Goal: Consume media (video, audio): Consume media (video, audio)

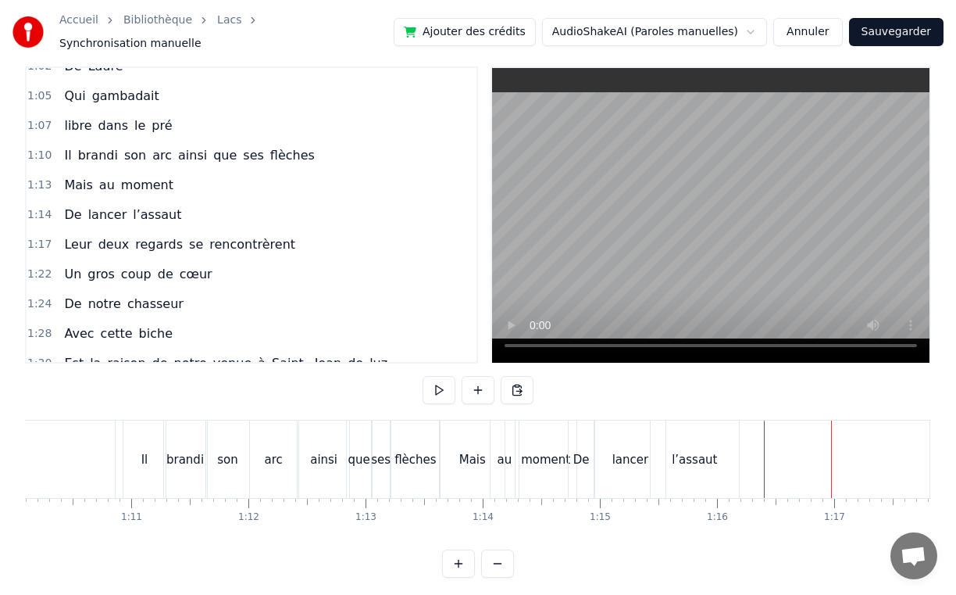
scroll to position [0, 8216]
click at [423, 170] on div "1:13 Mais au moment" at bounding box center [252, 185] width 450 height 30
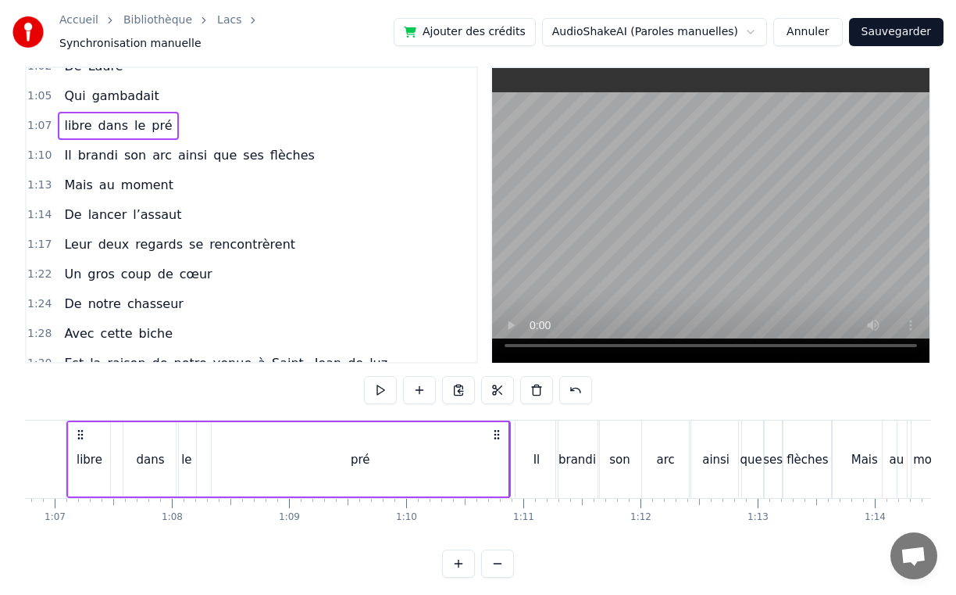
scroll to position [0, 7822]
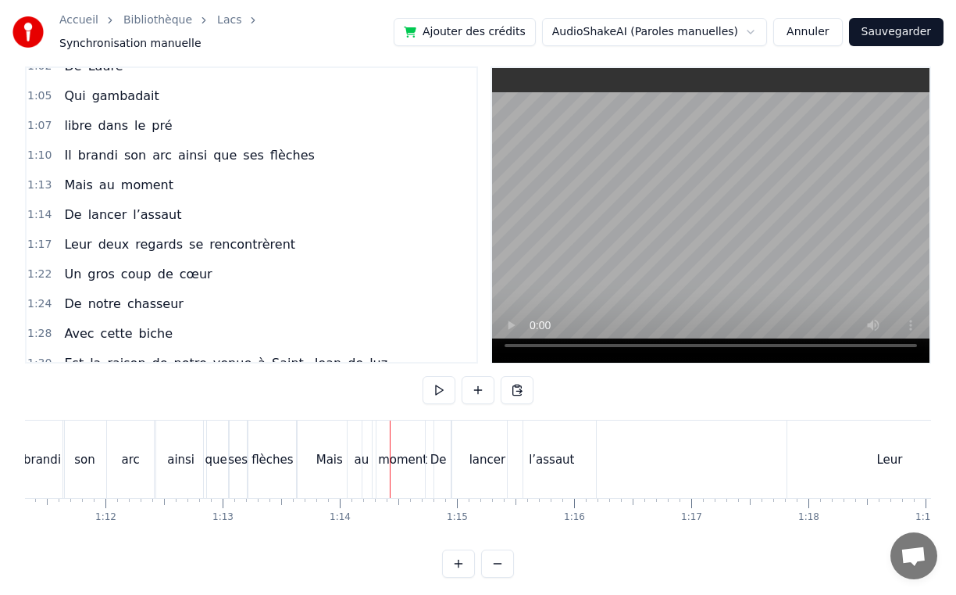
scroll to position [0, 8204]
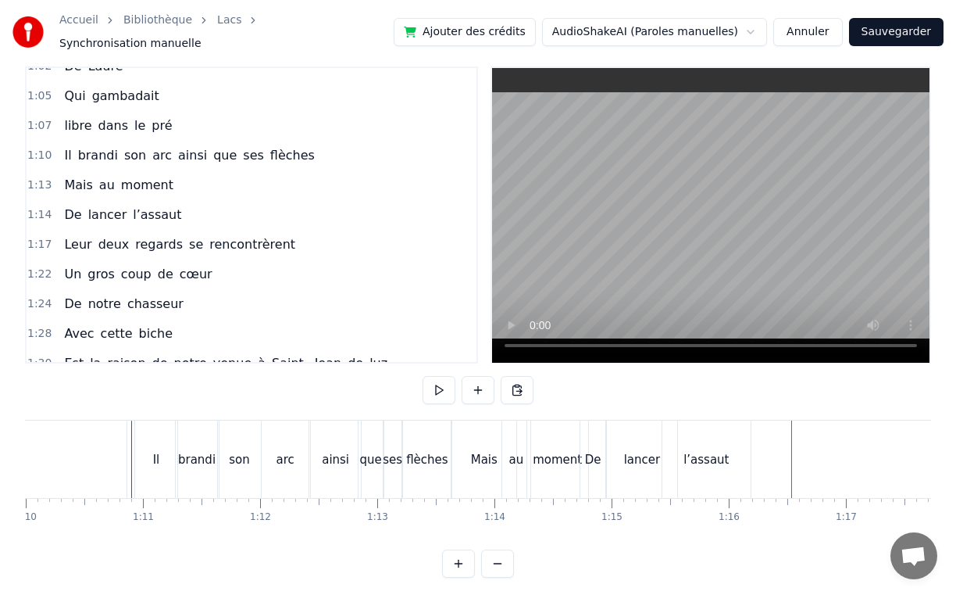
click at [453, 472] on div "Mais" at bounding box center [484, 458] width 64 height 77
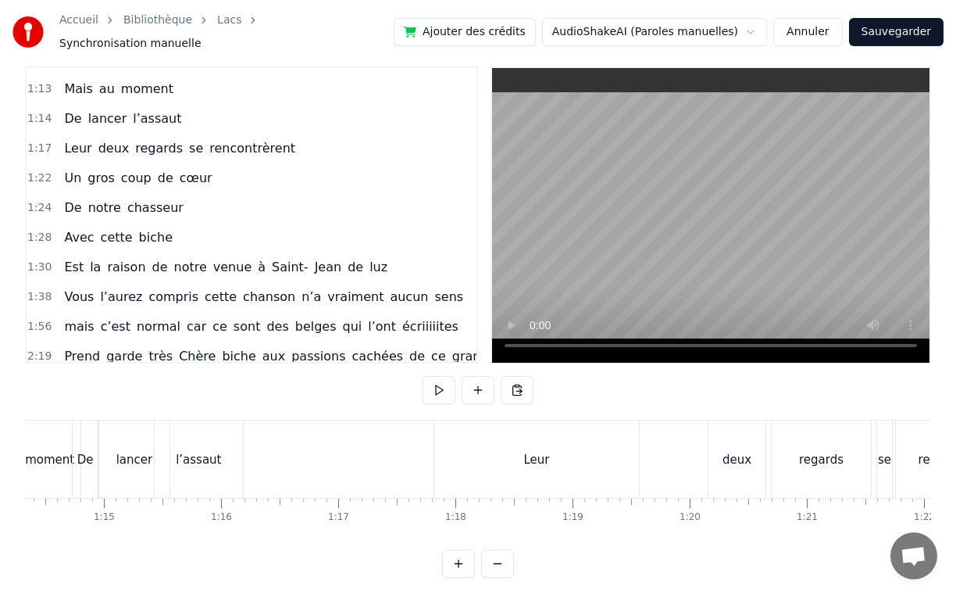
scroll to position [0, 8722]
click at [507, 461] on div "Leur" at bounding box center [526, 458] width 205 height 77
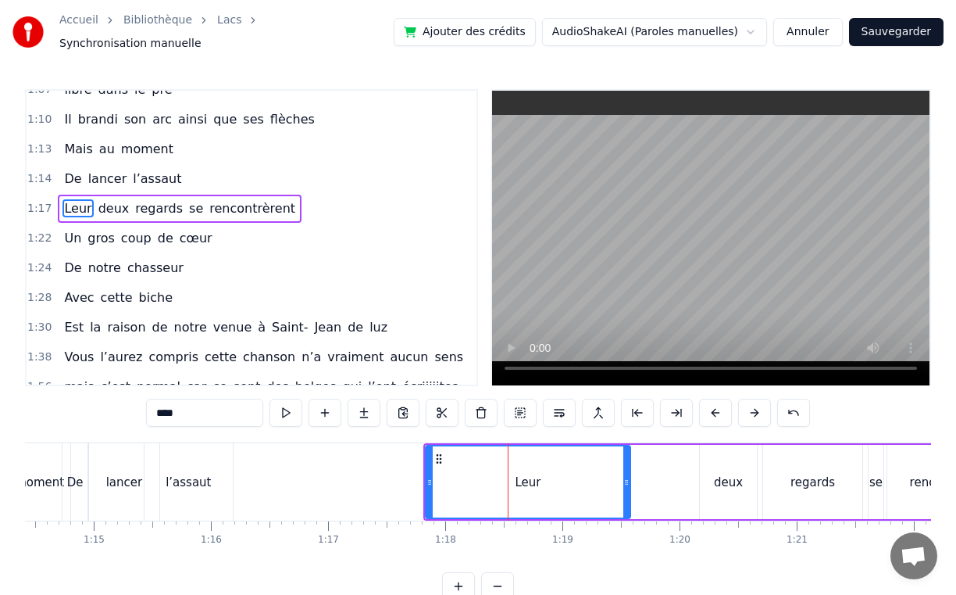
scroll to position [343, 0]
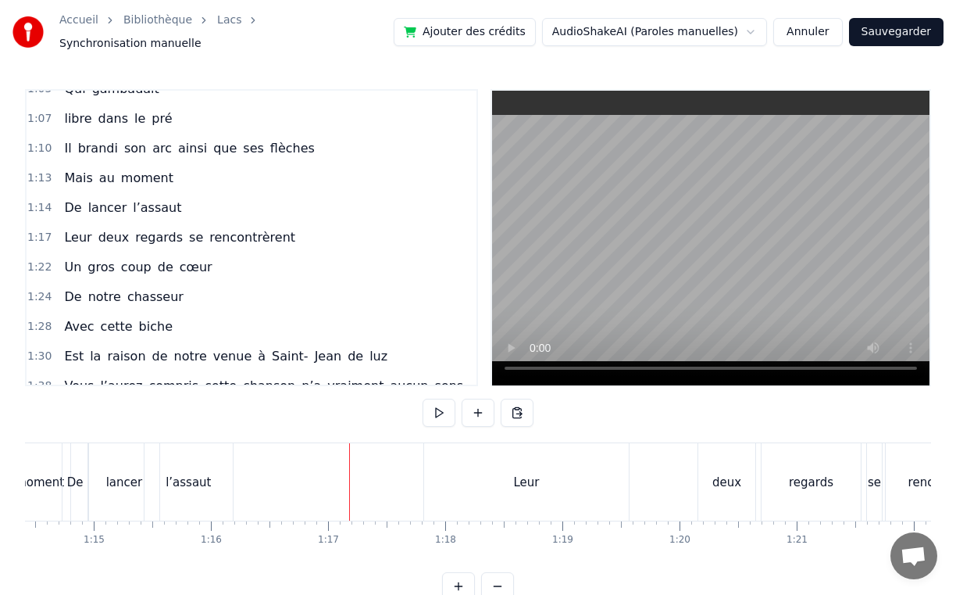
click at [467, 478] on div "Leur" at bounding box center [526, 481] width 205 height 77
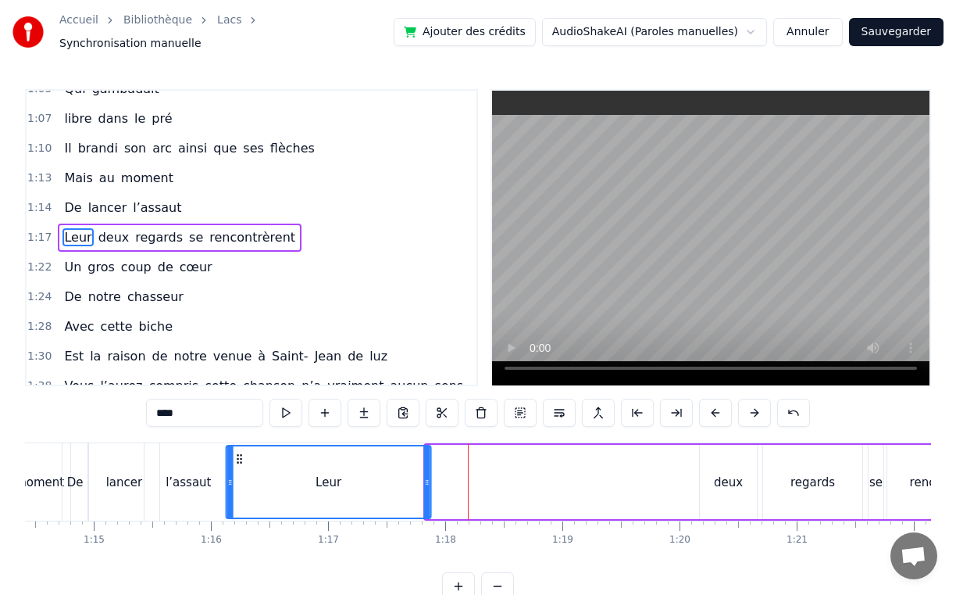
drag, startPoint x: 438, startPoint y: 450, endPoint x: 238, endPoint y: 458, distance: 201.0
click at [238, 458] on div "Leur" at bounding box center [328, 481] width 203 height 71
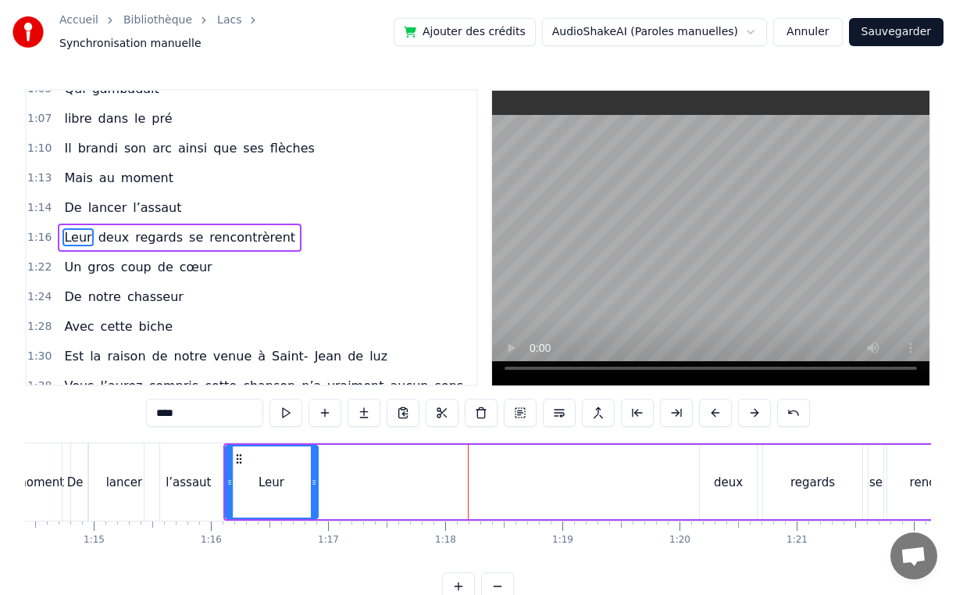
drag, startPoint x: 426, startPoint y: 476, endPoint x: 293, endPoint y: 475, distance: 132.8
click at [311, 476] on icon at bounding box center [314, 482] width 6 height 13
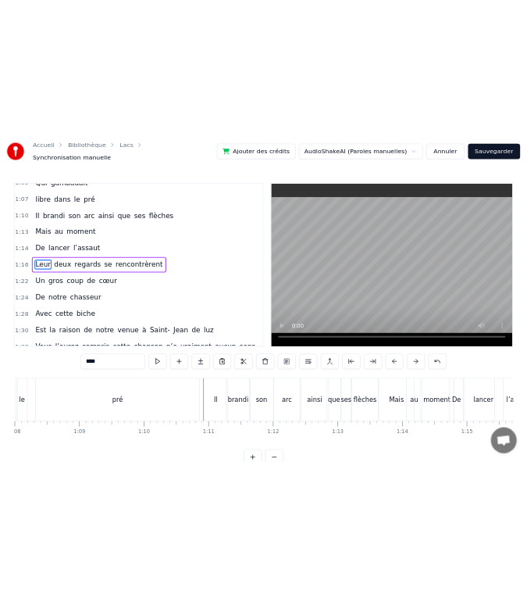
scroll to position [0, 7812]
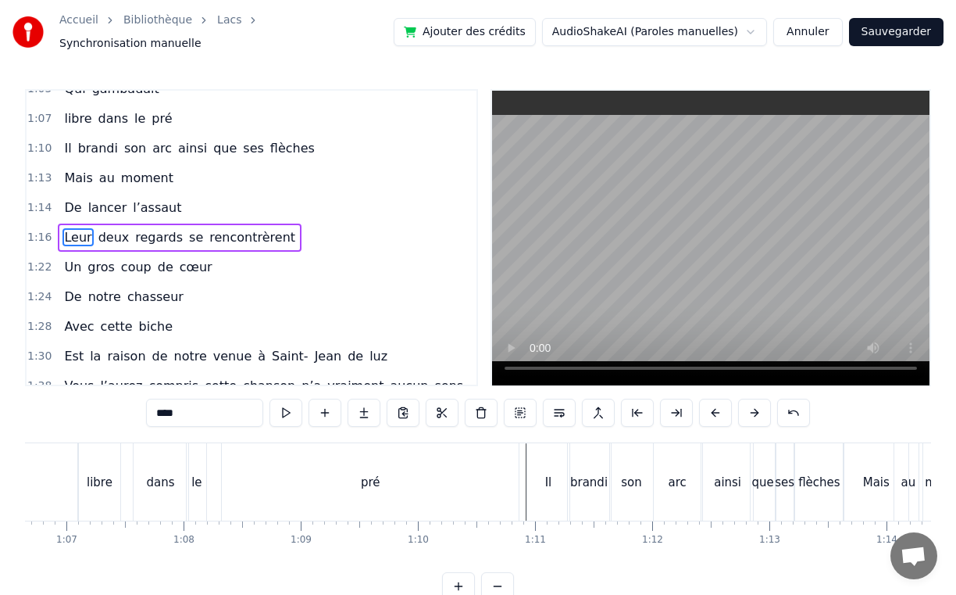
click at [4, 335] on div "Accueil Bibliothèque Lacs Synchronisation manuelle Ajouter des crédits AudioSha…" at bounding box center [478, 300] width 956 height 600
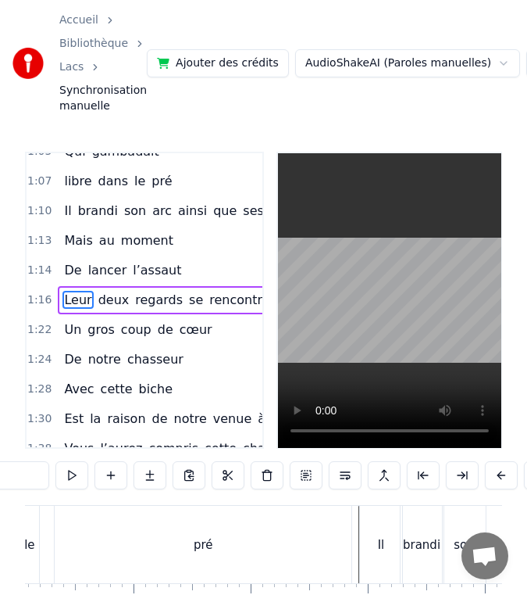
scroll to position [0, 8006]
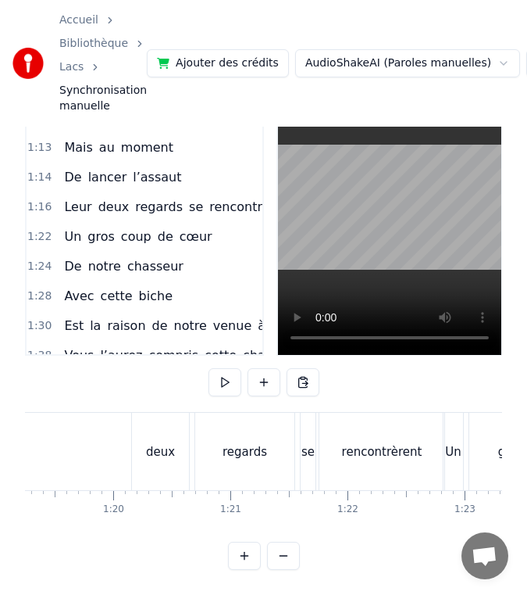
scroll to position [0, 9288]
click at [149, 466] on div "deux" at bounding box center [161, 451] width 57 height 77
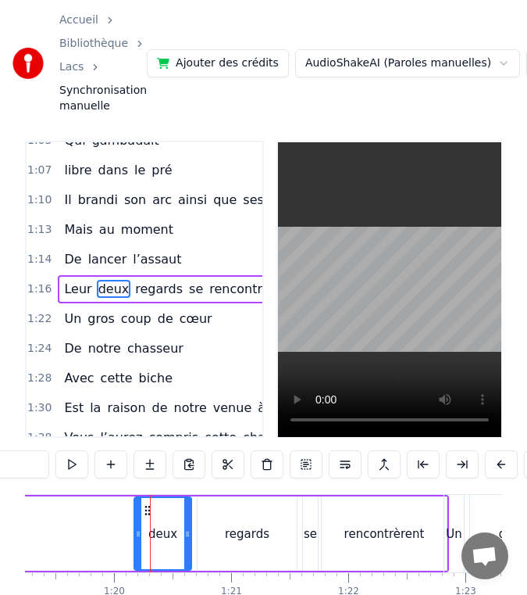
scroll to position [2, 0]
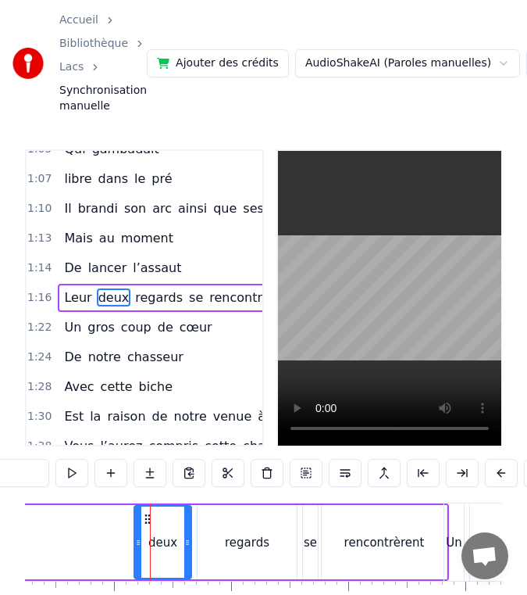
click at [405, 516] on div "rencontrèrent" at bounding box center [384, 542] width 125 height 74
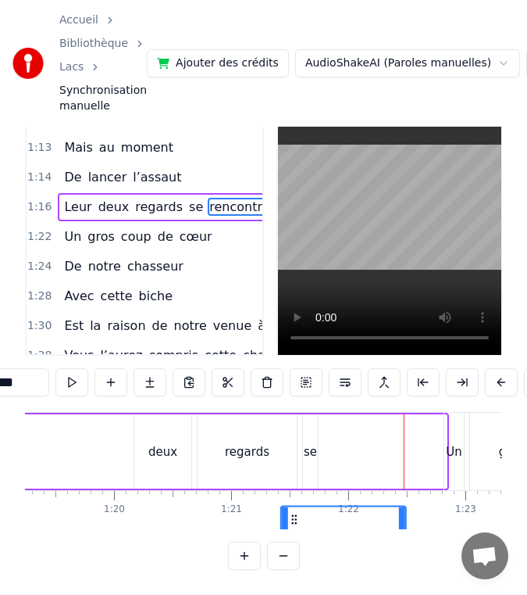
scroll to position [0, 9288]
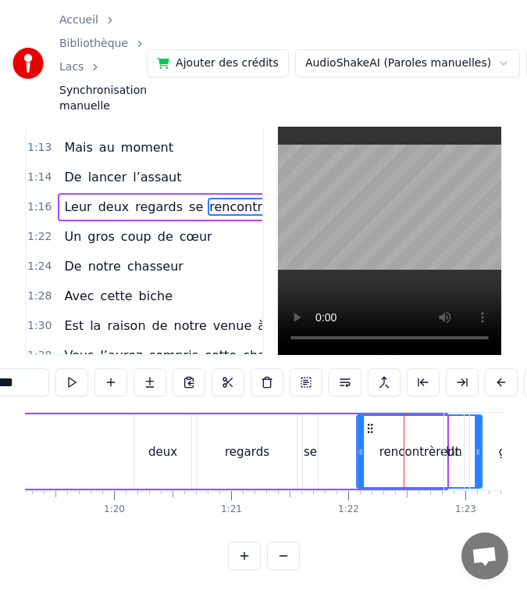
drag, startPoint x: 336, startPoint y: 515, endPoint x: 352, endPoint y: 438, distance: 78.2
click at [352, 438] on div "rencontrèrent" at bounding box center [384, 451] width 127 height 74
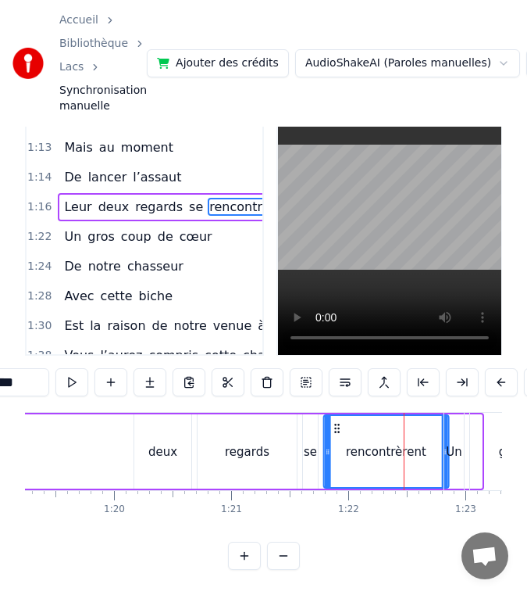
drag, startPoint x: 370, startPoint y: 428, endPoint x: 338, endPoint y: 428, distance: 32.8
click at [338, 428] on circle at bounding box center [338, 428] width 1 height 1
click at [157, 459] on div "deux" at bounding box center [162, 452] width 29 height 18
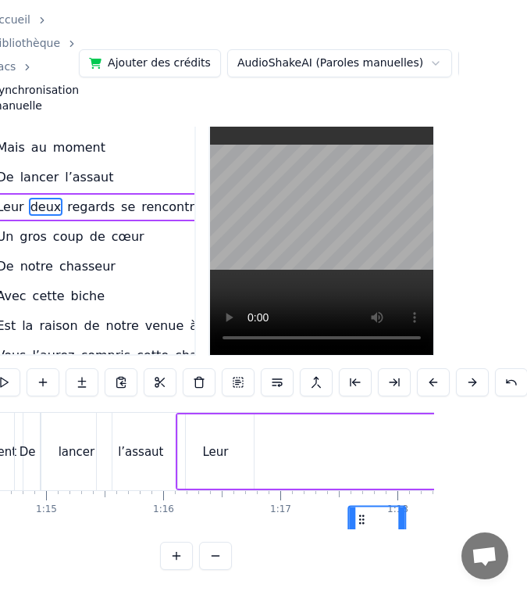
scroll to position [0, 8728]
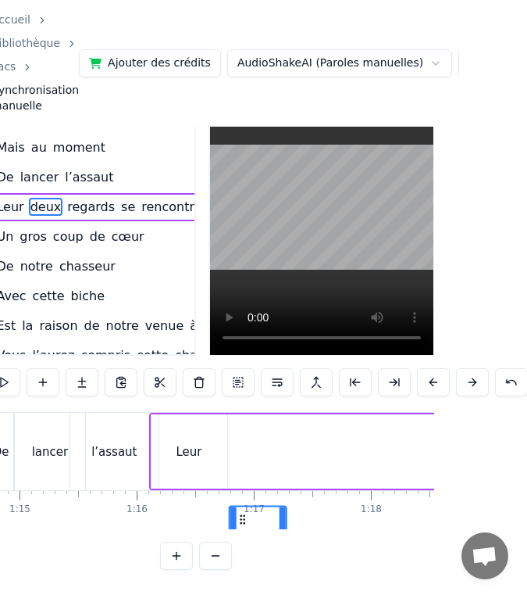
drag, startPoint x: 245, startPoint y: 520, endPoint x: 243, endPoint y: 449, distance: 71.9
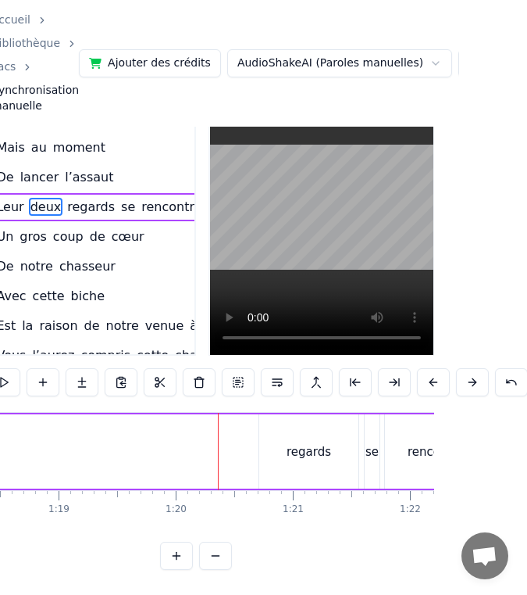
scroll to position [0, 9160]
click at [326, 449] on div "regards" at bounding box center [306, 452] width 45 height 18
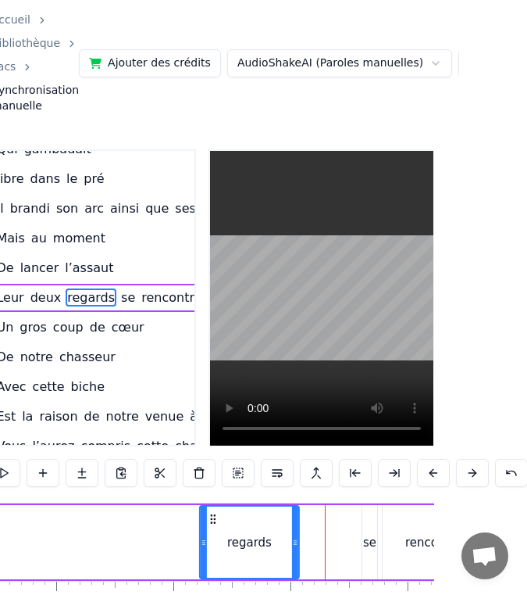
scroll to position [27, 14]
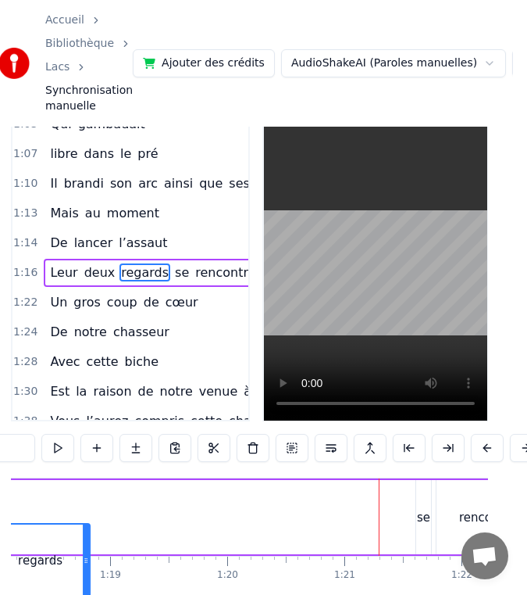
drag, startPoint x: 273, startPoint y: 525, endPoint x: 22, endPoint y: 508, distance: 252.2
click at [22, 508] on div "Accueil Bibliothèque Lacs Synchronisation manuelle Ajouter des crédits AudioSha…" at bounding box center [249, 304] width 527 height 663
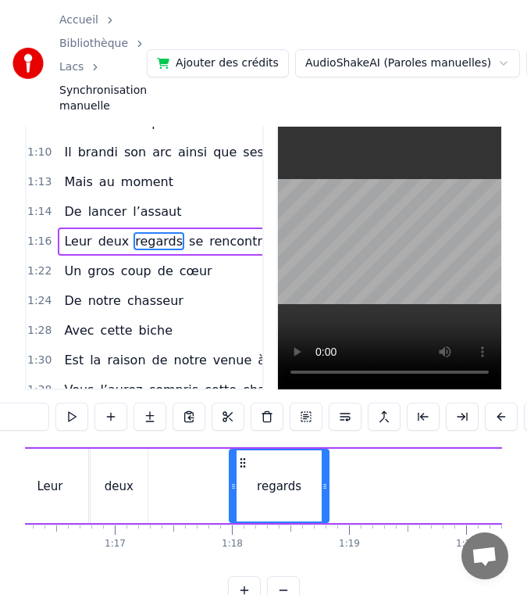
scroll to position [0, 8895]
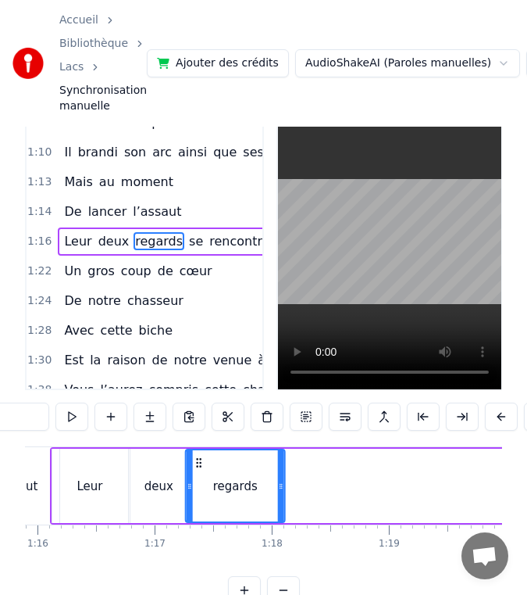
drag, startPoint x: 288, startPoint y: 460, endPoint x: 204, endPoint y: 463, distance: 83.7
click at [204, 463] on icon at bounding box center [199, 462] width 13 height 13
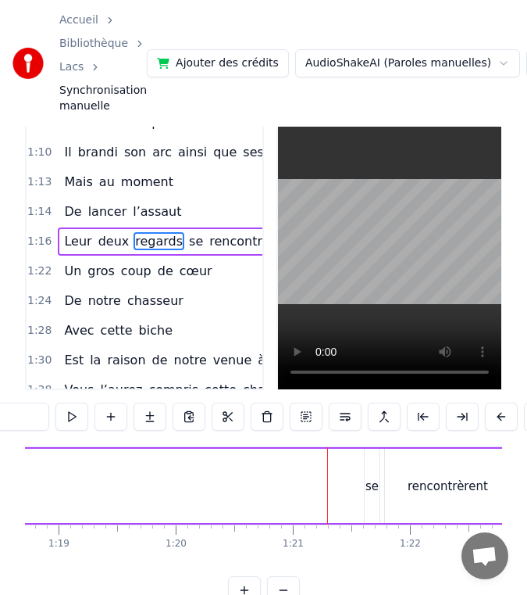
scroll to position [0, 9223]
click at [370, 478] on div "se" at bounding box center [375, 486] width 13 height 18
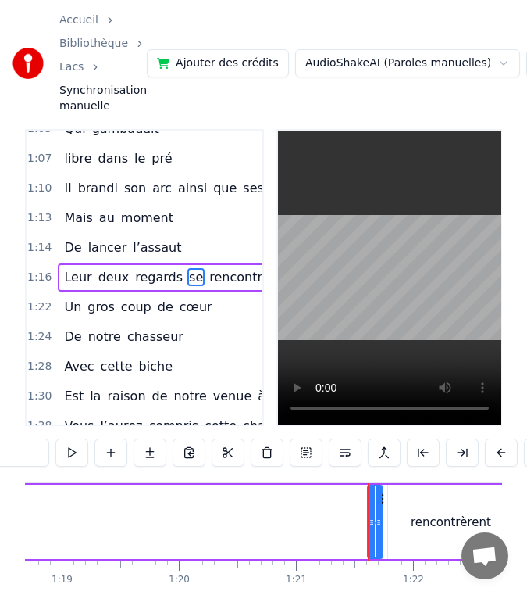
scroll to position [2, 0]
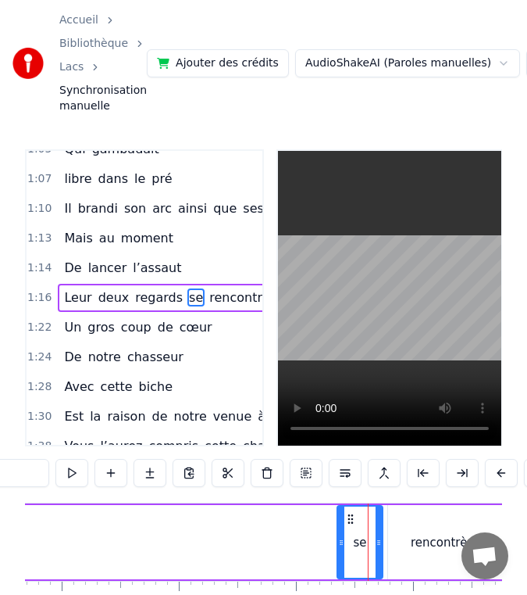
drag, startPoint x: 370, startPoint y: 543, endPoint x: 339, endPoint y: 543, distance: 30.5
click at [339, 543] on icon at bounding box center [341, 542] width 6 height 13
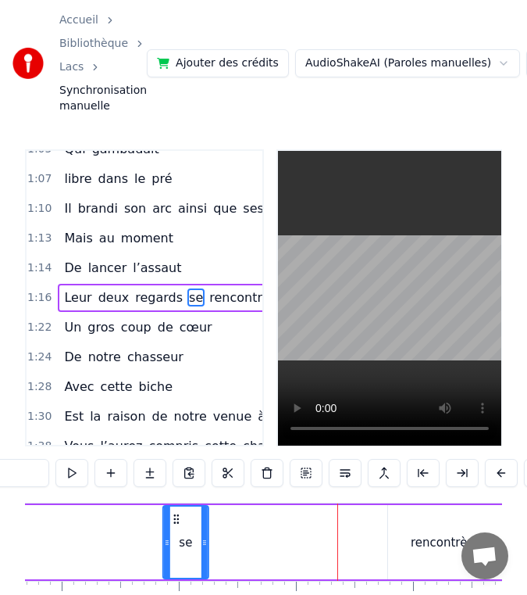
scroll to position [0, 9210]
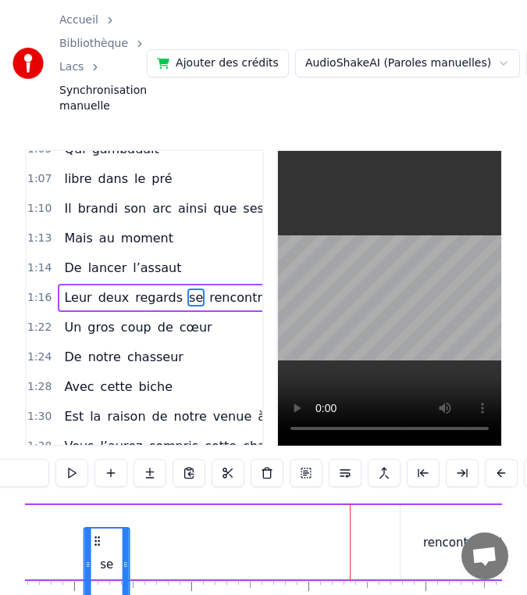
drag, startPoint x: 355, startPoint y: 524, endPoint x: 101, endPoint y: 519, distance: 254.0
click at [101, 534] on icon at bounding box center [97, 540] width 13 height 13
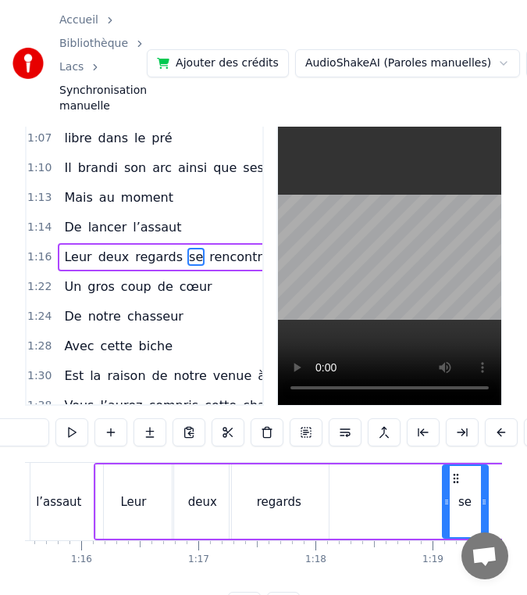
scroll to position [0, 8850]
click at [204, 509] on div "deux" at bounding box center [204, 501] width 57 height 74
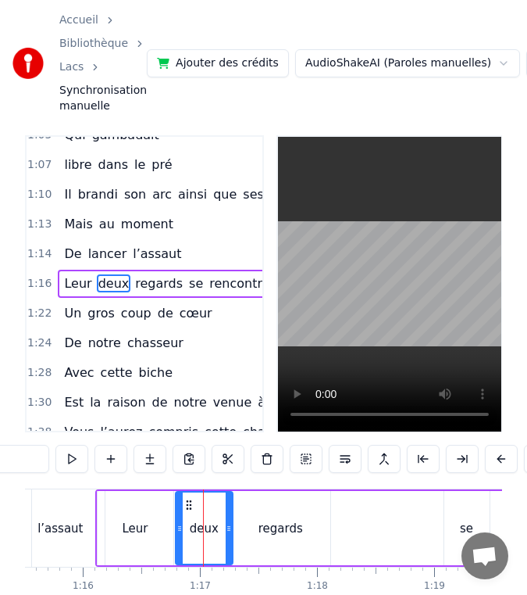
scroll to position [0, 0]
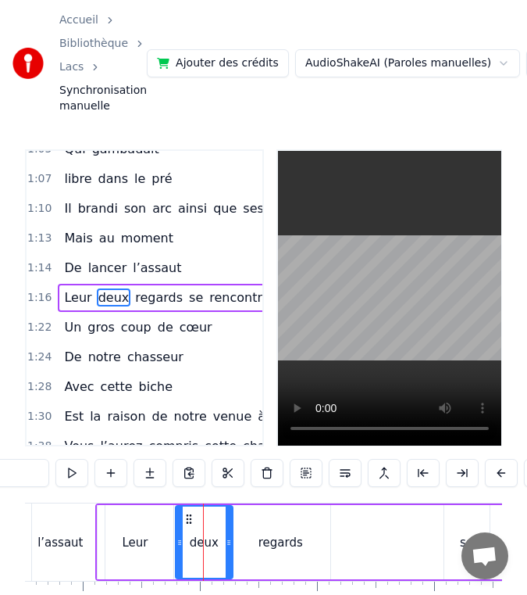
click at [185, 546] on div "deux" at bounding box center [204, 541] width 55 height 71
drag, startPoint x: 201, startPoint y: 542, endPoint x: 177, endPoint y: 542, distance: 24.2
click at [177, 542] on div "deux" at bounding box center [204, 541] width 55 height 71
click at [166, 540] on div "Leur" at bounding box center [136, 542] width 76 height 74
type input "****"
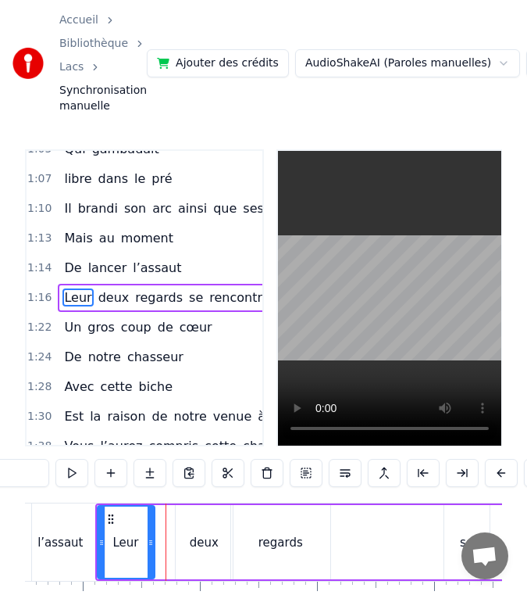
drag, startPoint x: 169, startPoint y: 519, endPoint x: 150, endPoint y: 519, distance: 18.8
click at [150, 519] on div at bounding box center [151, 541] width 6 height 71
drag, startPoint x: 195, startPoint y: 531, endPoint x: 173, endPoint y: 531, distance: 21.9
click at [173, 531] on div "Leur deux regards se rencontrèrent" at bounding box center [492, 541] width 794 height 77
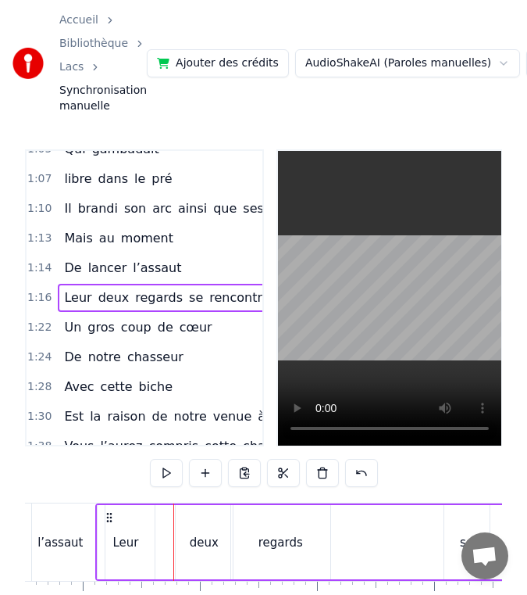
click at [179, 530] on div "deux" at bounding box center [204, 542] width 57 height 74
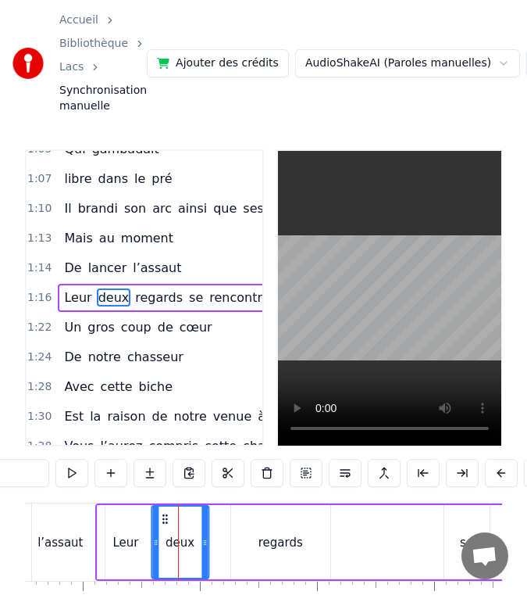
drag, startPoint x: 193, startPoint y: 521, endPoint x: 168, endPoint y: 521, distance: 25.0
click at [169, 521] on icon at bounding box center [165, 519] width 13 height 13
click at [248, 533] on div "regards" at bounding box center [280, 542] width 99 height 74
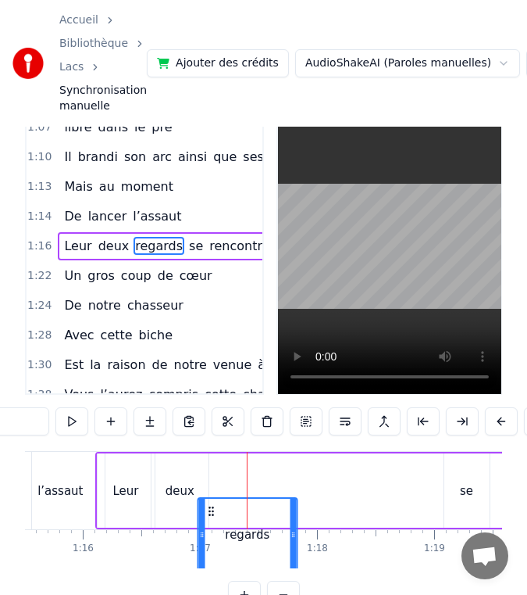
drag, startPoint x: 242, startPoint y: 520, endPoint x: 209, endPoint y: 520, distance: 32.8
click at [209, 517] on icon at bounding box center [211, 511] width 13 height 13
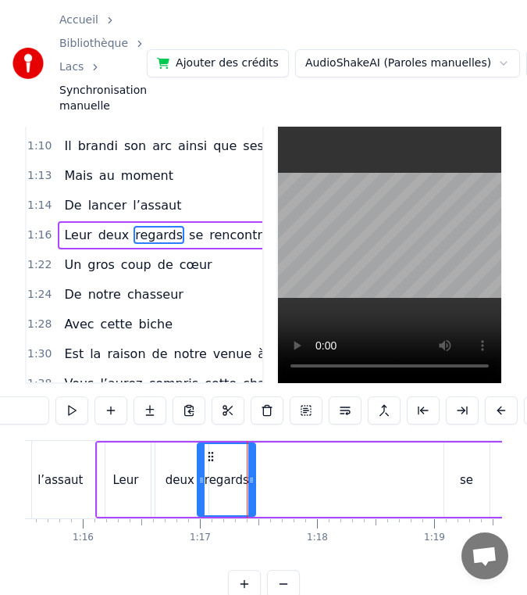
drag, startPoint x: 293, startPoint y: 481, endPoint x: 250, endPoint y: 481, distance: 43.0
click at [250, 481] on icon at bounding box center [251, 480] width 6 height 13
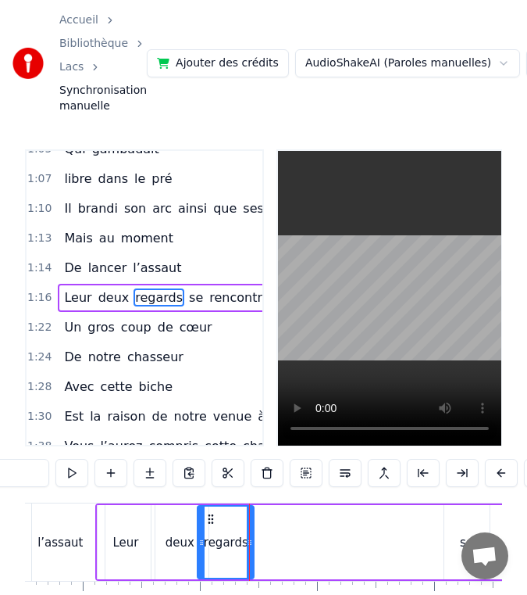
scroll to position [2, 0]
click at [448, 536] on div "se" at bounding box center [467, 542] width 45 height 74
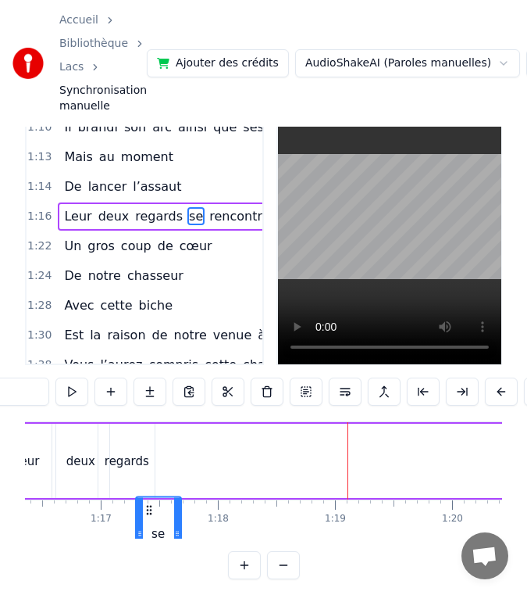
scroll to position [93, 0]
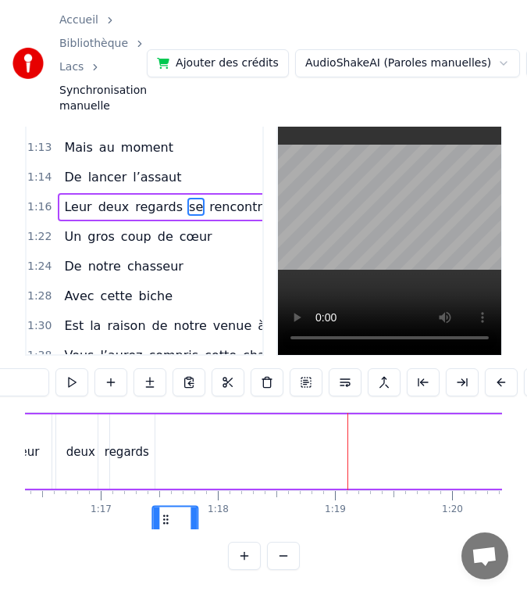
drag, startPoint x: 119, startPoint y: 518, endPoint x: 170, endPoint y: 427, distance: 105.0
click at [170, 427] on div "Leur deux regards se rencontrèrent" at bounding box center [393, 451] width 794 height 77
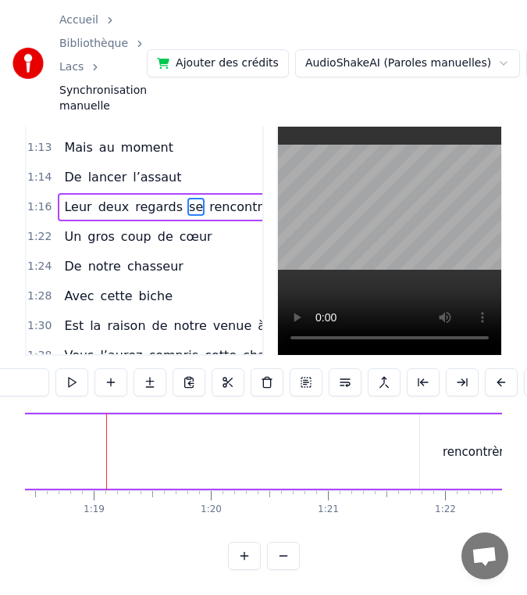
scroll to position [0, 9188]
click at [479, 445] on div "rencontrèrent" at bounding box center [486, 452] width 80 height 18
type input "**********"
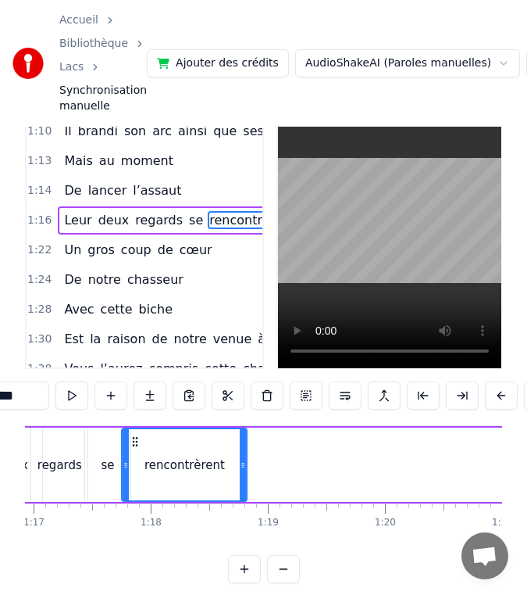
drag, startPoint x: 150, startPoint y: 445, endPoint x: 140, endPoint y: 441, distance: 10.9
click at [140, 441] on icon at bounding box center [135, 441] width 13 height 13
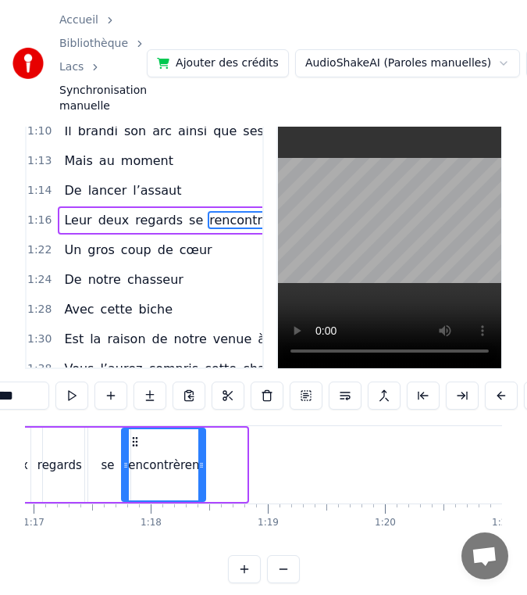
drag, startPoint x: 241, startPoint y: 469, endPoint x: 188, endPoint y: 470, distance: 53.1
click at [198, 470] on icon at bounding box center [201, 465] width 6 height 13
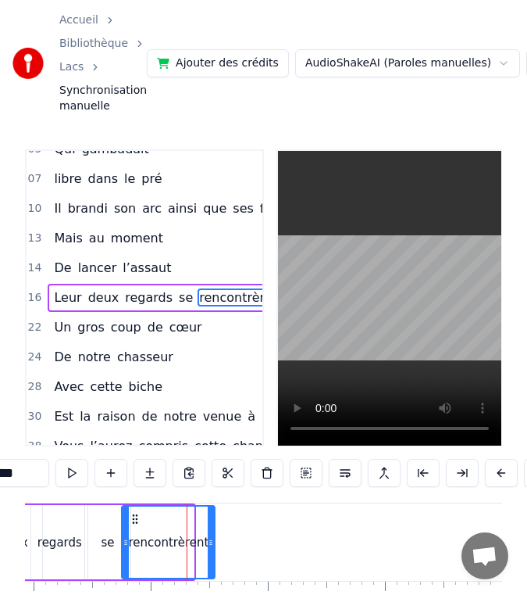
drag, startPoint x: 190, startPoint y: 553, endPoint x: 211, endPoint y: 553, distance: 21.1
click at [211, 553] on div at bounding box center [211, 541] width 6 height 71
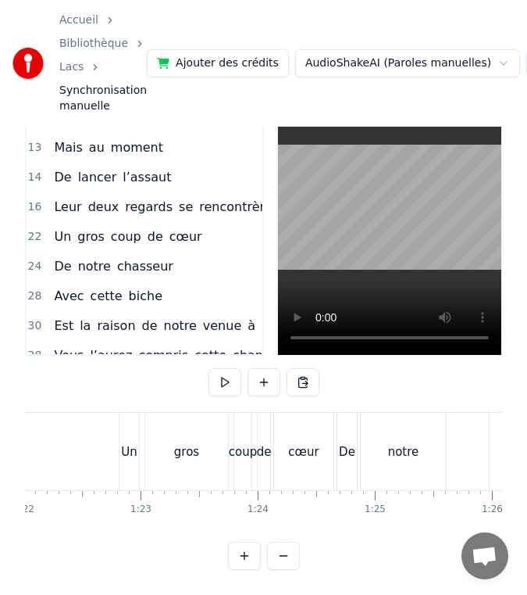
scroll to position [0, 9499]
click at [280, 558] on button at bounding box center [283, 556] width 33 height 28
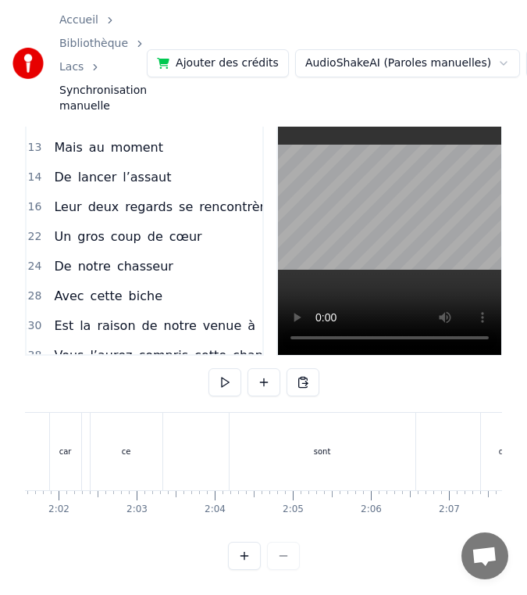
click at [280, 558] on div at bounding box center [264, 556] width 72 height 28
click at [189, 442] on div "Un" at bounding box center [196, 451] width 14 height 77
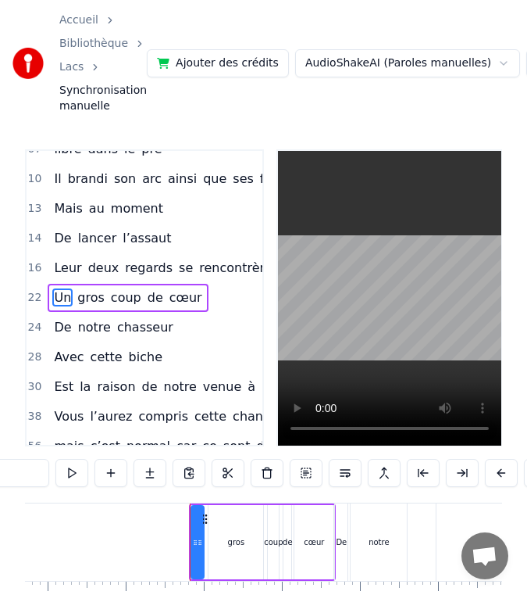
scroll to position [4, 68]
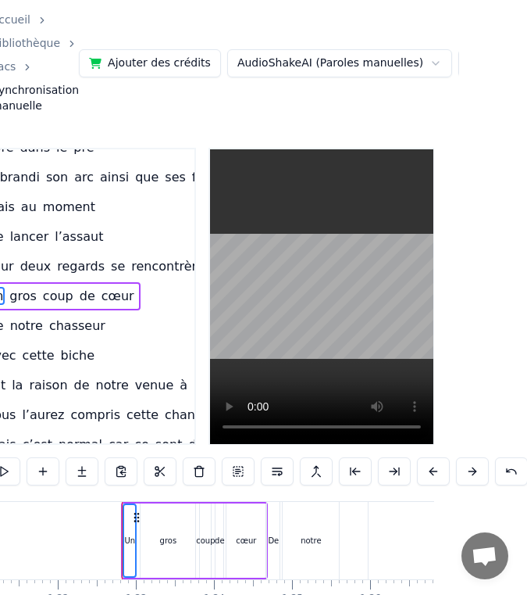
click at [277, 545] on div "De" at bounding box center [273, 540] width 11 height 12
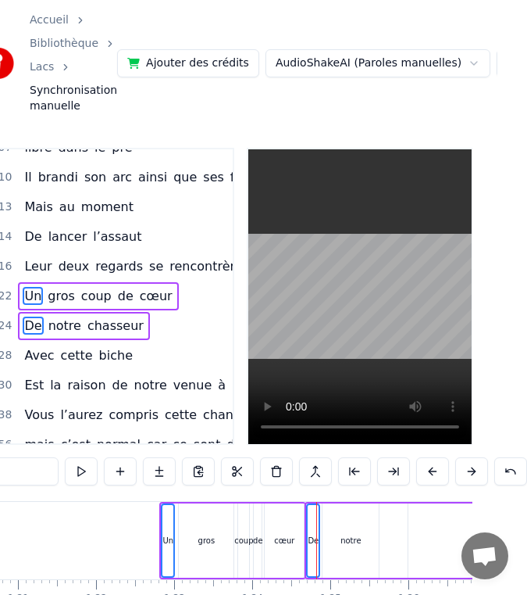
scroll to position [2, 29]
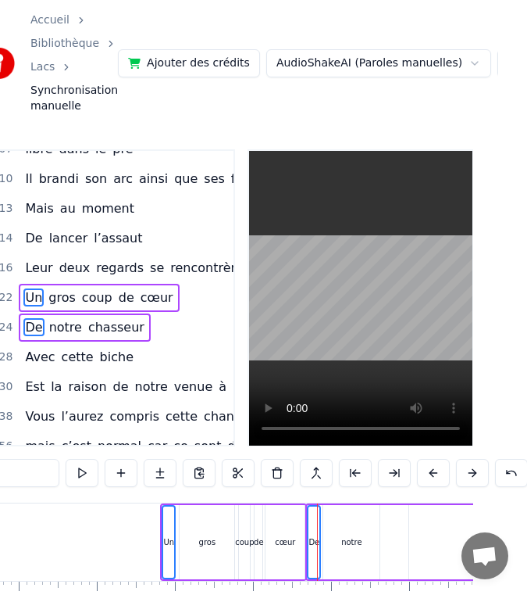
click at [277, 545] on div "cœur" at bounding box center [285, 542] width 20 height 12
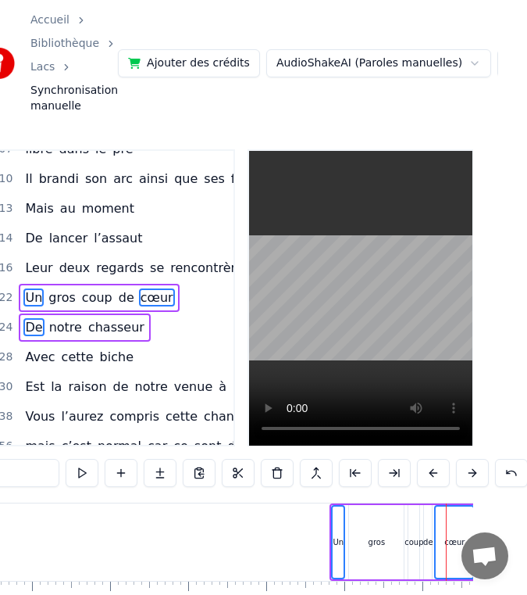
scroll to position [0, 6143]
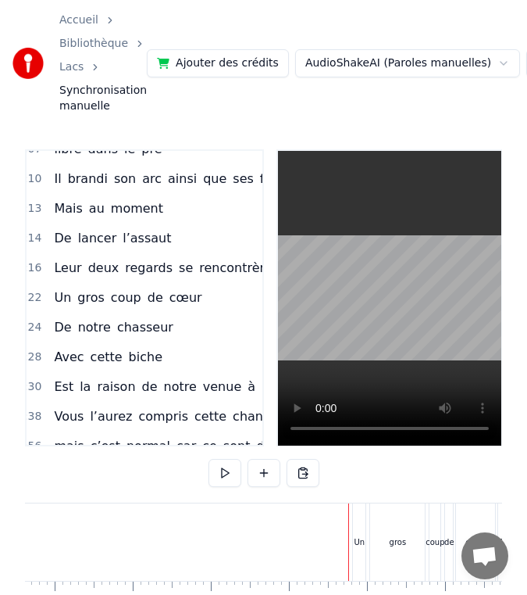
scroll to position [2, 0]
click at [355, 527] on div "Un" at bounding box center [359, 541] width 13 height 77
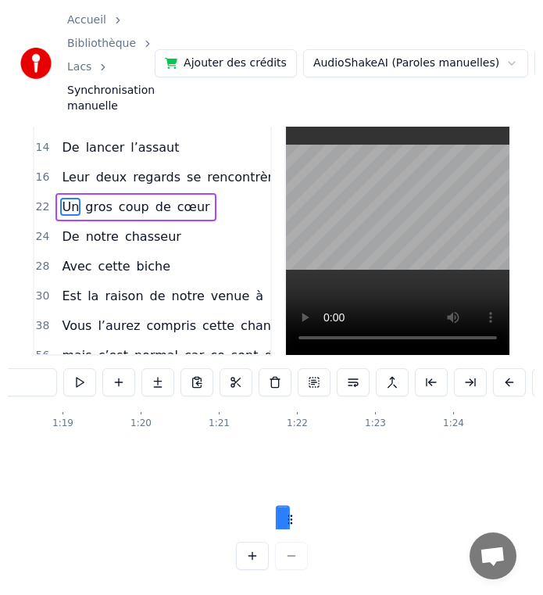
scroll to position [0, 6143]
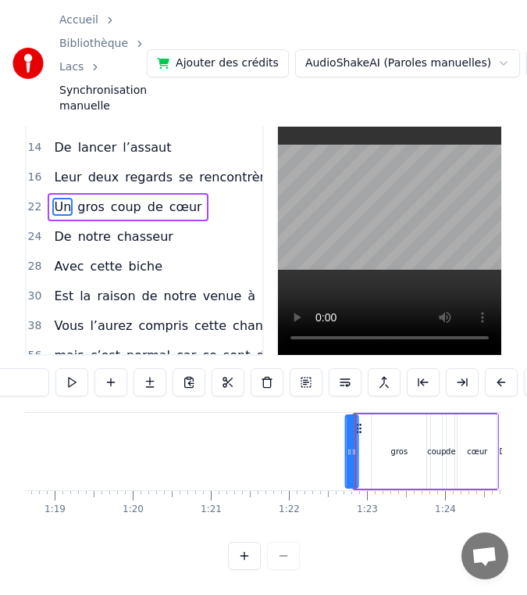
drag, startPoint x: 368, startPoint y: 519, endPoint x: 355, endPoint y: 449, distance: 71.6
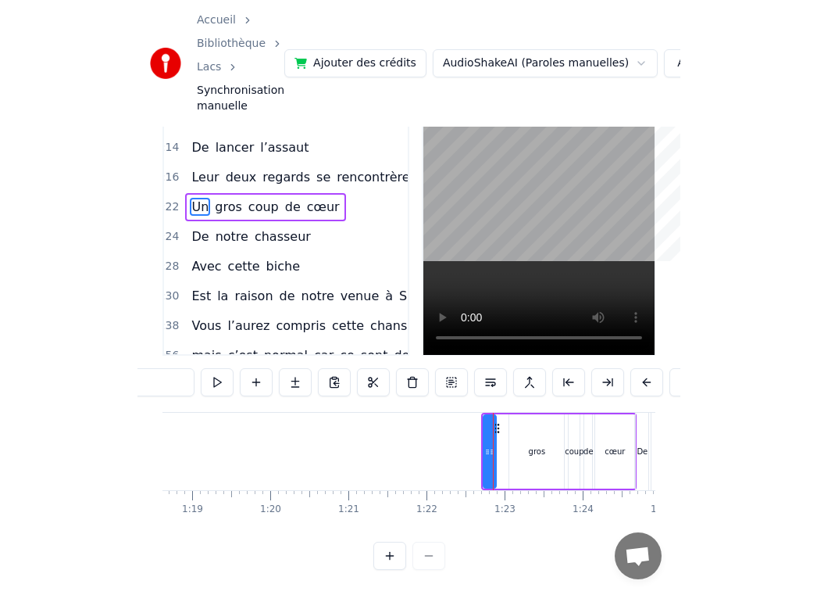
scroll to position [30, 0]
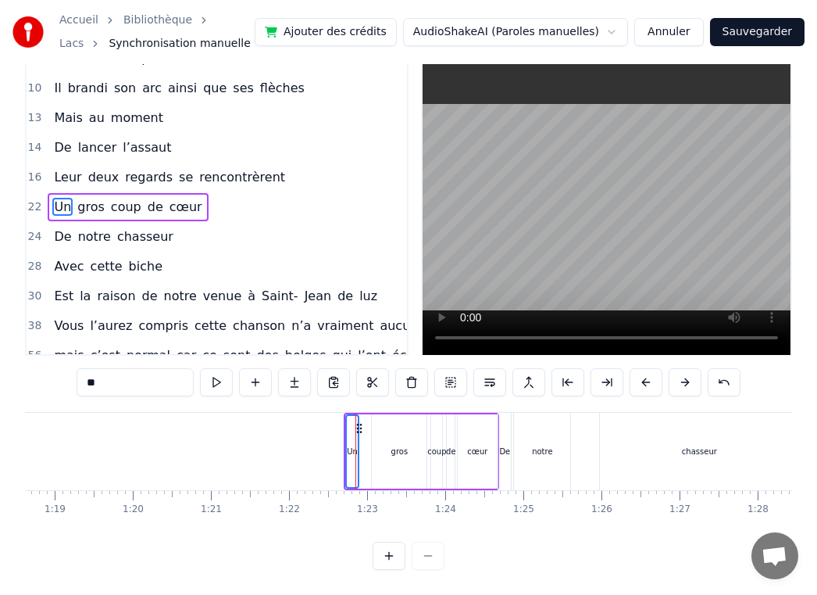
click at [507, 456] on div "De" at bounding box center [504, 451] width 11 height 12
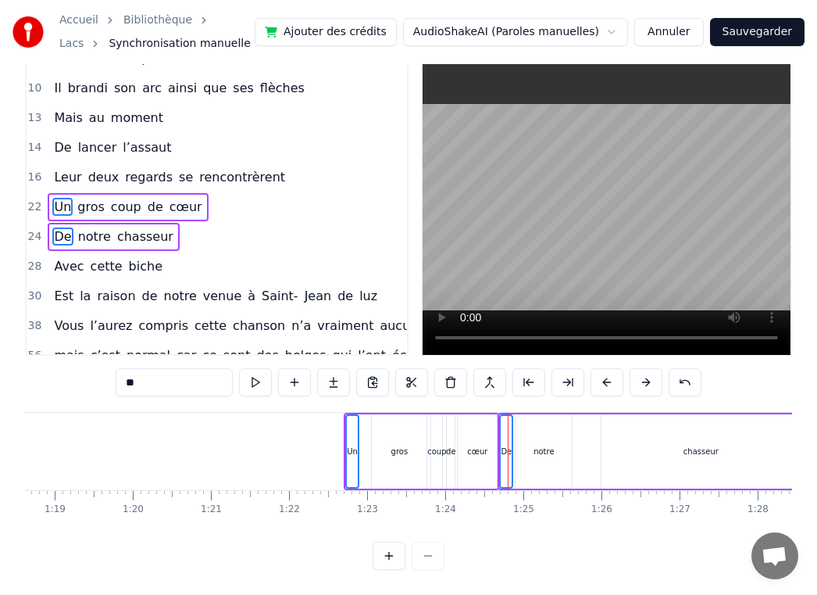
scroll to position [0, 0]
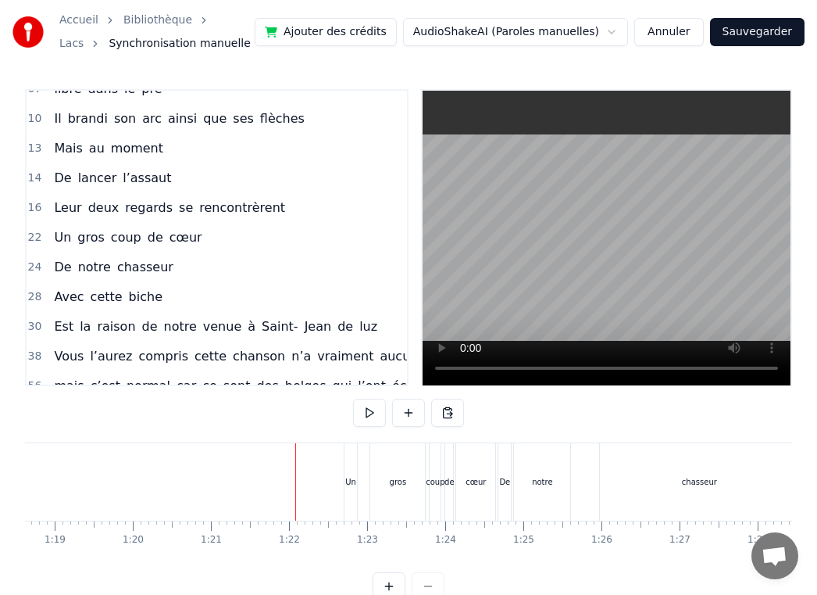
click at [347, 459] on div "Un" at bounding box center [351, 481] width 13 height 77
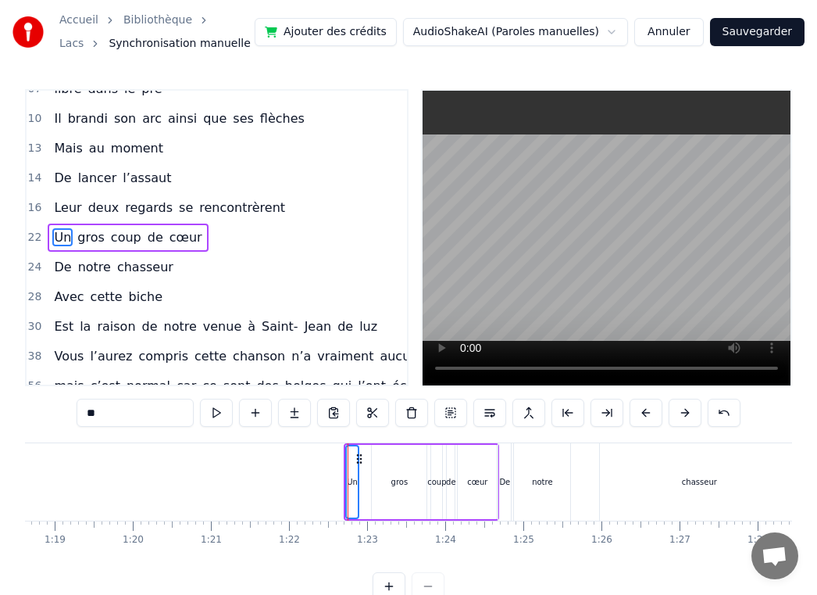
click at [506, 460] on div "De" at bounding box center [505, 481] width 13 height 77
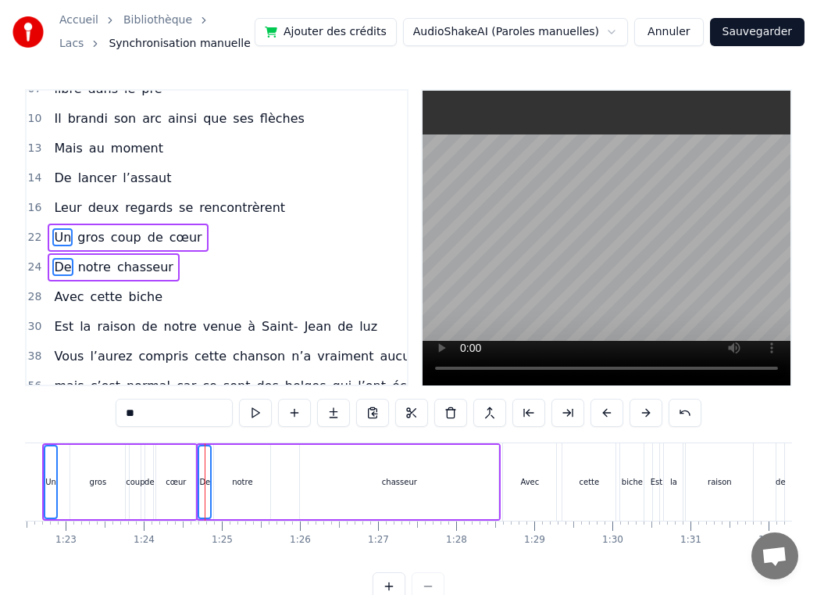
scroll to position [0, 6457]
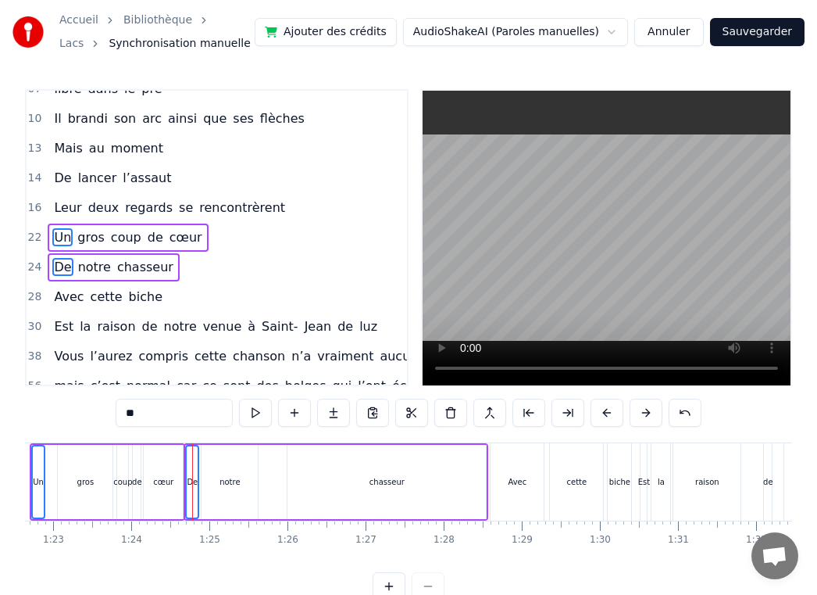
click at [516, 467] on div "Avec" at bounding box center [517, 481] width 53 height 77
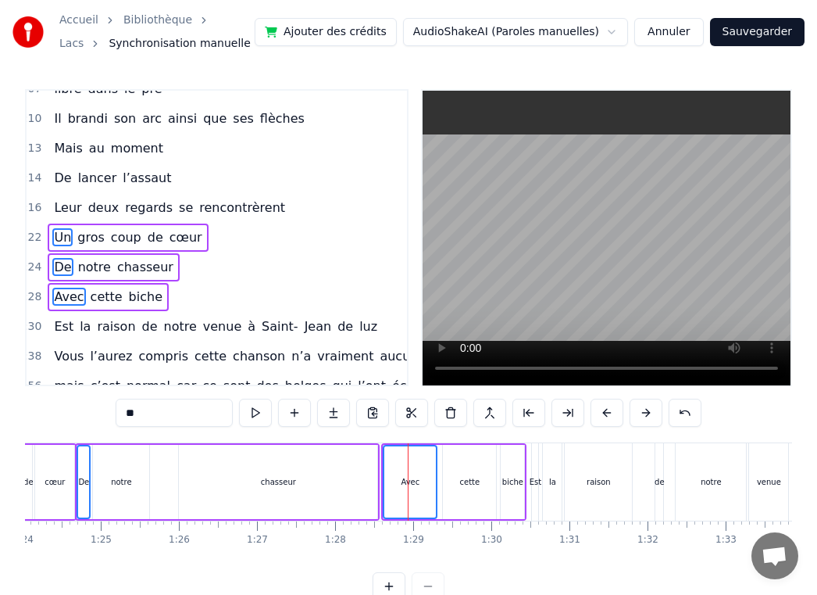
scroll to position [0, 6575]
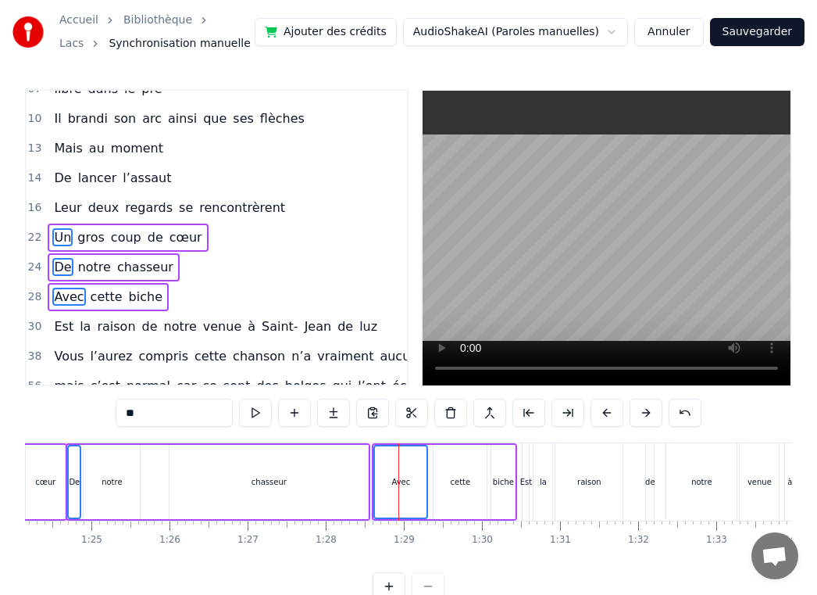
click at [525, 459] on div "Est" at bounding box center [526, 481] width 6 height 77
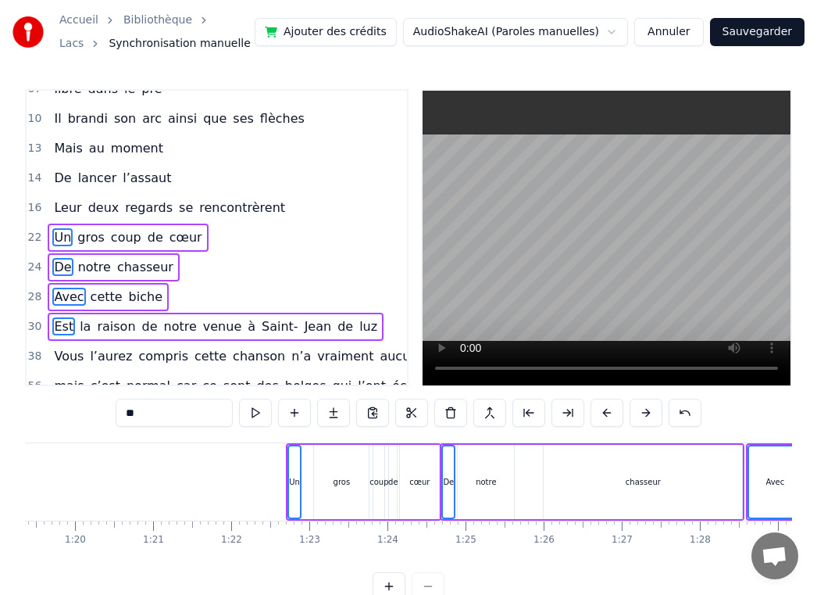
scroll to position [0, 6182]
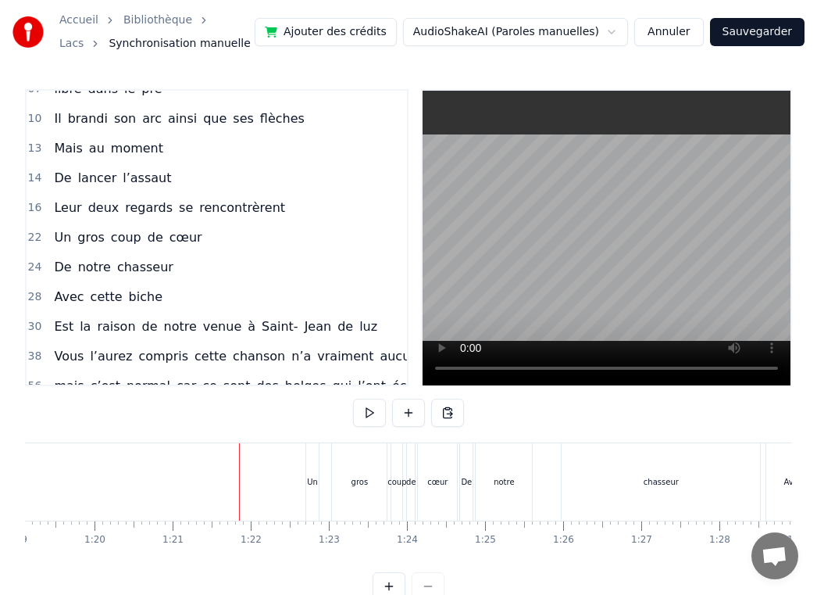
click at [309, 475] on div "Un" at bounding box center [312, 481] width 13 height 77
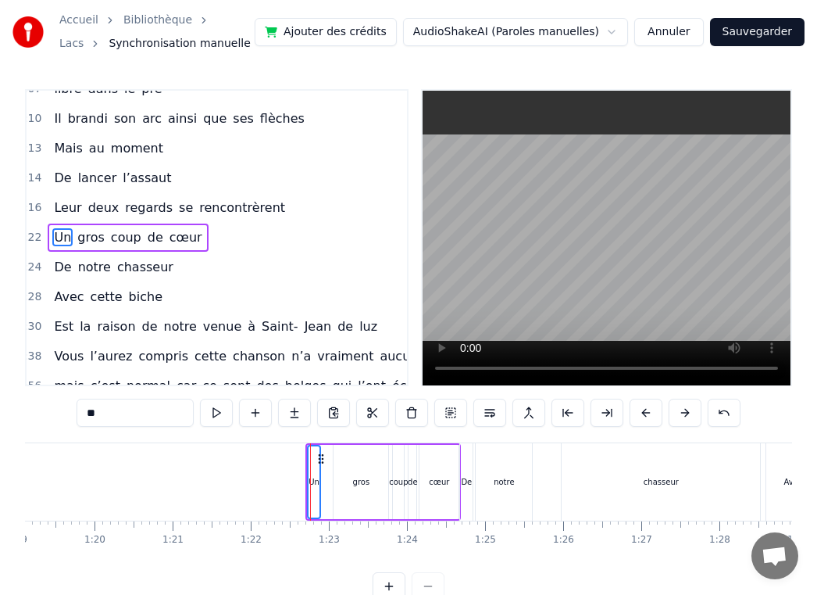
click at [468, 481] on div "De" at bounding box center [466, 482] width 11 height 12
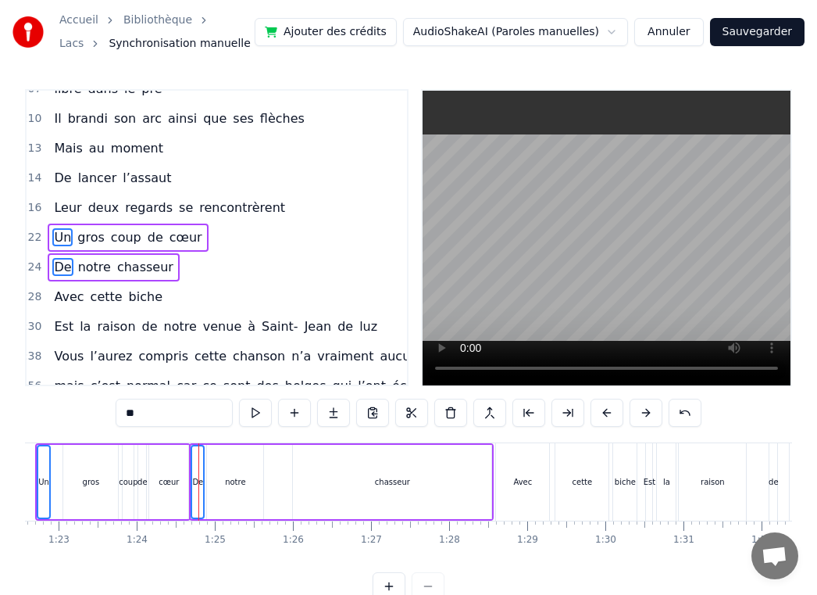
scroll to position [0, 6522]
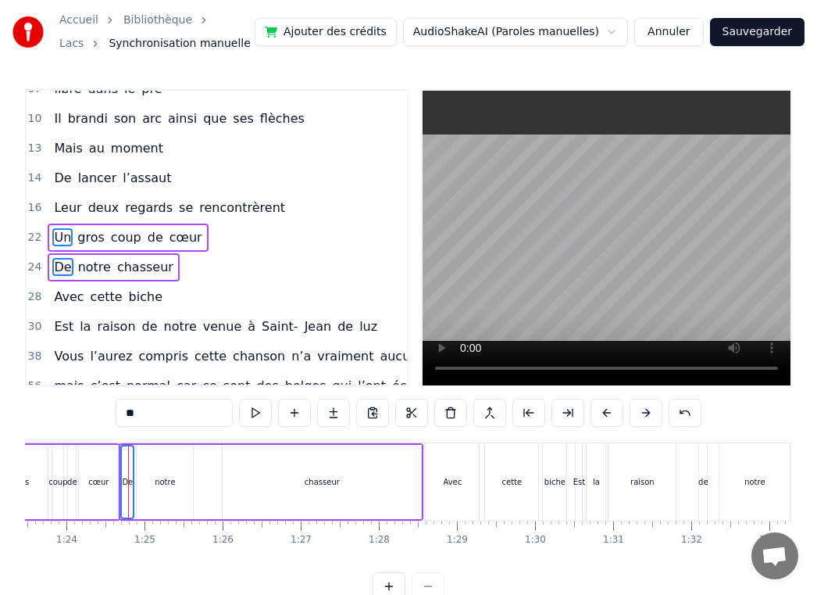
click at [448, 476] on div "Avec" at bounding box center [452, 482] width 19 height 12
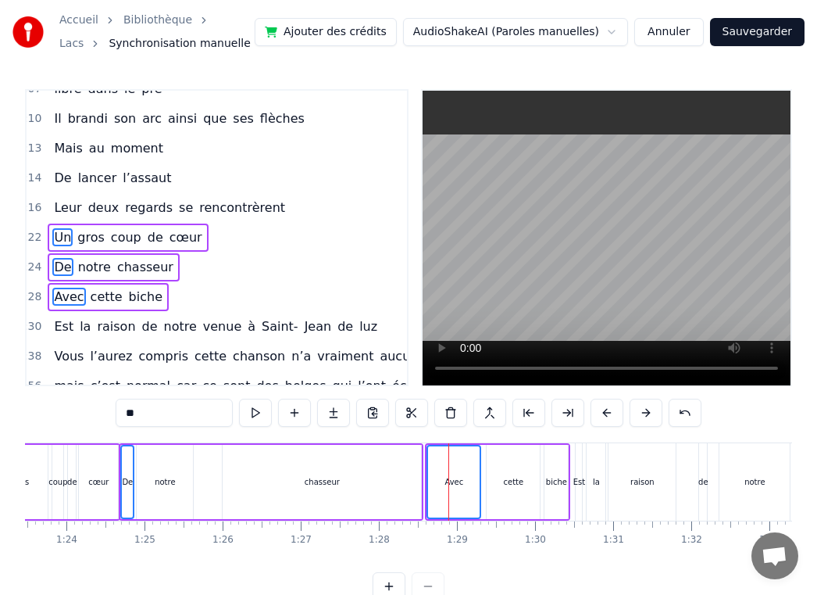
click at [581, 461] on div "Est" at bounding box center [579, 481] width 8 height 77
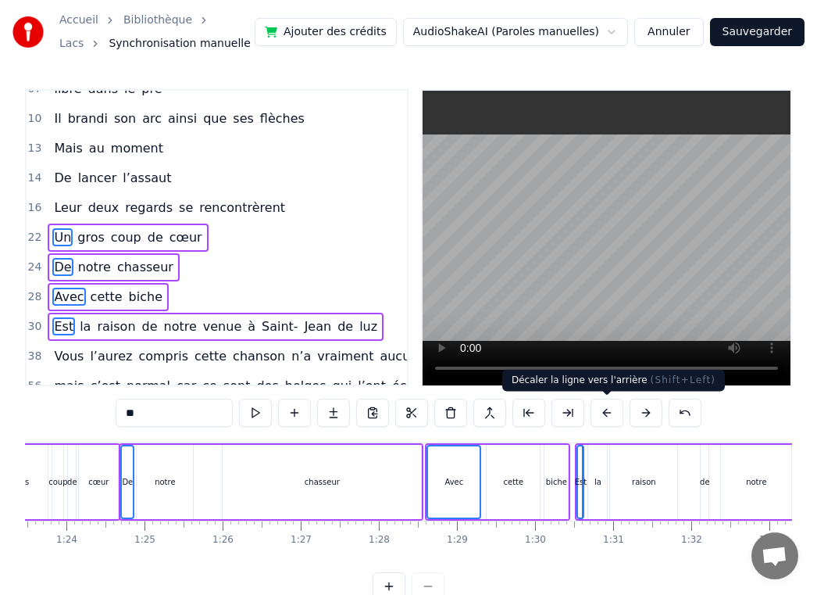
click at [602, 413] on button at bounding box center [607, 413] width 33 height 28
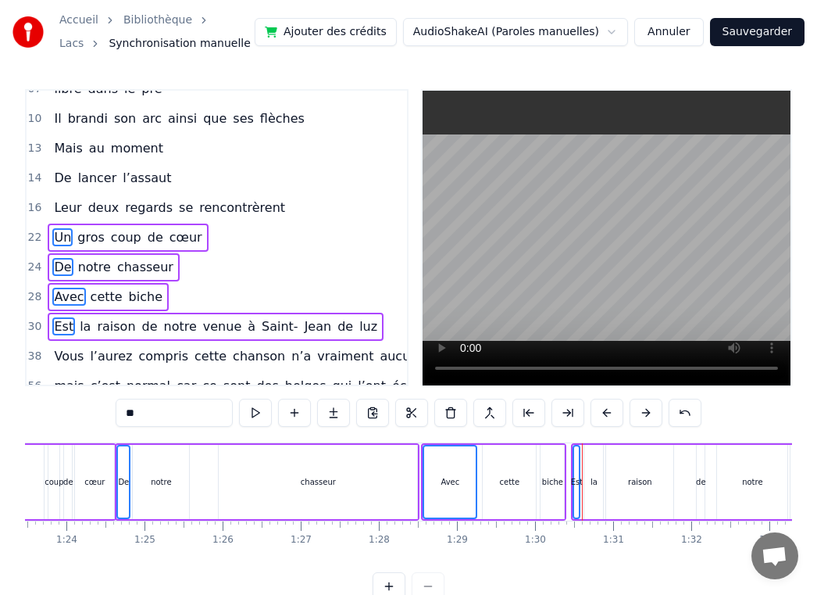
click at [602, 413] on button at bounding box center [607, 413] width 33 height 28
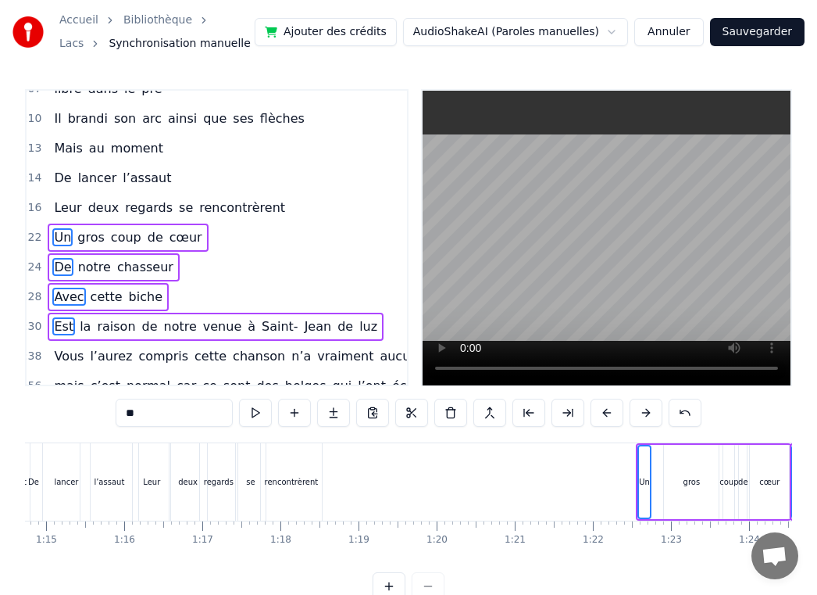
scroll to position [0, 5840]
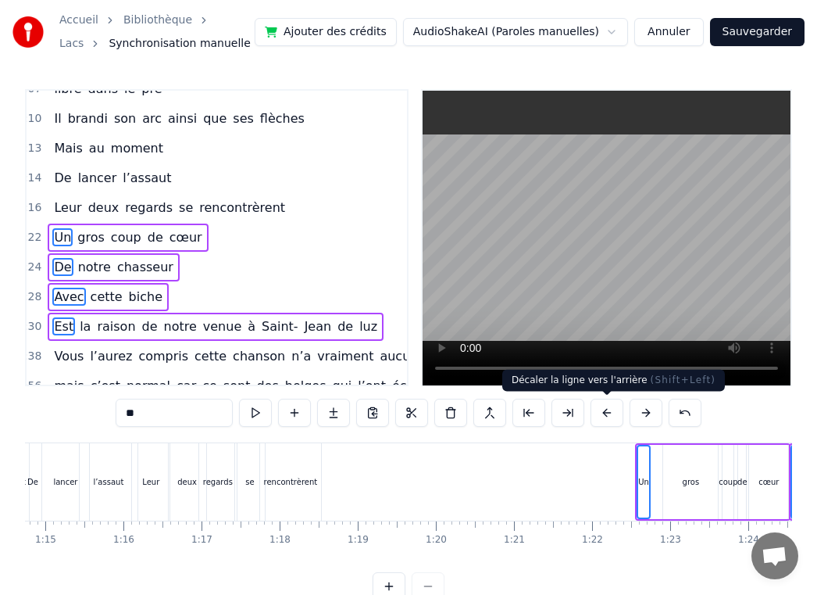
click at [595, 415] on button at bounding box center [607, 413] width 33 height 28
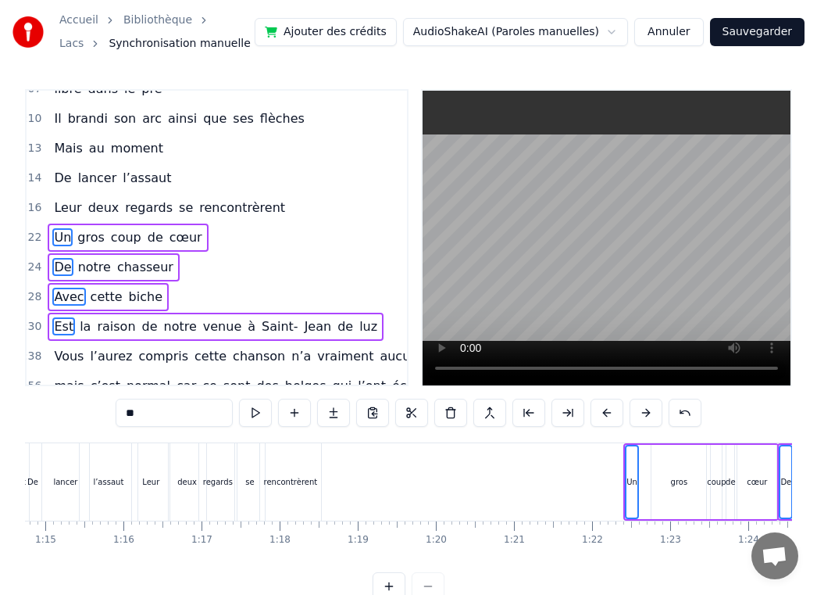
click at [595, 415] on button at bounding box center [607, 413] width 33 height 28
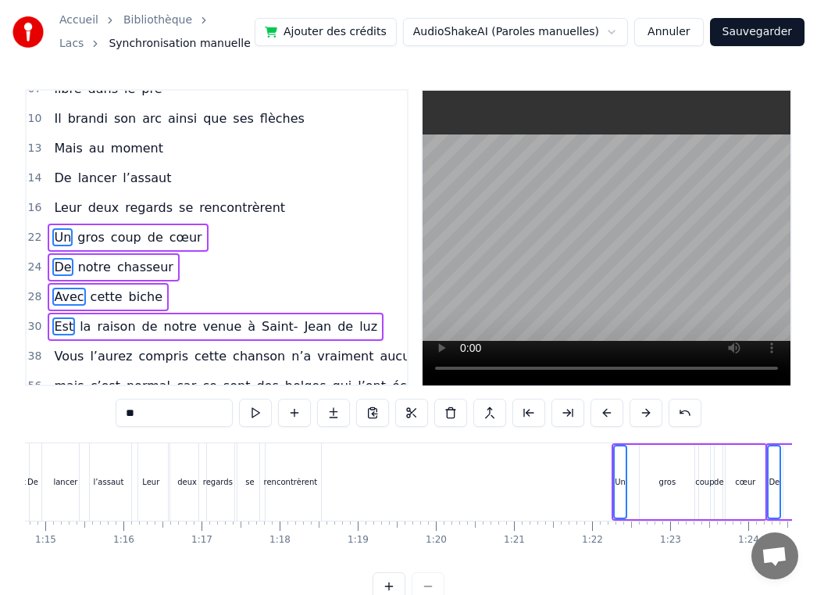
click at [595, 415] on button at bounding box center [607, 413] width 33 height 28
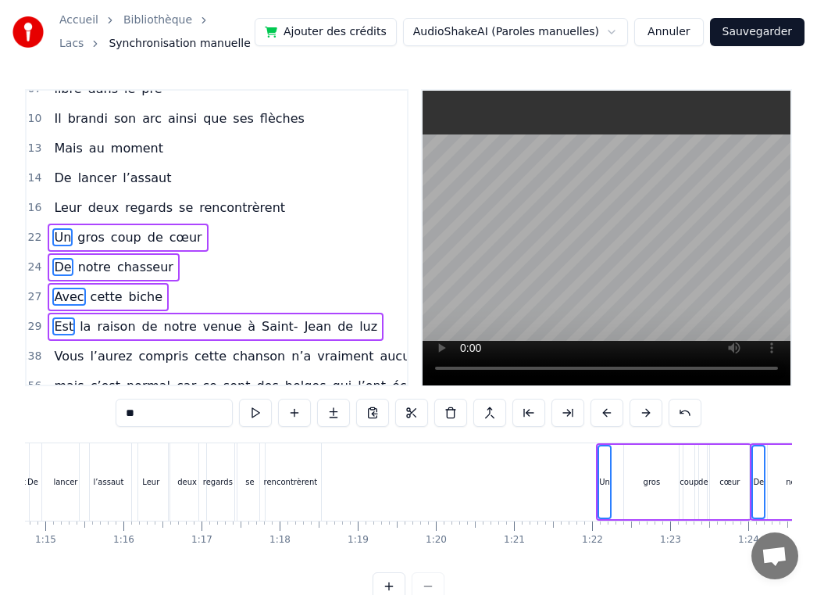
click at [595, 415] on button at bounding box center [607, 413] width 33 height 28
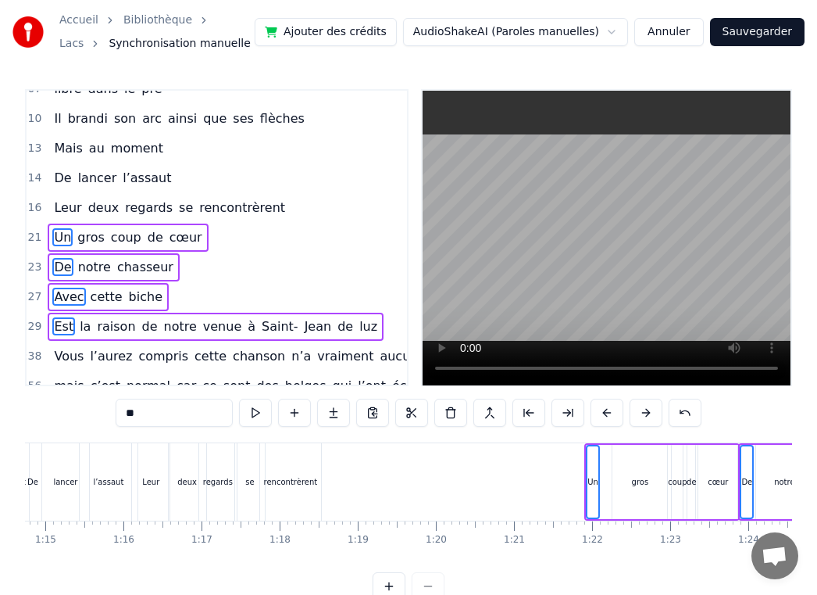
click at [595, 415] on button at bounding box center [607, 413] width 33 height 28
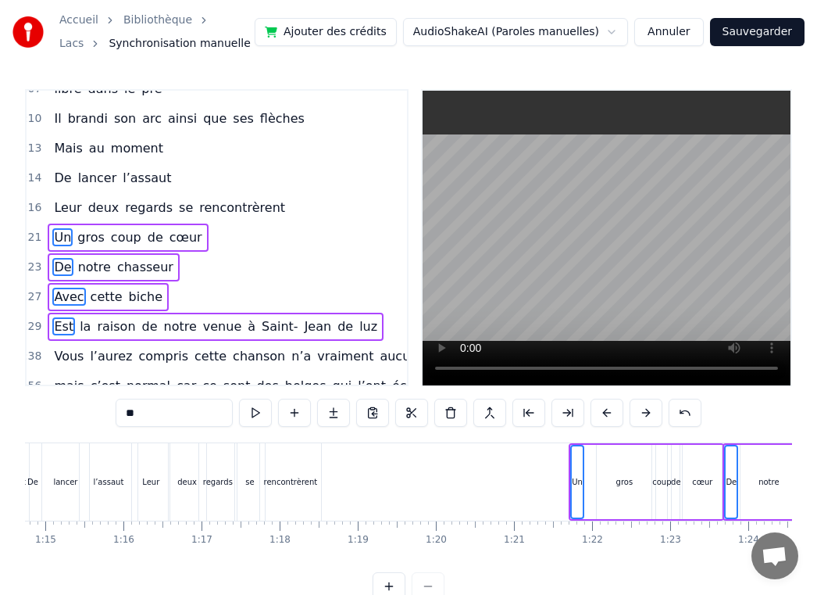
click at [595, 415] on button at bounding box center [607, 413] width 33 height 28
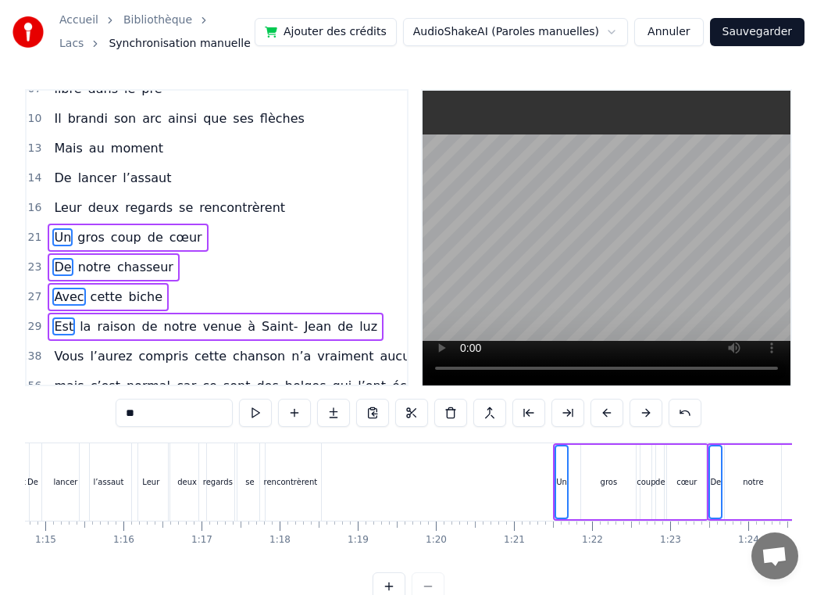
click at [595, 415] on button at bounding box center [607, 413] width 33 height 28
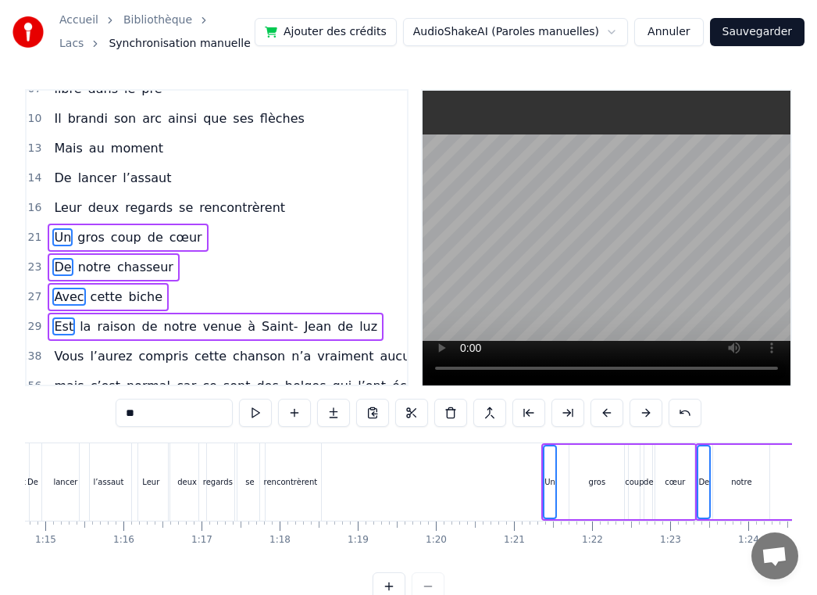
click at [595, 415] on button at bounding box center [607, 413] width 33 height 28
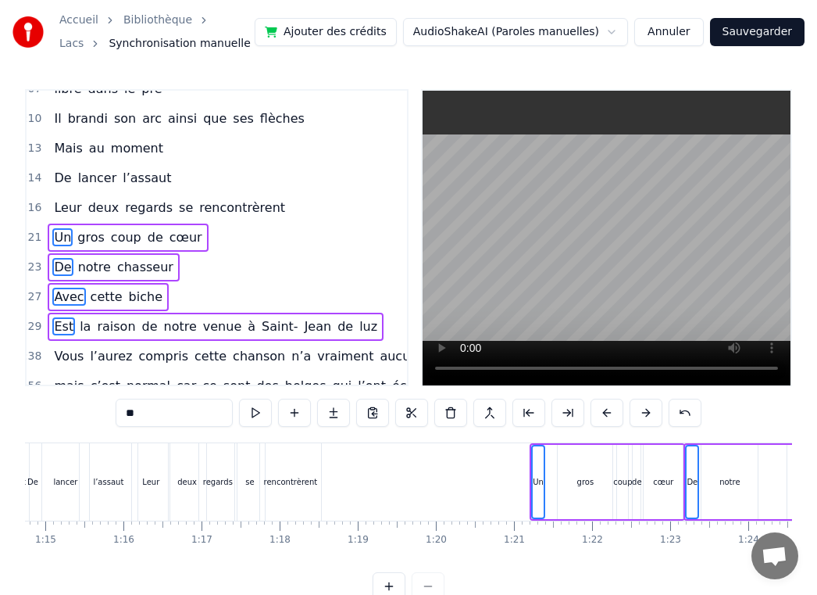
click at [595, 415] on button at bounding box center [607, 413] width 33 height 28
click at [602, 414] on button at bounding box center [607, 413] width 33 height 28
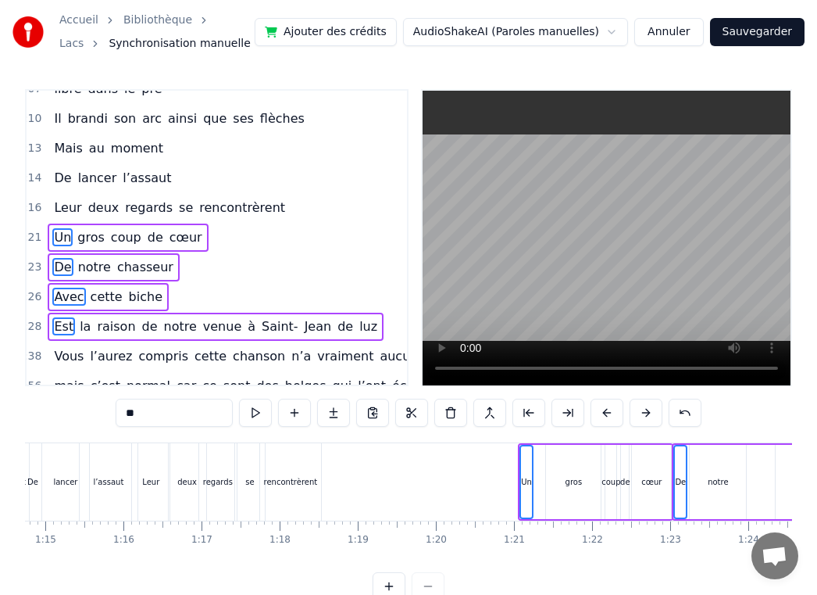
click at [602, 414] on button at bounding box center [607, 413] width 33 height 28
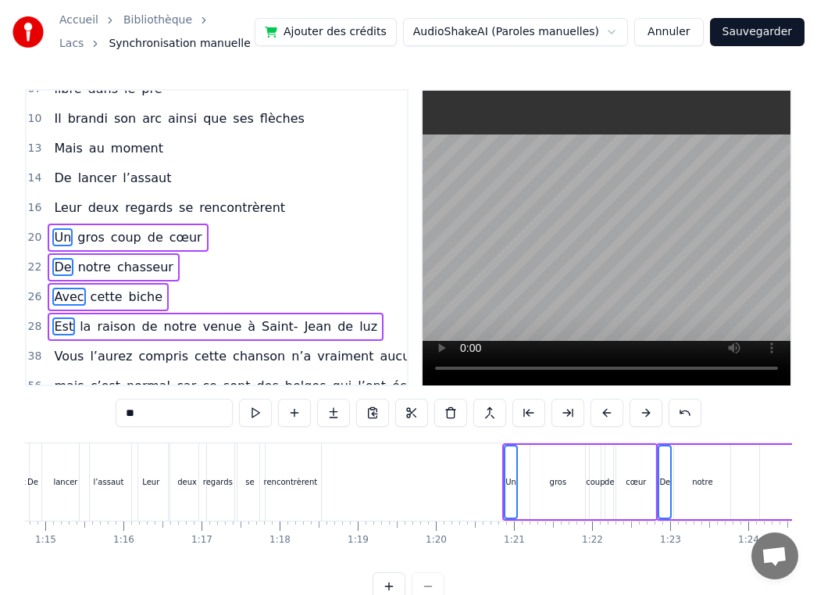
click at [602, 414] on button at bounding box center [607, 413] width 33 height 28
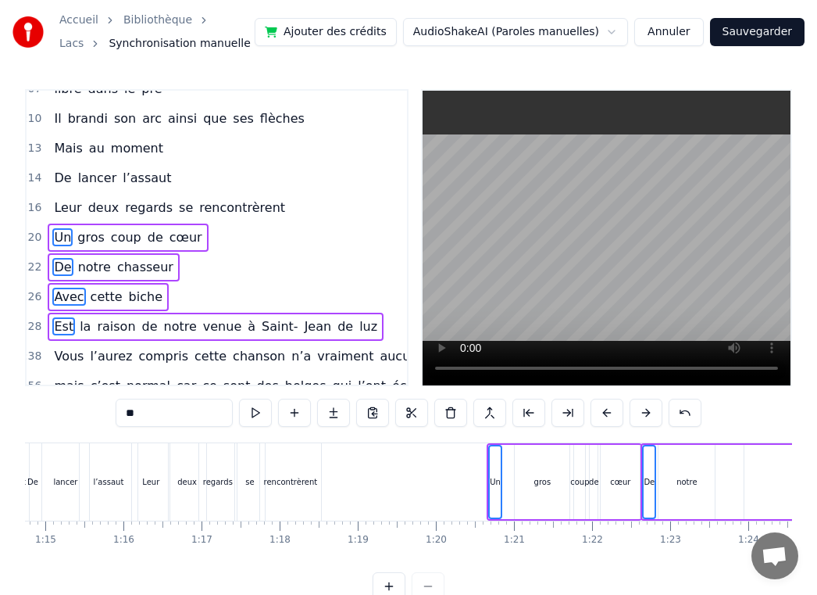
click at [602, 414] on button at bounding box center [607, 413] width 33 height 28
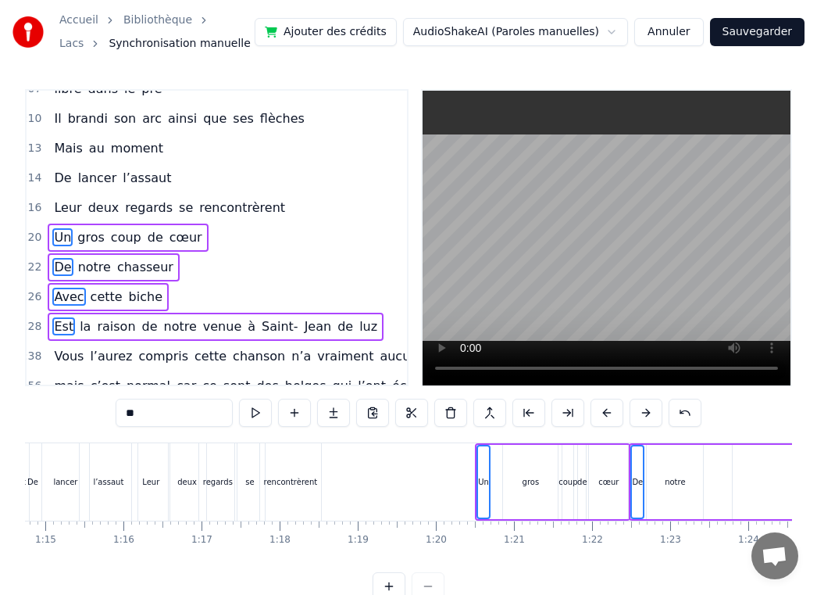
click at [602, 414] on button at bounding box center [607, 413] width 33 height 28
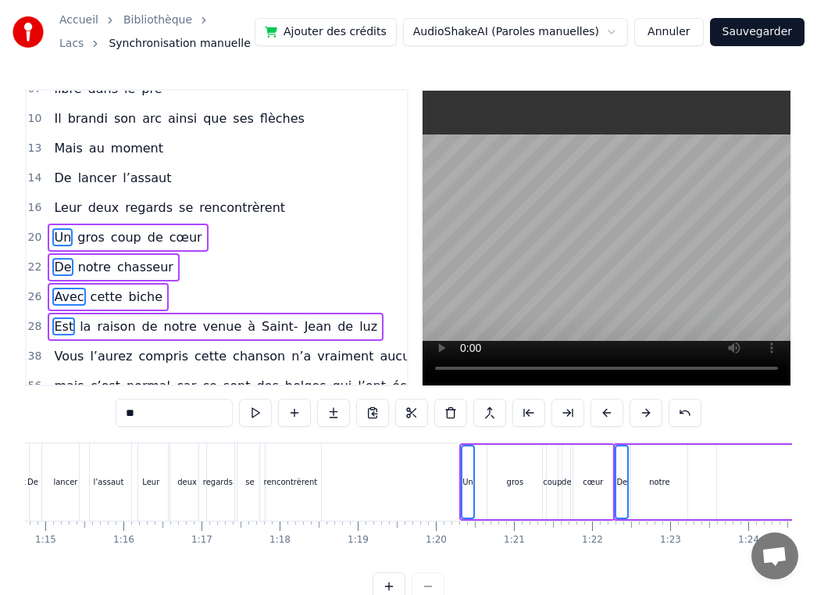
click at [602, 414] on button at bounding box center [607, 413] width 33 height 28
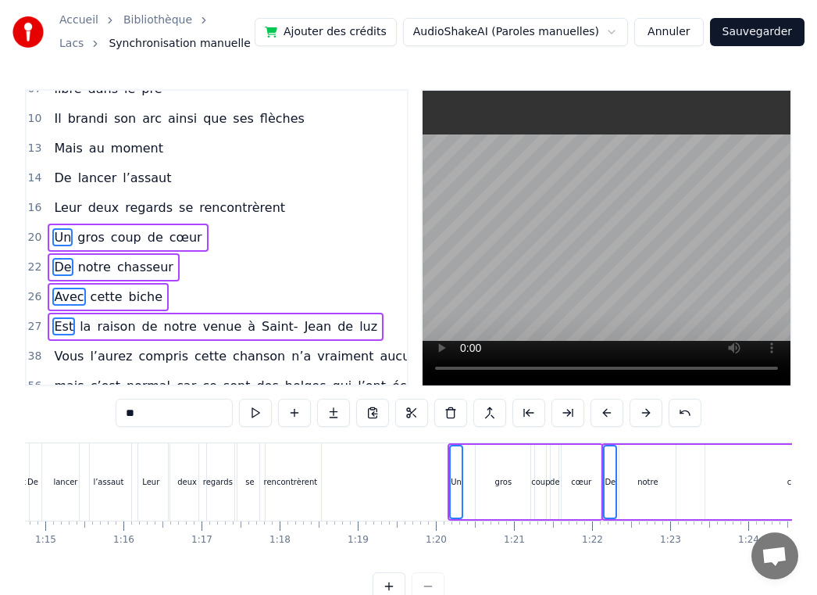
click at [602, 414] on button at bounding box center [607, 413] width 33 height 28
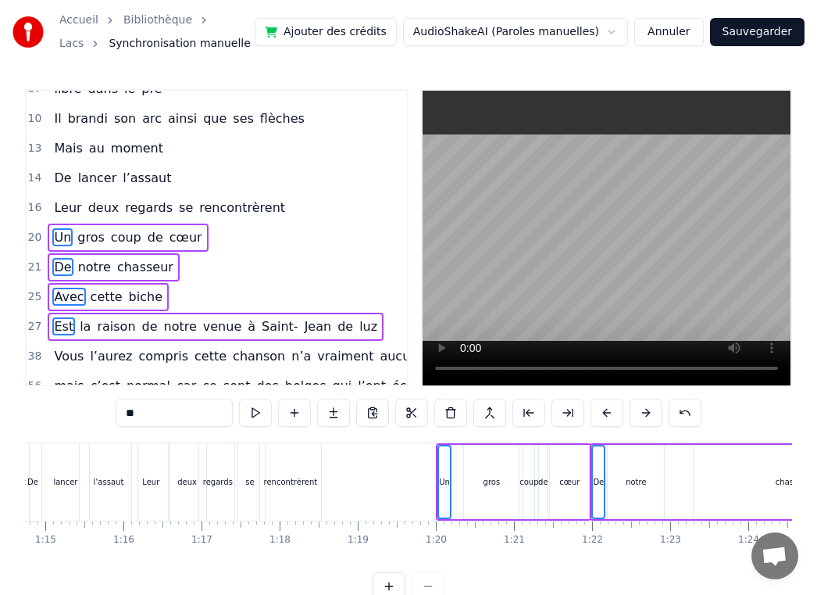
click at [602, 414] on button at bounding box center [607, 413] width 33 height 28
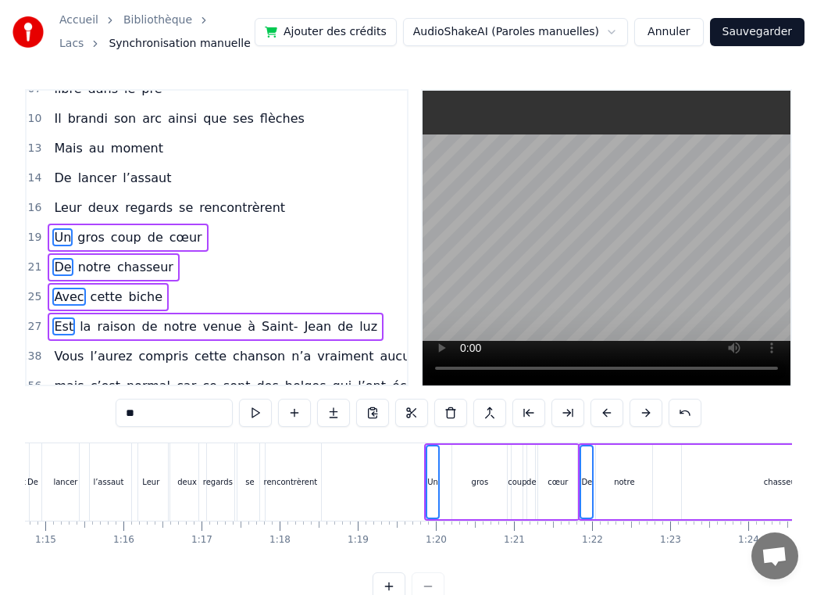
click at [602, 414] on button at bounding box center [607, 413] width 33 height 28
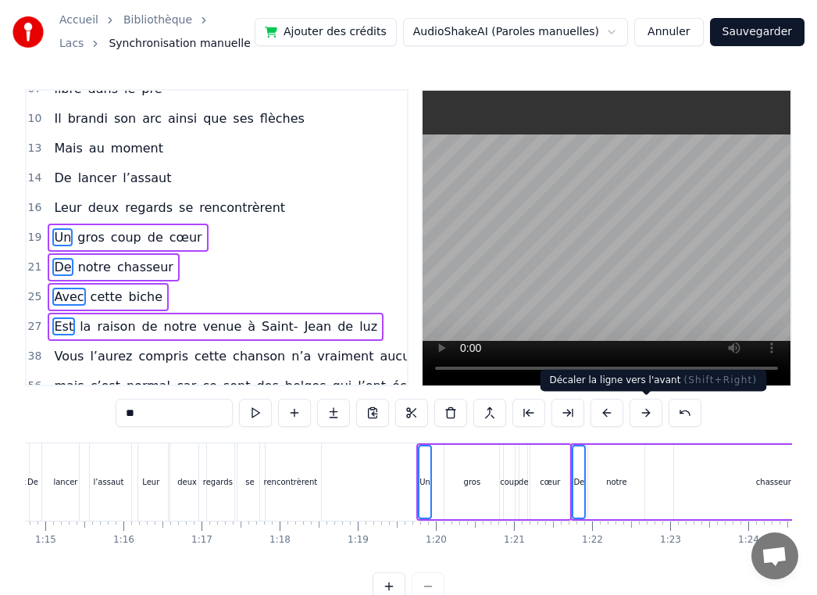
click at [644, 419] on button at bounding box center [646, 413] width 33 height 28
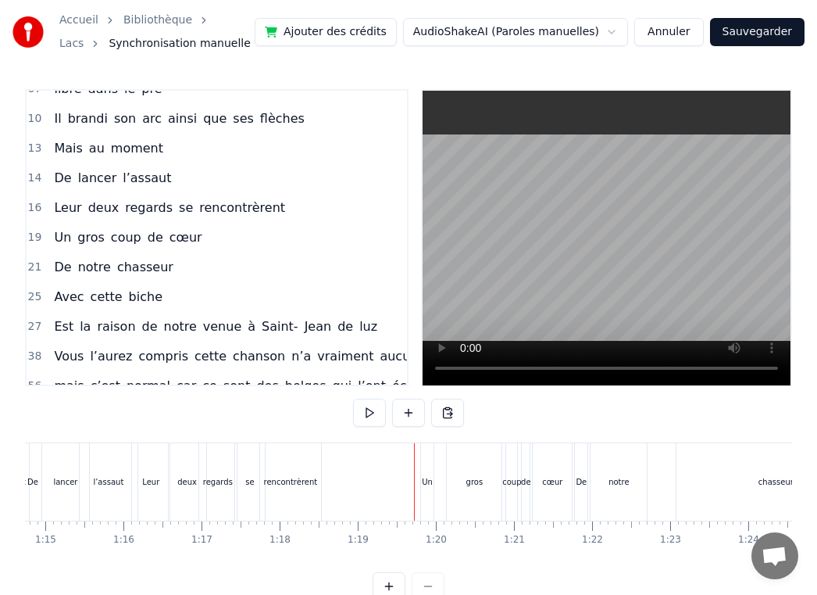
scroll to position [30, 0]
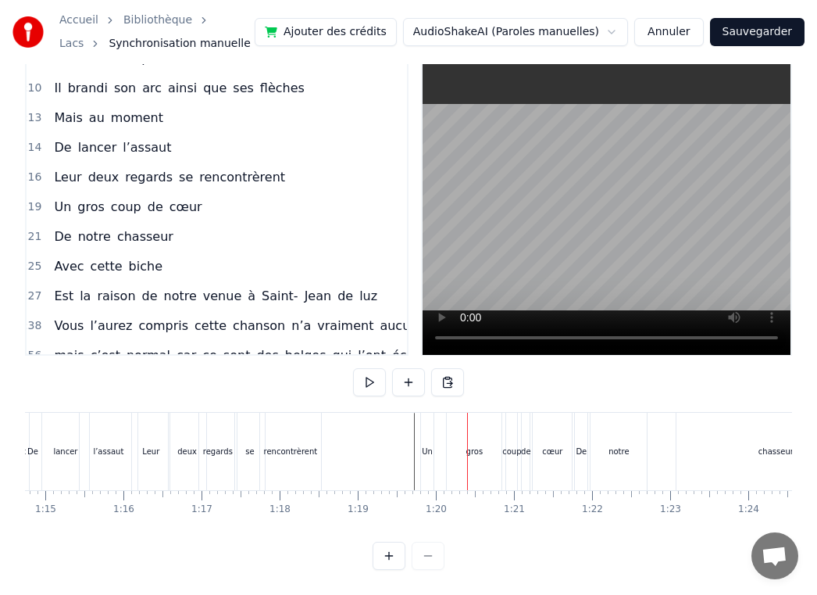
click at [474, 457] on div "gros" at bounding box center [474, 451] width 55 height 77
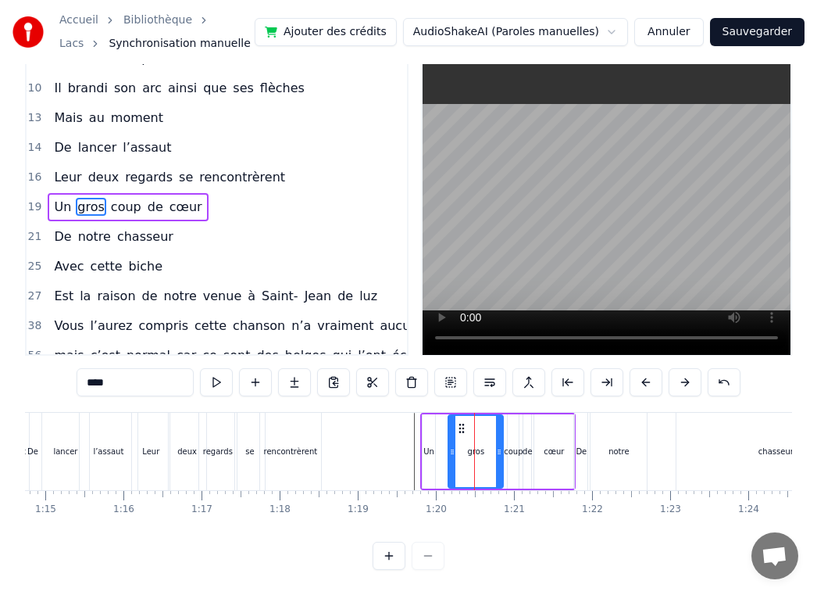
scroll to position [0, 0]
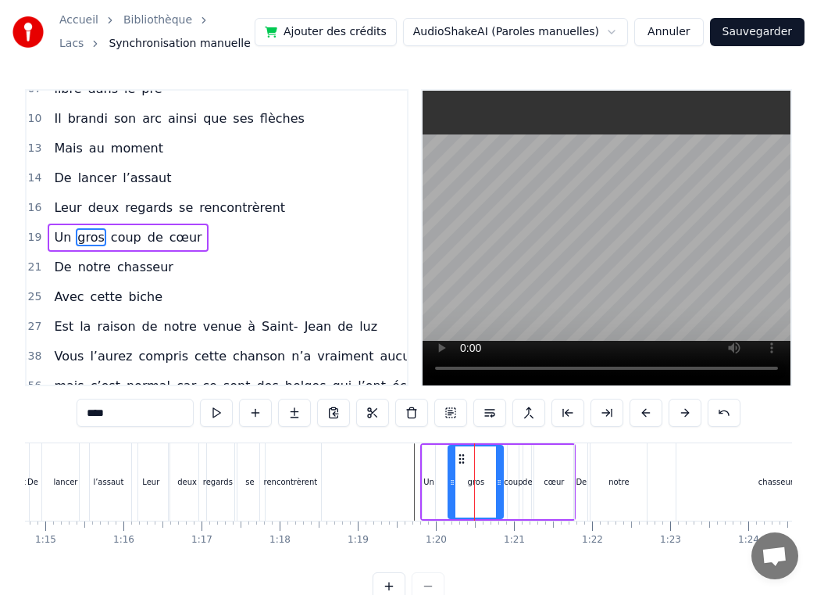
click at [442, 484] on div "Un gros coup de cœur" at bounding box center [497, 481] width 155 height 77
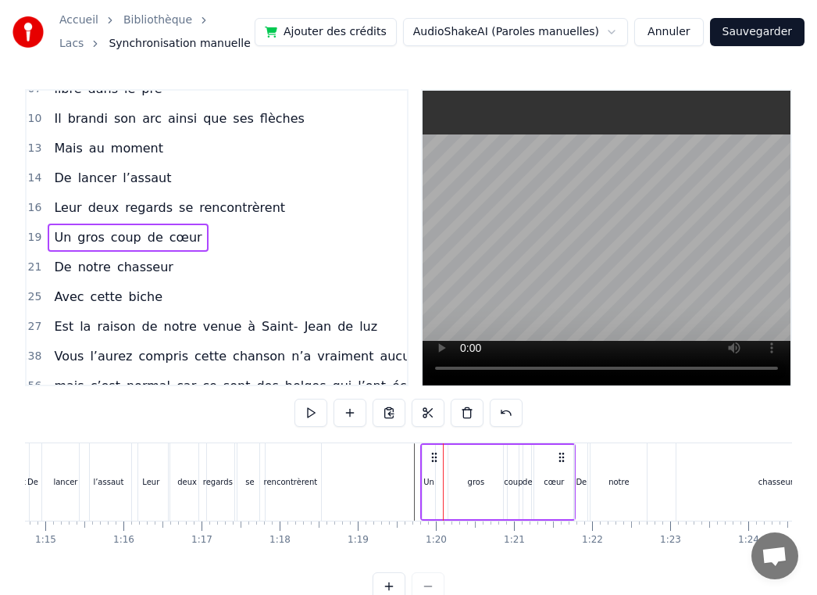
click at [428, 484] on div "Un" at bounding box center [429, 482] width 11 height 12
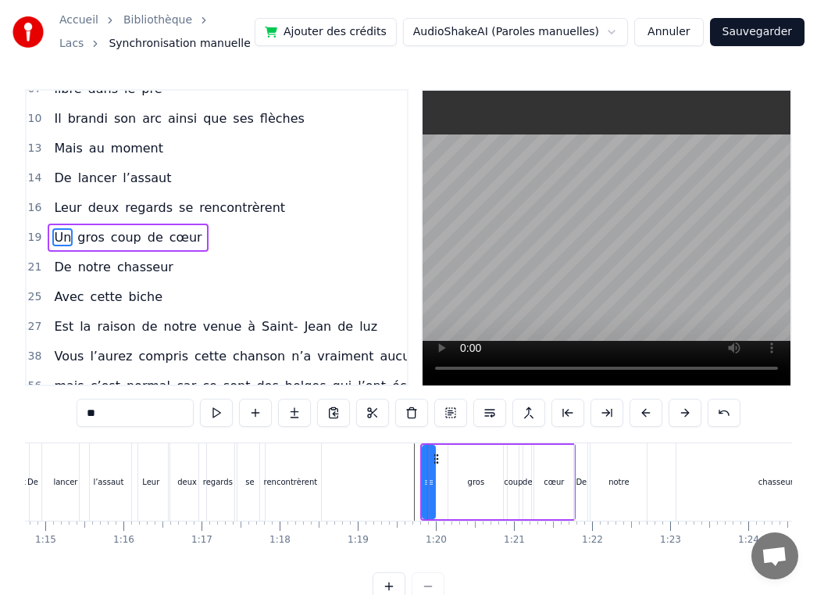
click at [451, 490] on div "gros" at bounding box center [476, 482] width 55 height 74
type input "****"
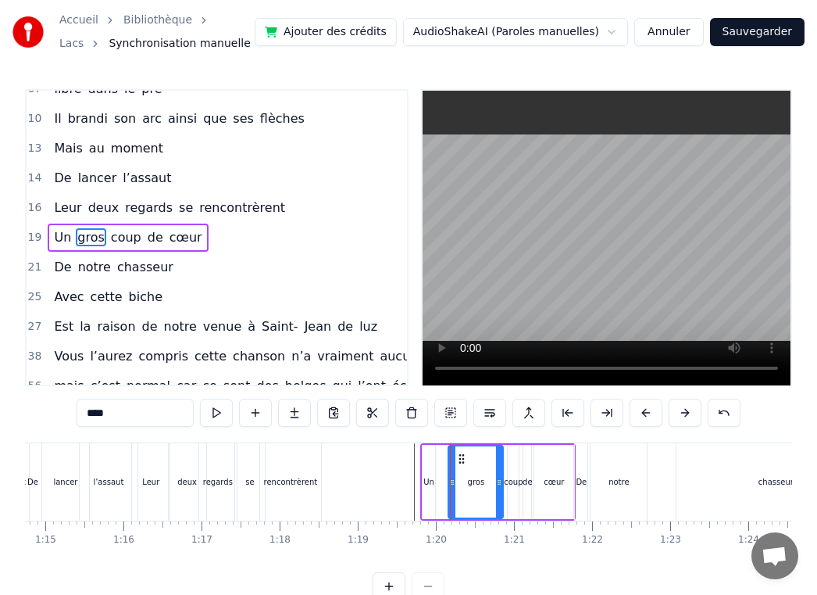
drag, startPoint x: 467, startPoint y: 488, endPoint x: 455, endPoint y: 488, distance: 12.5
click at [455, 488] on div "gros" at bounding box center [475, 481] width 53 height 71
drag, startPoint x: 450, startPoint y: 486, endPoint x: 437, endPoint y: 490, distance: 13.8
click at [437, 490] on div at bounding box center [439, 481] width 6 height 71
drag, startPoint x: 496, startPoint y: 488, endPoint x: 452, endPoint y: 495, distance: 45.0
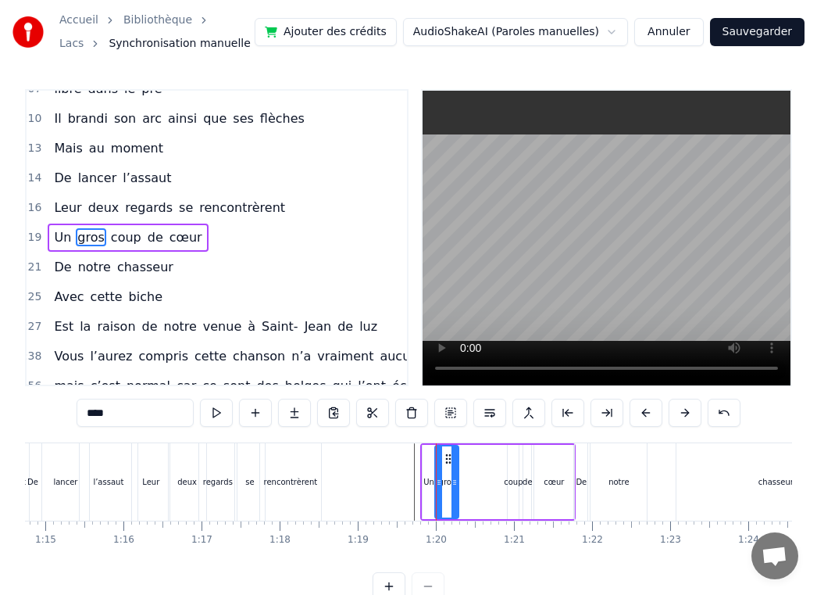
click at [452, 495] on div at bounding box center [455, 481] width 6 height 71
click at [382, 584] on button at bounding box center [389, 586] width 33 height 28
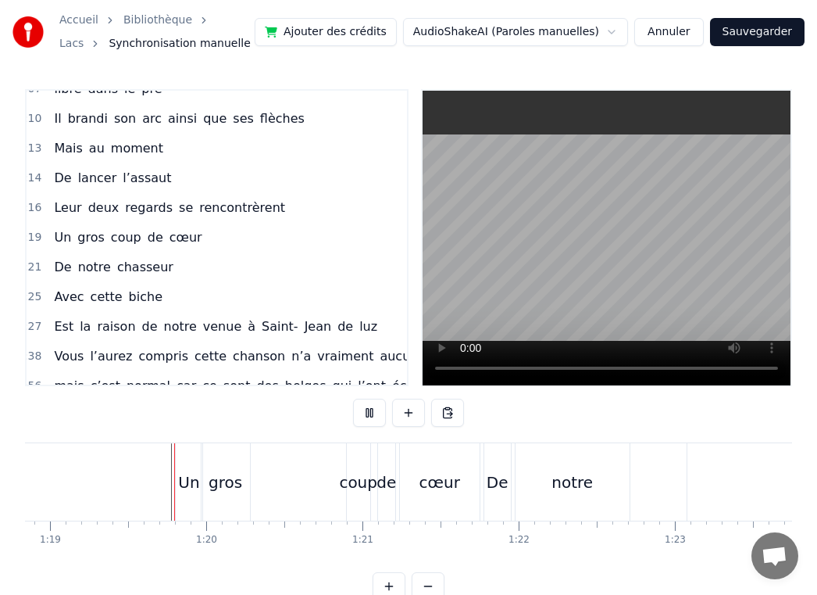
scroll to position [30, 0]
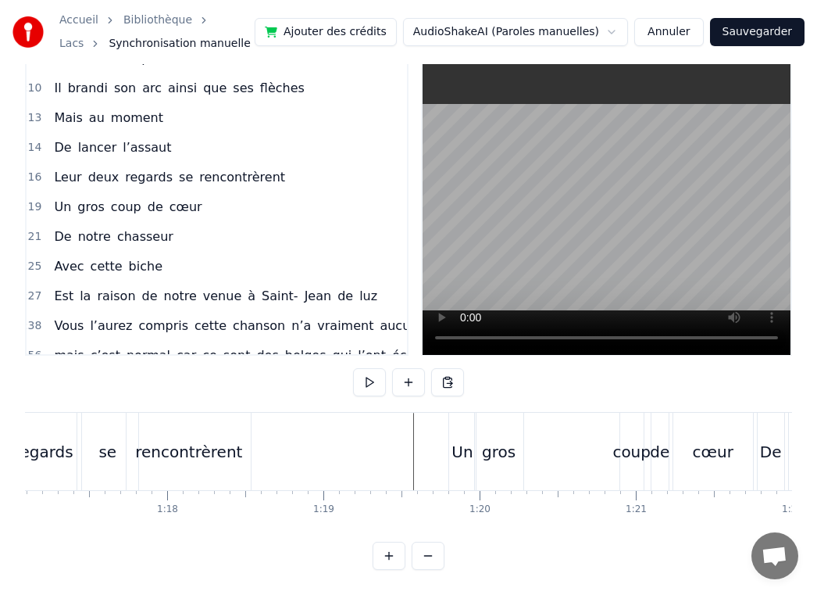
scroll to position [0, 12048]
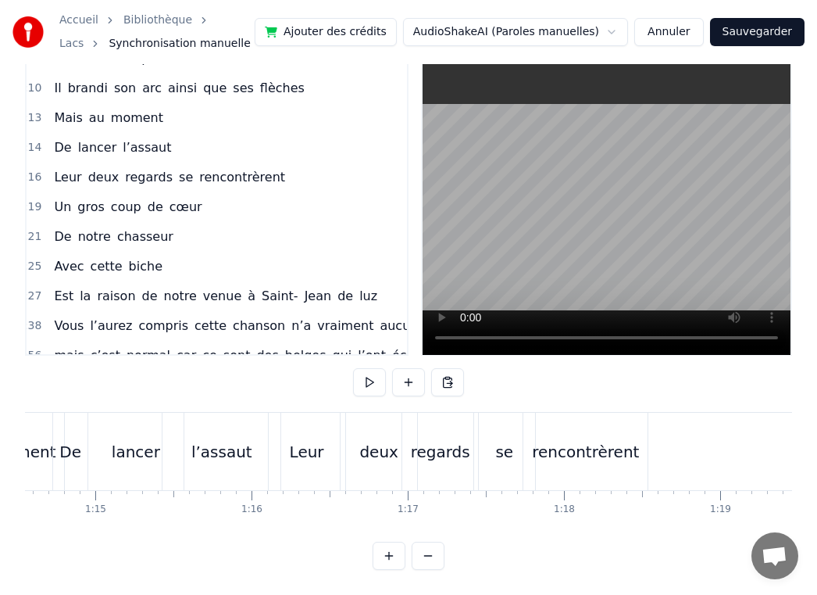
scroll to position [0, 11649]
click at [206, 482] on div "l’assaut" at bounding box center [223, 451] width 118 height 77
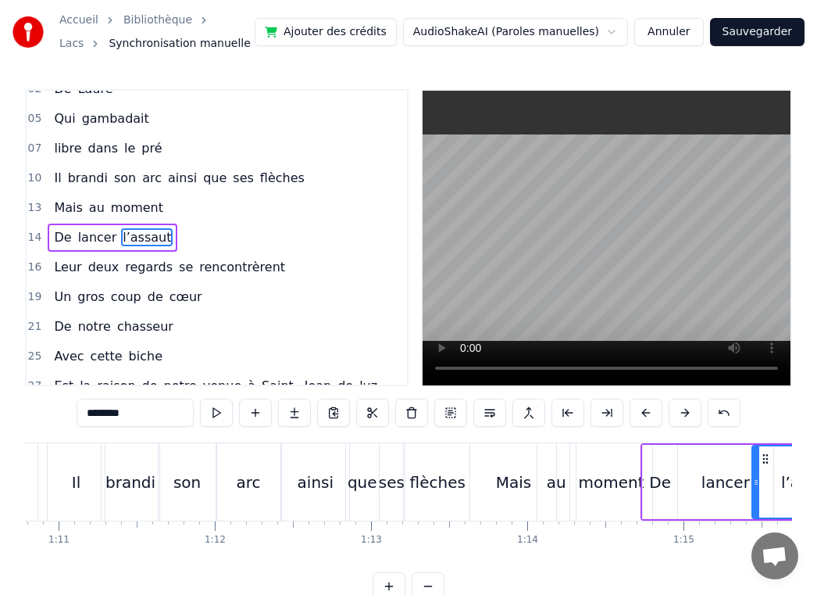
scroll to position [0, 11064]
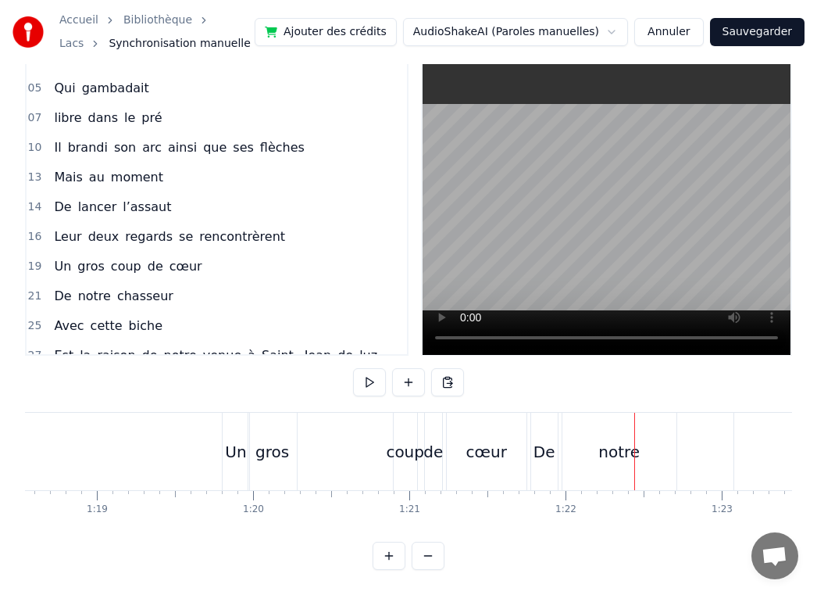
scroll to position [0, 12269]
click at [373, 452] on div "Un gros coup de cœur" at bounding box center [381, 451] width 309 height 77
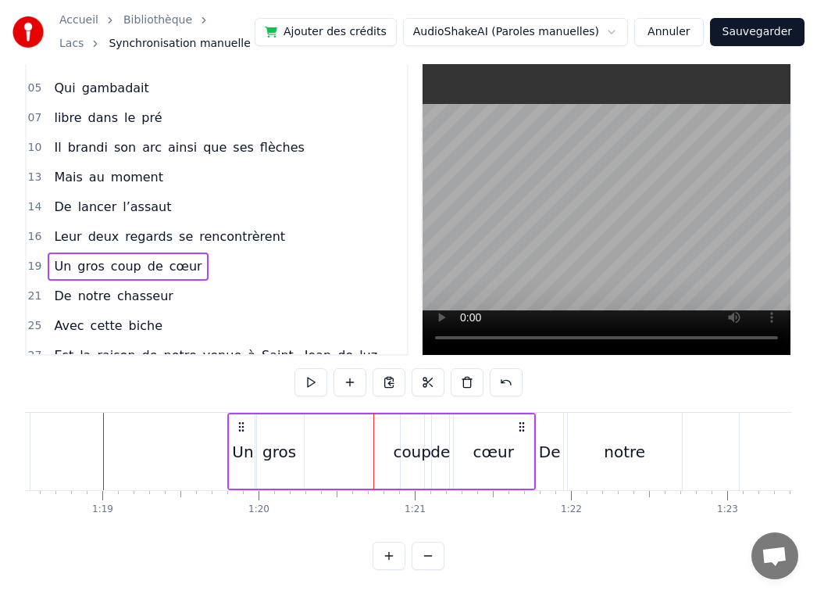
click at [396, 456] on div "coup" at bounding box center [412, 451] width 38 height 23
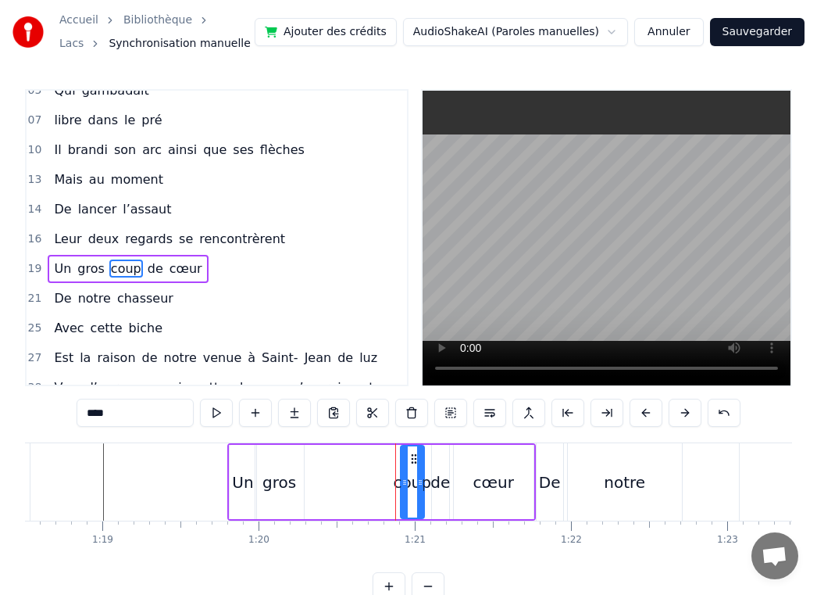
scroll to position [373, 10]
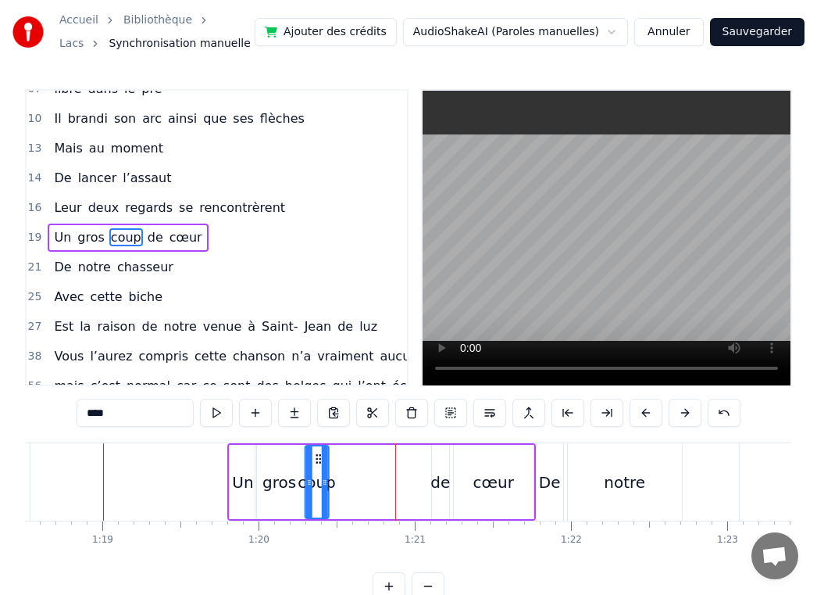
drag, startPoint x: 412, startPoint y: 463, endPoint x: 316, endPoint y: 466, distance: 96.1
click at [316, 466] on div "coup" at bounding box center [317, 481] width 22 height 71
click at [440, 466] on div "de" at bounding box center [440, 482] width 17 height 74
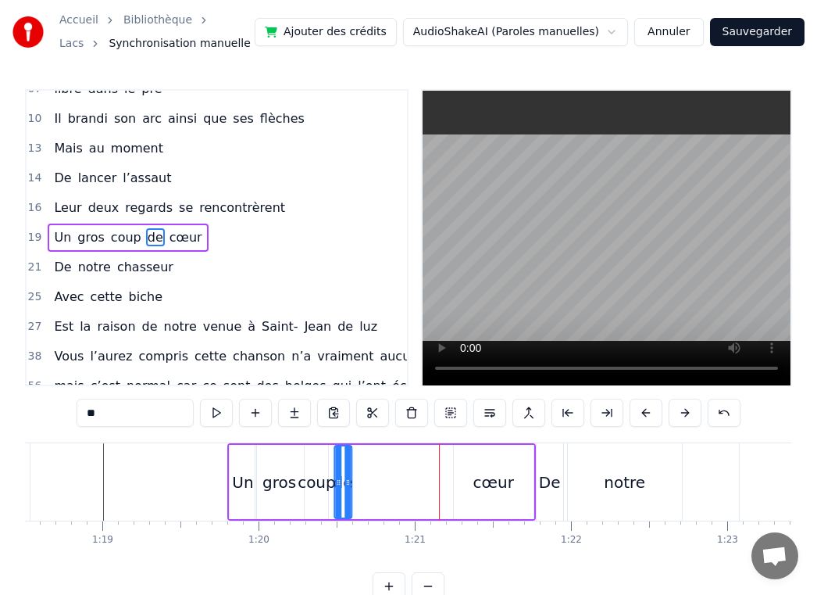
drag, startPoint x: 440, startPoint y: 459, endPoint x: 341, endPoint y: 466, distance: 98.7
click at [341, 466] on div "de" at bounding box center [343, 481] width 16 height 71
click at [497, 477] on div "cœur" at bounding box center [494, 481] width 41 height 23
type input "****"
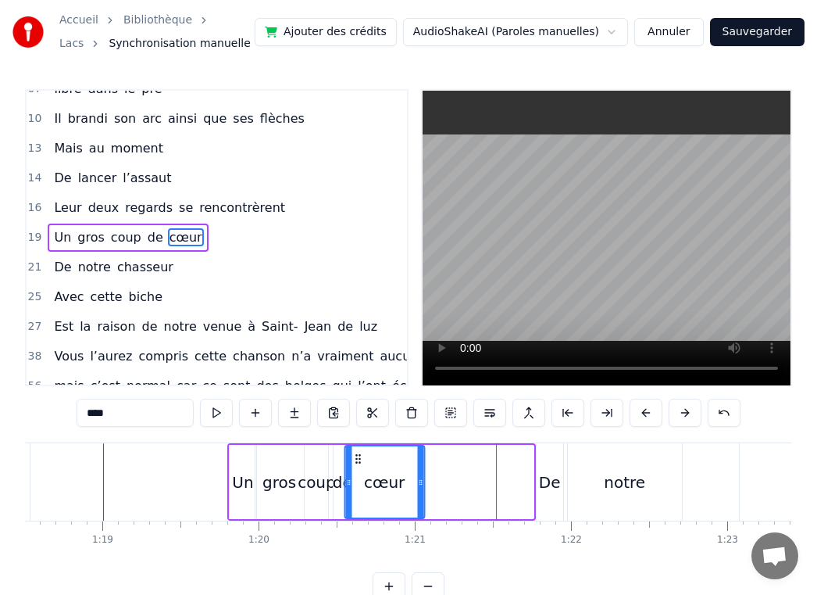
drag, startPoint x: 471, startPoint y: 460, endPoint x: 362, endPoint y: 463, distance: 109.4
click at [362, 463] on icon at bounding box center [358, 458] width 13 height 13
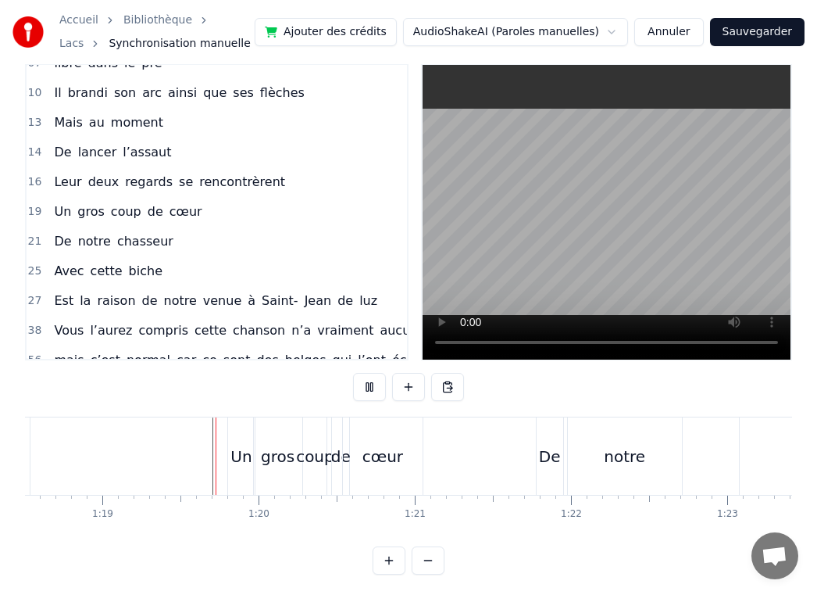
scroll to position [30, 0]
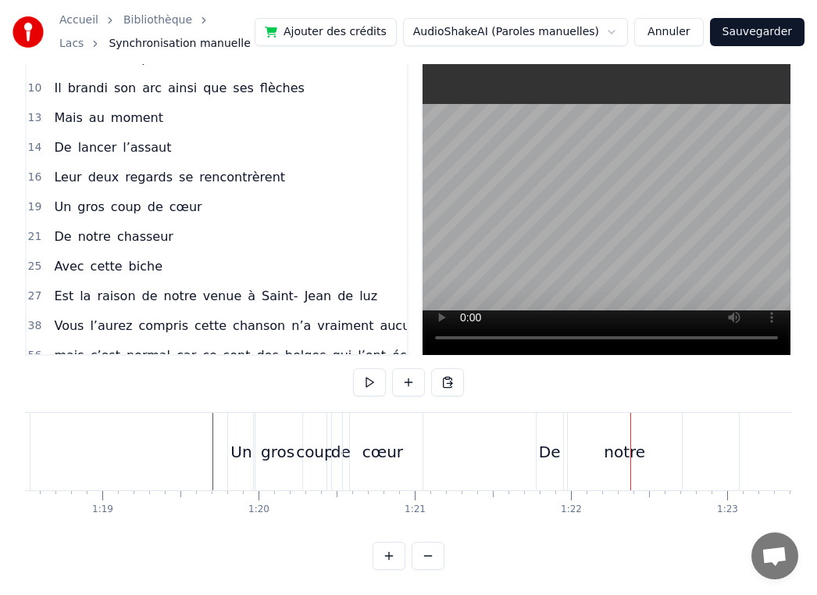
click at [549, 456] on div "De" at bounding box center [550, 451] width 22 height 23
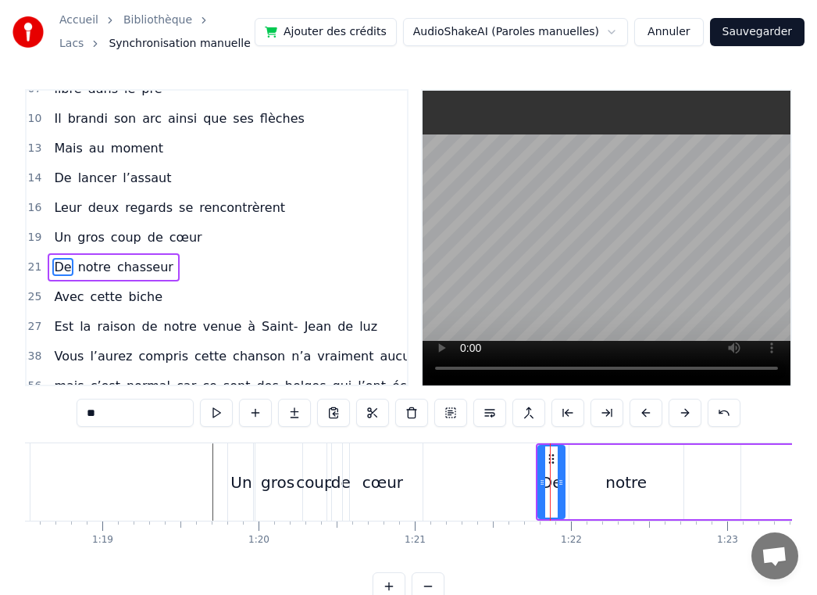
scroll to position [402, 10]
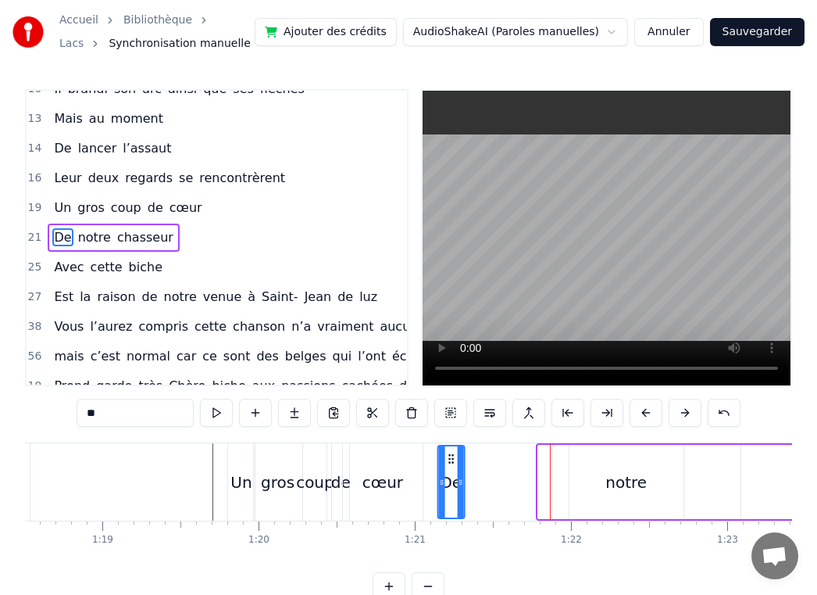
drag, startPoint x: 550, startPoint y: 460, endPoint x: 449, endPoint y: 461, distance: 100.8
click at [449, 461] on icon at bounding box center [451, 458] width 13 height 13
click at [472, 493] on div "De notre chasseur" at bounding box center [788, 481] width 707 height 77
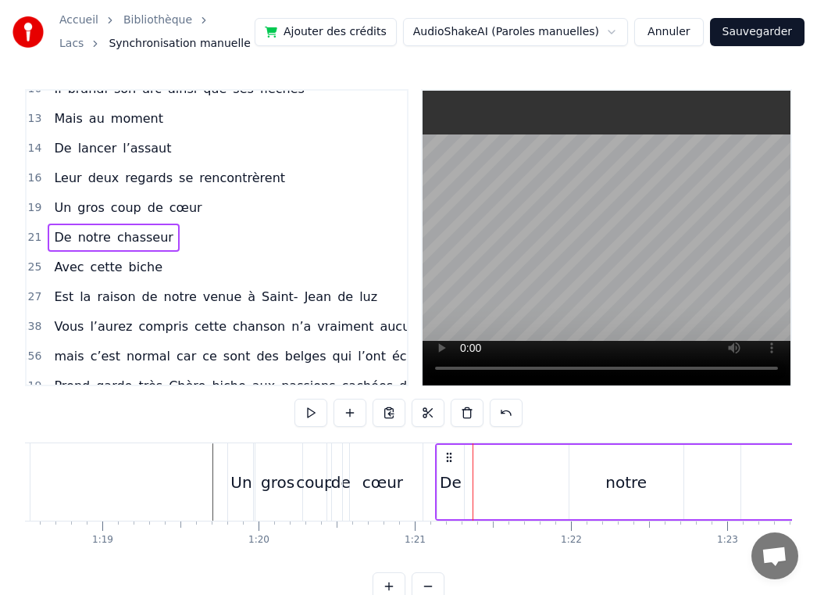
click at [425, 503] on div "Un gros coup de cœur" at bounding box center [326, 481] width 199 height 77
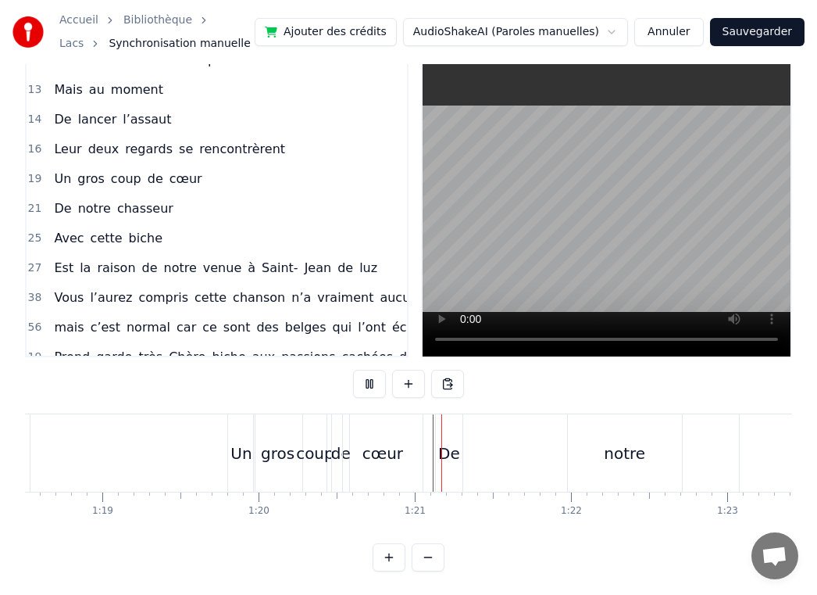
scroll to position [30, 0]
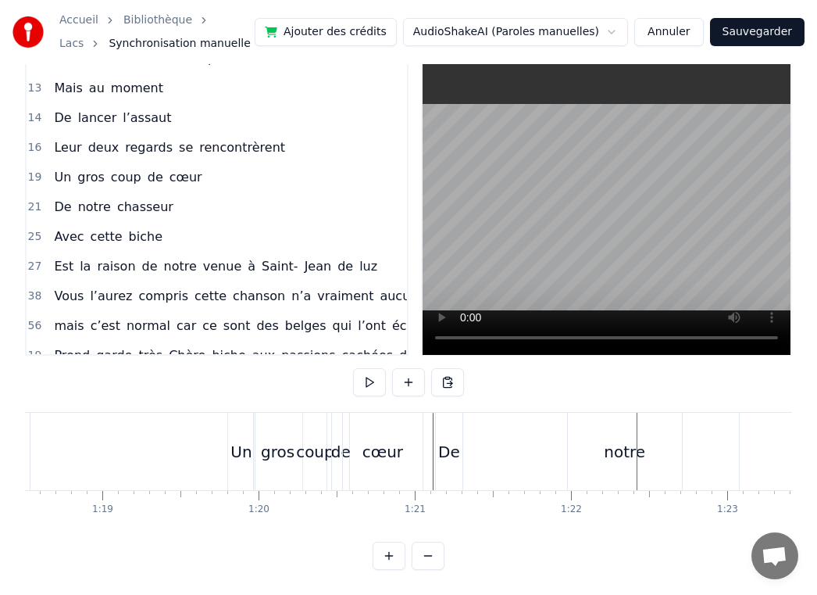
click at [626, 452] on div "notre" at bounding box center [624, 451] width 41 height 23
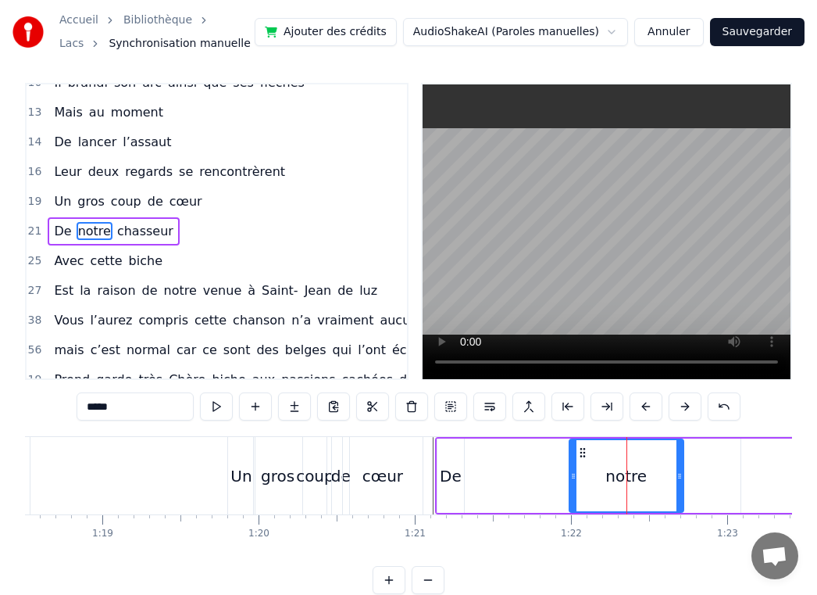
scroll to position [0, 0]
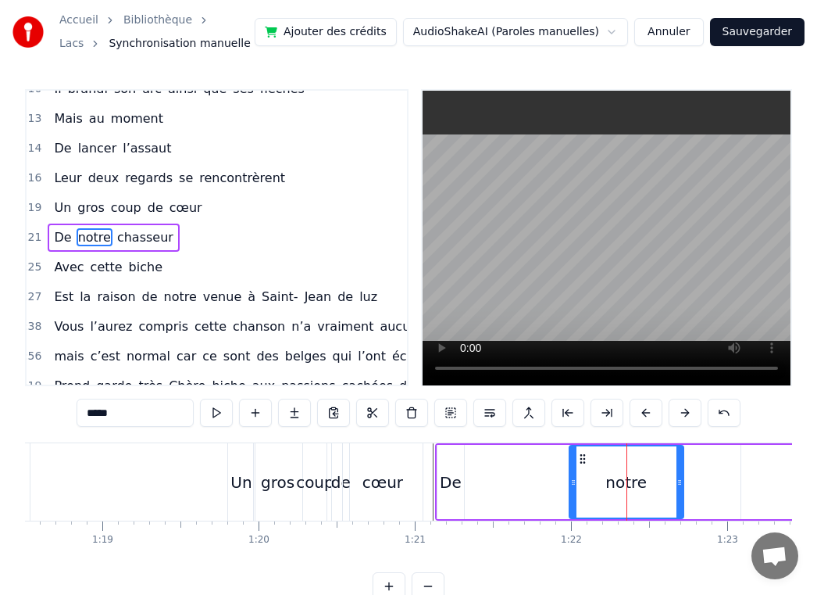
drag, startPoint x: 624, startPoint y: 482, endPoint x: 522, endPoint y: 482, distance: 101.6
click at [522, 482] on div "De notre chasseur" at bounding box center [788, 481] width 707 height 77
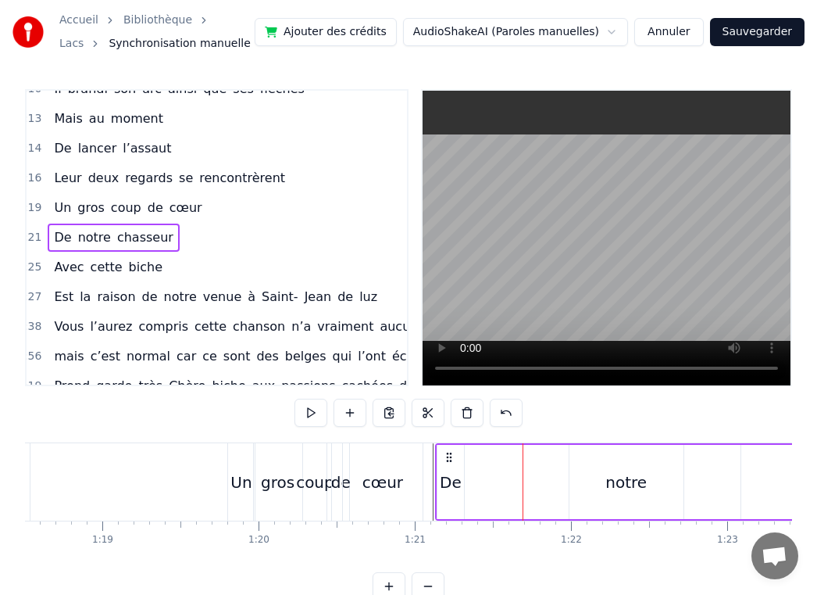
click at [606, 481] on div "notre" at bounding box center [627, 482] width 114 height 74
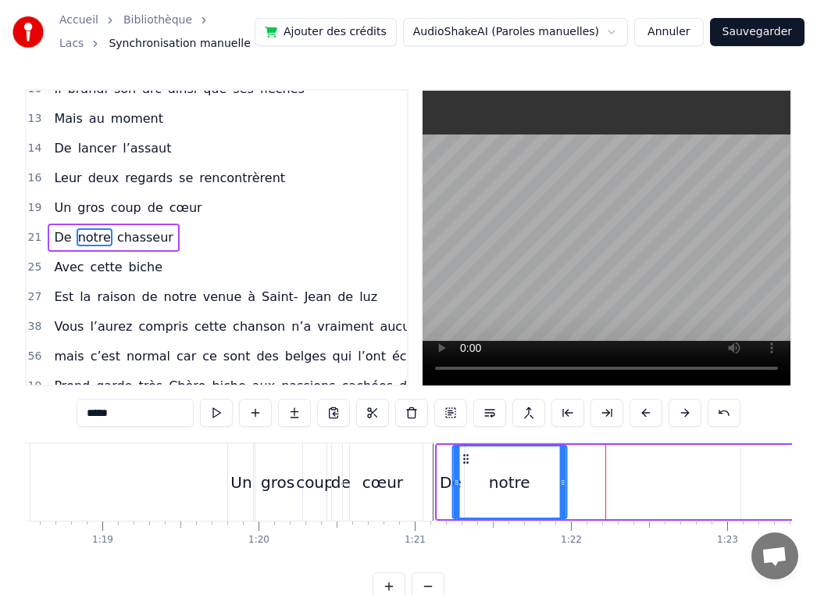
drag, startPoint x: 582, startPoint y: 460, endPoint x: 465, endPoint y: 463, distance: 117.3
click at [465, 463] on icon at bounding box center [465, 458] width 13 height 13
drag, startPoint x: 562, startPoint y: 488, endPoint x: 509, endPoint y: 492, distance: 52.6
click at [509, 492] on div at bounding box center [510, 481] width 6 height 71
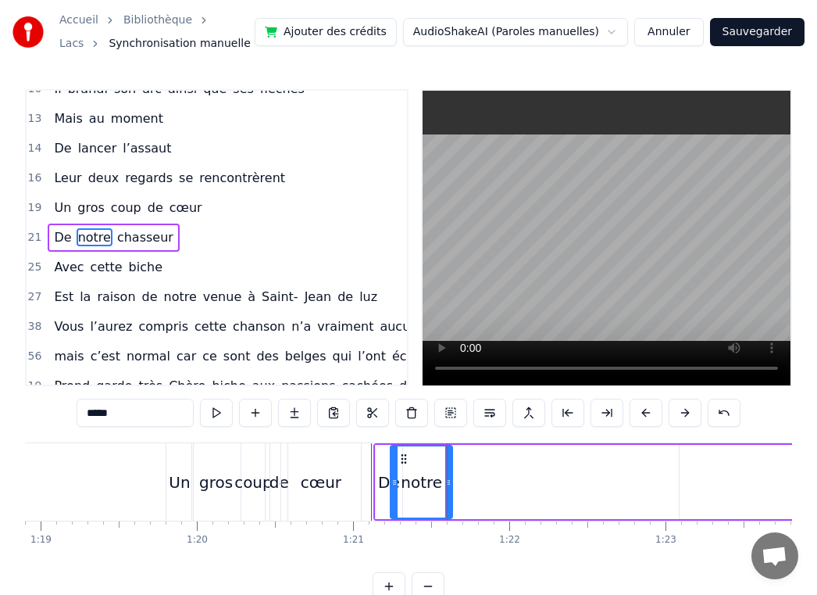
scroll to position [0, 12698]
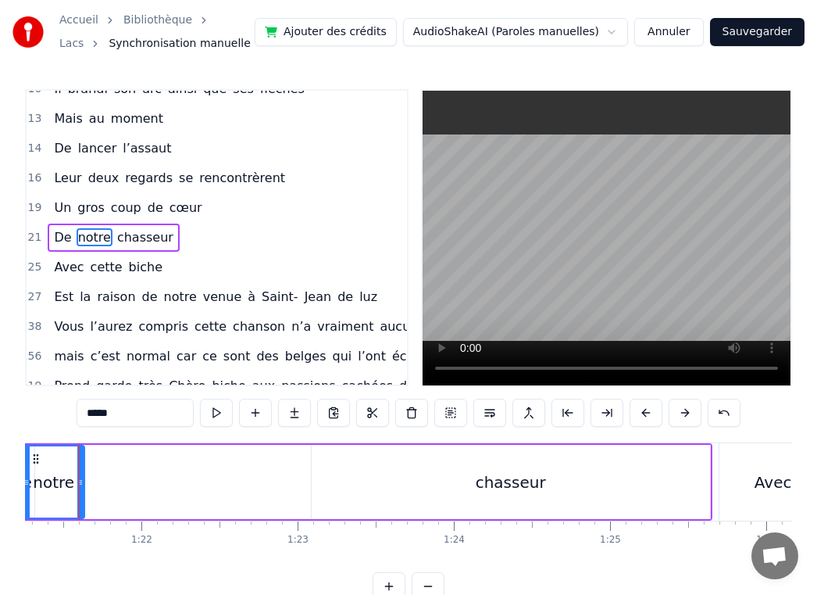
click at [508, 484] on div "chasseur" at bounding box center [511, 481] width 70 height 23
type input "********"
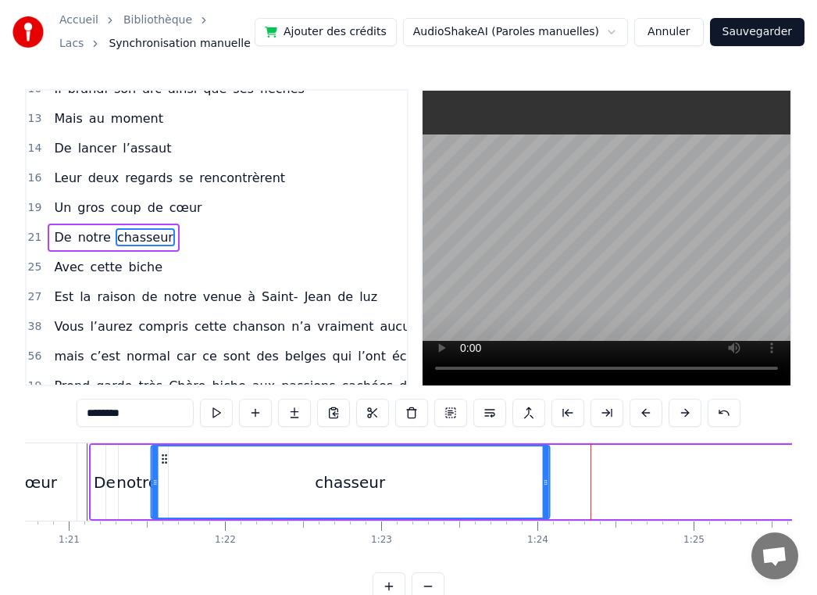
scroll to position [0, 12603]
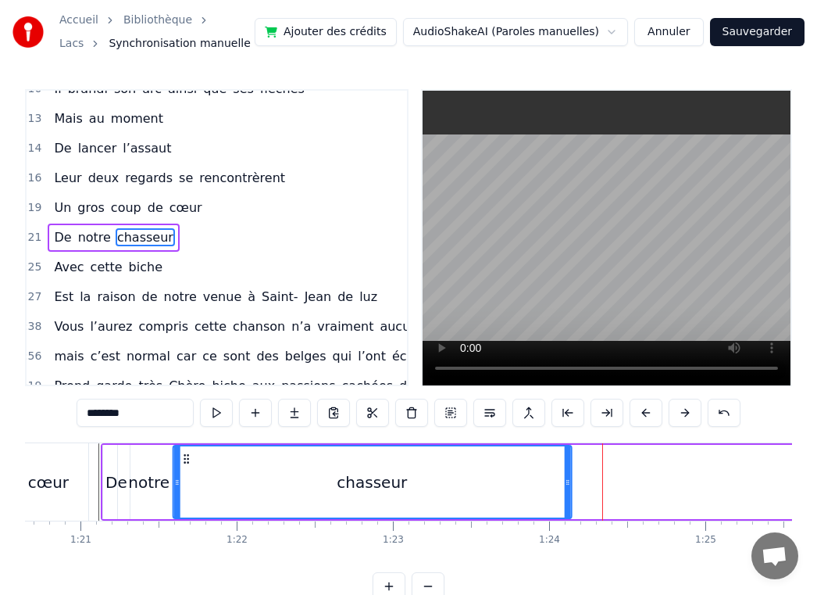
drag, startPoint x: 320, startPoint y: 463, endPoint x: 181, endPoint y: 477, distance: 139.9
click at [181, 477] on div "chasseur" at bounding box center [371, 481] width 397 height 71
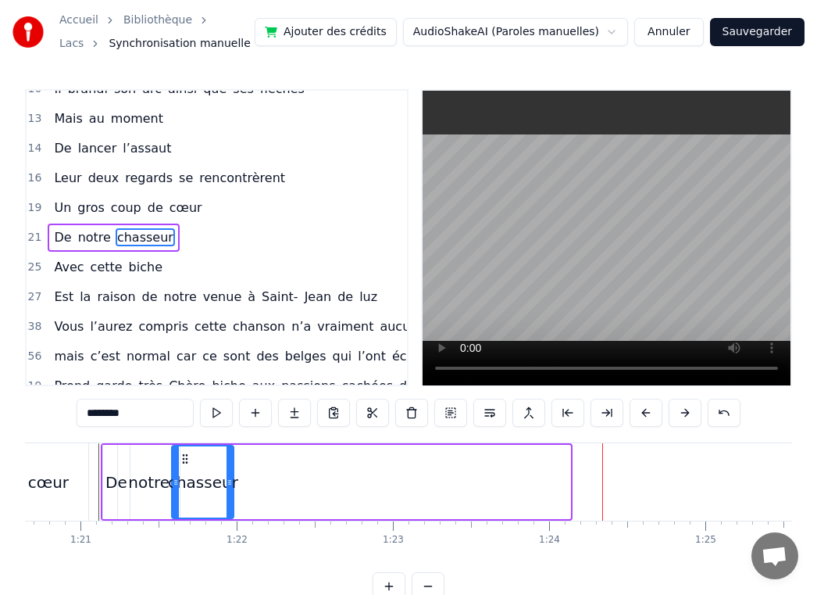
drag, startPoint x: 565, startPoint y: 485, endPoint x: 228, endPoint y: 474, distance: 337.0
click at [228, 474] on div at bounding box center [230, 481] width 6 height 71
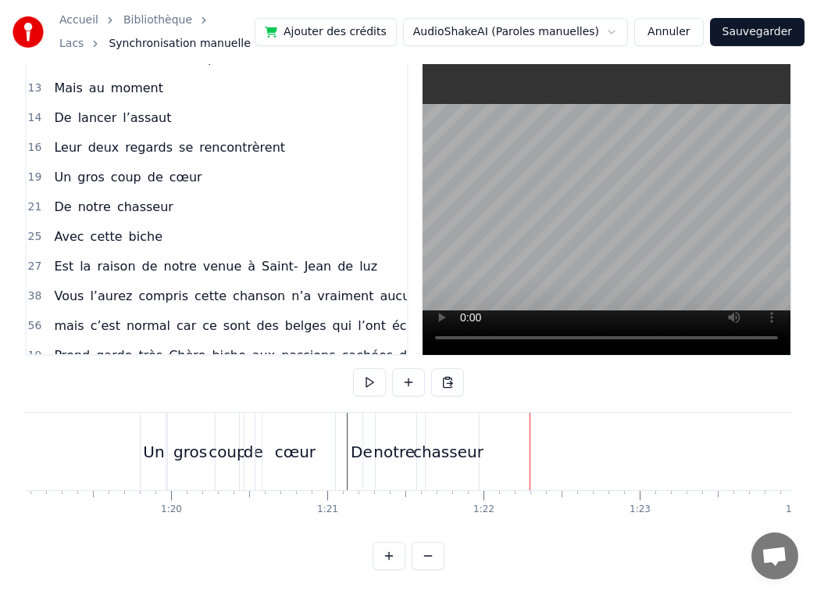
scroll to position [0, 12341]
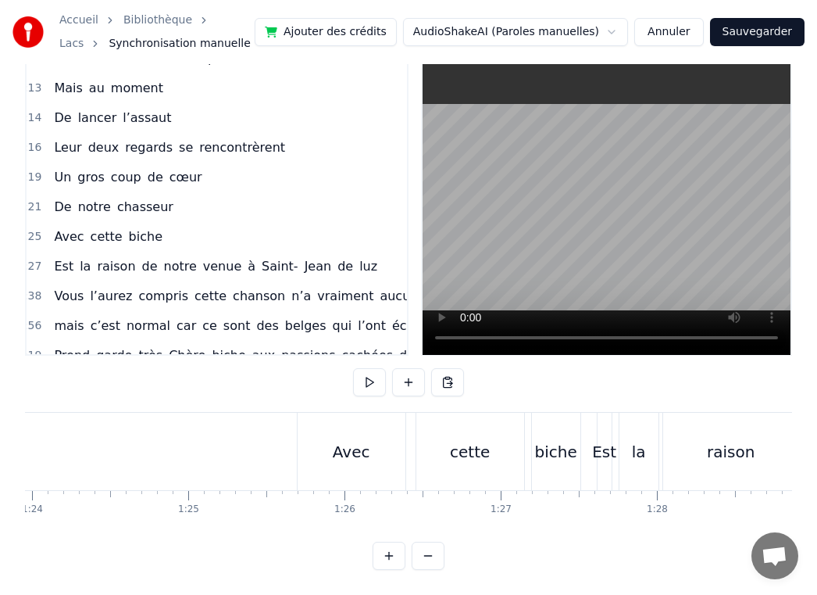
scroll to position [0, 13049]
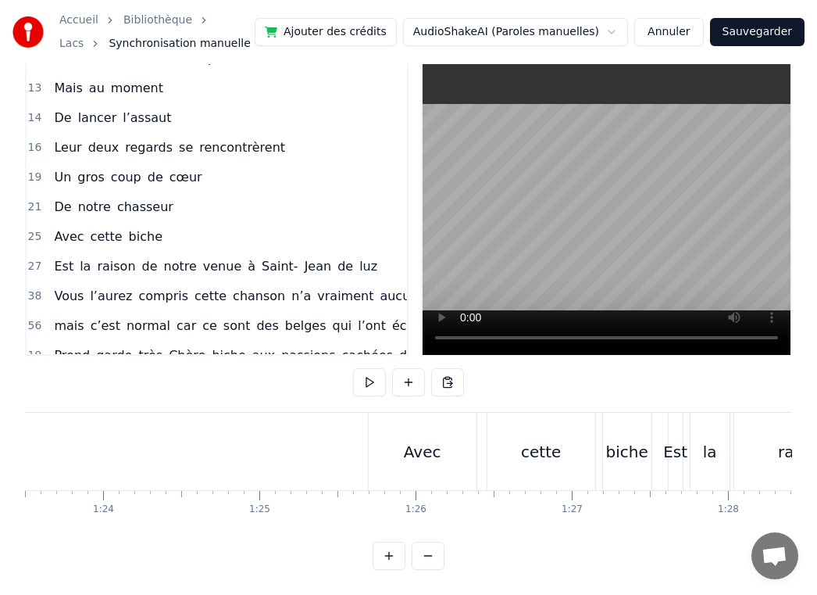
click at [398, 460] on div "Avec" at bounding box center [423, 451] width 108 height 77
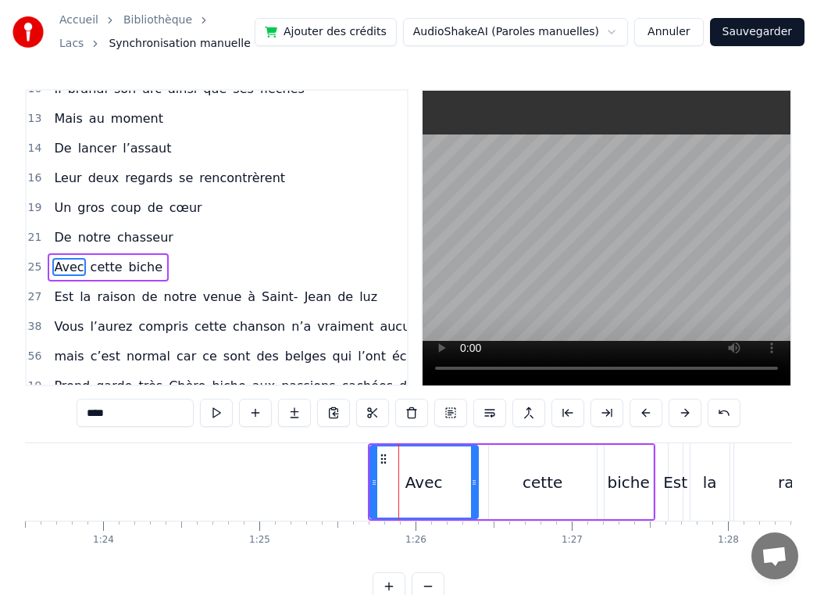
scroll to position [432, 10]
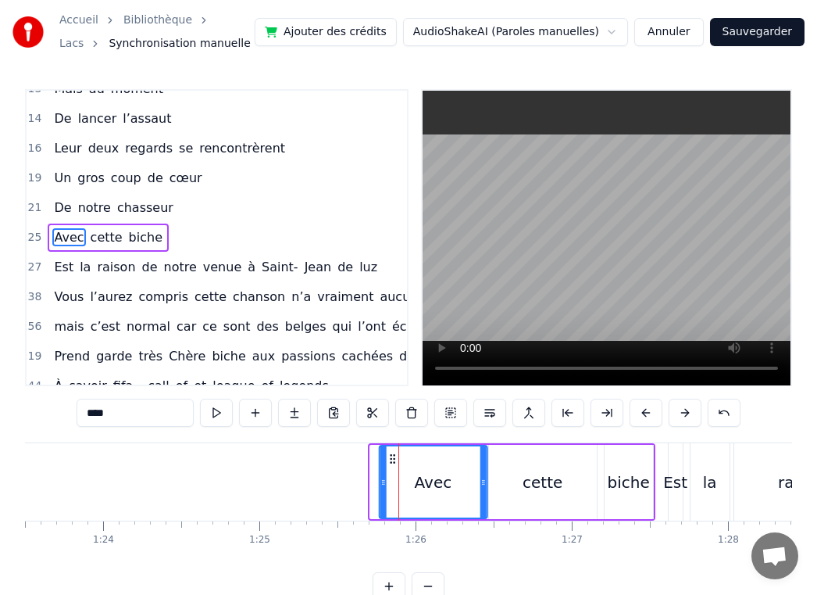
drag, startPoint x: 384, startPoint y: 459, endPoint x: 391, endPoint y: 477, distance: 19.3
click at [391, 477] on div "Avec" at bounding box center [433, 481] width 106 height 71
click at [596, 472] on div "cette" at bounding box center [542, 482] width 109 height 74
type input "*****"
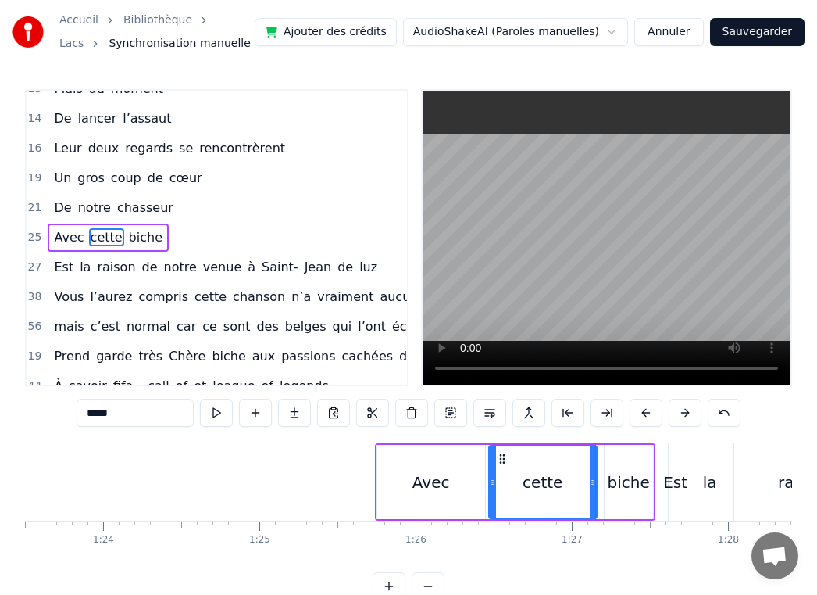
click at [391, 463] on div "Avec" at bounding box center [431, 482] width 108 height 74
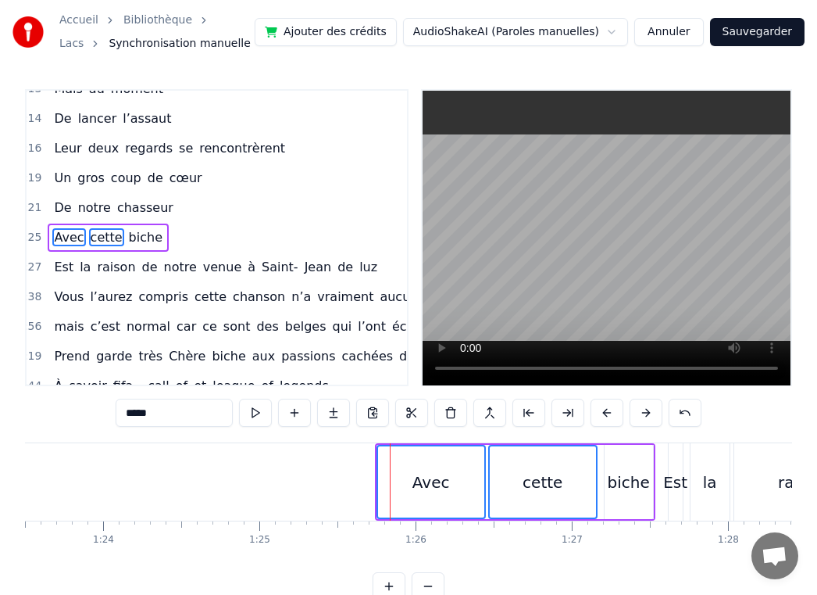
click at [602, 471] on div "Avec cette biche" at bounding box center [515, 481] width 281 height 77
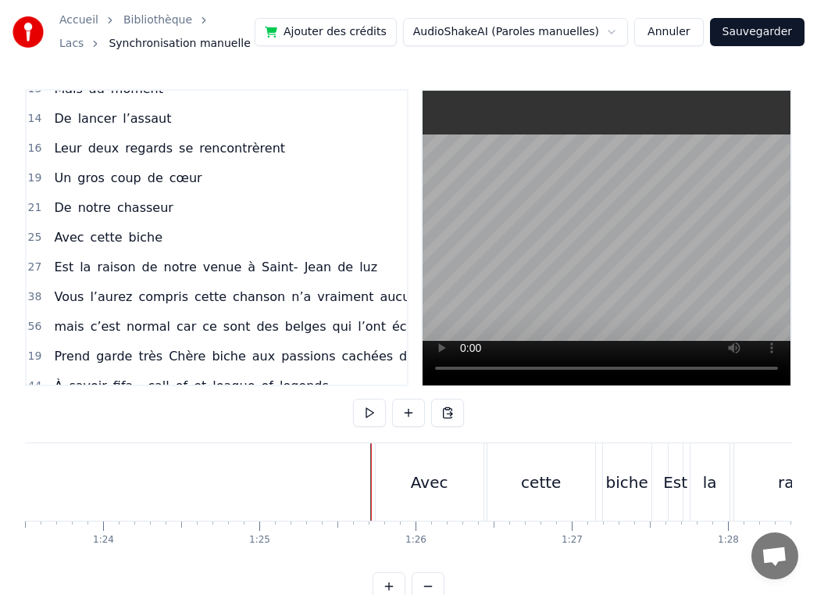
click at [394, 474] on div "Avec" at bounding box center [430, 481] width 108 height 77
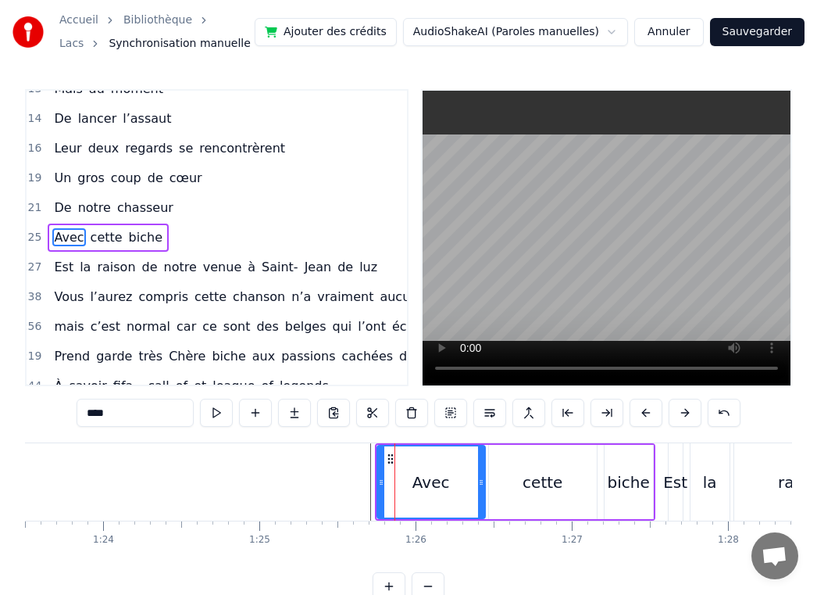
click at [375, 449] on div "Avec cette biche" at bounding box center [515, 481] width 281 height 77
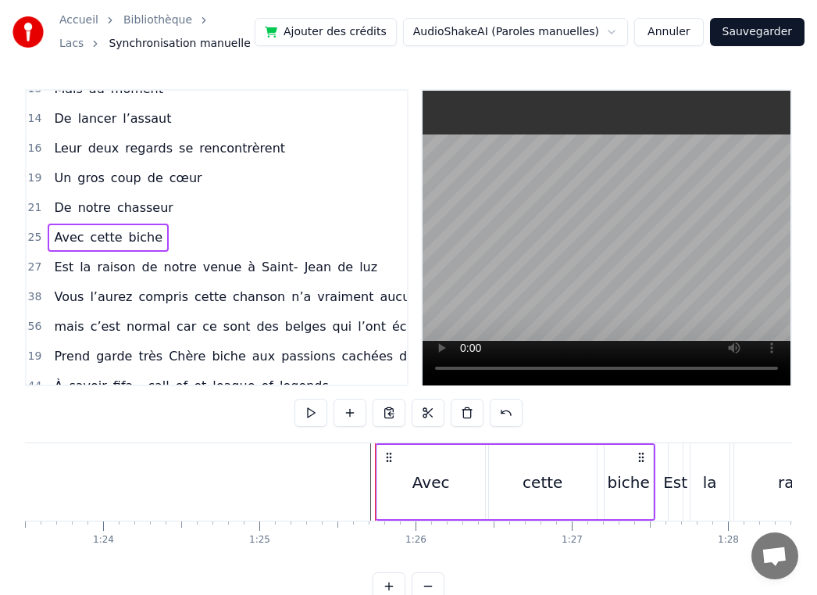
click at [381, 455] on div "Avec" at bounding box center [431, 482] width 108 height 74
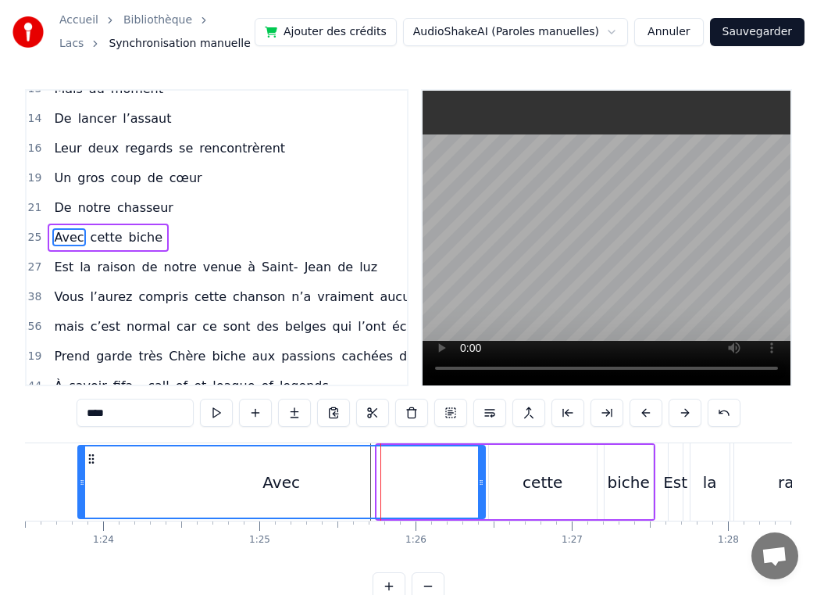
drag, startPoint x: 378, startPoint y: 471, endPoint x: 80, endPoint y: 473, distance: 297.7
click at [80, 474] on div at bounding box center [82, 481] width 6 height 71
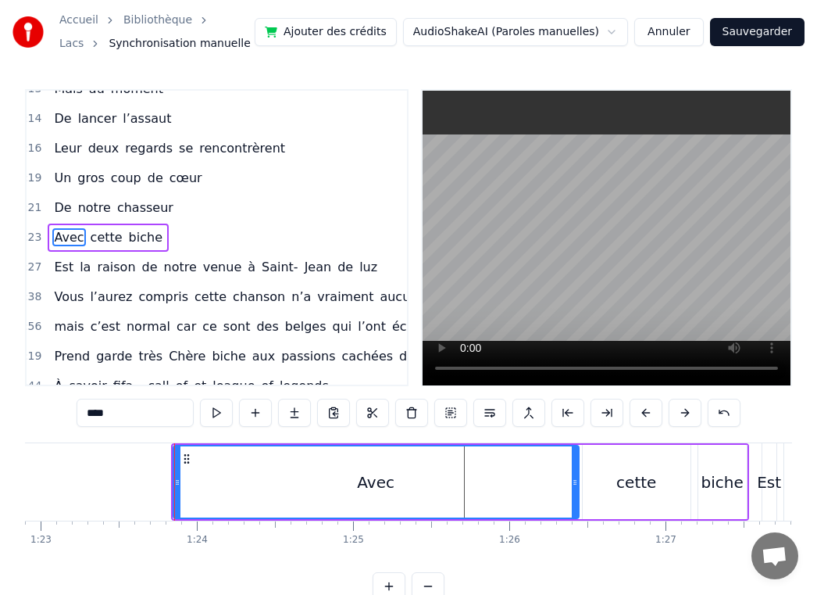
scroll to position [0, 12948]
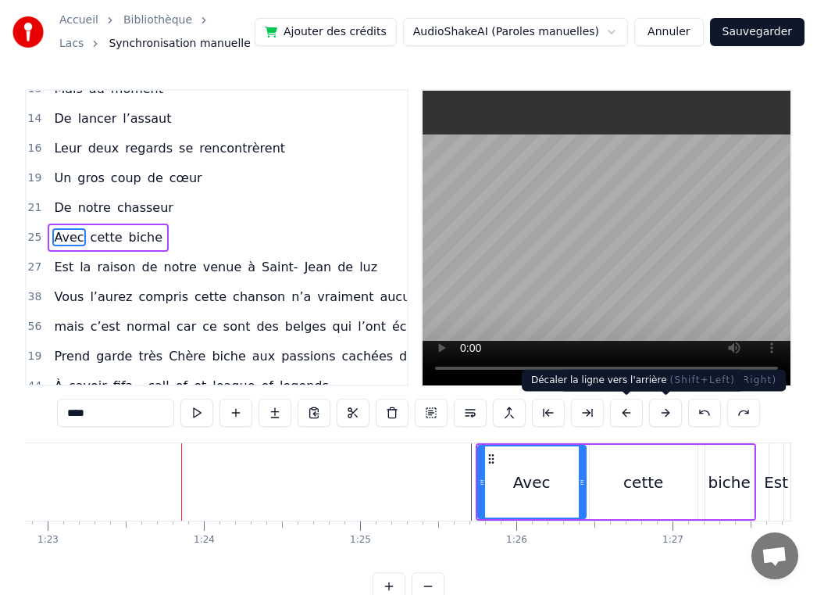
click at [631, 414] on button at bounding box center [626, 413] width 33 height 28
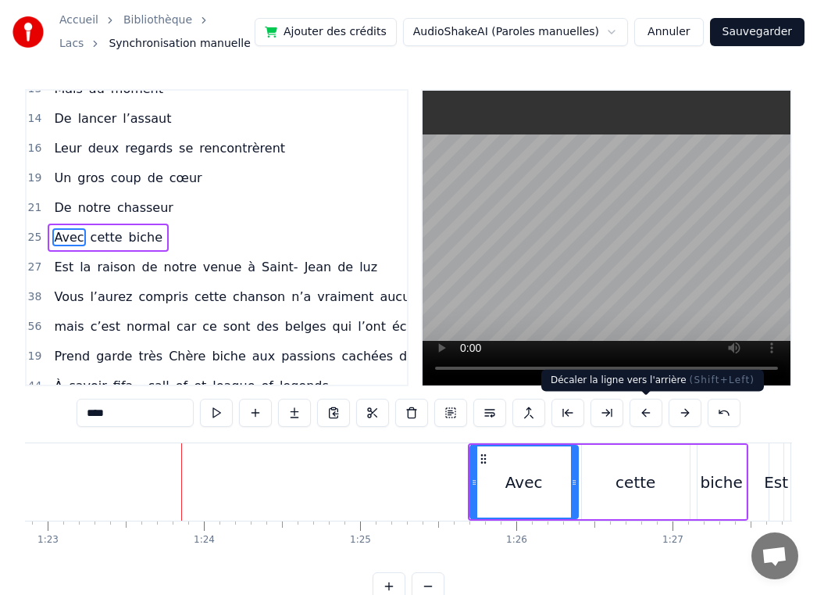
click at [631, 414] on button at bounding box center [646, 413] width 33 height 28
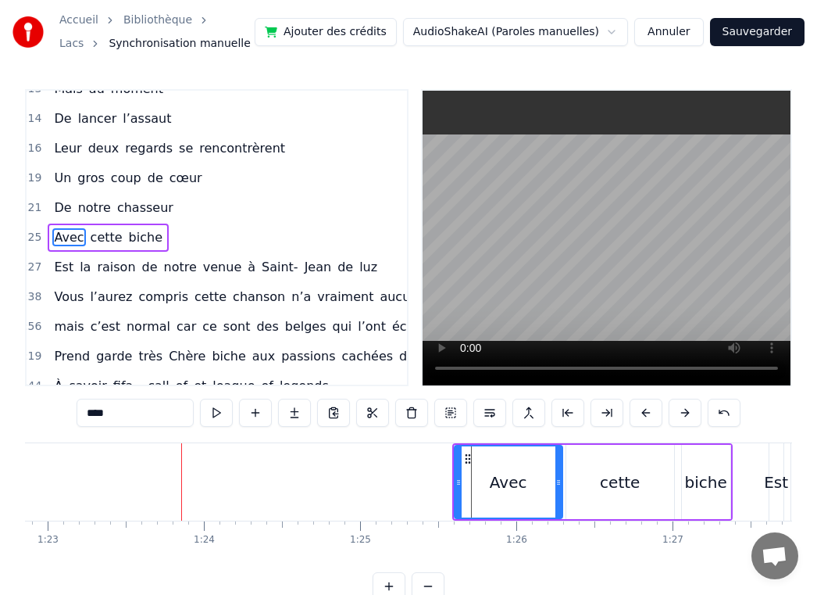
click at [631, 414] on button at bounding box center [646, 413] width 33 height 28
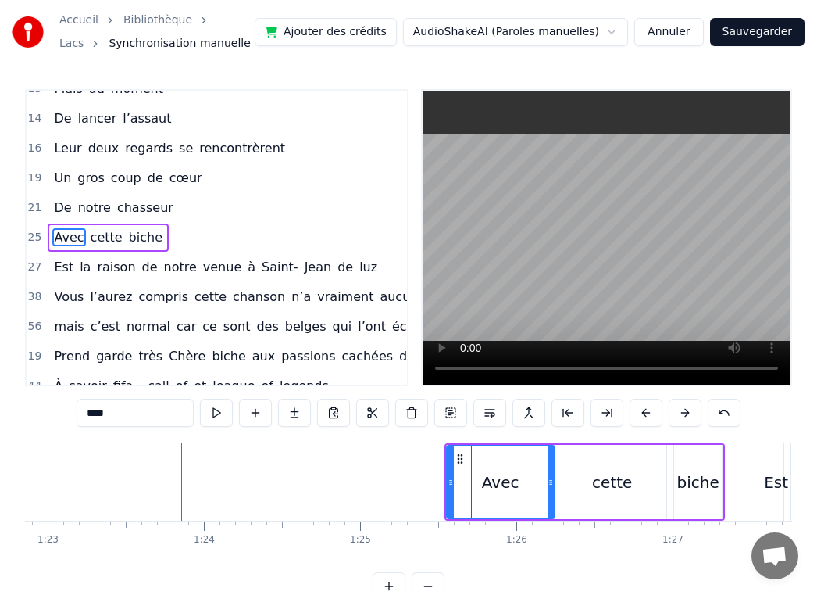
click at [631, 414] on button at bounding box center [646, 413] width 33 height 28
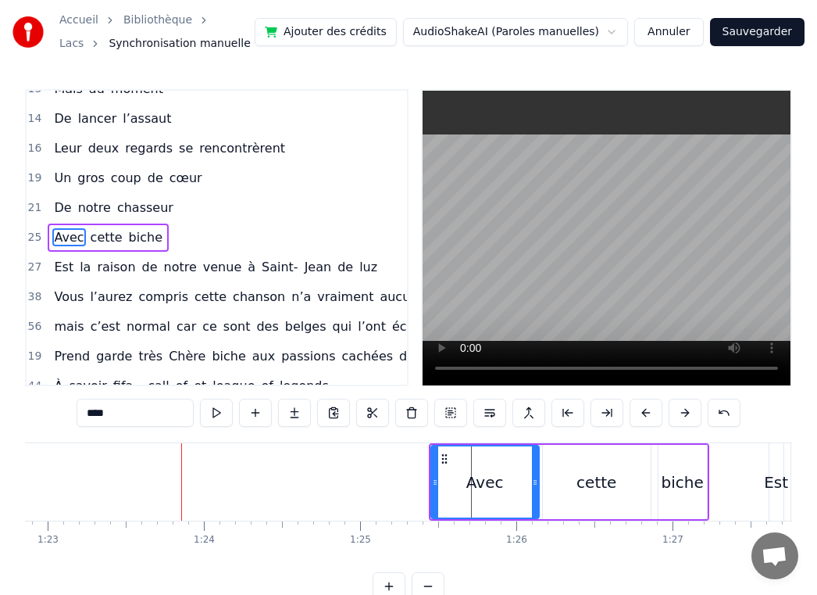
click at [631, 414] on button at bounding box center [646, 413] width 33 height 28
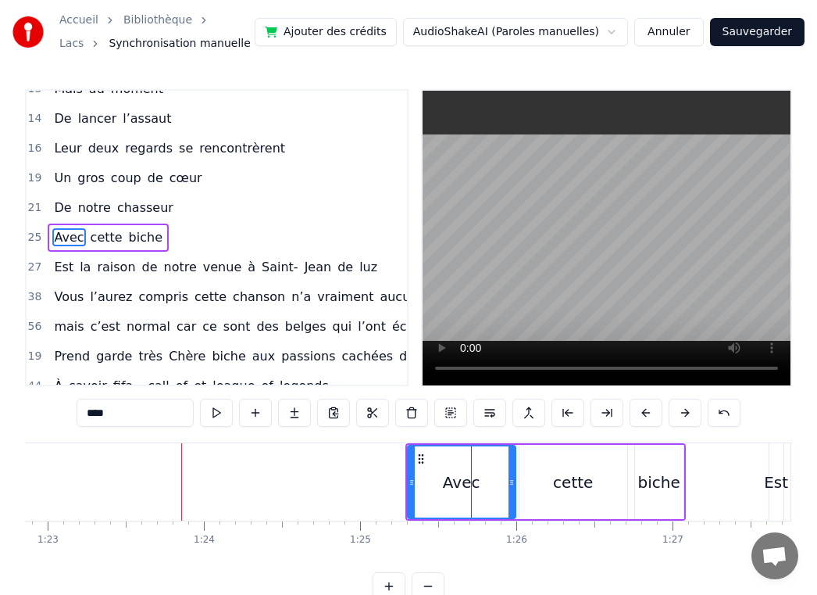
click at [631, 414] on button at bounding box center [646, 413] width 33 height 28
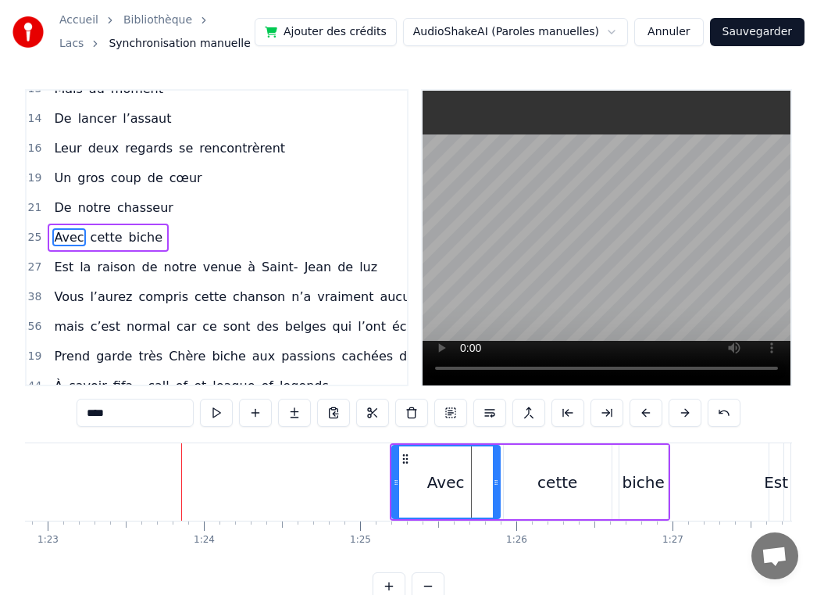
click at [631, 414] on button at bounding box center [646, 413] width 33 height 28
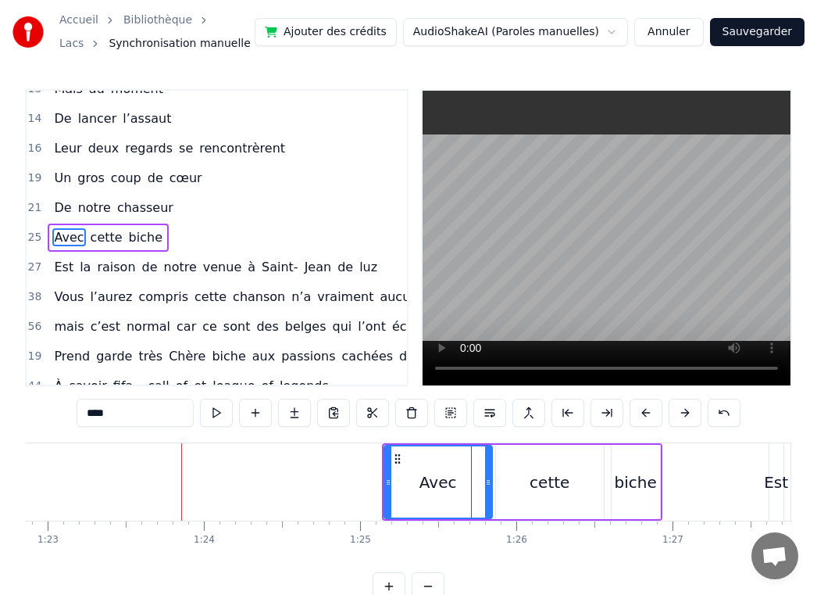
click at [631, 414] on button at bounding box center [646, 413] width 33 height 28
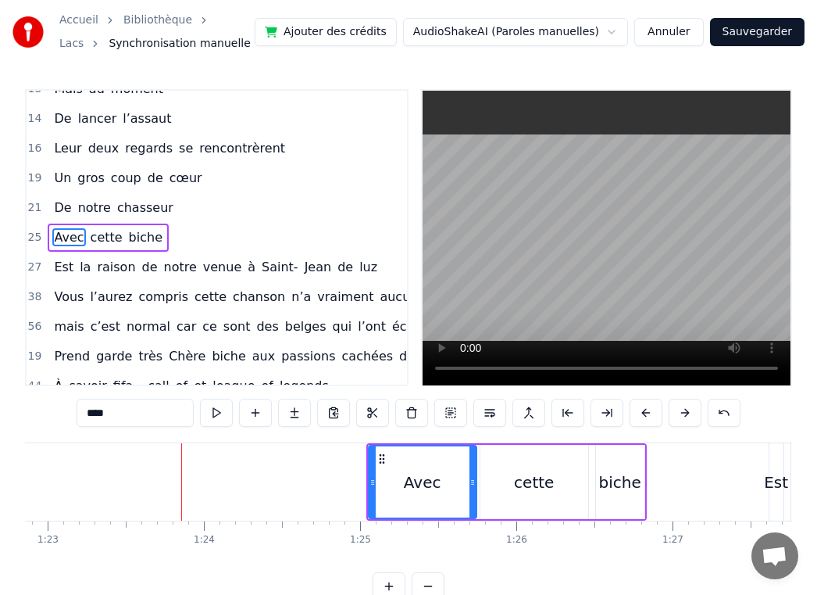
click at [631, 414] on button at bounding box center [646, 413] width 33 height 28
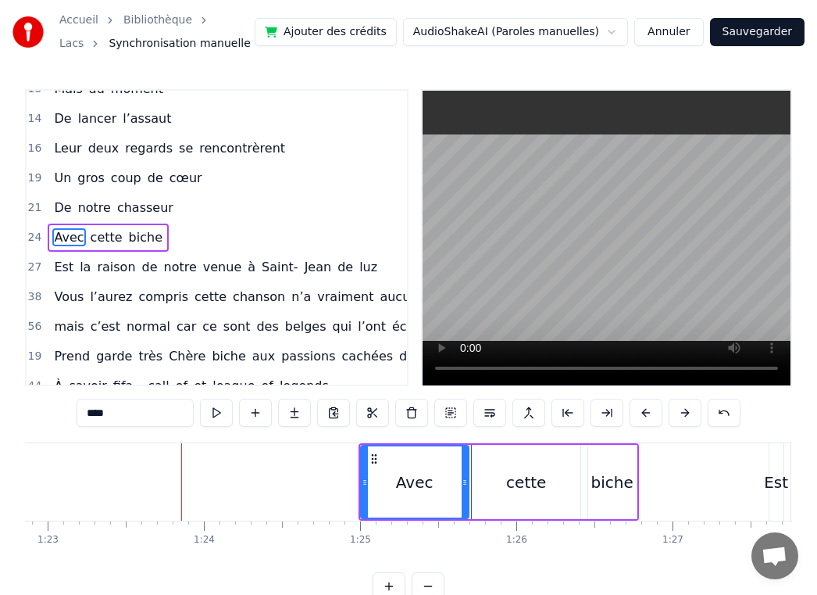
click at [631, 414] on button at bounding box center [646, 413] width 33 height 28
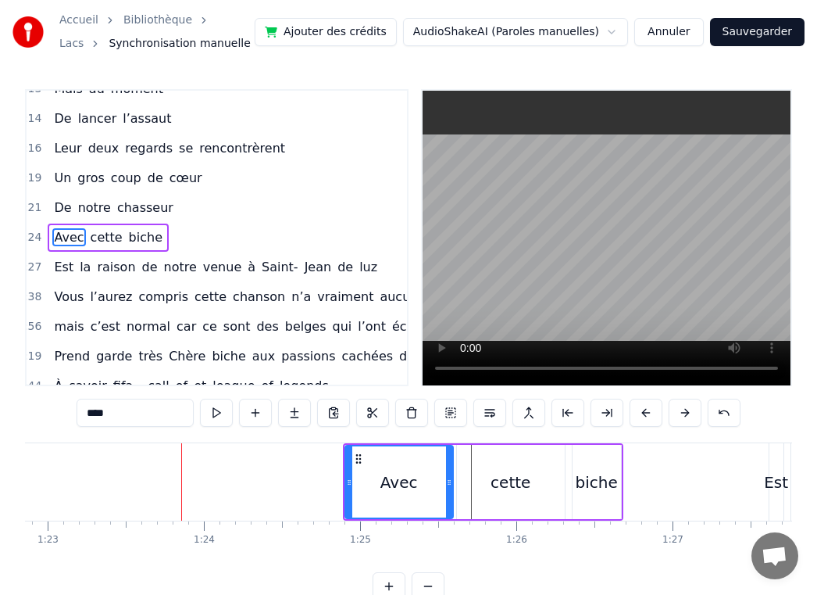
click at [631, 414] on button at bounding box center [646, 413] width 33 height 28
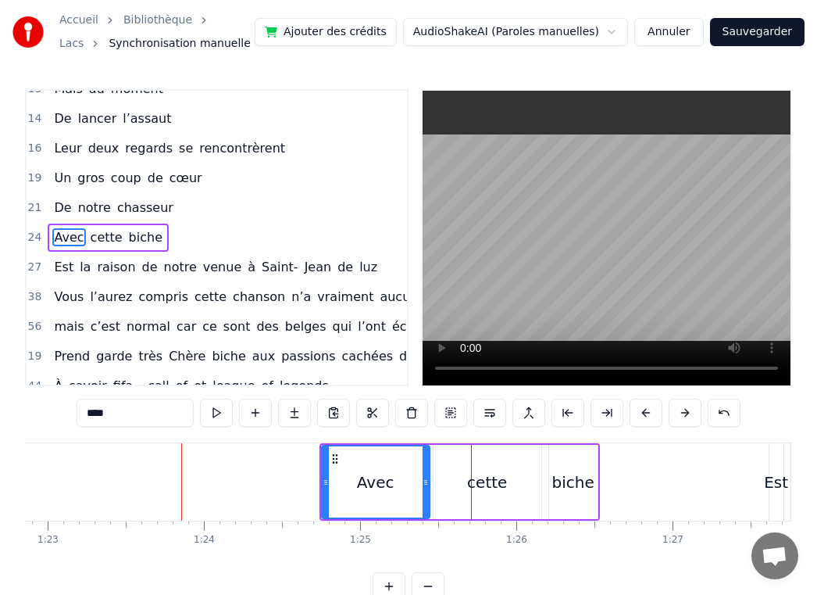
click at [631, 414] on button at bounding box center [646, 413] width 33 height 28
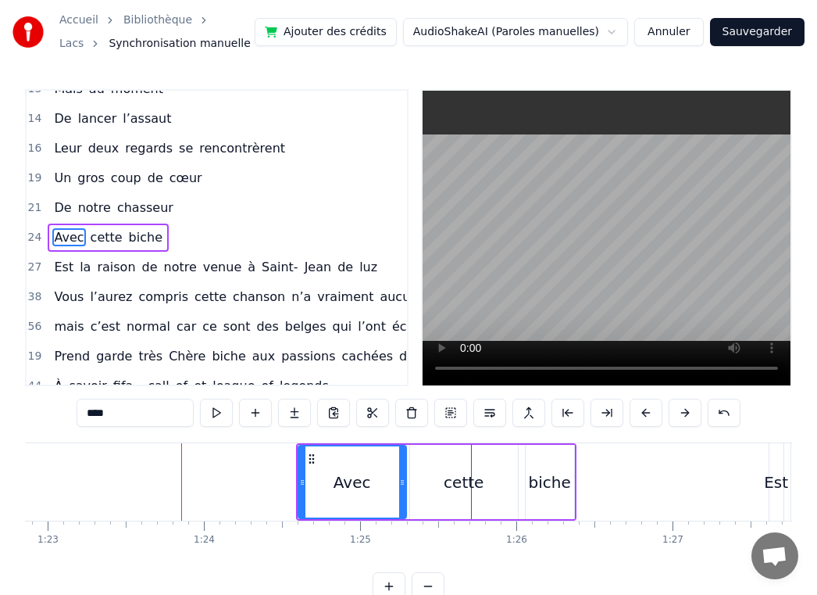
click at [631, 414] on button at bounding box center [646, 413] width 33 height 28
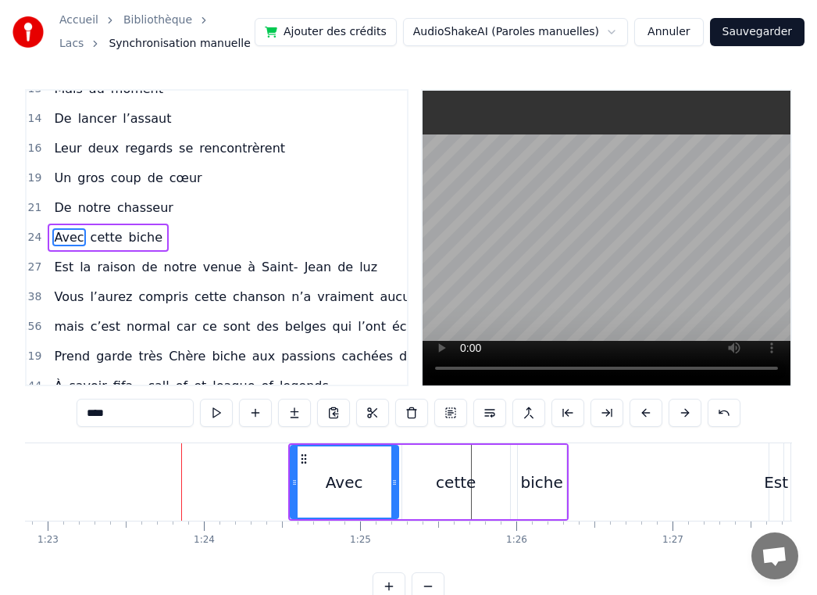
click at [631, 414] on button at bounding box center [646, 413] width 33 height 28
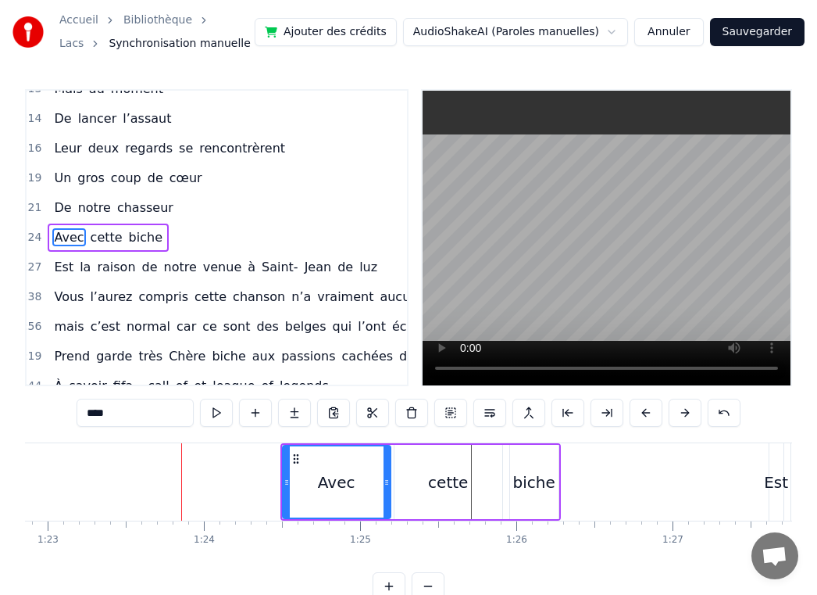
click at [631, 414] on button at bounding box center [646, 413] width 33 height 28
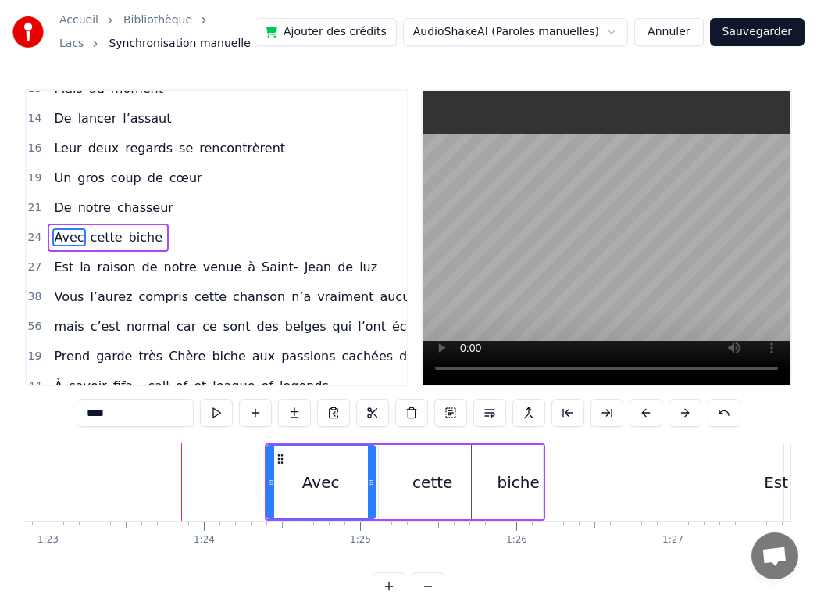
click at [631, 414] on button at bounding box center [646, 413] width 33 height 28
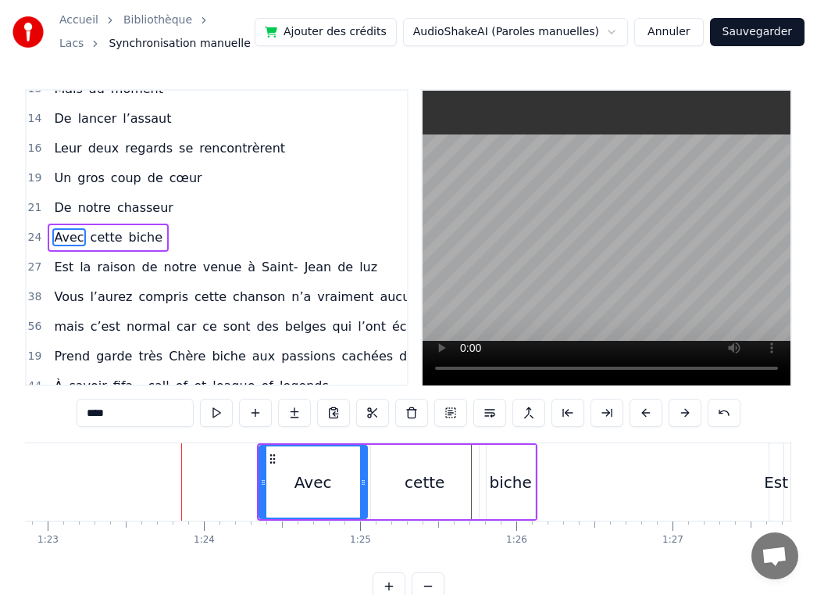
click at [631, 414] on button at bounding box center [646, 413] width 33 height 28
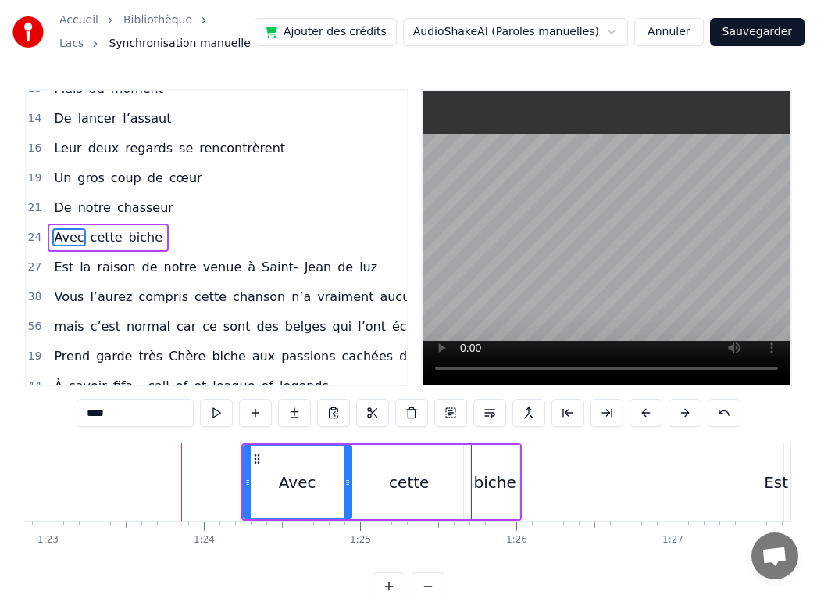
click at [631, 414] on button at bounding box center [646, 413] width 33 height 28
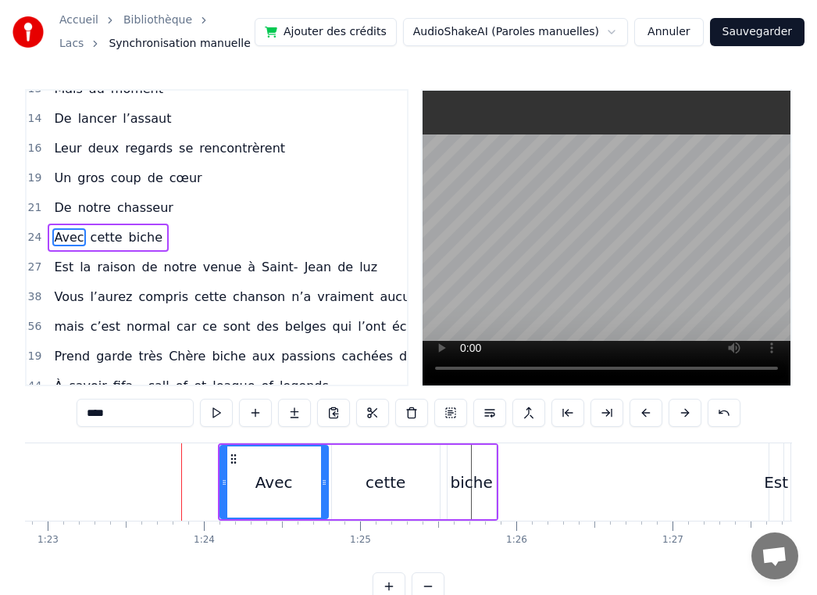
click at [631, 414] on button at bounding box center [646, 413] width 33 height 28
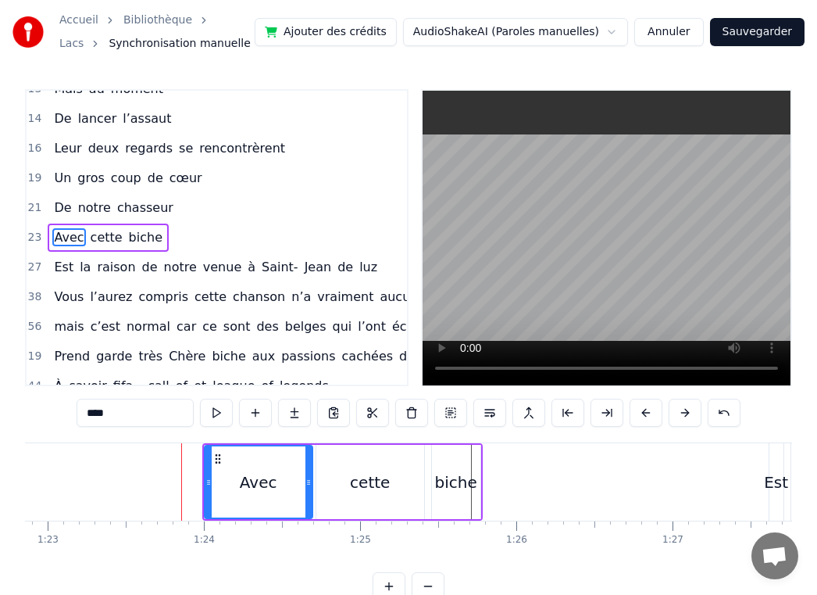
click at [631, 414] on button at bounding box center [646, 413] width 33 height 28
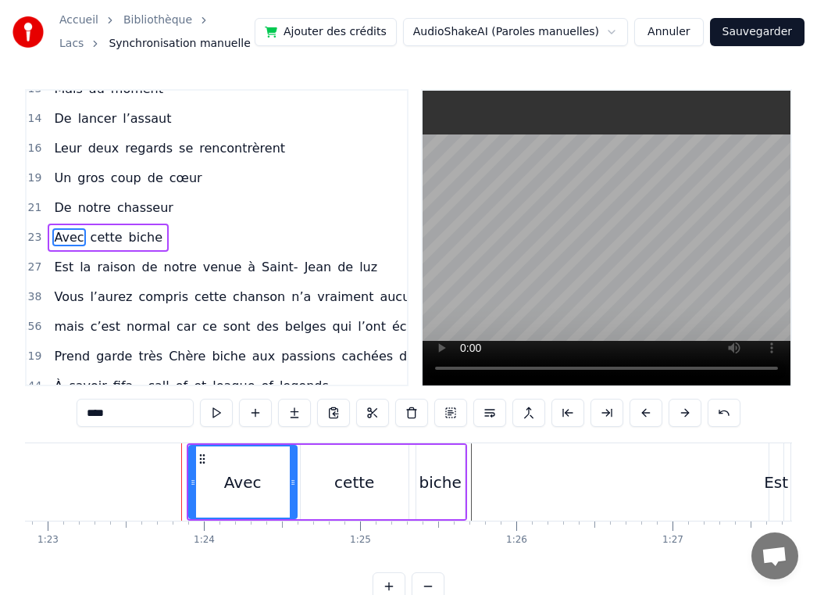
click at [631, 414] on button at bounding box center [646, 413] width 33 height 28
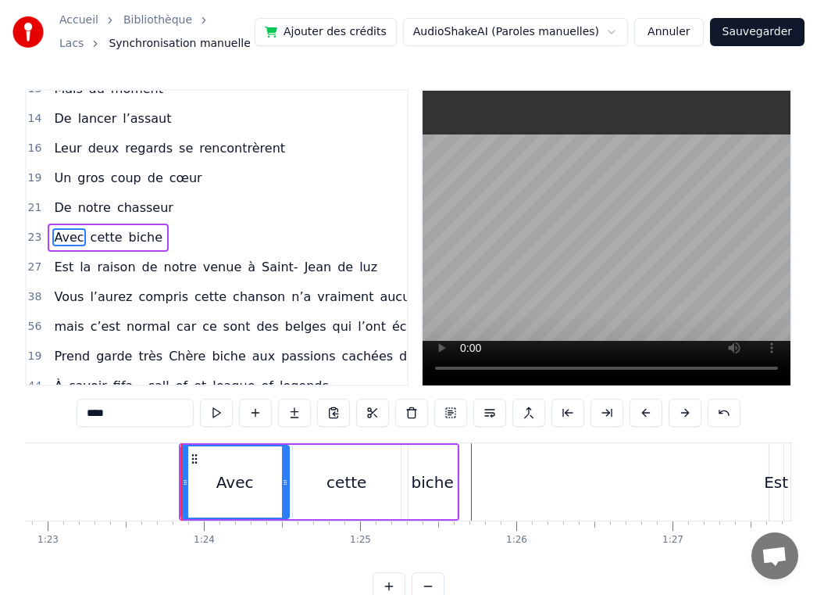
click at [631, 414] on button at bounding box center [646, 413] width 33 height 28
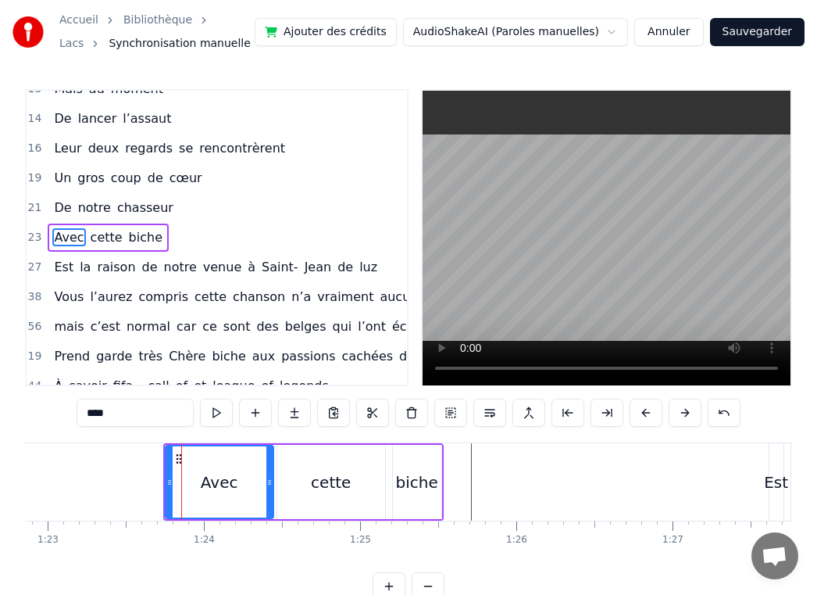
click at [631, 414] on button at bounding box center [646, 413] width 33 height 28
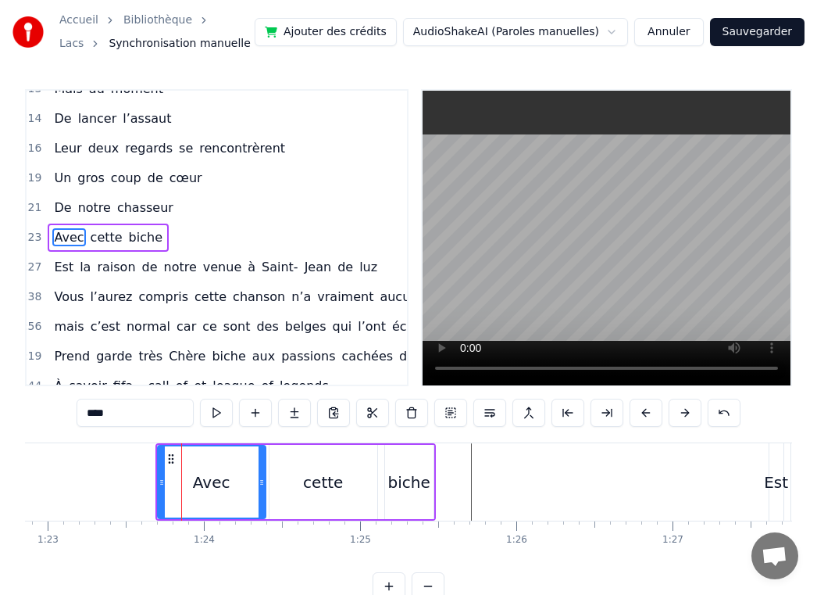
click at [631, 414] on button at bounding box center [646, 413] width 33 height 28
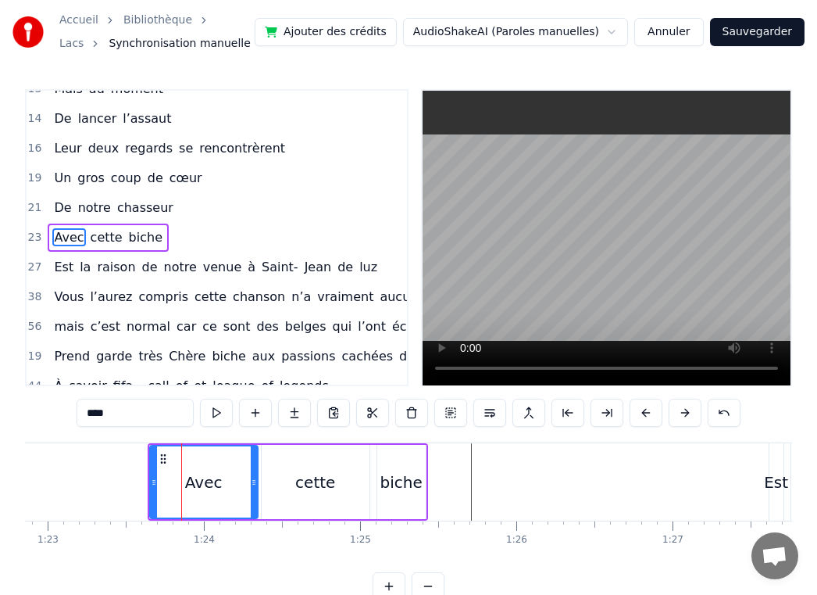
click at [631, 414] on button at bounding box center [646, 413] width 33 height 28
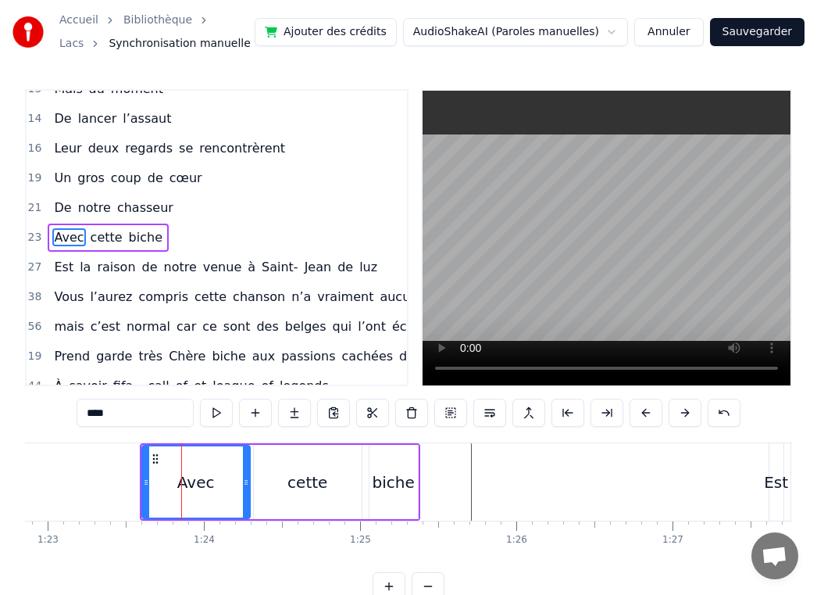
click at [631, 414] on button at bounding box center [646, 413] width 33 height 28
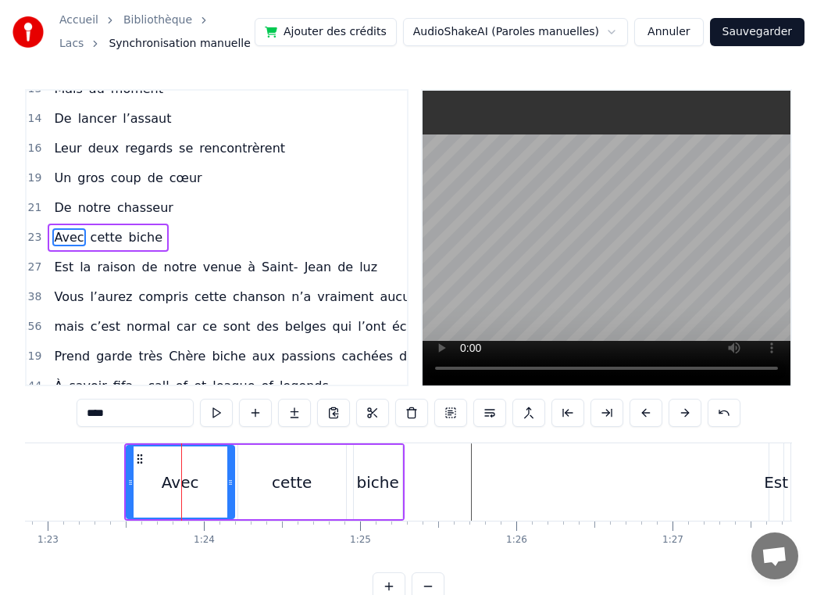
click at [631, 414] on button at bounding box center [646, 413] width 33 height 28
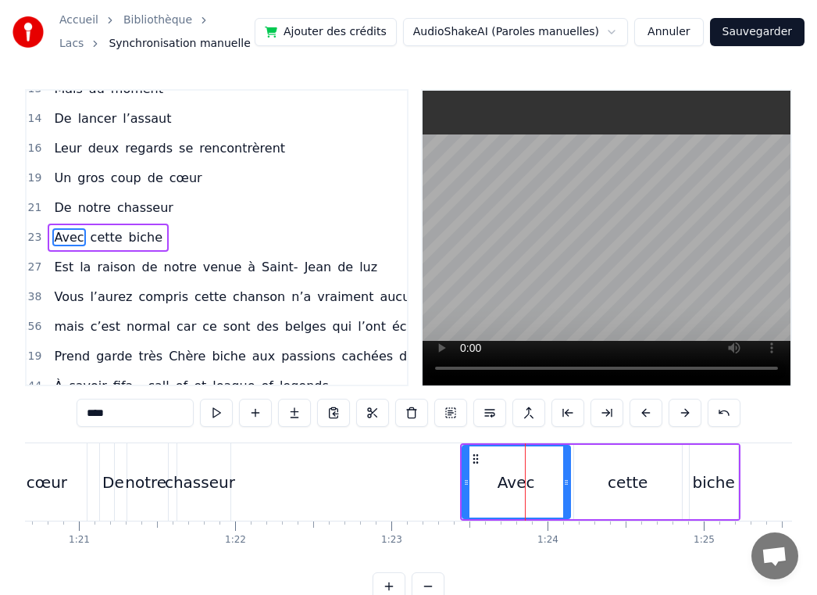
scroll to position [0, 12609]
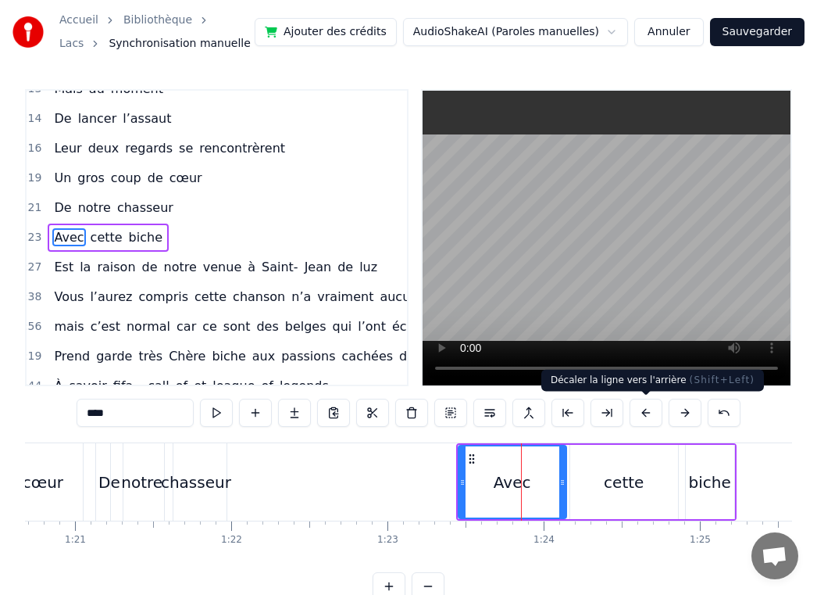
click at [652, 412] on button at bounding box center [646, 413] width 33 height 28
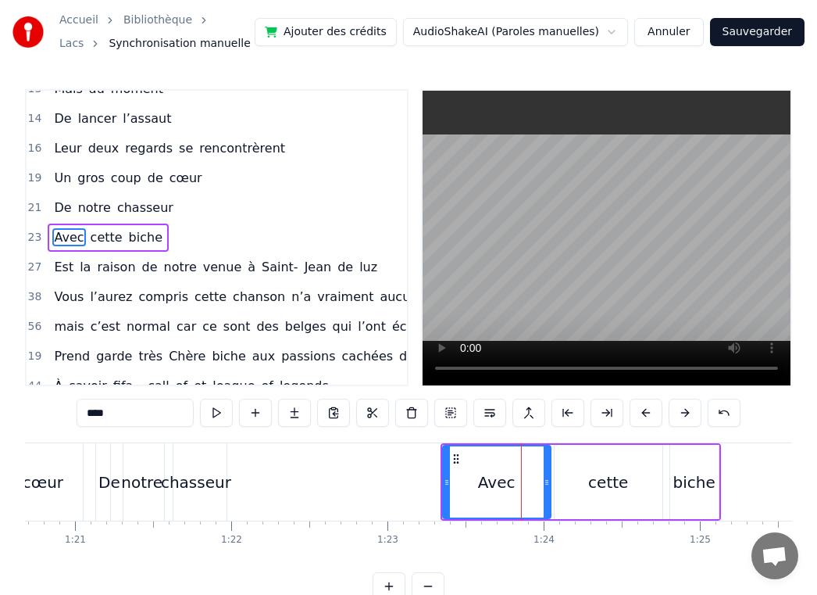
click at [652, 412] on button at bounding box center [646, 413] width 33 height 28
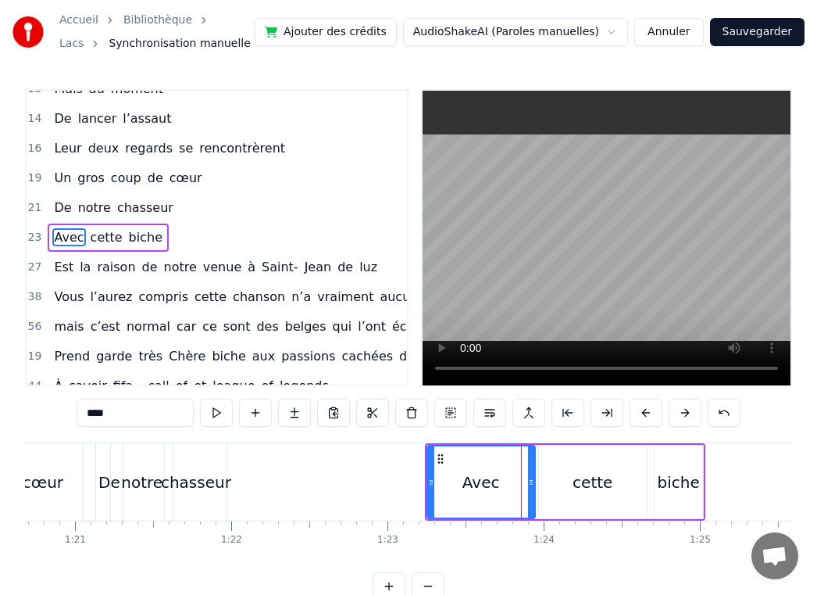
click at [652, 412] on button at bounding box center [646, 413] width 33 height 28
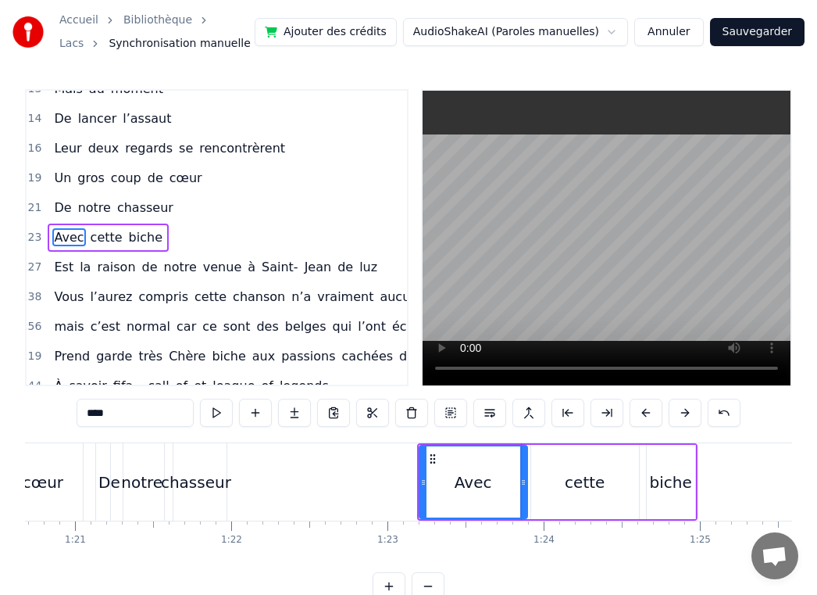
click at [652, 412] on button at bounding box center [646, 413] width 33 height 28
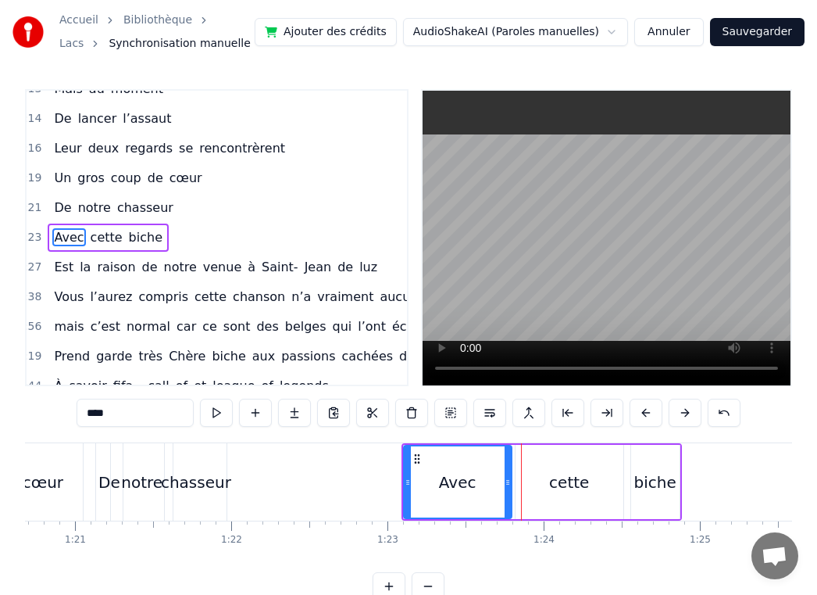
click at [652, 412] on button at bounding box center [646, 413] width 33 height 28
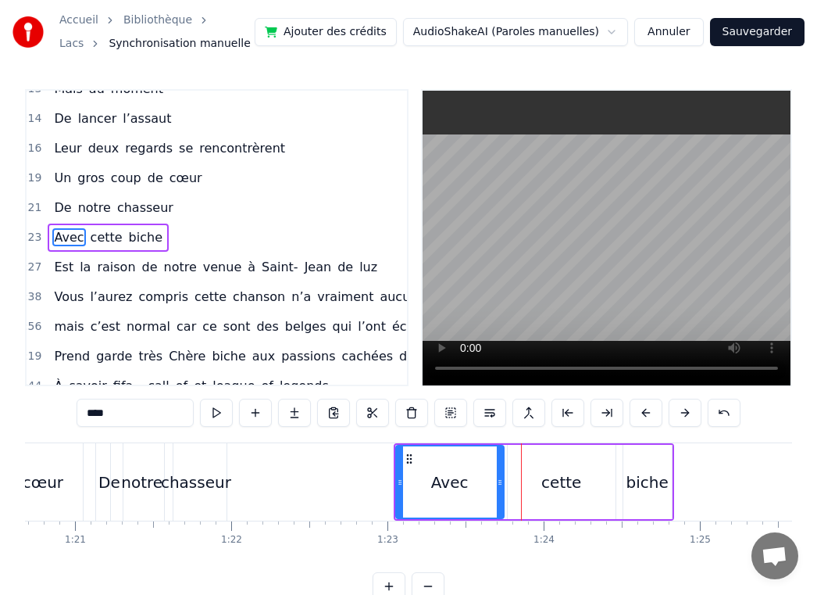
click at [652, 412] on button at bounding box center [646, 413] width 33 height 28
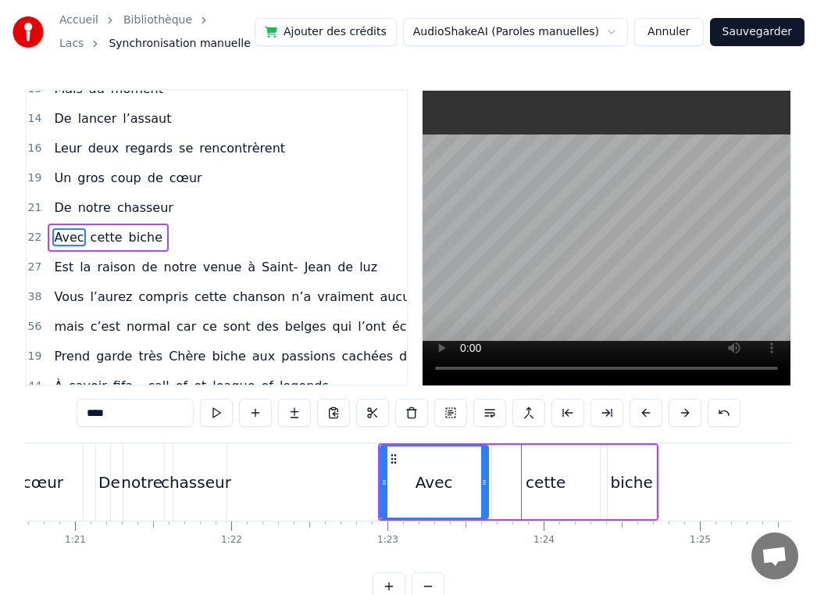
click at [652, 412] on button at bounding box center [646, 413] width 33 height 28
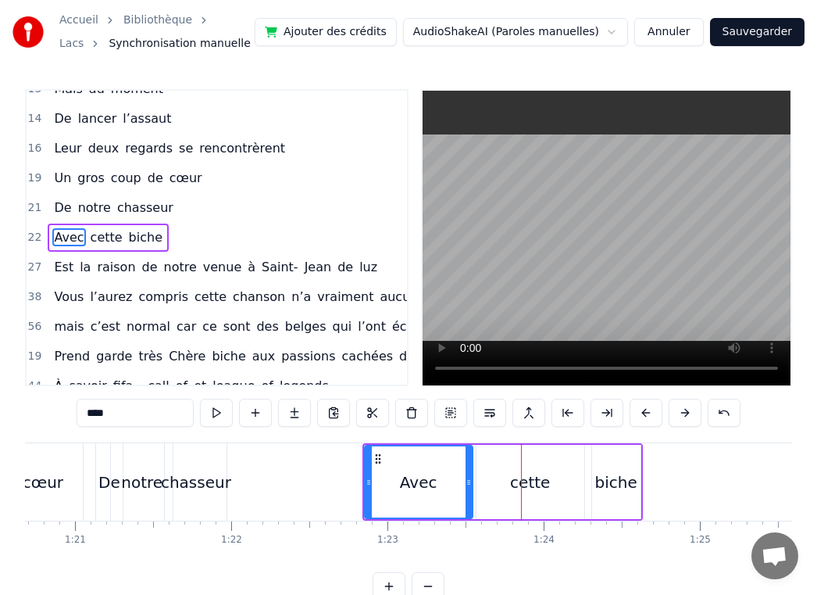
click at [652, 412] on button at bounding box center [646, 413] width 33 height 28
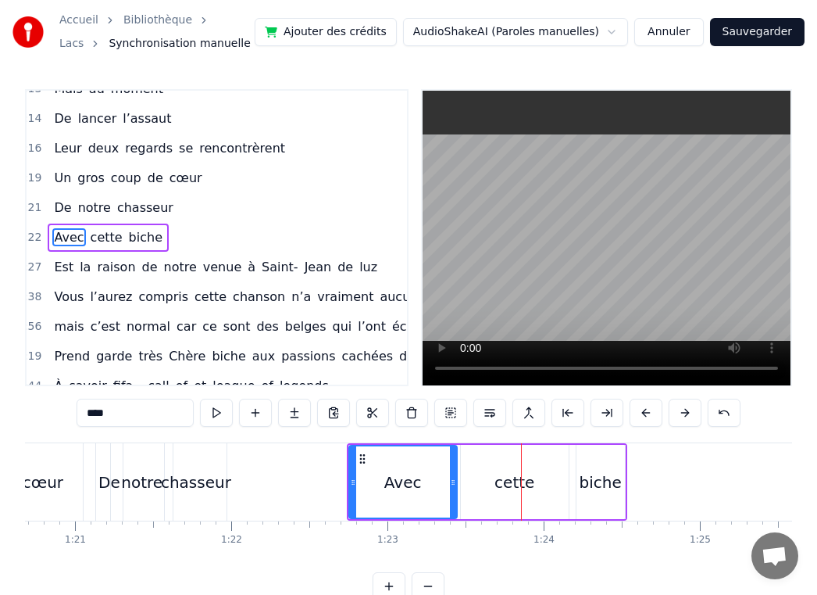
click at [652, 412] on button at bounding box center [646, 413] width 33 height 28
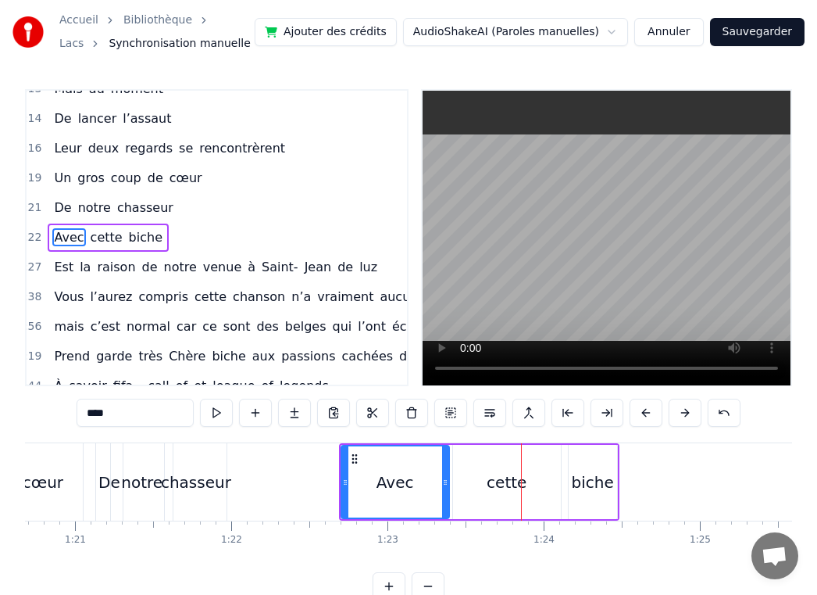
click at [652, 412] on button at bounding box center [646, 413] width 33 height 28
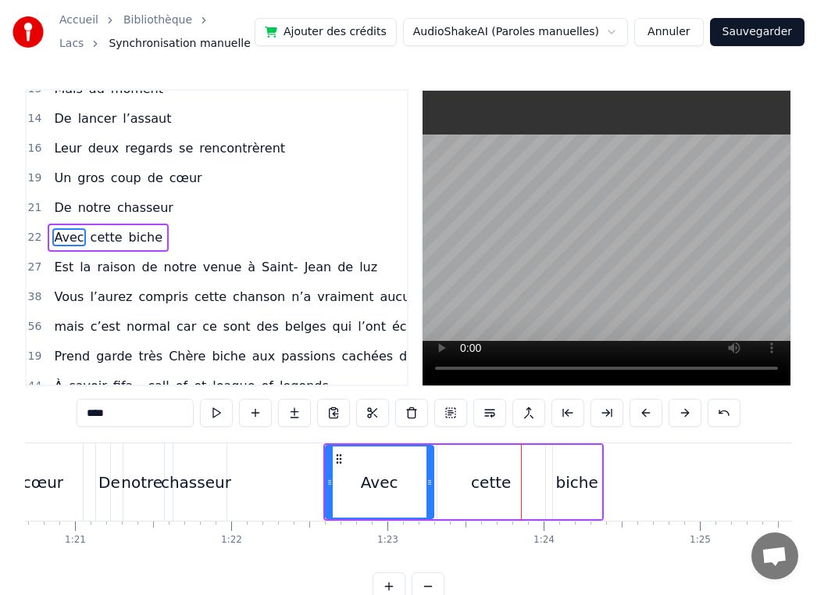
click at [652, 412] on button at bounding box center [646, 413] width 33 height 28
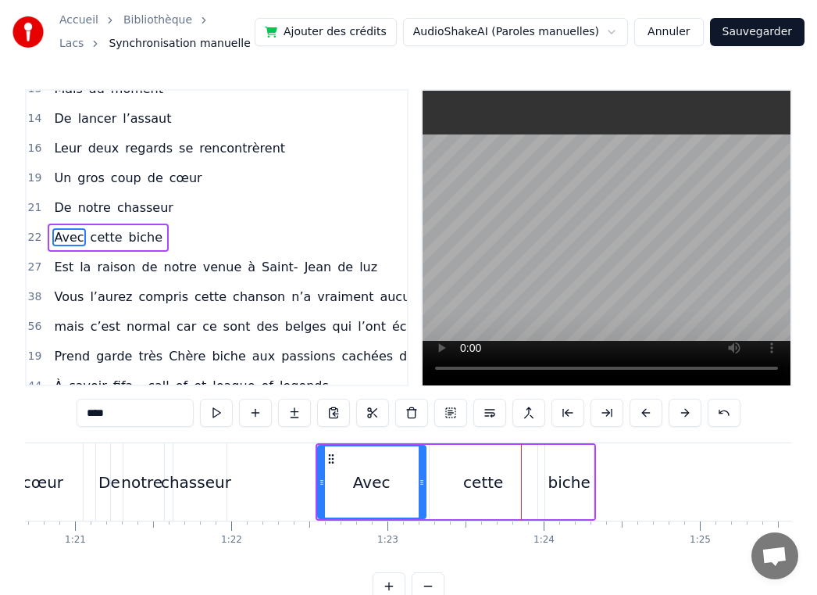
click at [652, 412] on button at bounding box center [646, 413] width 33 height 28
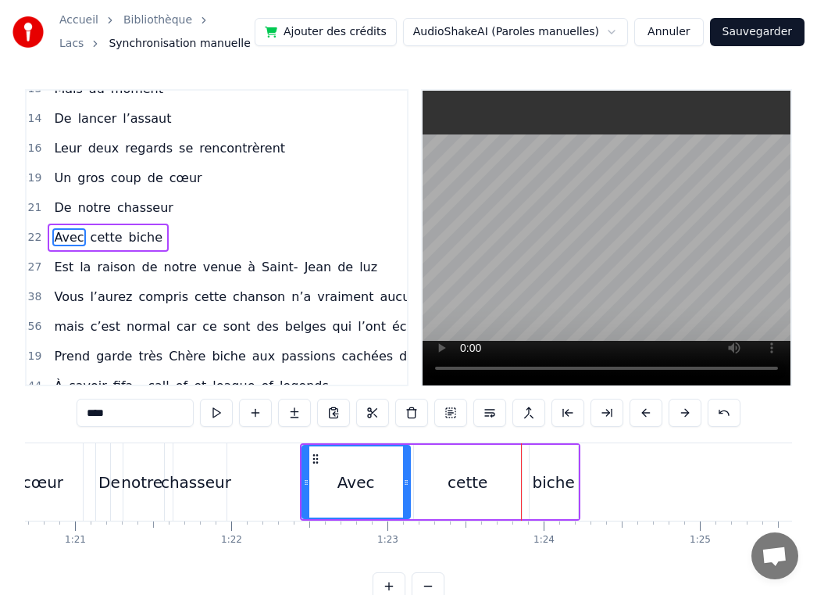
click at [652, 412] on button at bounding box center [646, 413] width 33 height 28
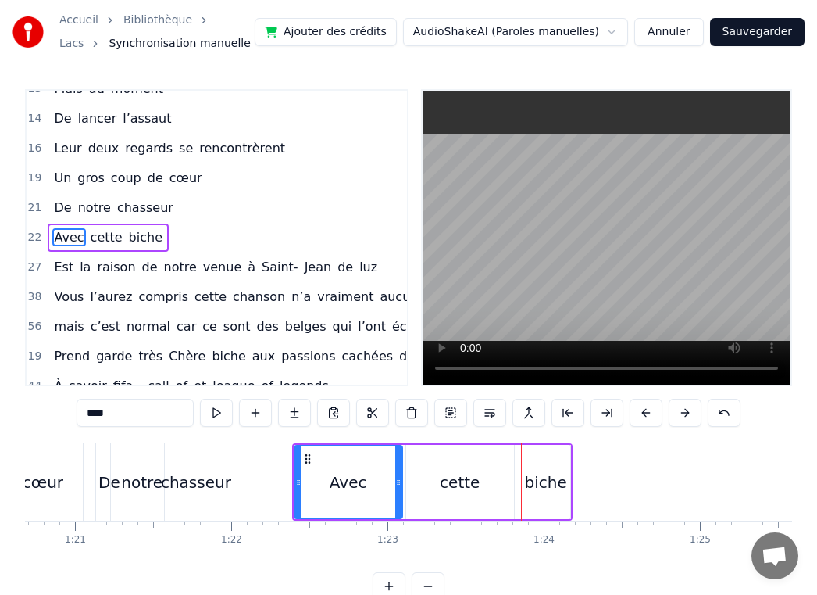
click at [652, 412] on button at bounding box center [646, 413] width 33 height 28
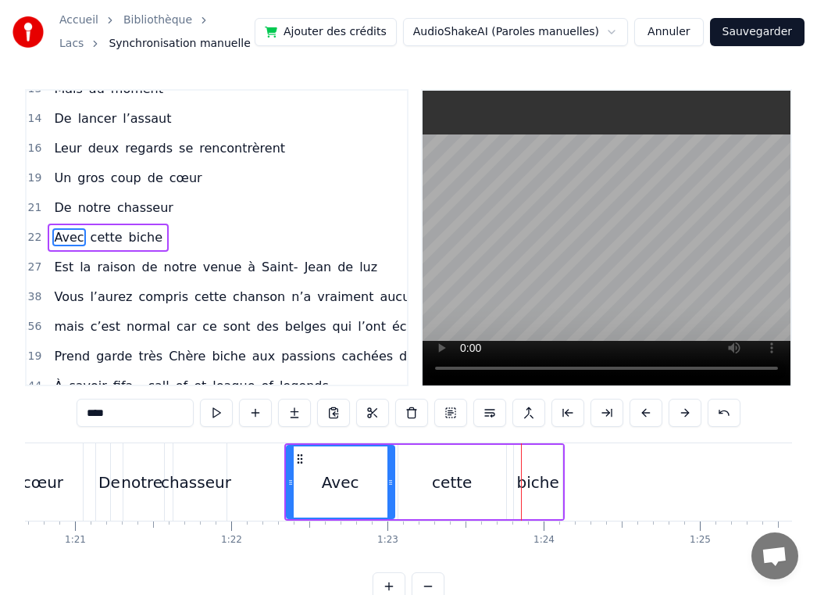
click at [652, 412] on button at bounding box center [646, 413] width 33 height 28
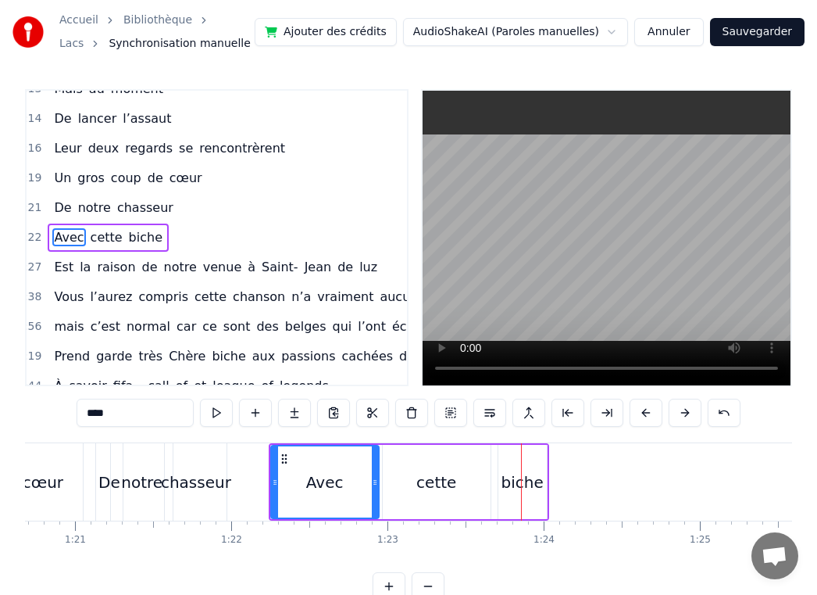
click at [652, 412] on button at bounding box center [646, 413] width 33 height 28
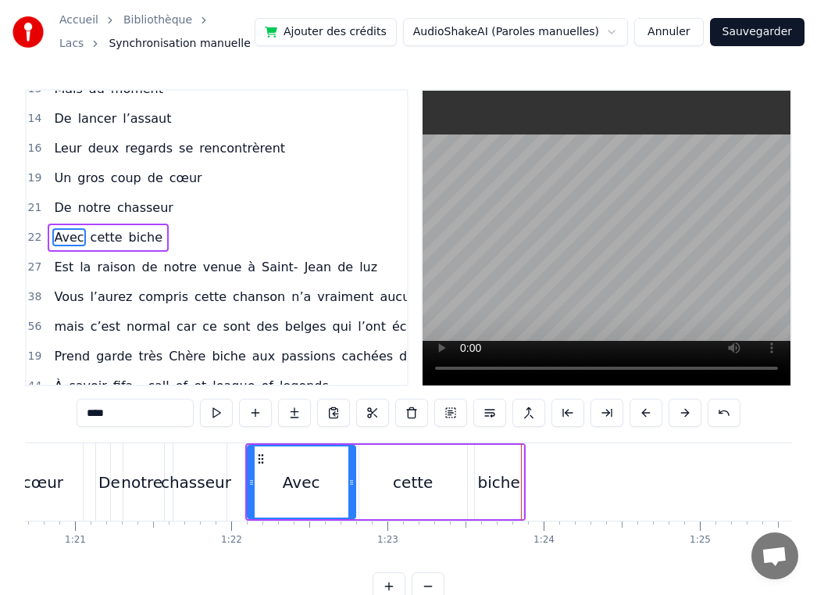
click at [652, 412] on button at bounding box center [646, 413] width 33 height 28
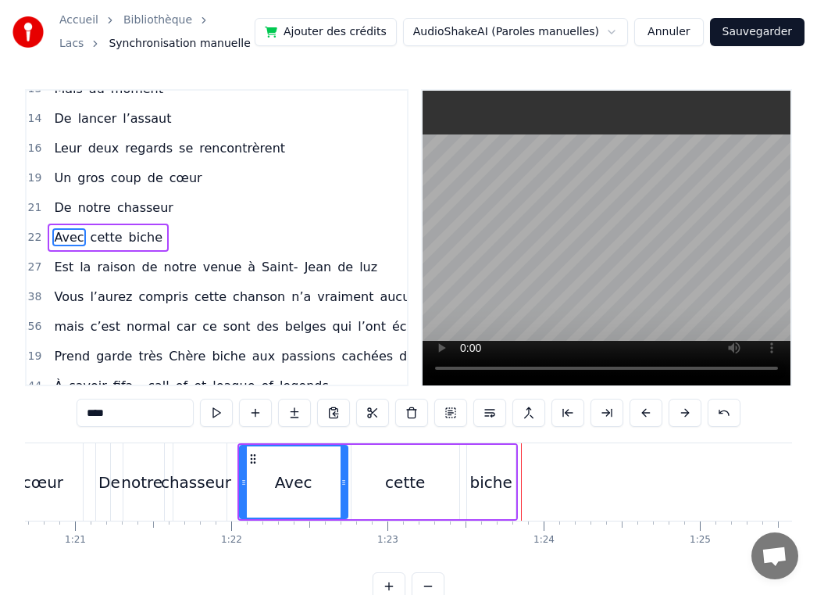
click at [652, 412] on button at bounding box center [646, 413] width 33 height 28
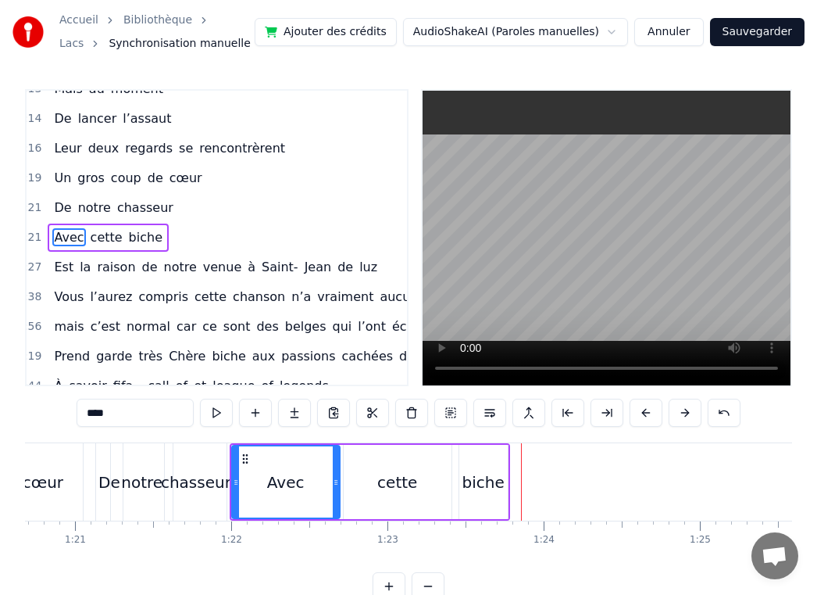
click at [652, 412] on button at bounding box center [646, 413] width 33 height 28
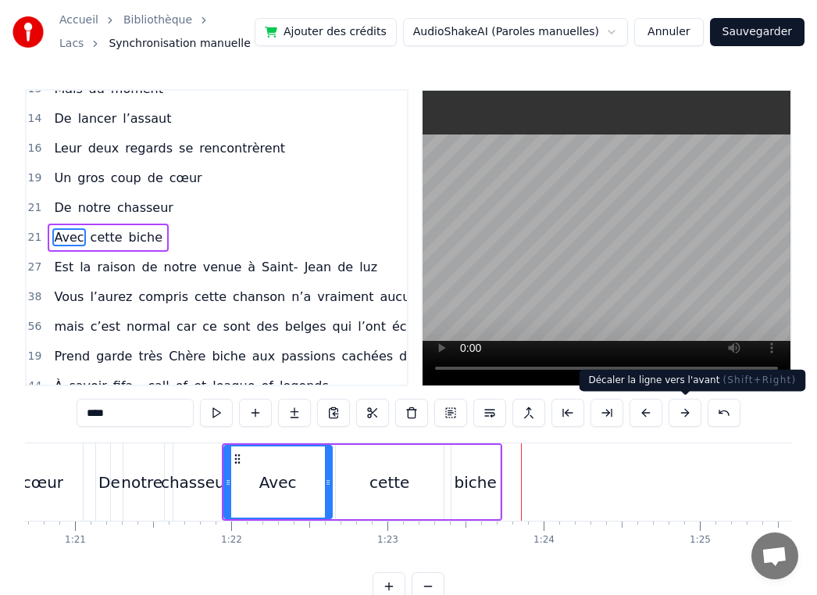
click at [687, 409] on button at bounding box center [685, 413] width 33 height 28
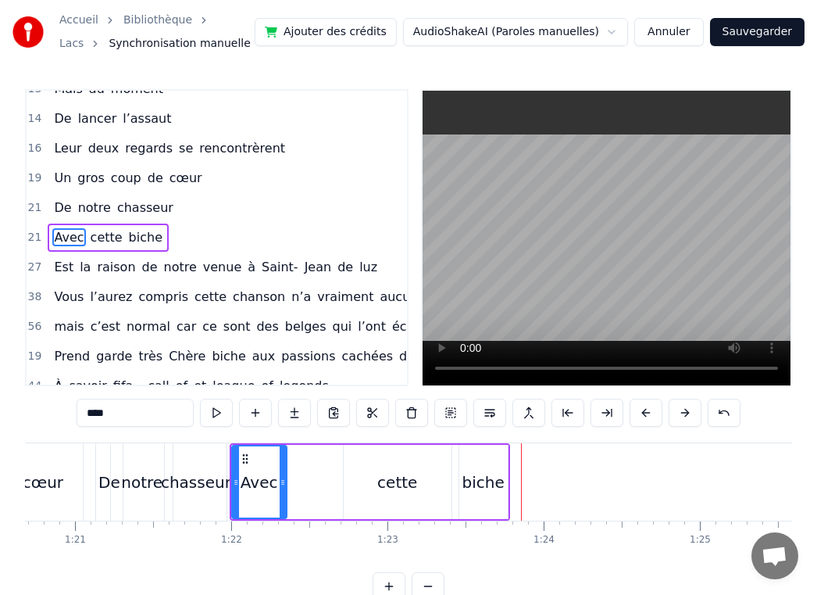
drag, startPoint x: 336, startPoint y: 481, endPoint x: 283, endPoint y: 482, distance: 53.1
click at [283, 482] on icon at bounding box center [283, 482] width 6 height 13
click at [339, 488] on div "Avec cette biche" at bounding box center [370, 481] width 281 height 77
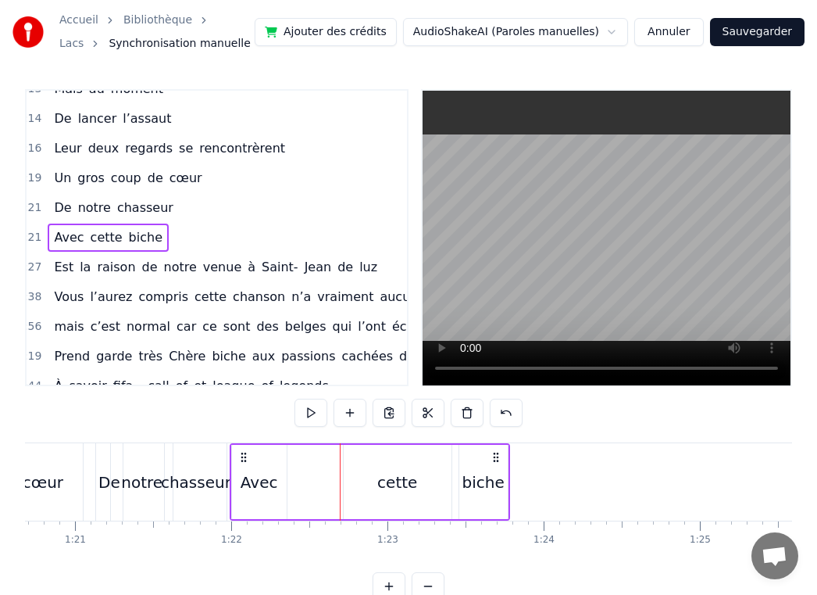
click at [384, 488] on div "cette" at bounding box center [397, 481] width 40 height 23
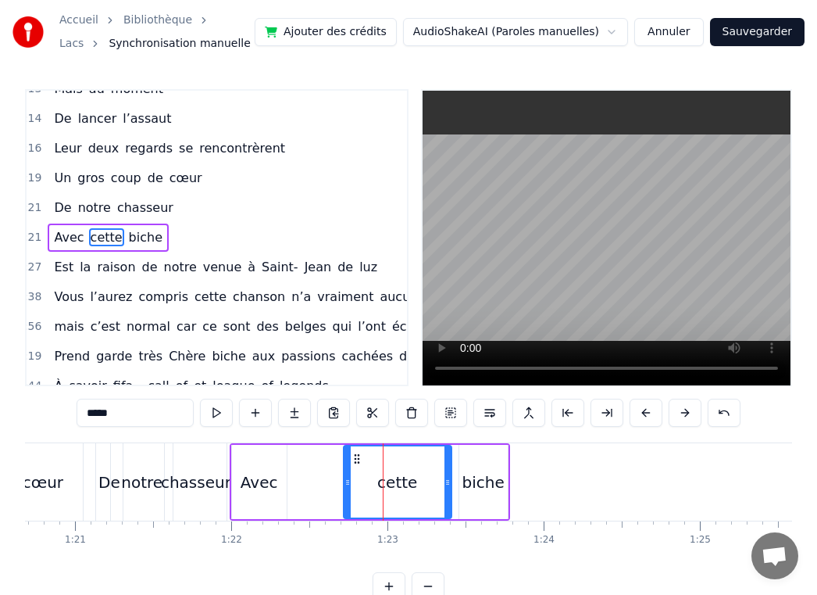
drag, startPoint x: 395, startPoint y: 481, endPoint x: 334, endPoint y: 481, distance: 61.7
click at [334, 481] on div "Avec cette biche" at bounding box center [370, 481] width 281 height 77
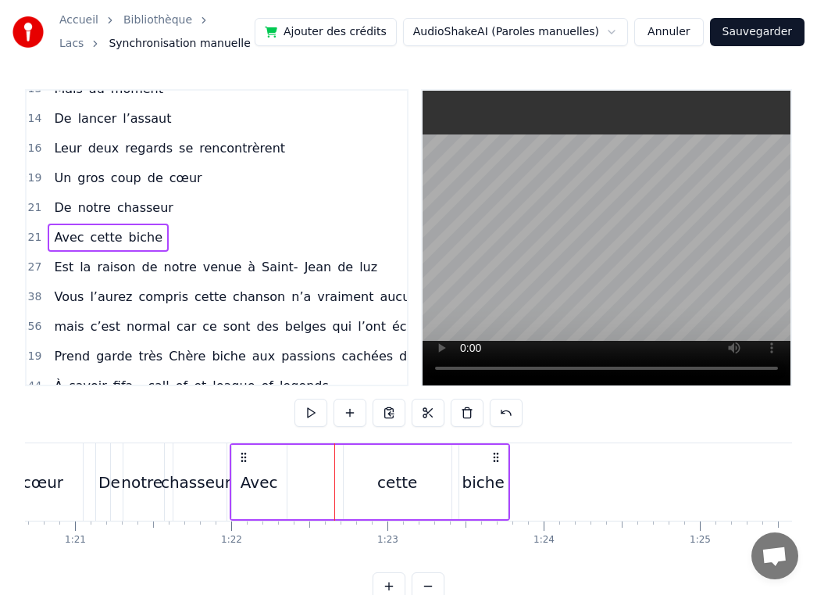
click at [354, 463] on div "cette" at bounding box center [398, 482] width 108 height 74
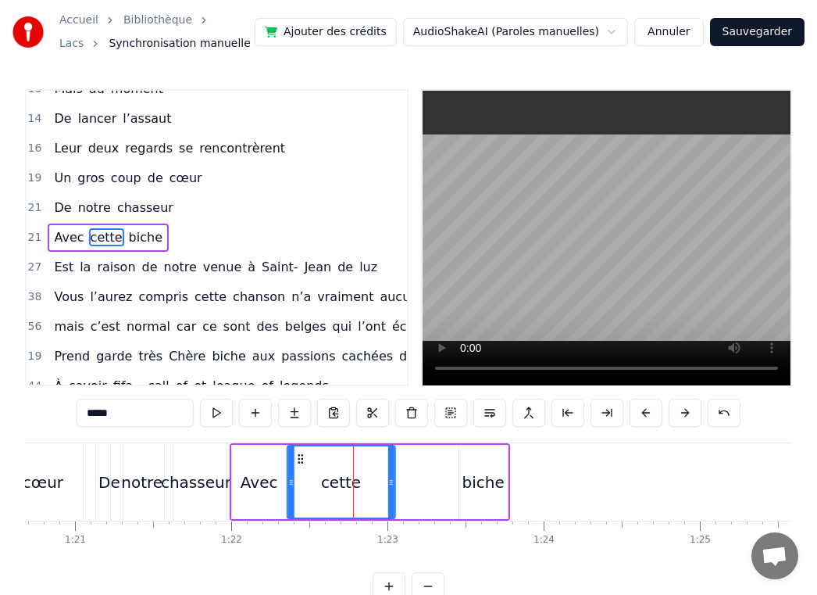
drag, startPoint x: 355, startPoint y: 459, endPoint x: 298, endPoint y: 461, distance: 56.3
click at [298, 461] on icon at bounding box center [301, 458] width 13 height 13
drag, startPoint x: 392, startPoint y: 491, endPoint x: 345, endPoint y: 491, distance: 46.9
click at [345, 491] on div at bounding box center [344, 481] width 6 height 71
click at [463, 481] on div "biche" at bounding box center [483, 482] width 48 height 74
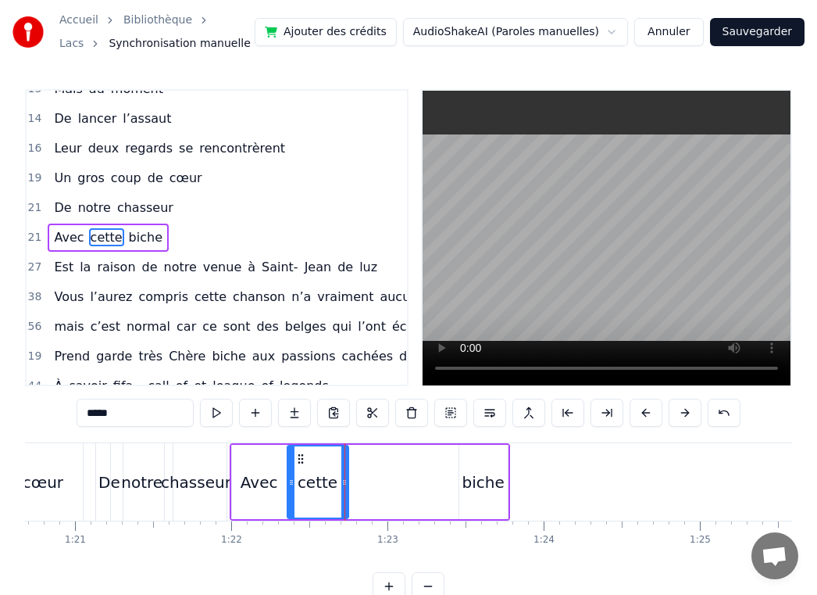
type input "*****"
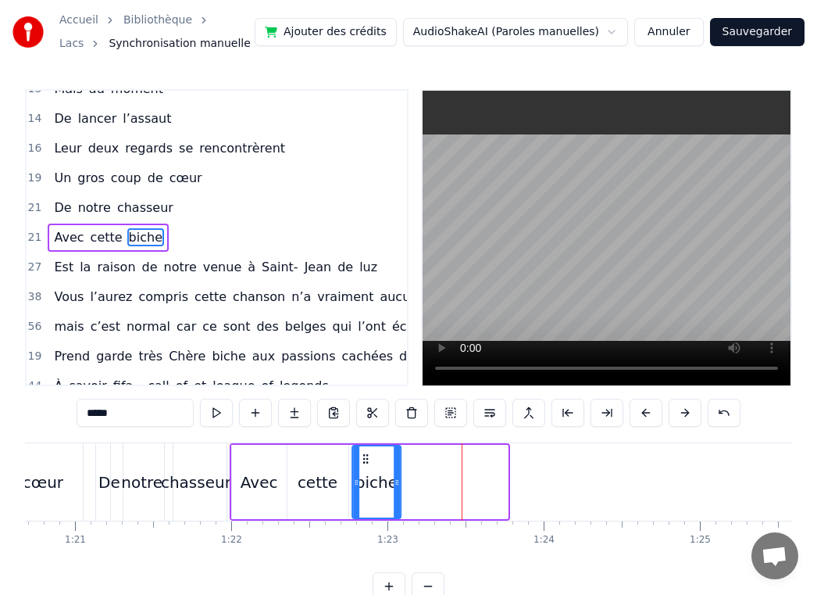
drag, startPoint x: 470, startPoint y: 460, endPoint x: 362, endPoint y: 463, distance: 108.6
click at [362, 463] on icon at bounding box center [365, 458] width 13 height 13
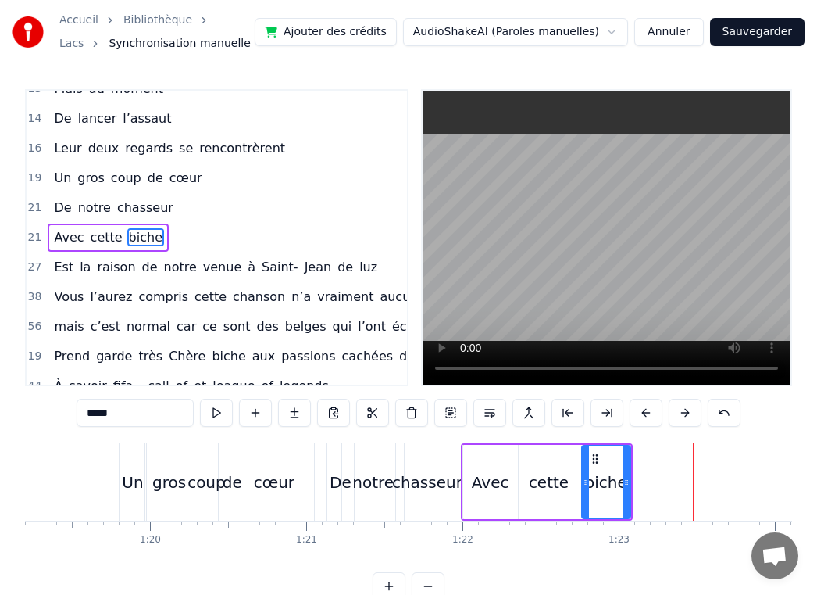
scroll to position [0, 12238]
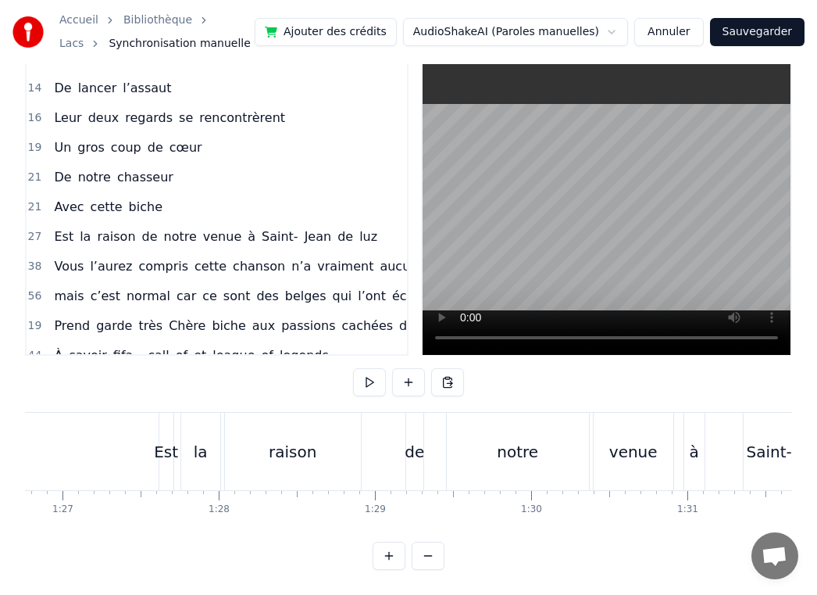
scroll to position [0, 13695]
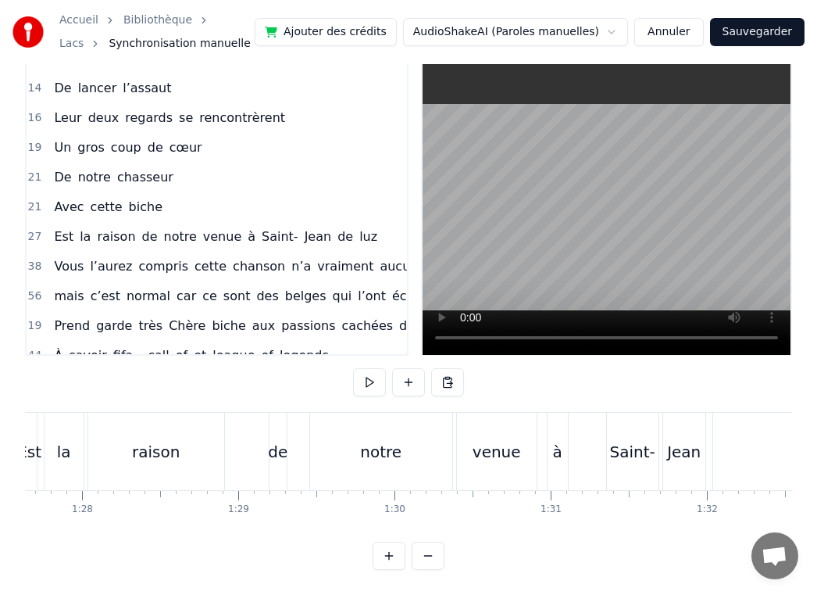
click at [617, 449] on div "Saint-" at bounding box center [632, 451] width 45 height 23
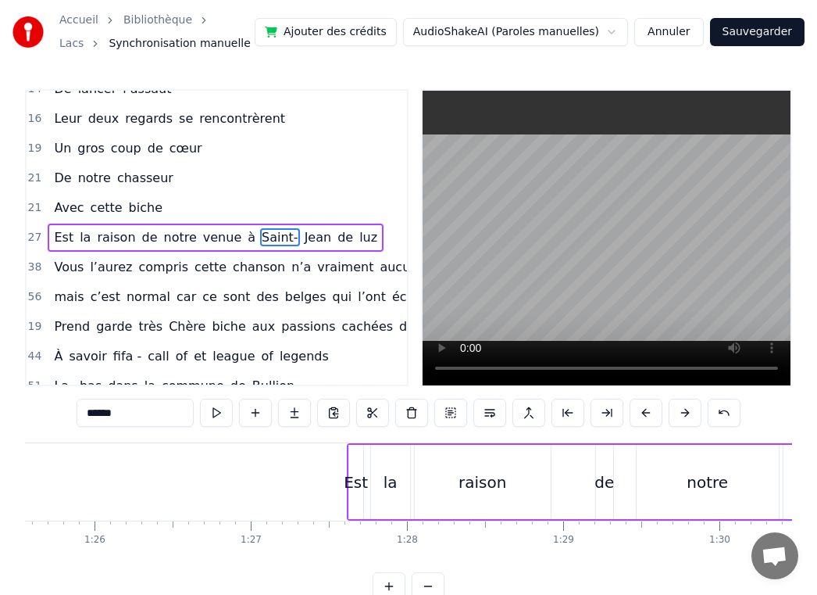
scroll to position [0, 13362]
click at [355, 482] on div "Est" at bounding box center [364, 481] width 24 height 23
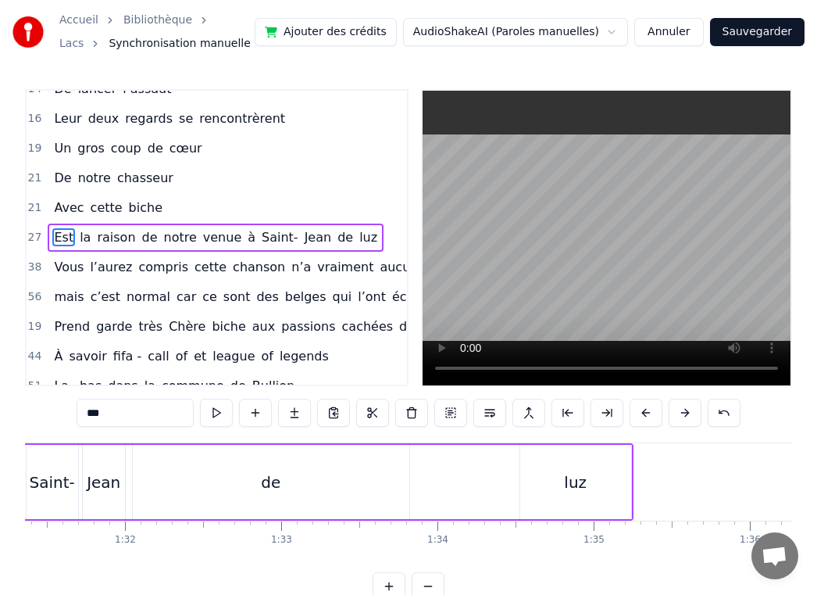
scroll to position [0, 14349]
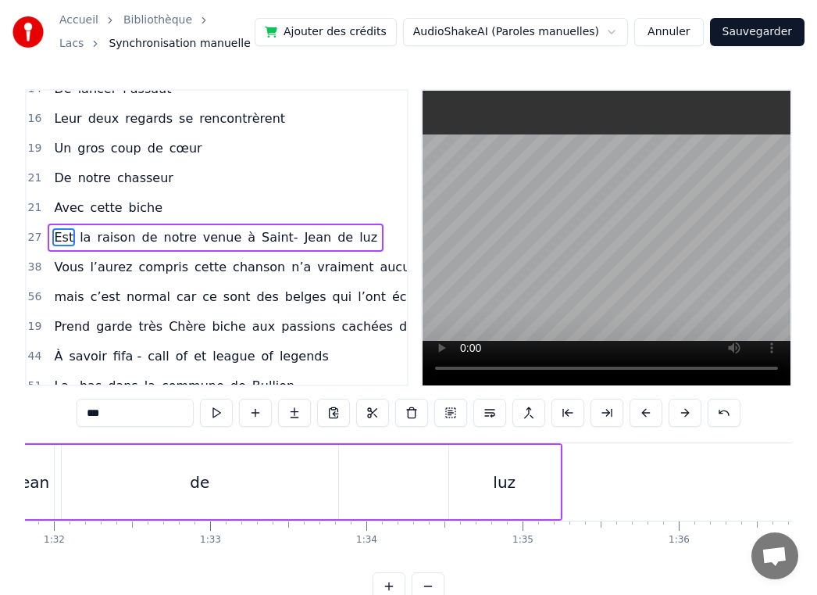
drag, startPoint x: 504, startPoint y: 482, endPoint x: 492, endPoint y: 482, distance: 11.7
click at [492, 482] on div "luz" at bounding box center [504, 482] width 111 height 74
type input "***"
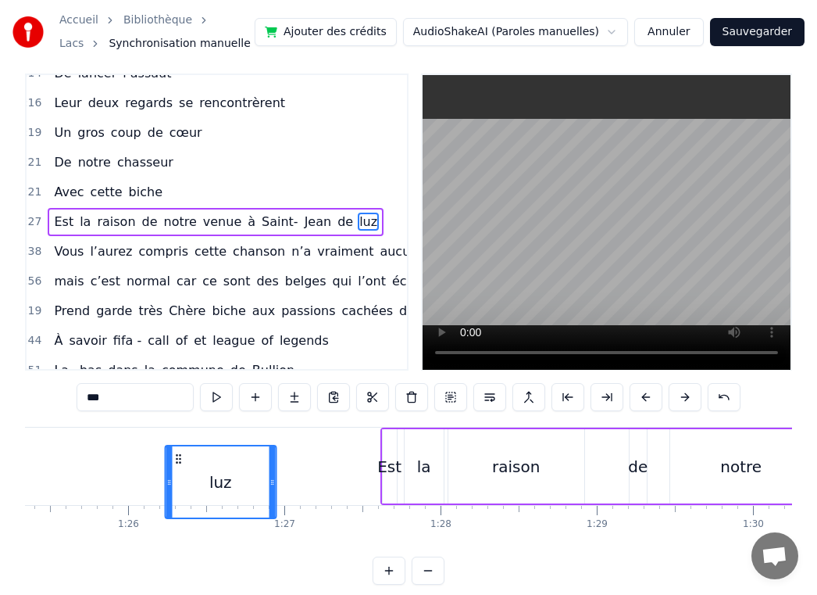
scroll to position [0, 13333]
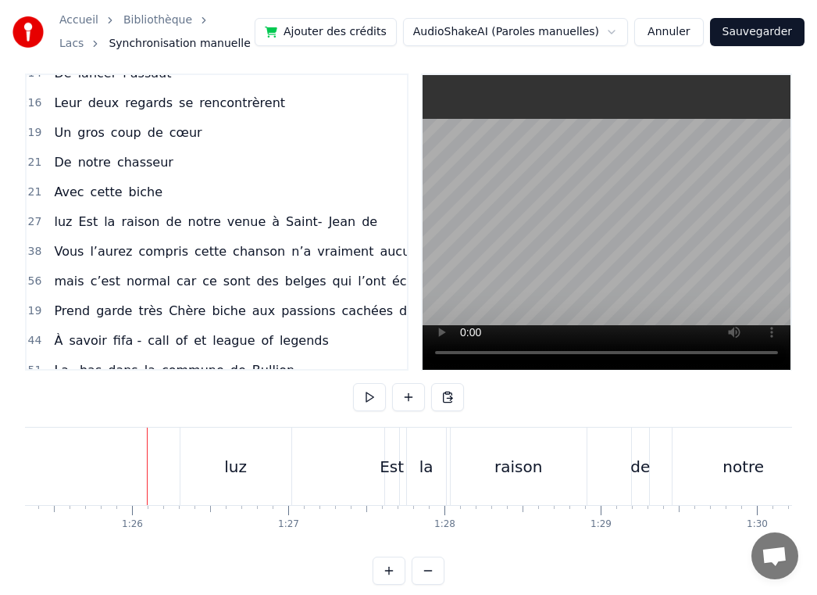
scroll to position [30, 0]
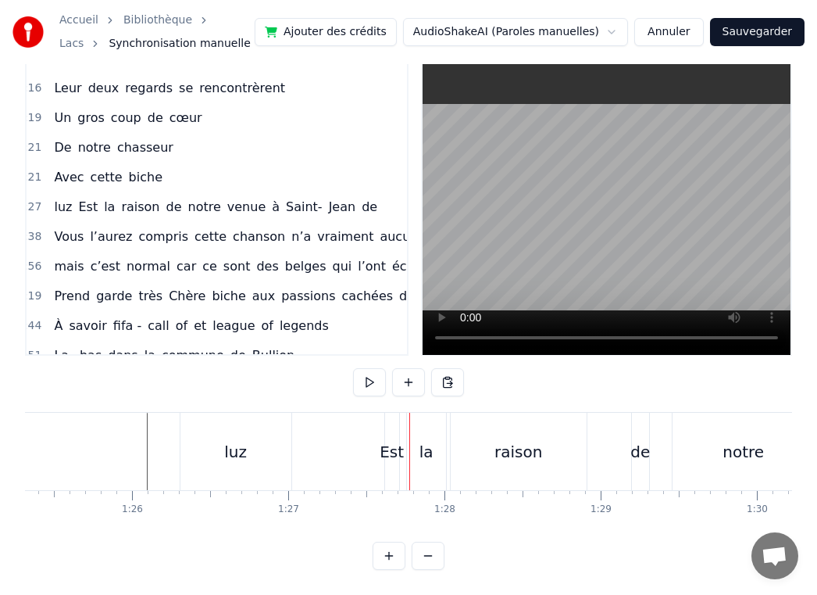
click at [225, 458] on div "luz" at bounding box center [235, 451] width 23 height 23
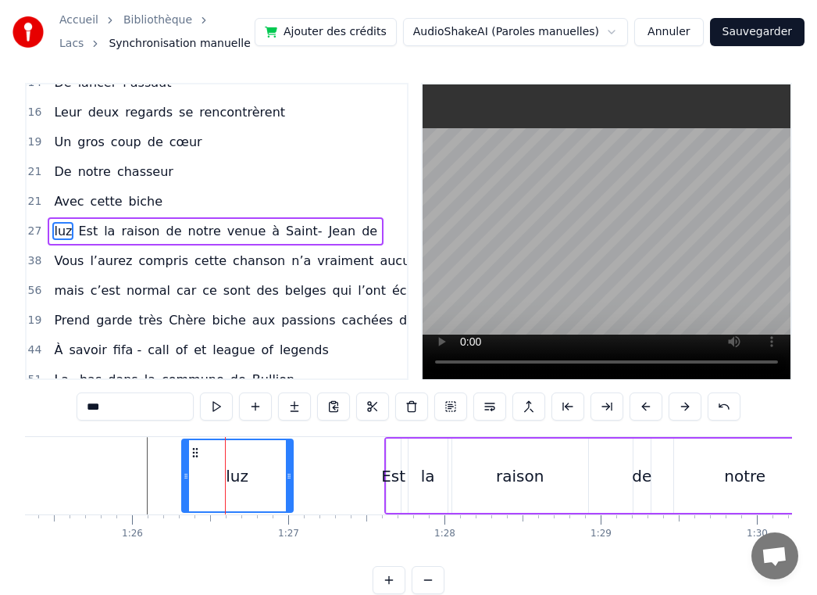
scroll to position [0, 0]
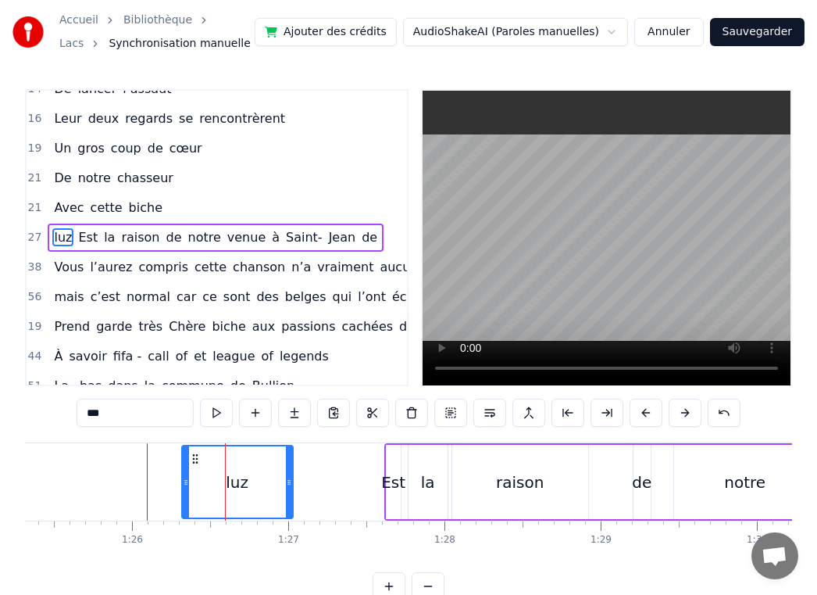
drag, startPoint x: 203, startPoint y: 484, endPoint x: 196, endPoint y: 466, distance: 19.3
click at [212, 485] on div "luz" at bounding box center [237, 481] width 109 height 71
click at [201, 458] on icon at bounding box center [200, 458] width 13 height 13
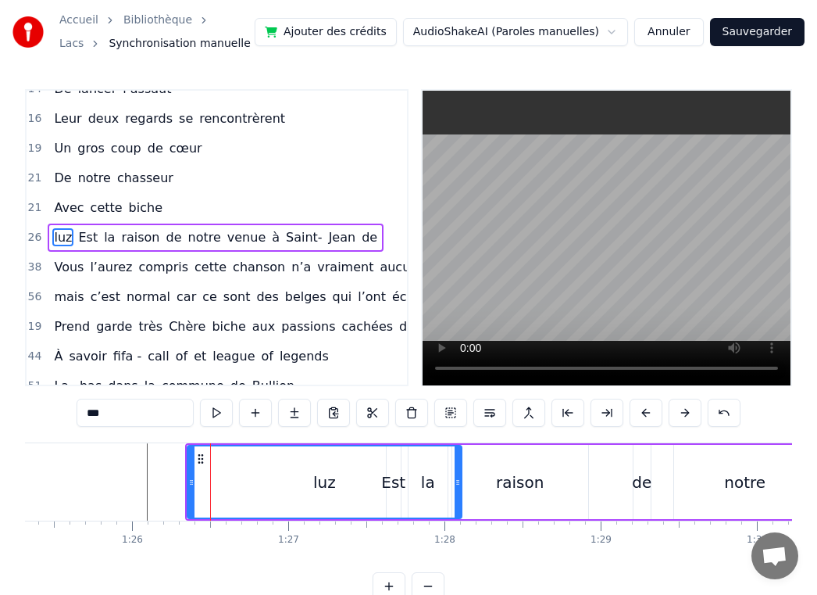
drag, startPoint x: 294, startPoint y: 481, endPoint x: 458, endPoint y: 492, distance: 164.5
click at [458, 492] on div at bounding box center [458, 481] width 6 height 71
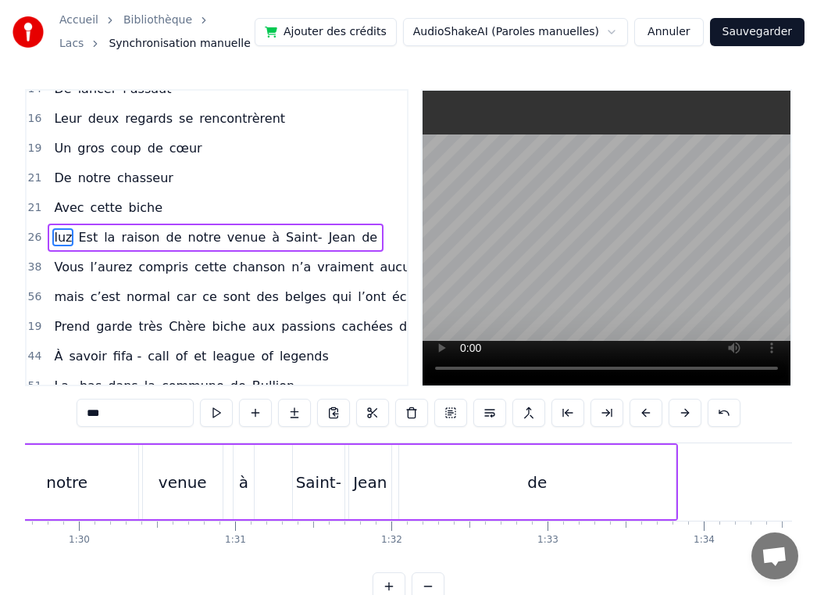
scroll to position [0, 14009]
click at [592, 481] on div "de" at bounding box center [540, 482] width 277 height 74
type input "**"
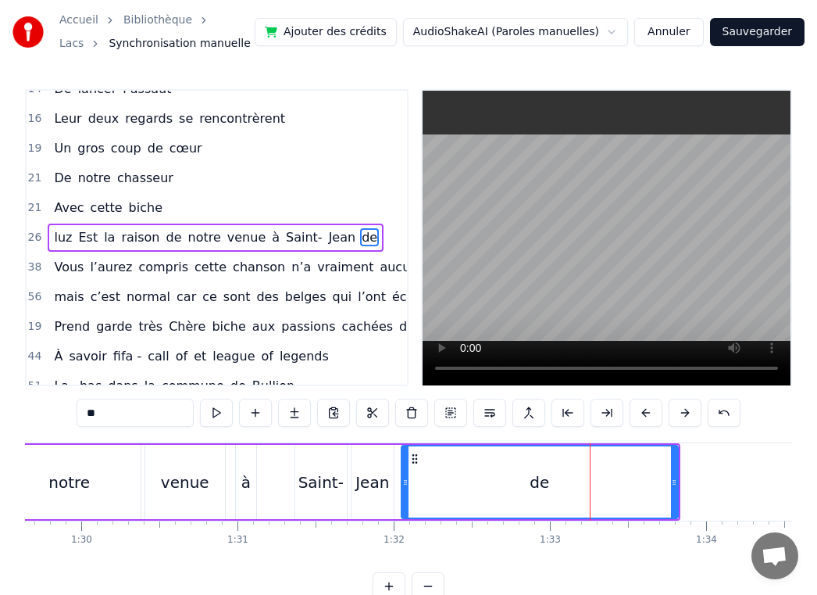
drag, startPoint x: 542, startPoint y: 485, endPoint x: 399, endPoint y: 477, distance: 144.0
click at [393, 480] on div "luz Est la raison de notre venue à [GEOGRAPHIC_DATA]" at bounding box center [94, 481] width 1171 height 77
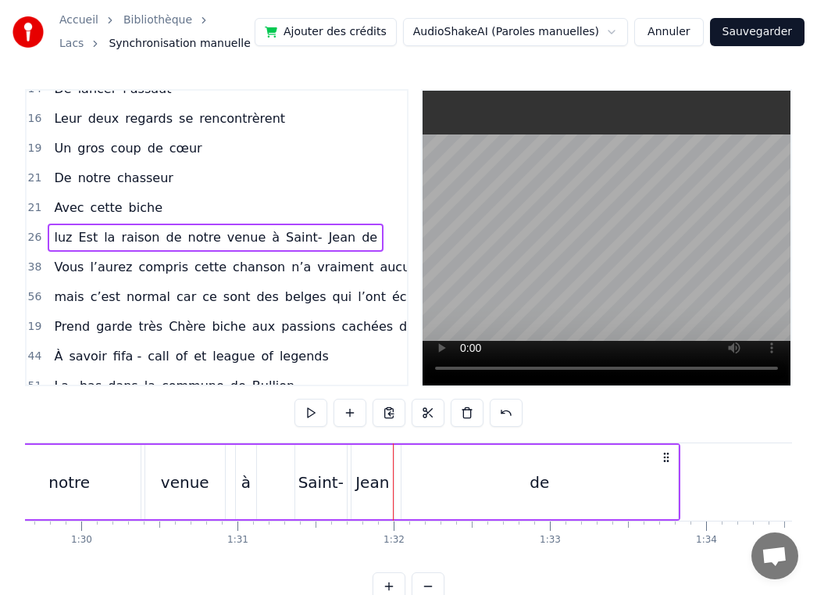
click at [434, 471] on div "de" at bounding box center [540, 482] width 277 height 74
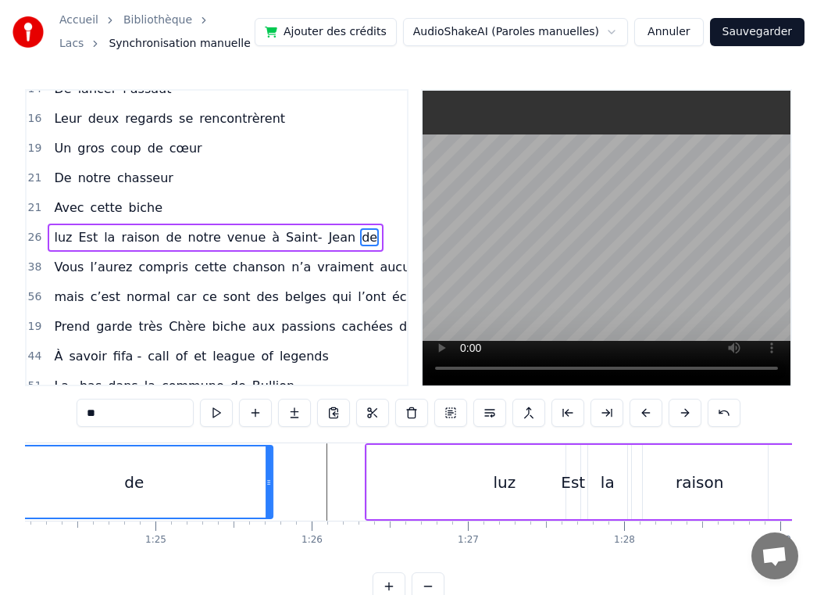
scroll to position [0, 13038]
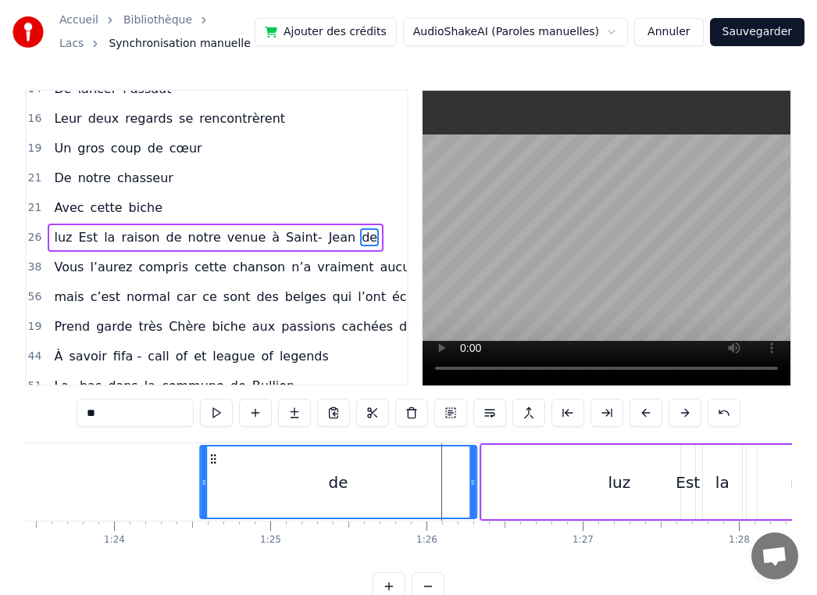
drag, startPoint x: 416, startPoint y: 461, endPoint x: 216, endPoint y: 474, distance: 199.6
click at [216, 474] on div "de" at bounding box center [338, 481] width 275 height 71
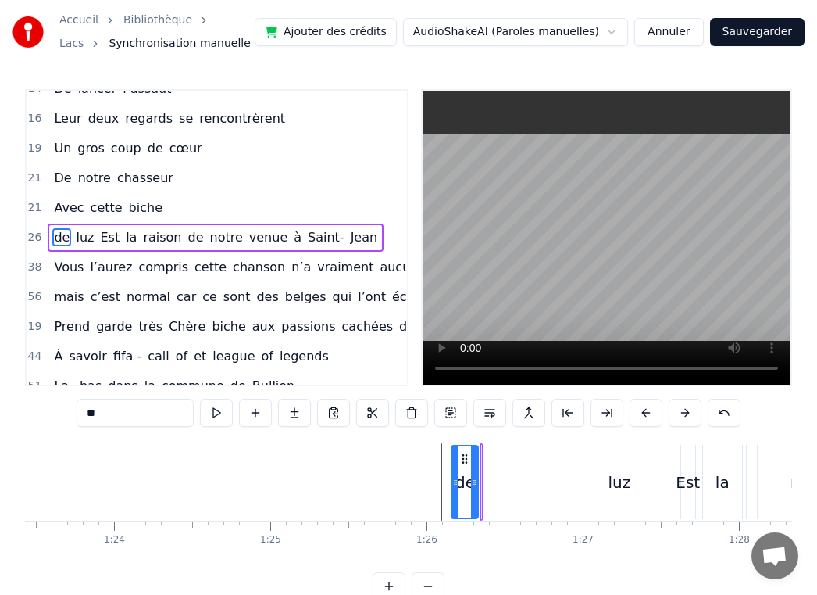
drag, startPoint x: 206, startPoint y: 481, endPoint x: 456, endPoint y: 484, distance: 250.1
click at [457, 484] on icon at bounding box center [455, 482] width 6 height 13
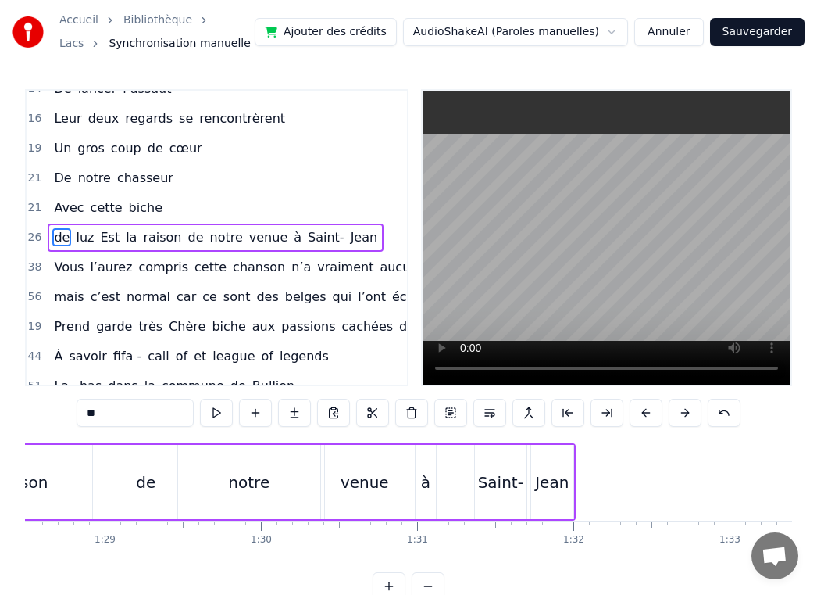
scroll to position [0, 13845]
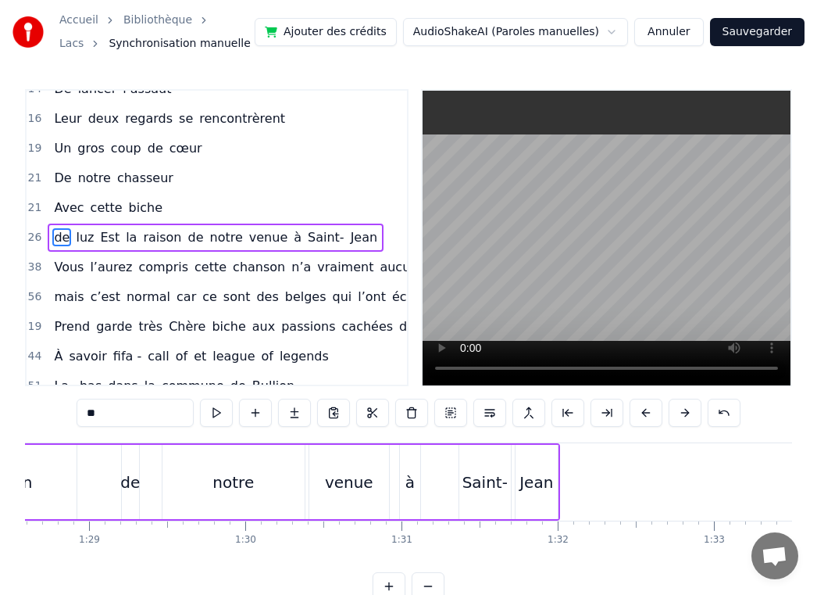
click at [520, 487] on div "Jean" at bounding box center [537, 481] width 34 height 23
type input "****"
click at [489, 484] on div "Saint-" at bounding box center [485, 481] width 45 height 23
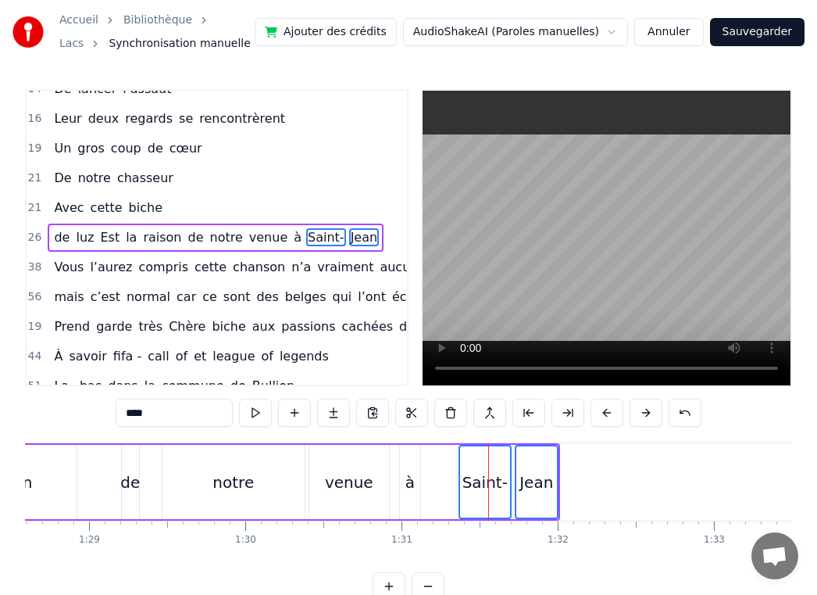
drag, startPoint x: 489, startPoint y: 484, endPoint x: 425, endPoint y: 482, distance: 64.1
click at [422, 482] on div "de luz Est la raison de notre venue à [GEOGRAPHIC_DATA]" at bounding box center [102, 481] width 916 height 77
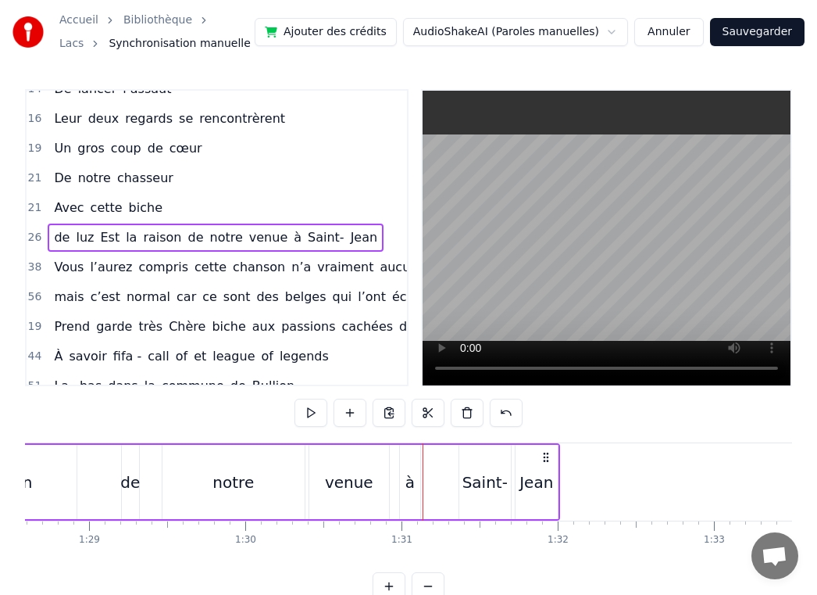
click at [480, 481] on div "Saint-" at bounding box center [485, 481] width 45 height 23
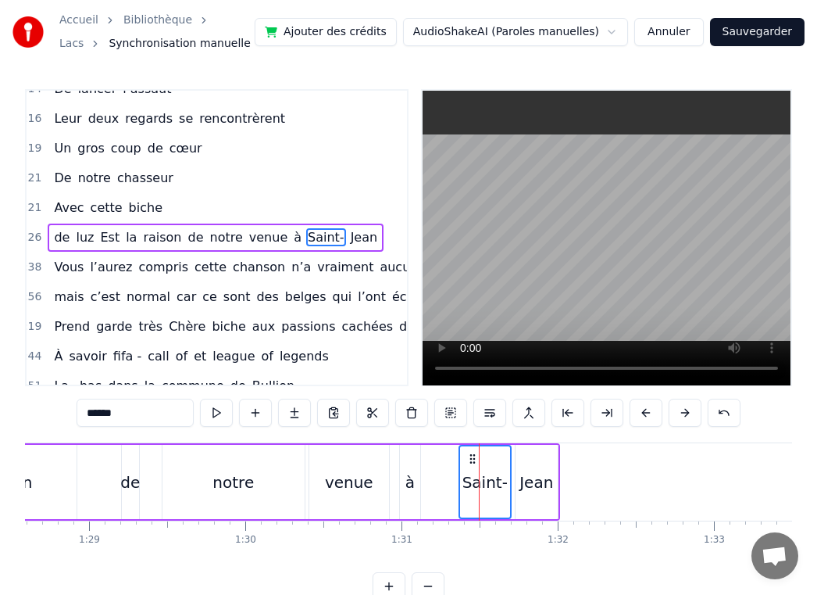
click at [531, 481] on div "Jean" at bounding box center [537, 481] width 34 height 23
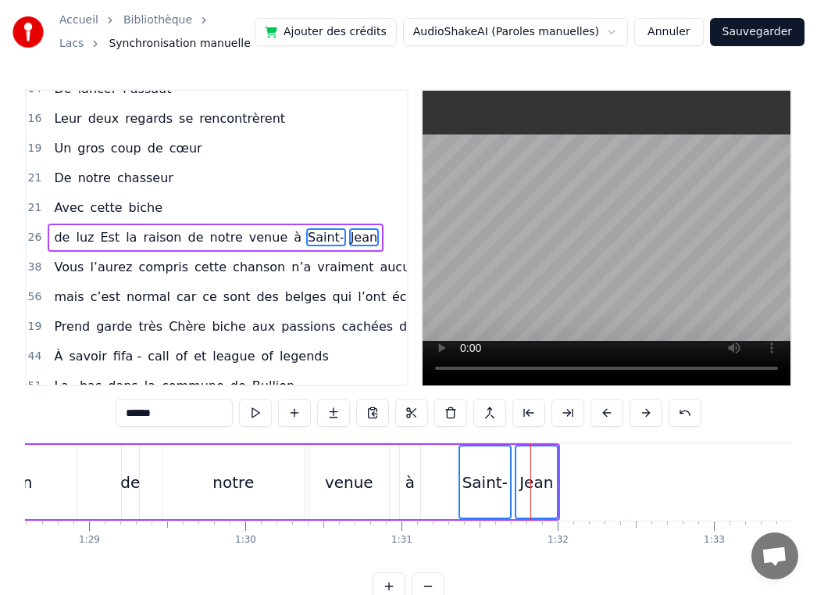
drag, startPoint x: 481, startPoint y: 477, endPoint x: 432, endPoint y: 470, distance: 49.0
click at [428, 470] on div "de luz Est la raison de notre venue à [GEOGRAPHIC_DATA]" at bounding box center [102, 481] width 916 height 77
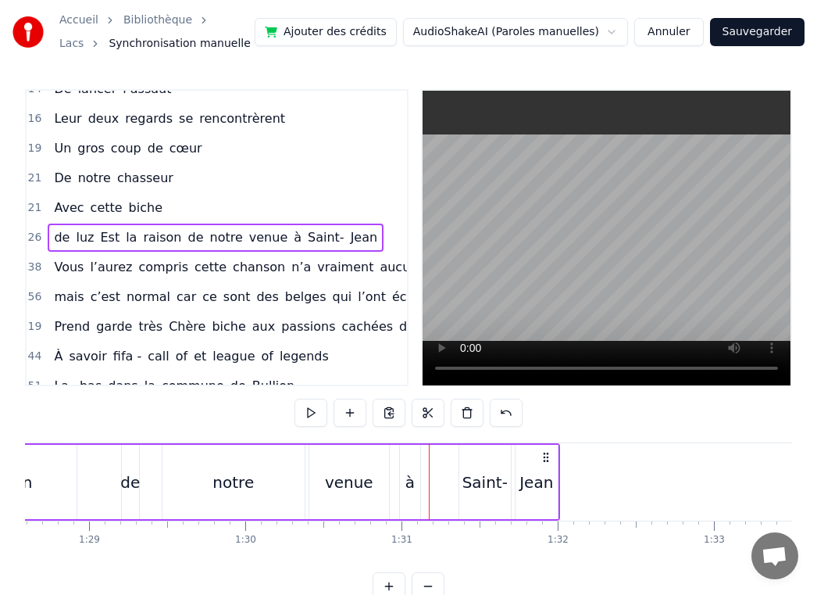
click at [541, 459] on icon at bounding box center [546, 457] width 13 height 13
drag, startPoint x: 532, startPoint y: 489, endPoint x: 439, endPoint y: 470, distance: 94.9
click at [439, 470] on div "de luz Est la raison de notre venue à [GEOGRAPHIC_DATA]" at bounding box center [102, 481] width 916 height 77
click at [540, 474] on div "Jean" at bounding box center [537, 481] width 34 height 23
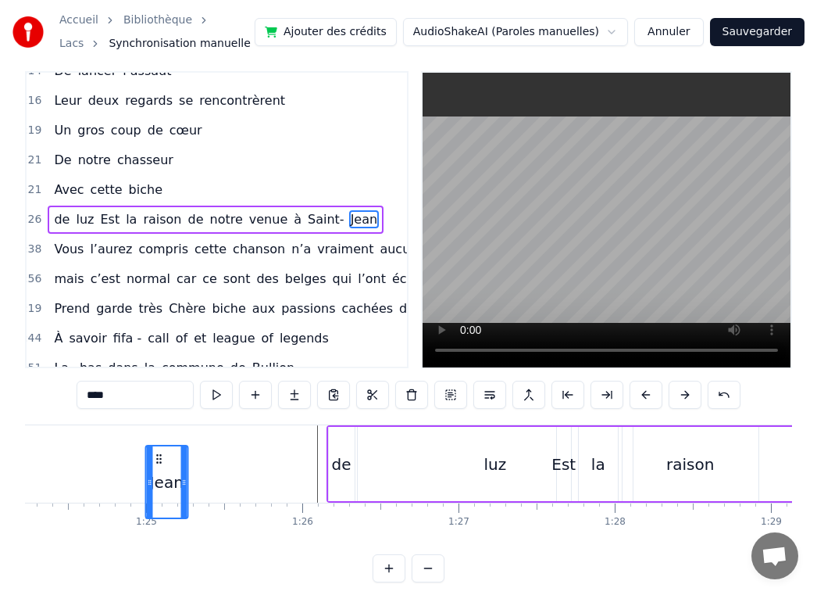
scroll to position [0, 13163]
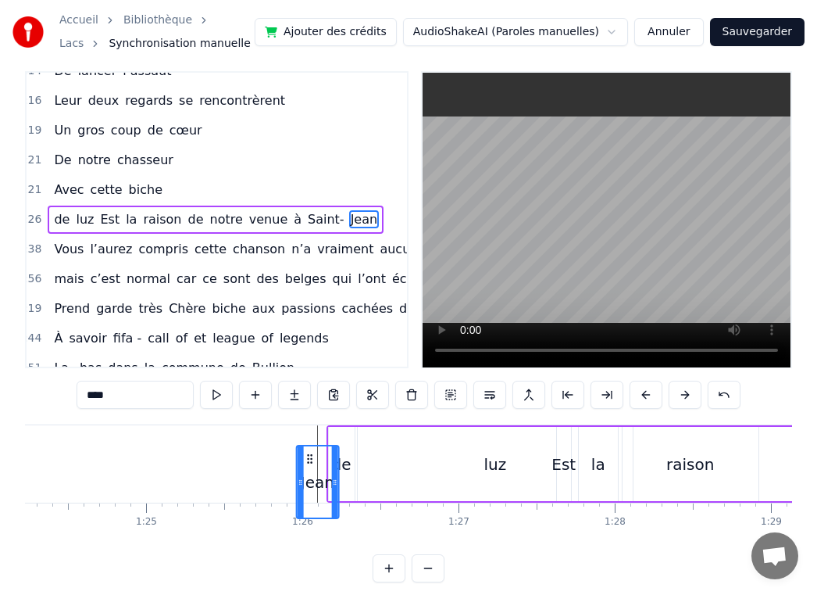
drag, startPoint x: 524, startPoint y: 453, endPoint x: 302, endPoint y: 415, distance: 224.4
click at [302, 415] on div "0:17 L’homme [PERSON_NAME] 0:25 Alias Grand thug 0:29 Parti chercher 0:35 Un pe…" at bounding box center [408, 327] width 767 height 512
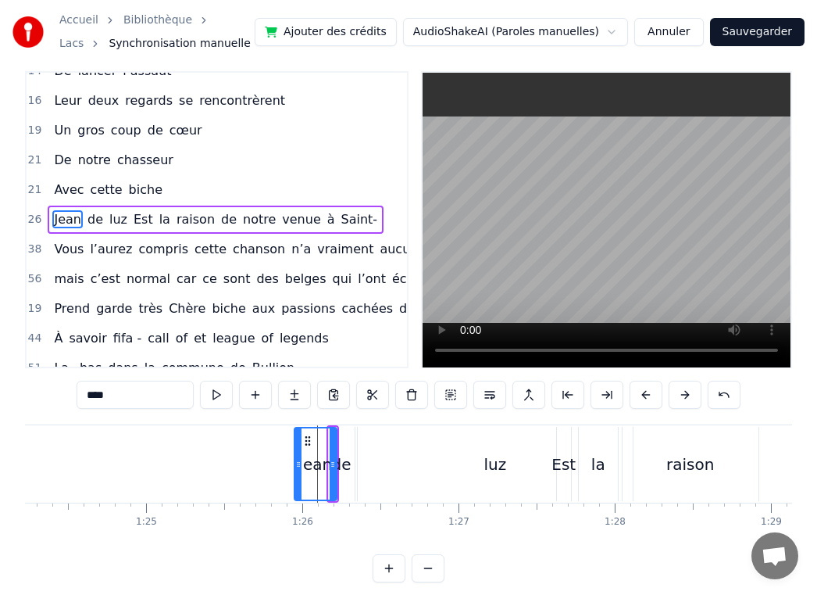
click at [311, 455] on div "Jean" at bounding box center [315, 463] width 34 height 23
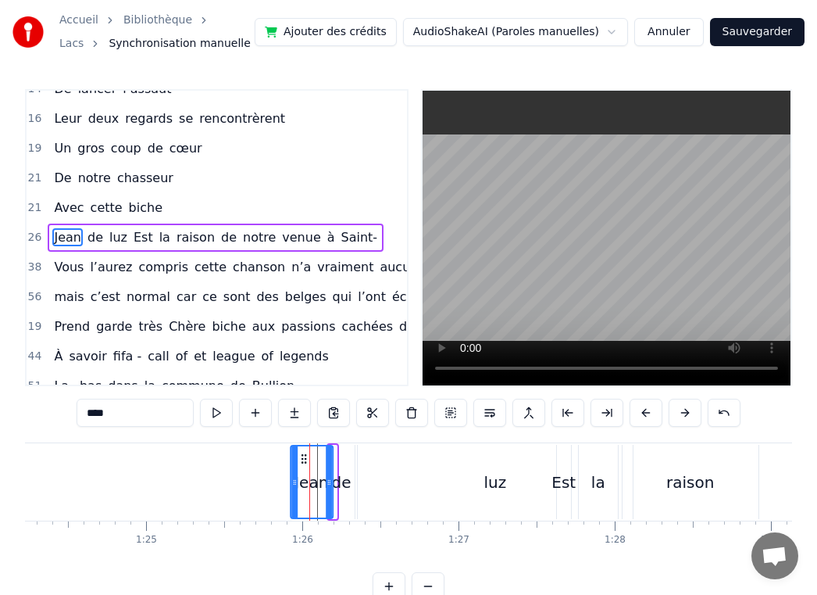
click at [305, 460] on icon at bounding box center [304, 458] width 13 height 13
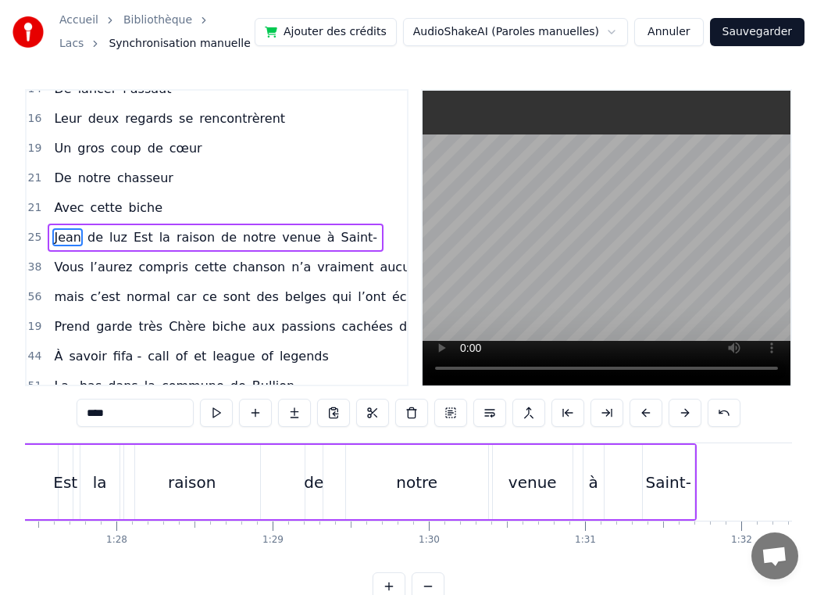
scroll to position [0, 13736]
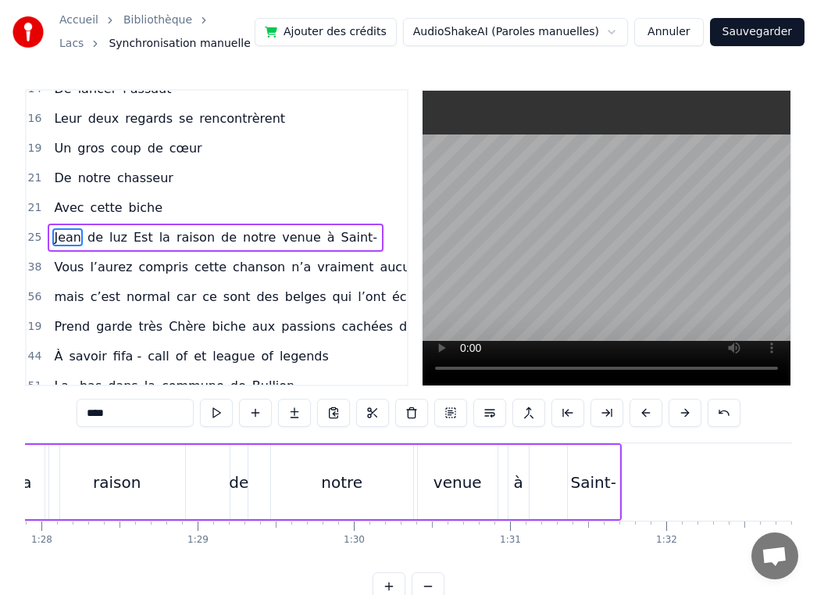
click at [583, 483] on div "Saint-" at bounding box center [593, 481] width 45 height 23
type input "******"
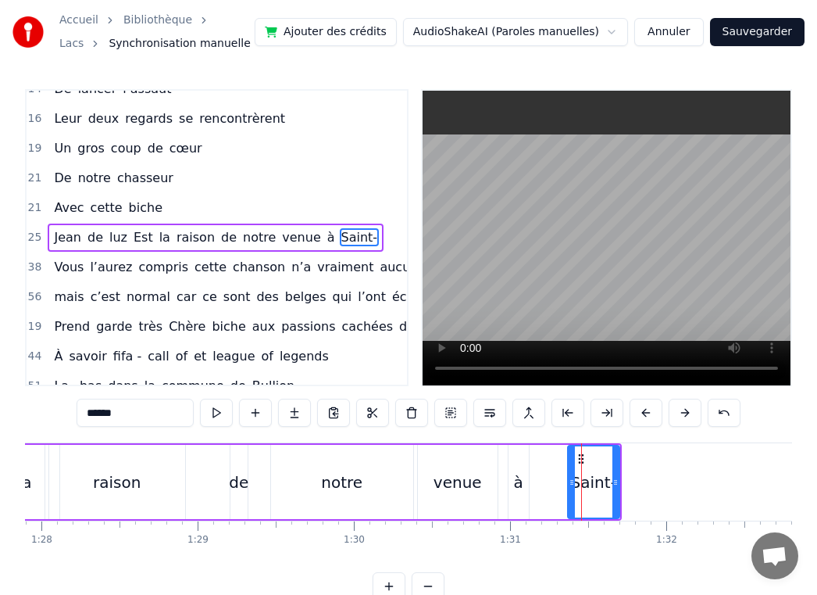
click at [597, 476] on div "Saint-" at bounding box center [593, 481] width 45 height 23
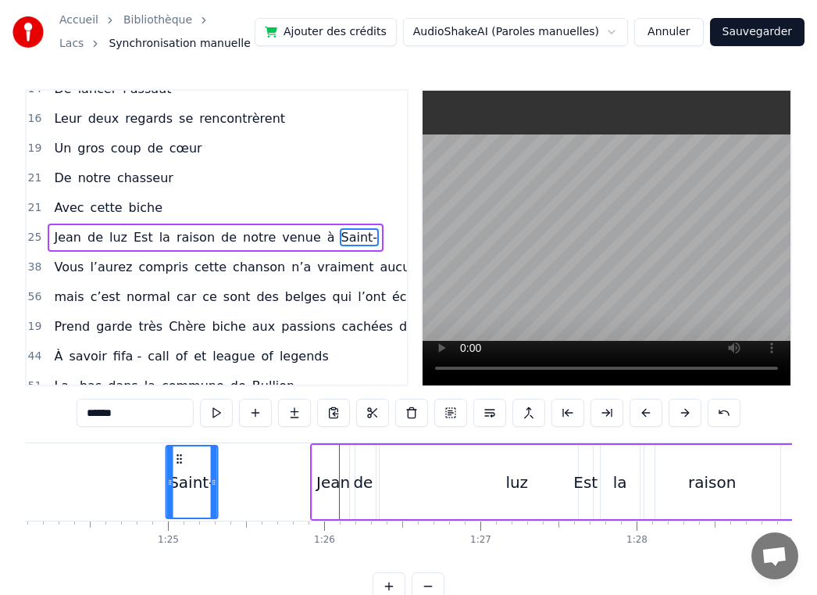
scroll to position [0, 13141]
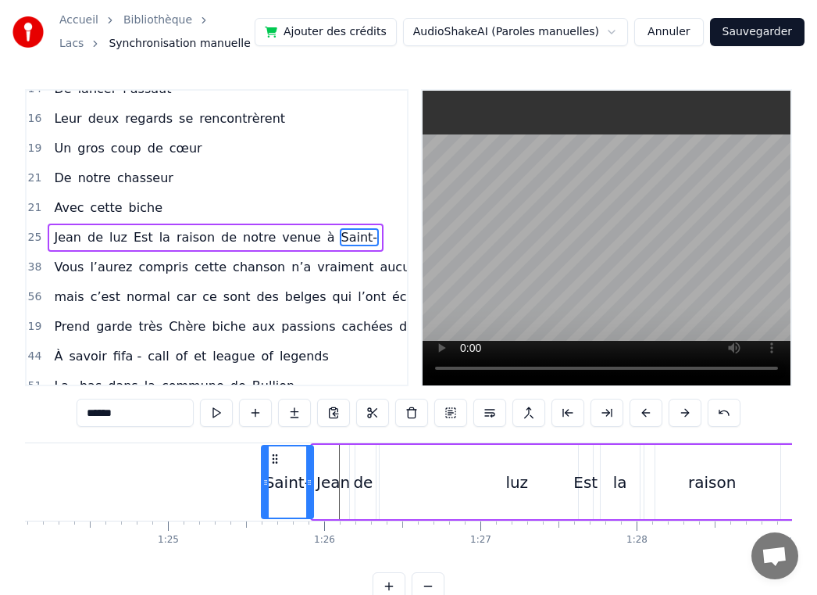
drag, startPoint x: 581, startPoint y: 458, endPoint x: 274, endPoint y: 475, distance: 307.6
click at [274, 475] on div "Saint-" at bounding box center [288, 481] width 50 height 71
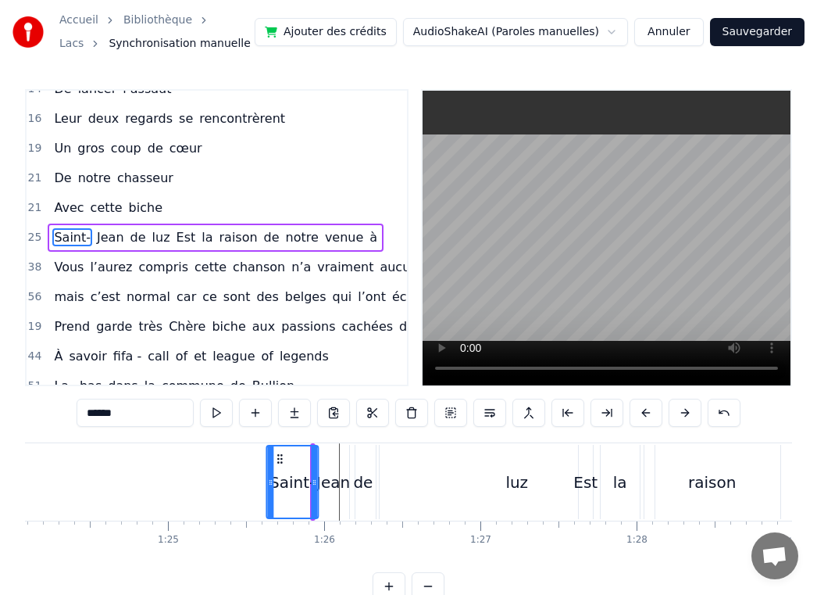
click at [277, 456] on icon at bounding box center [279, 458] width 13 height 13
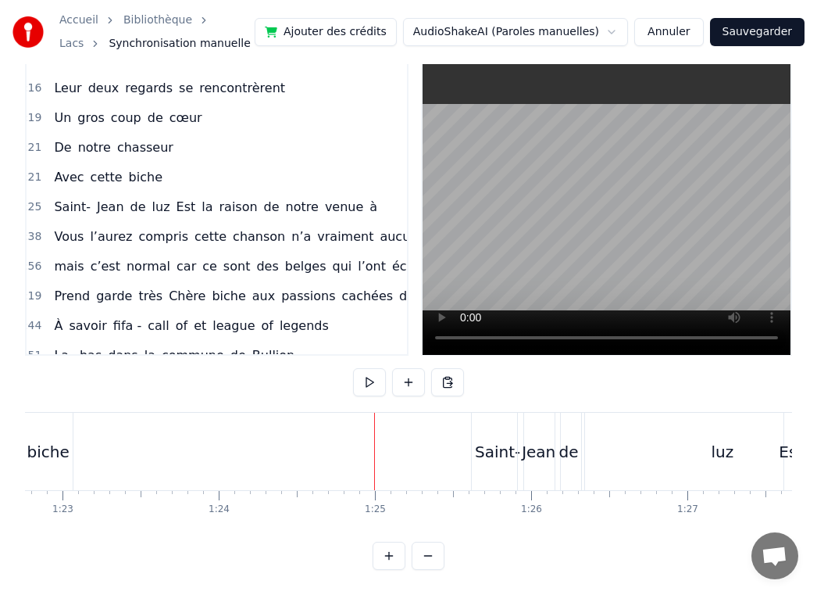
scroll to position [0, 12934]
click at [62, 456] on div "biche" at bounding box center [48, 451] width 42 height 23
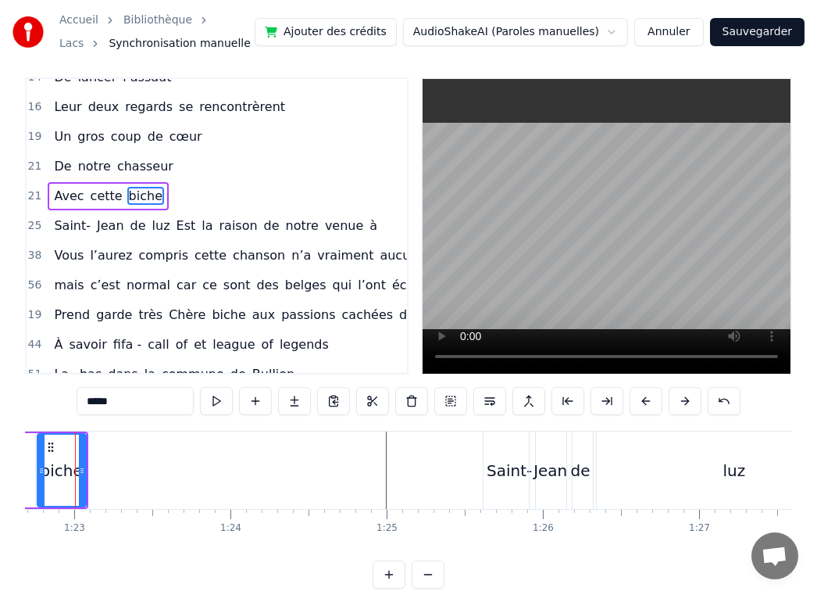
scroll to position [0, 12893]
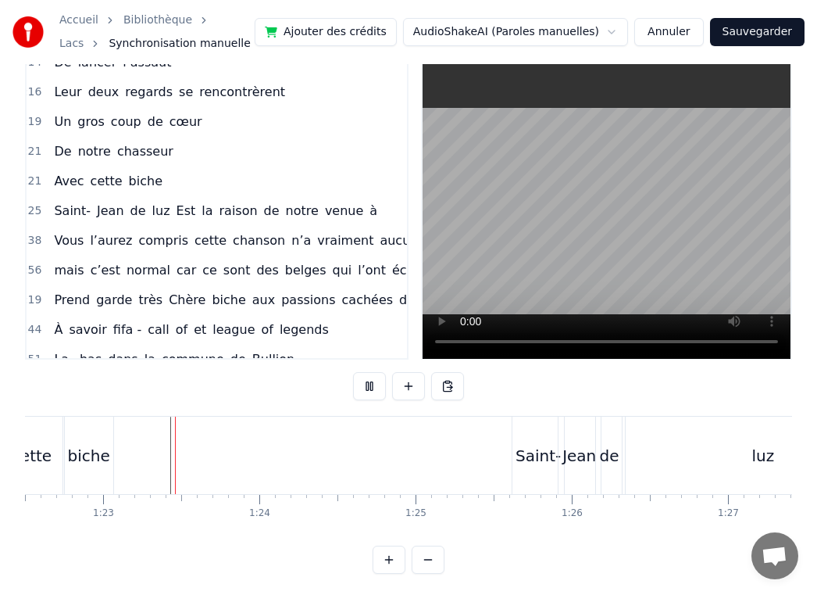
scroll to position [30, 0]
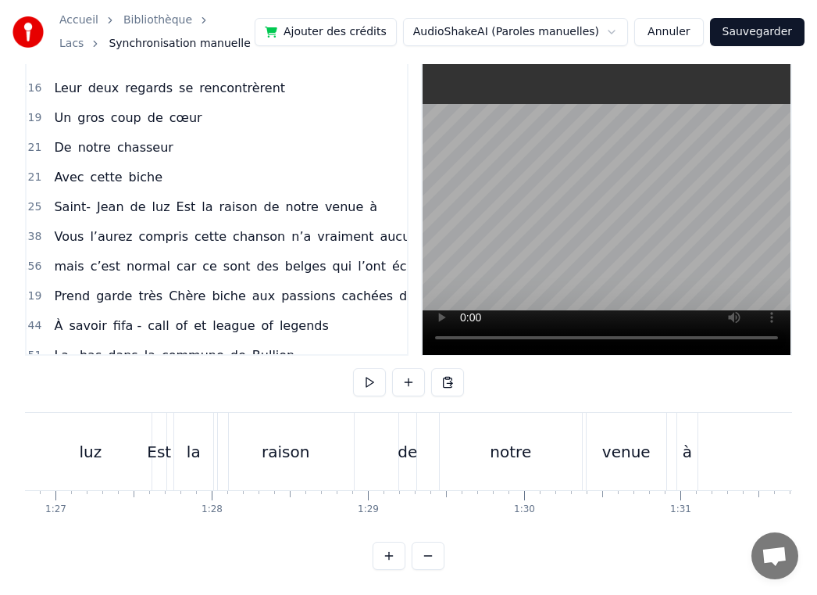
scroll to position [0, 13582]
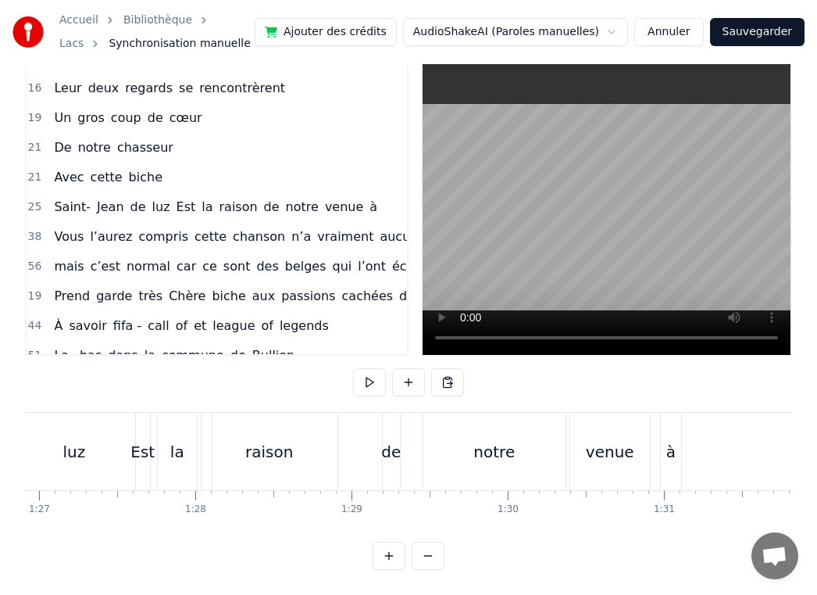
click at [671, 455] on div "à" at bounding box center [671, 451] width 9 height 23
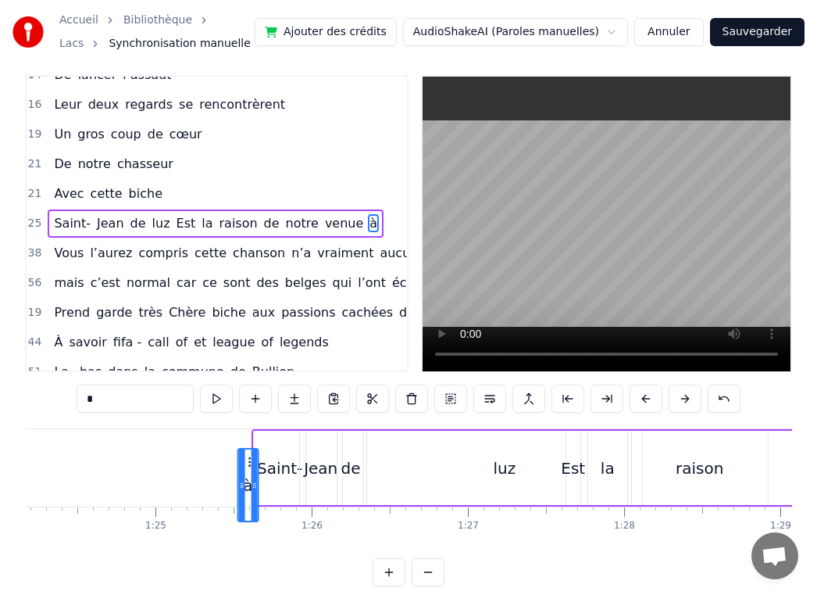
scroll to position [17, 0]
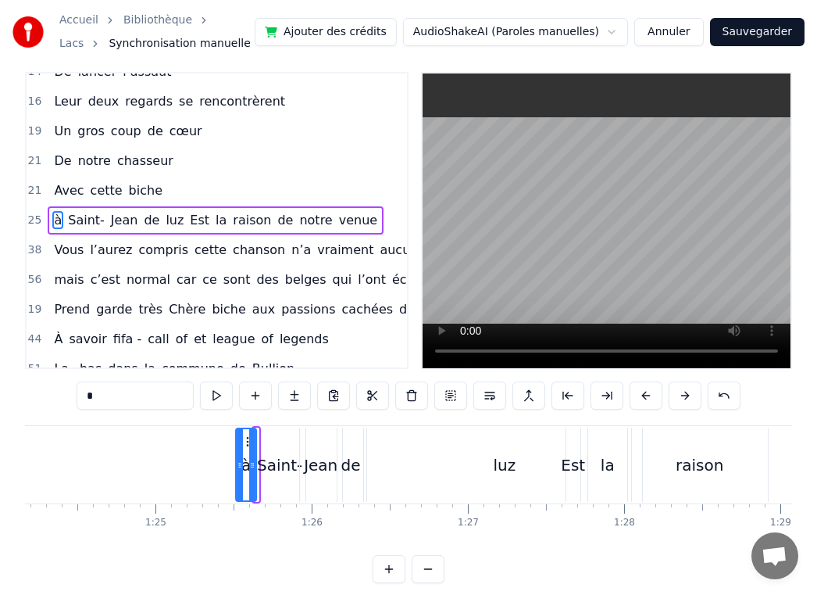
click at [245, 437] on icon at bounding box center [249, 441] width 13 height 13
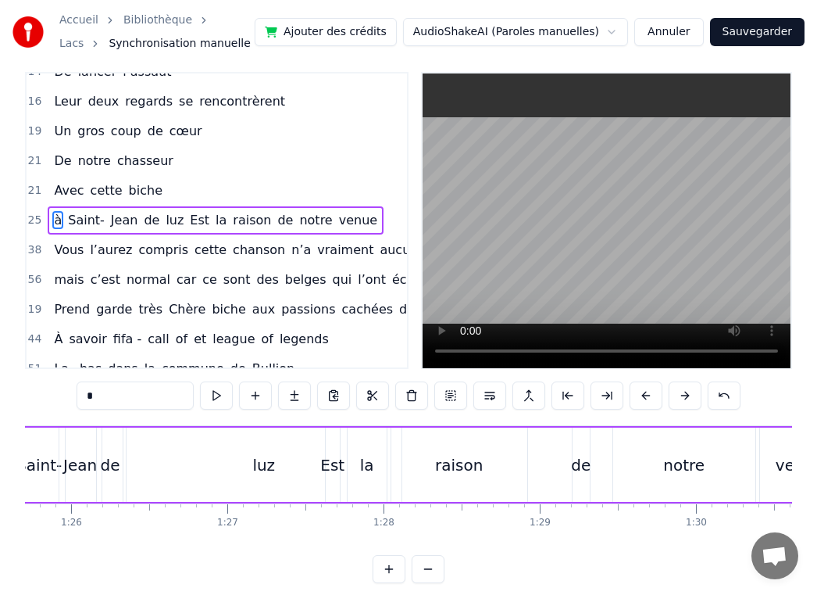
scroll to position [0, 13539]
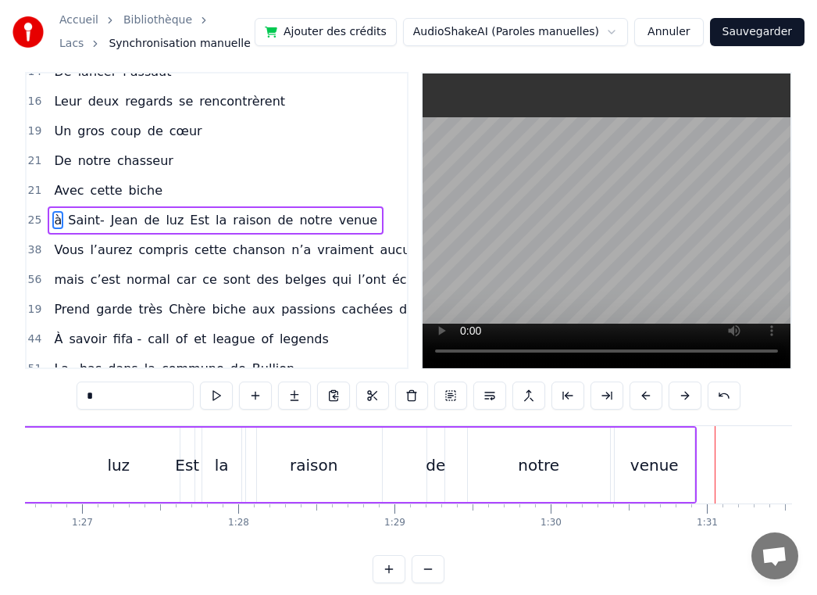
click at [635, 456] on div "venue" at bounding box center [655, 464] width 48 height 23
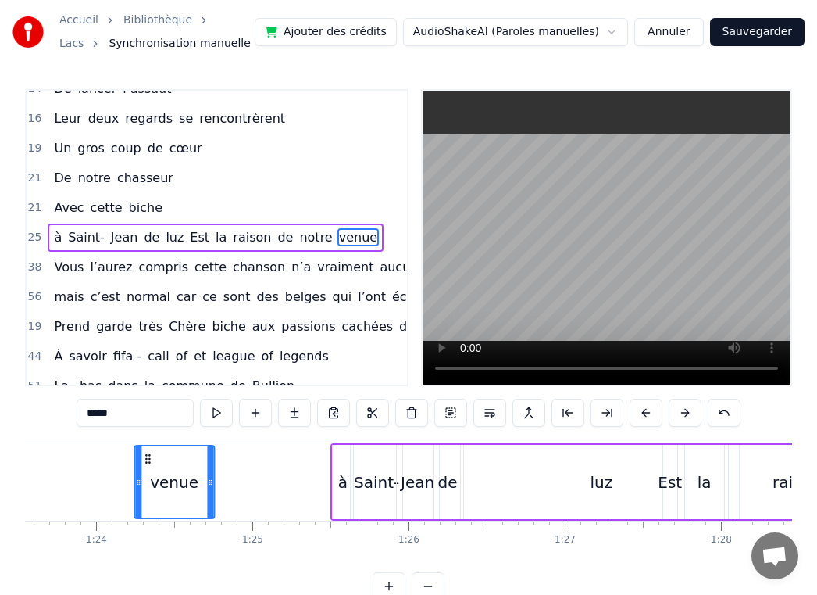
scroll to position [0, 13049]
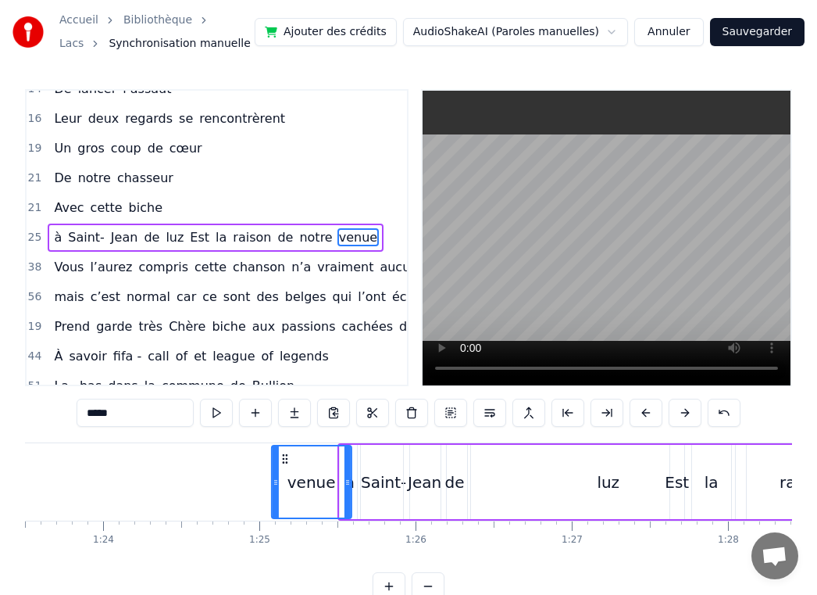
drag, startPoint x: 631, startPoint y: 458, endPoint x: 288, endPoint y: 468, distance: 343.2
click at [288, 468] on div "venue" at bounding box center [312, 481] width 78 height 71
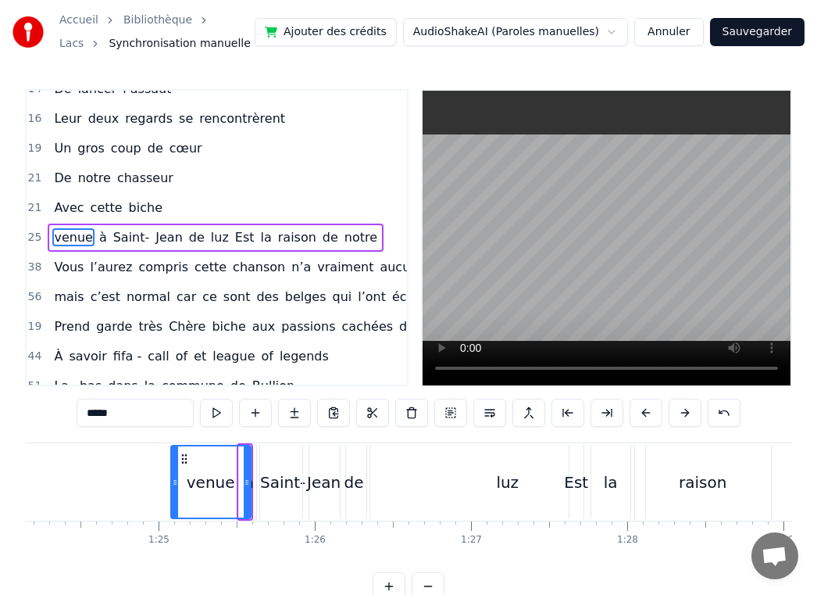
scroll to position [0, 13488]
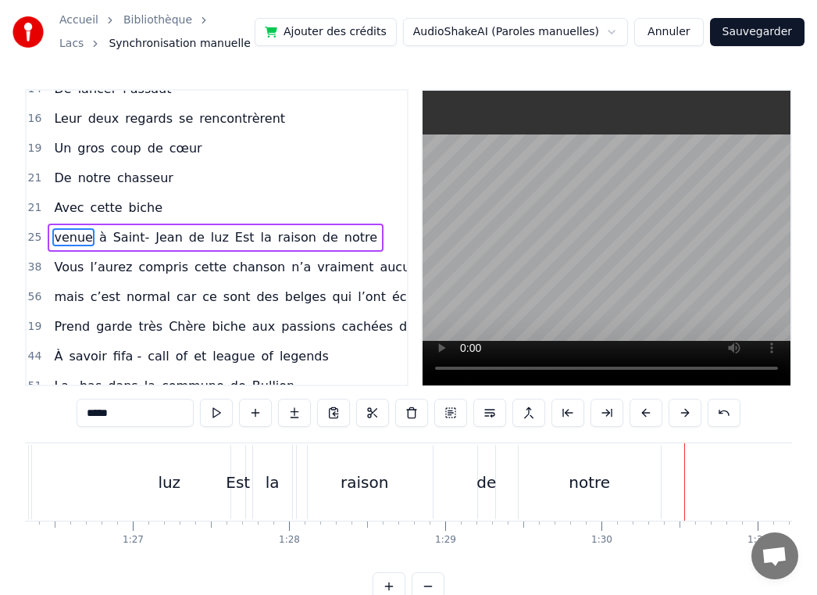
click at [586, 491] on div "notre" at bounding box center [589, 481] width 41 height 23
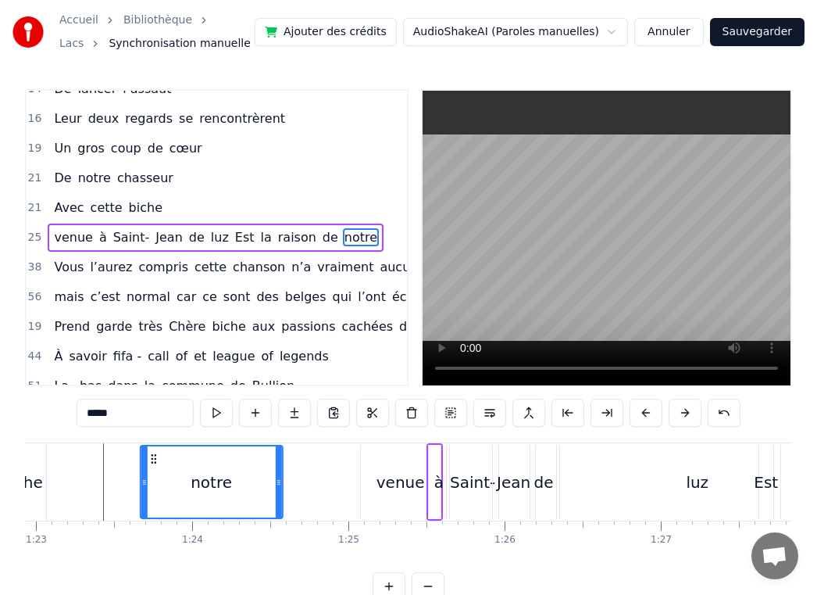
scroll to position [0, 12958]
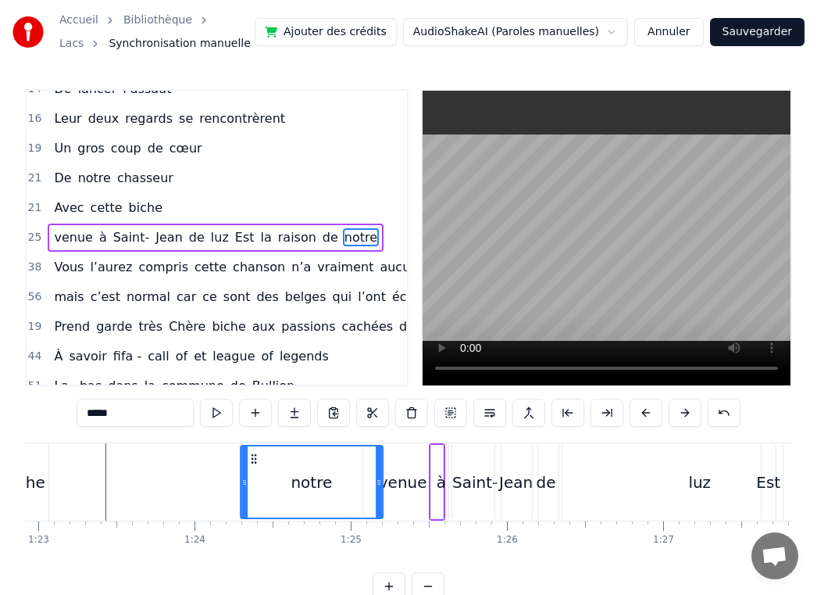
drag, startPoint x: 536, startPoint y: 458, endPoint x: 259, endPoint y: 449, distance: 277.5
click at [259, 449] on div "notre" at bounding box center [311, 481] width 141 height 71
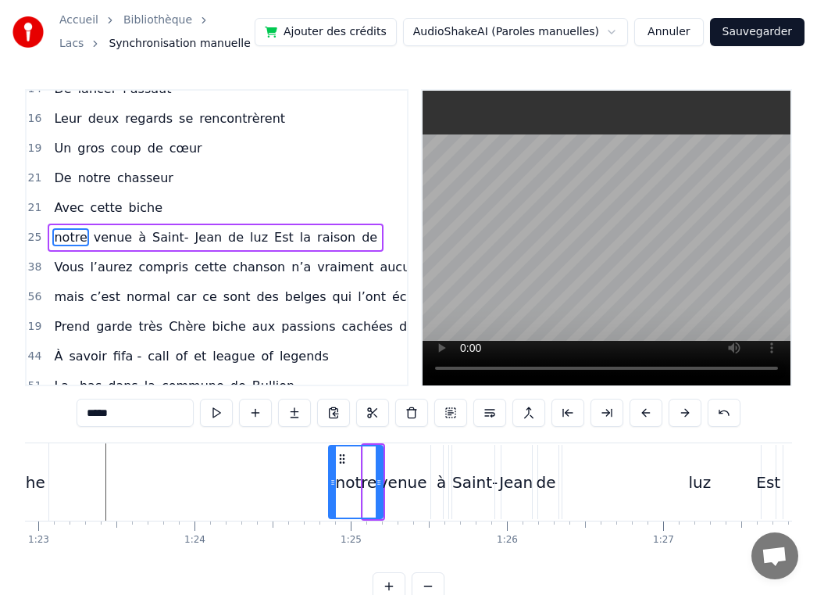
drag, startPoint x: 242, startPoint y: 482, endPoint x: 330, endPoint y: 481, distance: 87.5
click at [331, 481] on icon at bounding box center [333, 482] width 6 height 13
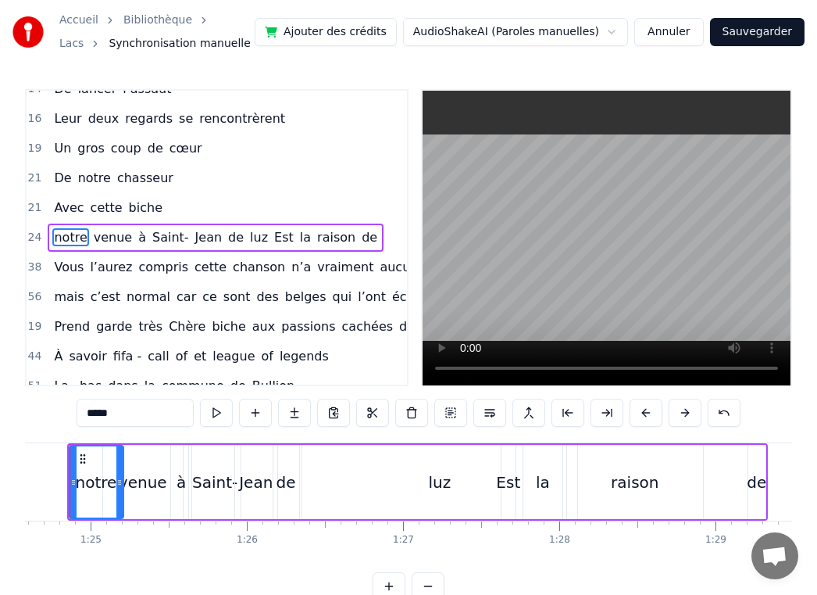
scroll to position [0, 13322]
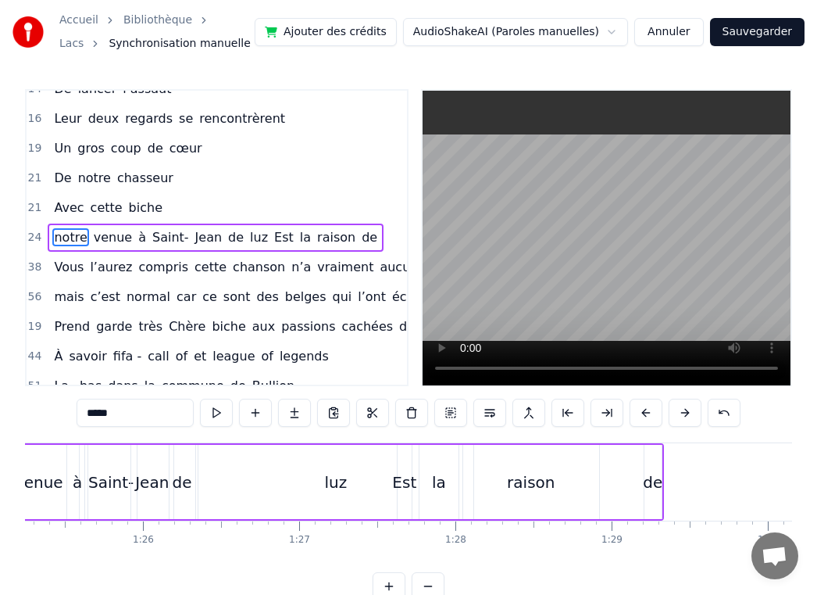
click at [645, 481] on div "de" at bounding box center [653, 481] width 20 height 23
click at [642, 483] on icon at bounding box center [644, 482] width 6 height 13
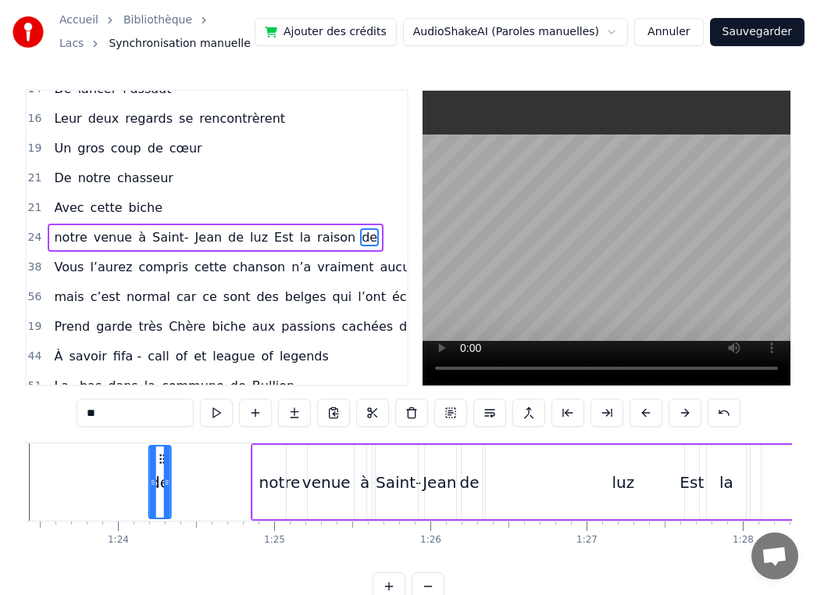
scroll to position [0, 13020]
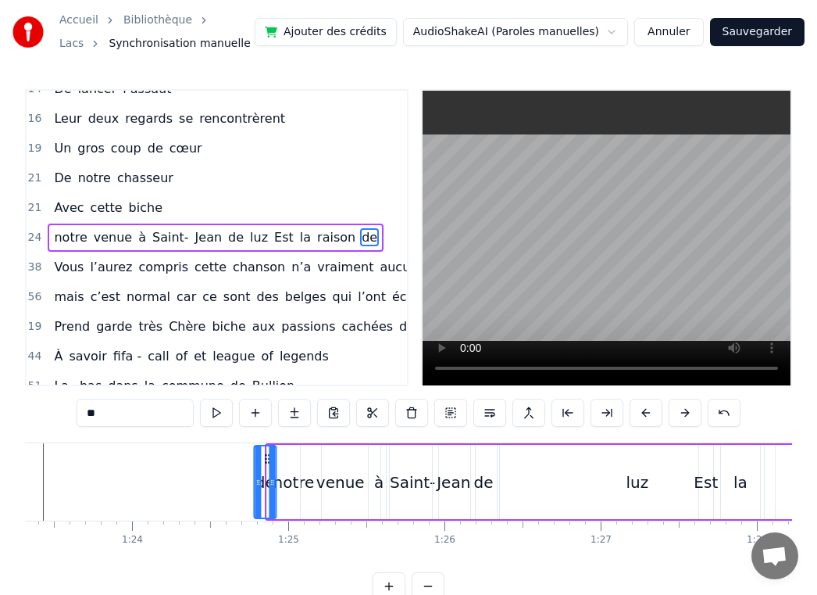
drag, startPoint x: 652, startPoint y: 458, endPoint x: 266, endPoint y: 466, distance: 386.1
click at [266, 466] on div "de" at bounding box center [265, 481] width 20 height 71
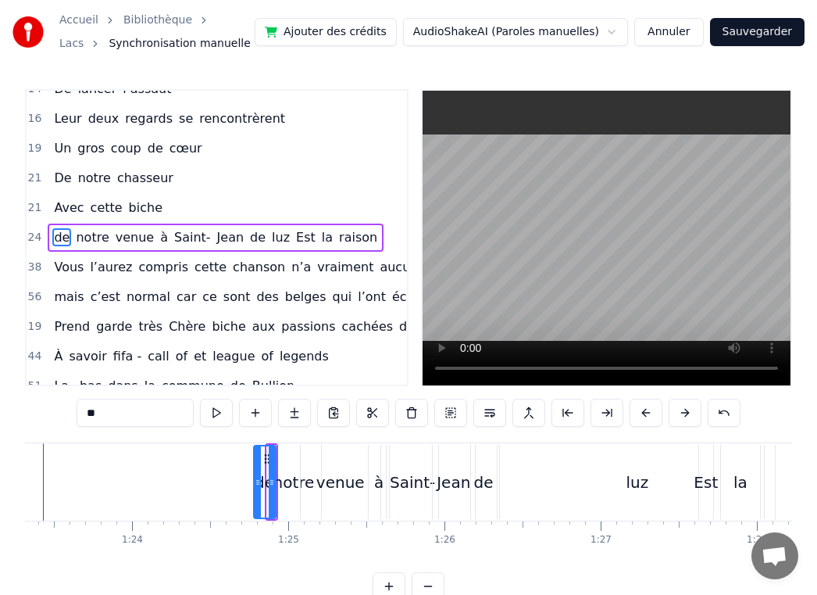
click at [736, 484] on div "la" at bounding box center [741, 481] width 14 height 23
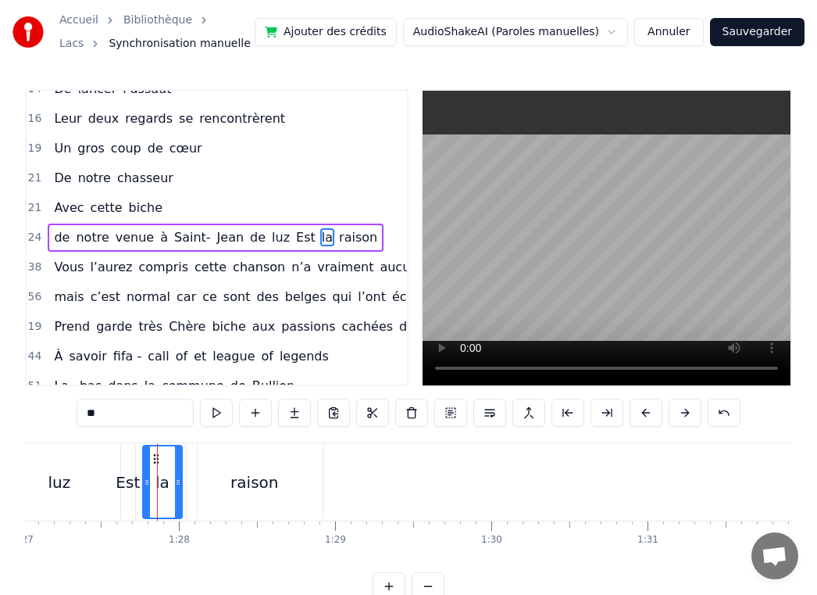
scroll to position [0, 13652]
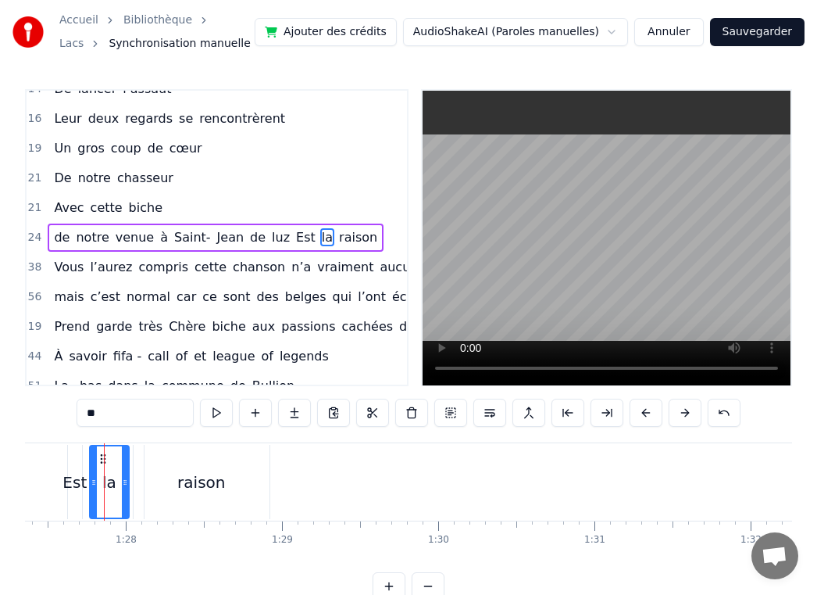
click at [195, 491] on div "raison" at bounding box center [201, 481] width 48 height 23
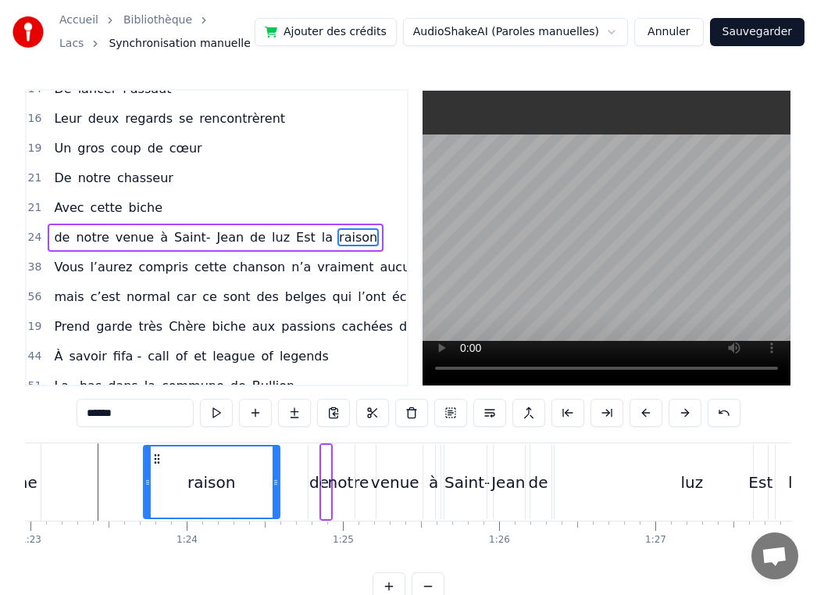
scroll to position [0, 12962]
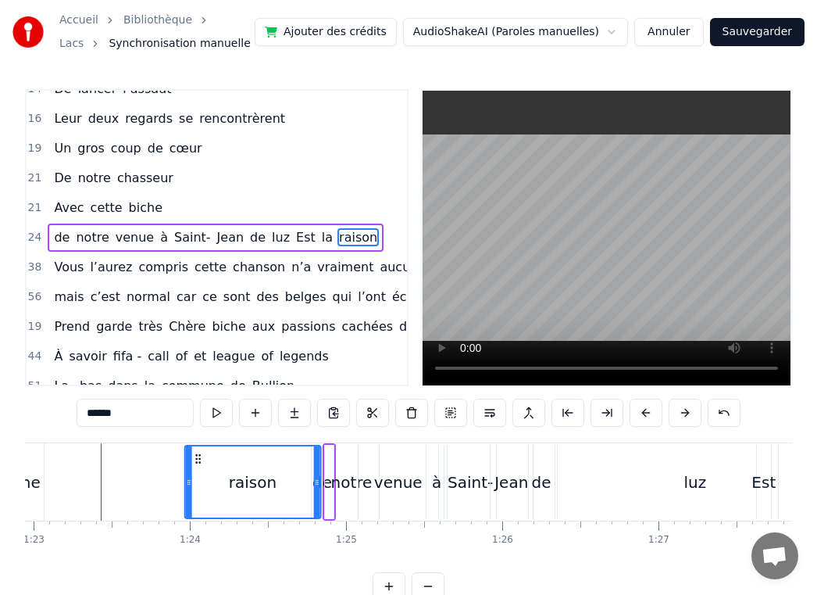
drag, startPoint x: 610, startPoint y: 457, endPoint x: 195, endPoint y: 448, distance: 415.8
click at [195, 448] on div "raison" at bounding box center [252, 481] width 134 height 71
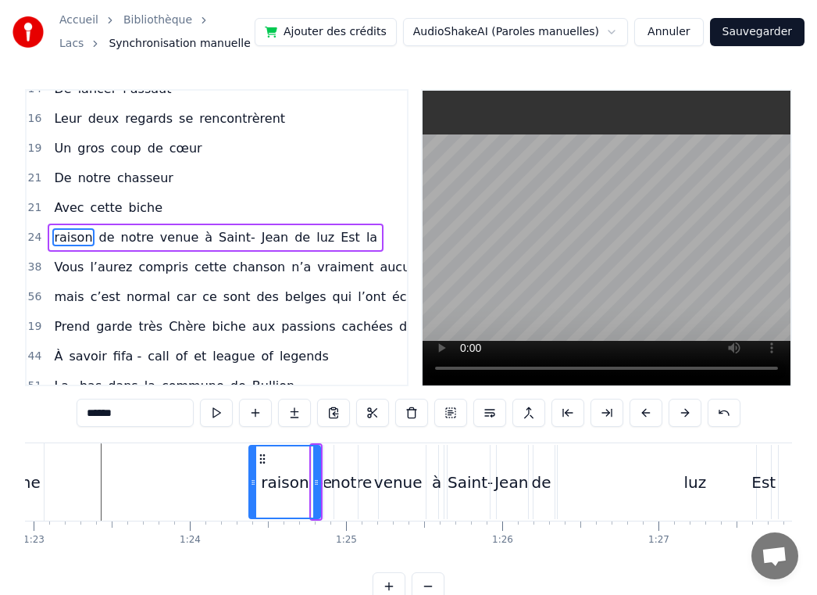
drag, startPoint x: 188, startPoint y: 485, endPoint x: 254, endPoint y: 486, distance: 66.4
click at [254, 486] on icon at bounding box center [253, 482] width 6 height 13
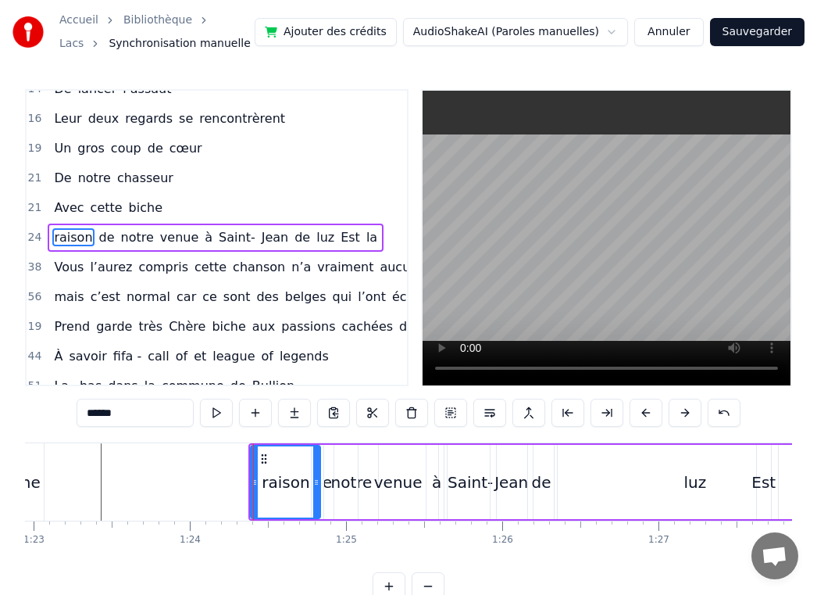
click at [756, 482] on div "Est" at bounding box center [764, 481] width 24 height 23
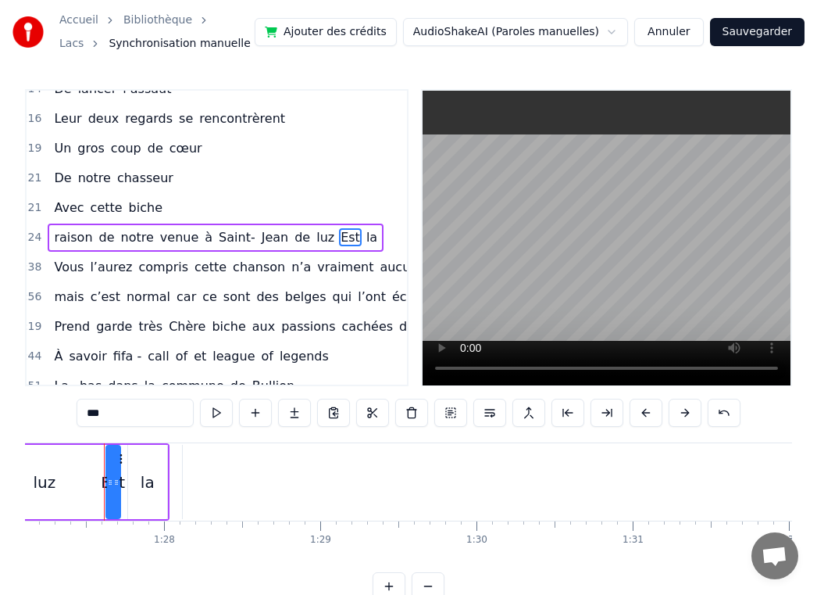
click at [152, 475] on div "la" at bounding box center [148, 481] width 14 height 23
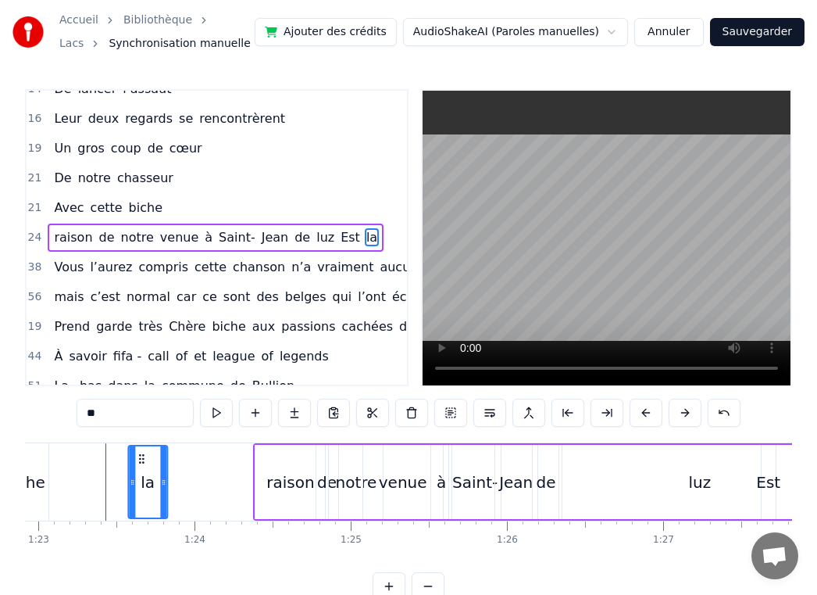
scroll to position [0, 12942]
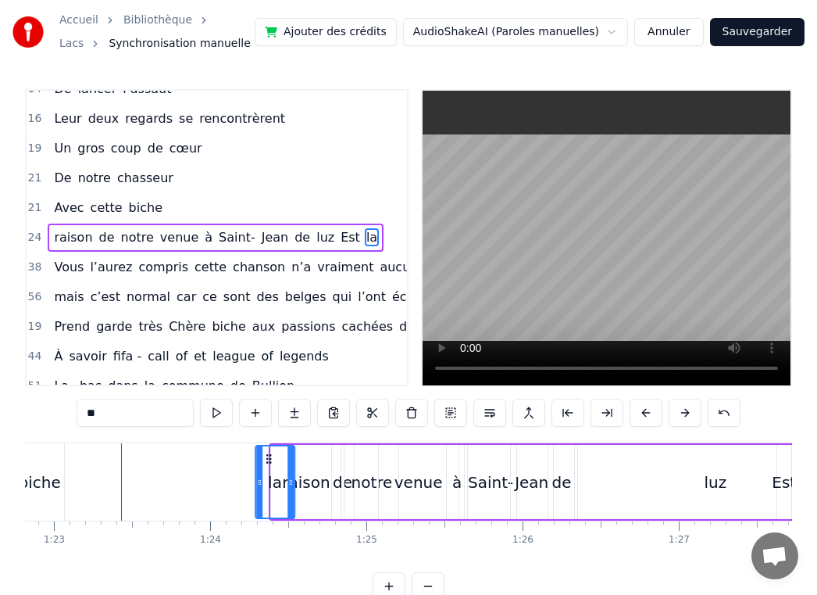
drag, startPoint x: 382, startPoint y: 461, endPoint x: 270, endPoint y: 463, distance: 112.5
click at [270, 463] on icon at bounding box center [269, 458] width 13 height 13
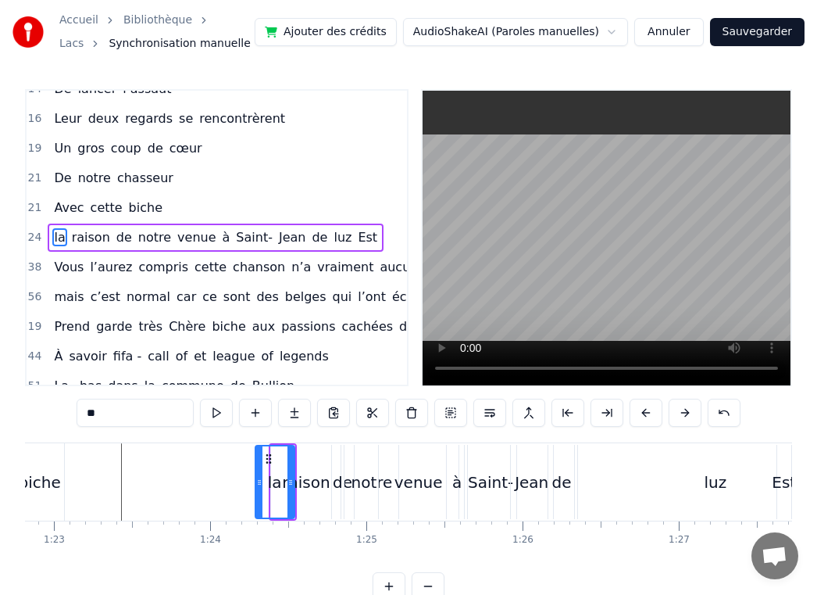
click at [778, 482] on div "Est" at bounding box center [784, 481] width 24 height 23
type input "***"
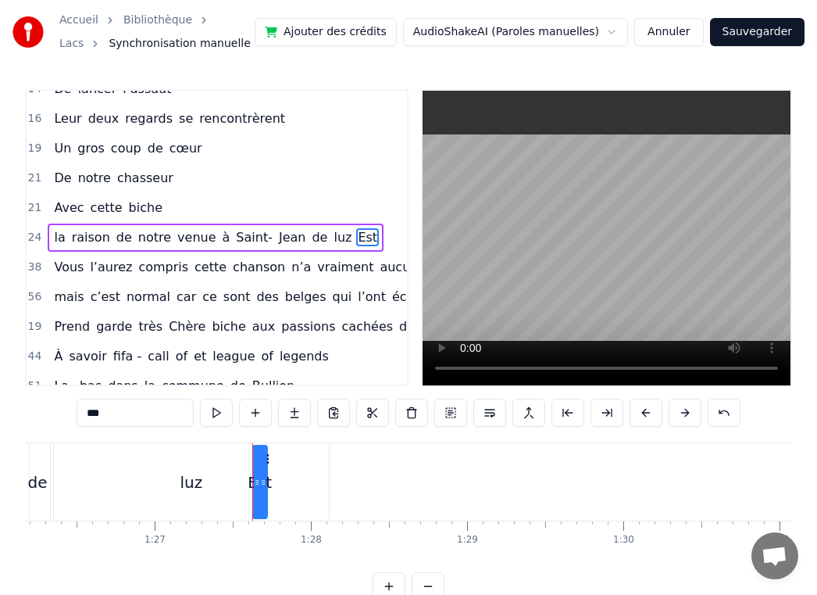
scroll to position [0, 13616]
drag, startPoint x: 108, startPoint y: 481, endPoint x: 95, endPoint y: 483, distance: 12.6
click at [95, 483] on icon at bounding box center [95, 482] width 6 height 13
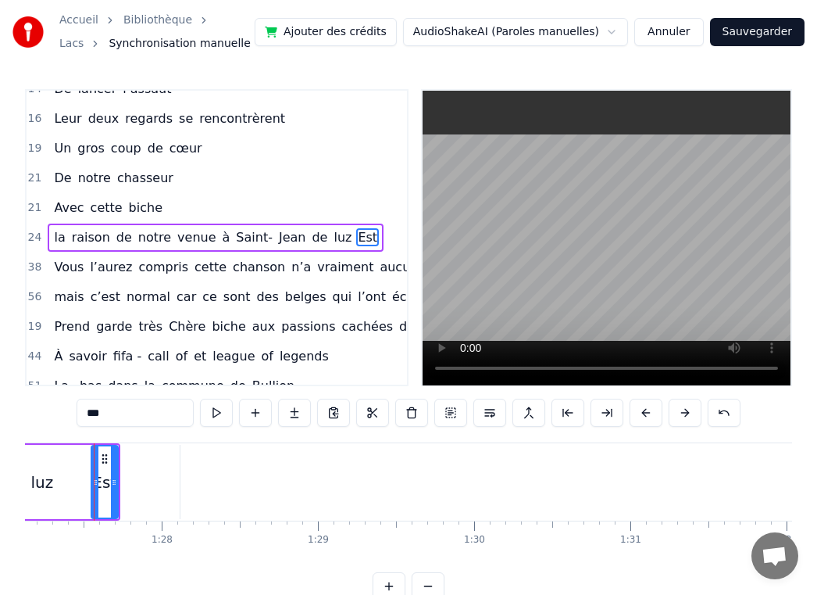
scroll to position [0, 13606]
drag, startPoint x: 115, startPoint y: 483, endPoint x: 5, endPoint y: 478, distance: 110.3
click at [5, 478] on div "Accueil Bibliothèque Lacs Synchronisation manuelle Ajouter des crédits AudioSha…" at bounding box center [408, 300] width 817 height 600
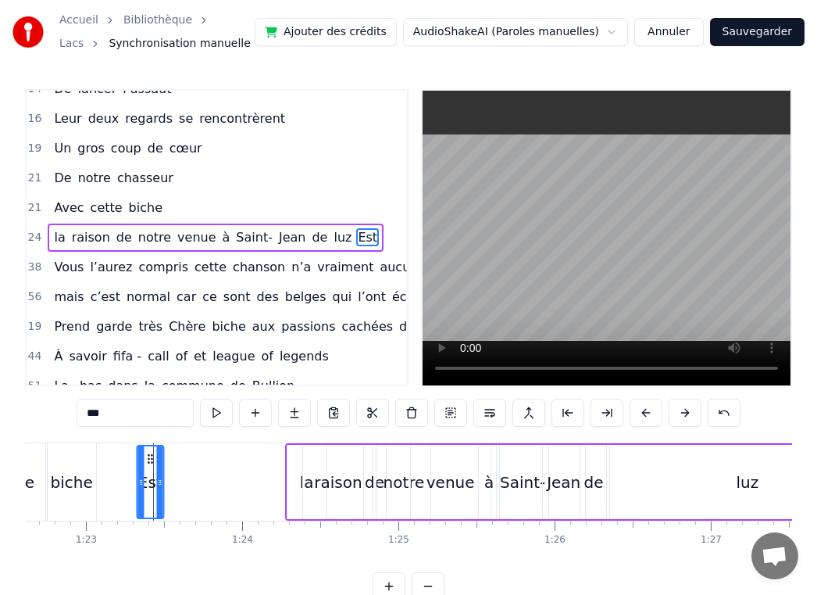
scroll to position [0, 12888]
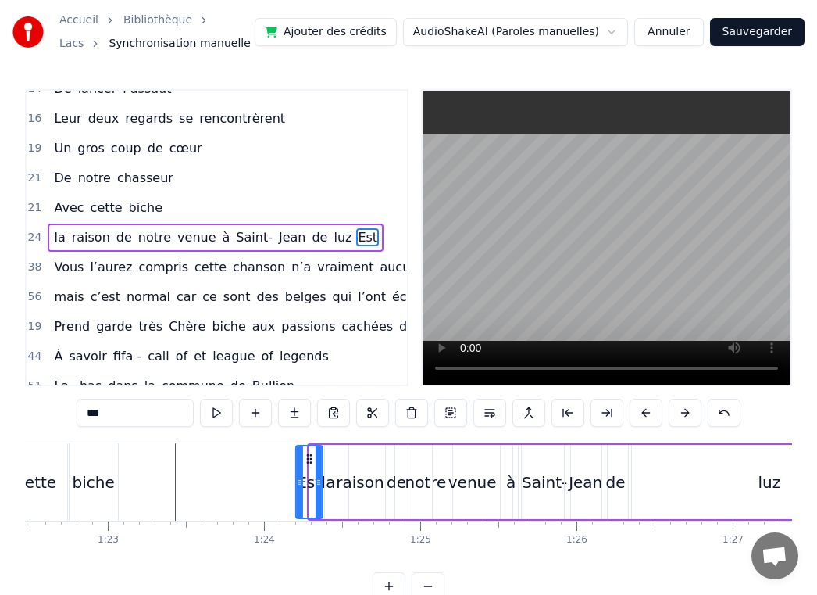
drag, startPoint x: 113, startPoint y: 458, endPoint x: 309, endPoint y: 474, distance: 196.0
click at [309, 474] on div "Est" at bounding box center [309, 481] width 25 height 71
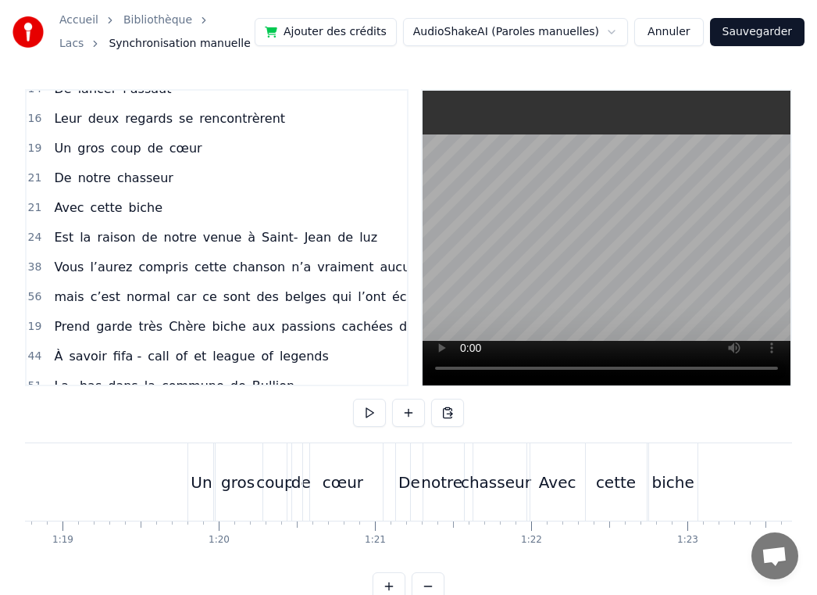
scroll to position [0, 12244]
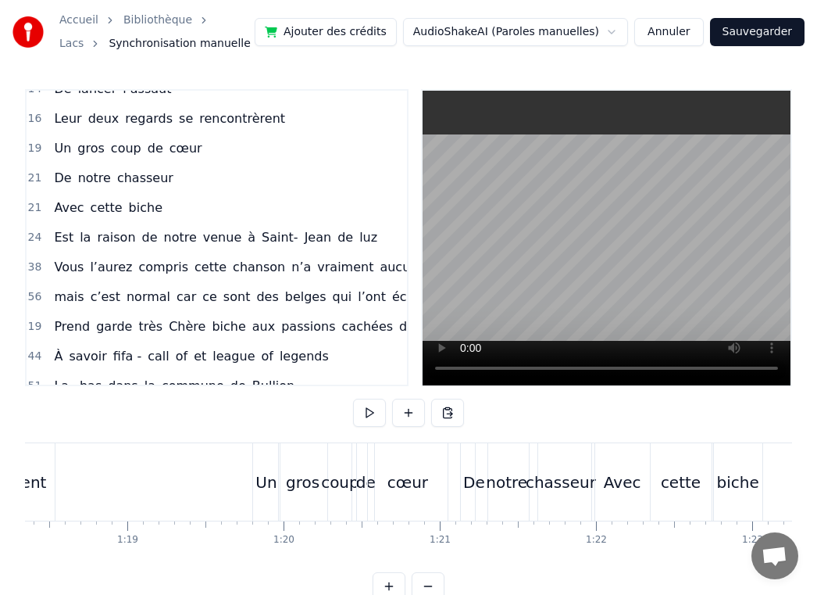
drag, startPoint x: 134, startPoint y: 496, endPoint x: 152, endPoint y: 496, distance: 18.0
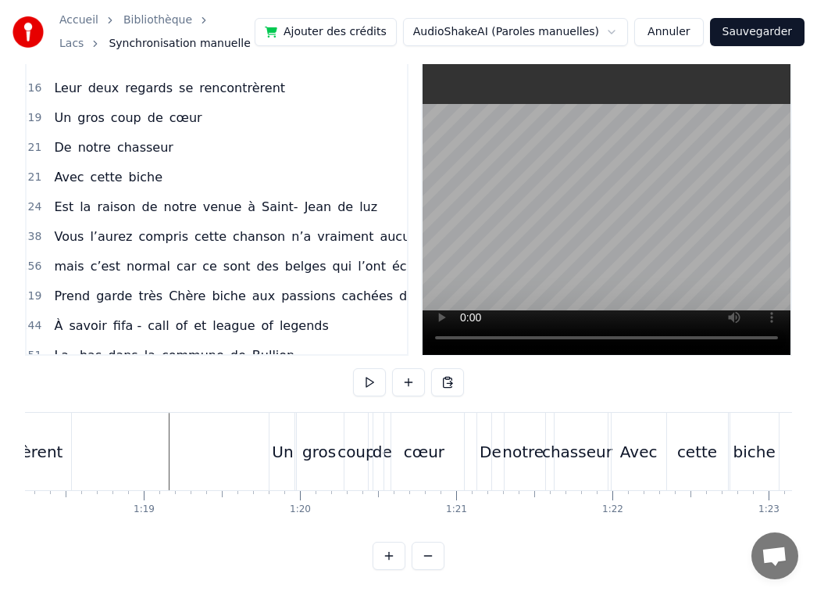
scroll to position [0, 12224]
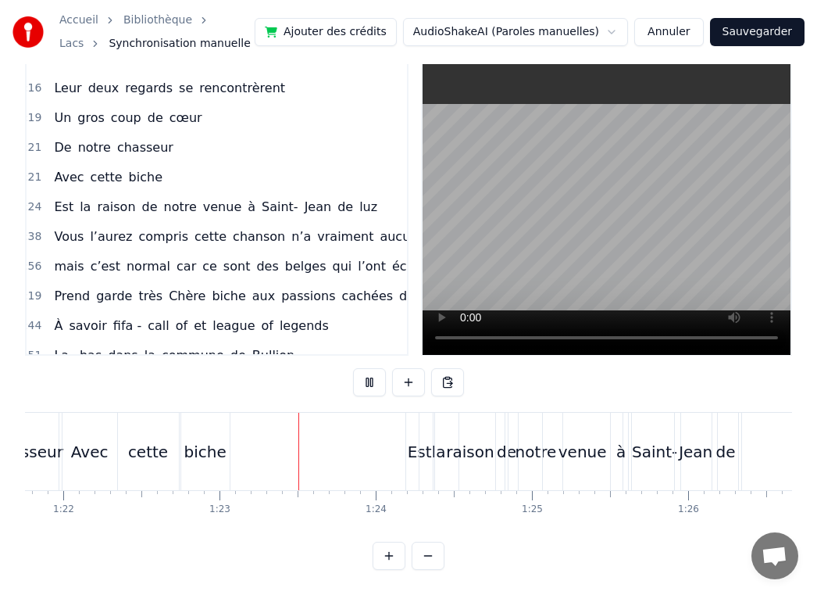
scroll to position [0, 12867]
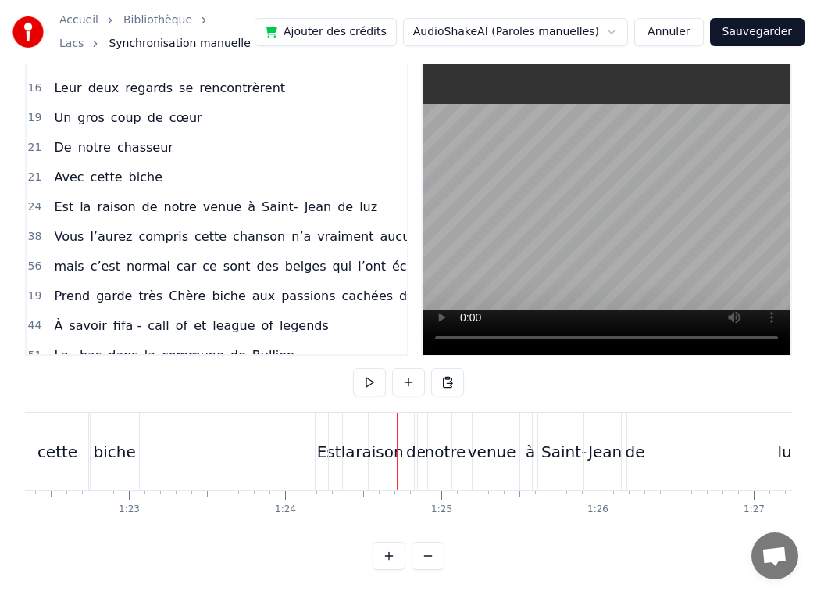
click at [320, 452] on div "Est" at bounding box center [329, 451] width 24 height 23
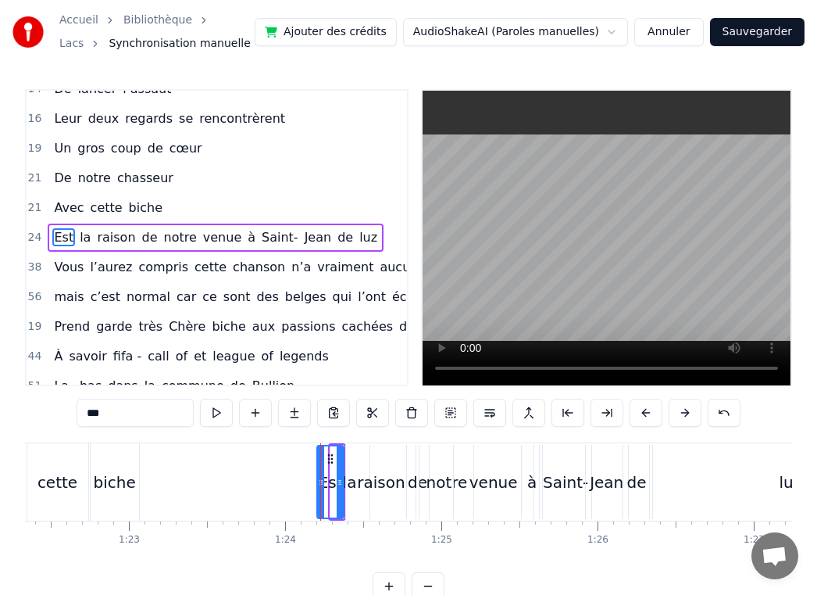
scroll to position [0, 0]
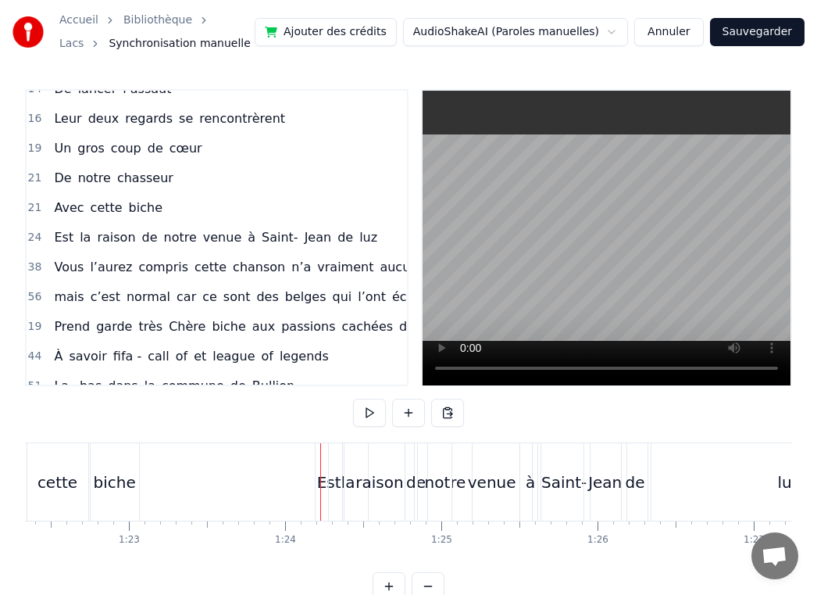
click at [326, 482] on div "Est" at bounding box center [329, 481] width 24 height 23
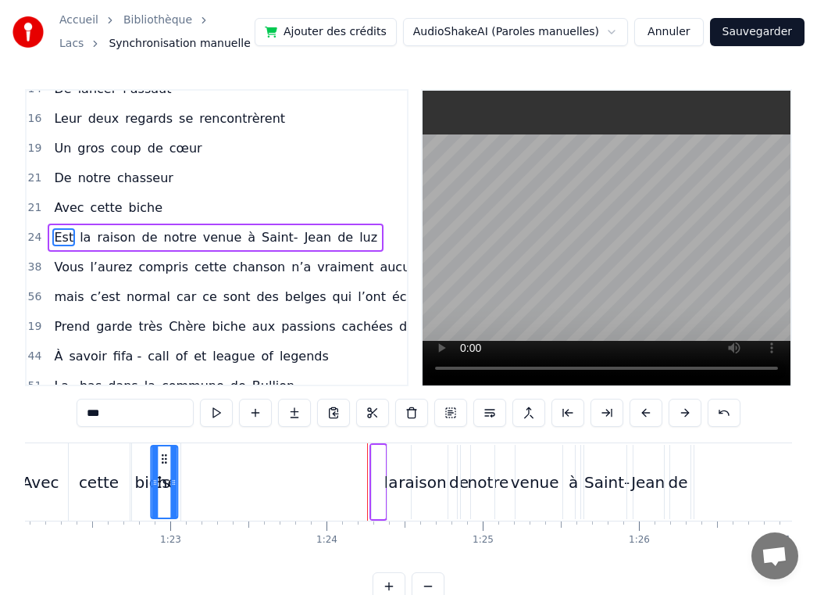
scroll to position [0, 12819]
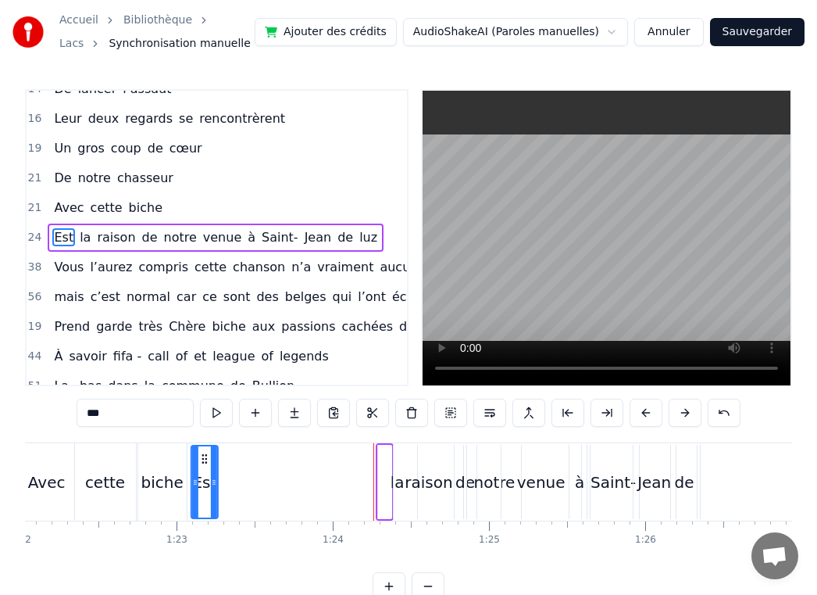
drag, startPoint x: 329, startPoint y: 455, endPoint x: 204, endPoint y: 463, distance: 125.3
click at [204, 463] on icon at bounding box center [204, 458] width 13 height 13
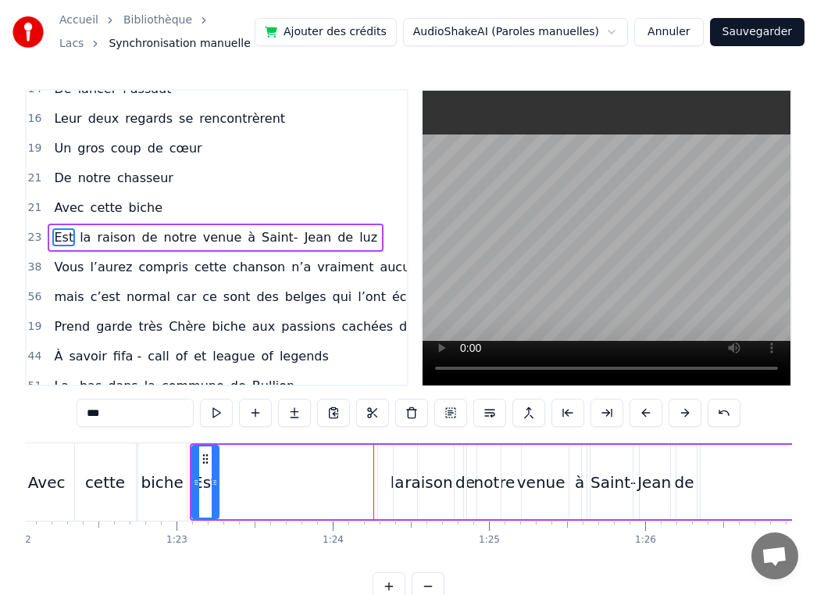
click at [396, 484] on div "raison" at bounding box center [429, 482] width 70 height 74
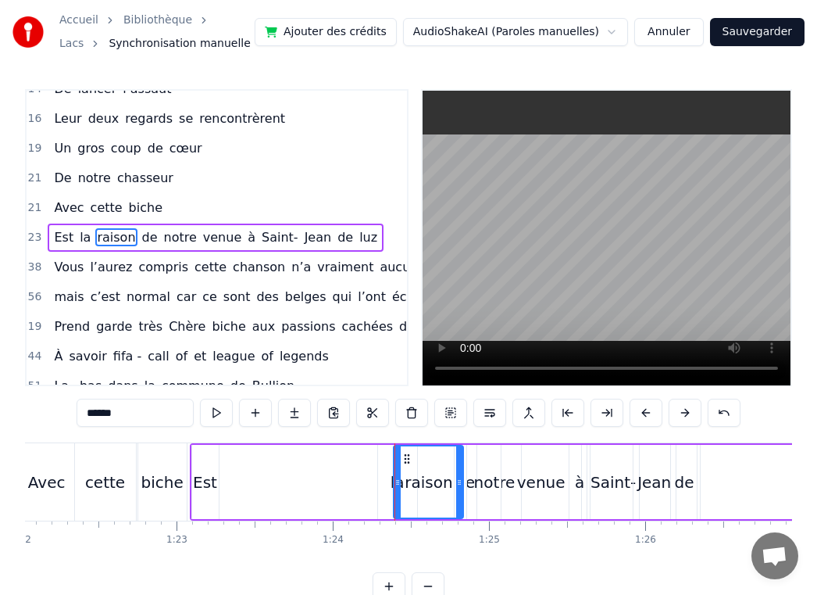
click at [389, 485] on div "la" at bounding box center [397, 482] width 39 height 74
type input "**"
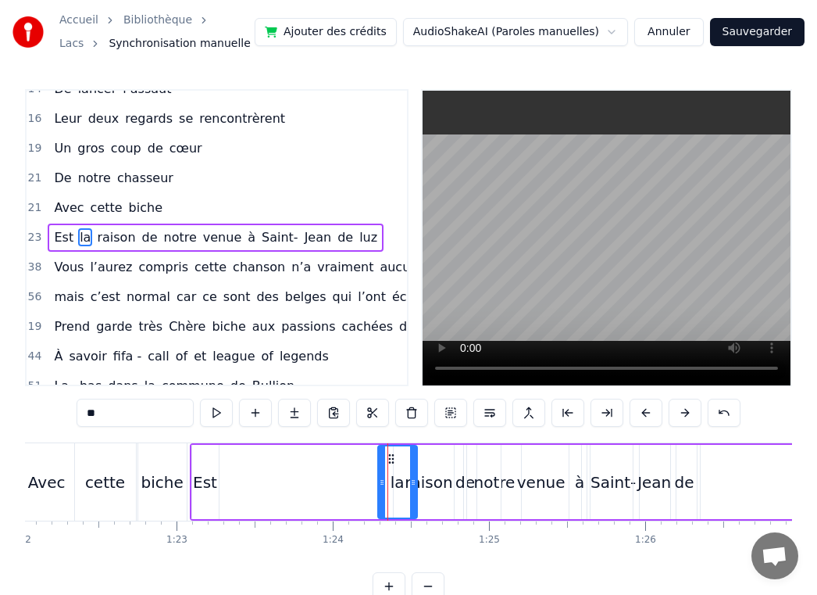
drag, startPoint x: 395, startPoint y: 485, endPoint x: 283, endPoint y: 481, distance: 111.8
click at [280, 481] on div "Est la raison de notre venue à [GEOGRAPHIC_DATA][PERSON_NAME]" at bounding box center [584, 481] width 788 height 77
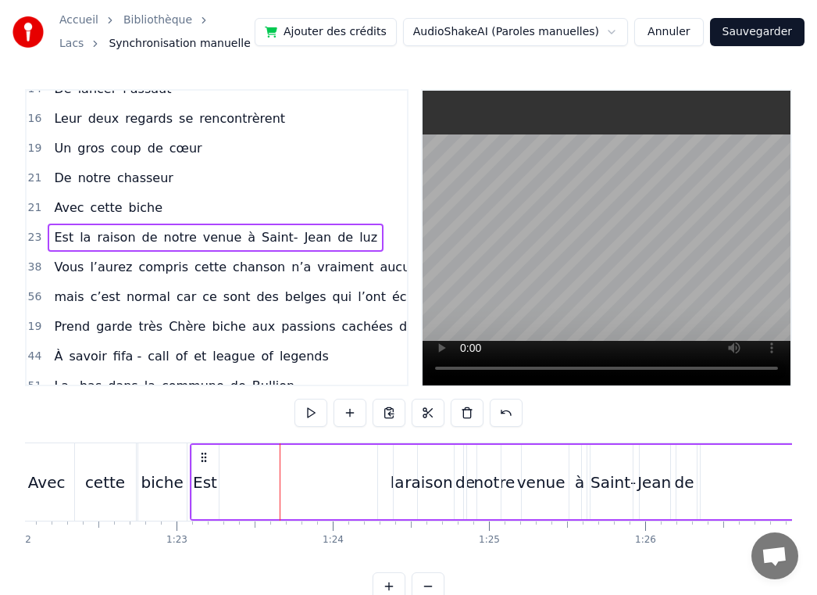
click at [395, 485] on div "raison" at bounding box center [429, 482] width 70 height 74
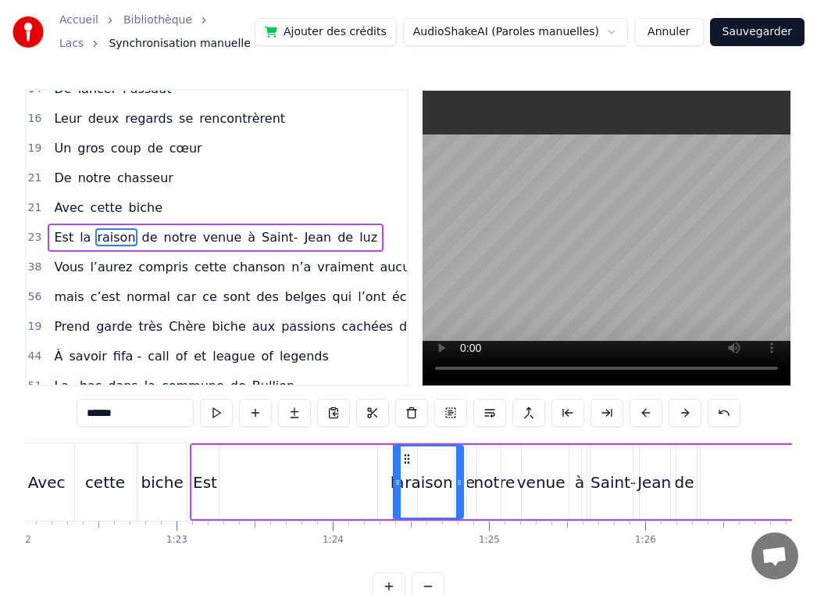
click at [388, 465] on div "la" at bounding box center [397, 482] width 39 height 74
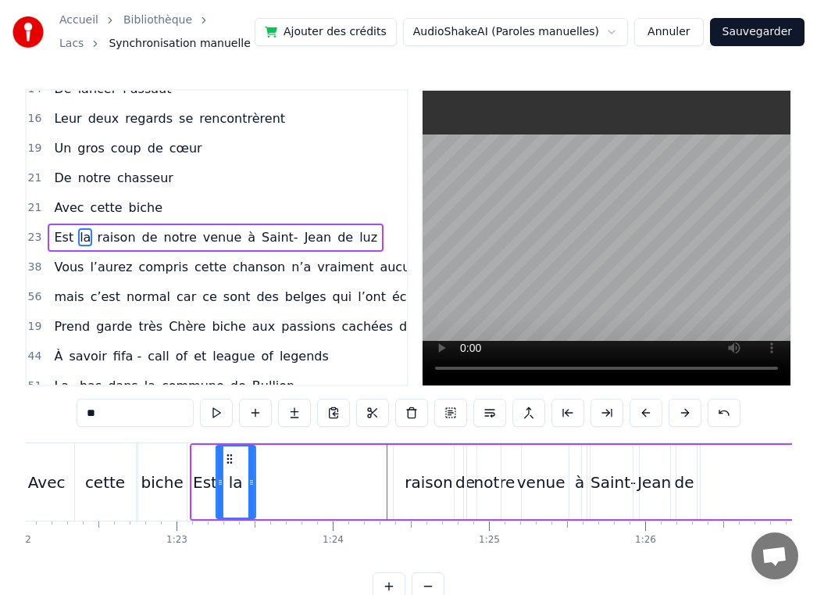
drag, startPoint x: 391, startPoint y: 459, endPoint x: 228, endPoint y: 460, distance: 162.5
click at [228, 460] on icon at bounding box center [229, 458] width 13 height 13
click at [423, 491] on div "raison" at bounding box center [429, 481] width 48 height 23
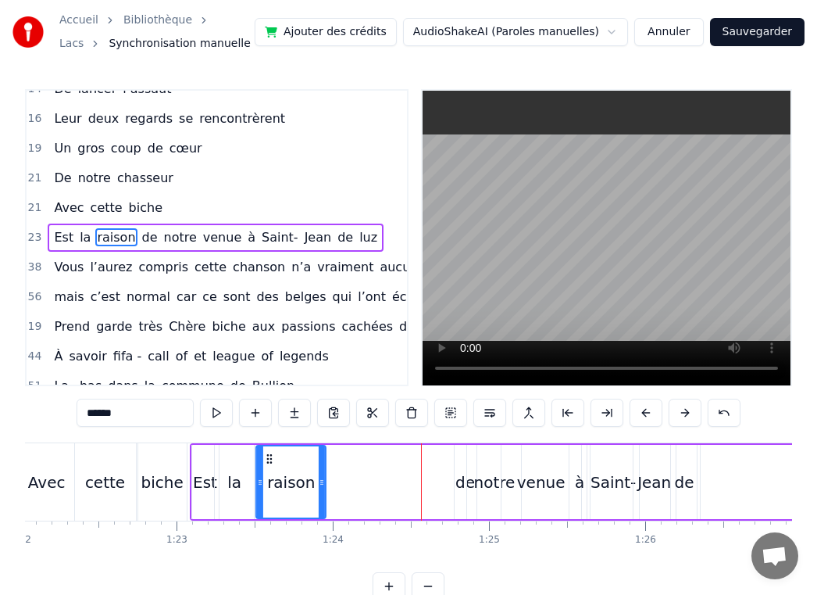
drag, startPoint x: 404, startPoint y: 456, endPoint x: 266, endPoint y: 451, distance: 137.6
click at [266, 451] on div "raison" at bounding box center [291, 481] width 68 height 71
click at [458, 488] on div "de" at bounding box center [466, 481] width 20 height 23
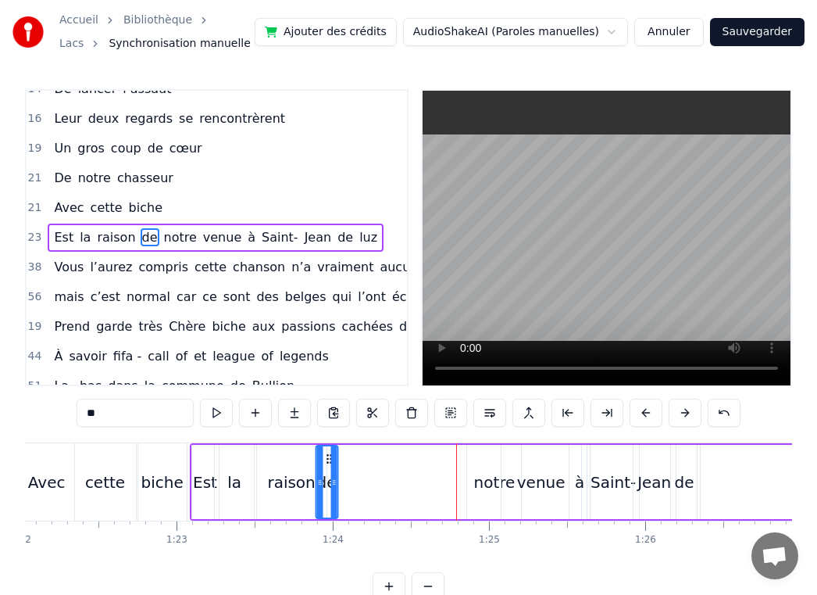
drag, startPoint x: 464, startPoint y: 459, endPoint x: 326, endPoint y: 465, distance: 138.4
click at [326, 465] on div "de" at bounding box center [326, 481] width 20 height 71
click at [470, 489] on div "notre" at bounding box center [494, 482] width 54 height 74
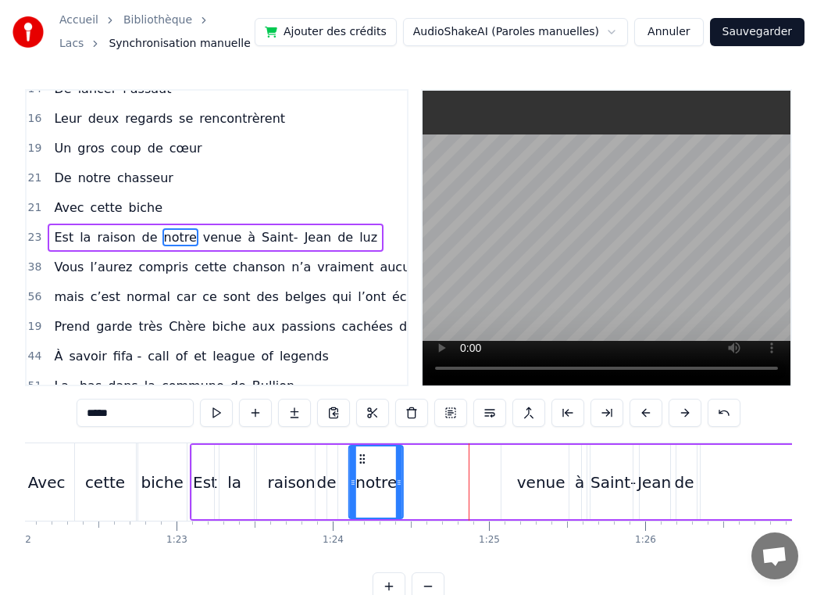
drag, startPoint x: 482, startPoint y: 458, endPoint x: 361, endPoint y: 462, distance: 121.2
click at [361, 462] on icon at bounding box center [362, 458] width 13 height 13
click at [540, 477] on div "venue" at bounding box center [541, 481] width 48 height 23
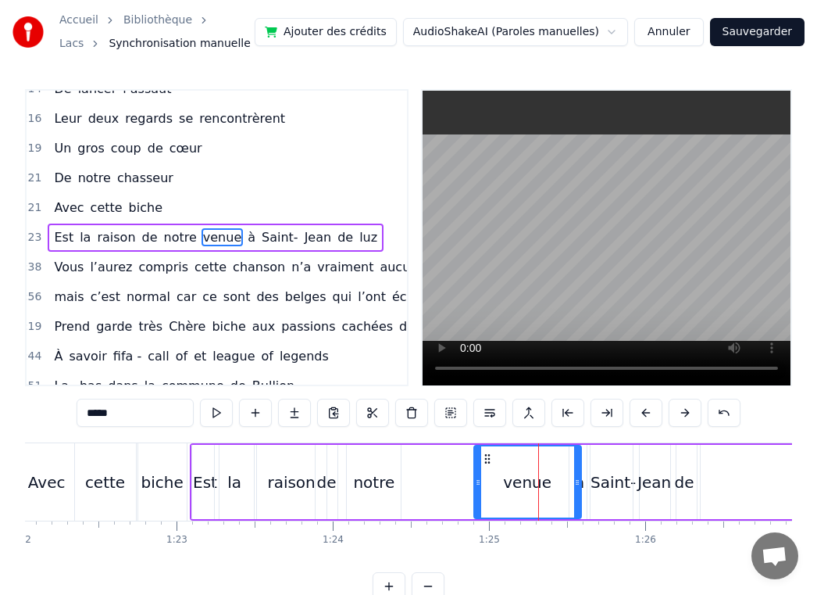
drag, startPoint x: 507, startPoint y: 456, endPoint x: 480, endPoint y: 456, distance: 27.4
click at [480, 456] on div at bounding box center [478, 481] width 6 height 71
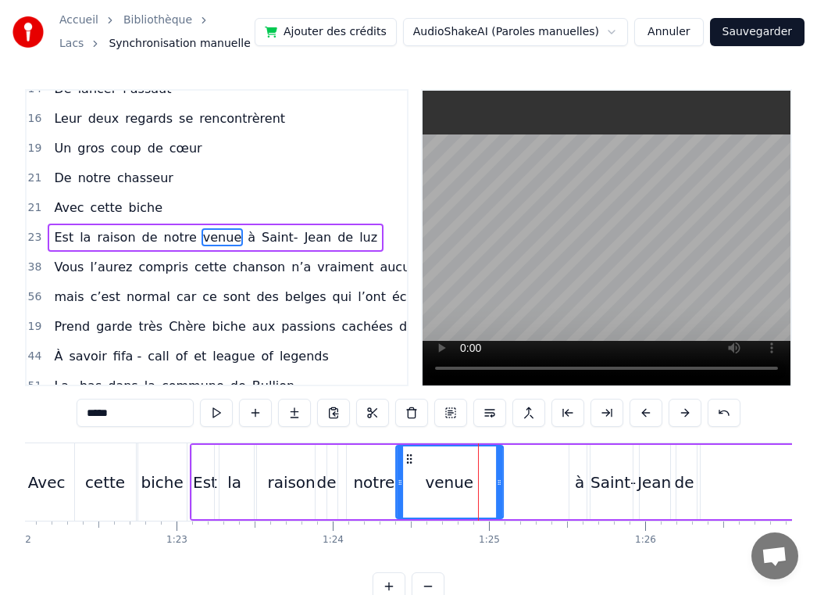
drag, startPoint x: 486, startPoint y: 456, endPoint x: 403, endPoint y: 463, distance: 83.1
click at [403, 463] on icon at bounding box center [409, 458] width 13 height 13
drag, startPoint x: 492, startPoint y: 474, endPoint x: 466, endPoint y: 474, distance: 25.8
click at [466, 474] on div at bounding box center [468, 481] width 6 height 71
click at [580, 488] on div "à" at bounding box center [579, 481] width 9 height 23
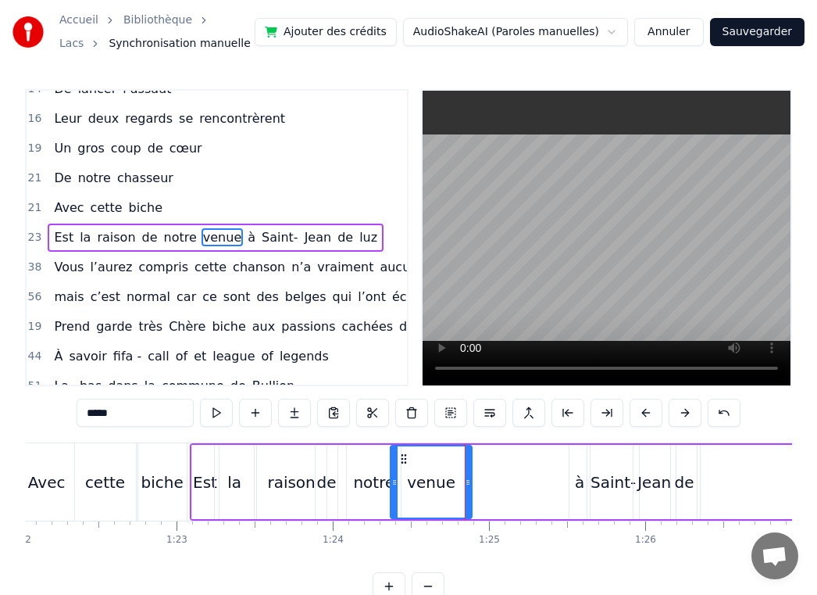
type input "*"
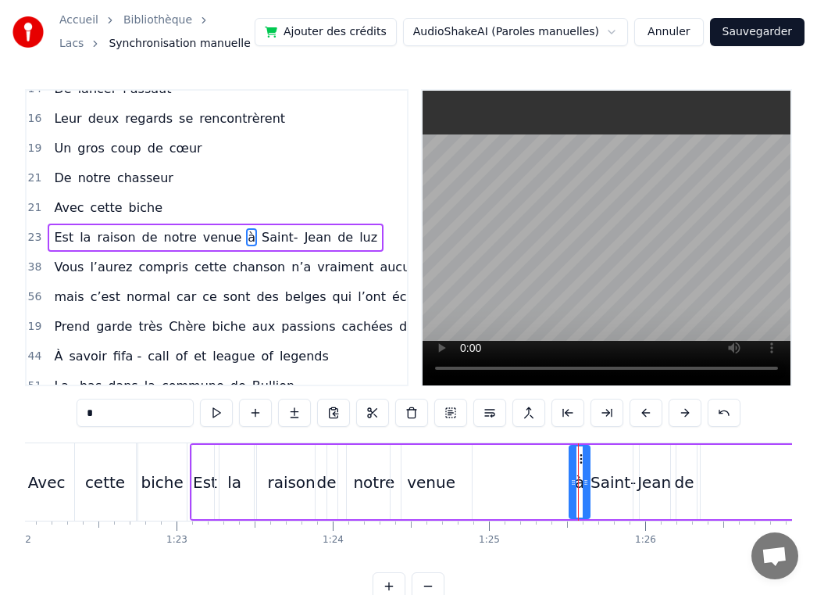
drag, startPoint x: 579, startPoint y: 483, endPoint x: 550, endPoint y: 483, distance: 28.9
click at [550, 483] on div "Est la raison de notre venue à [GEOGRAPHIC_DATA][PERSON_NAME]" at bounding box center [584, 481] width 788 height 77
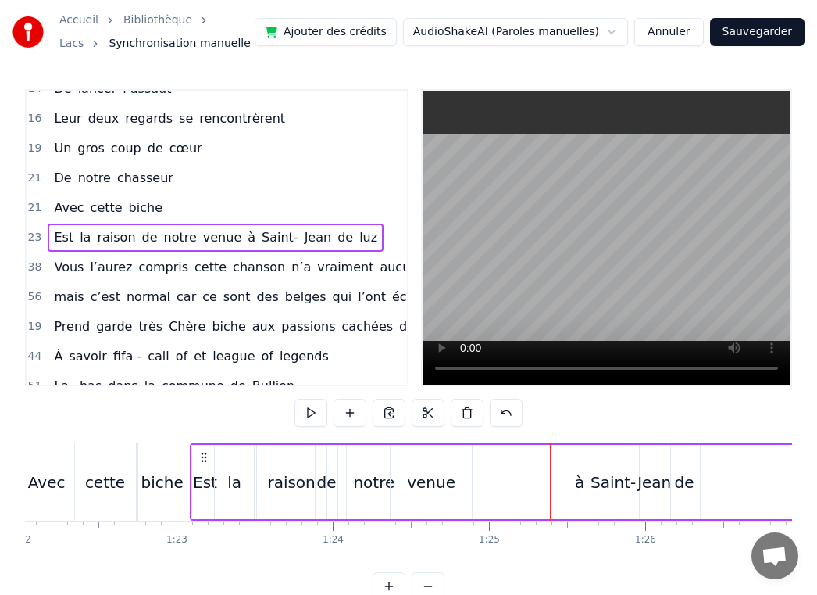
click at [572, 481] on div "à" at bounding box center [580, 482] width 20 height 74
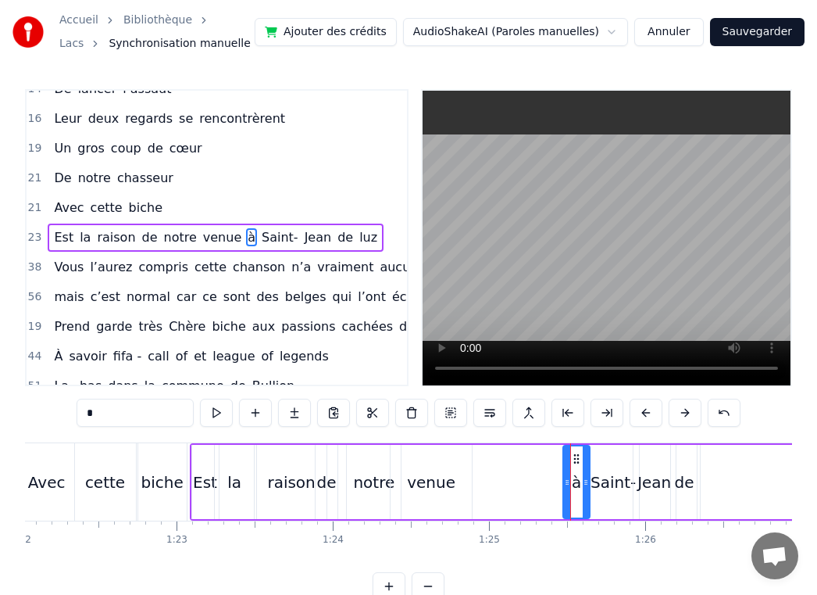
click at [567, 470] on div at bounding box center [567, 481] width 6 height 71
drag, startPoint x: 573, startPoint y: 480, endPoint x: 484, endPoint y: 480, distance: 89.1
click at [482, 481] on div "Est la raison de notre venue à [GEOGRAPHIC_DATA][PERSON_NAME]" at bounding box center [584, 481] width 788 height 77
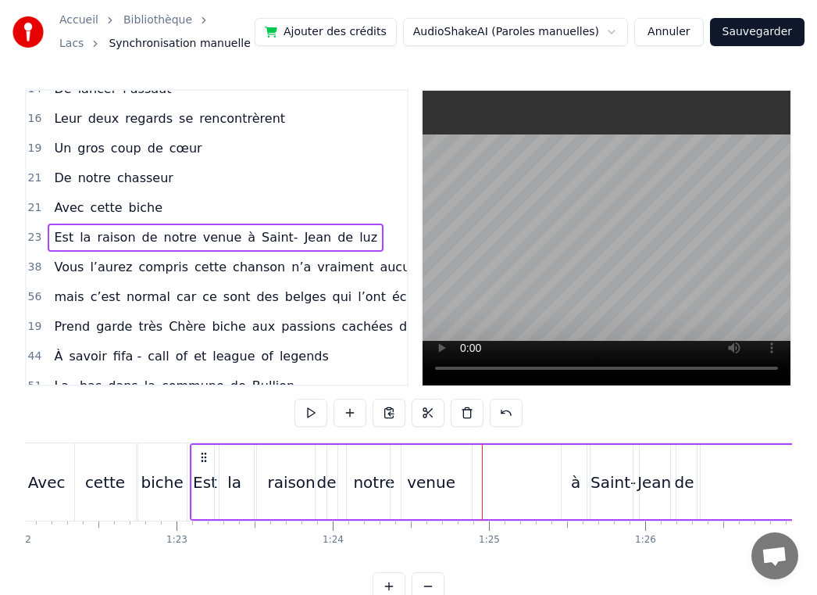
click at [572, 479] on div "à" at bounding box center [575, 481] width 9 height 23
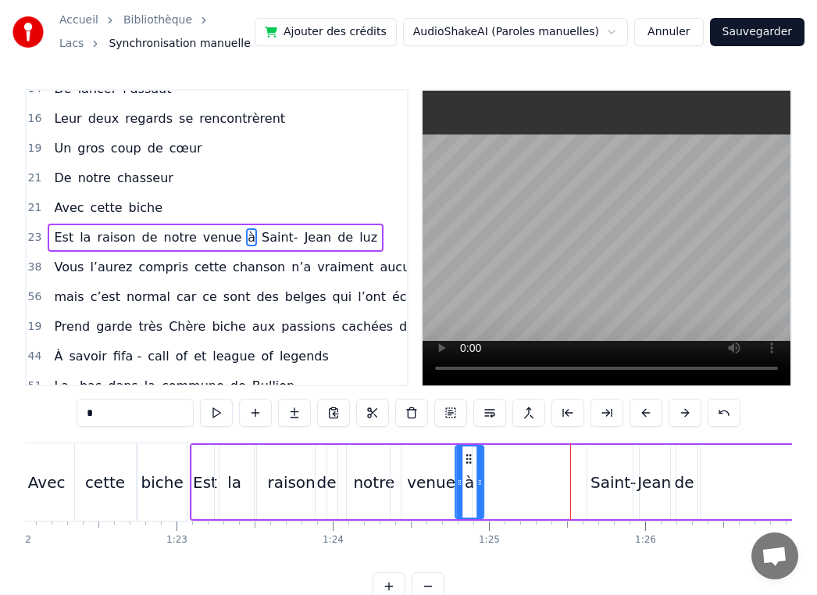
drag, startPoint x: 574, startPoint y: 460, endPoint x: 467, endPoint y: 466, distance: 106.5
click at [467, 466] on div "à" at bounding box center [469, 481] width 27 height 71
click at [596, 473] on div "Saint-" at bounding box center [613, 481] width 45 height 23
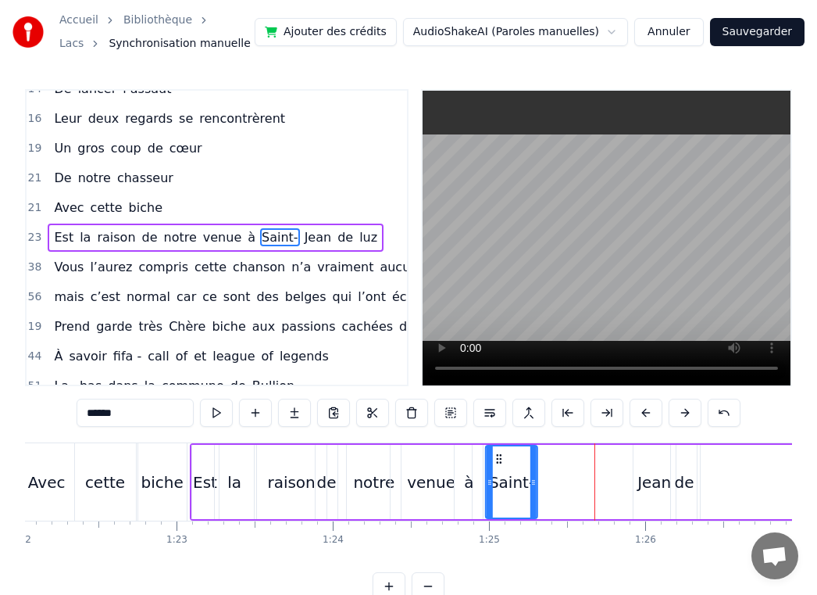
drag, startPoint x: 601, startPoint y: 456, endPoint x: 499, endPoint y: 457, distance: 102.4
click at [499, 457] on icon at bounding box center [499, 458] width 13 height 13
click at [640, 487] on div "Jean" at bounding box center [655, 481] width 34 height 23
type input "****"
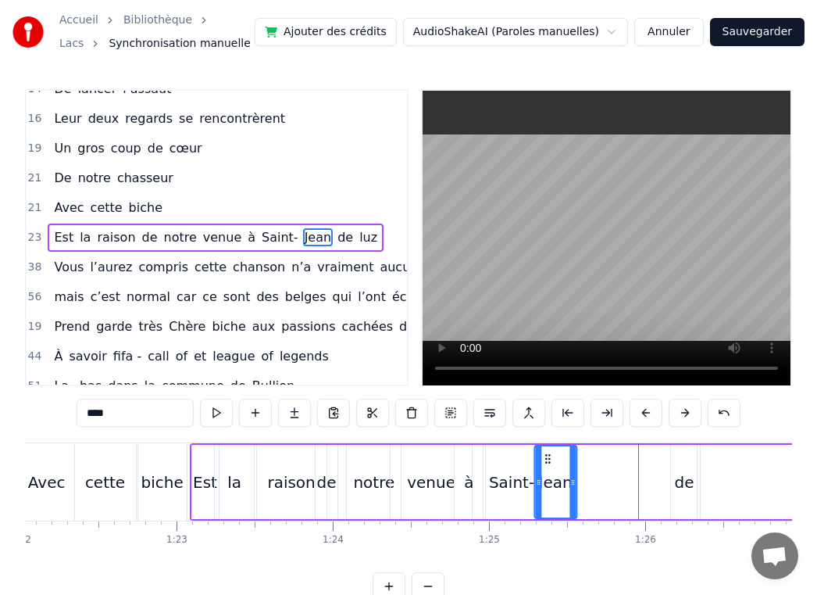
drag, startPoint x: 644, startPoint y: 456, endPoint x: 545, endPoint y: 468, distance: 99.2
click at [545, 468] on div "Jean" at bounding box center [555, 481] width 41 height 71
drag, startPoint x: 682, startPoint y: 485, endPoint x: 667, endPoint y: 485, distance: 14.8
click at [667, 485] on div "Est la raison de notre venue à [GEOGRAPHIC_DATA][PERSON_NAME]" at bounding box center [584, 481] width 788 height 77
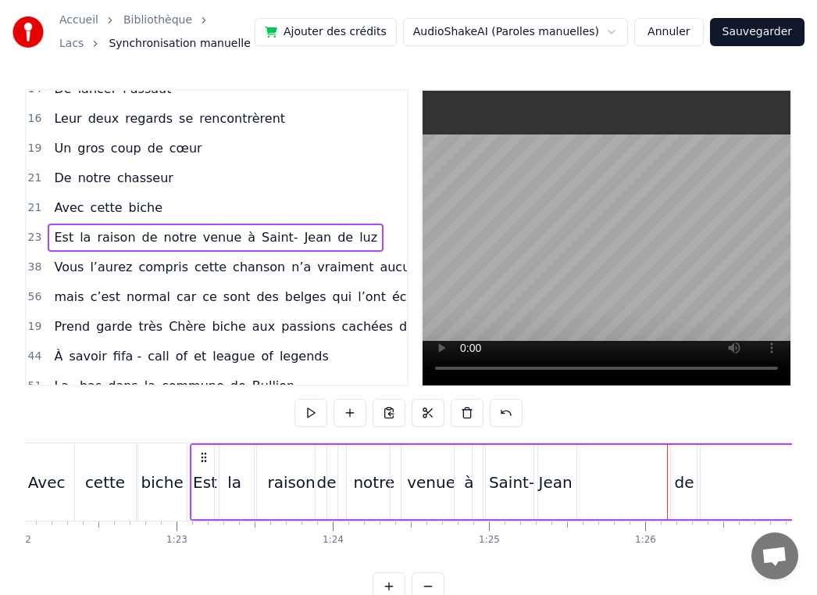
click at [681, 483] on div "de" at bounding box center [684, 481] width 20 height 23
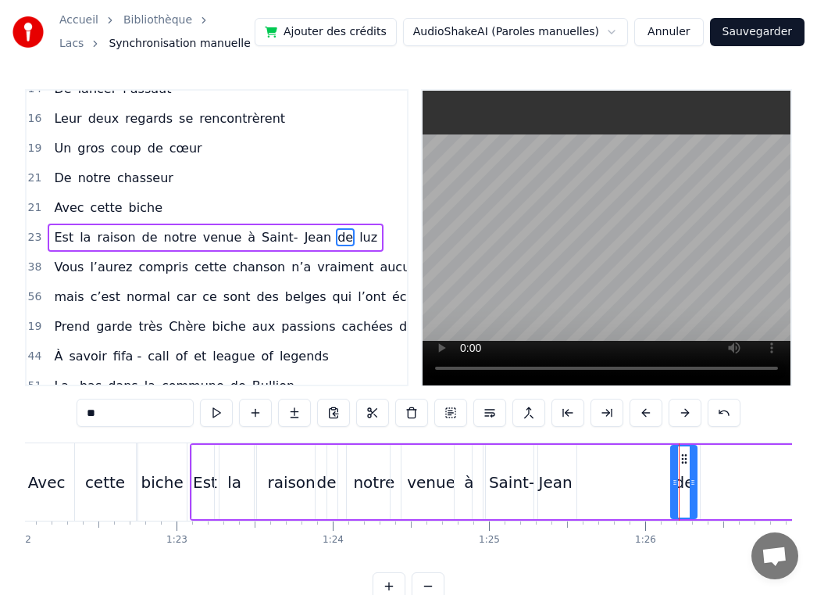
drag, startPoint x: 683, startPoint y: 483, endPoint x: 639, endPoint y: 483, distance: 43.8
click at [638, 484] on div "Est la raison de notre venue à [GEOGRAPHIC_DATA][PERSON_NAME]" at bounding box center [584, 481] width 788 height 77
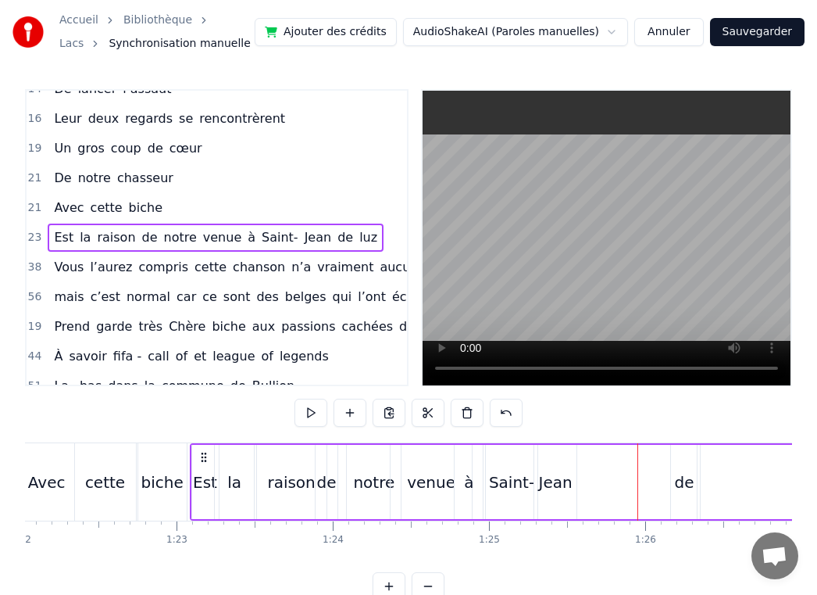
click at [686, 481] on div "de" at bounding box center [684, 481] width 20 height 23
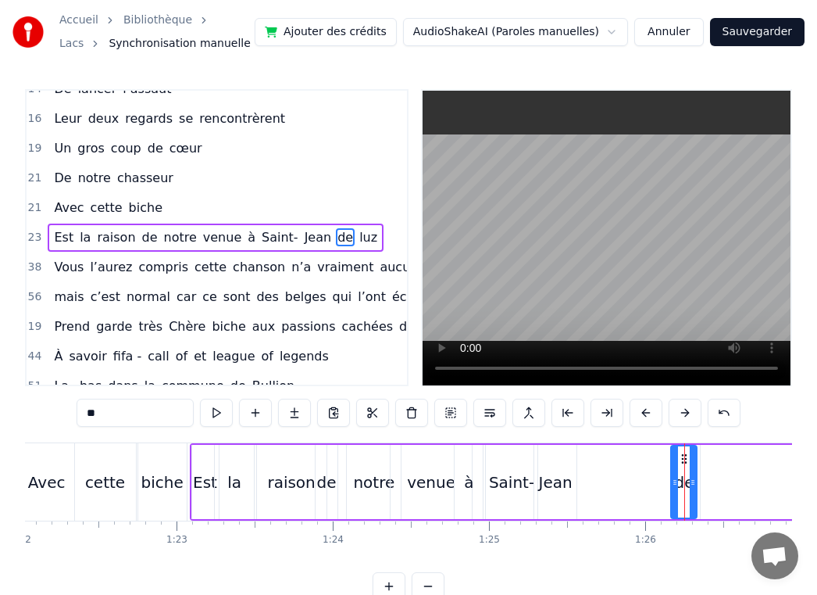
drag, startPoint x: 686, startPoint y: 451, endPoint x: 667, endPoint y: 451, distance: 18.8
click at [666, 451] on div "Est la raison de notre venue à [GEOGRAPHIC_DATA][PERSON_NAME]" at bounding box center [584, 481] width 788 height 77
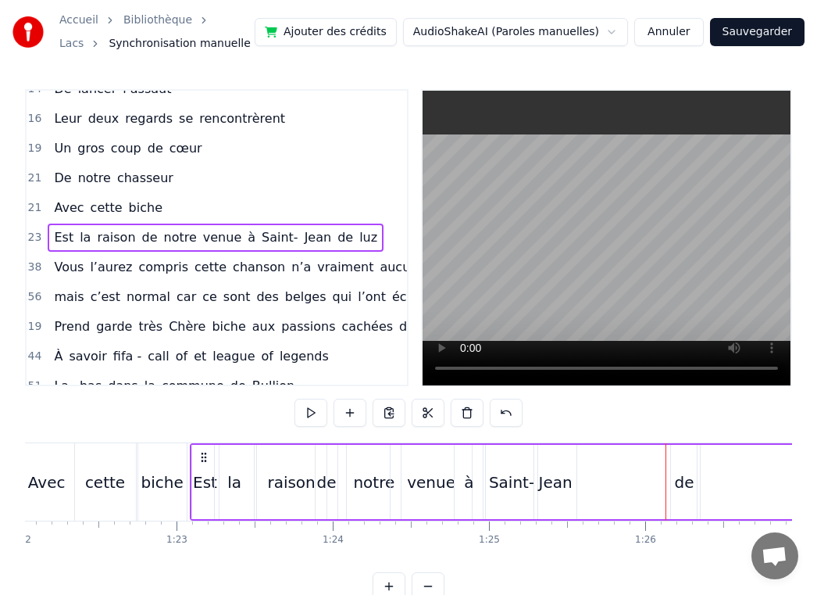
click at [682, 459] on div "de" at bounding box center [684, 482] width 26 height 74
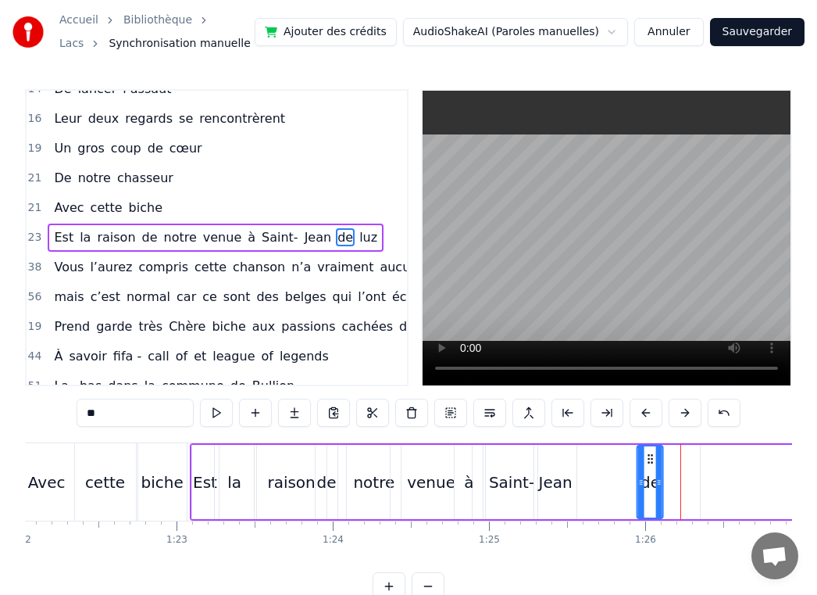
drag, startPoint x: 684, startPoint y: 458, endPoint x: 651, endPoint y: 458, distance: 33.6
click at [651, 458] on icon at bounding box center [651, 458] width 13 height 13
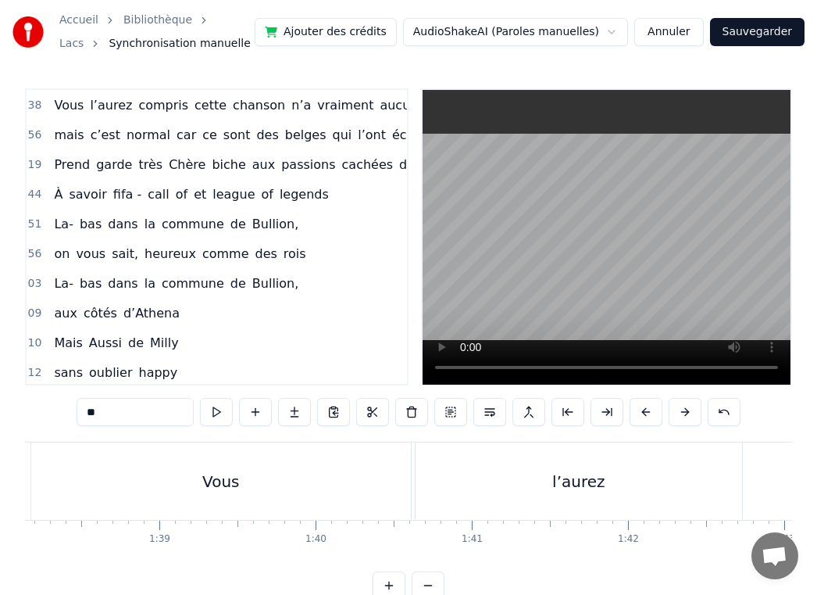
scroll to position [0, 15404]
click at [171, 461] on div "Vous" at bounding box center [154, 480] width 380 height 77
type input "****"
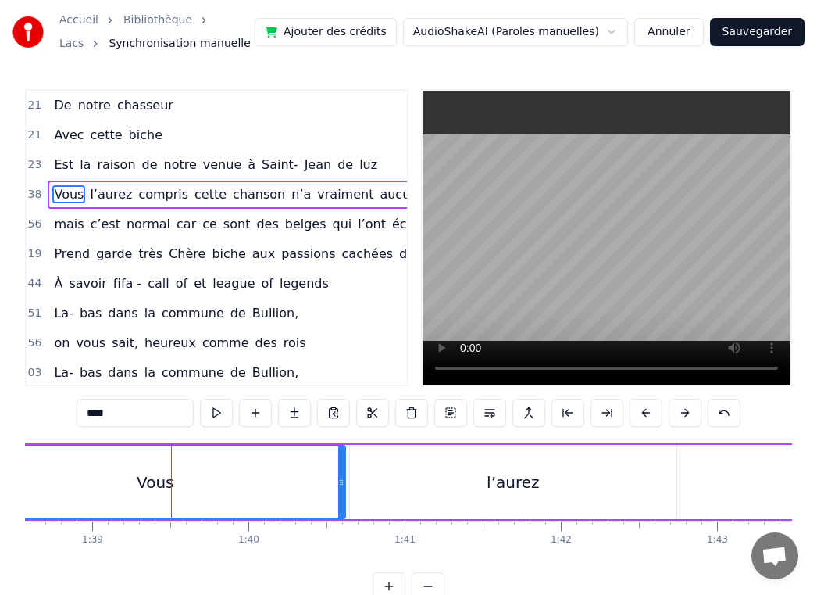
scroll to position [491, 10]
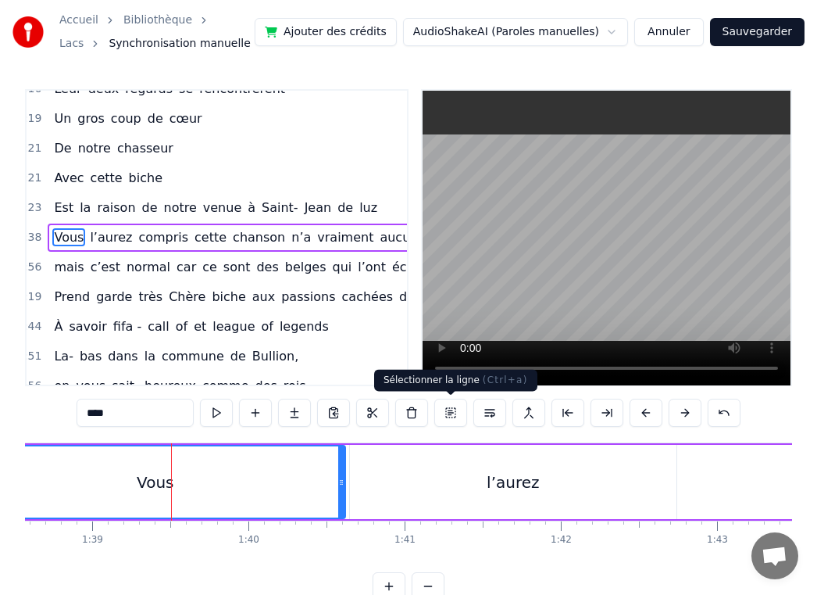
click at [456, 416] on button at bounding box center [450, 413] width 33 height 28
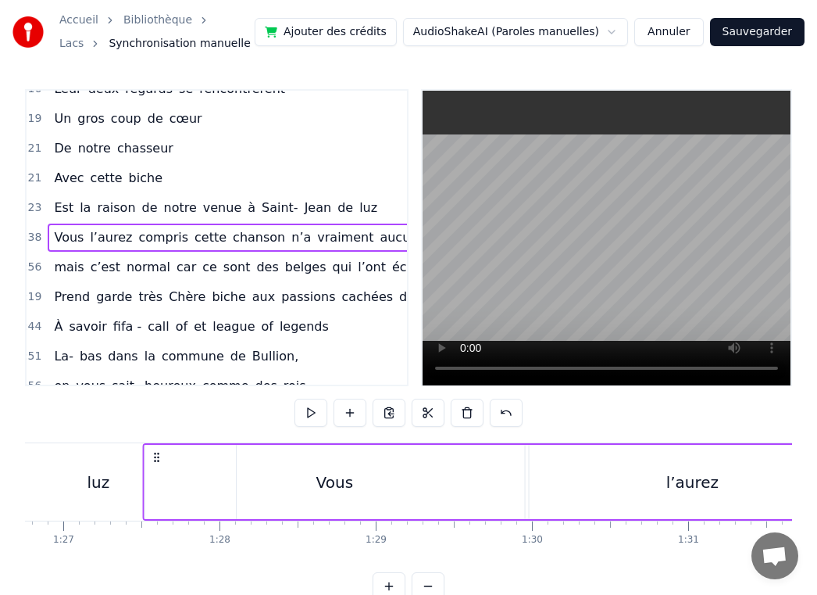
scroll to position [0, 13556]
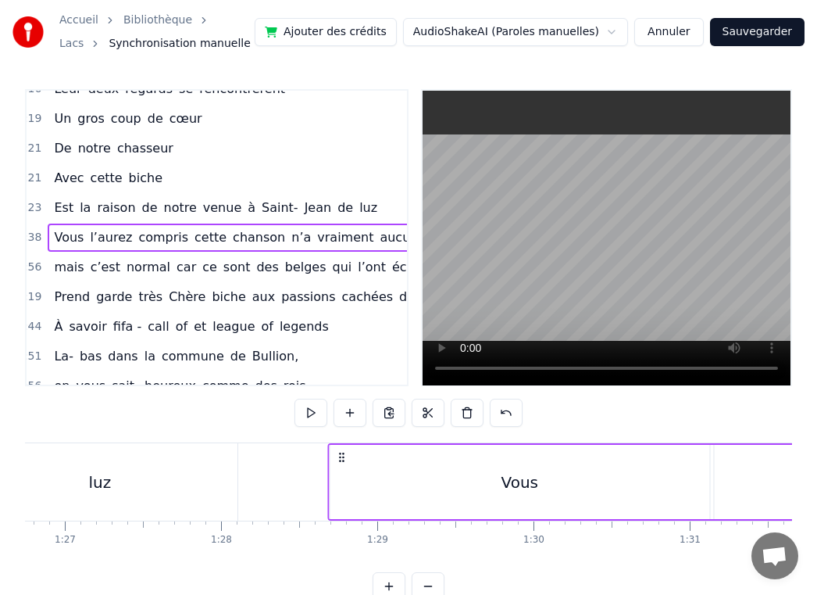
drag, startPoint x: 119, startPoint y: 459, endPoint x: 343, endPoint y: 479, distance: 225.2
click at [555, 487] on div "Vous" at bounding box center [520, 482] width 380 height 74
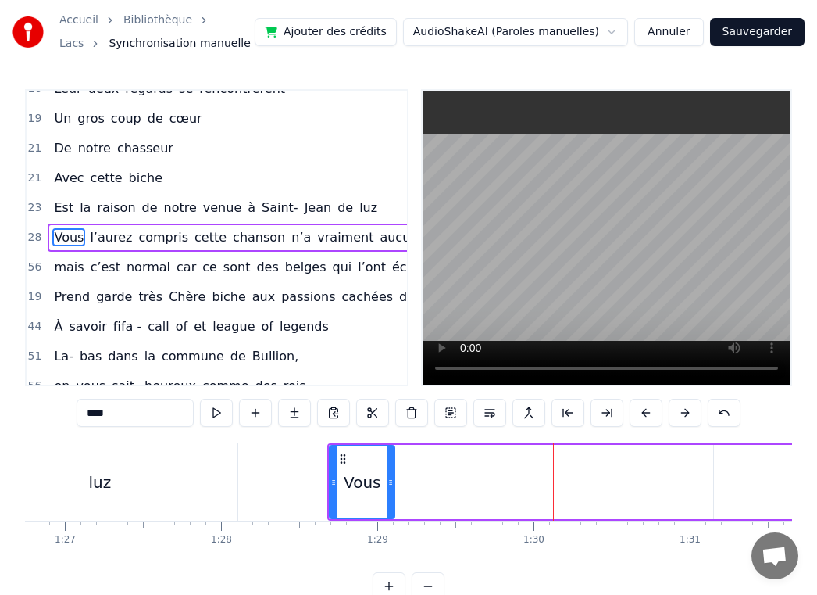
drag, startPoint x: 706, startPoint y: 477, endPoint x: 391, endPoint y: 472, distance: 314.9
click at [391, 472] on div at bounding box center [391, 481] width 6 height 71
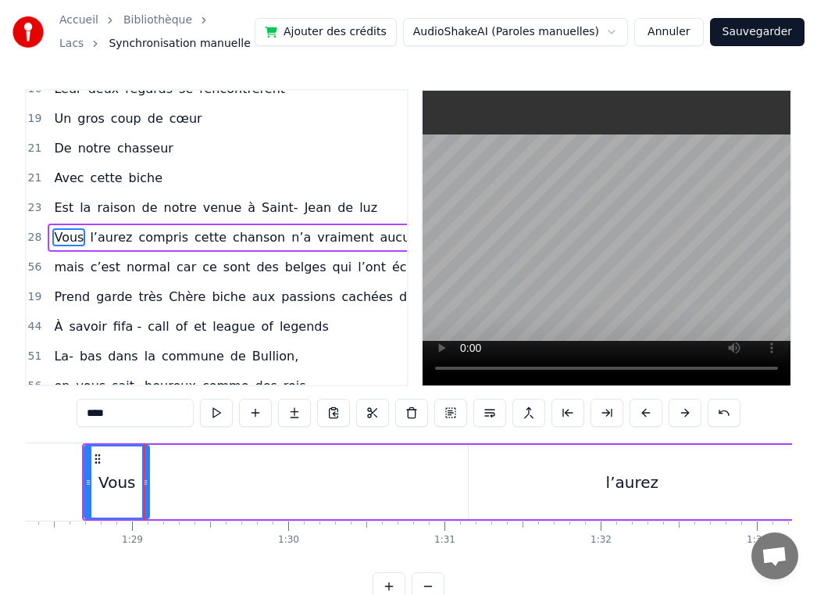
scroll to position [0, 13835]
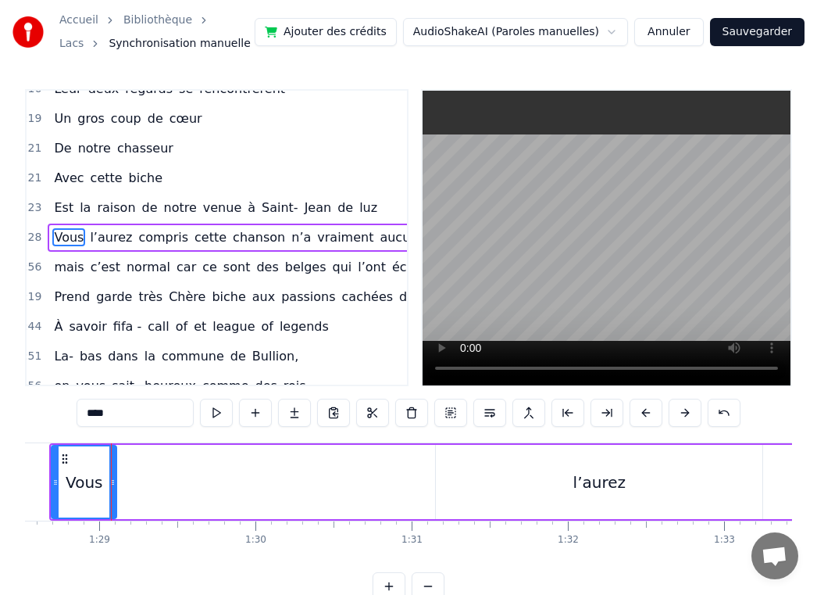
click at [485, 480] on div "l’aurez" at bounding box center [599, 482] width 327 height 74
type input "*******"
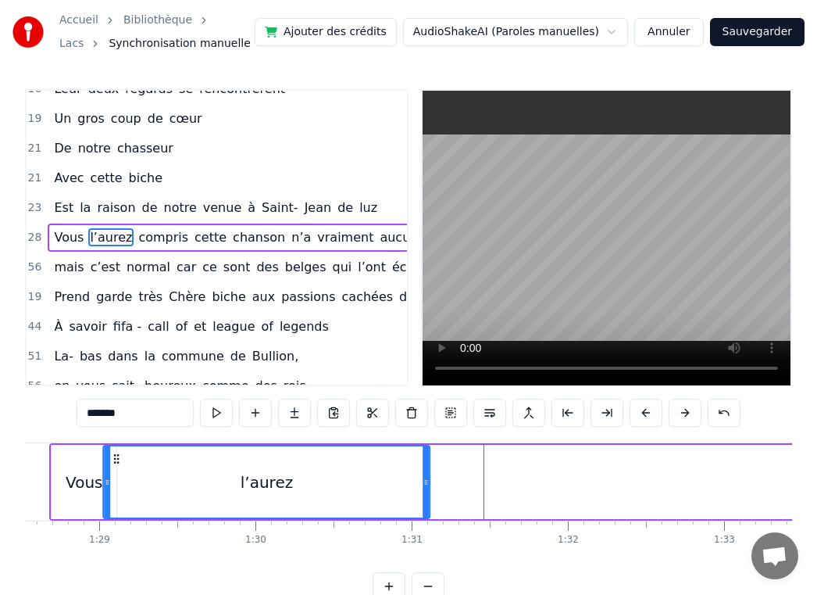
drag, startPoint x: 449, startPoint y: 459, endPoint x: 116, endPoint y: 480, distance: 332.7
click at [116, 480] on div "l’aurez" at bounding box center [266, 481] width 325 height 71
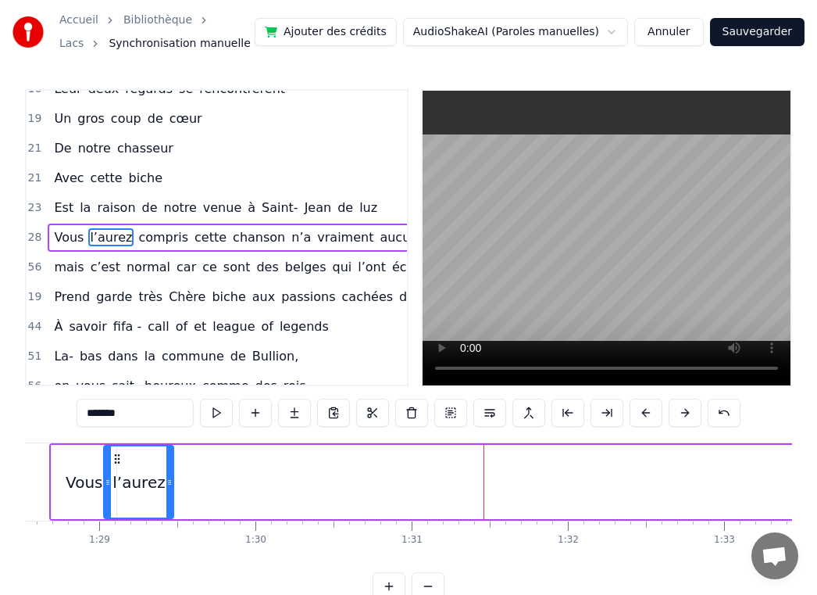
drag, startPoint x: 427, startPoint y: 480, endPoint x: 170, endPoint y: 479, distance: 257.1
click at [170, 479] on icon at bounding box center [169, 482] width 6 height 13
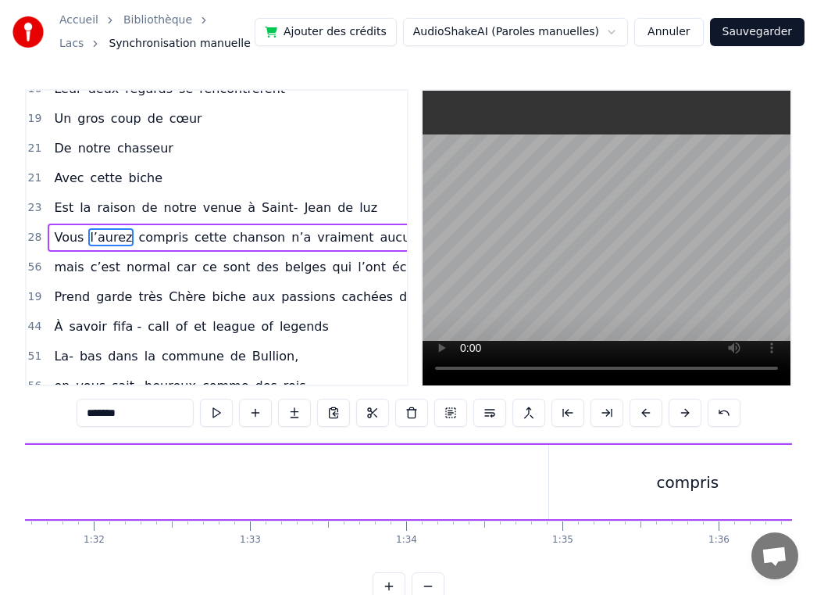
scroll to position [0, 14392]
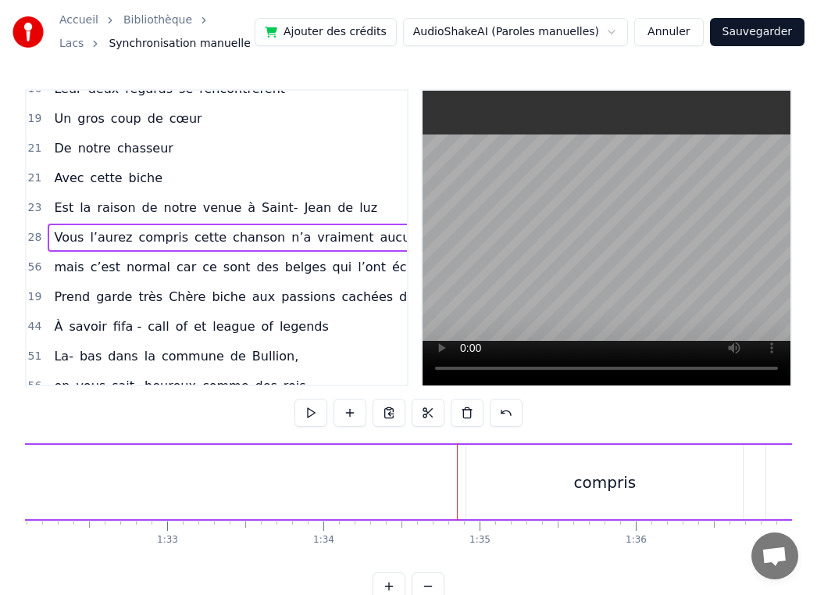
click at [518, 481] on div "compris" at bounding box center [604, 482] width 277 height 74
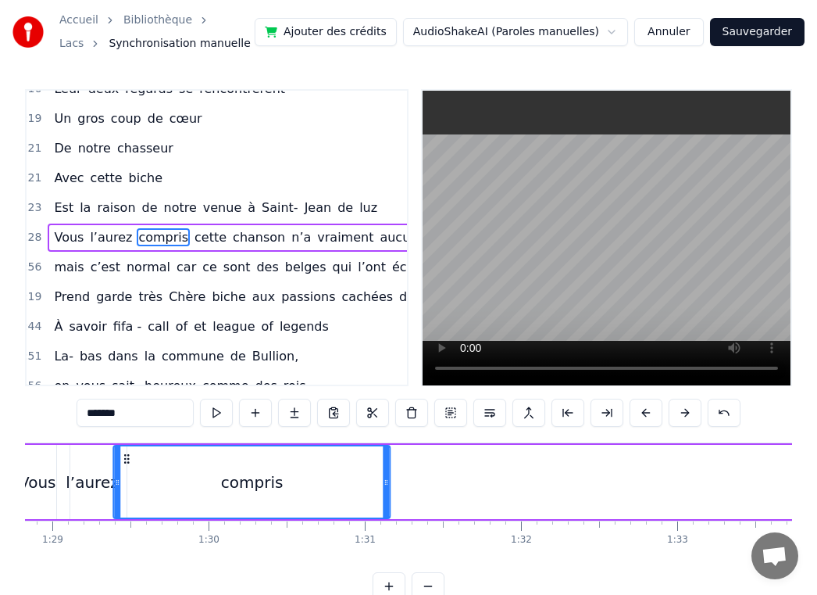
scroll to position [0, 13820]
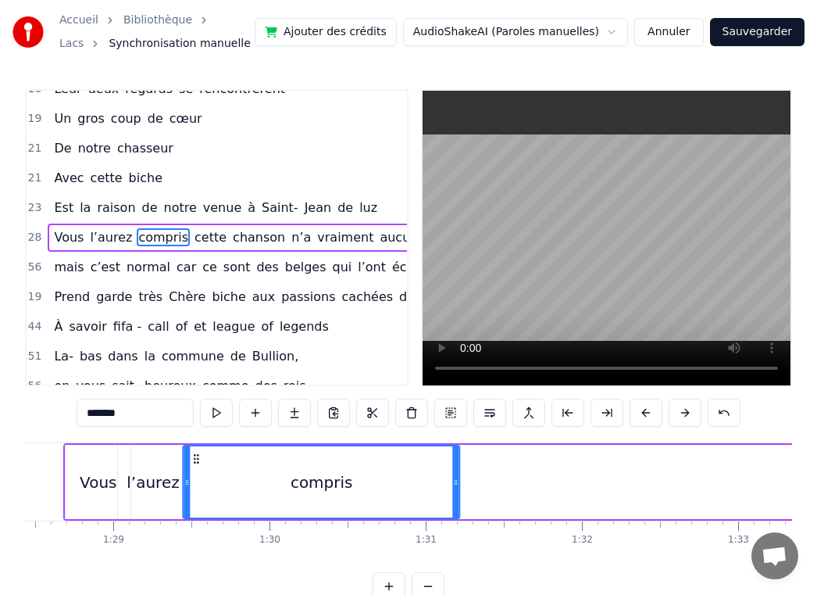
drag, startPoint x: 473, startPoint y: 458, endPoint x: 195, endPoint y: 466, distance: 277.5
click at [195, 466] on div "compris" at bounding box center [321, 481] width 275 height 71
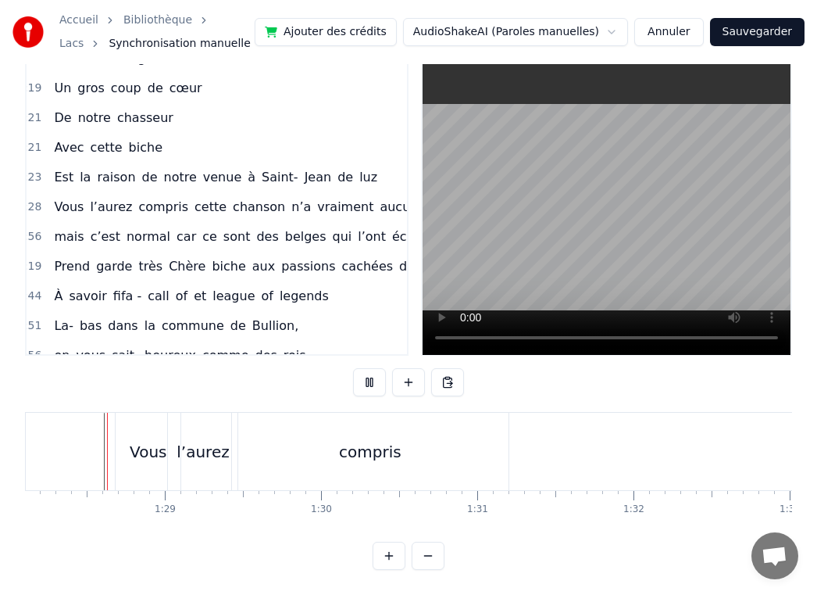
scroll to position [30, 0]
click at [149, 455] on div "Vous" at bounding box center [148, 451] width 37 height 23
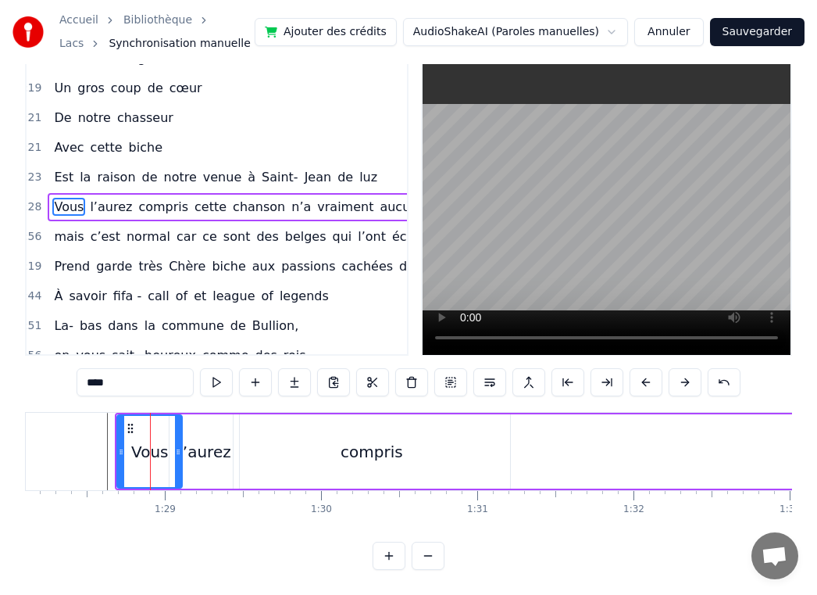
scroll to position [0, 0]
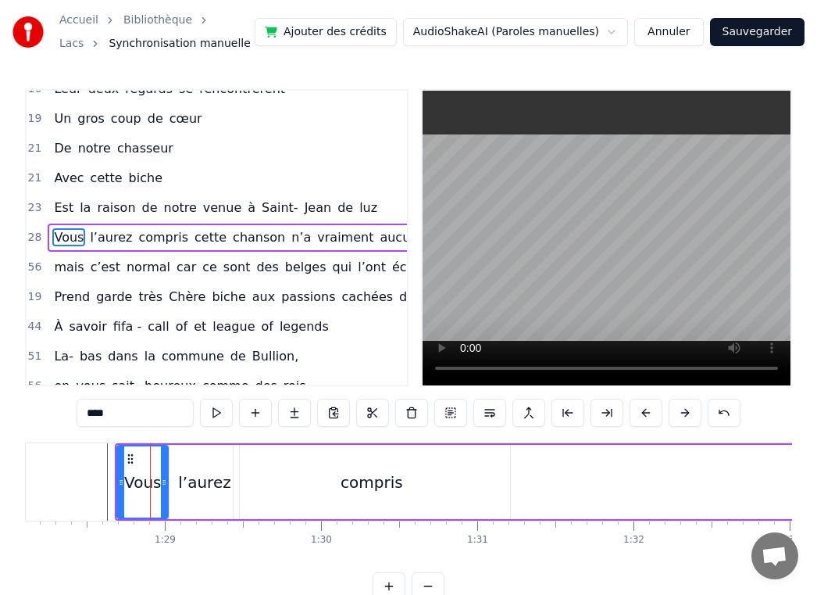
drag, startPoint x: 179, startPoint y: 483, endPoint x: 165, endPoint y: 484, distance: 14.1
click at [165, 484] on icon at bounding box center [164, 482] width 6 height 13
click at [191, 484] on div "l’aurez" at bounding box center [204, 481] width 52 height 23
type input "*******"
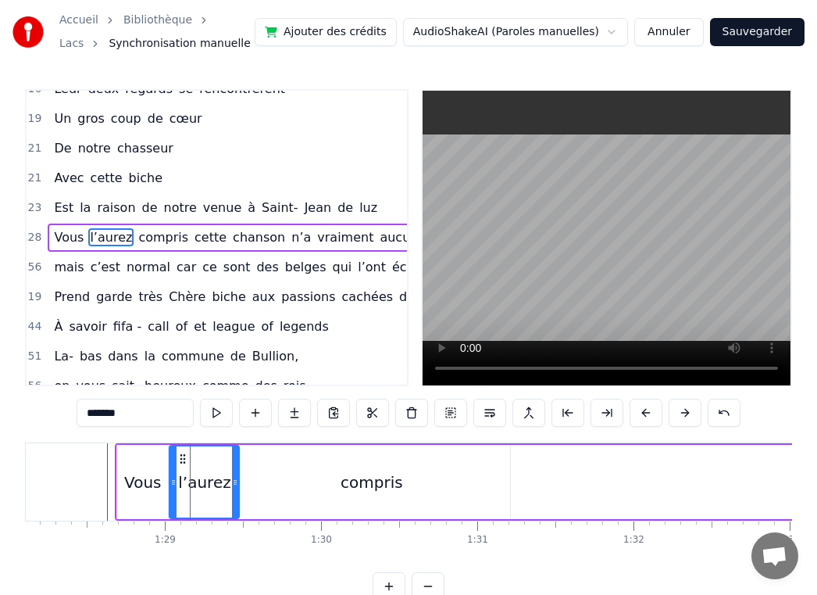
drag, startPoint x: 198, startPoint y: 484, endPoint x: 189, endPoint y: 484, distance: 9.4
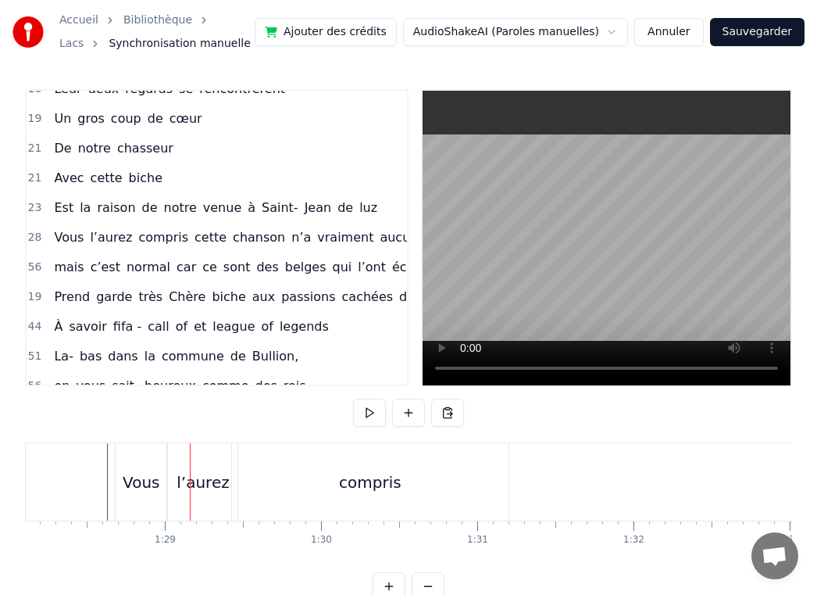
click at [185, 484] on div "l’aurez" at bounding box center [203, 481] width 52 height 23
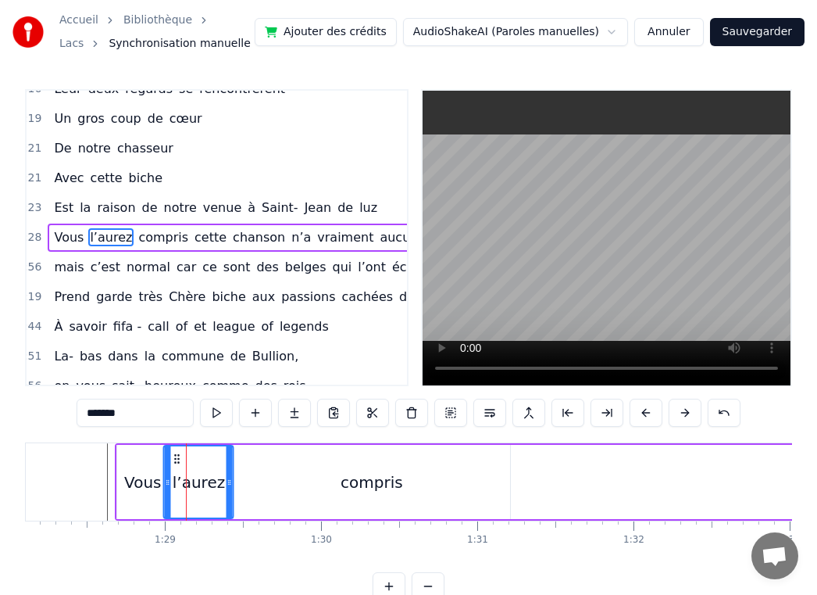
click at [178, 463] on circle at bounding box center [178, 462] width 1 height 1
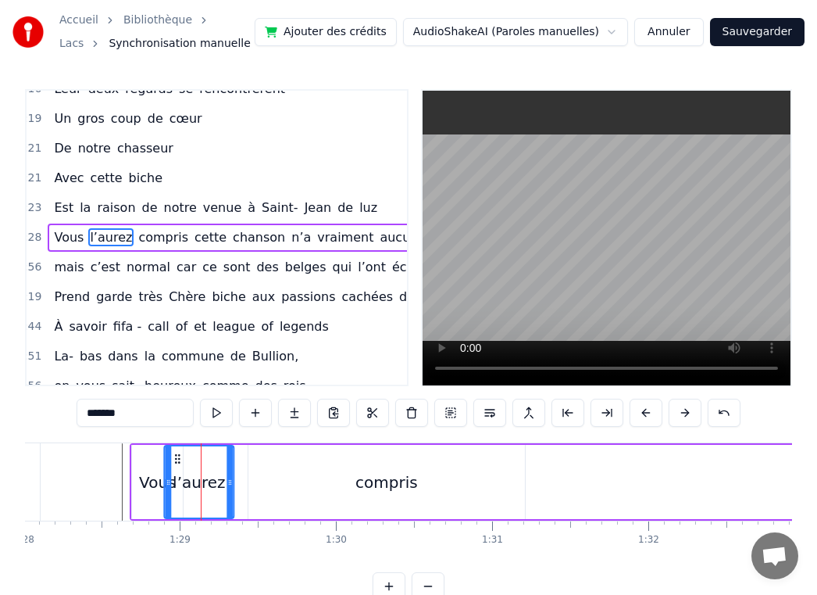
scroll to position [0, 13749]
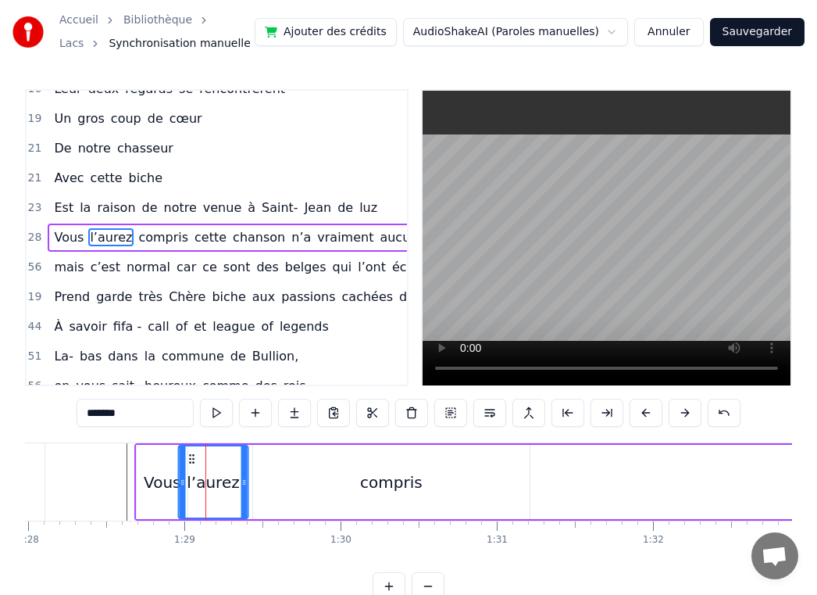
drag, startPoint x: 177, startPoint y: 460, endPoint x: 192, endPoint y: 463, distance: 15.0
click at [192, 463] on icon at bounding box center [191, 458] width 13 height 13
drag, startPoint x: 243, startPoint y: 484, endPoint x: 233, endPoint y: 484, distance: 10.2
click at [233, 484] on icon at bounding box center [234, 482] width 6 height 13
click at [377, 490] on div "compris" at bounding box center [391, 481] width 63 height 23
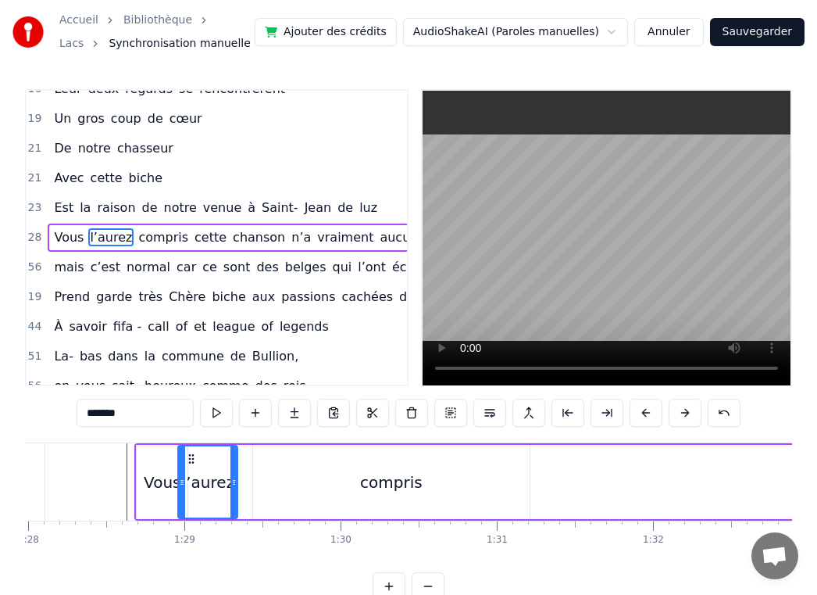
type input "*******"
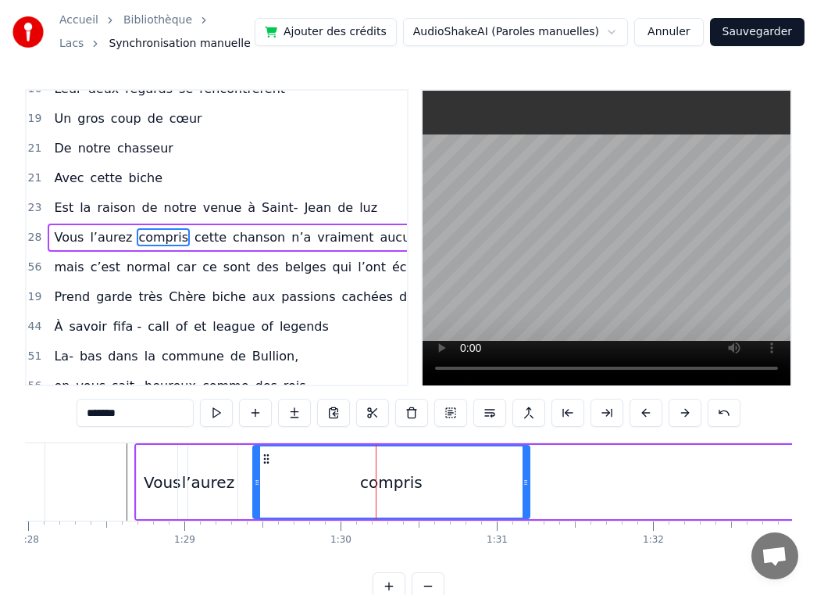
click at [524, 490] on div "compris" at bounding box center [391, 482] width 278 height 74
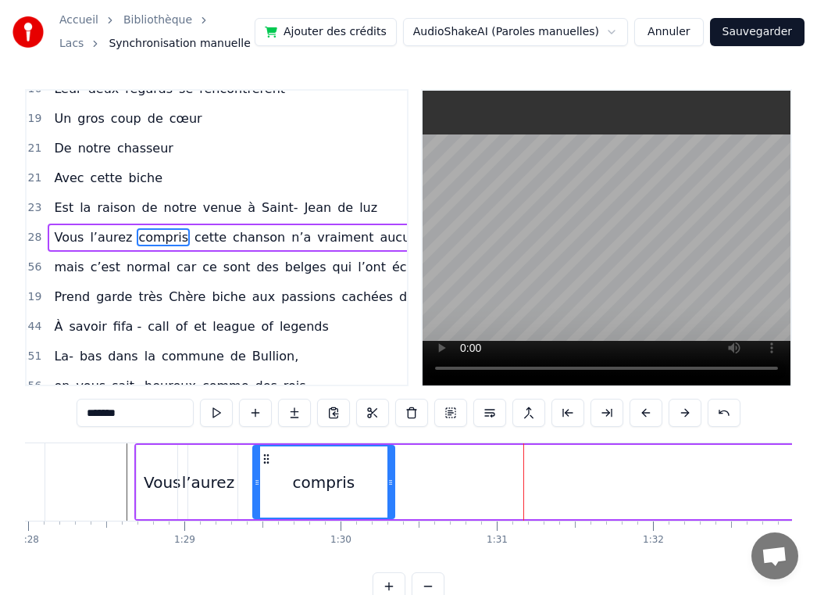
drag, startPoint x: 524, startPoint y: 490, endPoint x: 389, endPoint y: 495, distance: 135.3
click at [389, 495] on div at bounding box center [391, 481] width 6 height 71
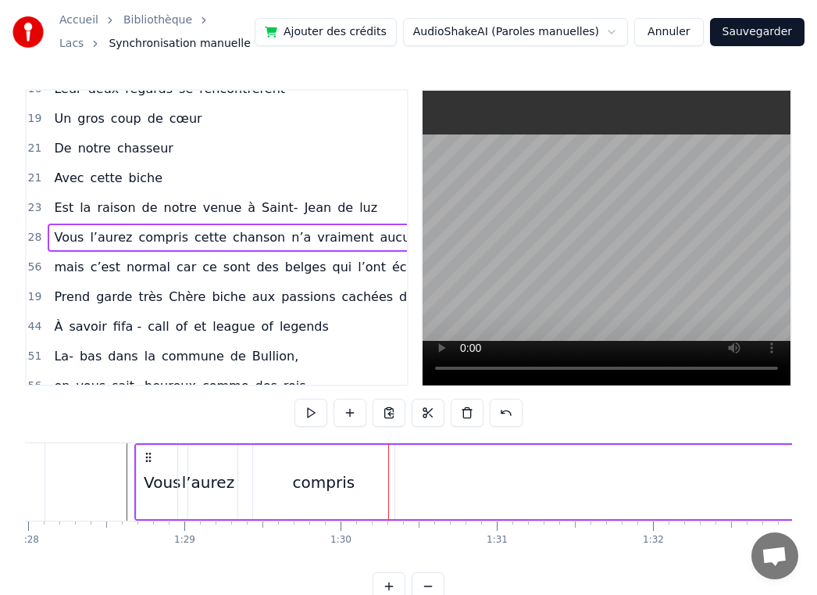
click at [359, 484] on div "compris" at bounding box center [323, 482] width 141 height 74
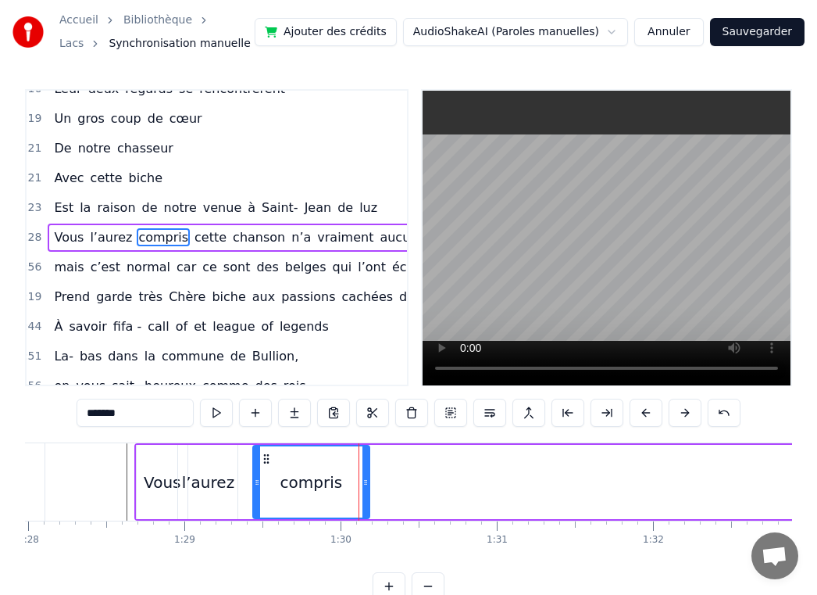
drag, startPoint x: 391, startPoint y: 484, endPoint x: 366, endPoint y: 484, distance: 25.8
click at [366, 484] on icon at bounding box center [366, 482] width 6 height 13
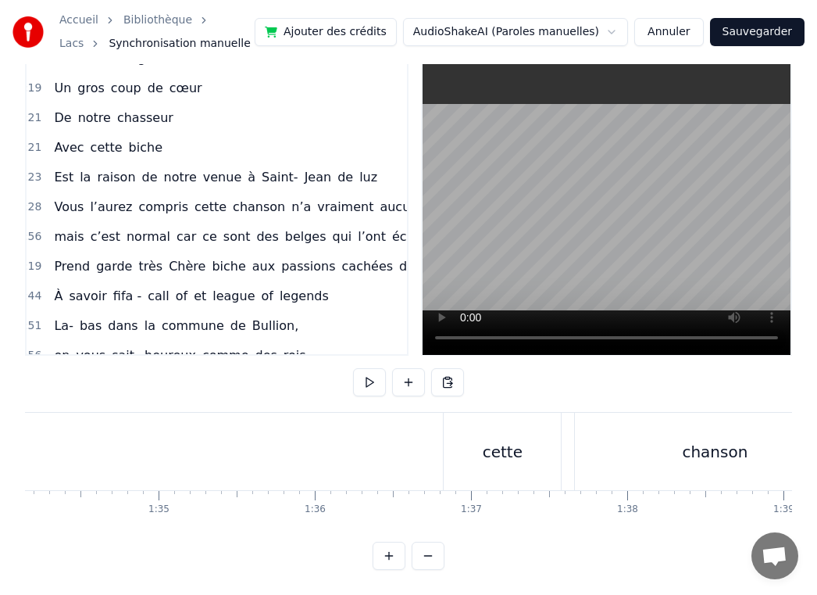
scroll to position [0, 14817]
click at [385, 469] on div "cette" at bounding box center [398, 451] width 117 height 77
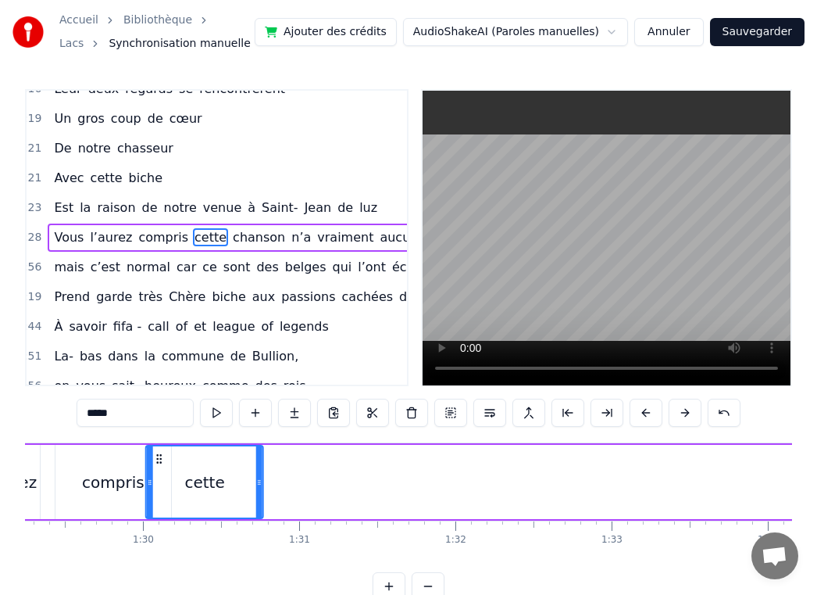
scroll to position [0, 13944]
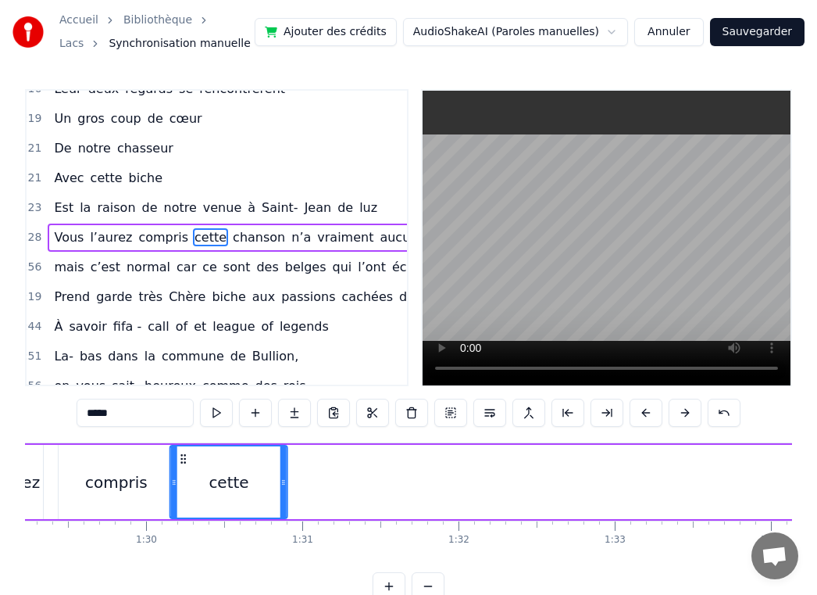
drag, startPoint x: 358, startPoint y: 459, endPoint x: 186, endPoint y: 472, distance: 172.4
click at [186, 472] on div "cette" at bounding box center [229, 481] width 116 height 71
drag, startPoint x: 284, startPoint y: 484, endPoint x: 220, endPoint y: 484, distance: 64.1
click at [220, 484] on icon at bounding box center [220, 482] width 6 height 13
click at [170, 488] on div "cette" at bounding box center [197, 482] width 55 height 74
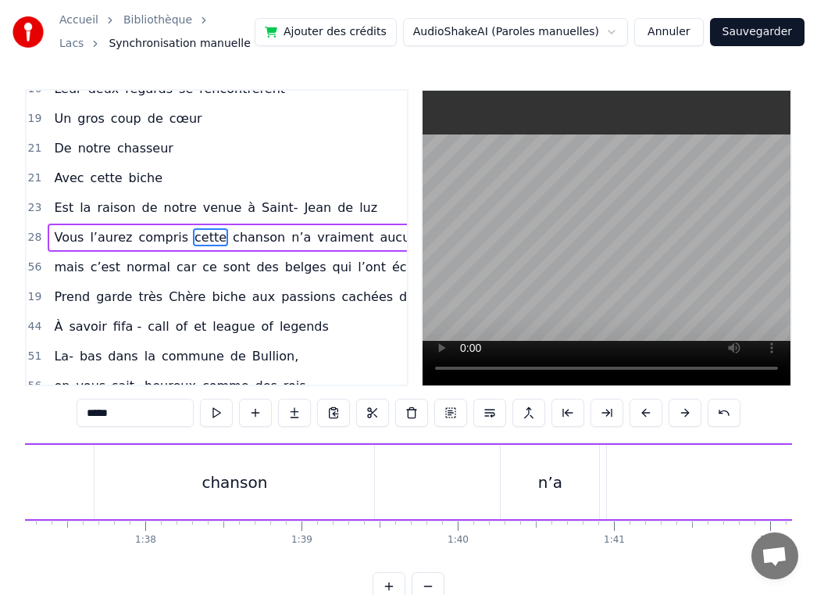
scroll to position [0, 15148]
click at [241, 464] on div "chanson" at bounding box center [281, 482] width 280 height 74
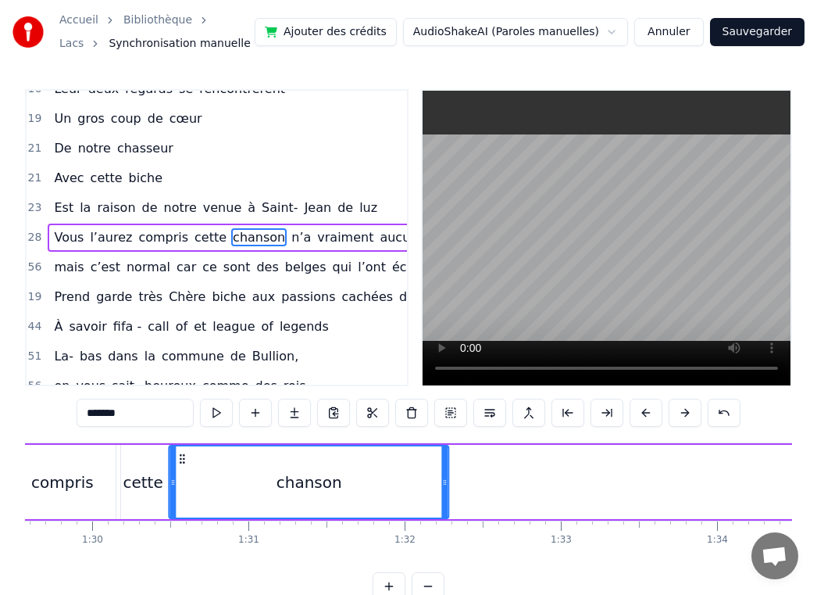
scroll to position [0, 13997]
drag, startPoint x: 157, startPoint y: 456, endPoint x: 182, endPoint y: 462, distance: 25.8
click at [182, 462] on icon at bounding box center [181, 458] width 13 height 13
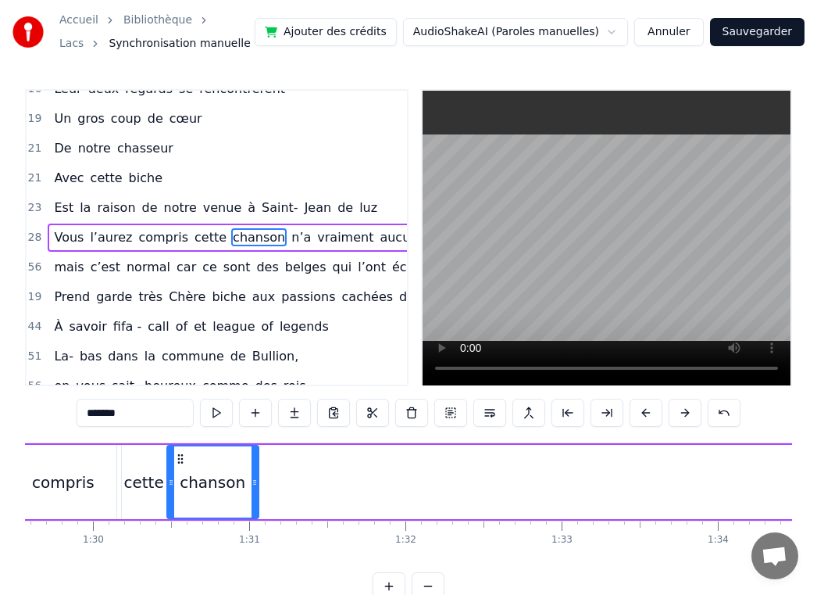
drag, startPoint x: 441, startPoint y: 483, endPoint x: 252, endPoint y: 479, distance: 188.4
click at [252, 479] on icon at bounding box center [255, 482] width 6 height 13
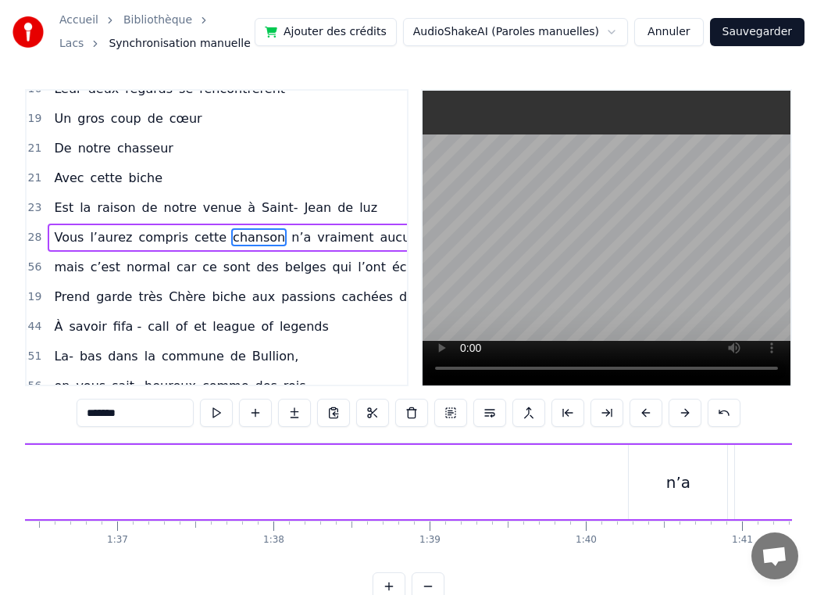
scroll to position [0, 15108]
click at [622, 485] on div "n’a" at bounding box center [637, 482] width 98 height 74
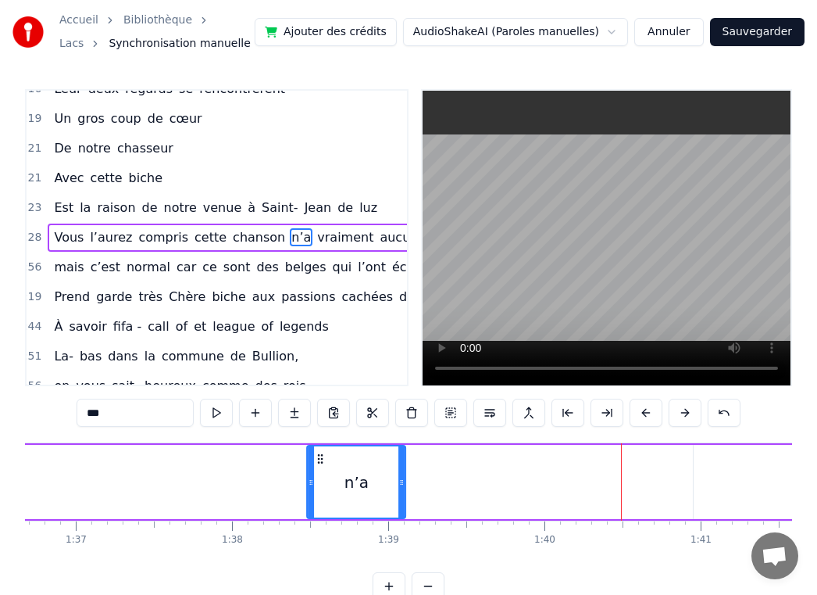
scroll to position [0, 15104]
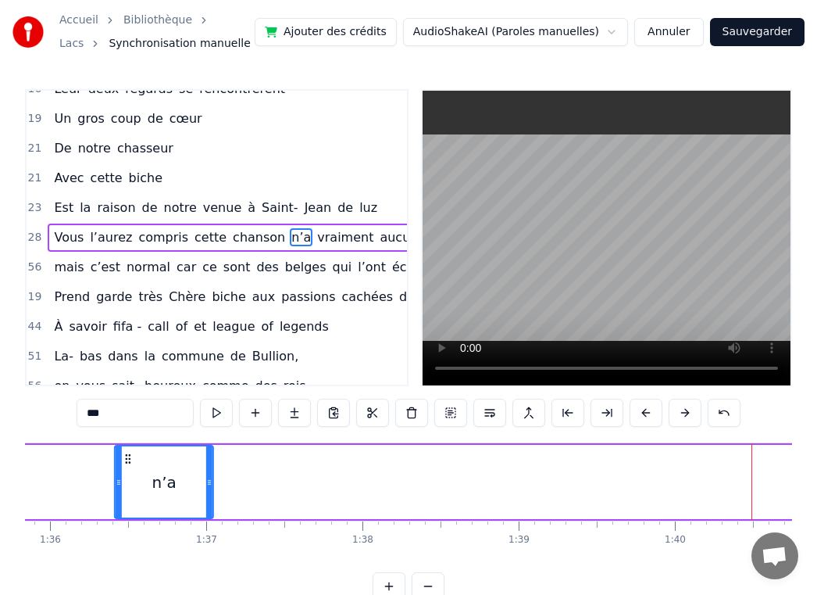
drag, startPoint x: 595, startPoint y: 459, endPoint x: 98, endPoint y: 475, distance: 497.2
click at [116, 475] on div "n’a" at bounding box center [164, 481] width 97 height 71
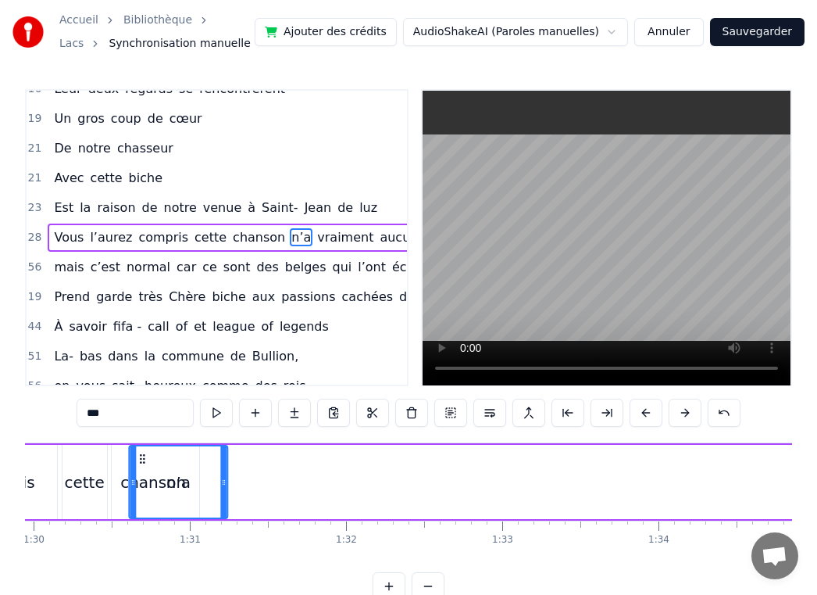
scroll to position [0, 14045]
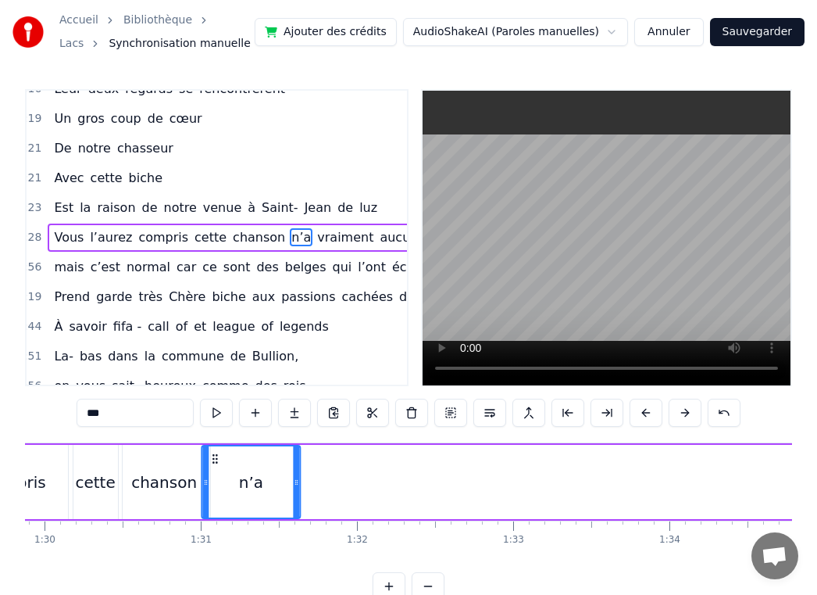
drag, startPoint x: 640, startPoint y: 458, endPoint x: 218, endPoint y: 464, distance: 422.0
click at [218, 464] on icon at bounding box center [215, 458] width 13 height 13
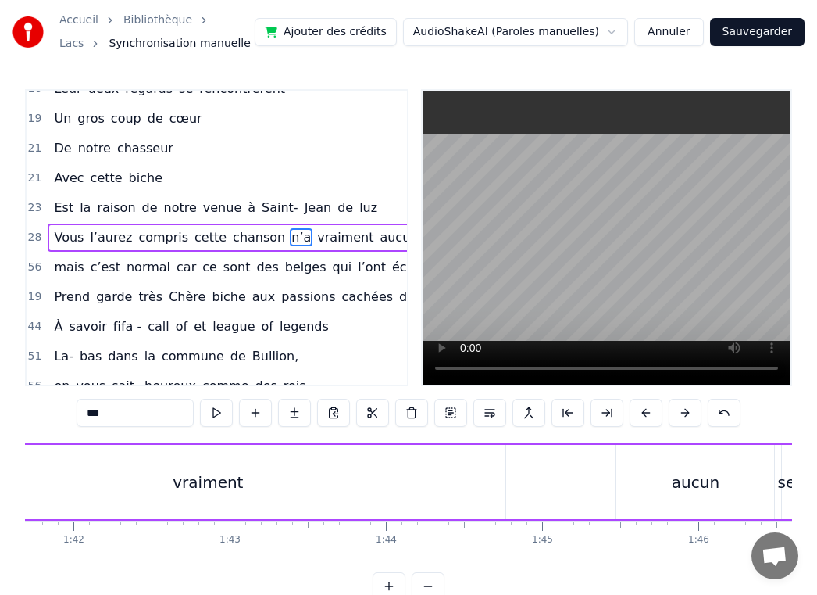
scroll to position [0, 15833]
click at [341, 475] on div "vraiment" at bounding box center [267, 482] width 595 height 74
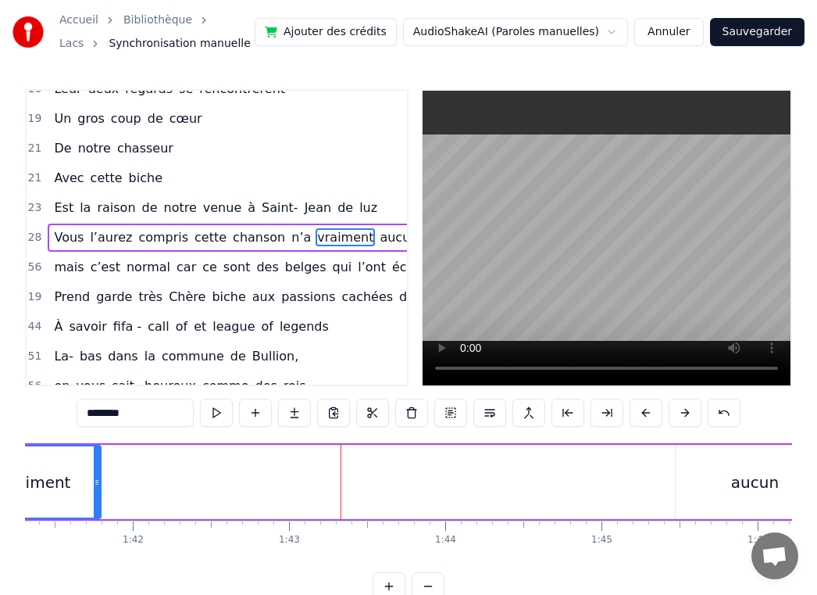
drag, startPoint x: 560, startPoint y: 475, endPoint x: 98, endPoint y: 463, distance: 462.0
click at [98, 463] on div at bounding box center [97, 481] width 6 height 71
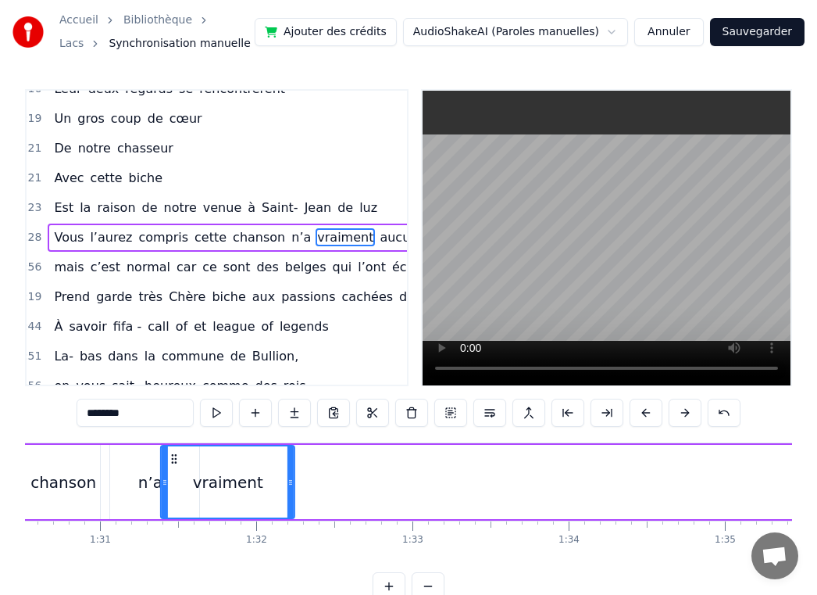
scroll to position [0, 14145]
drag, startPoint x: 328, startPoint y: 459, endPoint x: 185, endPoint y: 467, distance: 143.3
click at [186, 467] on div "vraiment" at bounding box center [237, 481] width 132 height 71
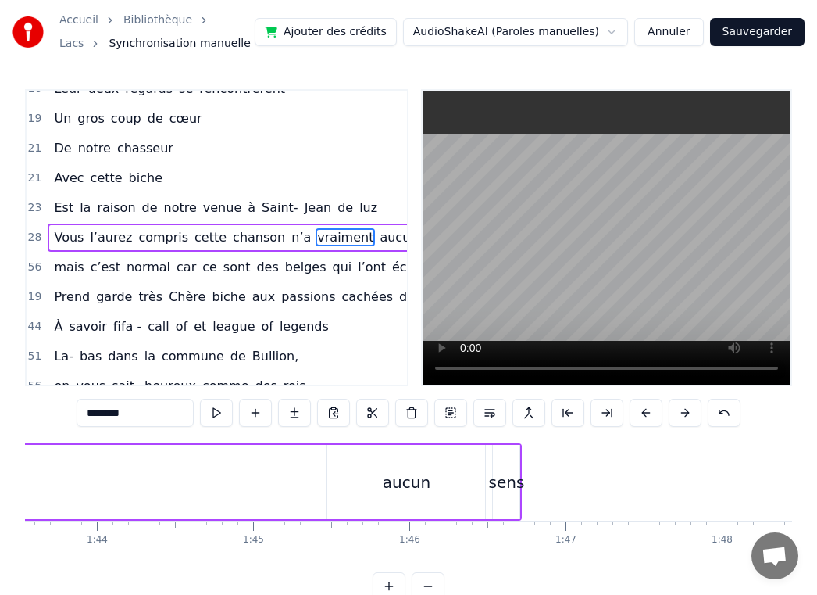
scroll to position [0, 16240]
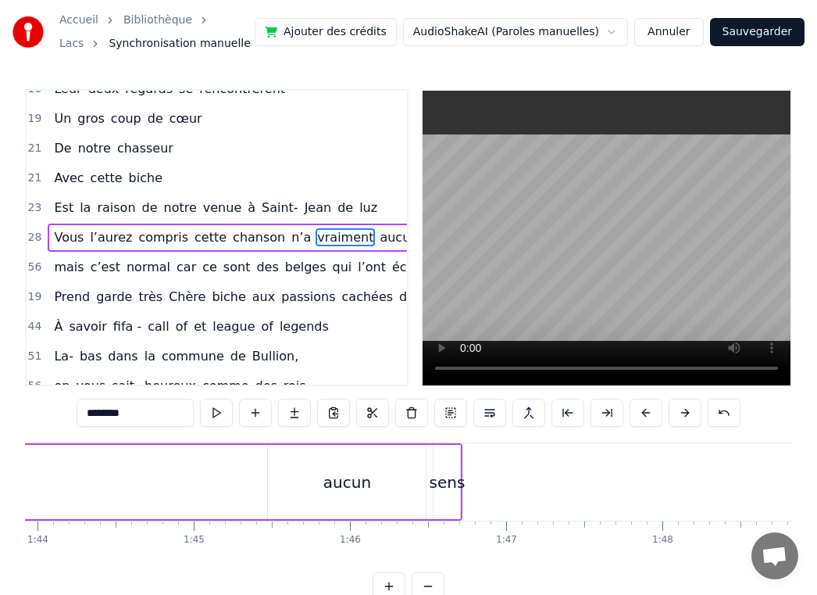
click at [331, 474] on div "aucun" at bounding box center [347, 481] width 48 height 23
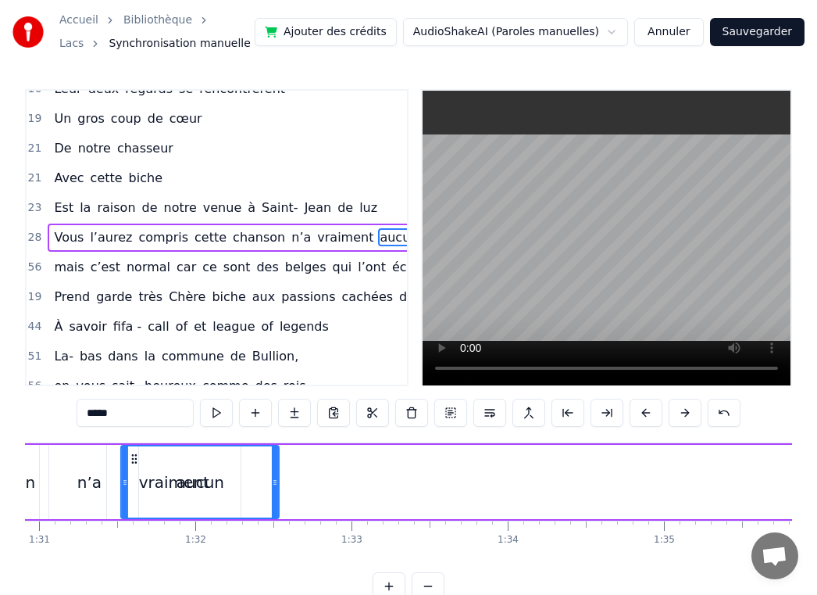
scroll to position [0, 14192]
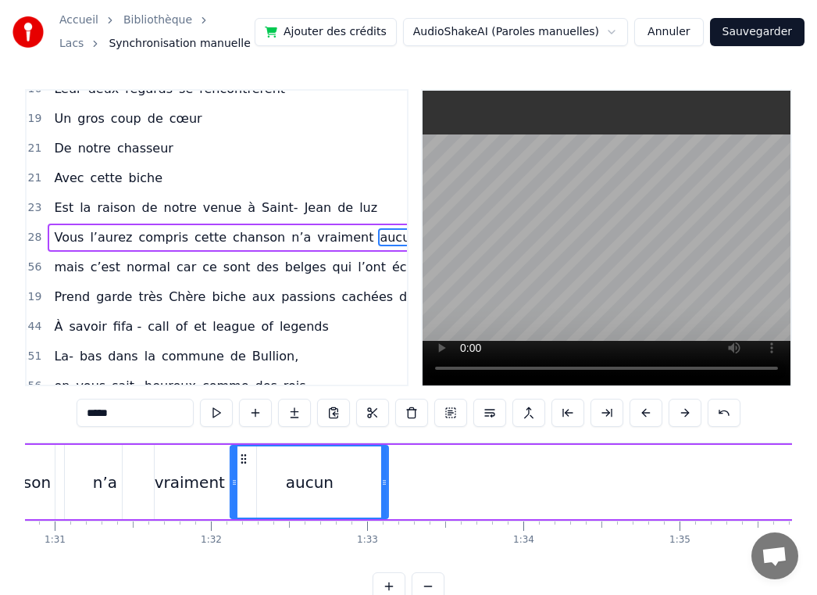
drag, startPoint x: 284, startPoint y: 459, endPoint x: 245, endPoint y: 470, distance: 40.6
click at [245, 470] on div "aucun" at bounding box center [309, 481] width 156 height 71
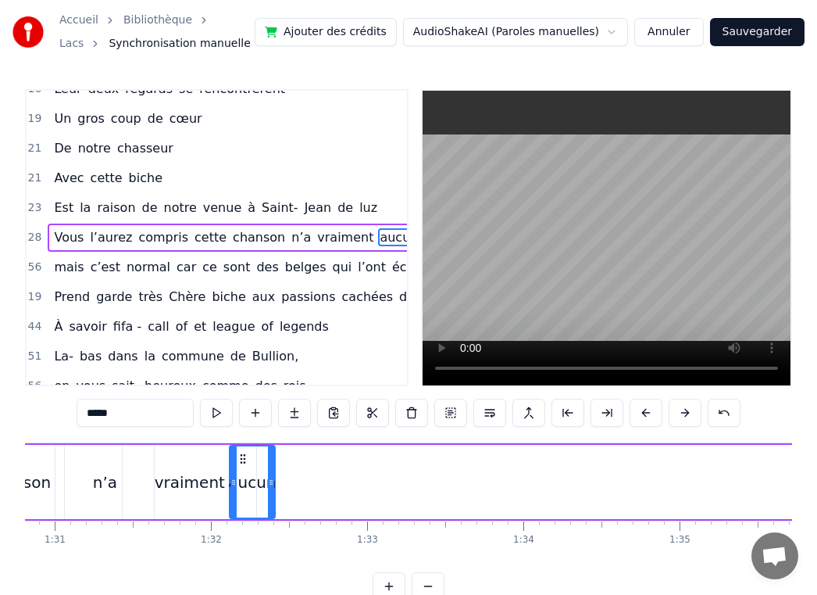
drag, startPoint x: 383, startPoint y: 480, endPoint x: 270, endPoint y: 474, distance: 112.7
click at [270, 474] on div at bounding box center [271, 481] width 6 height 71
click at [273, 474] on div at bounding box center [272, 481] width 6 height 71
drag, startPoint x: 273, startPoint y: 474, endPoint x: 293, endPoint y: 475, distance: 19.6
click at [293, 475] on div "aucun" at bounding box center [262, 482] width 66 height 74
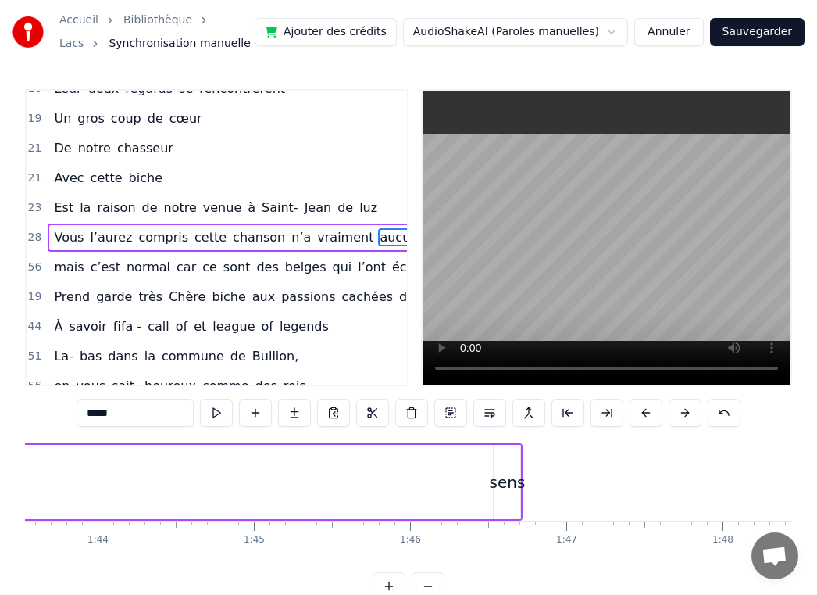
scroll to position [0, 16233]
click at [449, 484] on div "sens" at bounding box center [456, 481] width 36 height 23
type input "****"
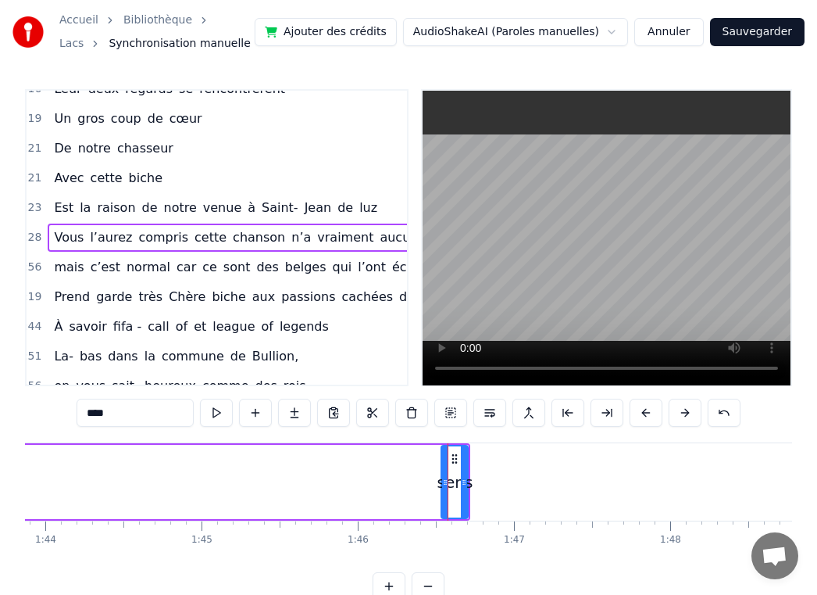
scroll to position [491, 20]
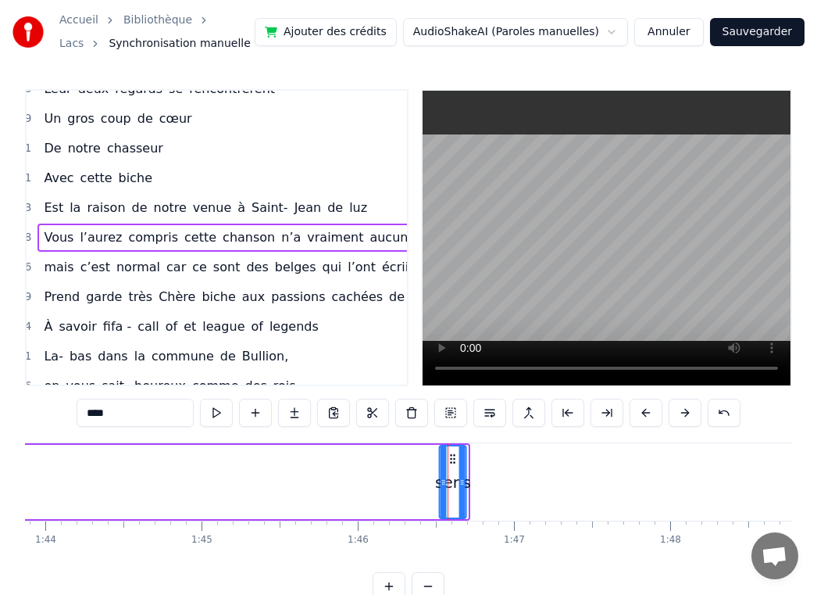
click at [450, 463] on icon at bounding box center [453, 458] width 13 height 13
drag, startPoint x: 444, startPoint y: 465, endPoint x: 402, endPoint y: 463, distance: 42.3
click at [405, 463] on div at bounding box center [408, 481] width 6 height 71
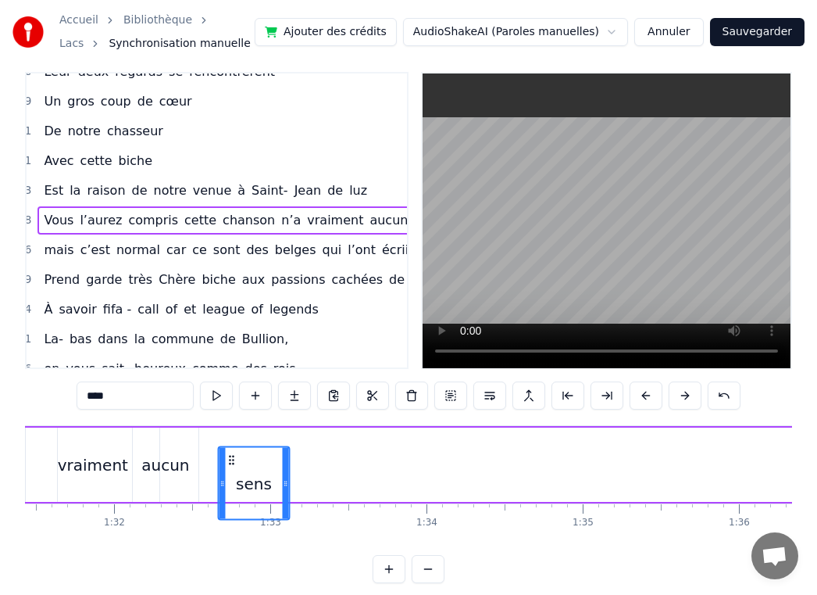
scroll to position [21, 0]
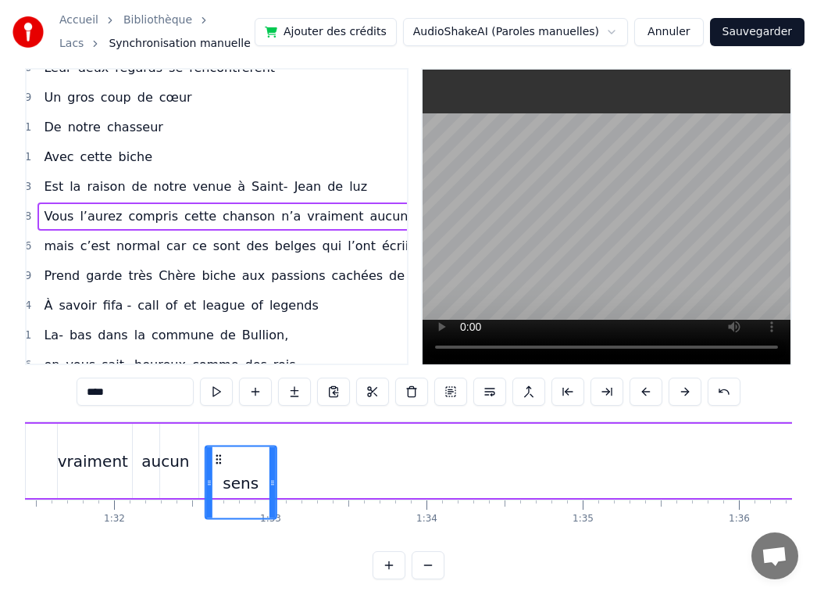
drag, startPoint x: 410, startPoint y: 460, endPoint x: 219, endPoint y: 449, distance: 191.8
click at [219, 449] on div "sens" at bounding box center [241, 482] width 70 height 71
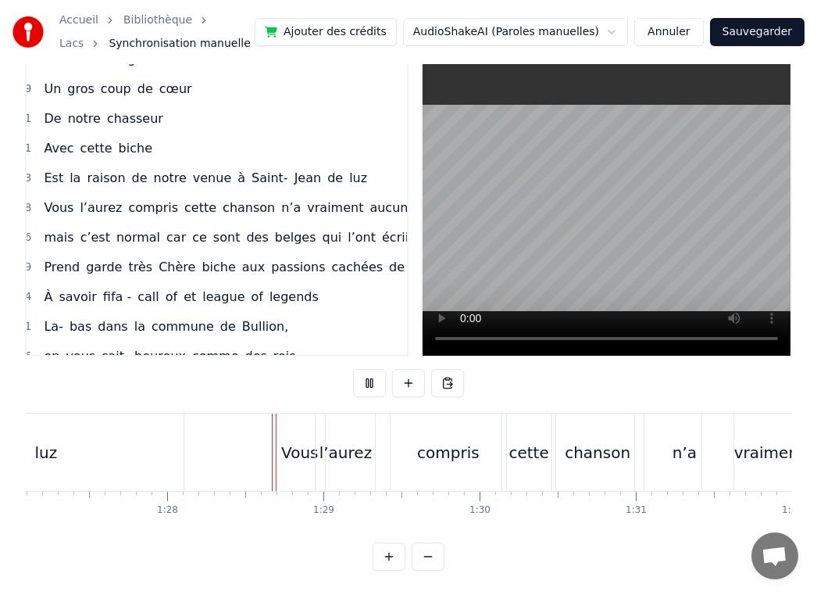
scroll to position [30, 0]
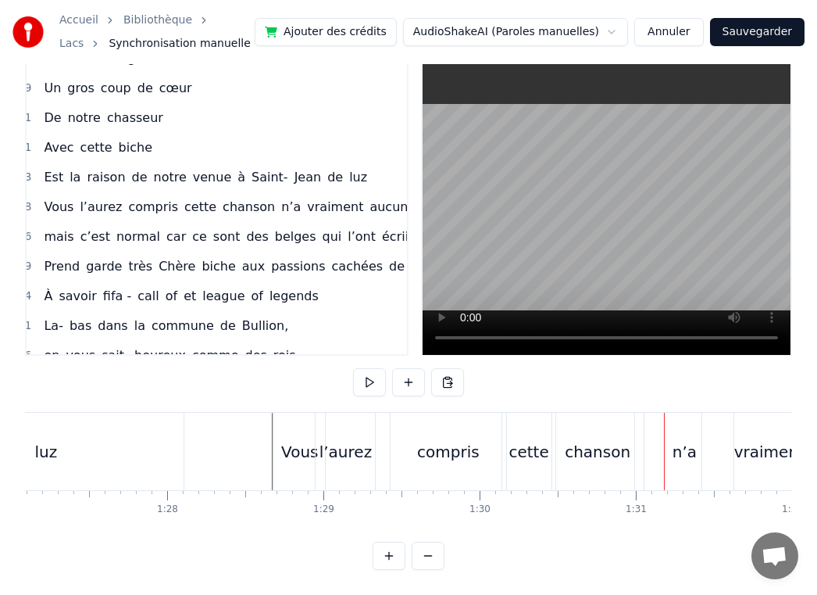
click at [273, 464] on div "Vous" at bounding box center [299, 451] width 52 height 77
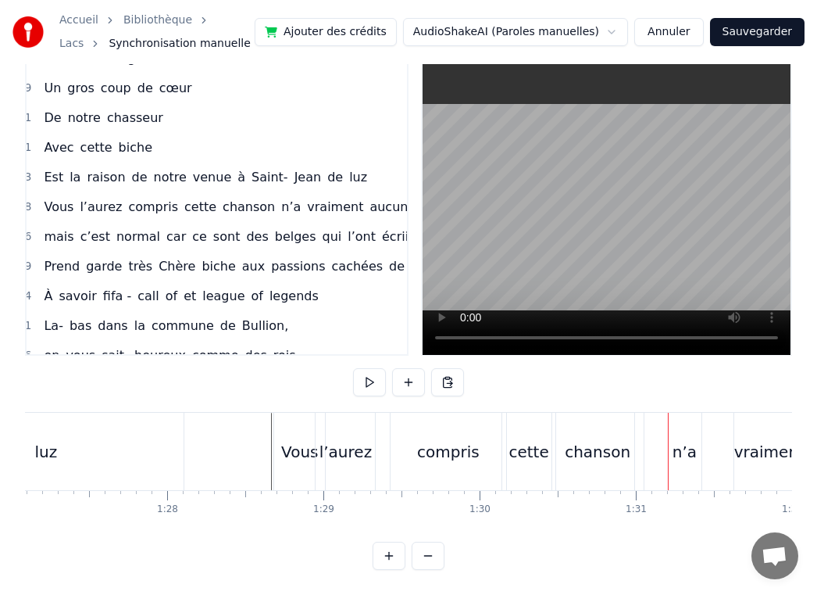
click at [529, 463] on div "cette" at bounding box center [528, 451] width 53 height 77
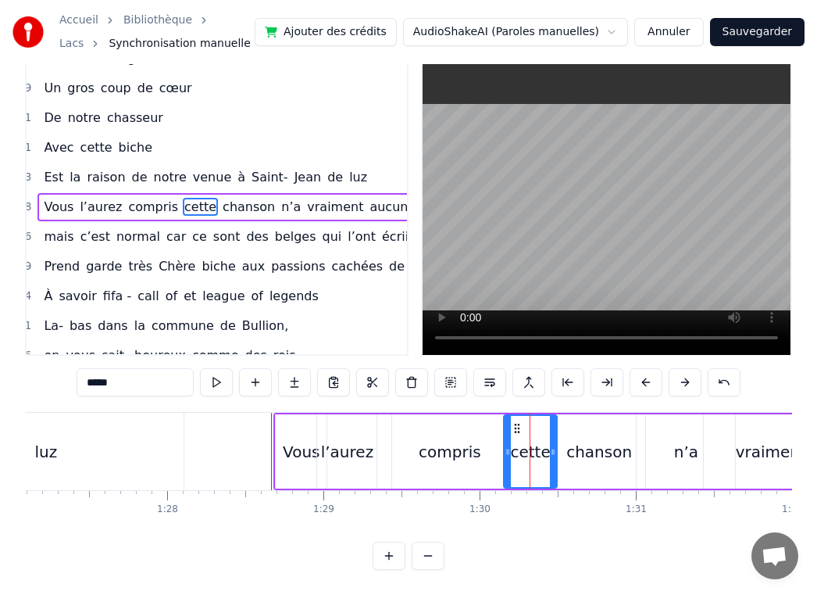
scroll to position [0, 0]
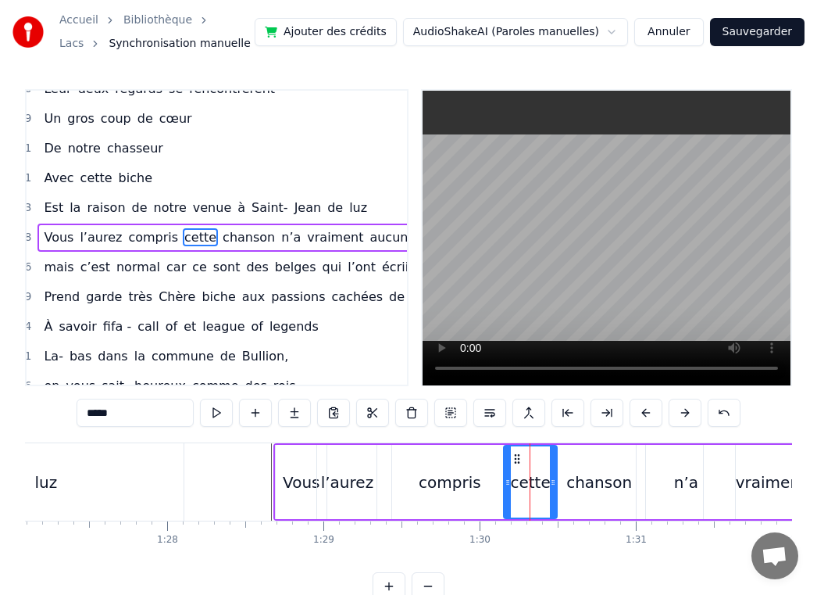
drag, startPoint x: 525, startPoint y: 491, endPoint x: 516, endPoint y: 490, distance: 8.7
click at [516, 490] on div "cette" at bounding box center [530, 481] width 40 height 23
click at [509, 463] on icon at bounding box center [511, 458] width 13 height 13
click at [579, 486] on div "chanson" at bounding box center [600, 481] width 66 height 23
type input "*******"
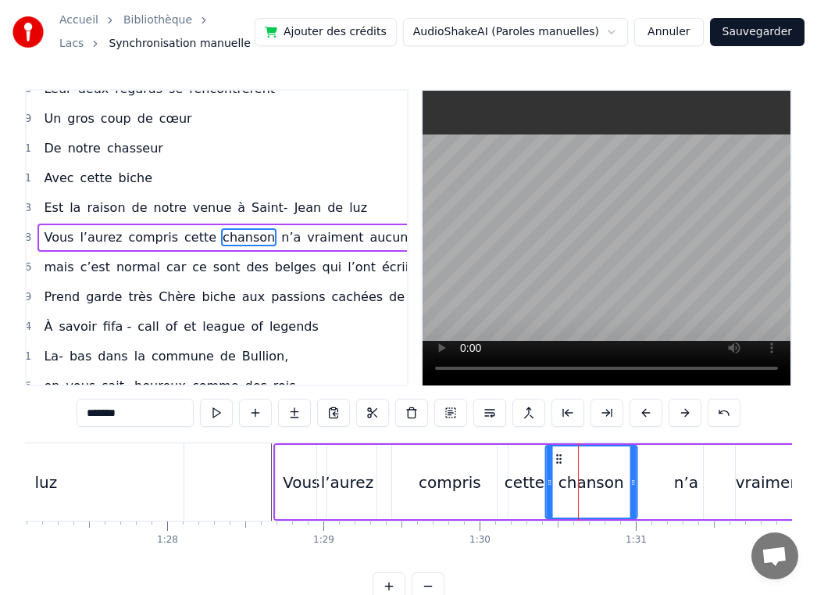
drag, startPoint x: 565, startPoint y: 461, endPoint x: 556, endPoint y: 461, distance: 8.6
click at [556, 461] on icon at bounding box center [558, 458] width 13 height 13
drag, startPoint x: 637, startPoint y: 477, endPoint x: 627, endPoint y: 477, distance: 10.2
click at [627, 477] on div "Vous l’aurez compris cette chanson n’a vraiment aucun sens" at bounding box center [614, 481] width 682 height 77
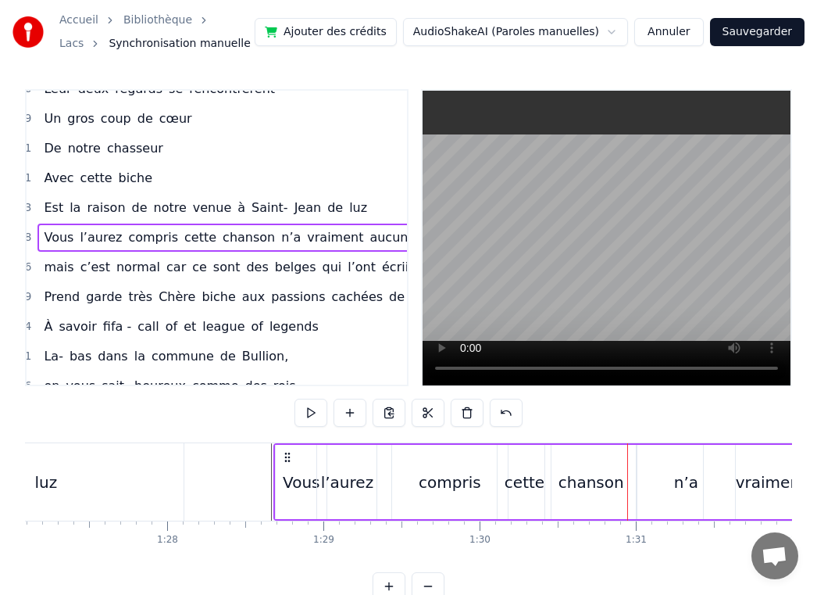
click at [592, 478] on div "chanson" at bounding box center [592, 481] width 66 height 23
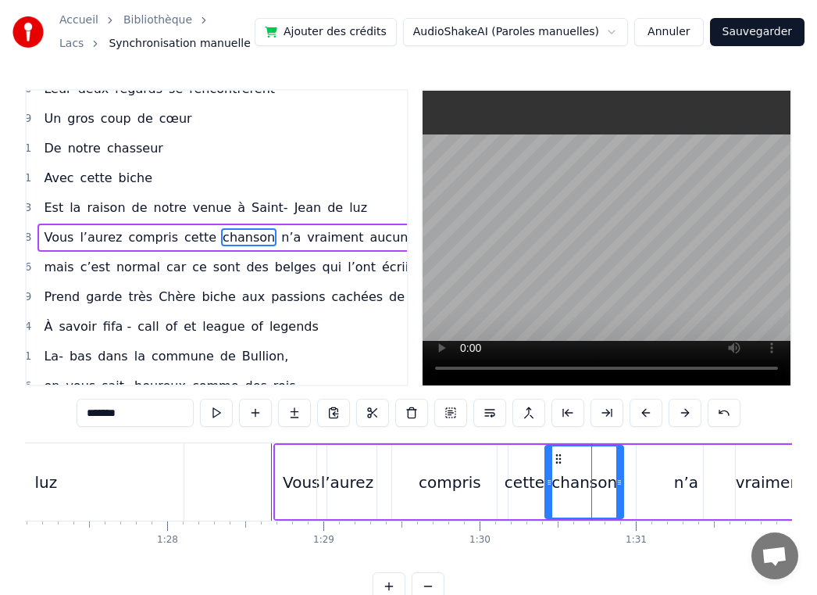
drag, startPoint x: 634, startPoint y: 478, endPoint x: 619, endPoint y: 478, distance: 14.8
click at [619, 478] on icon at bounding box center [620, 482] width 6 height 13
click at [652, 479] on div "n’a" at bounding box center [686, 482] width 98 height 74
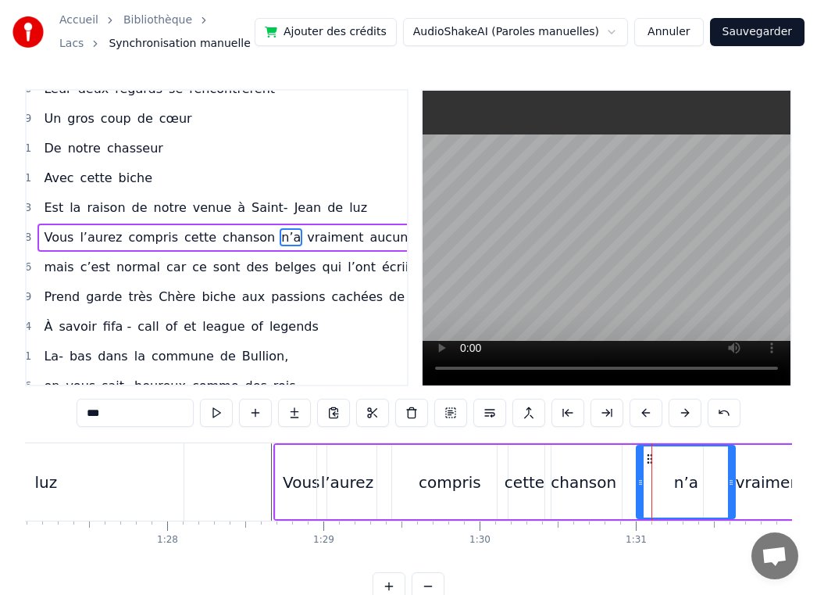
drag, startPoint x: 656, startPoint y: 463, endPoint x: 648, endPoint y: 462, distance: 8.7
click at [648, 462] on div "n’a" at bounding box center [686, 481] width 97 height 71
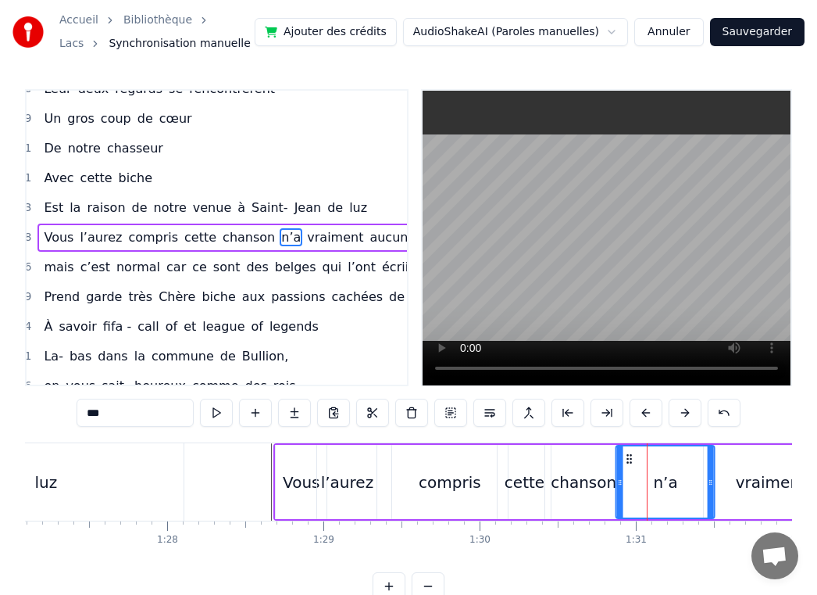
drag, startPoint x: 648, startPoint y: 462, endPoint x: 627, endPoint y: 461, distance: 21.1
click at [627, 461] on icon at bounding box center [630, 458] width 13 height 13
drag, startPoint x: 713, startPoint y: 477, endPoint x: 657, endPoint y: 477, distance: 56.3
click at [657, 477] on icon at bounding box center [655, 482] width 6 height 13
click at [752, 484] on div "vraiment" at bounding box center [771, 481] width 70 height 23
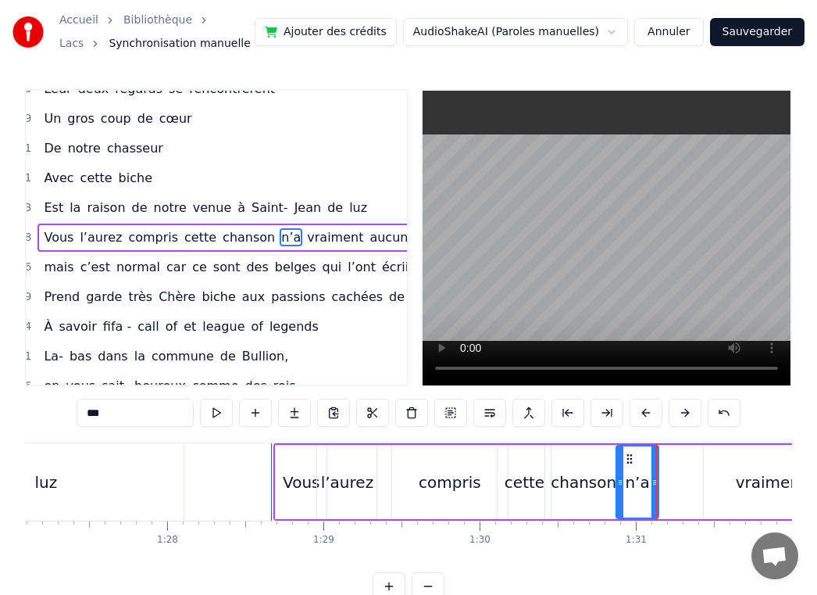
type input "********"
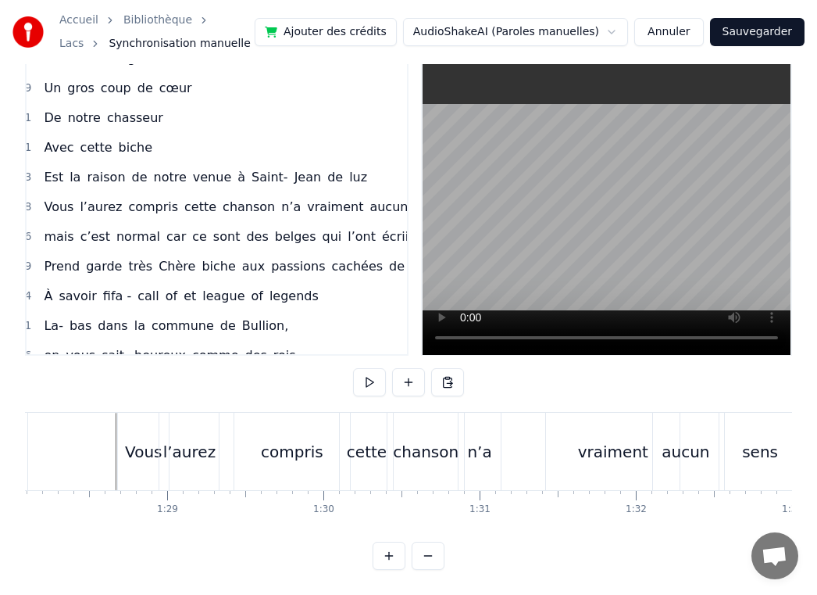
scroll to position [0, 13772]
click at [99, 491] on div at bounding box center [99, 492] width 1 height 3
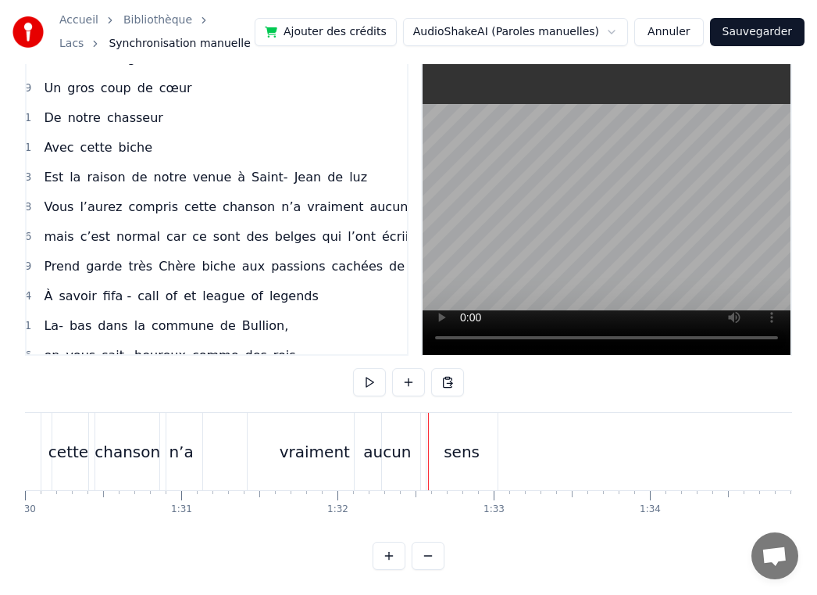
scroll to position [0, 14053]
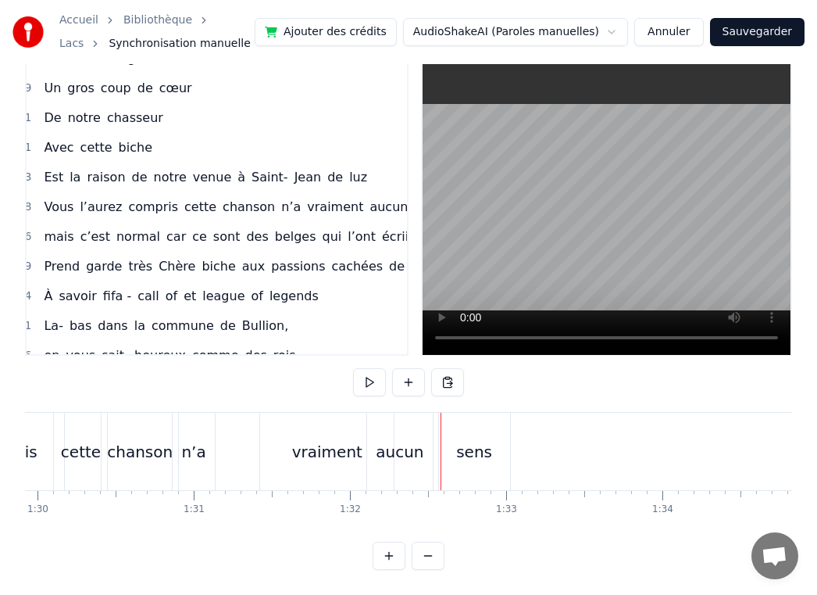
click at [305, 462] on div "vraiment" at bounding box center [327, 451] width 70 height 23
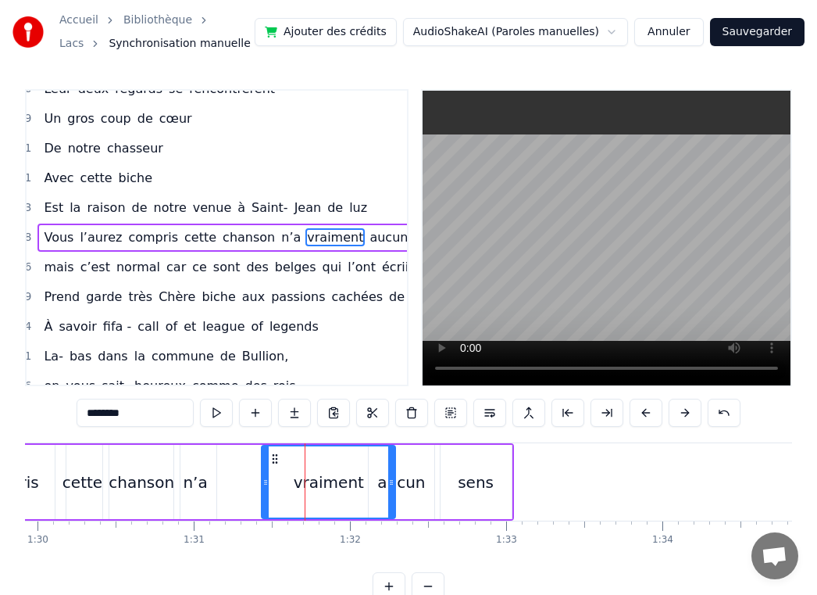
scroll to position [0, 0]
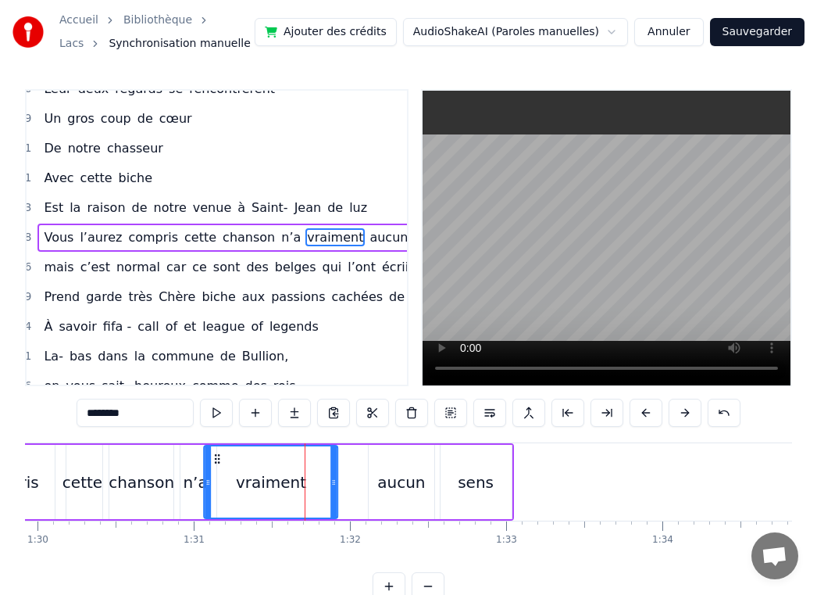
drag, startPoint x: 273, startPoint y: 459, endPoint x: 215, endPoint y: 463, distance: 58.0
click at [215, 463] on icon at bounding box center [217, 458] width 13 height 13
drag, startPoint x: 335, startPoint y: 478, endPoint x: 283, endPoint y: 477, distance: 52.4
click at [283, 477] on icon at bounding box center [282, 482] width 6 height 13
click at [379, 478] on div "aucun" at bounding box center [402, 482] width 66 height 74
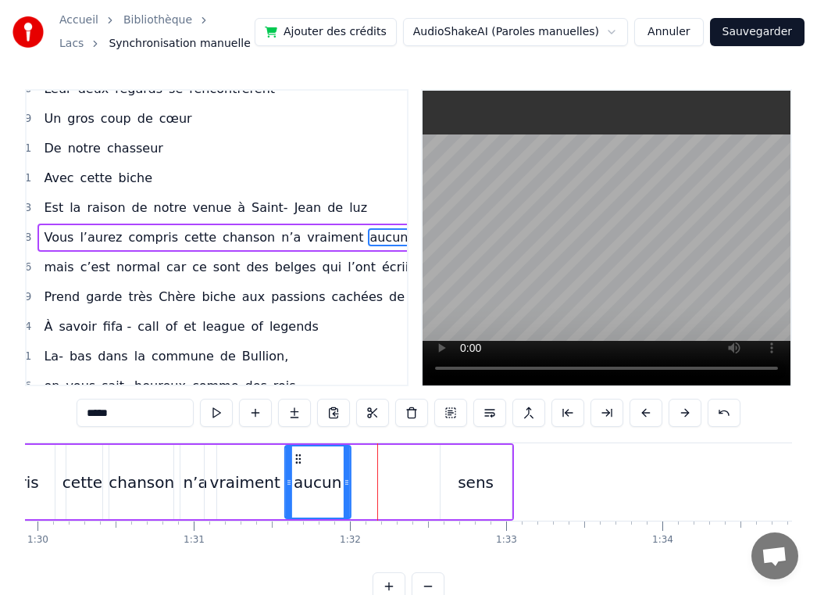
drag, startPoint x: 382, startPoint y: 460, endPoint x: 298, endPoint y: 460, distance: 83.6
click at [298, 460] on icon at bounding box center [298, 458] width 13 height 13
drag, startPoint x: 467, startPoint y: 477, endPoint x: 441, endPoint y: 474, distance: 26.7
click at [441, 474] on div "sens" at bounding box center [476, 482] width 71 height 74
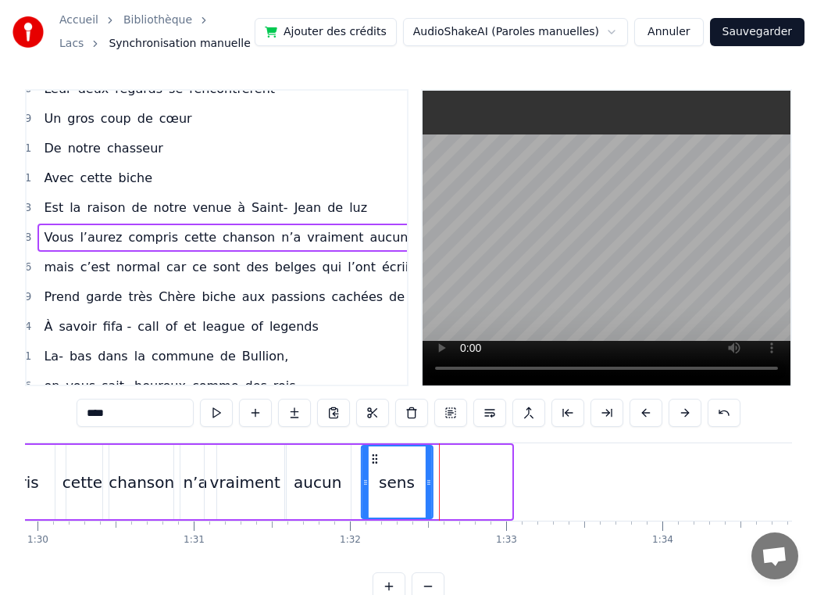
drag, startPoint x: 451, startPoint y: 459, endPoint x: 372, endPoint y: 454, distance: 79.1
click at [372, 454] on icon at bounding box center [374, 458] width 13 height 13
click at [335, 488] on div "aucun" at bounding box center [318, 481] width 48 height 23
type input "*****"
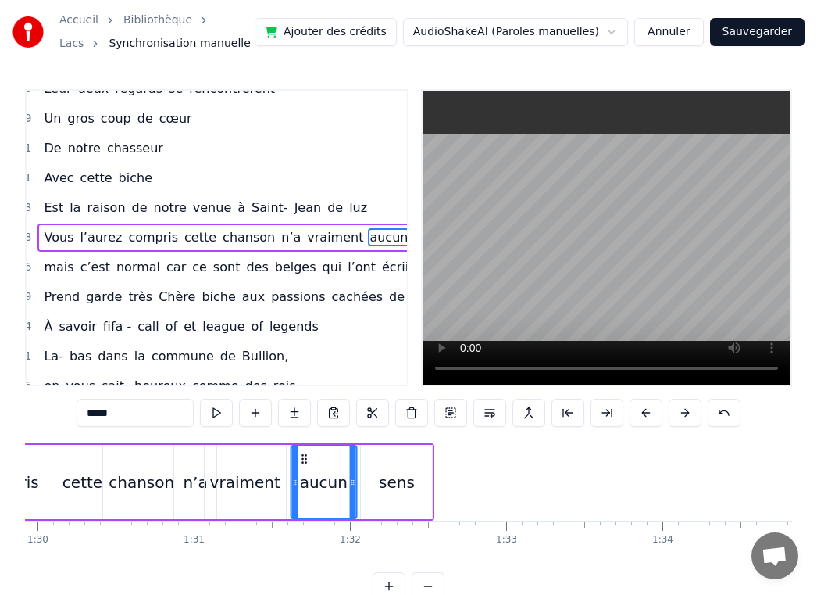
click at [303, 460] on icon at bounding box center [304, 458] width 13 height 13
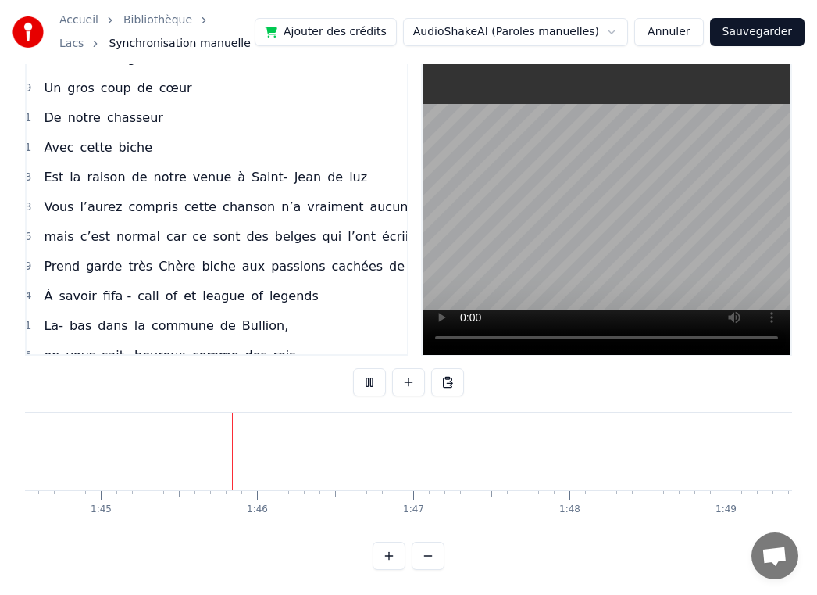
scroll to position [0, 16343]
click at [427, 556] on button at bounding box center [428, 556] width 33 height 28
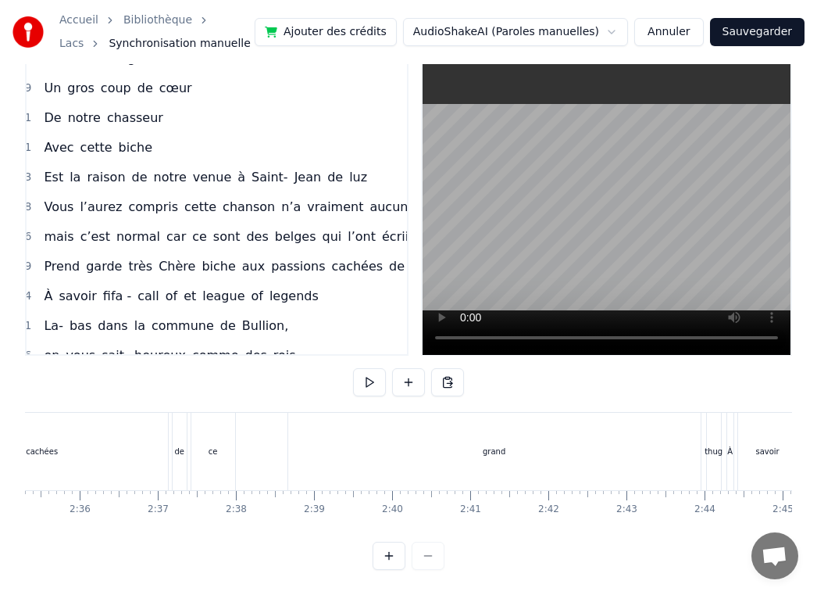
click at [427, 556] on div at bounding box center [409, 556] width 72 height 28
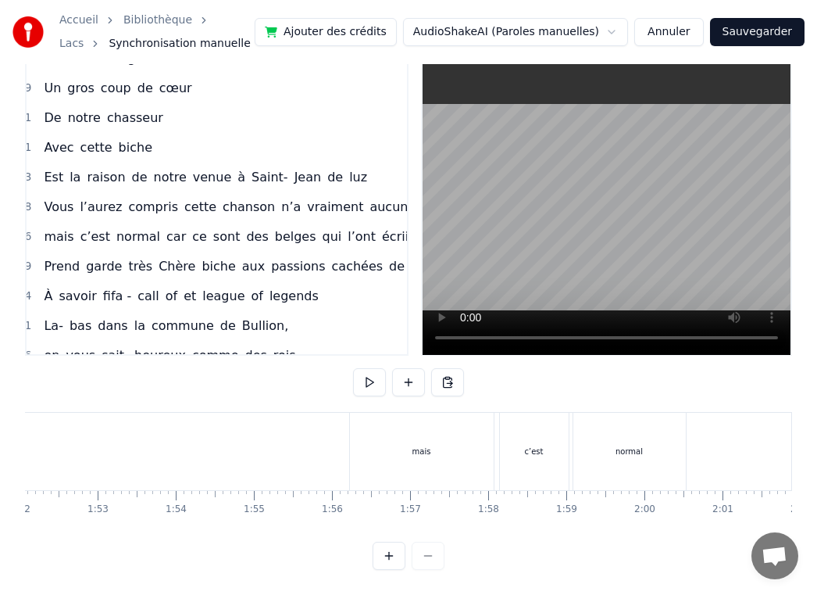
scroll to position [0, 8307]
click at [427, 556] on div at bounding box center [409, 556] width 72 height 28
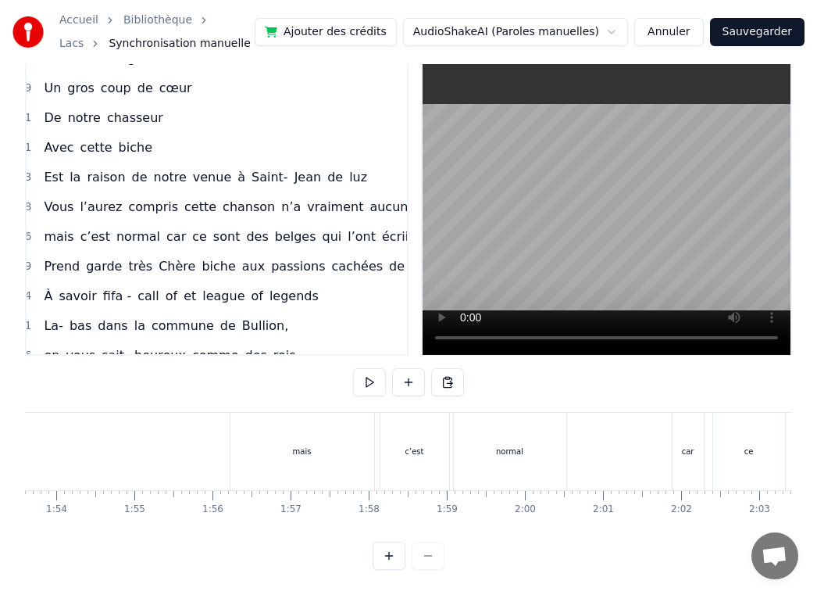
click at [316, 474] on div "mais" at bounding box center [303, 451] width 144 height 77
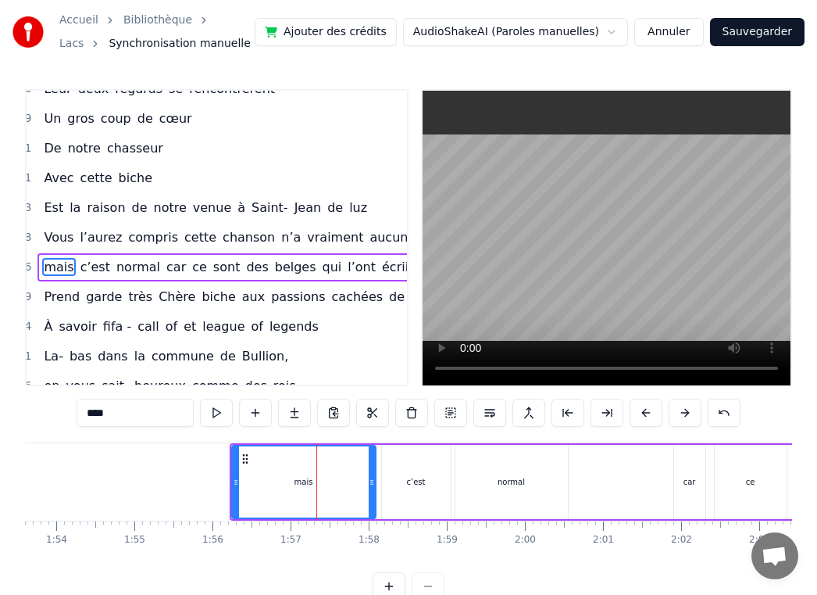
scroll to position [521, 20]
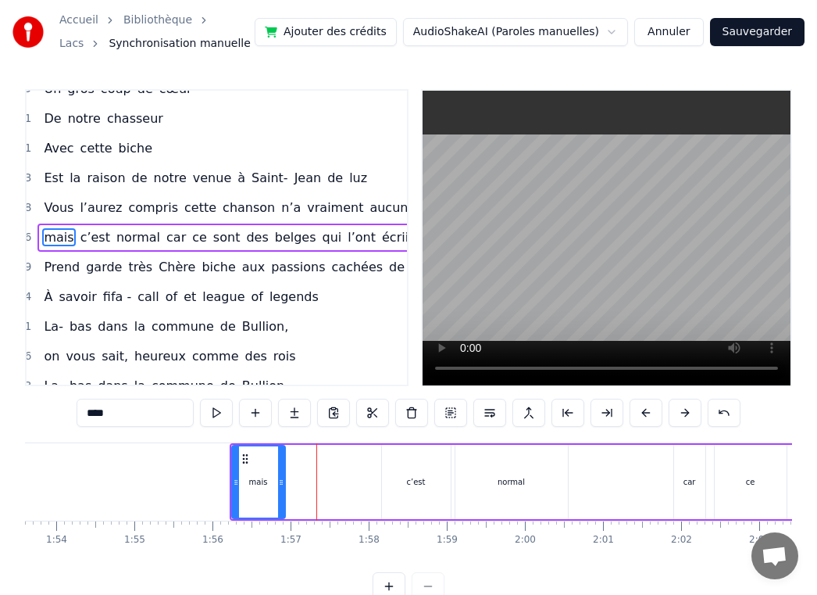
drag, startPoint x: 372, startPoint y: 470, endPoint x: 281, endPoint y: 470, distance: 90.6
click at [281, 470] on div at bounding box center [281, 481] width 6 height 71
click at [396, 479] on div "c’est" at bounding box center [416, 482] width 69 height 74
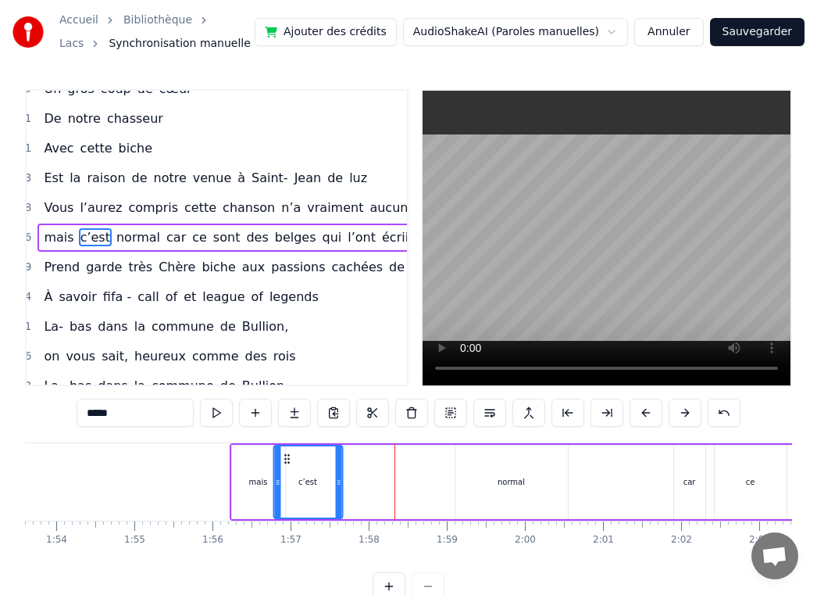
drag, startPoint x: 394, startPoint y: 459, endPoint x: 285, endPoint y: 460, distance: 108.6
click at [285, 460] on icon at bounding box center [287, 458] width 13 height 13
click at [331, 480] on div "c’est" at bounding box center [307, 481] width 67 height 71
drag, startPoint x: 337, startPoint y: 481, endPoint x: 310, endPoint y: 481, distance: 26.6
click at [310, 481] on icon at bounding box center [312, 482] width 6 height 13
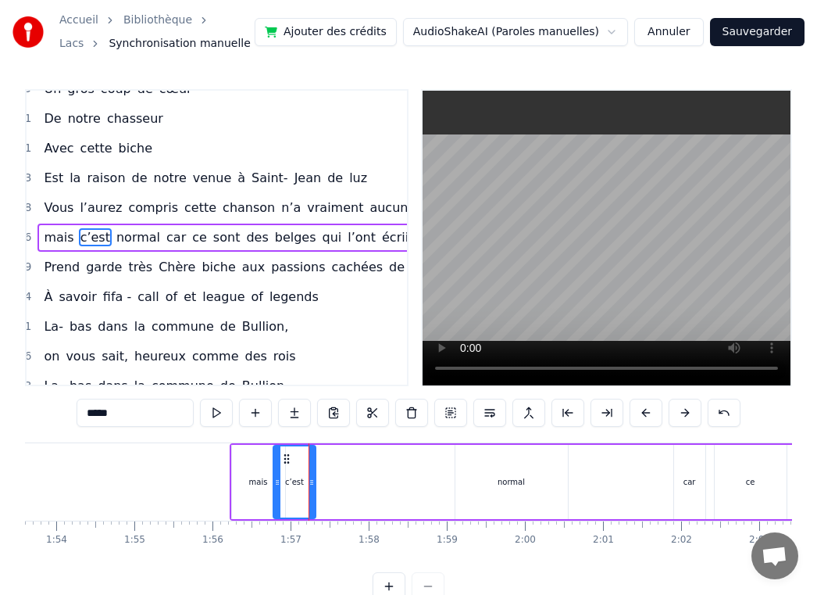
click at [465, 481] on div "normal" at bounding box center [512, 482] width 113 height 74
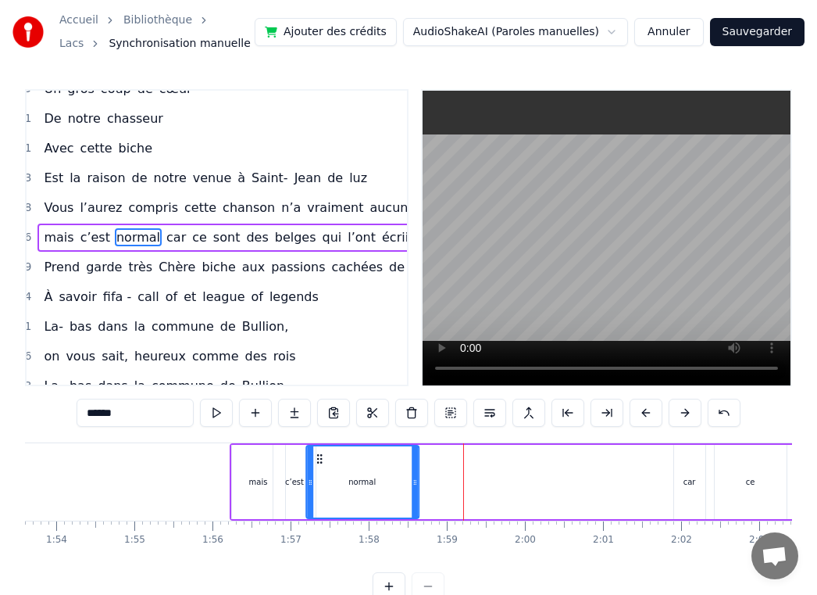
drag, startPoint x: 468, startPoint y: 459, endPoint x: 319, endPoint y: 466, distance: 149.4
click at [319, 466] on div "normal" at bounding box center [362, 481] width 111 height 71
drag, startPoint x: 415, startPoint y: 479, endPoint x: 356, endPoint y: 481, distance: 58.7
click at [356, 481] on icon at bounding box center [356, 482] width 6 height 13
click at [678, 474] on div "car" at bounding box center [689, 482] width 31 height 74
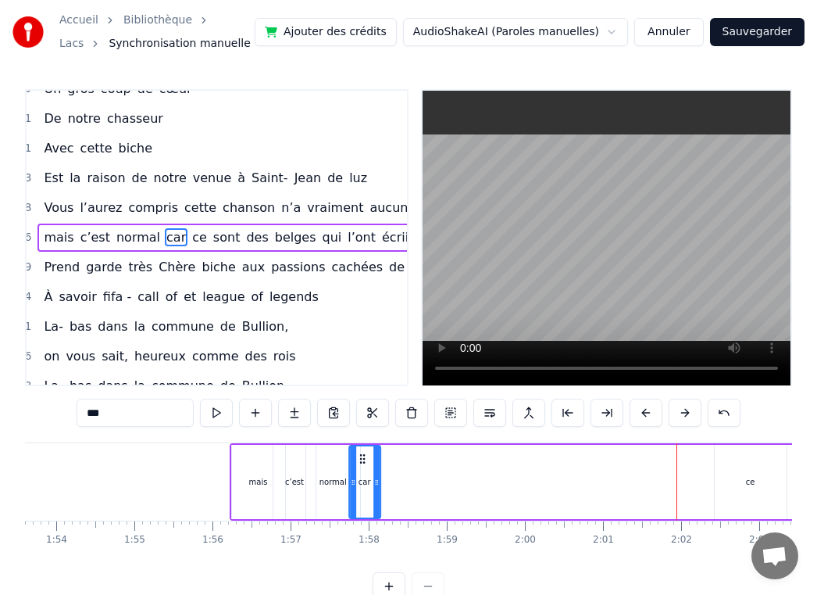
drag, startPoint x: 684, startPoint y: 461, endPoint x: 359, endPoint y: 471, distance: 325.2
click at [359, 471] on div "car" at bounding box center [365, 481] width 30 height 71
click at [738, 463] on div "ce" at bounding box center [751, 482] width 72 height 74
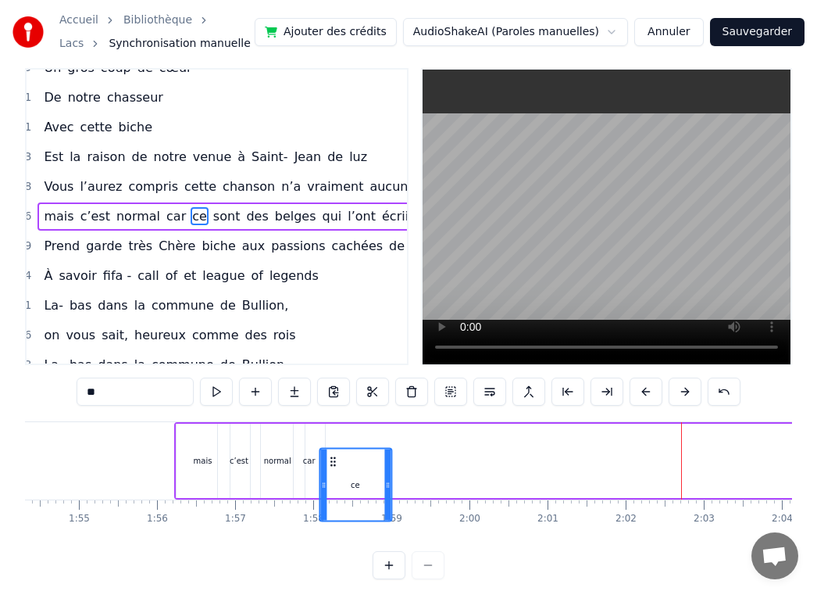
scroll to position [23, 0]
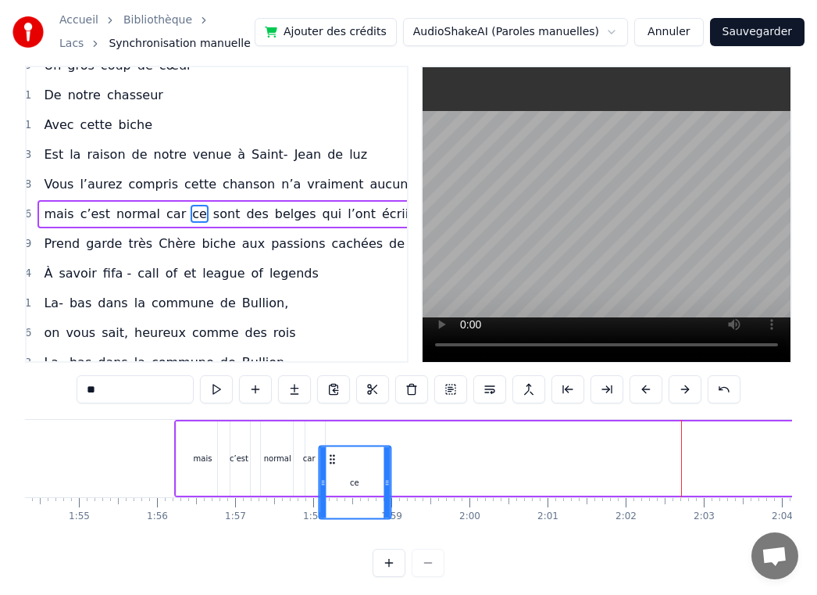
drag, startPoint x: 91, startPoint y: 455, endPoint x: 331, endPoint y: 441, distance: 240.3
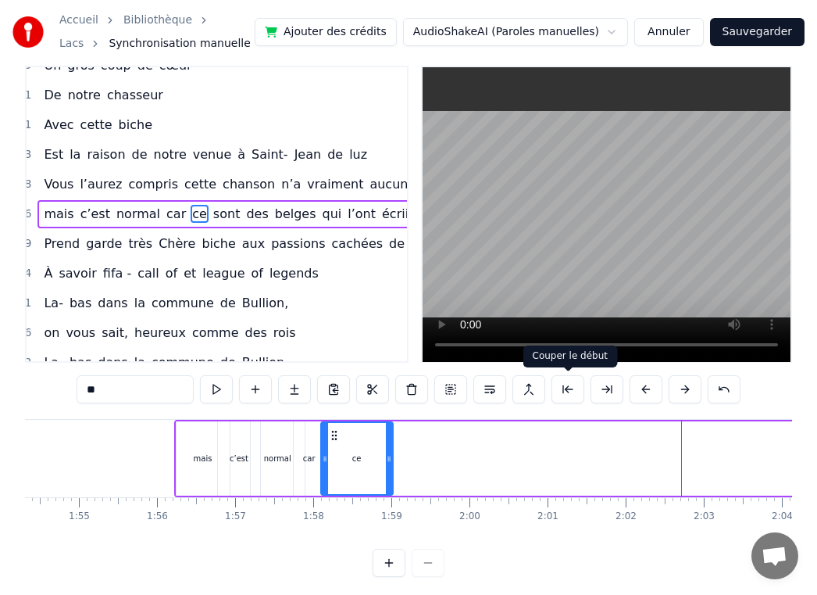
click at [560, 391] on button at bounding box center [568, 389] width 33 height 28
click at [556, 390] on button at bounding box center [568, 389] width 33 height 28
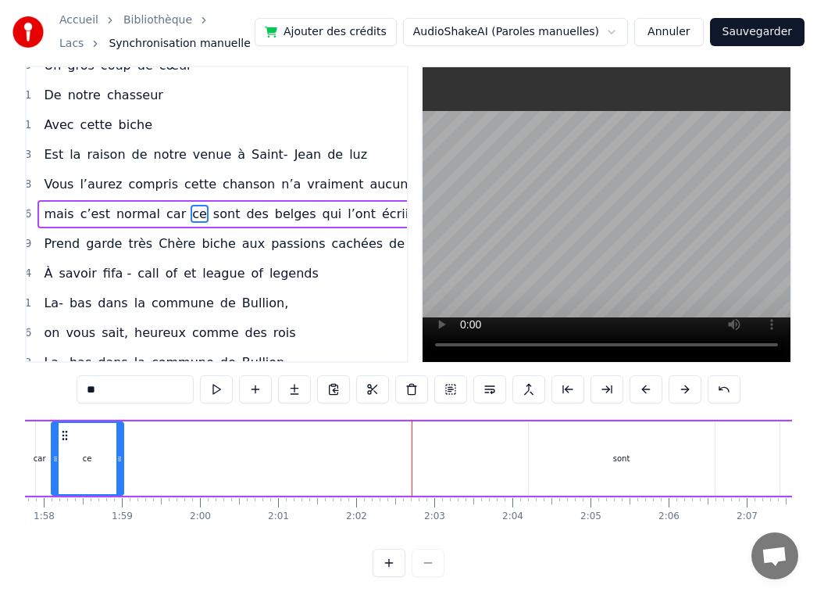
scroll to position [0, 9294]
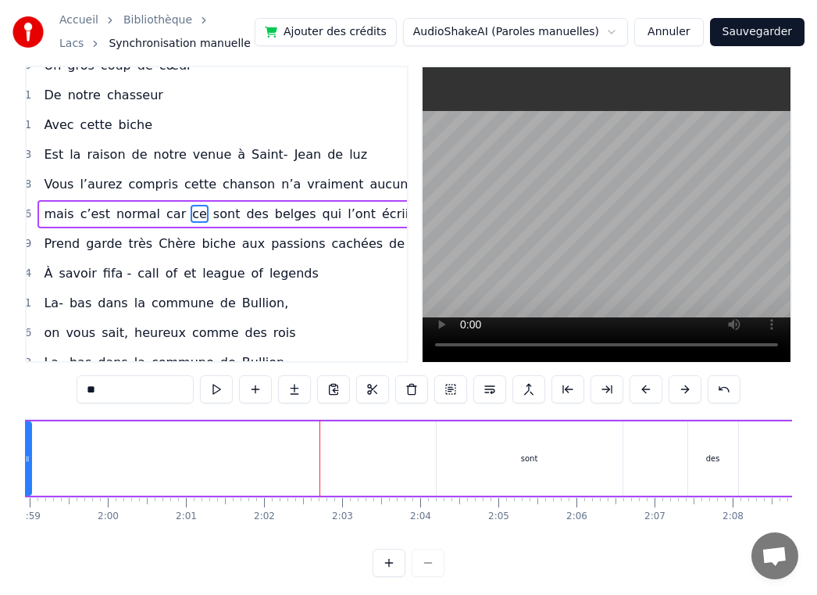
click at [548, 470] on div "sont" at bounding box center [530, 458] width 186 height 74
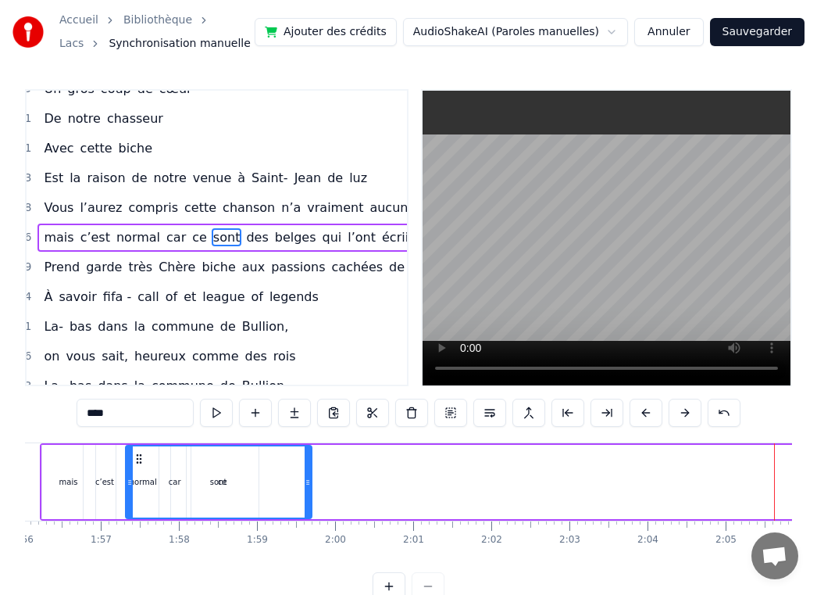
scroll to position [0, 9045]
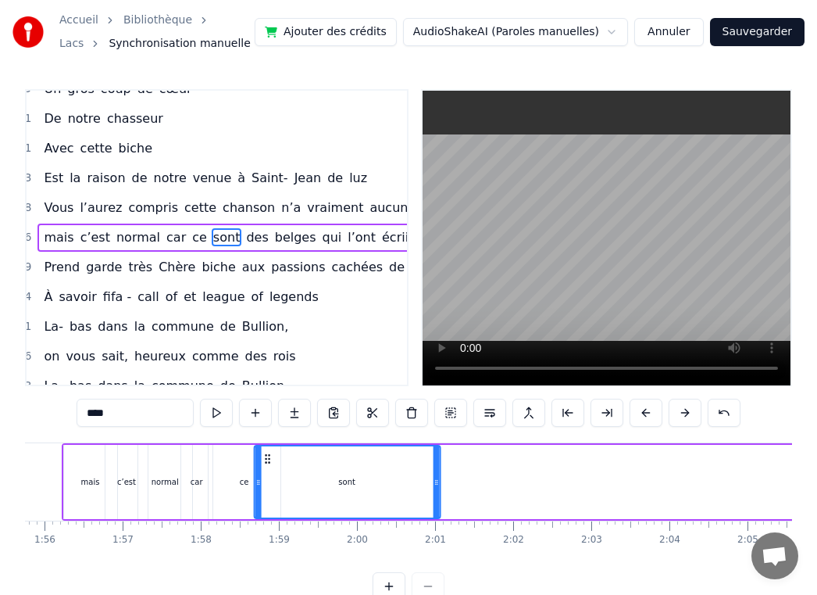
drag, startPoint x: 452, startPoint y: 456, endPoint x: 270, endPoint y: 474, distance: 182.9
click at [270, 474] on div "sont" at bounding box center [347, 481] width 184 height 71
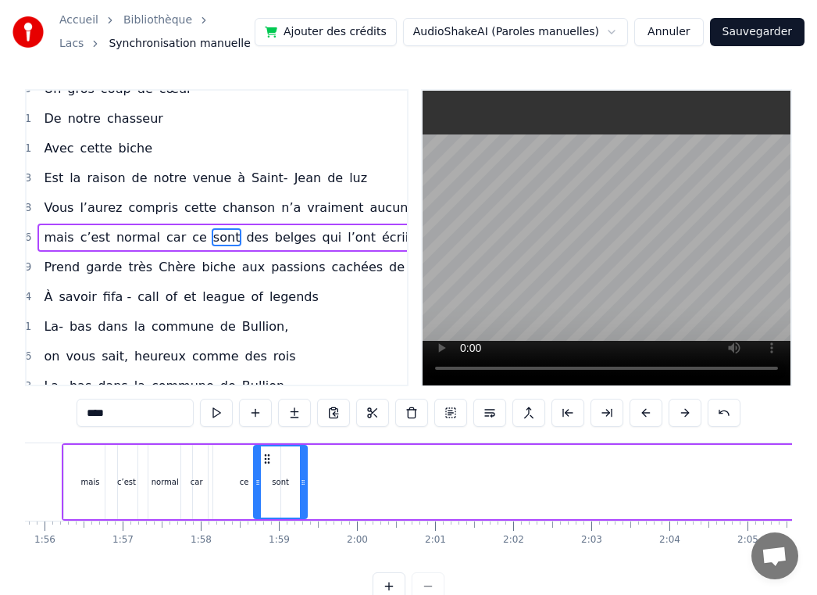
drag, startPoint x: 438, startPoint y: 482, endPoint x: 306, endPoint y: 483, distance: 132.8
click at [306, 483] on icon at bounding box center [303, 482] width 6 height 13
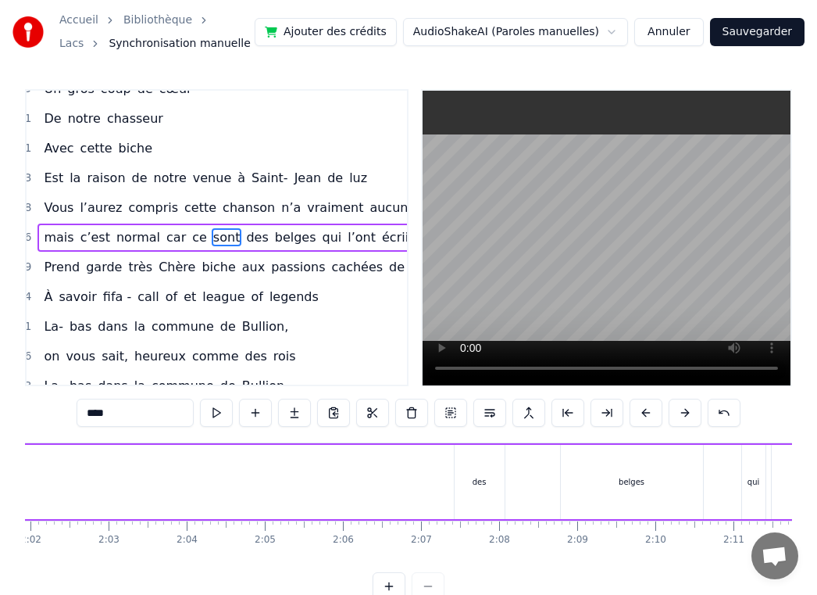
scroll to position [0, 9541]
click at [581, 480] on div "belges" at bounding box center [619, 482] width 142 height 74
type input "******"
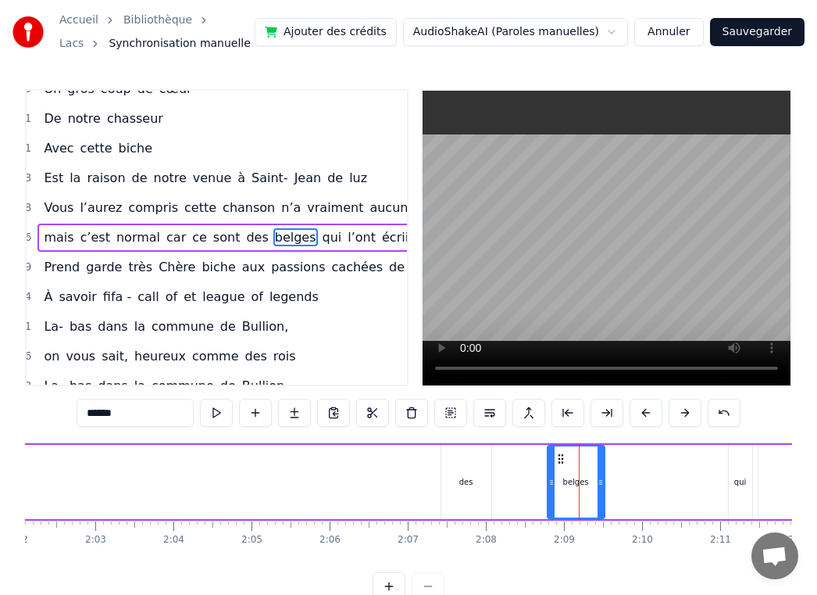
drag, startPoint x: 686, startPoint y: 463, endPoint x: 599, endPoint y: 462, distance: 86.7
click at [599, 462] on div at bounding box center [601, 481] width 6 height 71
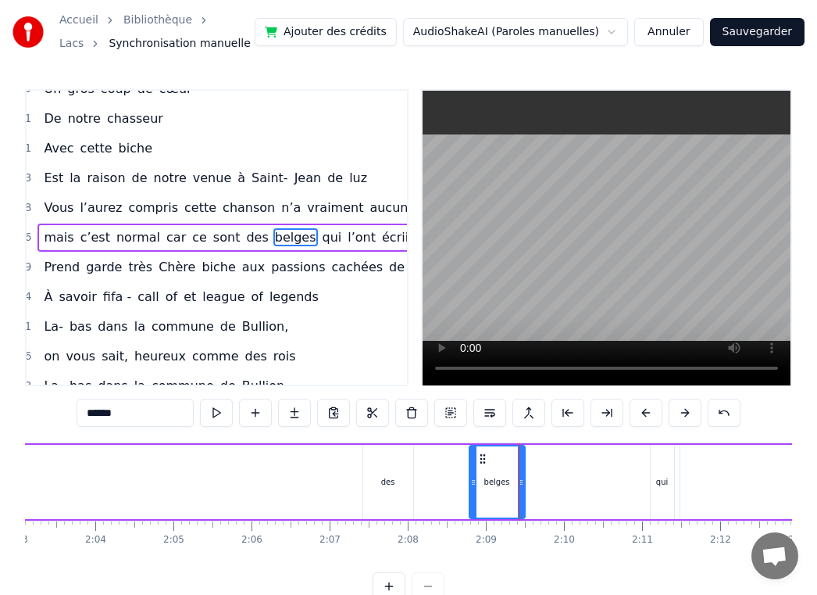
scroll to position [0, 9628]
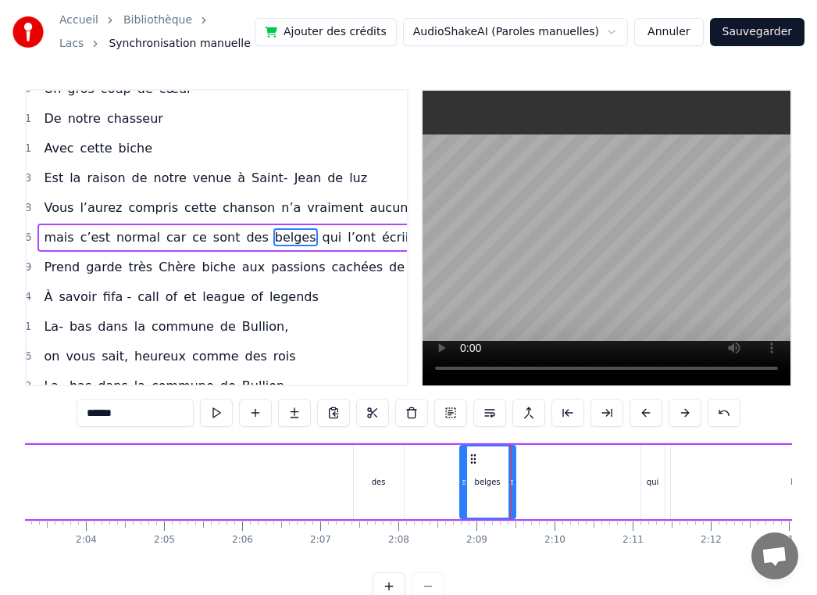
drag, startPoint x: 648, startPoint y: 467, endPoint x: 566, endPoint y: 465, distance: 82.1
click at [566, 465] on div "mais c’est normal car ce sont des [DEMOGRAPHIC_DATA] qui l’ont écriiiiites" at bounding box center [357, 481] width 1758 height 77
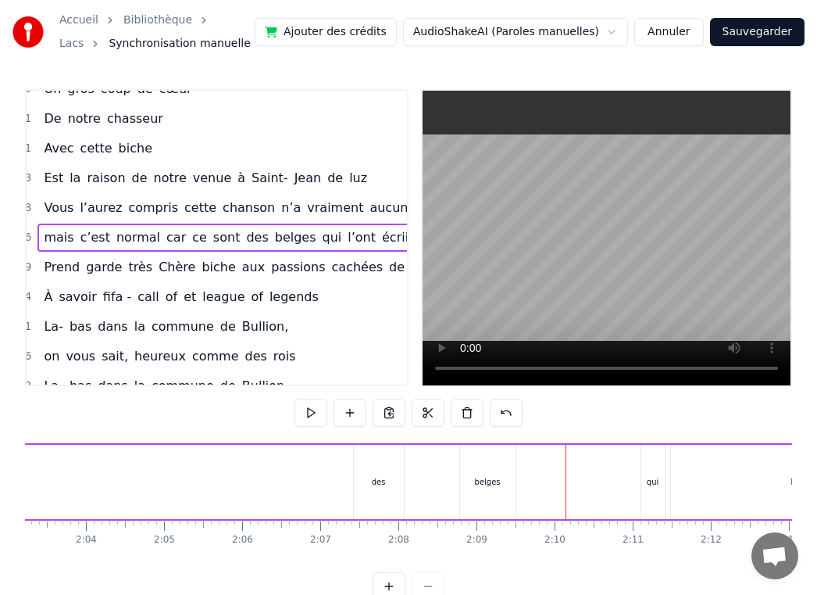
click at [658, 463] on div "qui" at bounding box center [653, 482] width 23 height 74
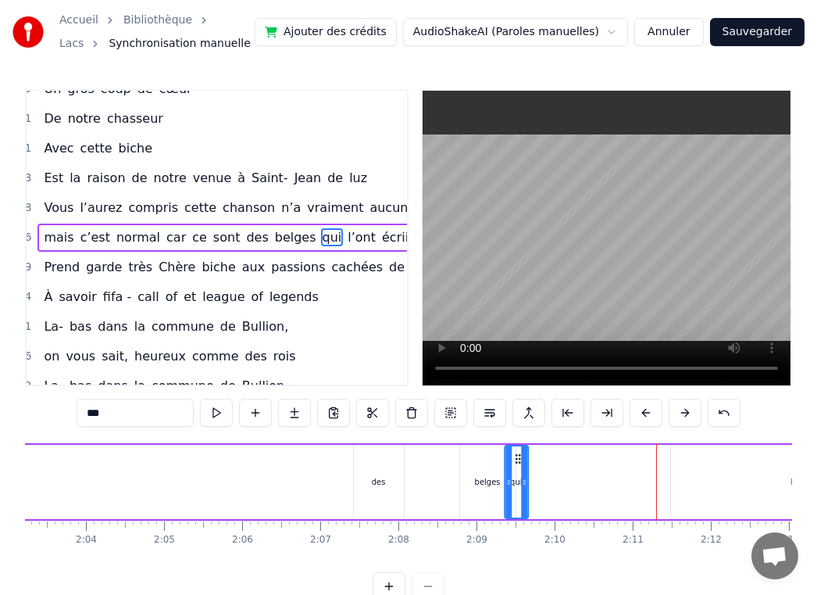
drag, startPoint x: 651, startPoint y: 456, endPoint x: 515, endPoint y: 460, distance: 136.0
click at [515, 460] on icon at bounding box center [518, 458] width 13 height 13
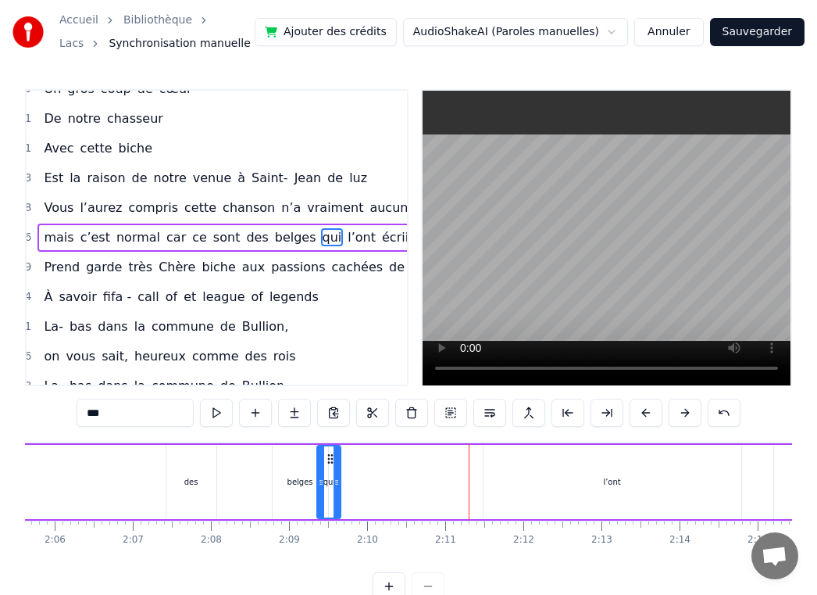
scroll to position [0, 9838]
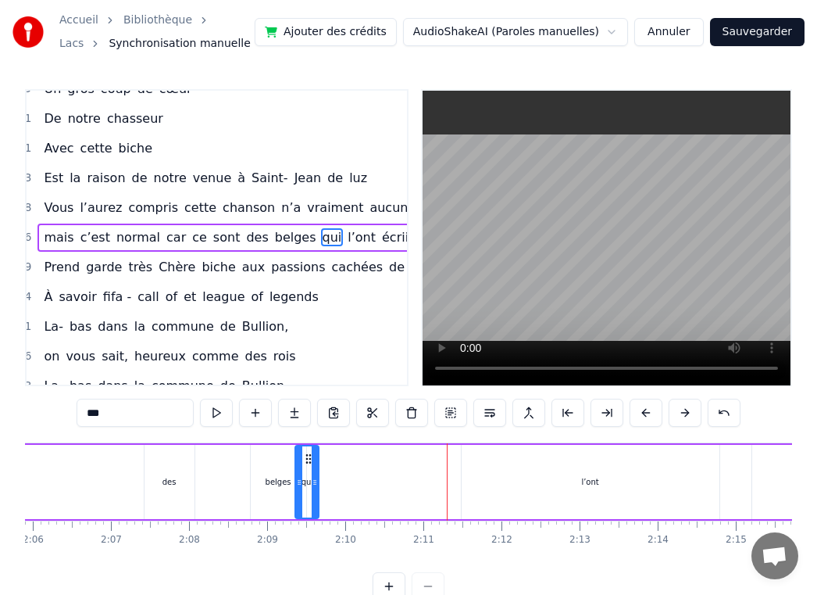
click at [558, 468] on div "l’ont" at bounding box center [591, 482] width 258 height 74
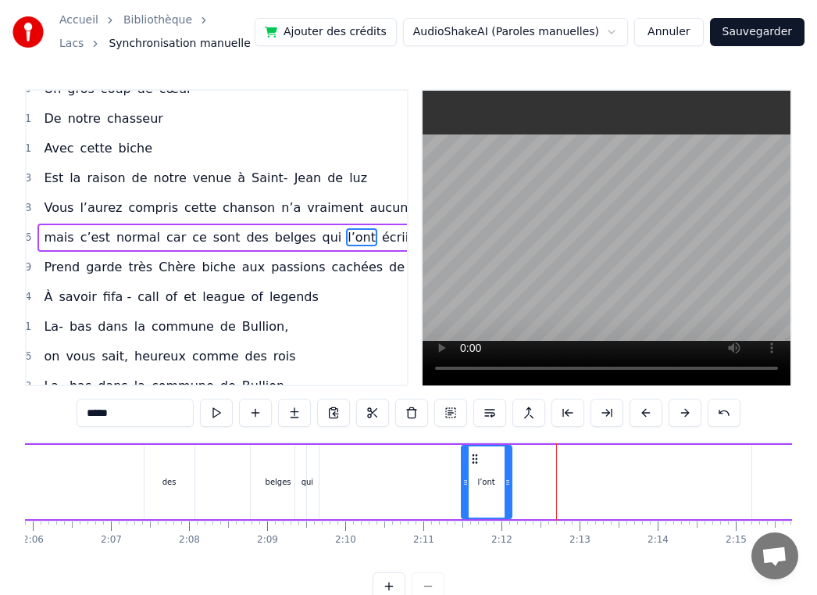
drag, startPoint x: 716, startPoint y: 477, endPoint x: 507, endPoint y: 468, distance: 208.8
click at [507, 469] on div at bounding box center [508, 481] width 6 height 71
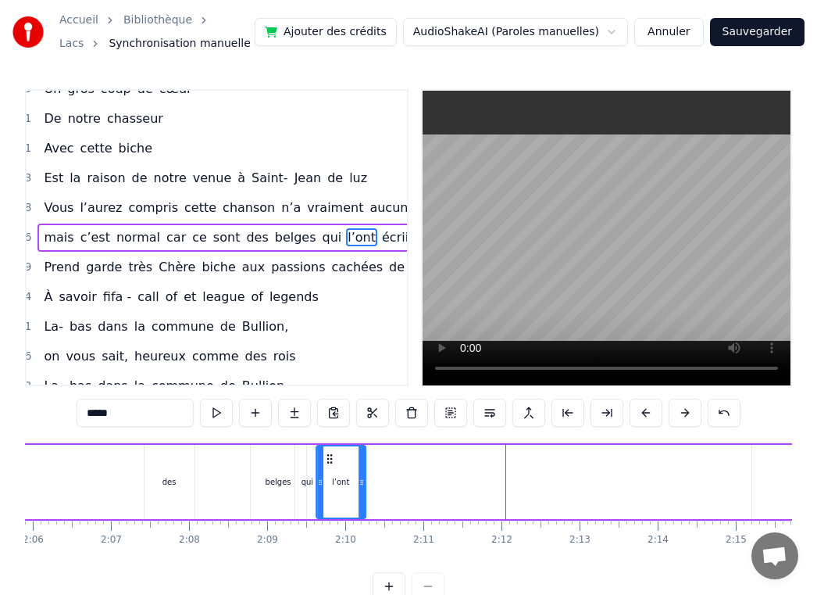
drag, startPoint x: 475, startPoint y: 459, endPoint x: 330, endPoint y: 466, distance: 145.5
click at [330, 466] on div "l’ont" at bounding box center [341, 481] width 48 height 71
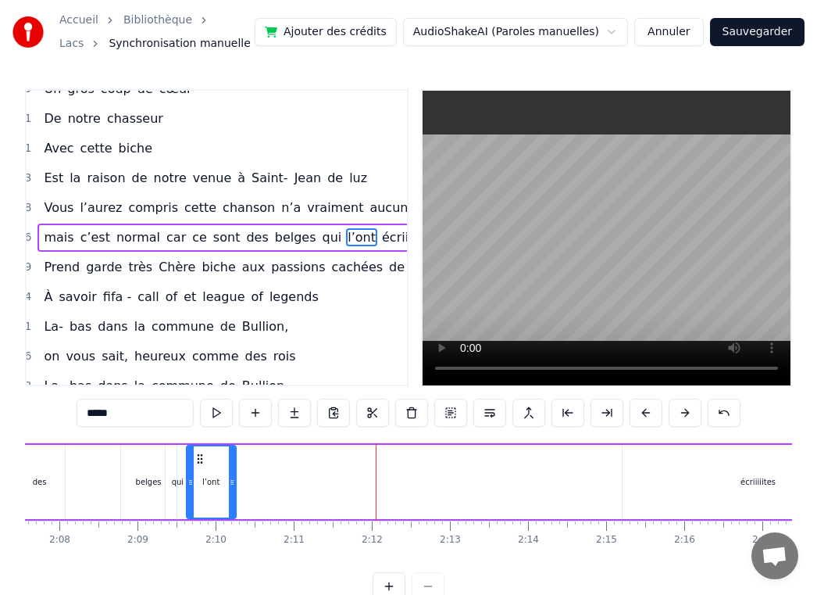
scroll to position [0, 10199]
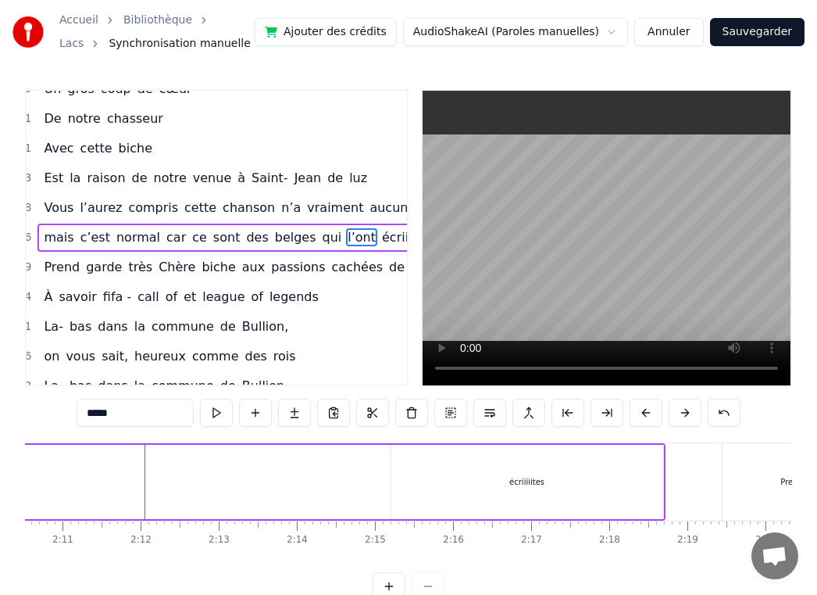
click at [444, 465] on div "écriiiiites" at bounding box center [527, 482] width 272 height 74
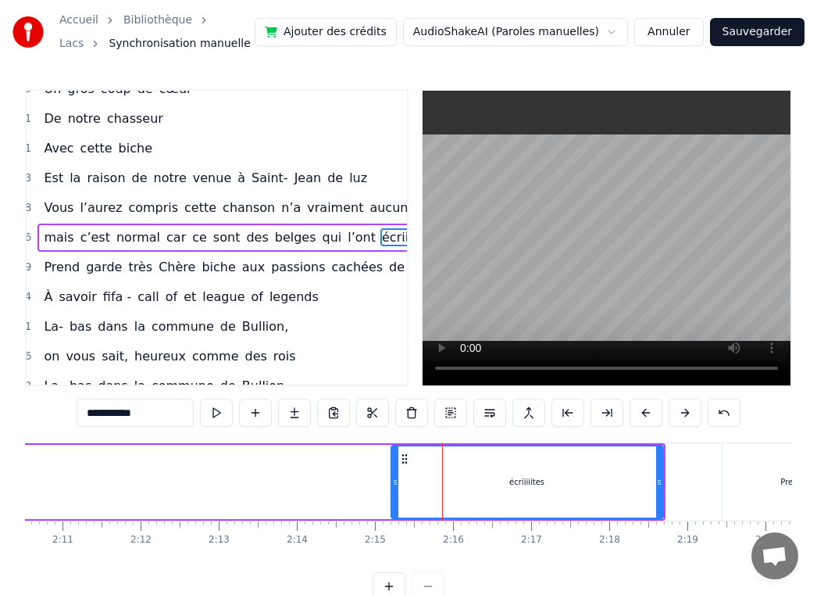
drag, startPoint x: 663, startPoint y: 477, endPoint x: 540, endPoint y: 474, distance: 122.7
click at [533, 475] on div "écriiiiites" at bounding box center [527, 482] width 273 height 74
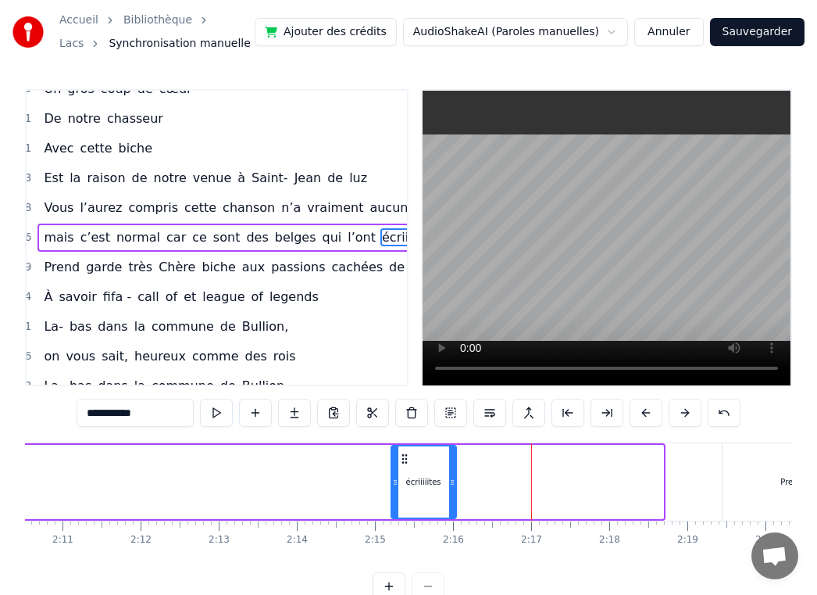
drag, startPoint x: 659, startPoint y: 482, endPoint x: 452, endPoint y: 477, distance: 207.1
click at [452, 477] on icon at bounding box center [452, 482] width 6 height 13
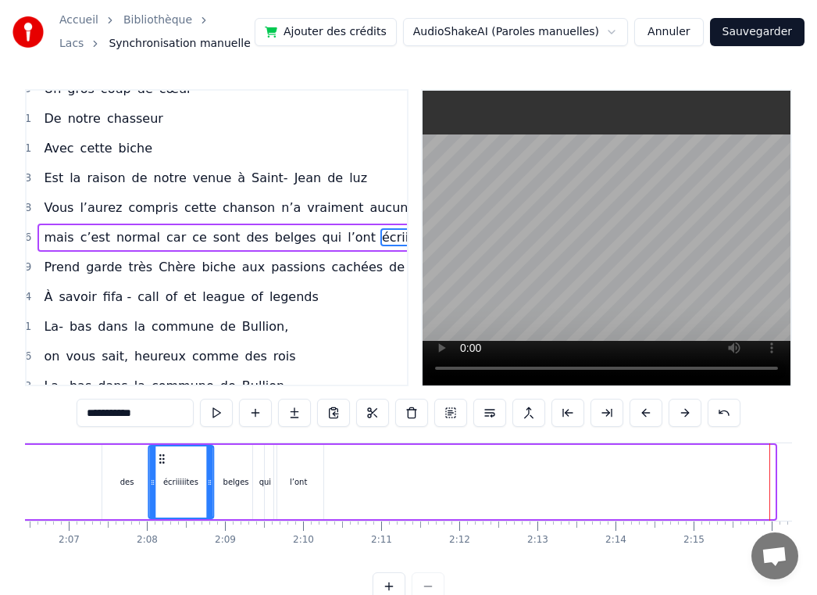
scroll to position [0, 9880]
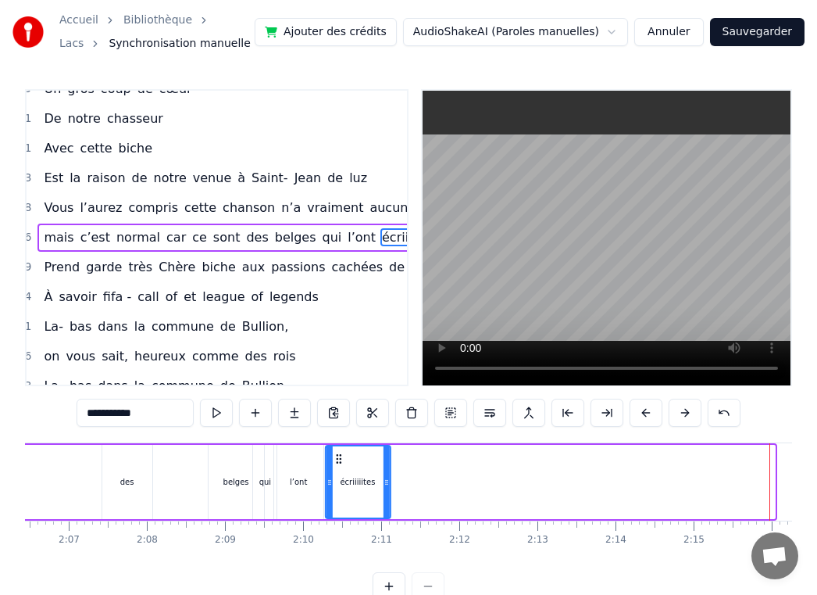
drag, startPoint x: 401, startPoint y: 456, endPoint x: 335, endPoint y: 474, distance: 68.1
click at [335, 474] on div "écriiiiites" at bounding box center [357, 481] width 63 height 71
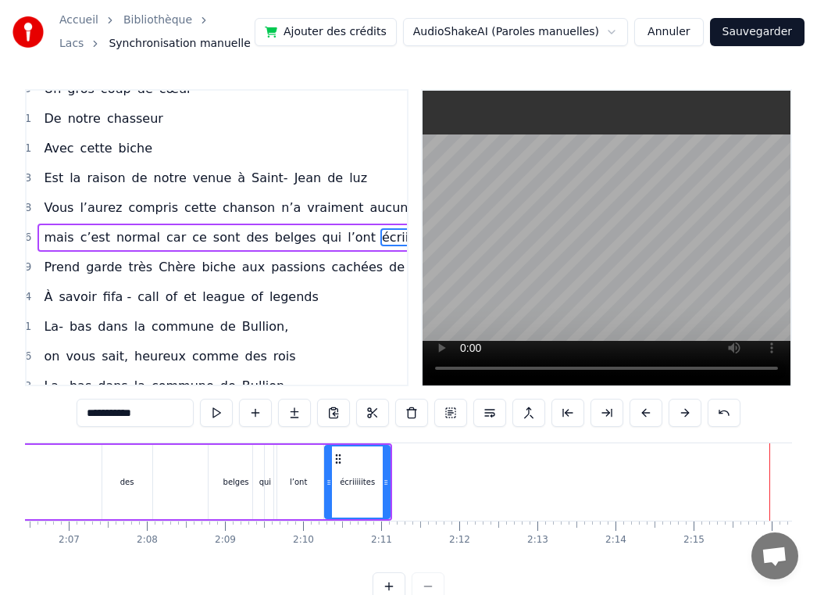
click at [136, 476] on div "des" at bounding box center [127, 482] width 50 height 74
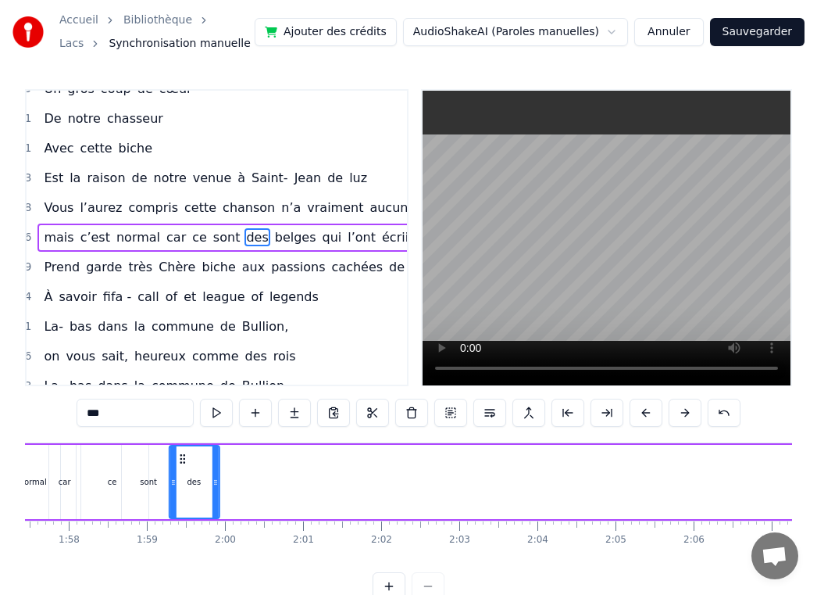
drag, startPoint x: 116, startPoint y: 458, endPoint x: 184, endPoint y: 478, distance: 70.2
click at [184, 478] on div "des" at bounding box center [194, 481] width 48 height 71
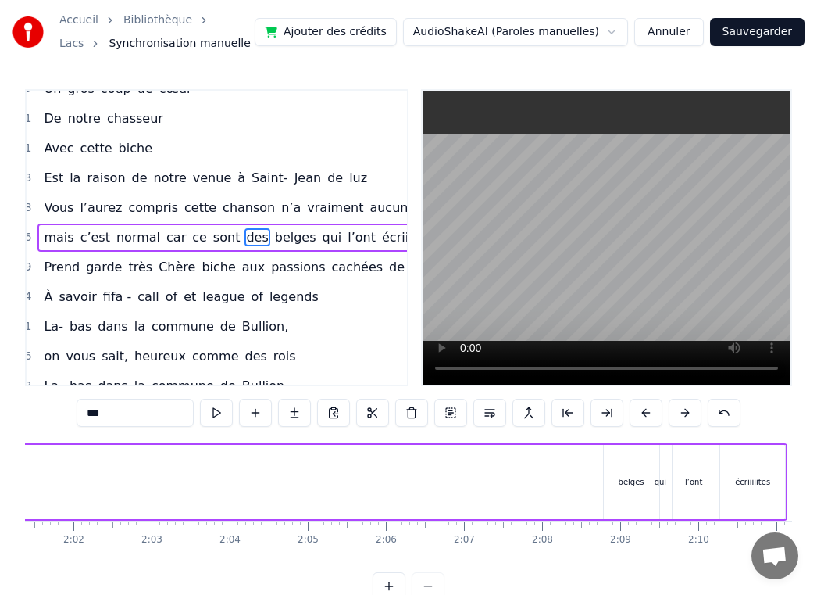
scroll to position [0, 9560]
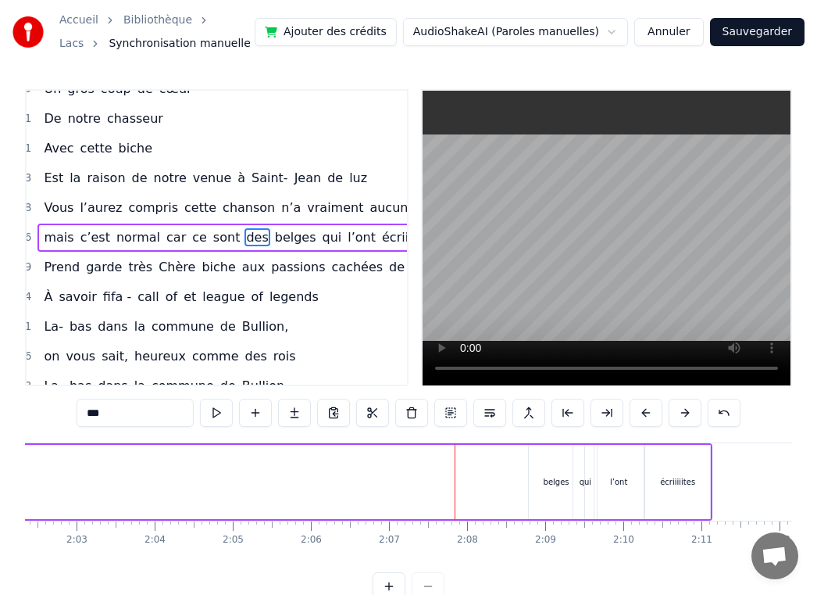
click at [552, 464] on div "belges" at bounding box center [556, 482] width 55 height 74
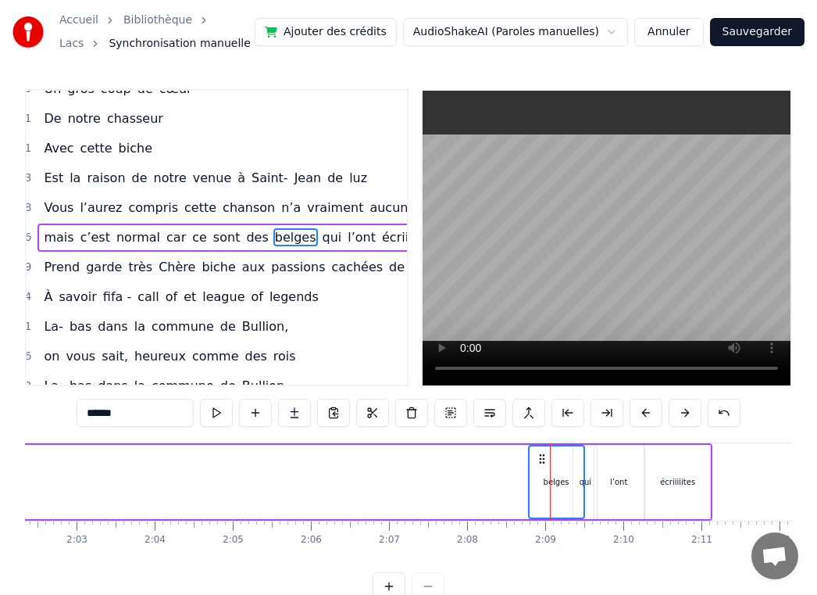
click at [589, 457] on div "qui" at bounding box center [585, 482] width 23 height 74
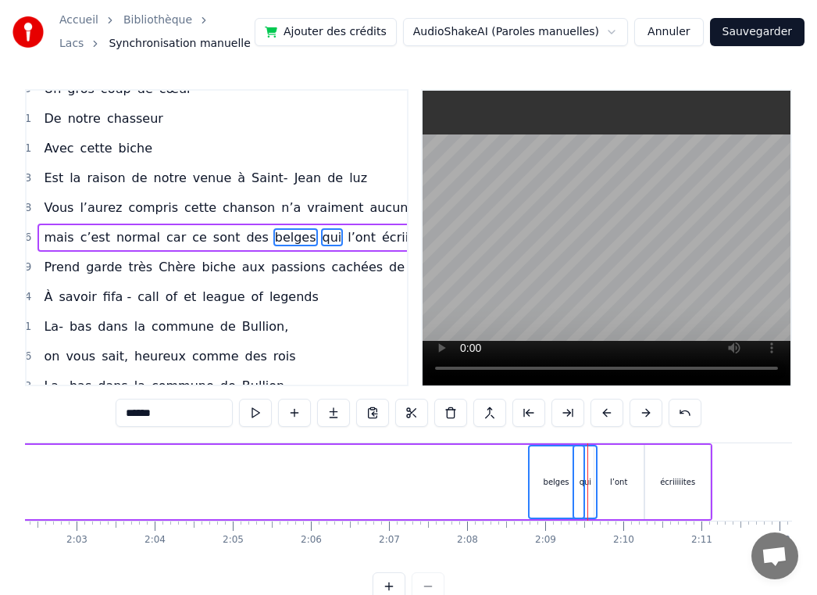
click at [617, 459] on div "l’ont" at bounding box center [619, 482] width 49 height 74
click at [662, 463] on div "écriiiiites" at bounding box center [677, 482] width 65 height 74
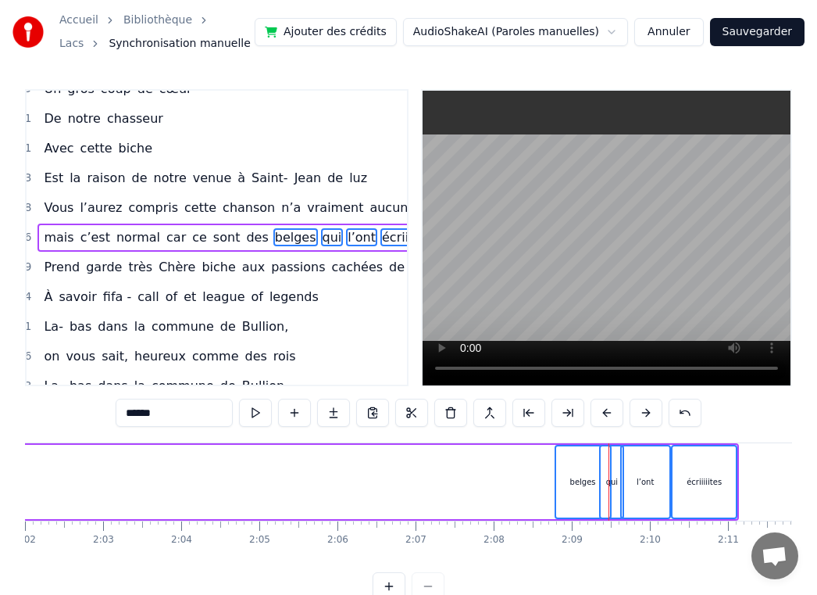
scroll to position [0, 9528]
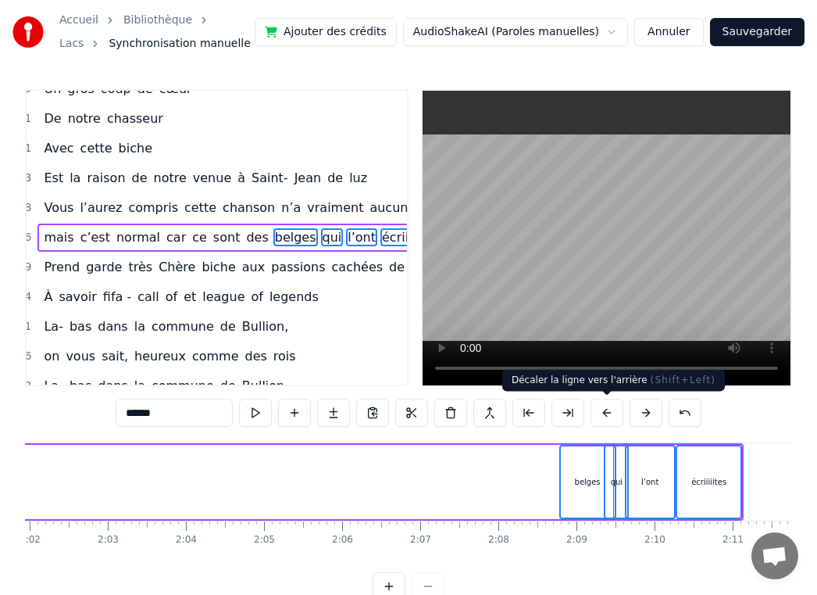
click at [613, 413] on button at bounding box center [607, 413] width 33 height 28
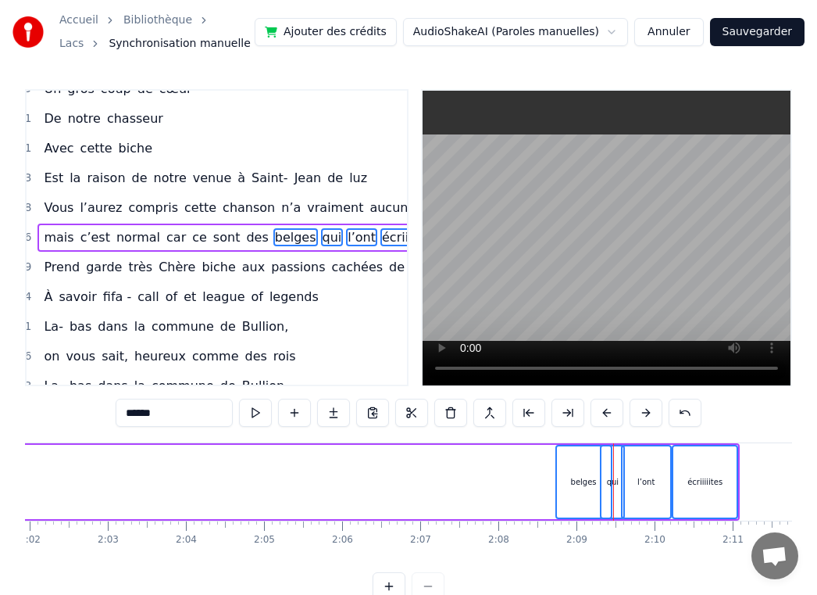
click at [613, 413] on button at bounding box center [607, 413] width 33 height 28
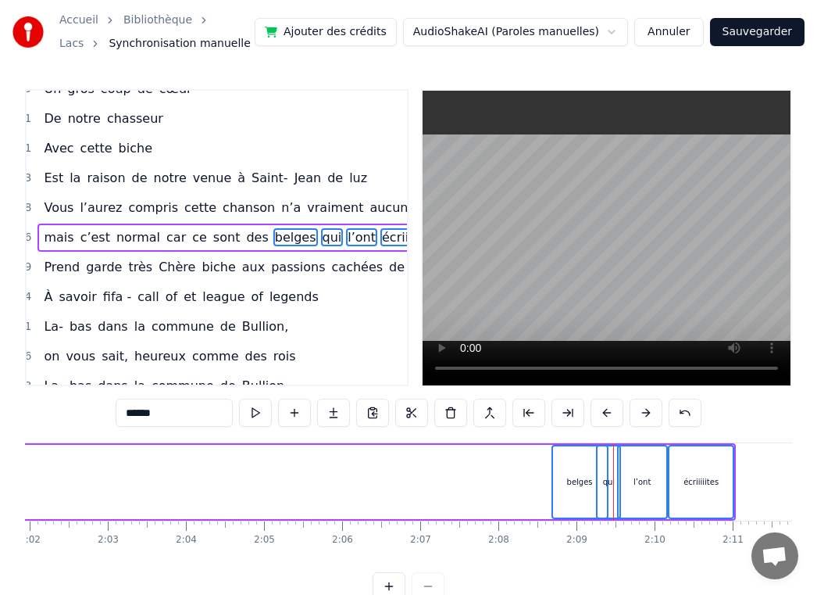
click at [613, 413] on button at bounding box center [607, 413] width 33 height 28
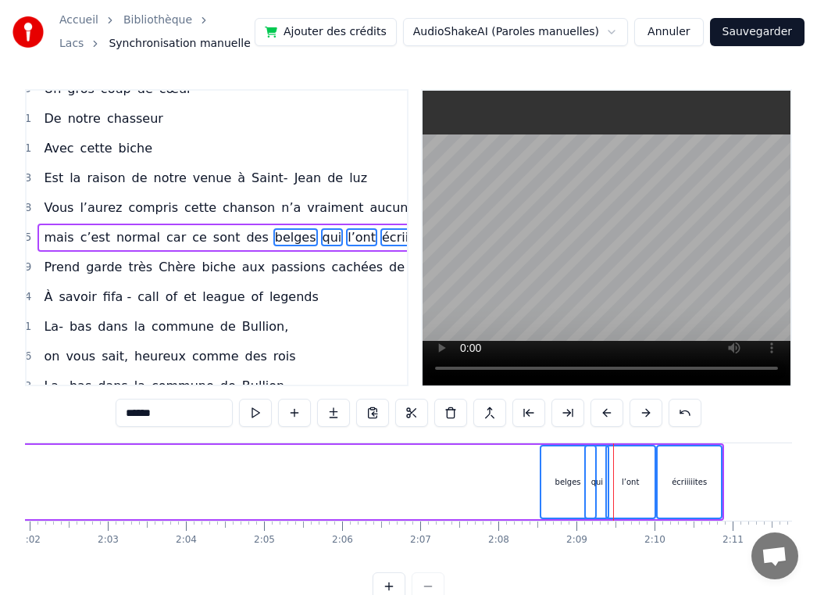
click at [613, 413] on button at bounding box center [607, 413] width 33 height 28
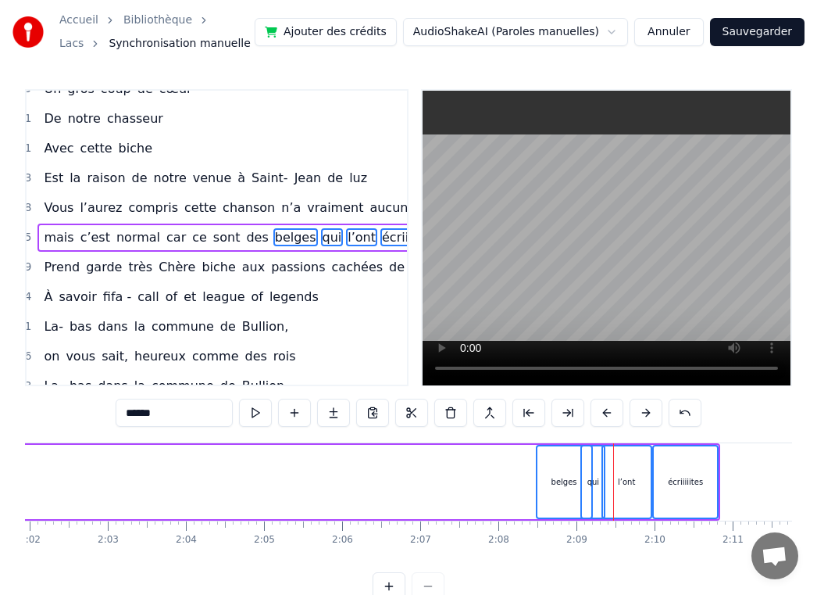
click at [613, 413] on button at bounding box center [607, 413] width 33 height 28
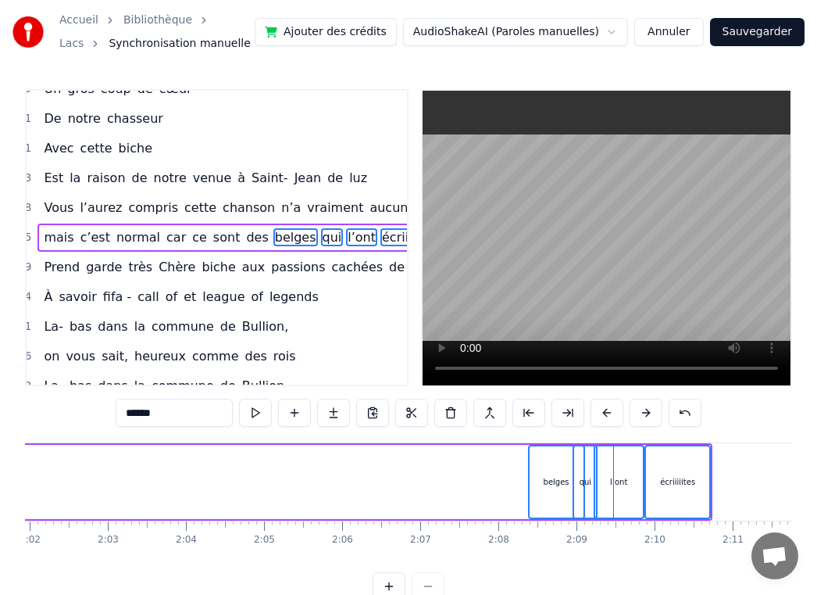
click at [613, 413] on button at bounding box center [607, 413] width 33 height 28
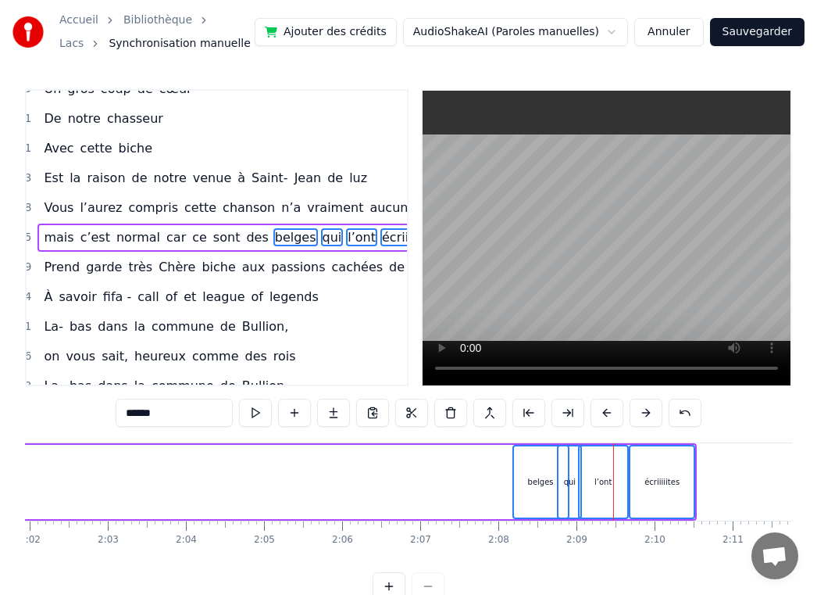
click at [613, 413] on button at bounding box center [607, 413] width 33 height 28
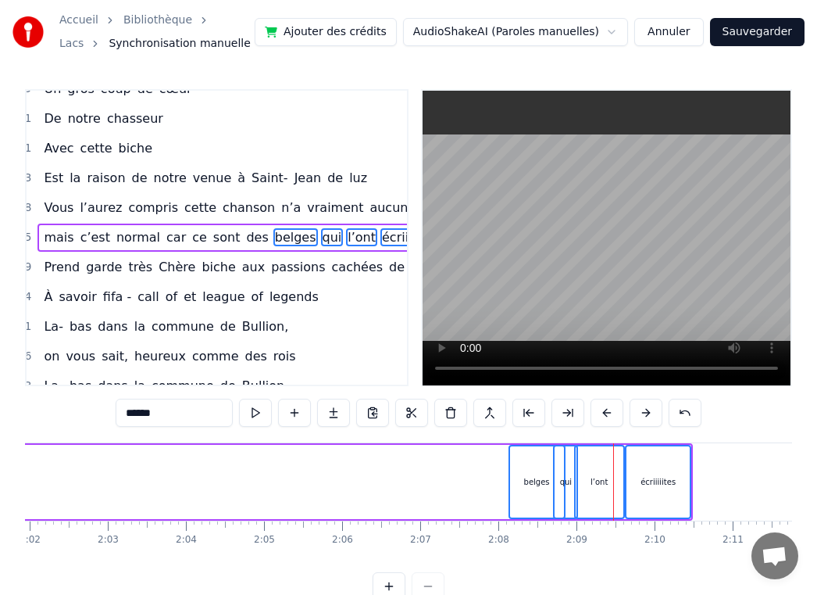
click at [613, 413] on button at bounding box center [607, 413] width 33 height 28
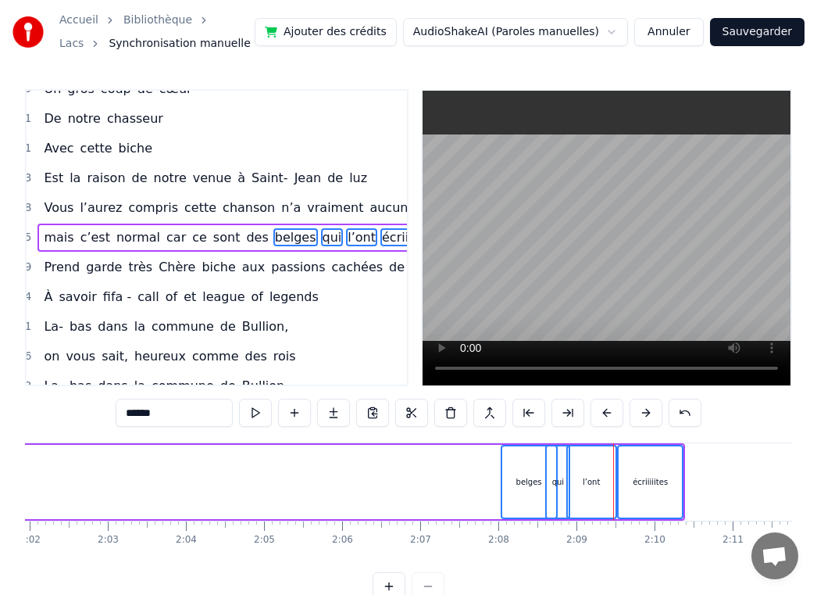
click at [613, 413] on button at bounding box center [607, 413] width 33 height 28
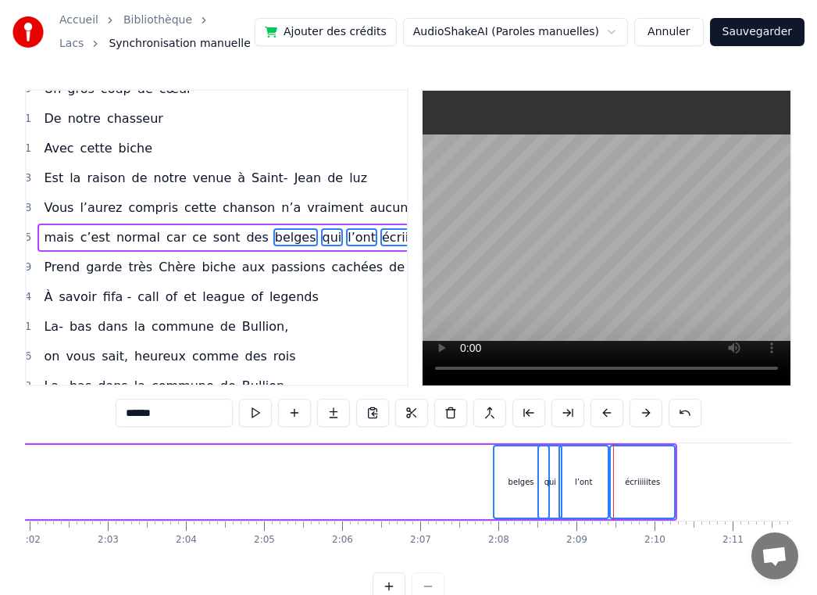
click at [613, 413] on button at bounding box center [607, 413] width 33 height 28
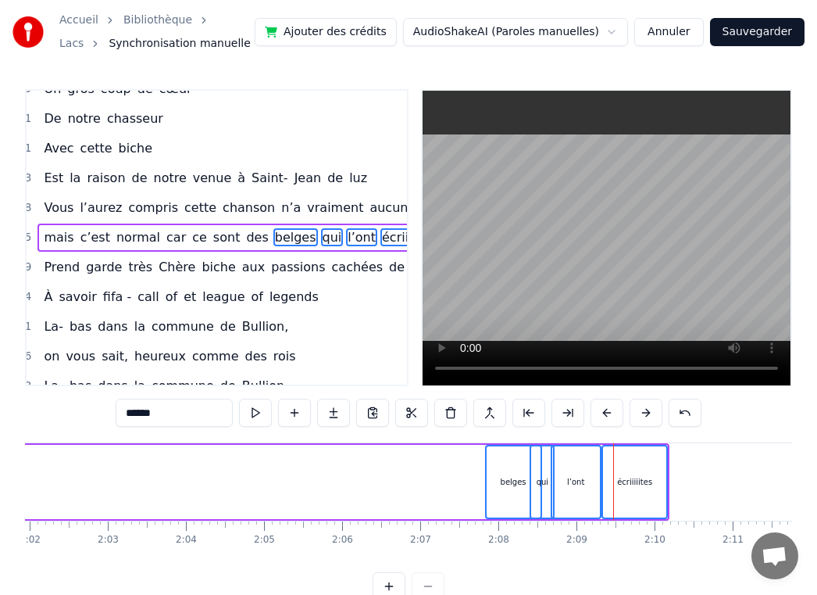
click at [613, 413] on button at bounding box center [607, 413] width 33 height 28
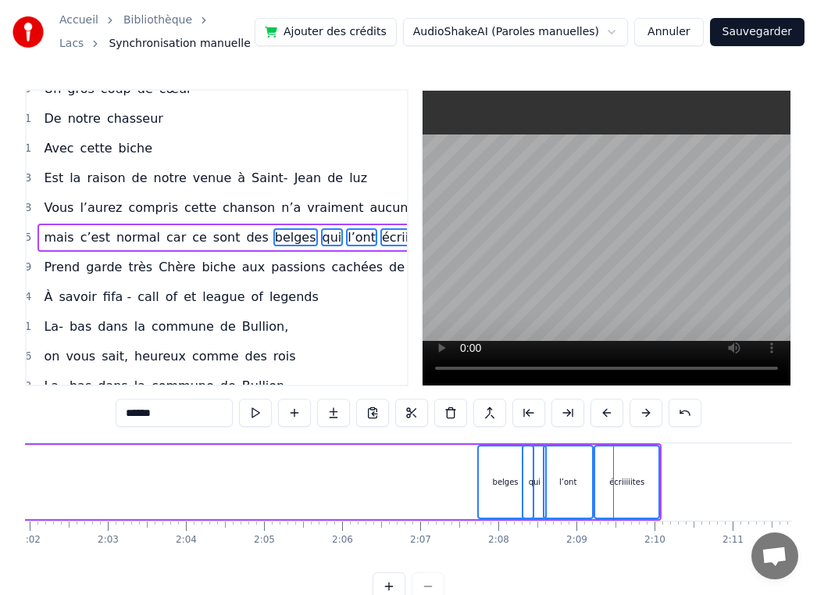
click at [613, 413] on button at bounding box center [607, 413] width 33 height 28
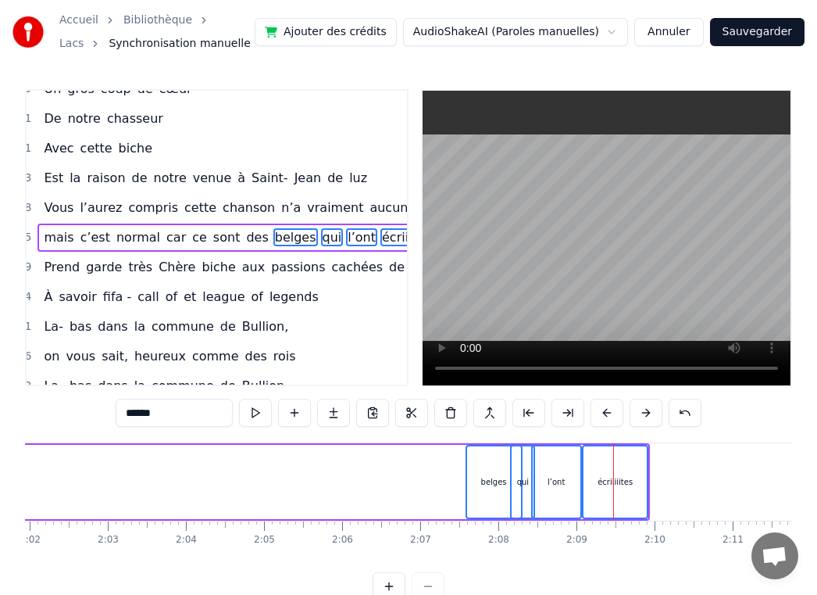
click at [613, 413] on button at bounding box center [607, 413] width 33 height 28
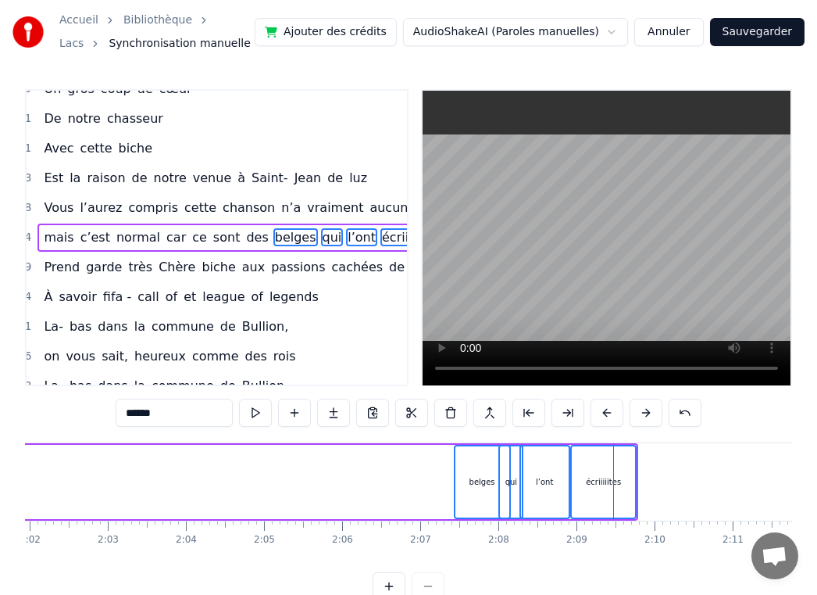
click at [613, 413] on button at bounding box center [607, 413] width 33 height 28
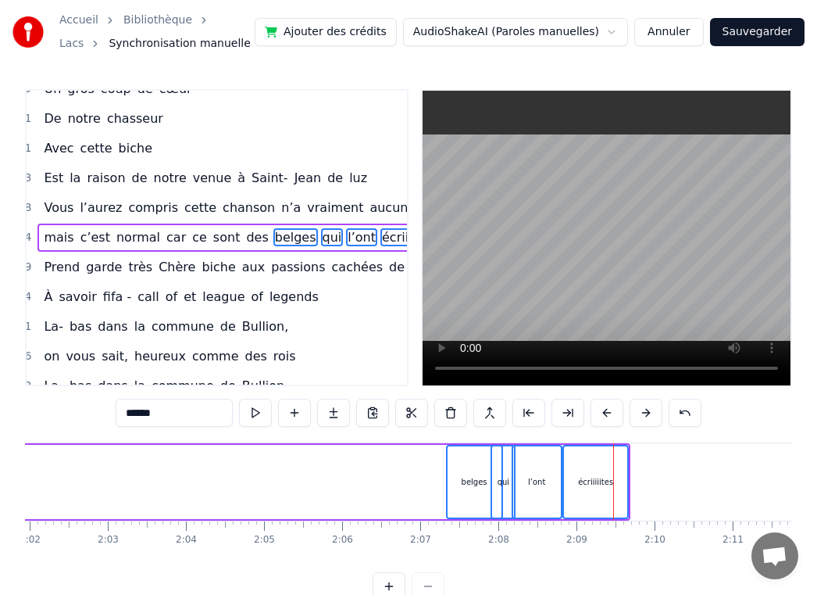
click at [613, 413] on button at bounding box center [607, 413] width 33 height 28
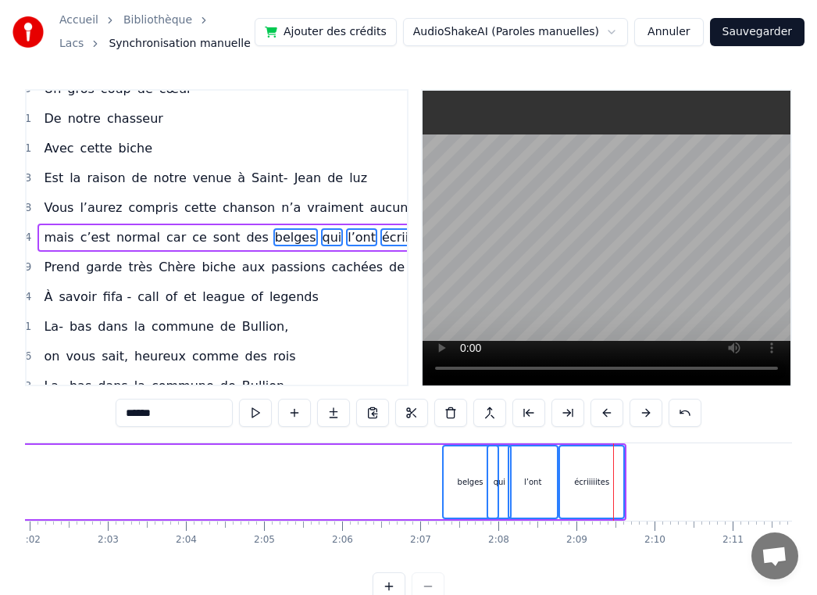
click at [627, 438] on div "0:17 L’homme [PERSON_NAME] 0:25 Alias Grand thug 0:29 Parti chercher 0:35 Un pe…" at bounding box center [408, 345] width 767 height 512
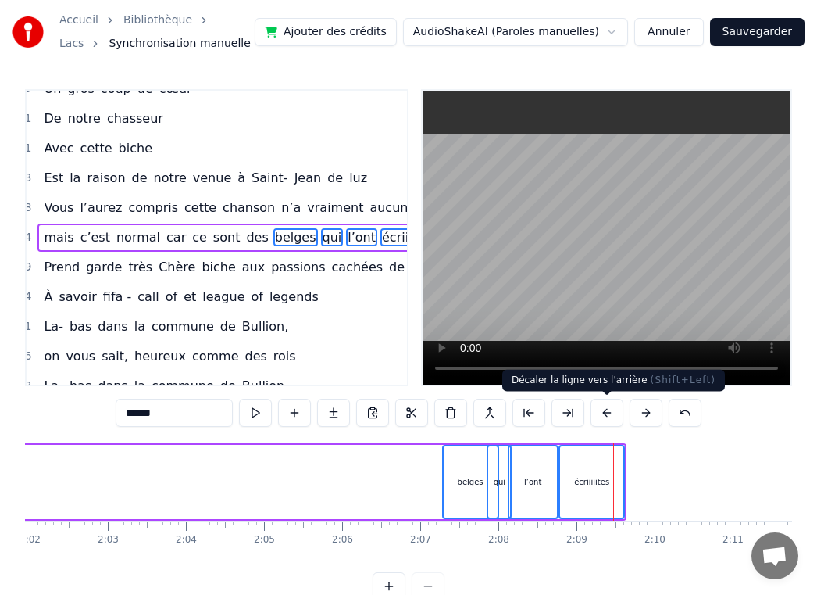
click at [606, 416] on button at bounding box center [607, 413] width 33 height 28
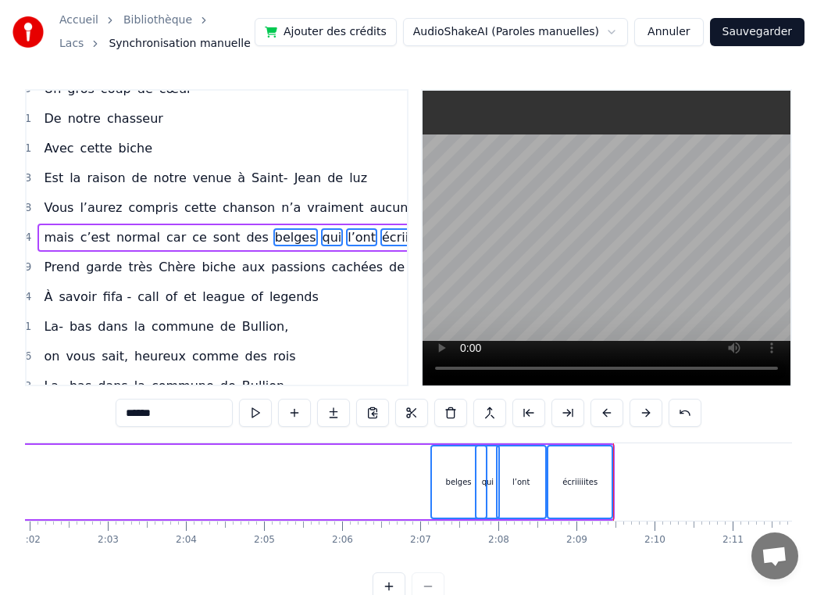
click at [606, 416] on button at bounding box center [607, 413] width 33 height 28
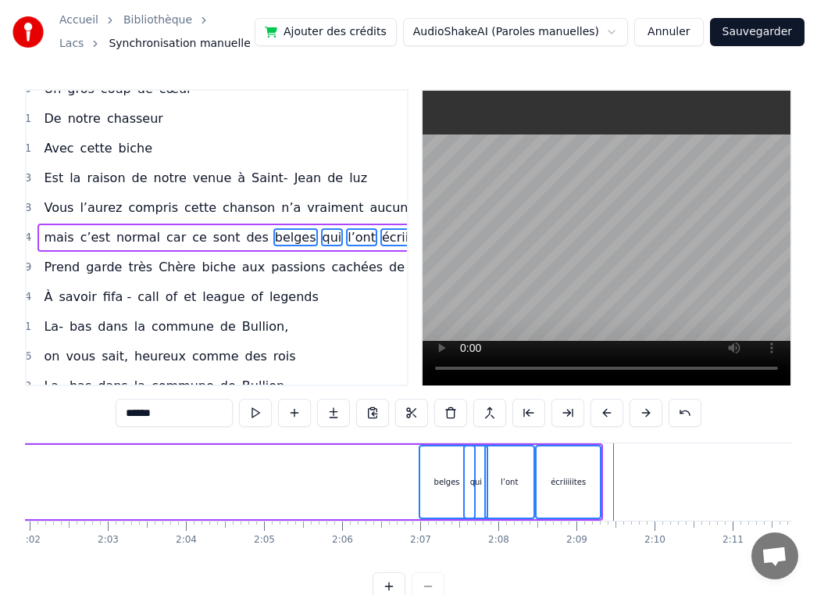
click at [606, 416] on button at bounding box center [607, 413] width 33 height 28
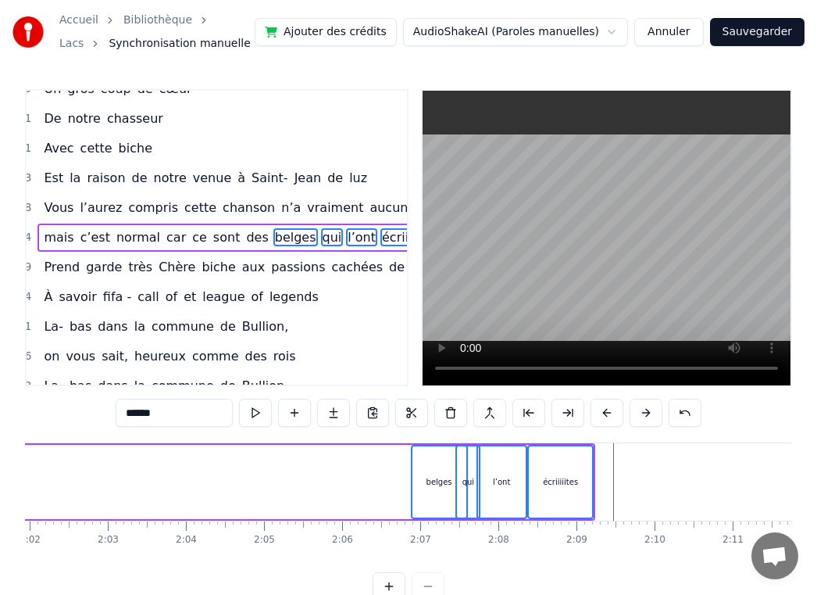
click at [606, 416] on button at bounding box center [607, 413] width 33 height 28
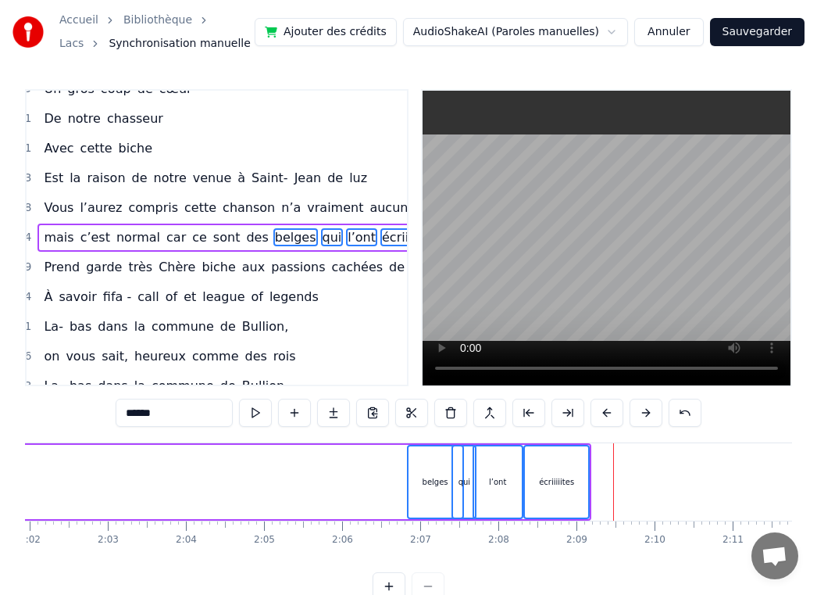
click at [606, 416] on button at bounding box center [607, 413] width 33 height 28
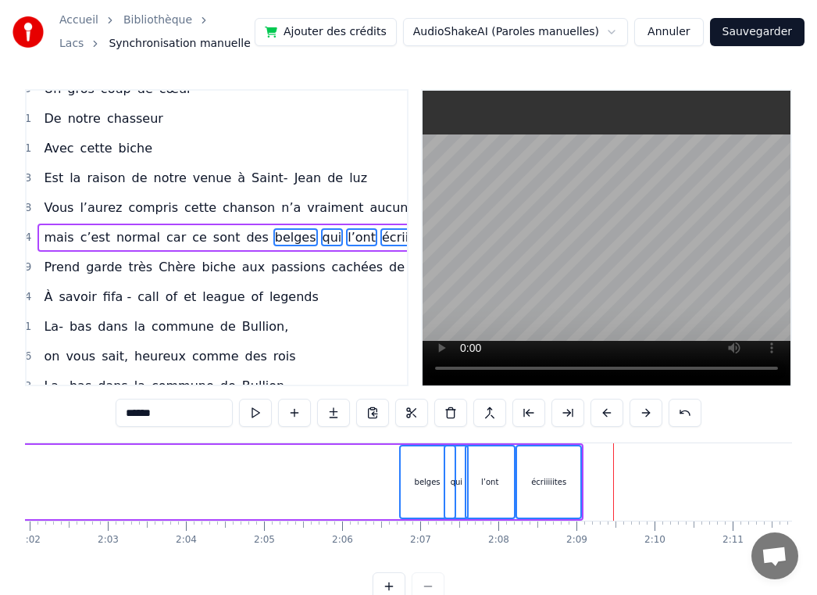
click at [606, 416] on button at bounding box center [607, 413] width 33 height 28
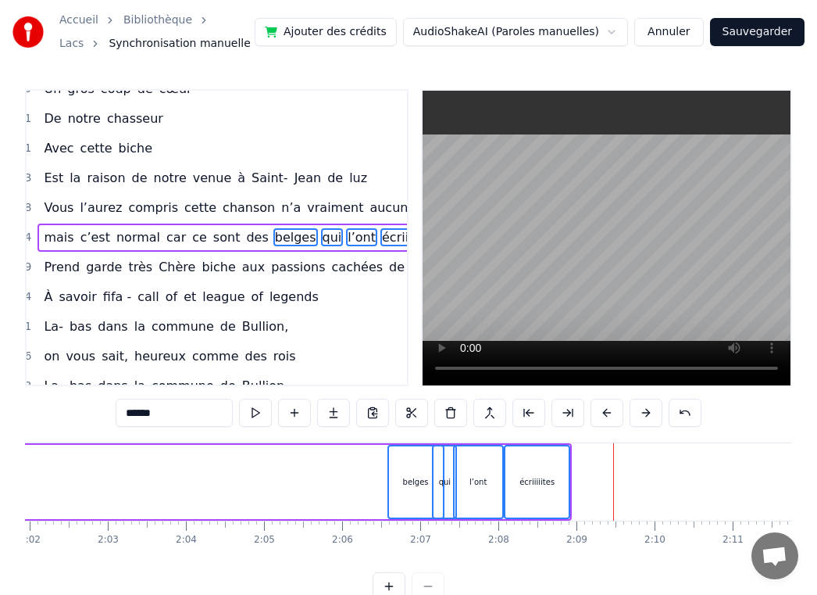
click at [606, 416] on button at bounding box center [607, 413] width 33 height 28
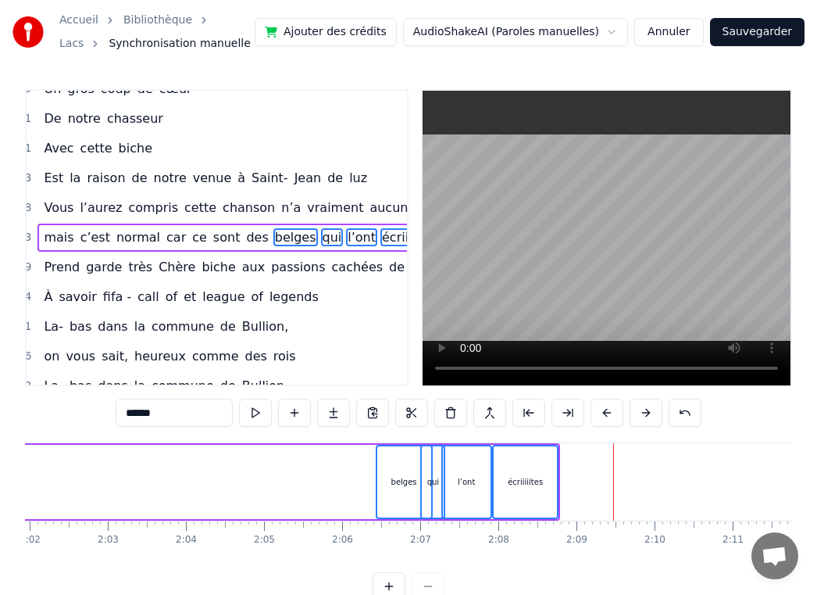
click at [606, 416] on button at bounding box center [607, 413] width 33 height 28
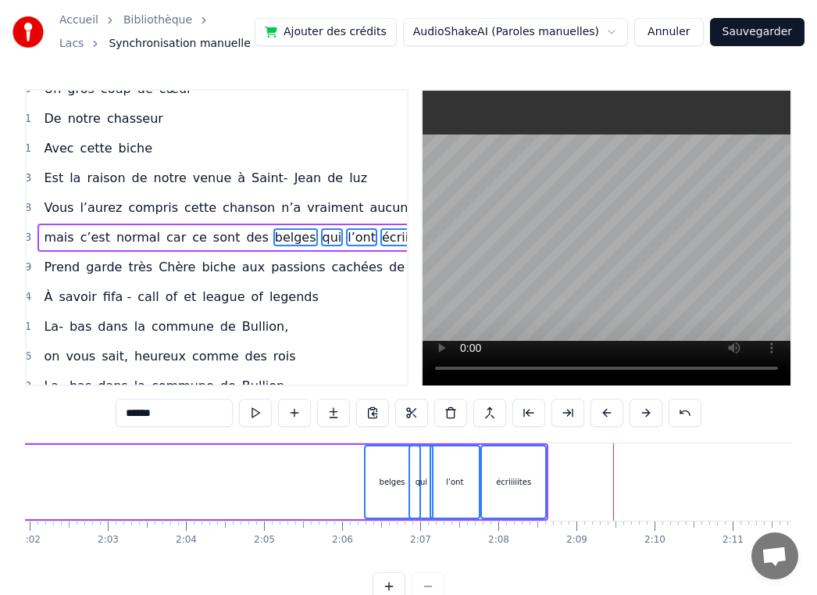
click at [606, 416] on button at bounding box center [607, 413] width 33 height 28
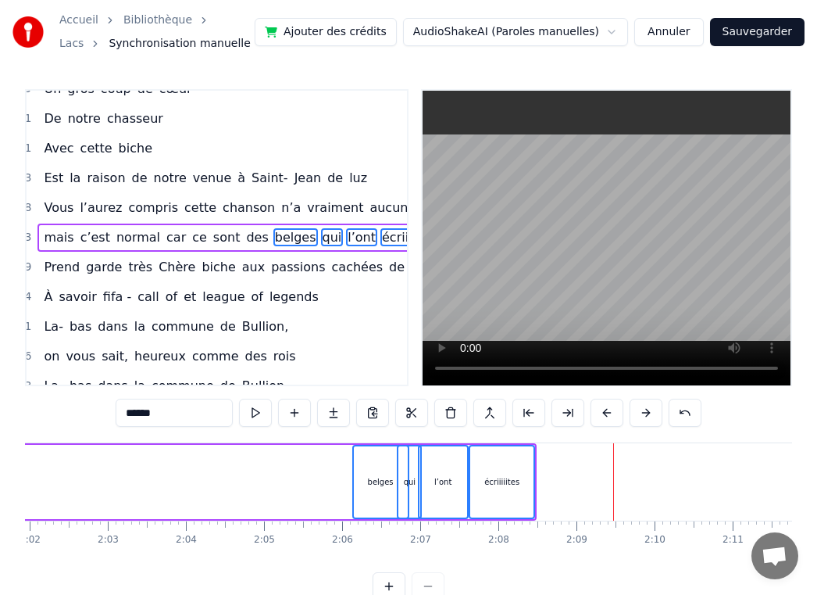
click at [606, 416] on button at bounding box center [607, 413] width 33 height 28
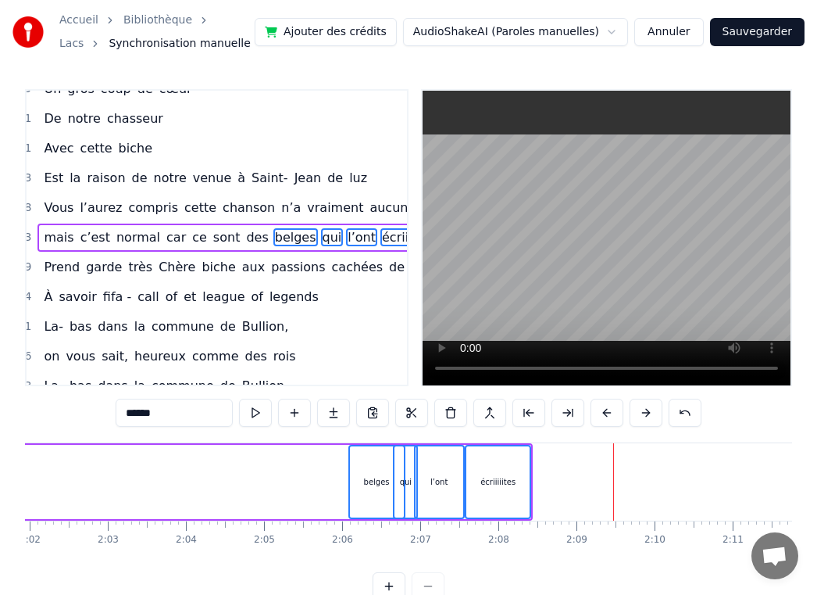
click at [606, 416] on button at bounding box center [607, 413] width 33 height 28
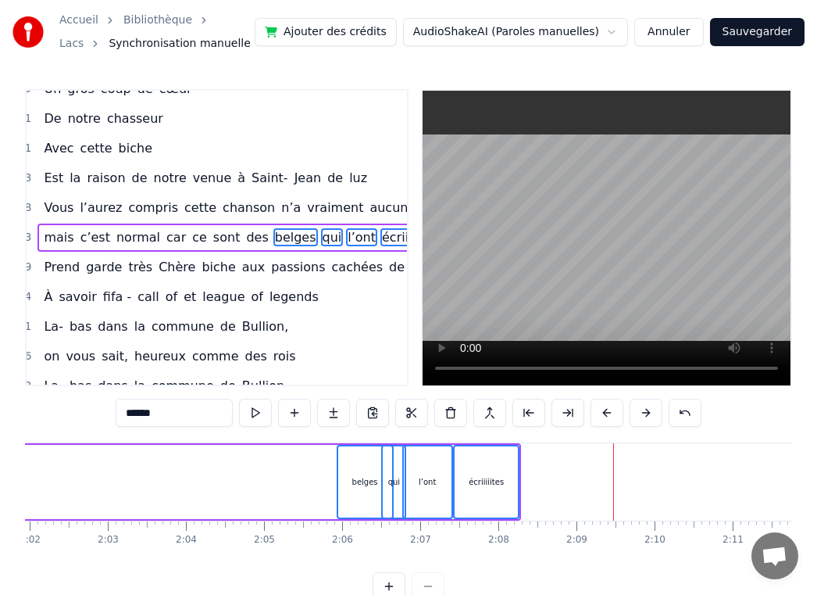
click at [606, 416] on button at bounding box center [607, 413] width 33 height 28
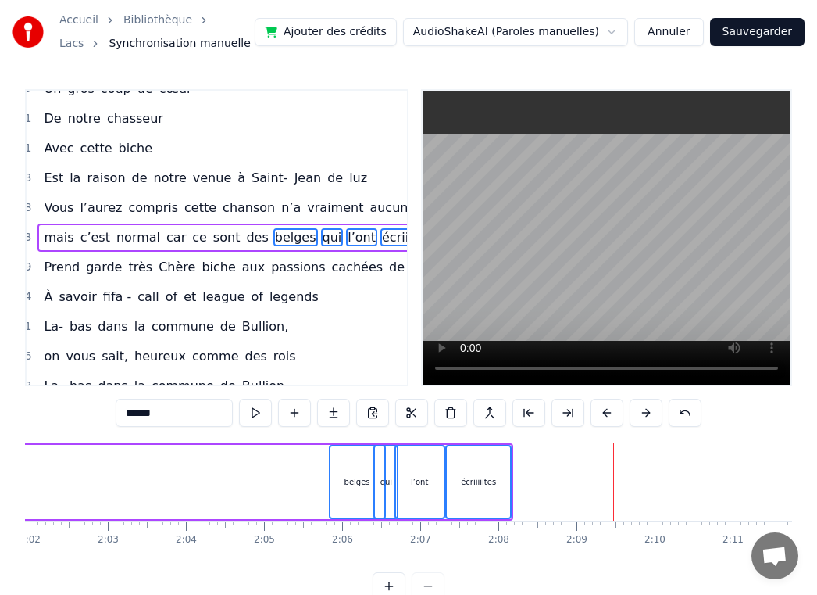
click at [606, 416] on button at bounding box center [607, 413] width 33 height 28
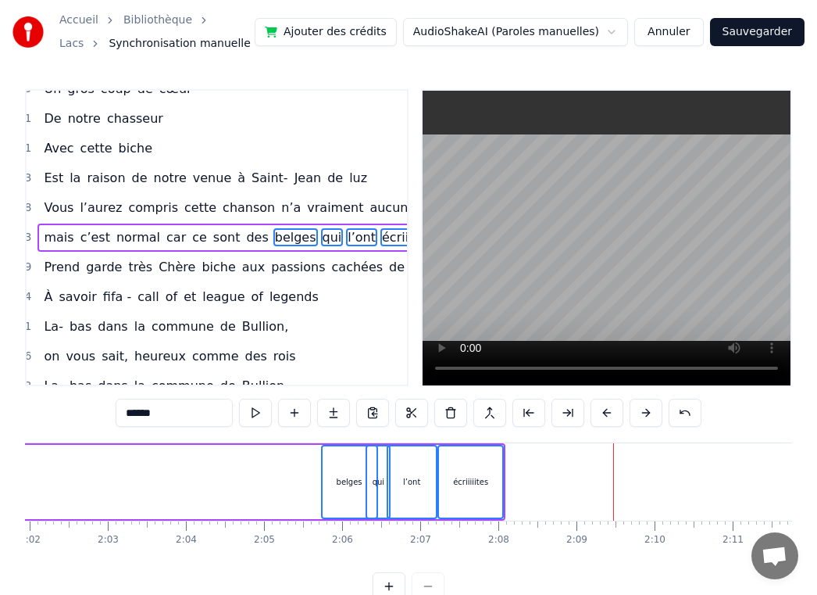
click at [606, 416] on button at bounding box center [607, 413] width 33 height 28
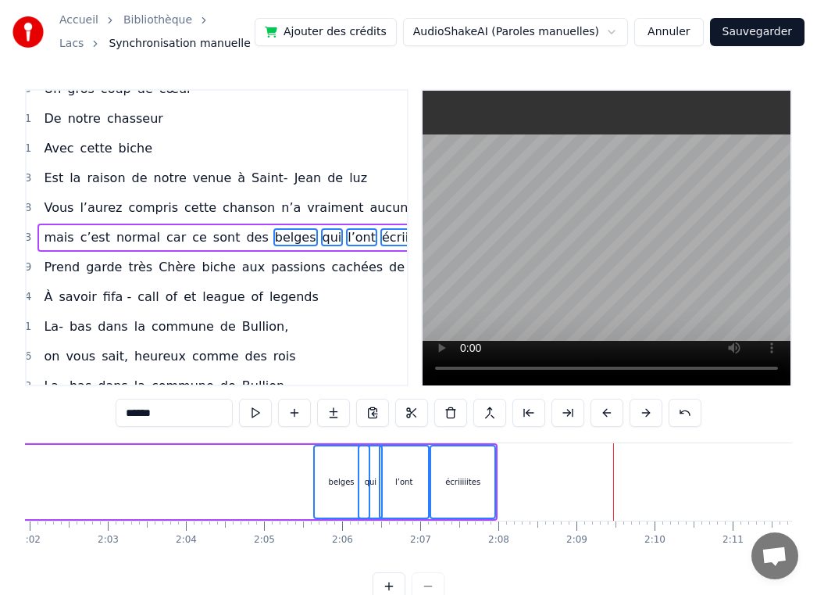
click at [606, 416] on button at bounding box center [607, 413] width 33 height 28
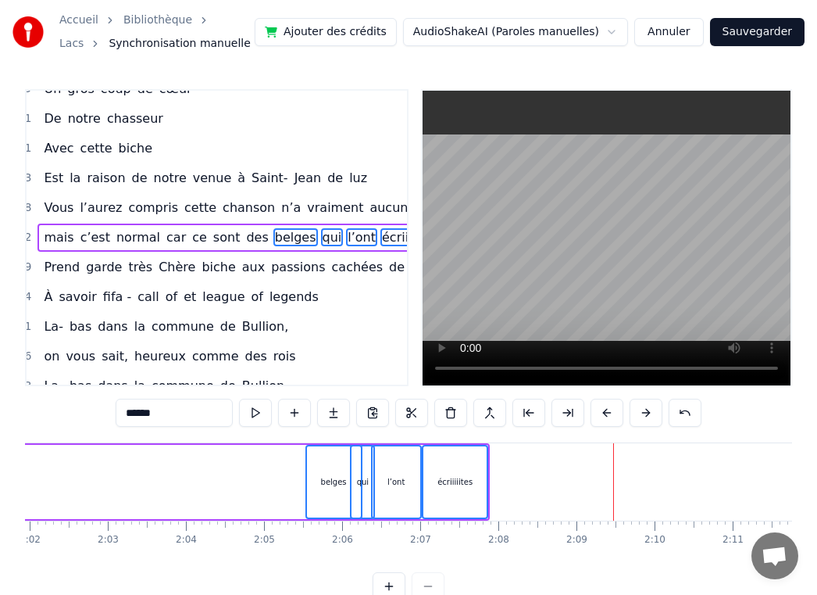
click at [606, 416] on button at bounding box center [607, 413] width 33 height 28
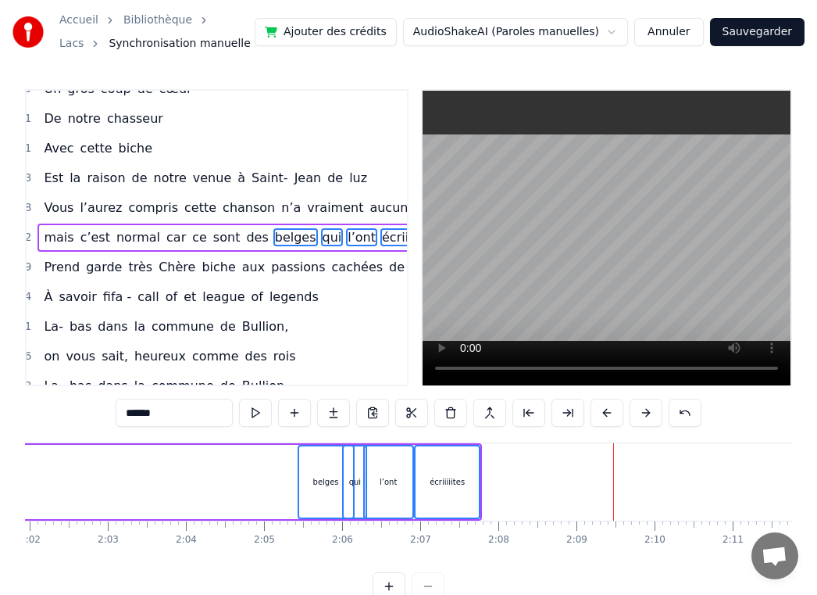
click at [606, 416] on button at bounding box center [607, 413] width 33 height 28
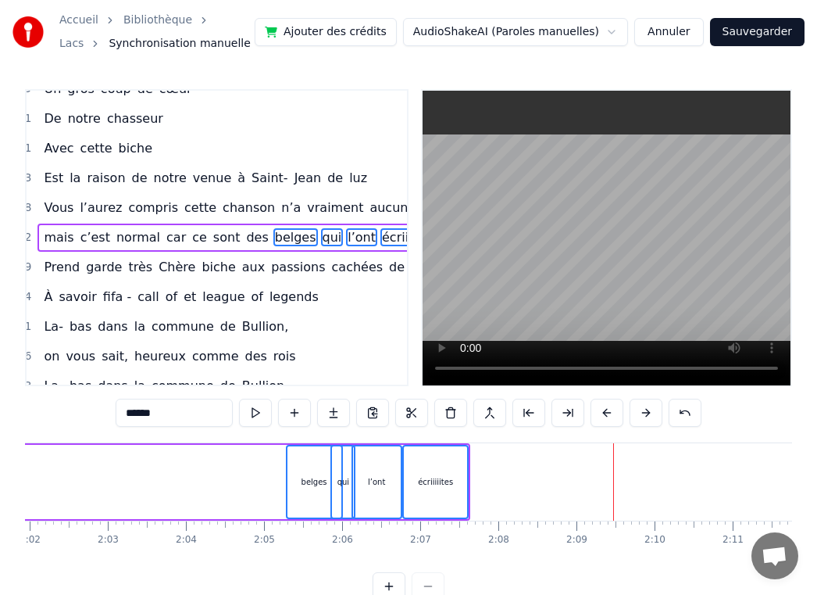
click at [606, 416] on button at bounding box center [607, 413] width 33 height 28
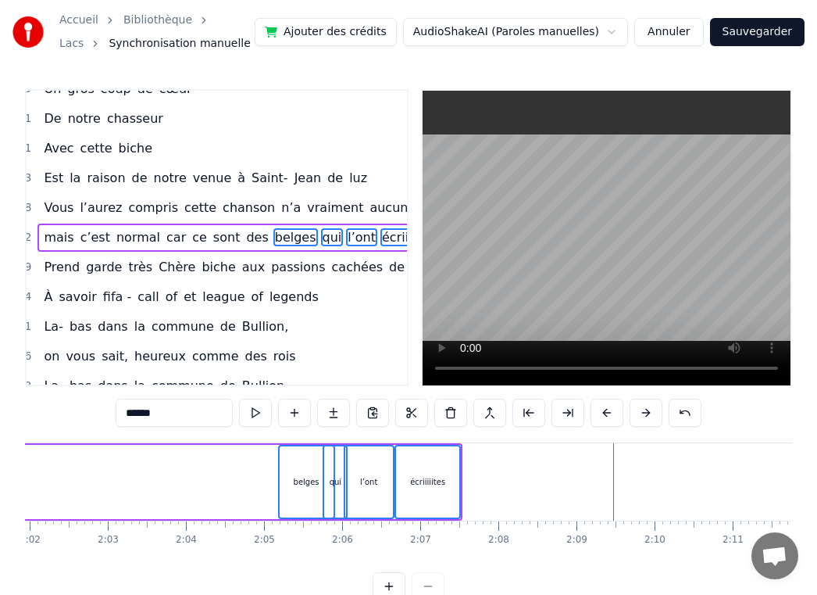
click at [606, 416] on button at bounding box center [607, 413] width 33 height 28
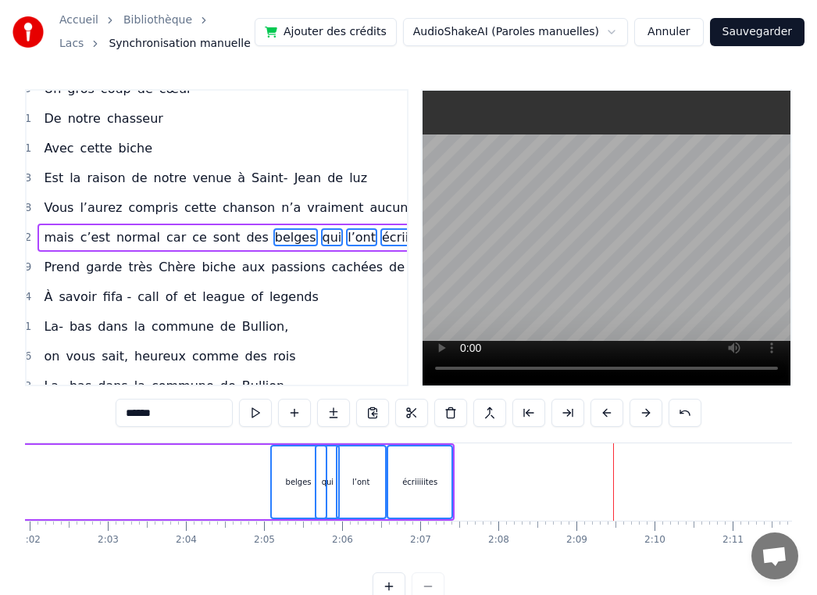
click at [606, 416] on button at bounding box center [607, 413] width 33 height 28
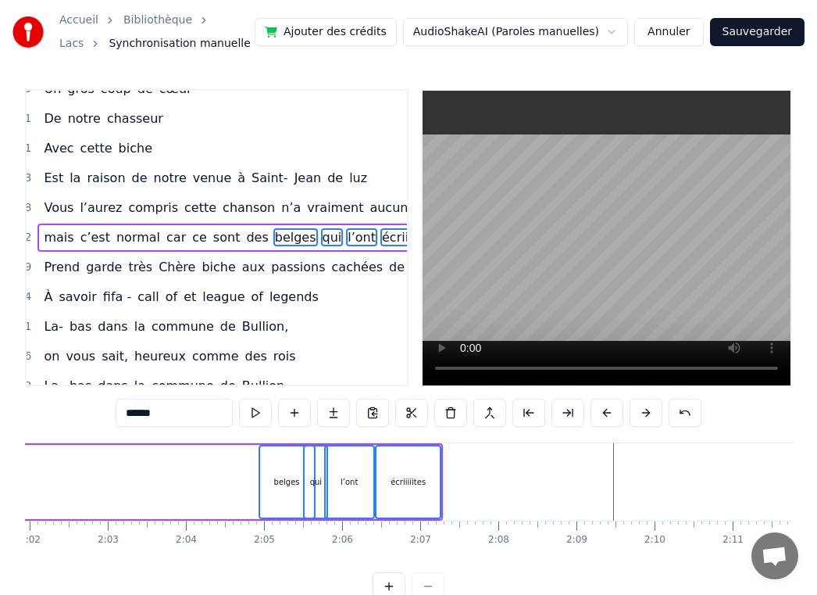
click at [606, 416] on button at bounding box center [607, 413] width 33 height 28
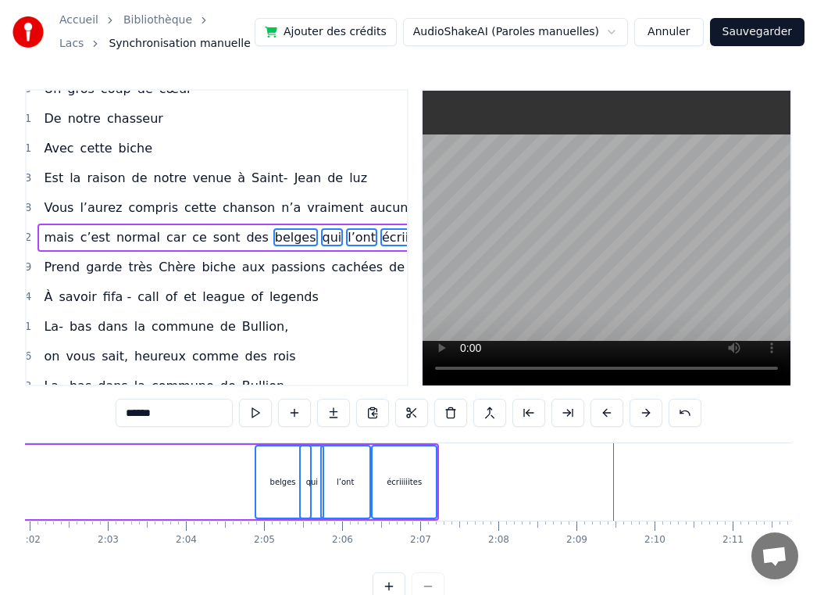
click at [606, 416] on button at bounding box center [607, 413] width 33 height 28
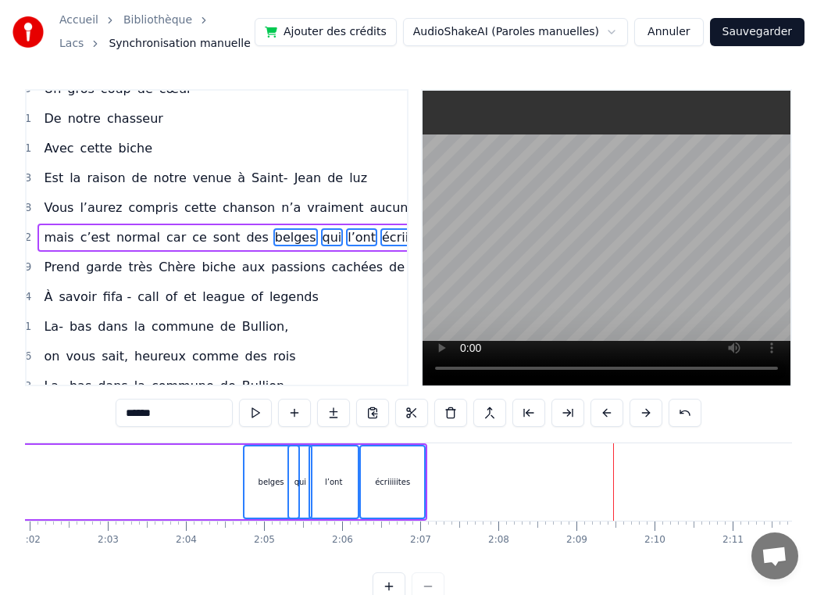
click at [606, 416] on button at bounding box center [607, 413] width 33 height 28
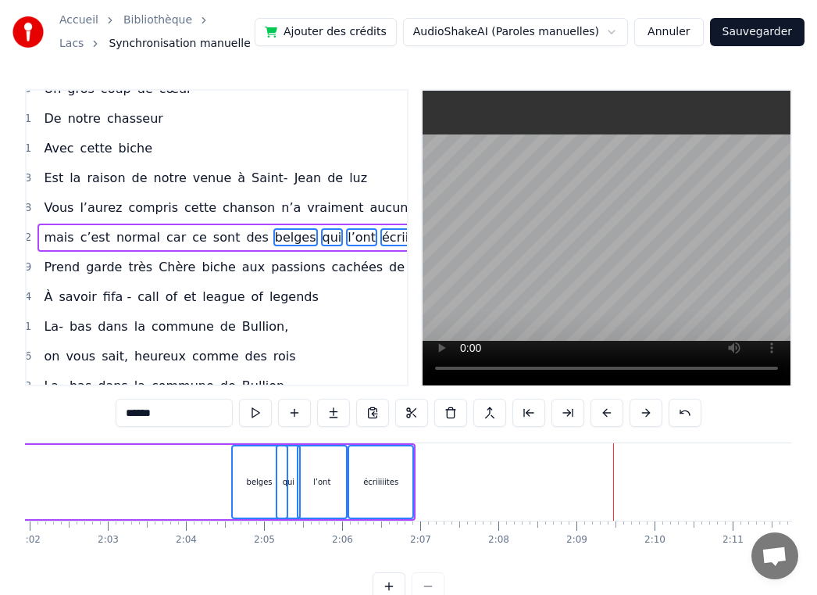
click at [606, 416] on button at bounding box center [607, 413] width 33 height 28
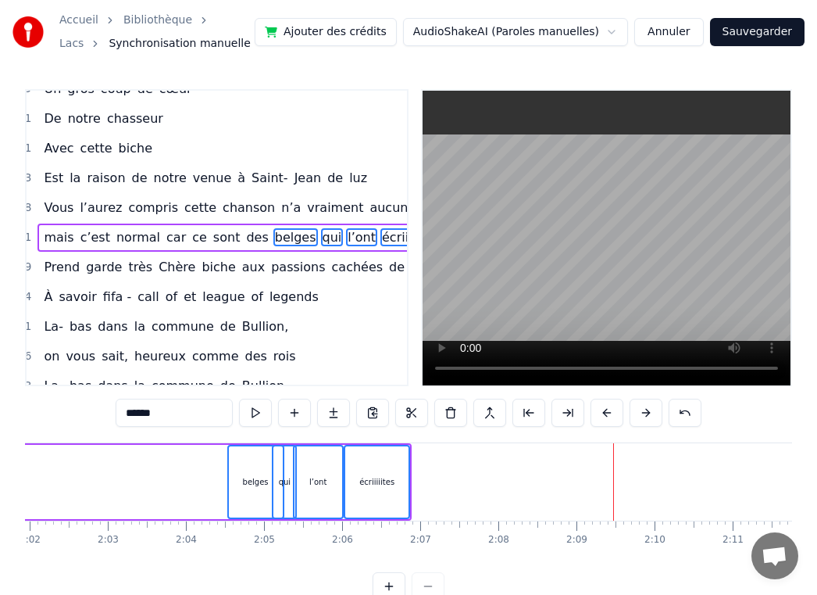
click at [606, 416] on button at bounding box center [607, 413] width 33 height 28
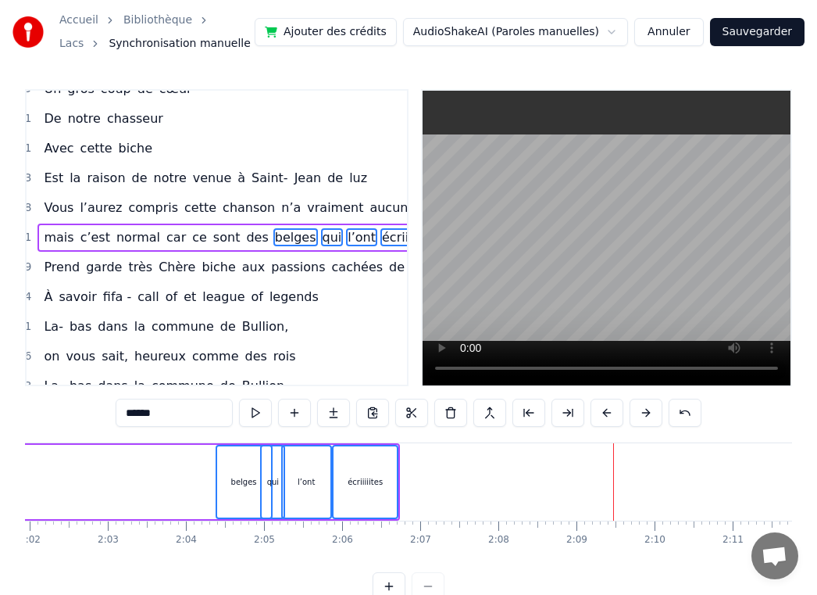
click at [606, 416] on button at bounding box center [607, 413] width 33 height 28
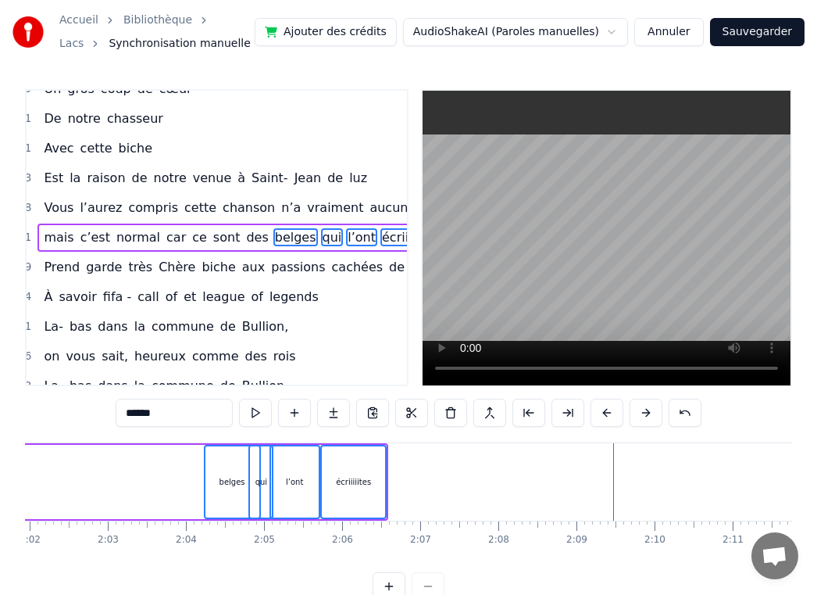
click at [606, 416] on button at bounding box center [607, 413] width 33 height 28
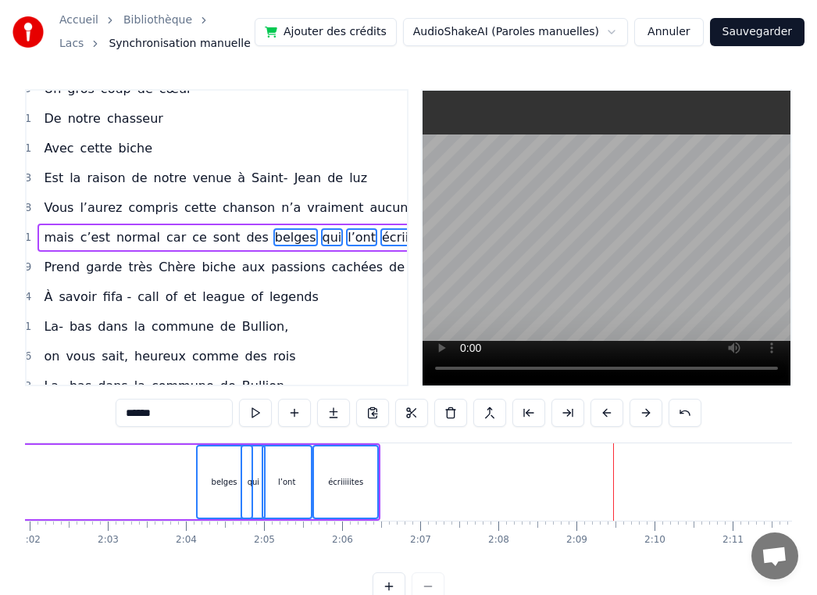
click at [606, 416] on button at bounding box center [607, 413] width 33 height 28
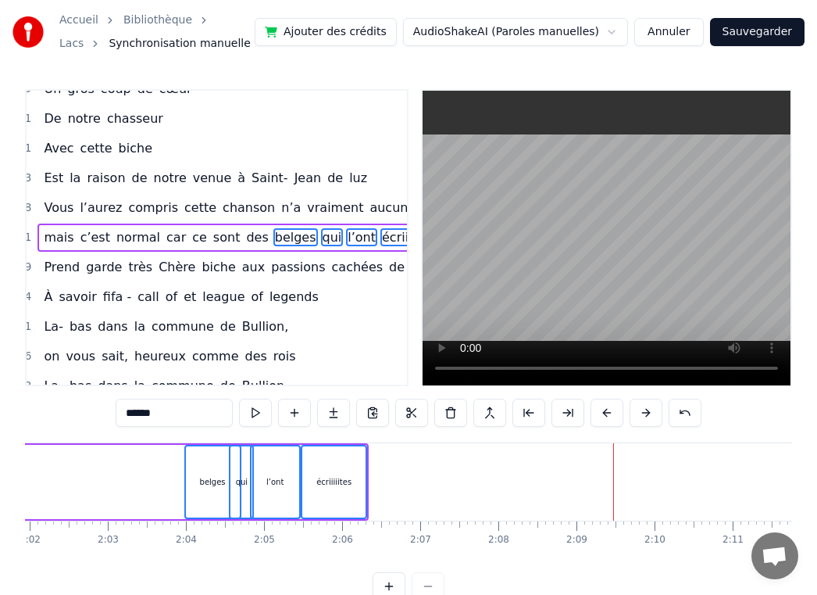
click at [606, 416] on button at bounding box center [607, 413] width 33 height 28
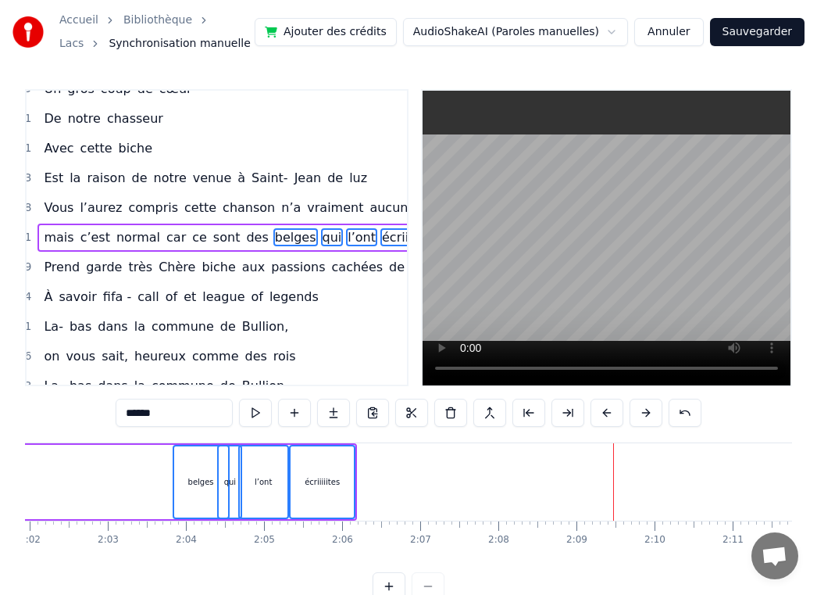
click at [606, 416] on button at bounding box center [607, 413] width 33 height 28
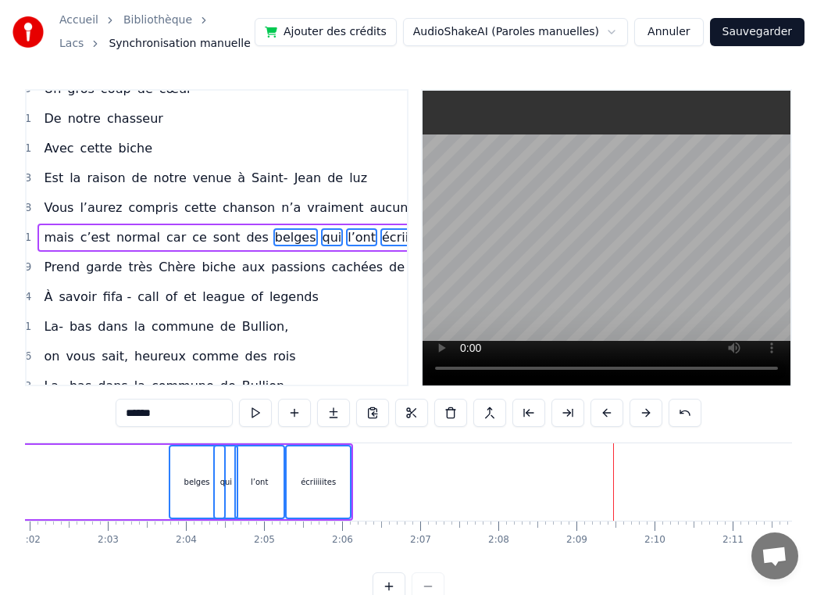
click at [606, 416] on button at bounding box center [607, 413] width 33 height 28
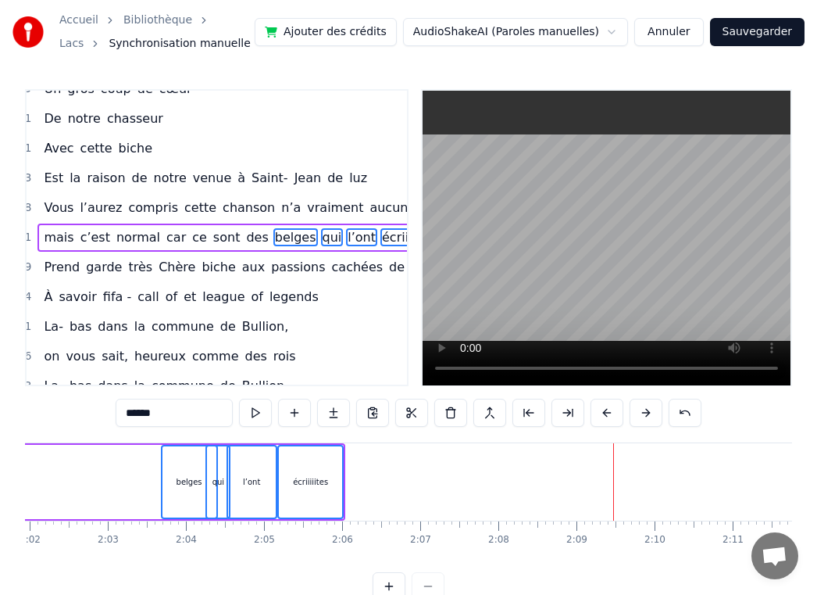
click at [606, 416] on button at bounding box center [607, 413] width 33 height 28
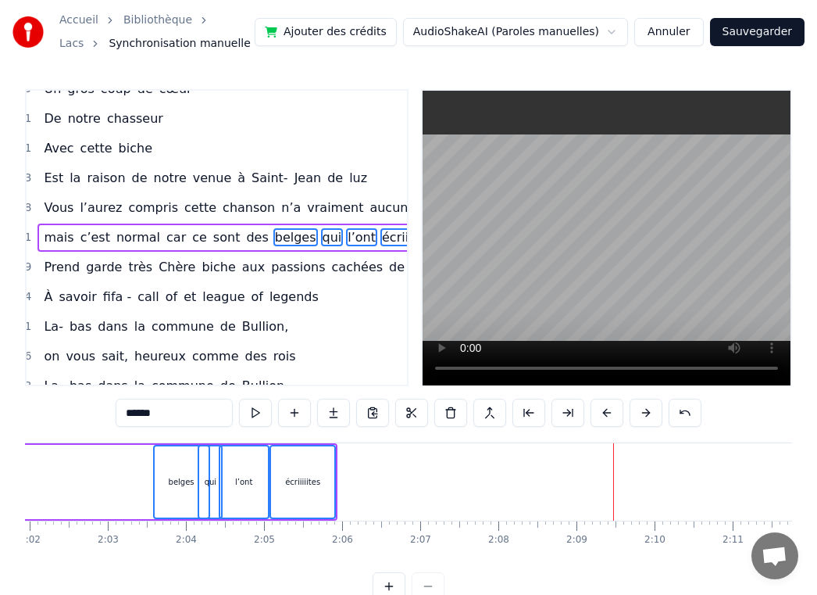
click at [606, 416] on button at bounding box center [607, 413] width 33 height 28
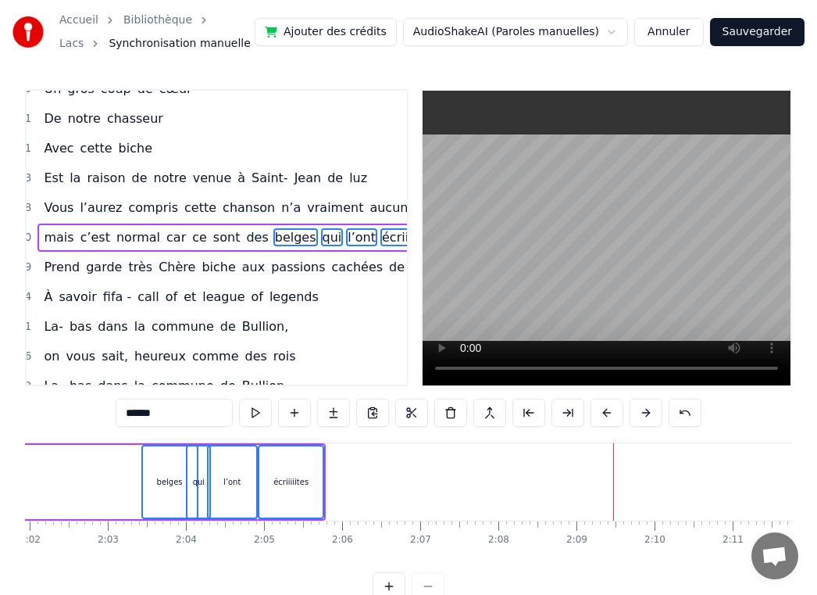
click at [606, 416] on button at bounding box center [607, 413] width 33 height 28
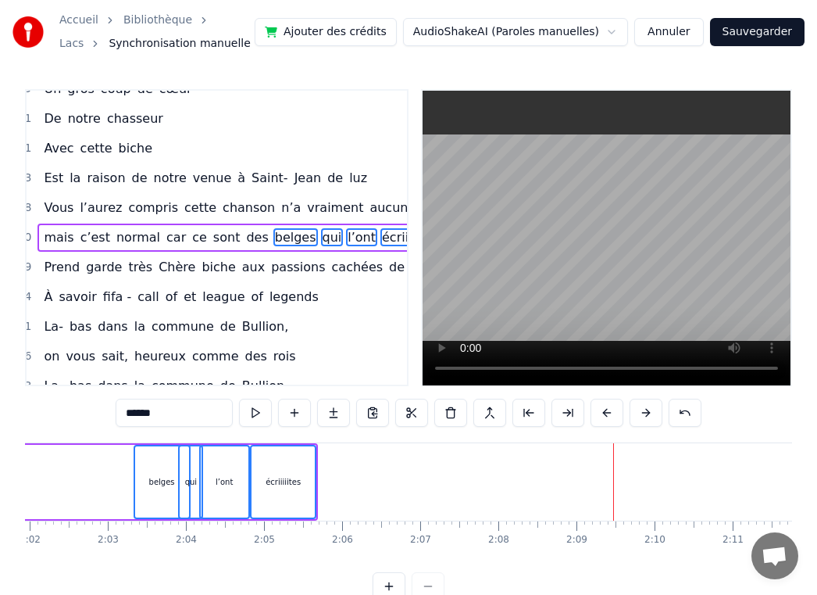
click at [606, 416] on button at bounding box center [607, 413] width 33 height 28
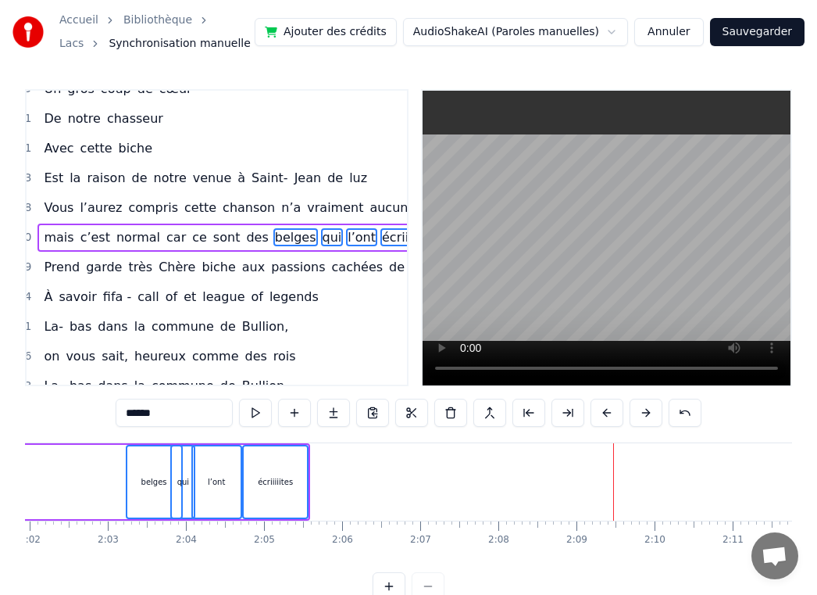
click at [606, 416] on button at bounding box center [607, 413] width 33 height 28
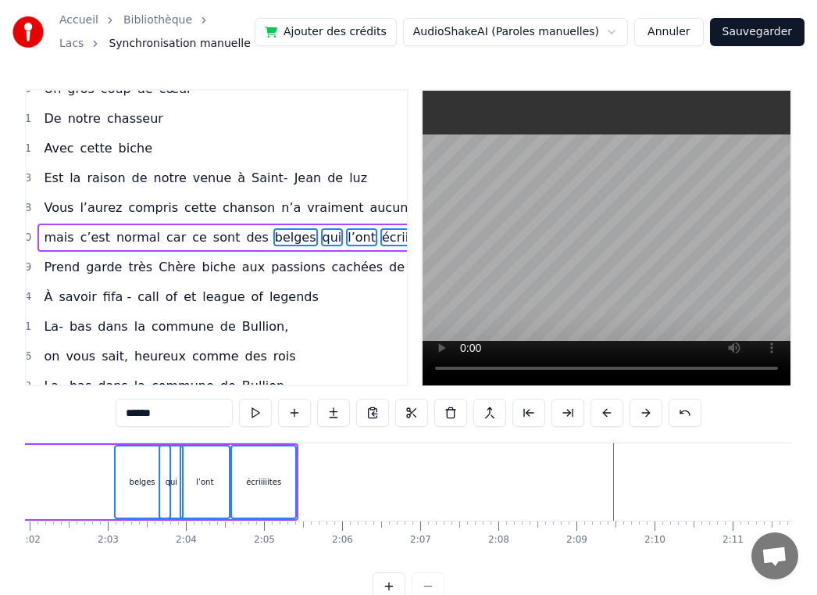
click at [606, 416] on button at bounding box center [607, 413] width 33 height 28
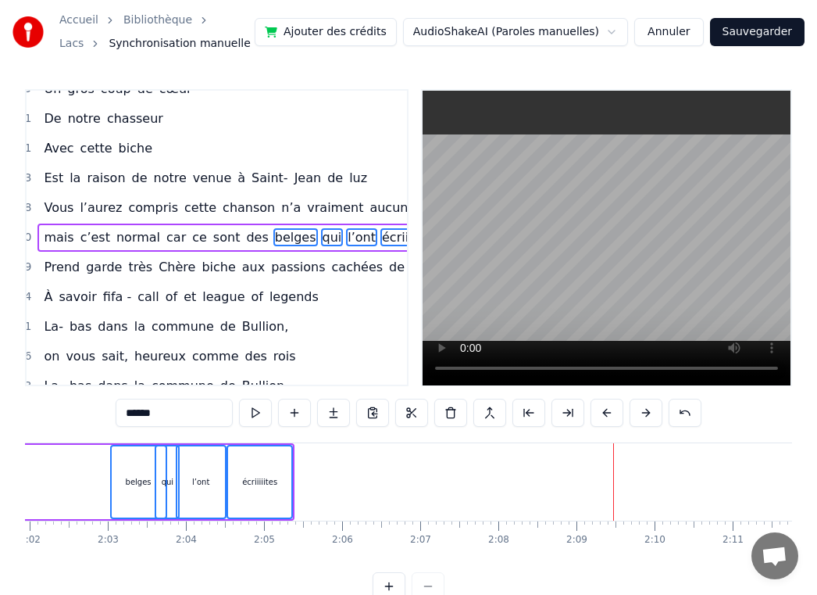
click at [606, 416] on button at bounding box center [607, 413] width 33 height 28
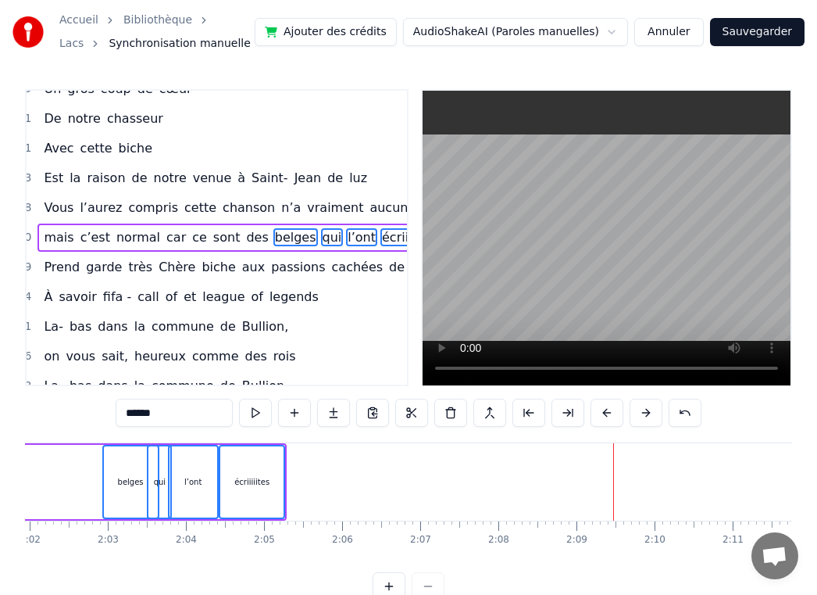
click at [606, 416] on button at bounding box center [607, 413] width 33 height 28
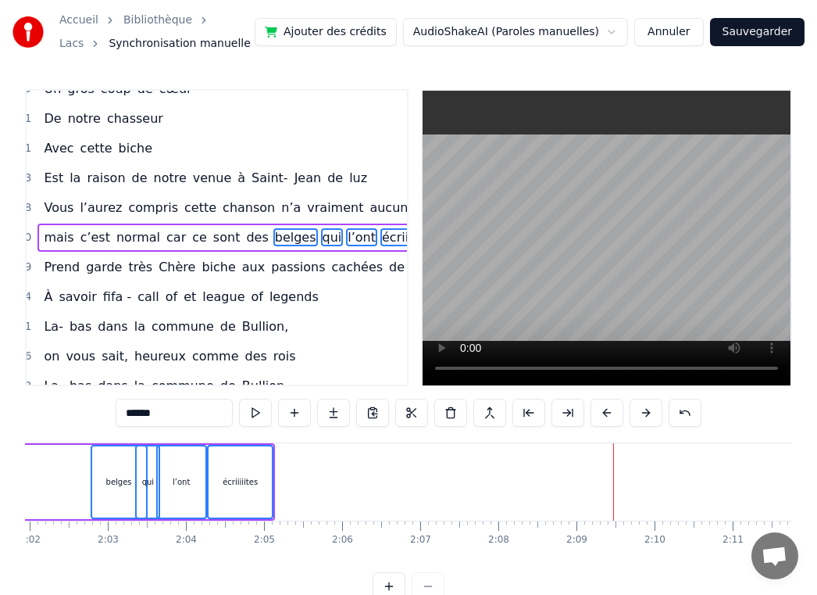
click at [606, 416] on button at bounding box center [607, 413] width 33 height 28
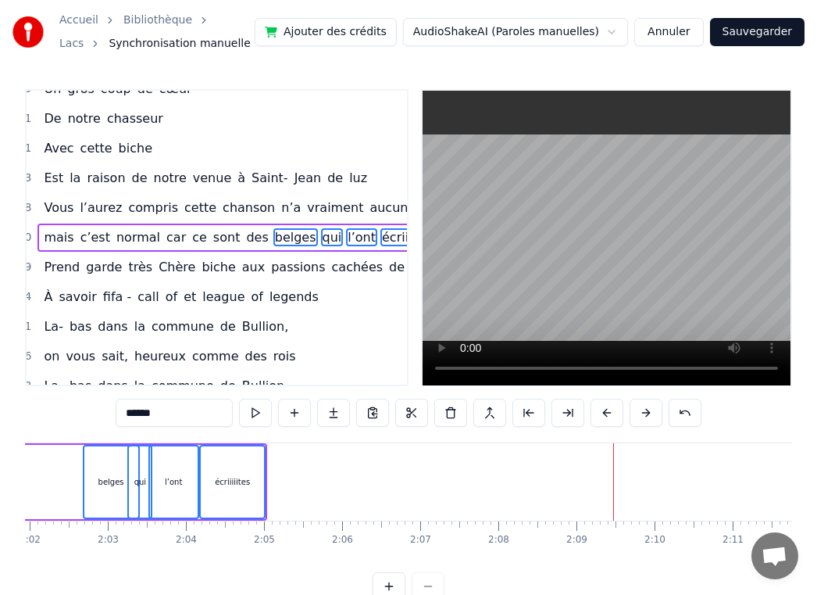
click at [606, 416] on button at bounding box center [607, 413] width 33 height 28
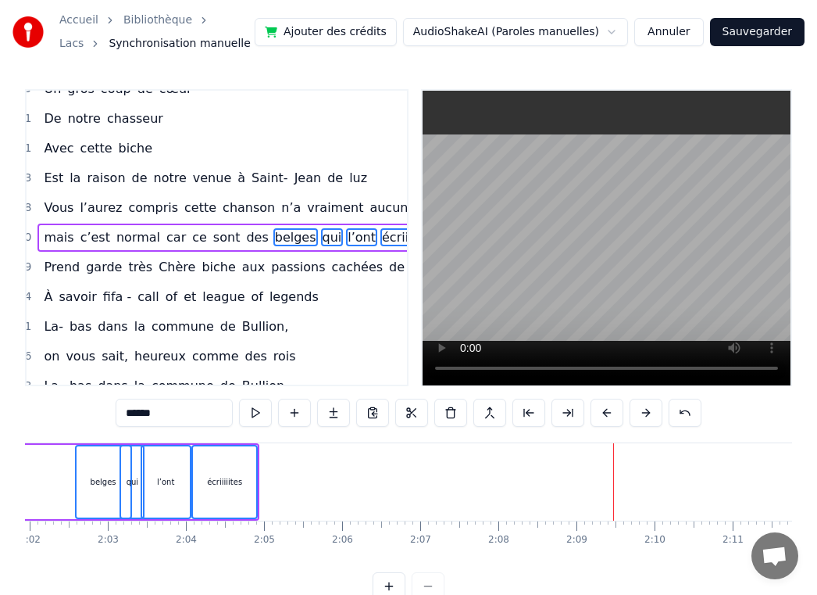
click at [606, 416] on button at bounding box center [607, 413] width 33 height 28
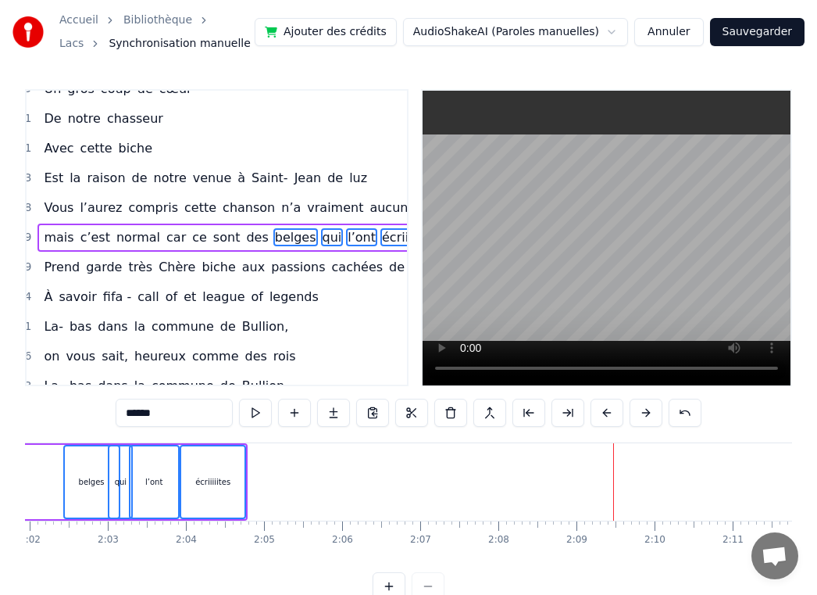
click at [606, 416] on button at bounding box center [607, 413] width 33 height 28
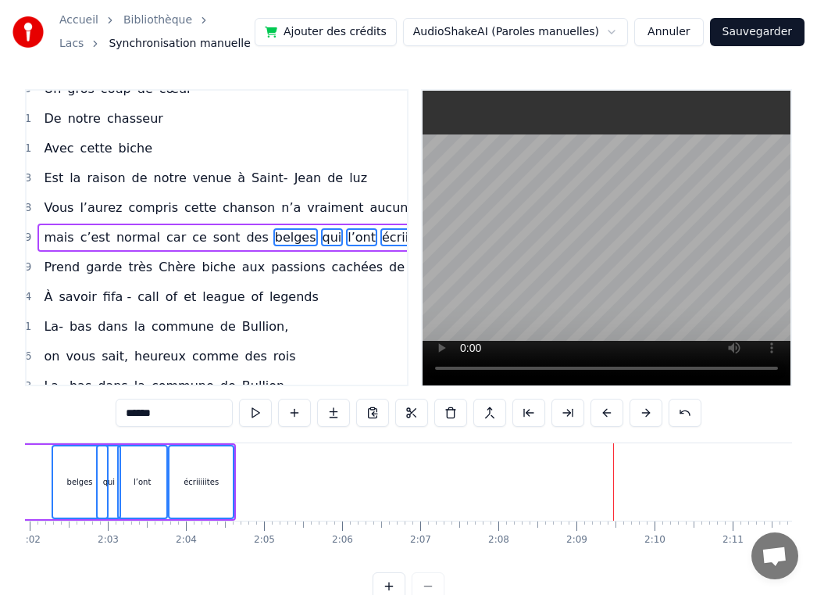
click at [606, 416] on button at bounding box center [607, 413] width 33 height 28
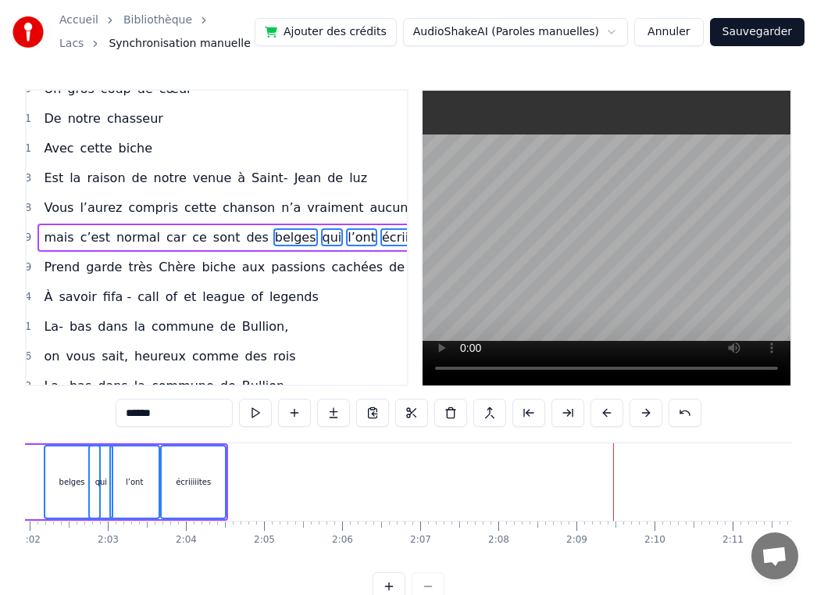
click at [606, 416] on button at bounding box center [607, 413] width 33 height 28
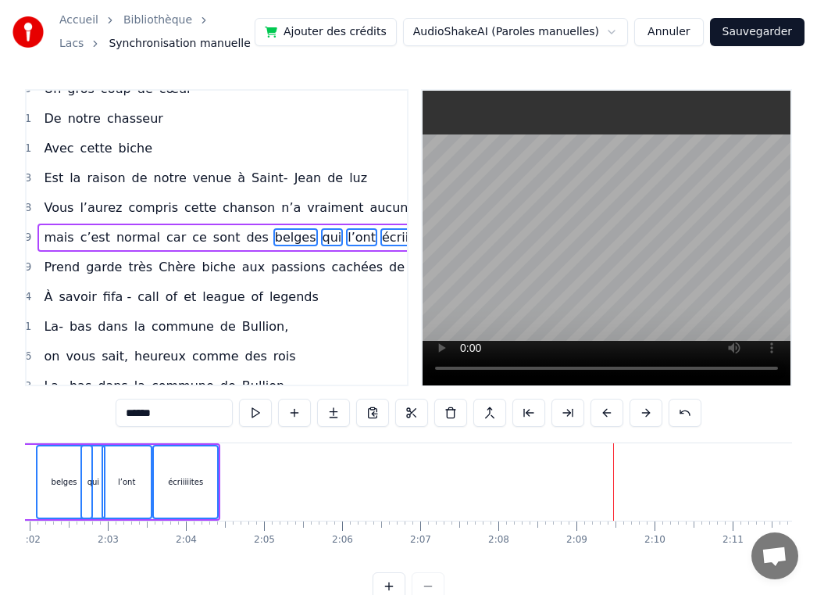
click at [606, 416] on button at bounding box center [607, 413] width 33 height 28
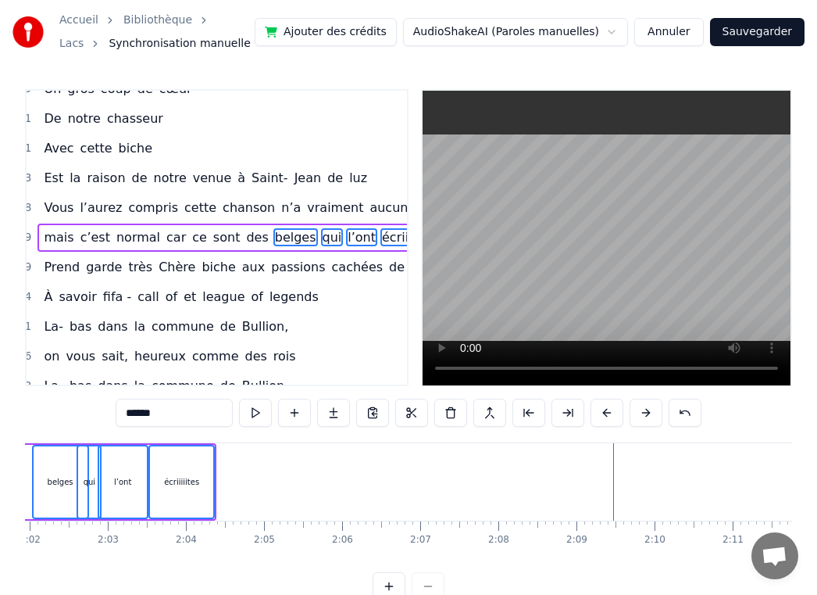
click at [606, 416] on button at bounding box center [607, 413] width 33 height 28
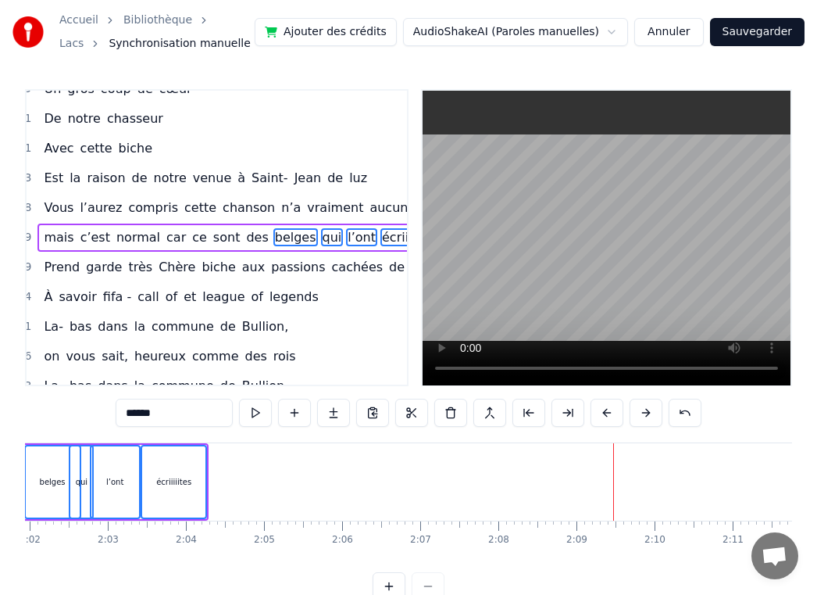
click at [606, 416] on button at bounding box center [607, 413] width 33 height 28
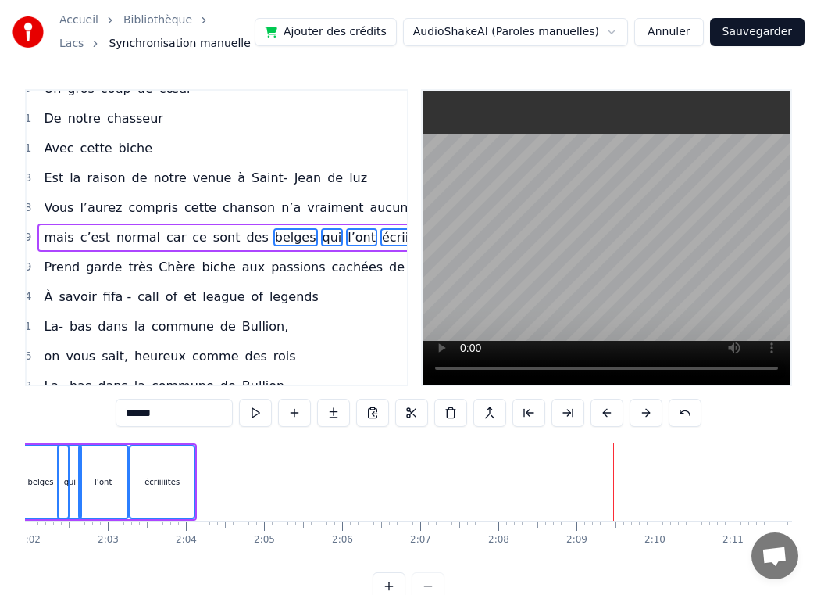
click at [606, 416] on button at bounding box center [607, 413] width 33 height 28
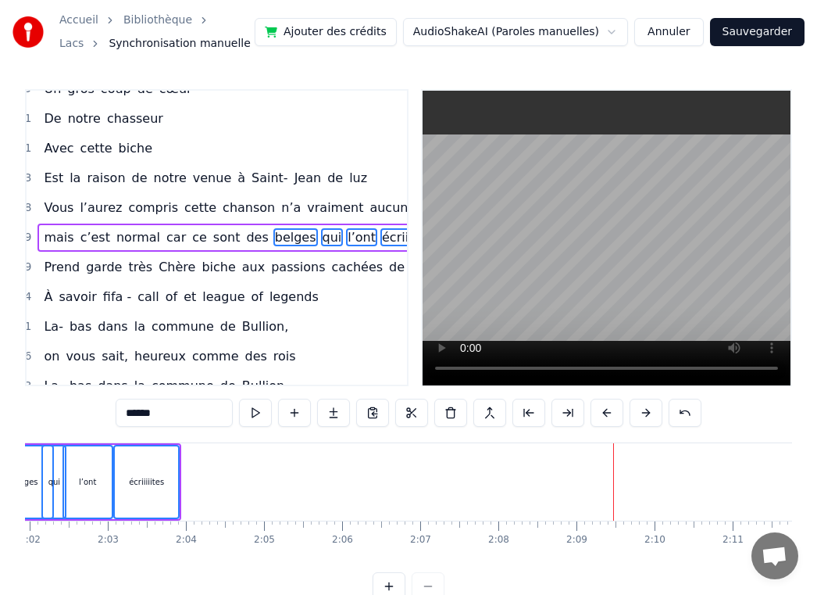
click at [606, 416] on button at bounding box center [607, 413] width 33 height 28
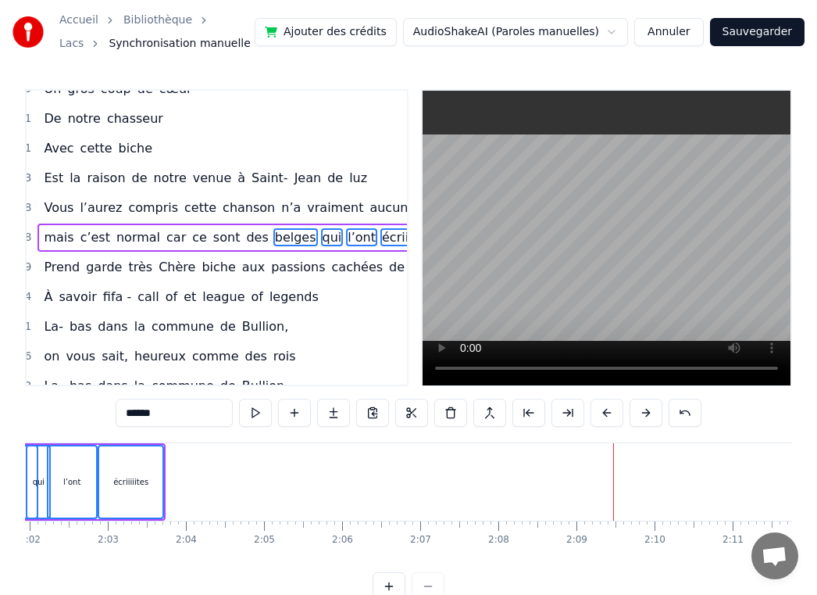
click at [606, 416] on button at bounding box center [607, 413] width 33 height 28
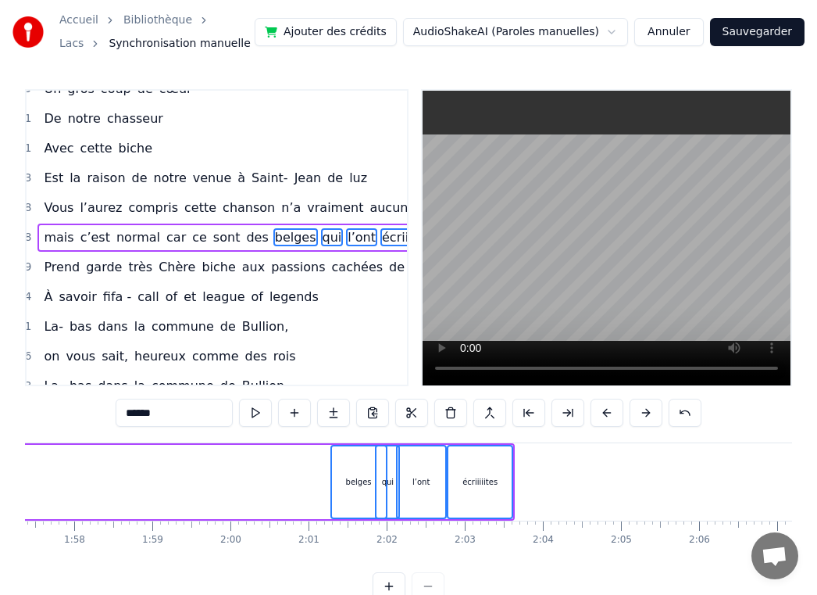
scroll to position [0, 8894]
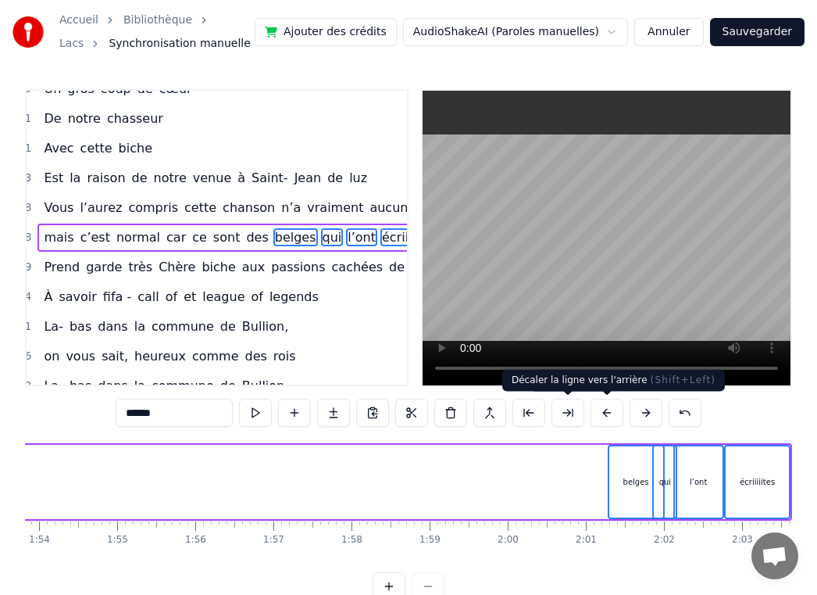
click at [597, 416] on button at bounding box center [607, 413] width 33 height 28
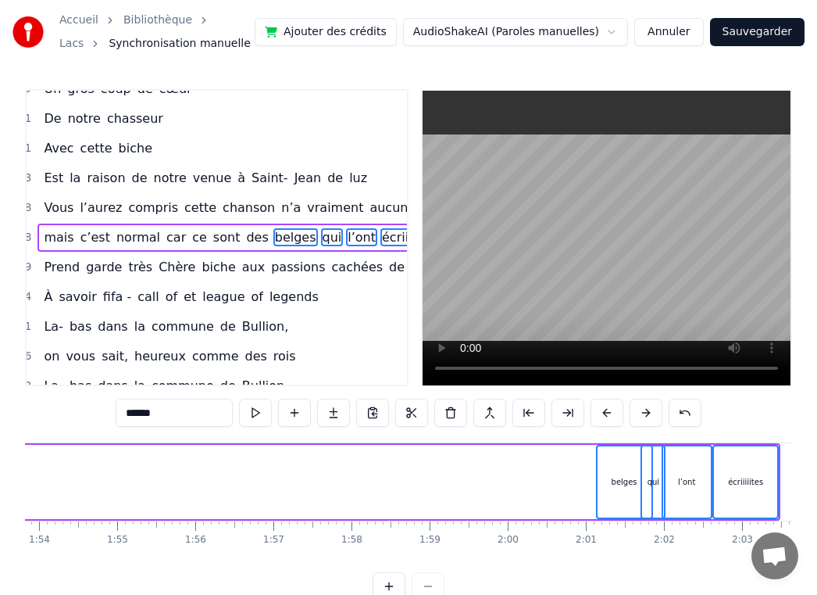
click at [597, 416] on button at bounding box center [607, 413] width 33 height 28
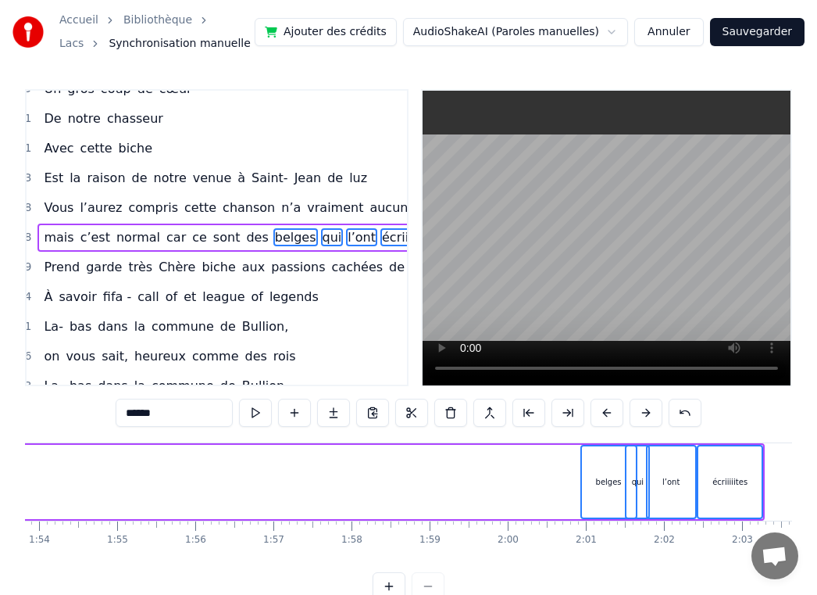
click at [597, 416] on button at bounding box center [607, 413] width 33 height 28
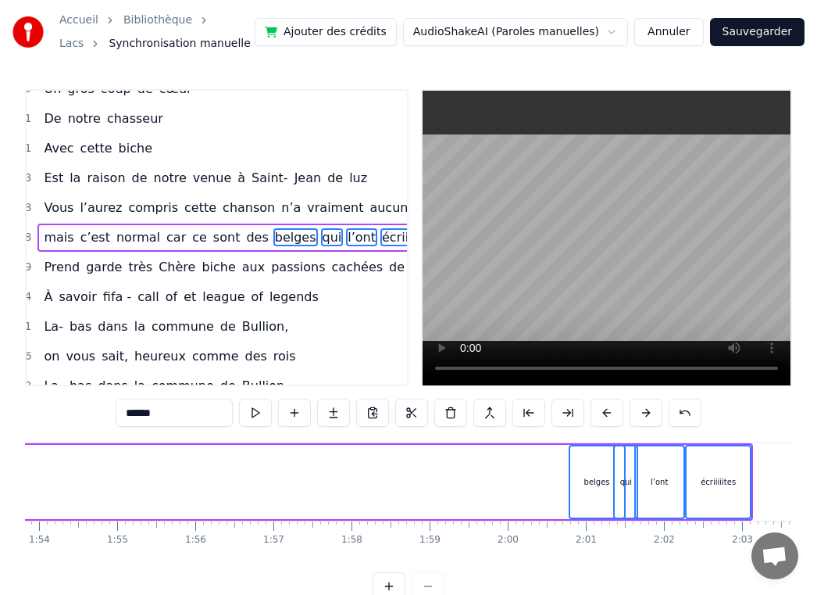
click at [597, 416] on button at bounding box center [607, 413] width 33 height 28
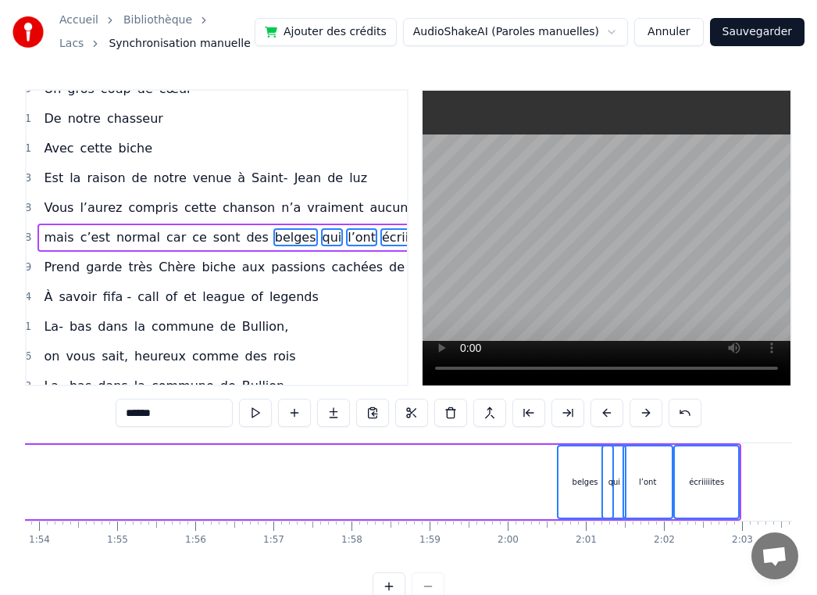
click at [597, 416] on button at bounding box center [607, 413] width 33 height 28
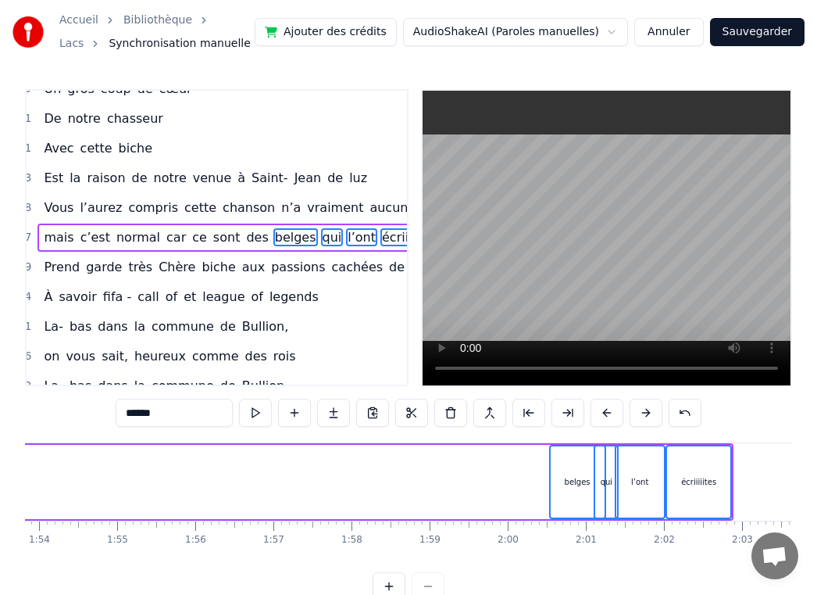
click at [597, 416] on button at bounding box center [607, 413] width 33 height 28
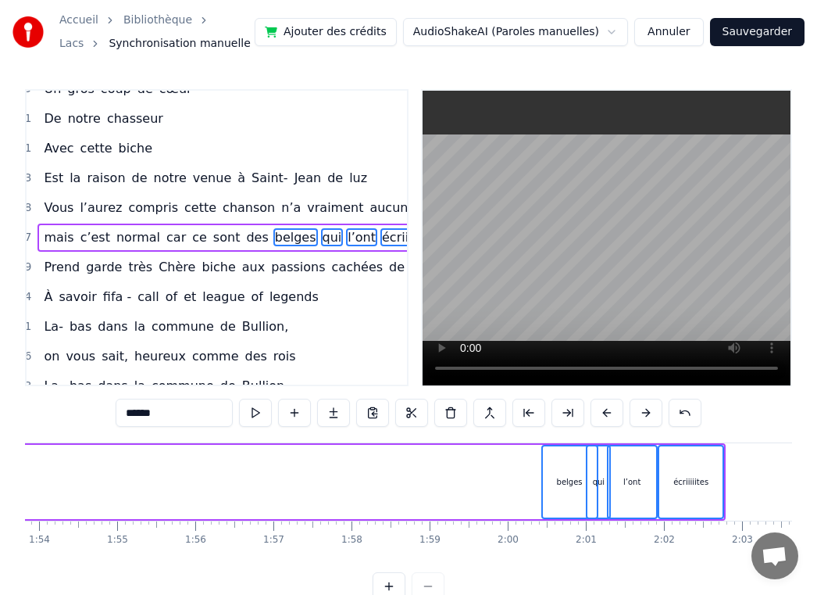
click at [597, 416] on button at bounding box center [607, 413] width 33 height 28
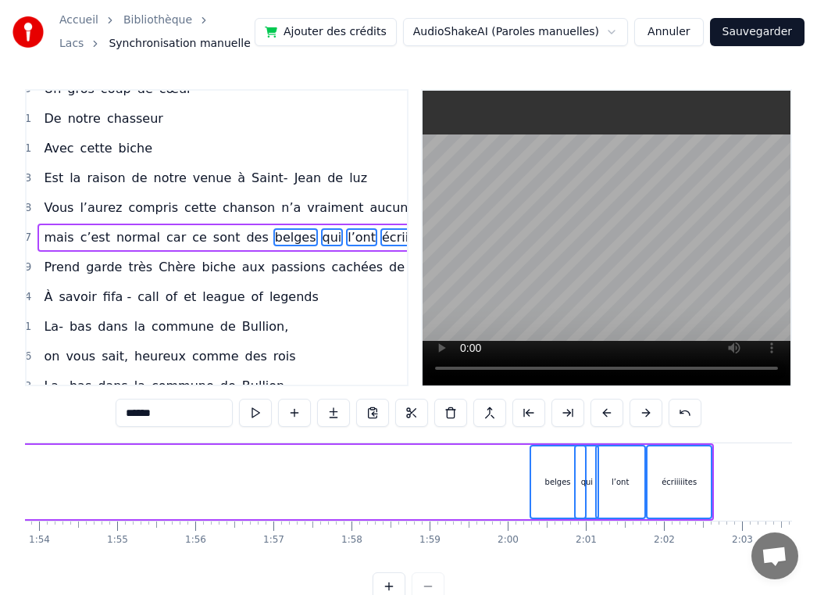
click at [597, 416] on button at bounding box center [607, 413] width 33 height 28
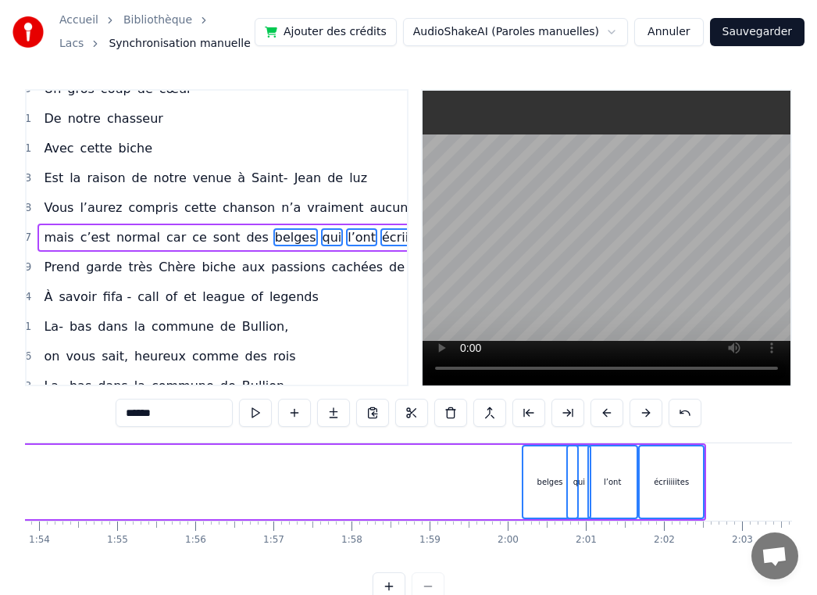
click at [597, 416] on button at bounding box center [607, 413] width 33 height 28
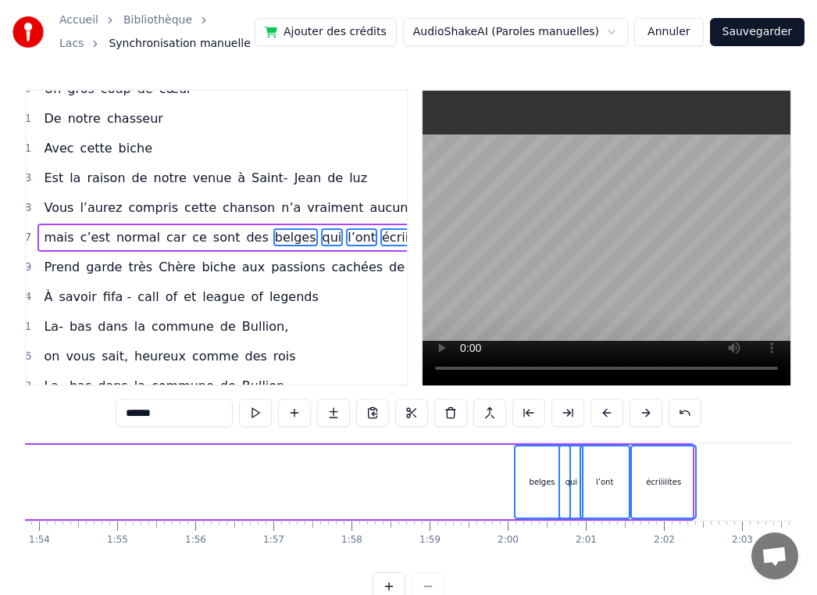
click at [597, 416] on button at bounding box center [607, 413] width 33 height 28
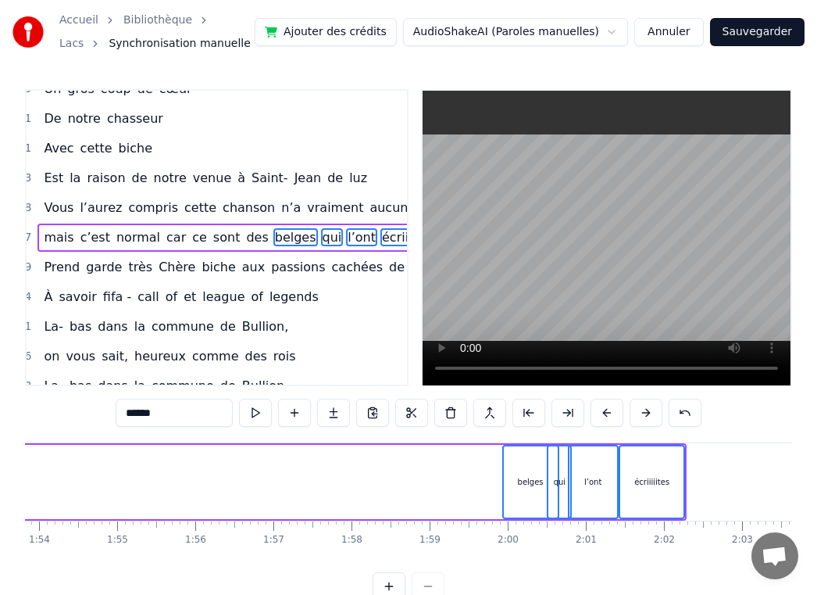
click at [597, 416] on button at bounding box center [607, 413] width 33 height 28
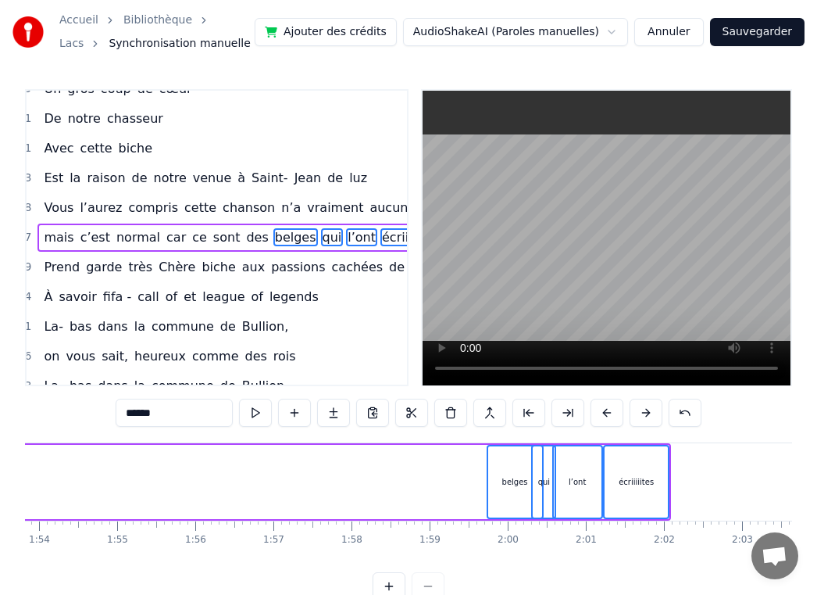
click at [597, 416] on button at bounding box center [607, 413] width 33 height 28
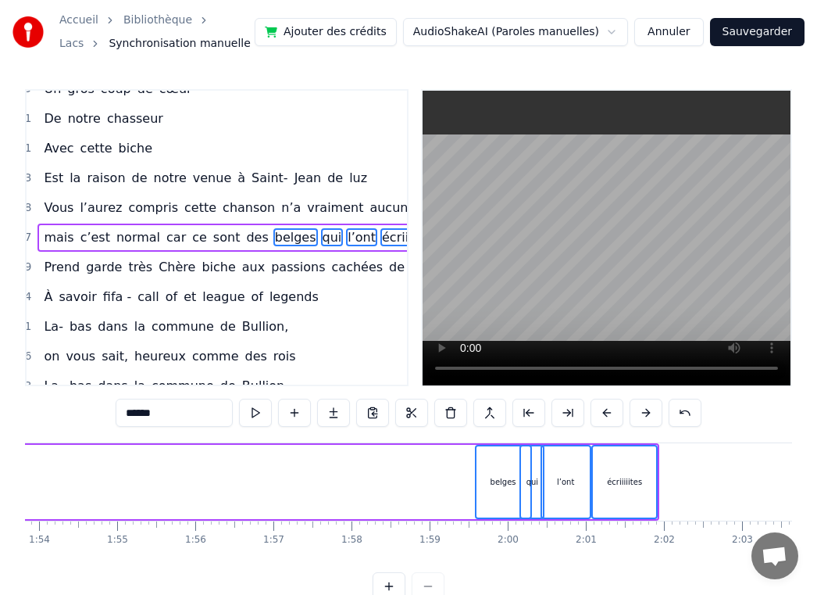
click at [597, 416] on button at bounding box center [607, 413] width 33 height 28
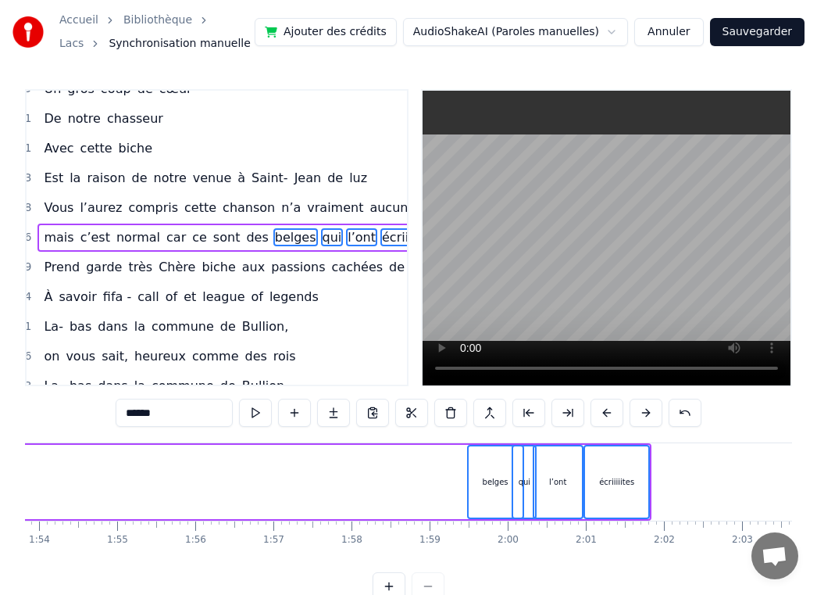
click at [597, 416] on button at bounding box center [607, 413] width 33 height 28
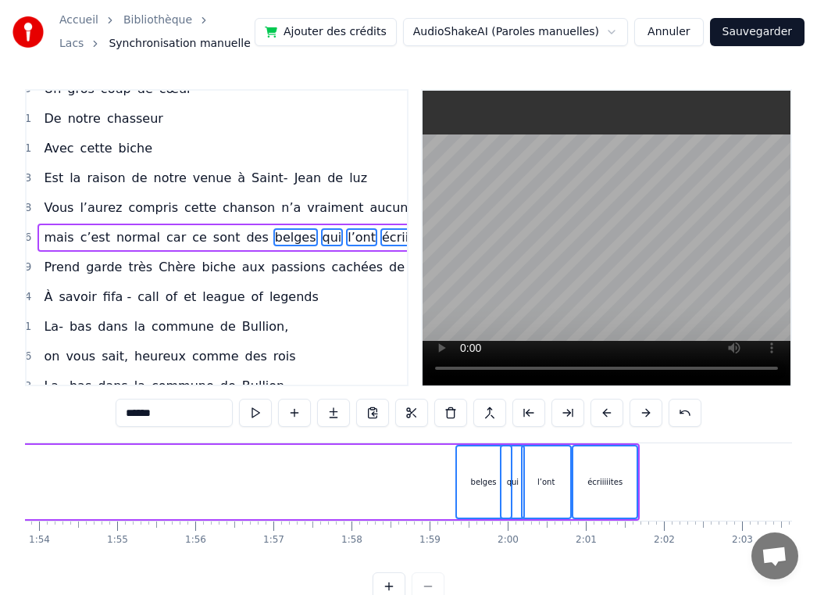
click at [597, 416] on button at bounding box center [607, 413] width 33 height 28
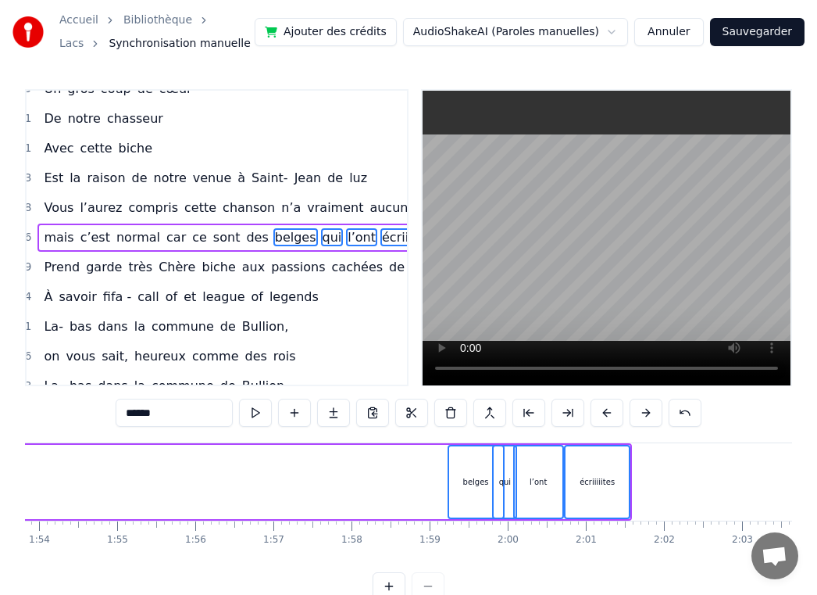
click at [597, 416] on button at bounding box center [607, 413] width 33 height 28
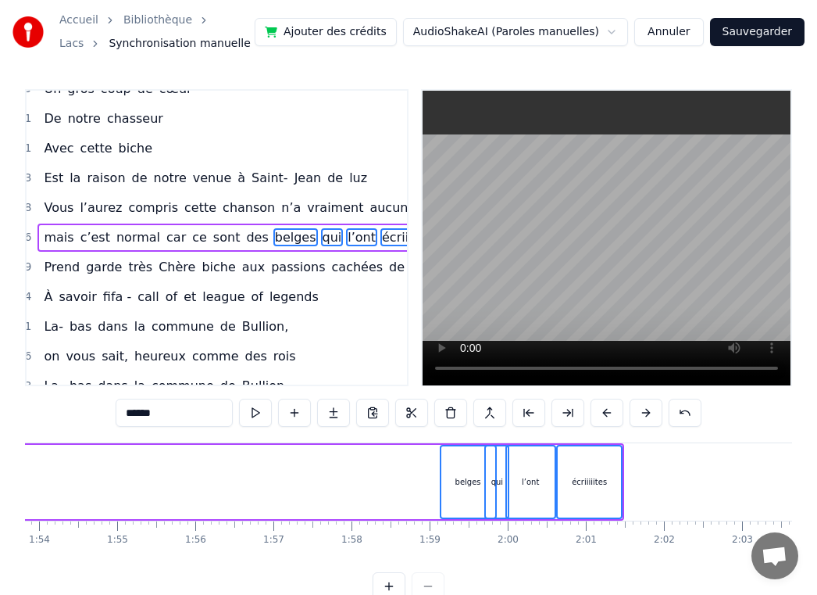
click at [597, 416] on button at bounding box center [607, 413] width 33 height 28
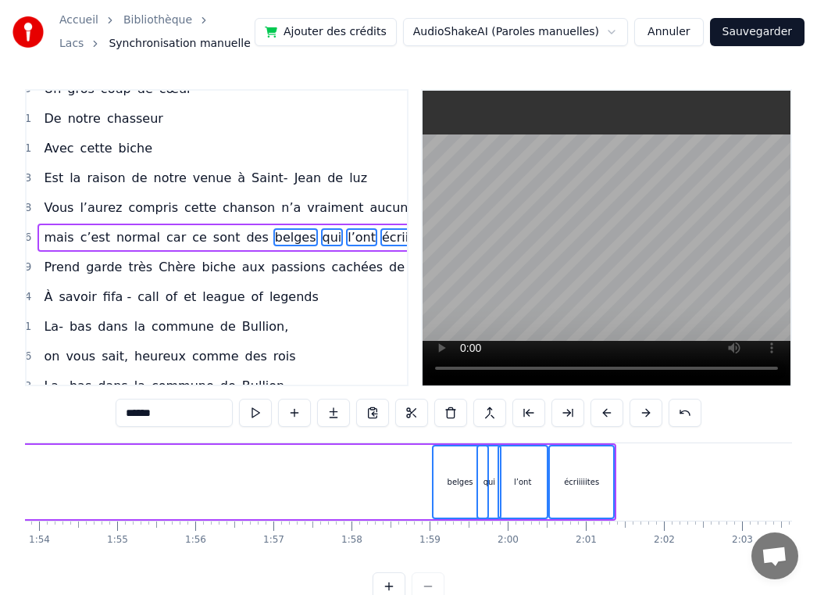
click at [597, 416] on button at bounding box center [607, 413] width 33 height 28
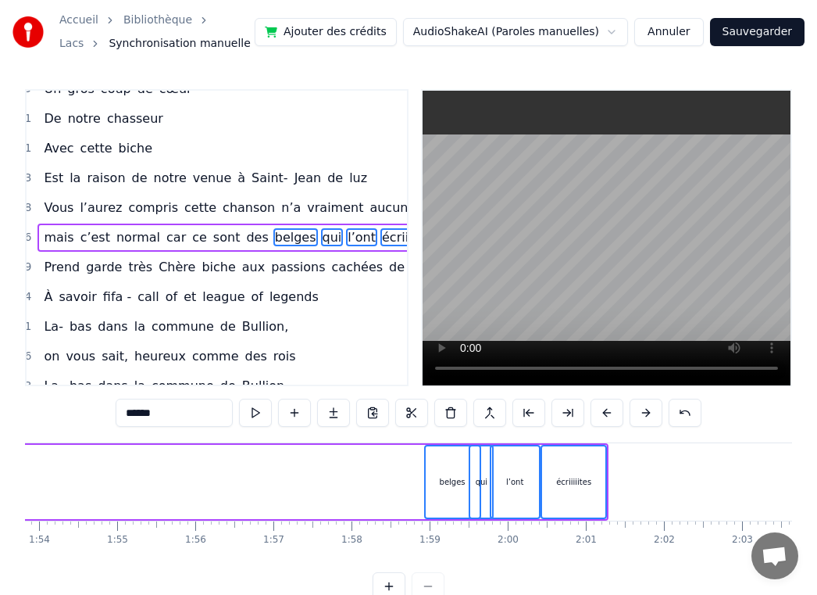
click at [597, 416] on button at bounding box center [607, 413] width 33 height 28
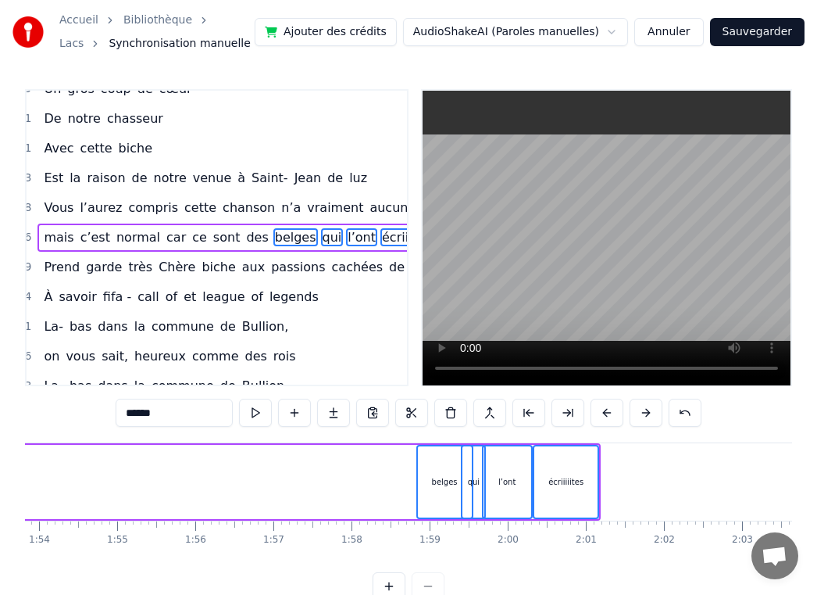
click at [597, 416] on button at bounding box center [607, 413] width 33 height 28
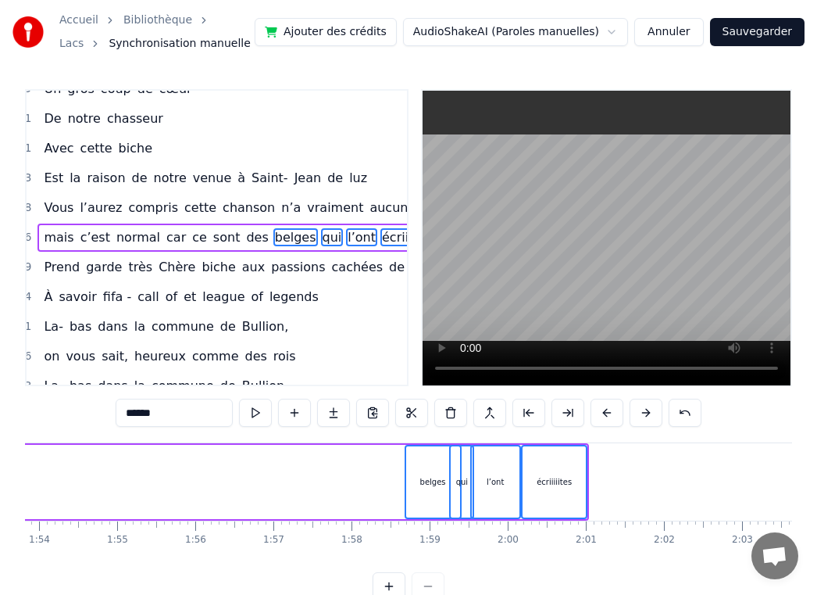
click at [597, 416] on button at bounding box center [607, 413] width 33 height 28
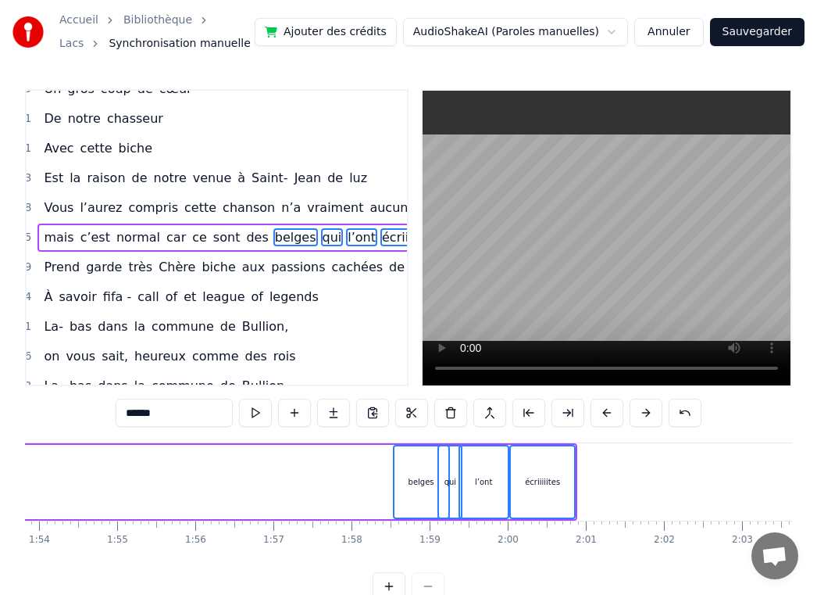
click at [597, 416] on button at bounding box center [607, 413] width 33 height 28
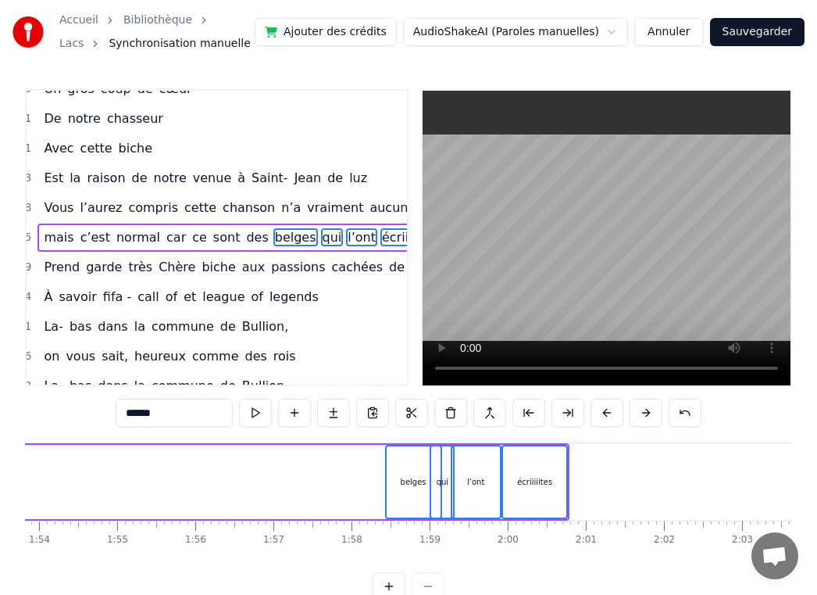
click at [597, 416] on button at bounding box center [607, 413] width 33 height 28
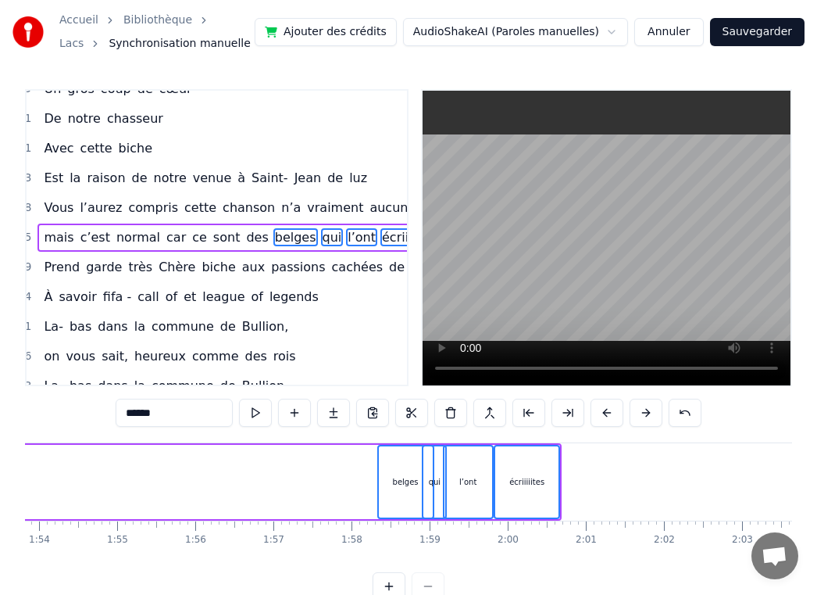
click at [597, 416] on button at bounding box center [607, 413] width 33 height 28
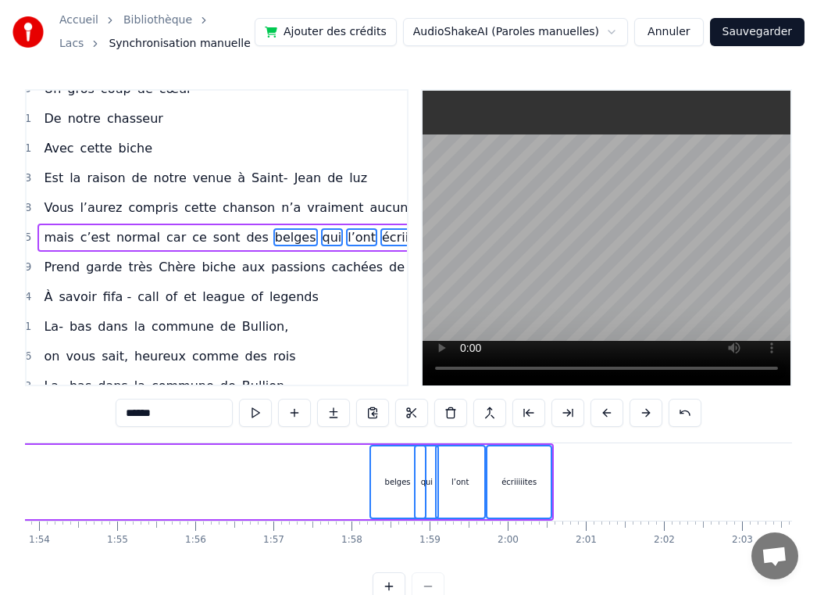
click at [597, 416] on button at bounding box center [607, 413] width 33 height 28
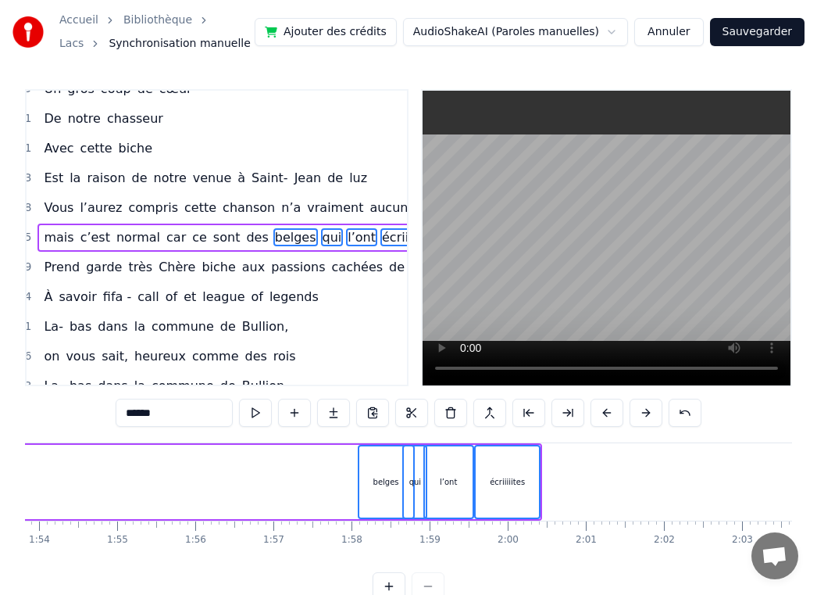
click at [597, 416] on button at bounding box center [607, 413] width 33 height 28
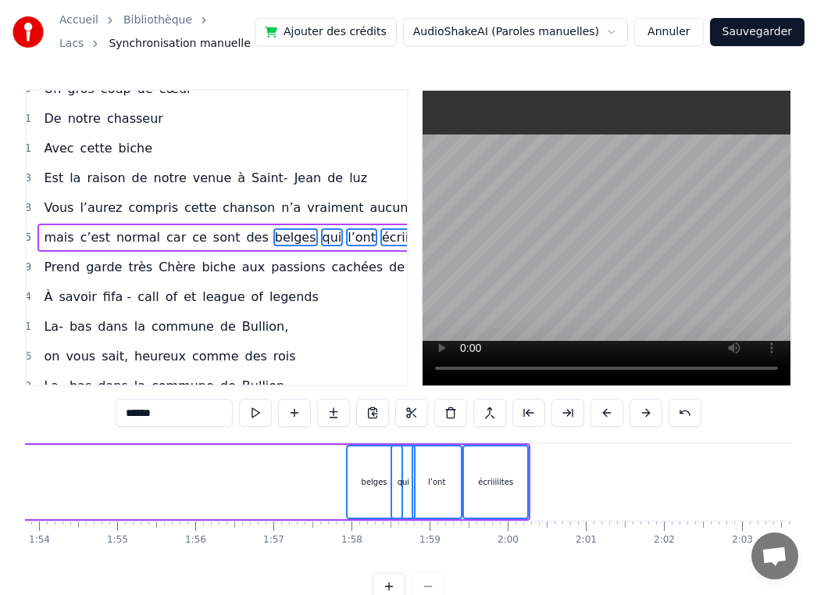
click at [597, 416] on button at bounding box center [607, 413] width 33 height 28
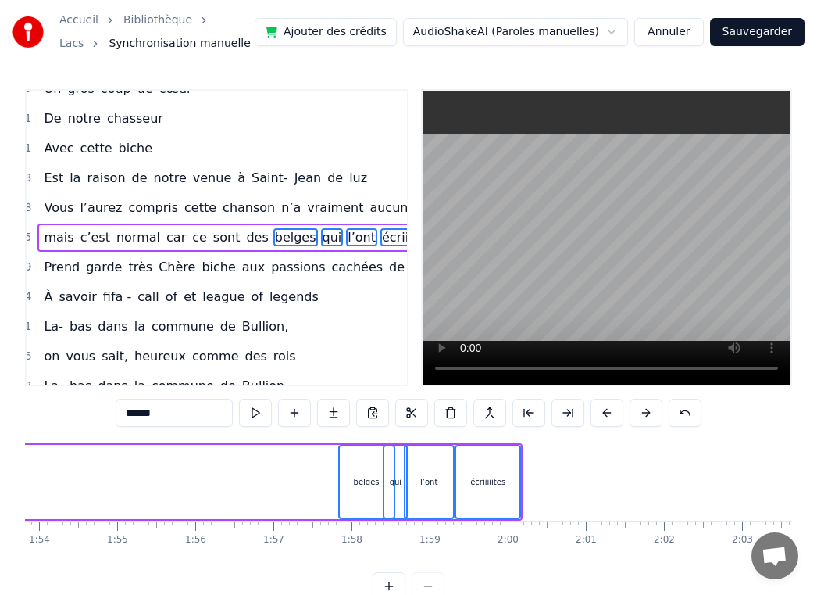
click at [597, 416] on button at bounding box center [607, 413] width 33 height 28
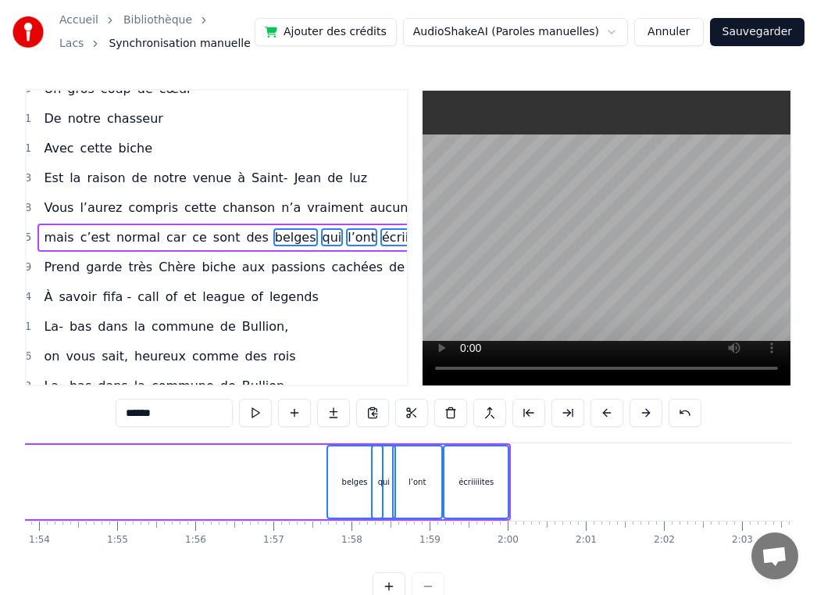
click at [597, 416] on button at bounding box center [607, 413] width 33 height 28
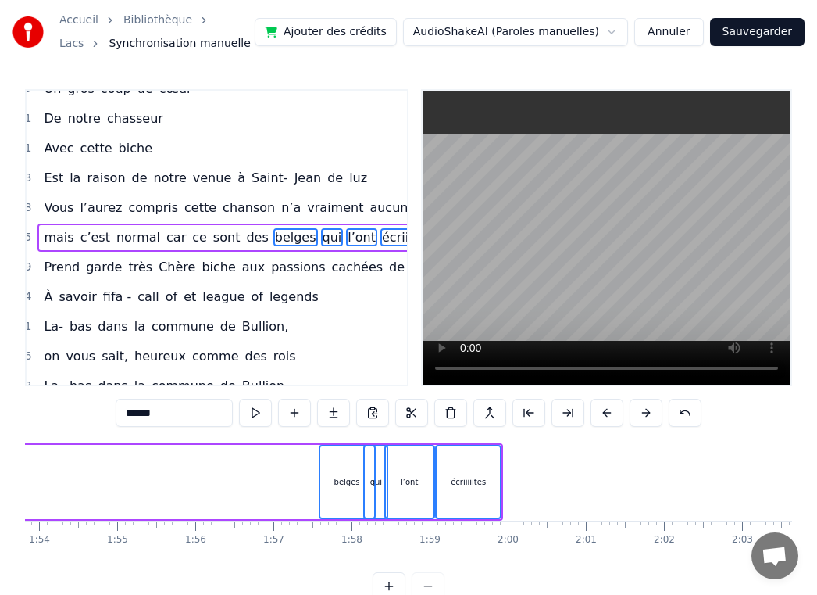
click at [597, 416] on button at bounding box center [607, 413] width 33 height 28
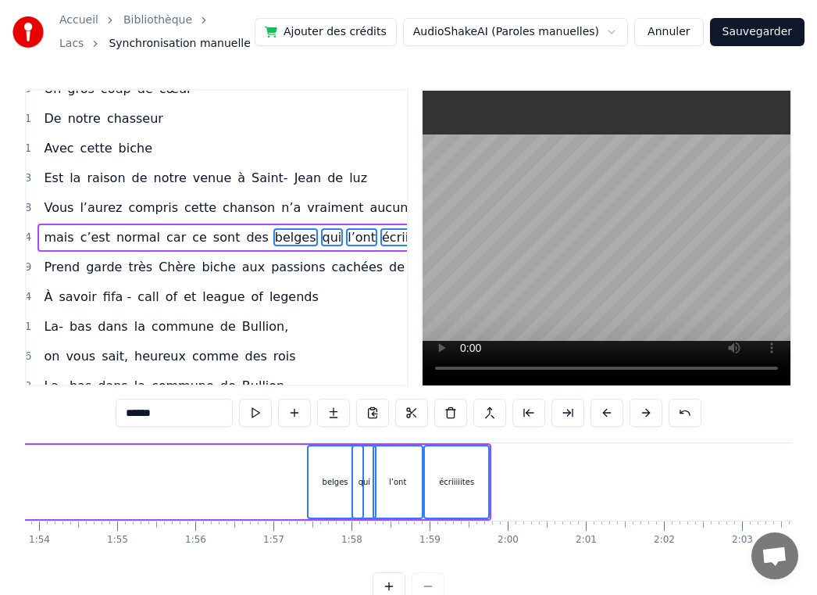
click at [597, 416] on button at bounding box center [607, 413] width 33 height 28
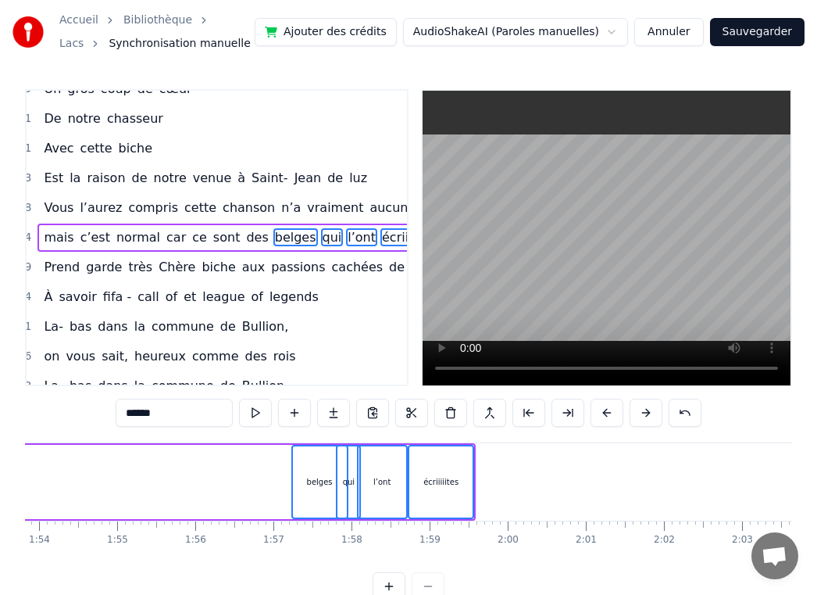
click at [597, 416] on button at bounding box center [607, 413] width 33 height 28
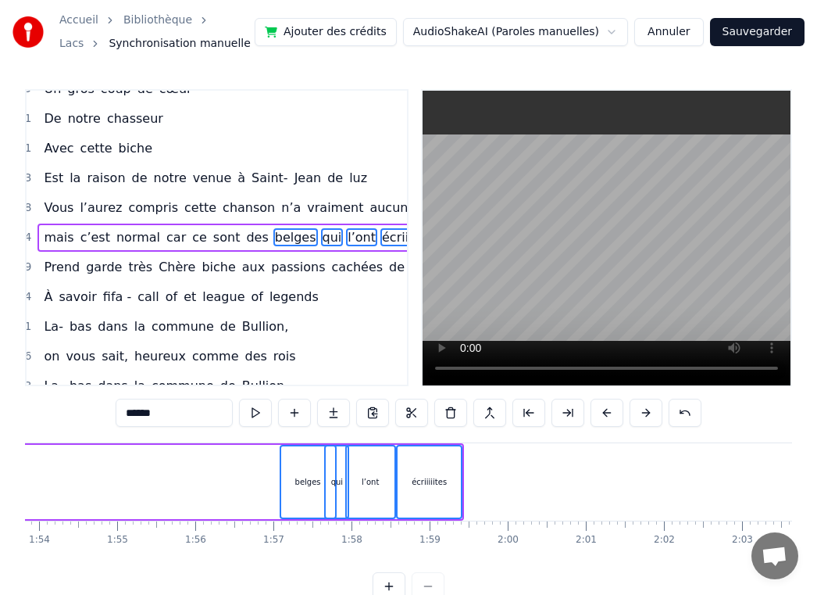
click at [597, 416] on button at bounding box center [607, 413] width 33 height 28
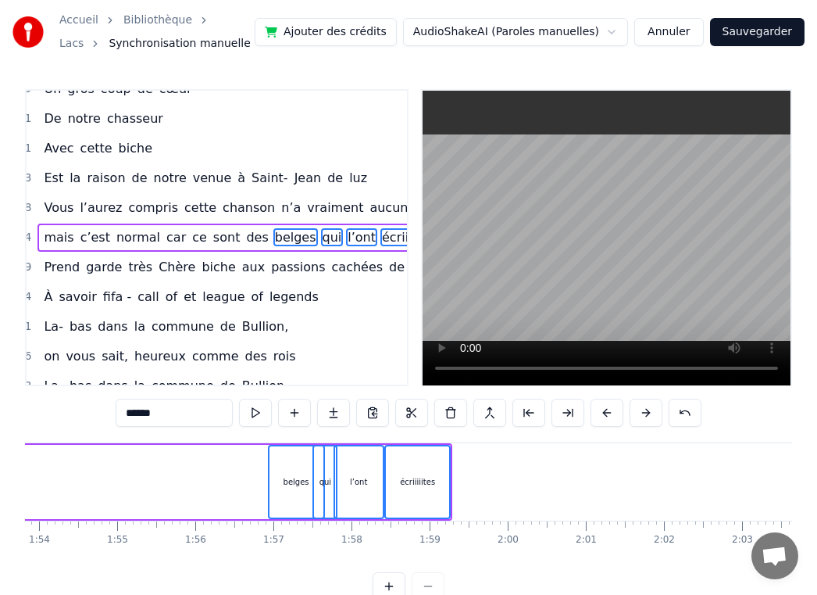
click at [597, 416] on button at bounding box center [607, 413] width 33 height 28
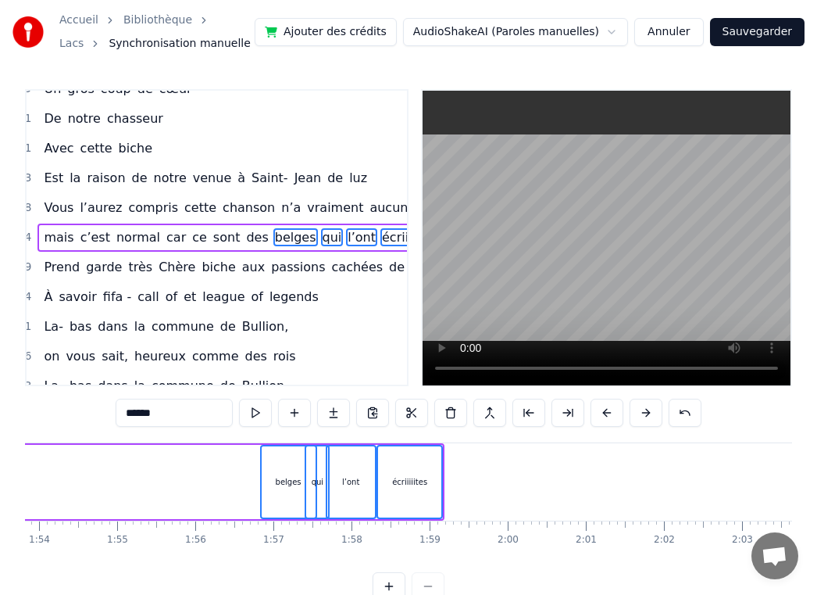
click at [597, 416] on button at bounding box center [607, 413] width 33 height 28
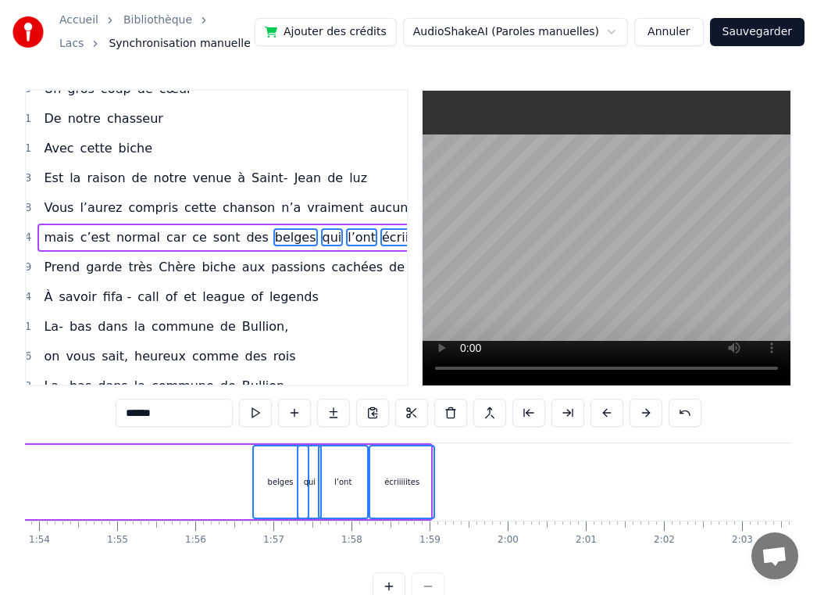
click at [597, 416] on button at bounding box center [607, 413] width 33 height 28
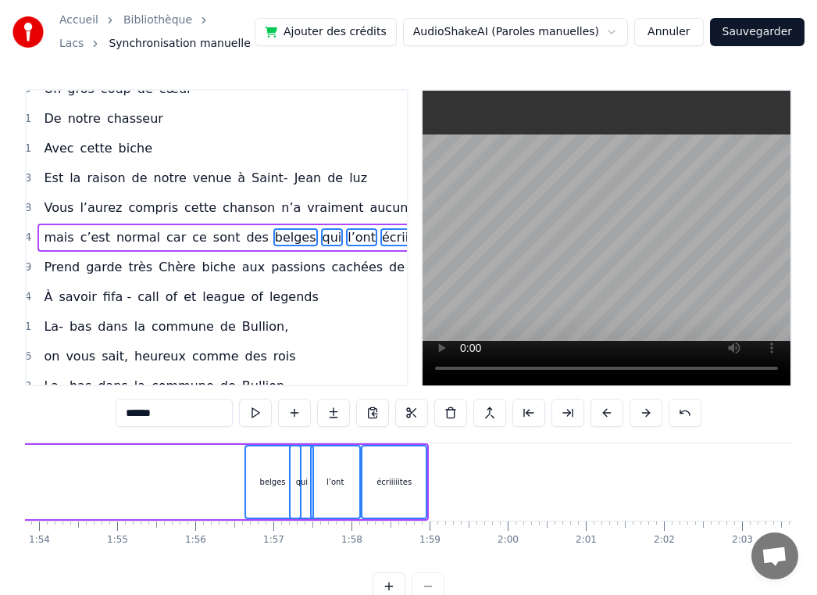
click at [597, 416] on button at bounding box center [607, 413] width 33 height 28
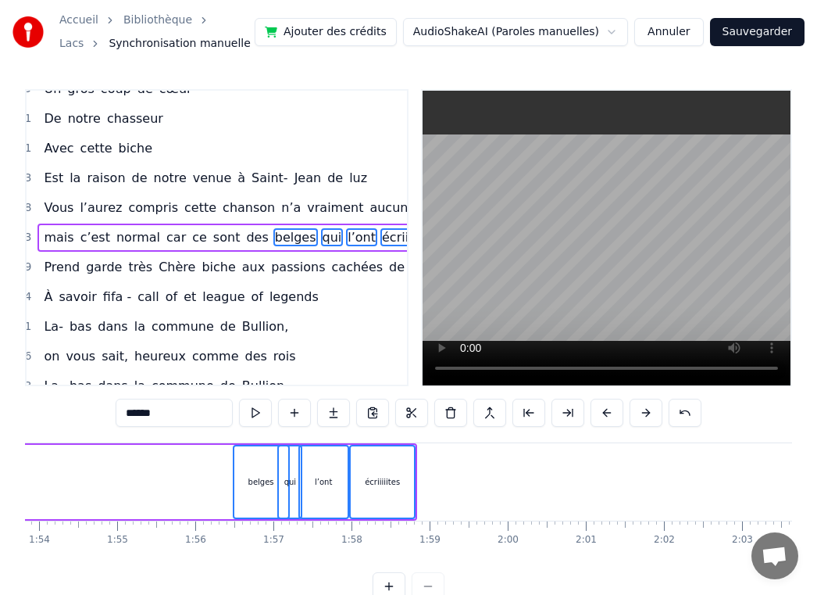
click at [597, 416] on button at bounding box center [607, 413] width 33 height 28
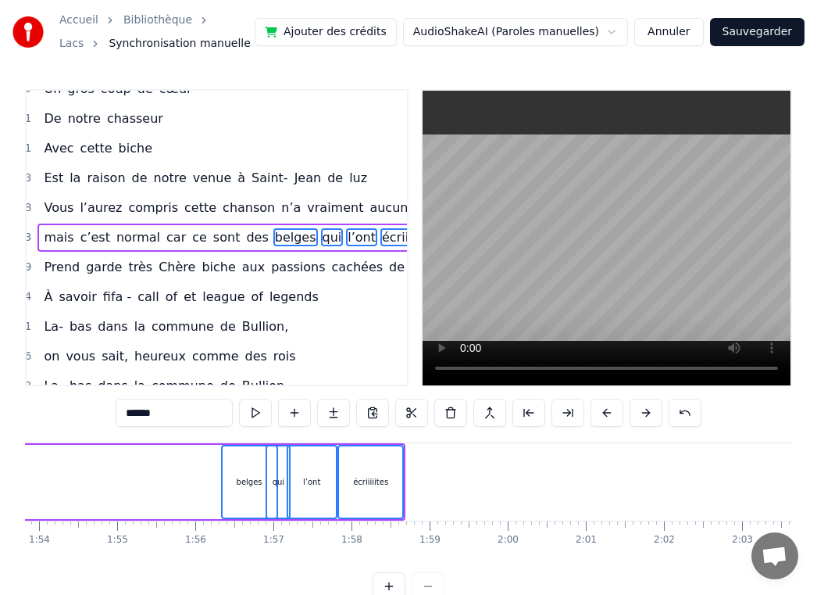
click at [597, 416] on button at bounding box center [607, 413] width 33 height 28
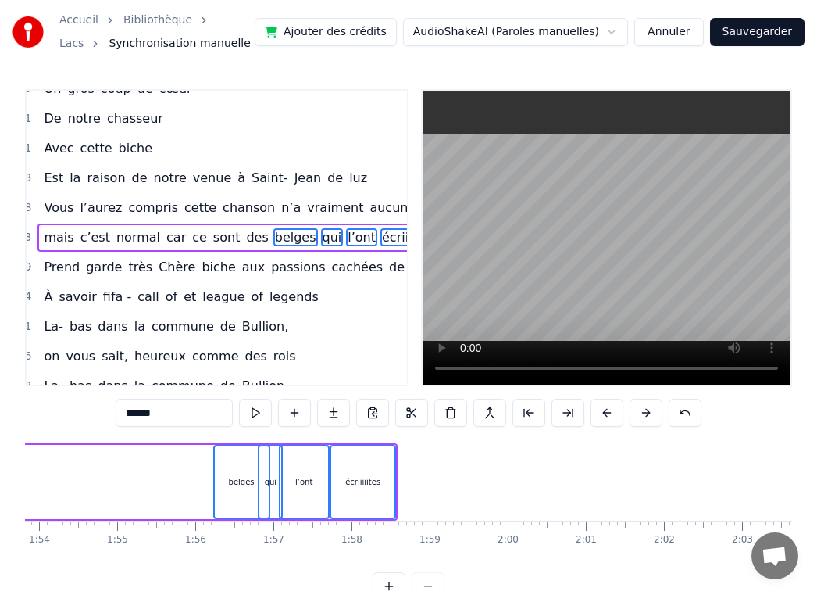
click at [597, 416] on button at bounding box center [607, 413] width 33 height 28
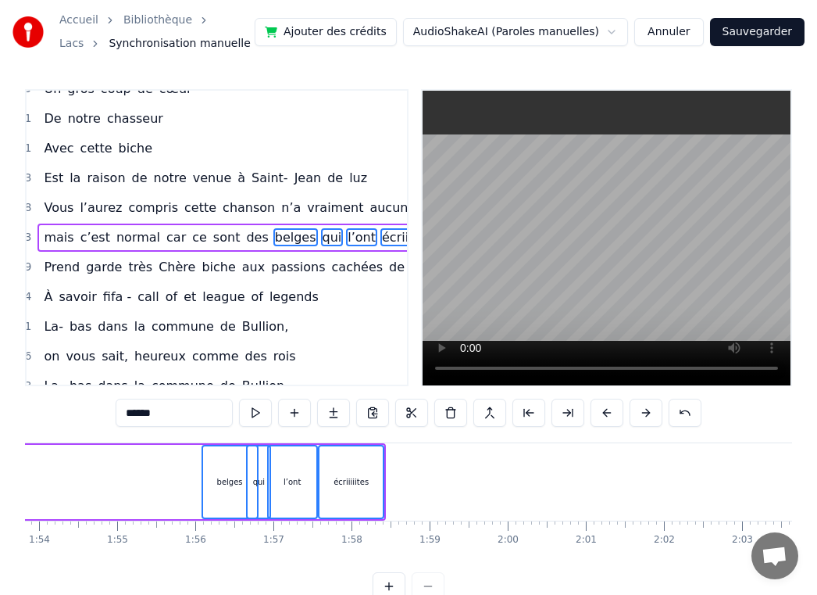
click at [597, 416] on button at bounding box center [607, 413] width 33 height 28
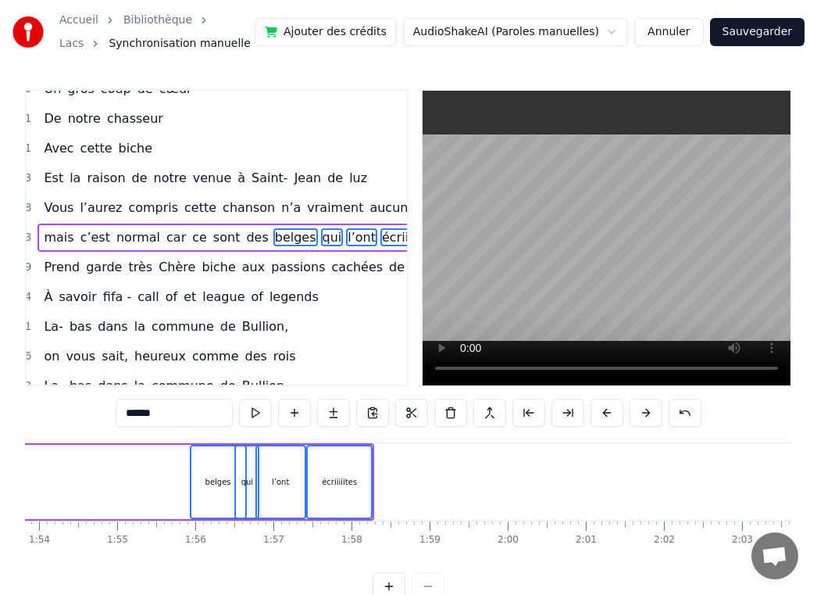
click at [597, 416] on button at bounding box center [607, 413] width 33 height 28
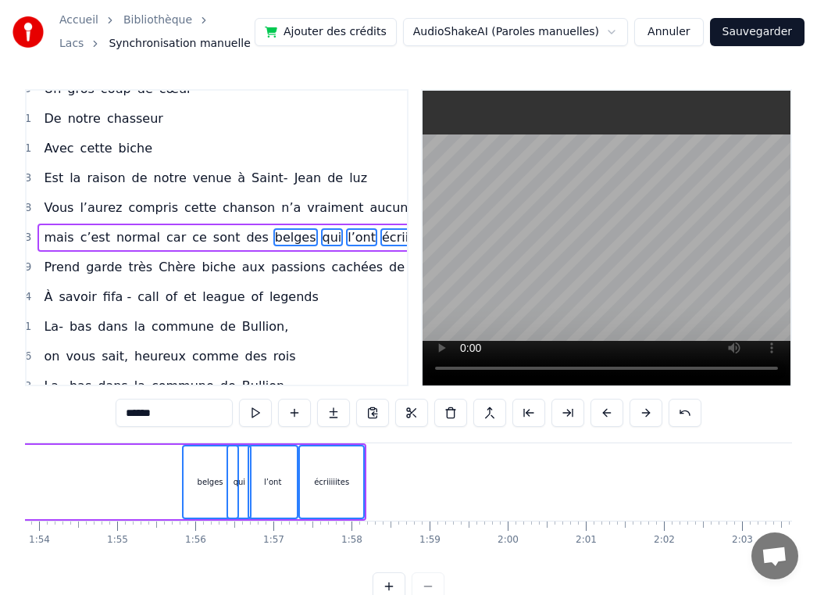
click at [597, 416] on button at bounding box center [607, 413] width 33 height 28
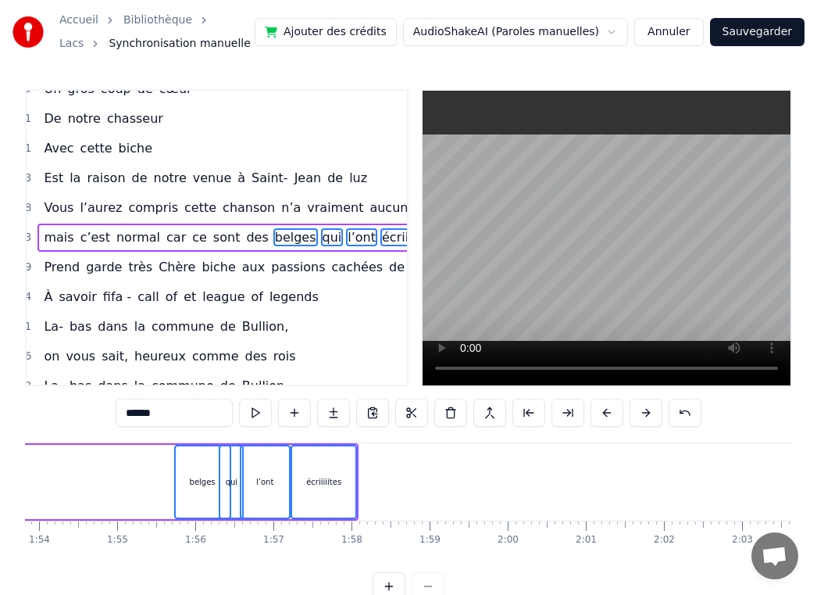
click at [597, 416] on button at bounding box center [607, 413] width 33 height 28
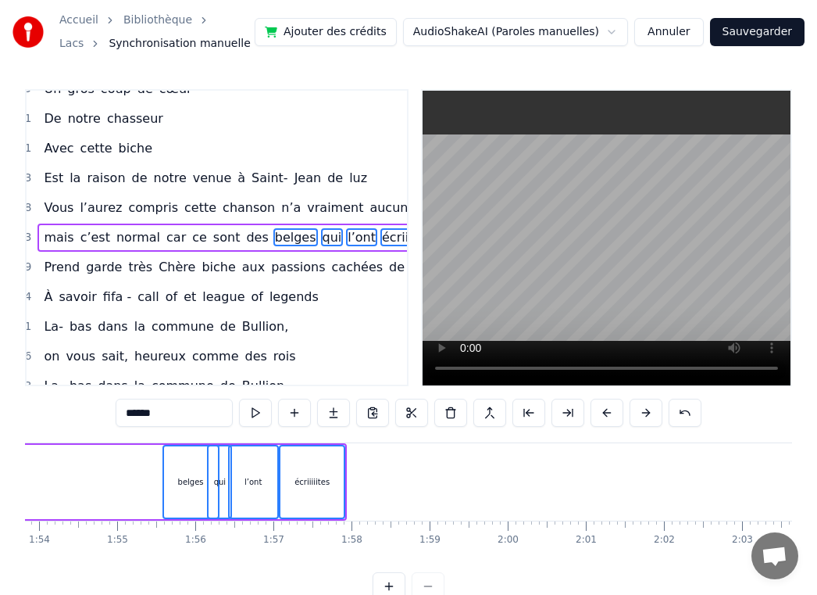
click at [597, 416] on button at bounding box center [607, 413] width 33 height 28
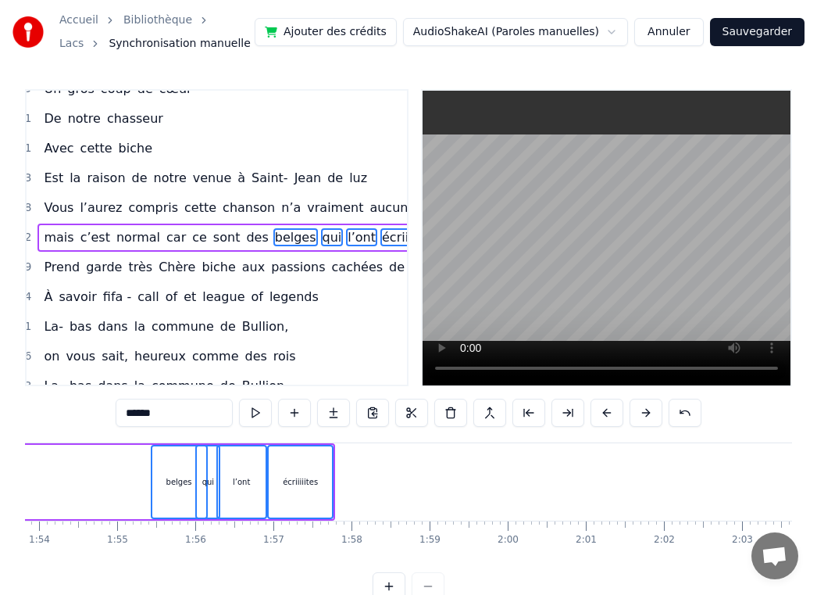
click at [597, 416] on button at bounding box center [607, 413] width 33 height 28
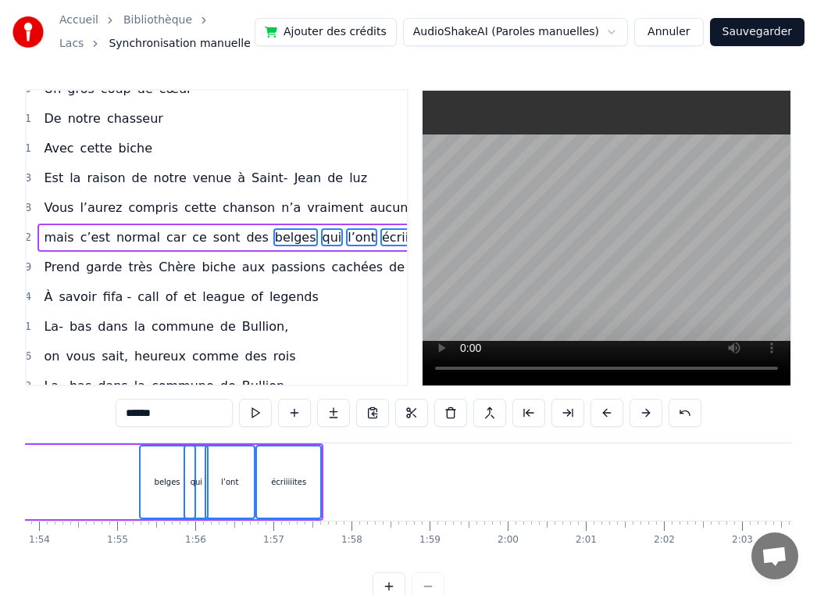
click at [597, 416] on button at bounding box center [607, 413] width 33 height 28
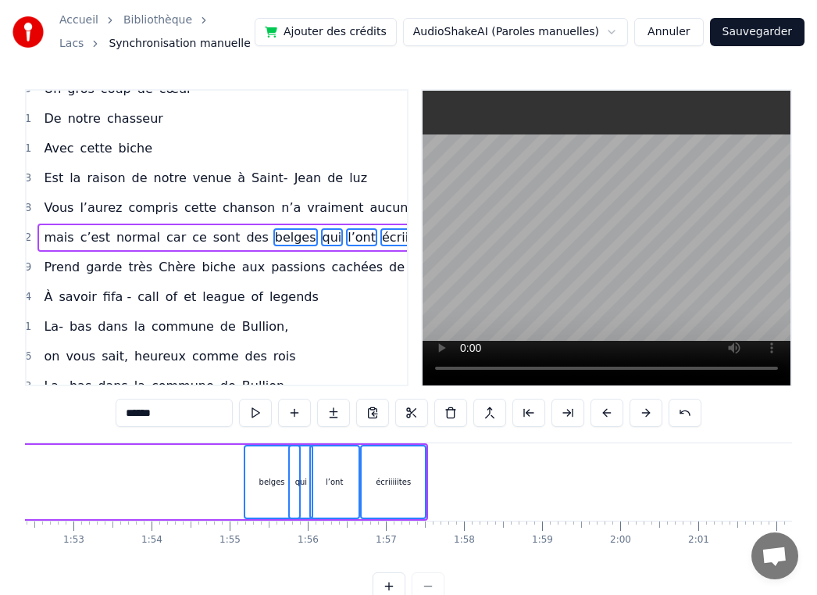
scroll to position [0, 8773]
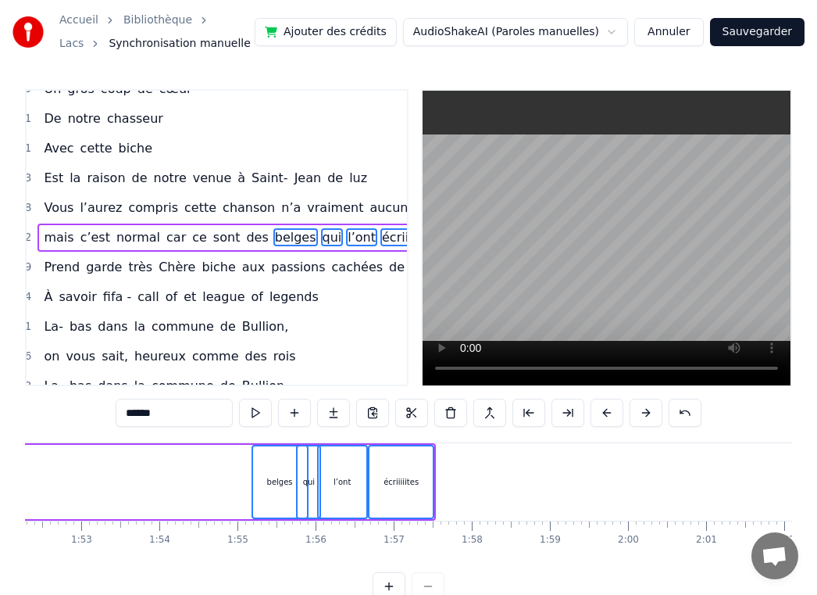
click at [366, 500] on div "l’ont" at bounding box center [342, 482] width 51 height 74
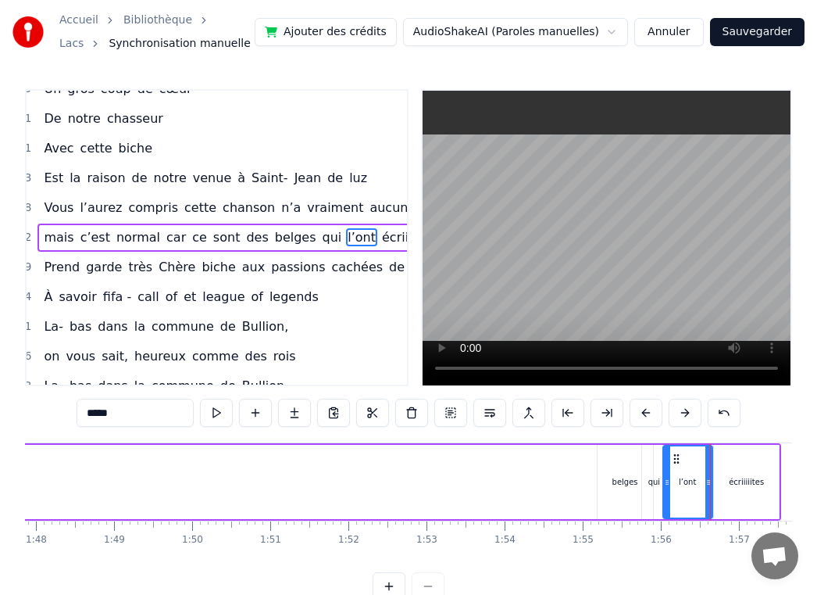
scroll to position [0, 8429]
click at [603, 485] on div "belges" at bounding box center [624, 482] width 55 height 74
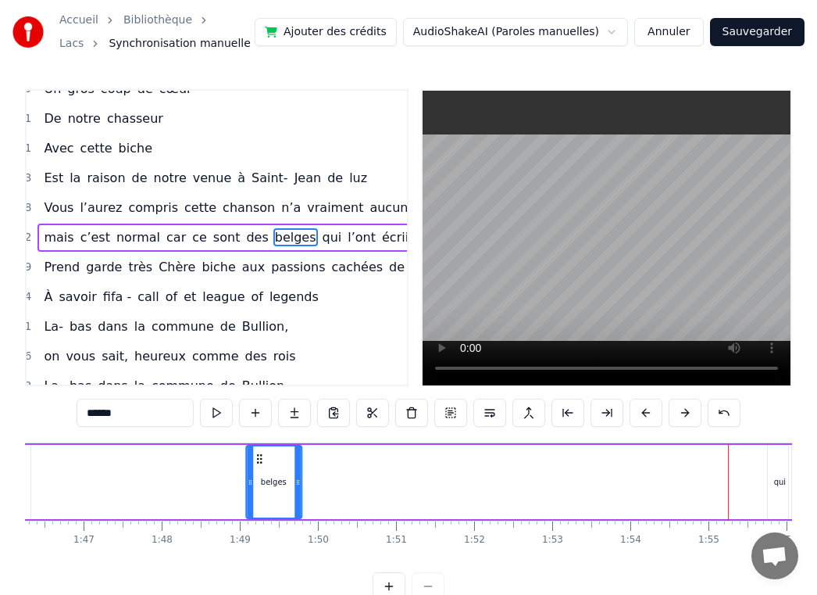
drag, startPoint x: 606, startPoint y: 459, endPoint x: 53, endPoint y: 466, distance: 553.3
click at [247, 466] on div "belges" at bounding box center [274, 481] width 54 height 71
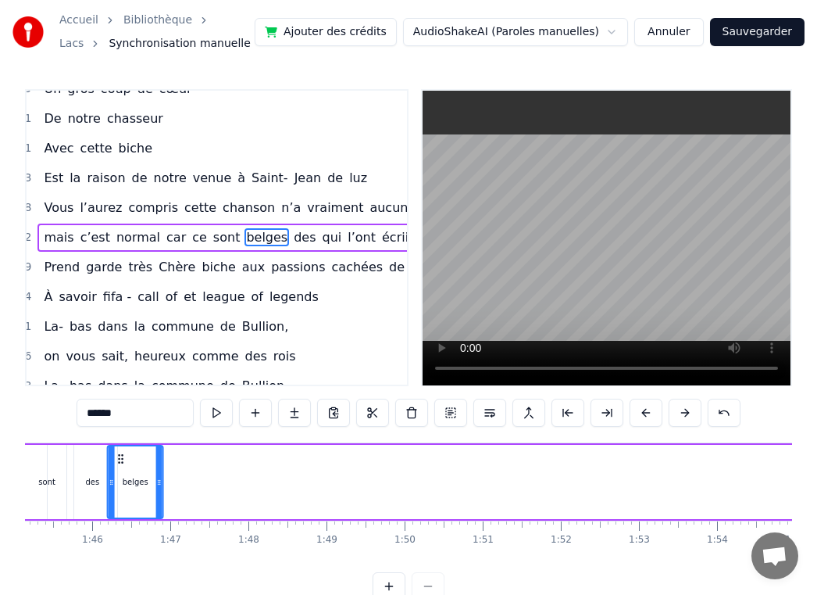
drag, startPoint x: 57, startPoint y: 462, endPoint x: 114, endPoint y: 462, distance: 57.0
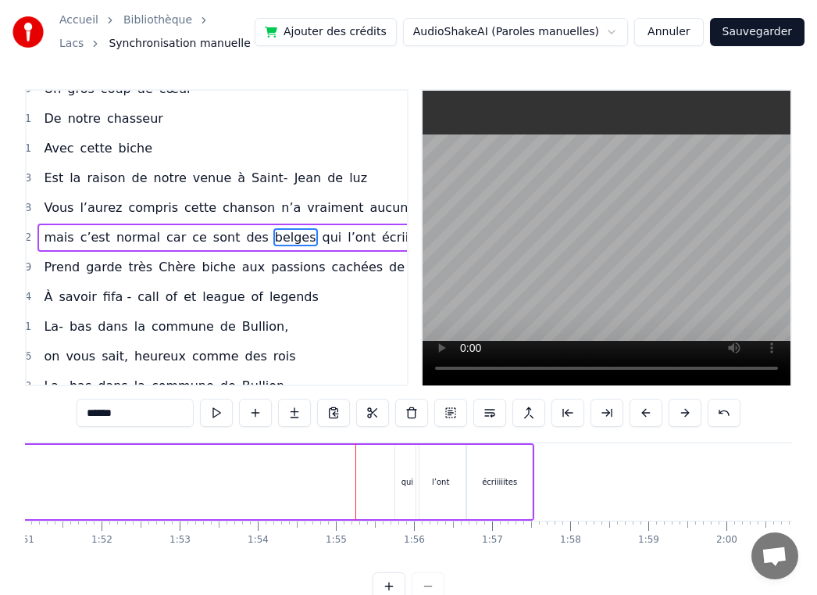
scroll to position [0, 8667]
click at [407, 474] on div "qui" at bounding box center [414, 482] width 23 height 74
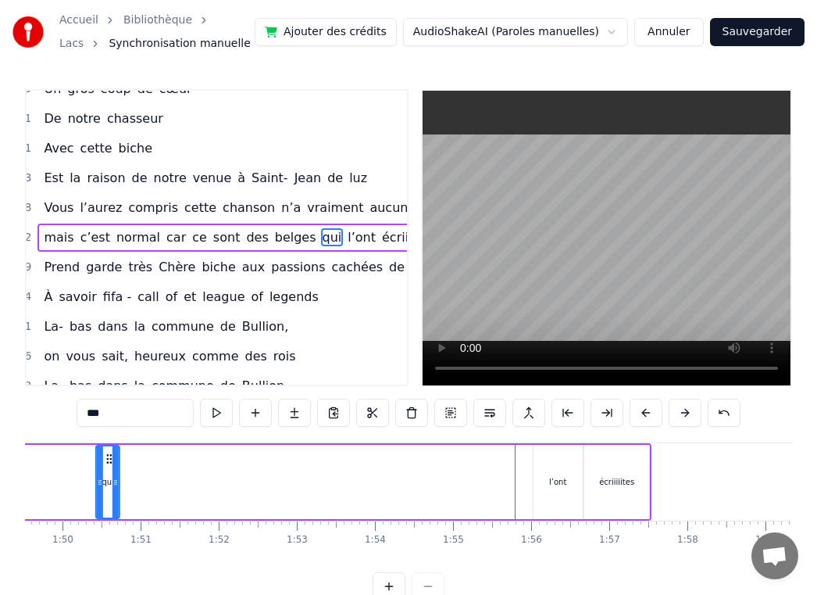
drag, startPoint x: 415, startPoint y: 459, endPoint x: 122, endPoint y: 460, distance: 293.0
click at [116, 460] on icon at bounding box center [109, 458] width 13 height 13
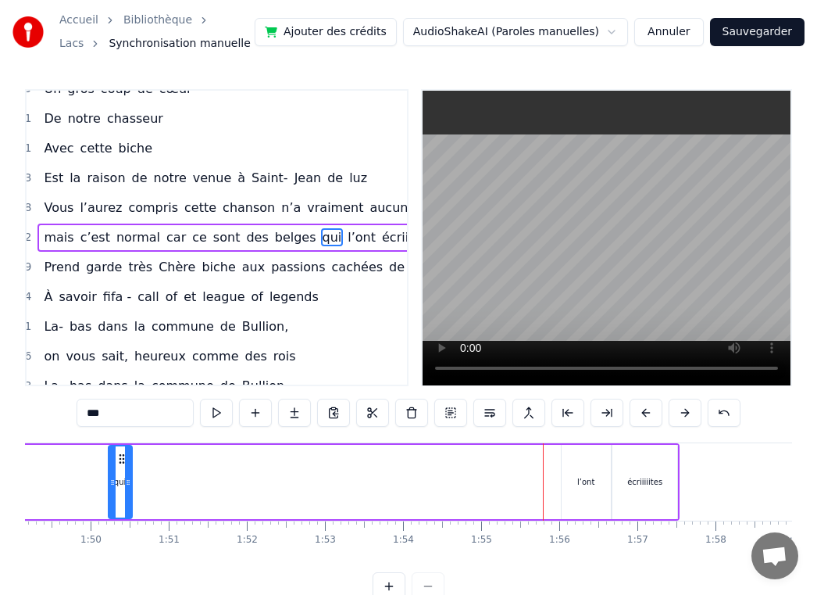
click at [578, 462] on div "l’ont" at bounding box center [586, 482] width 49 height 74
type input "*****"
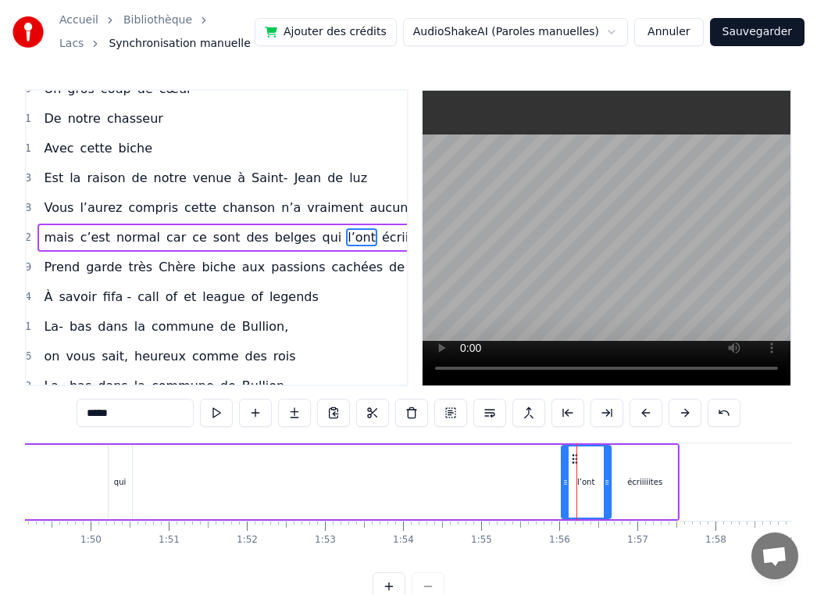
click at [570, 458] on icon at bounding box center [575, 458] width 13 height 13
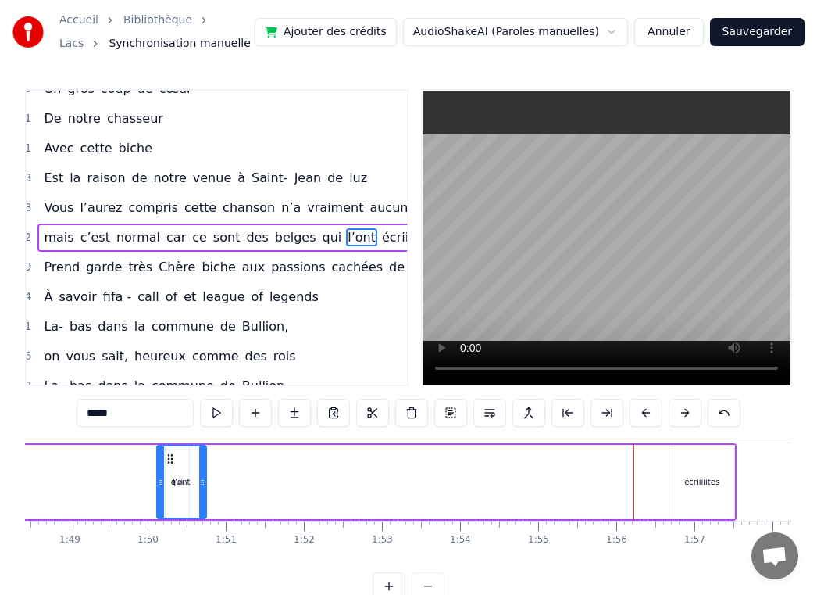
drag, startPoint x: 571, startPoint y: 458, endPoint x: 230, endPoint y: 459, distance: 341.5
click at [158, 464] on div "l’ont" at bounding box center [182, 481] width 48 height 71
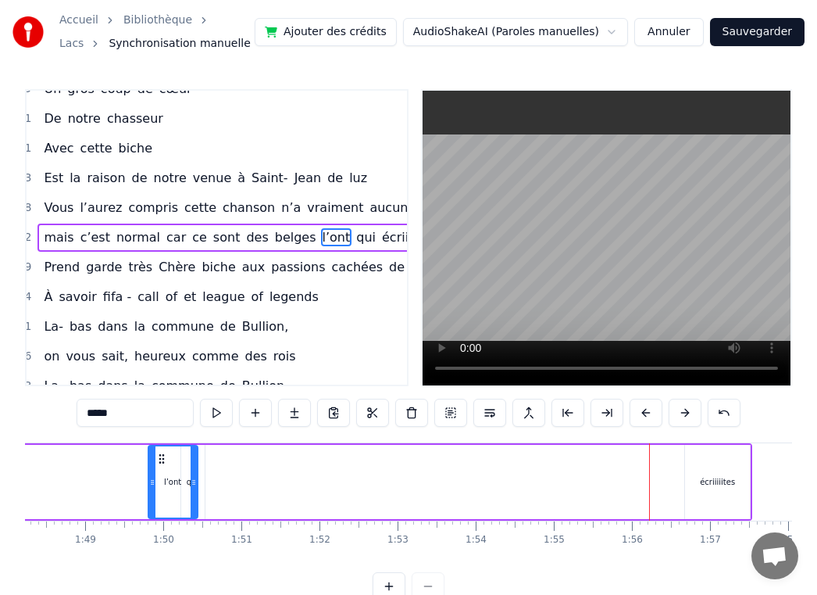
drag, startPoint x: 248, startPoint y: 459, endPoint x: 268, endPoint y: 459, distance: 20.3
click at [268, 459] on div "mais c’est normal car ce sont des [DEMOGRAPHIC_DATA] l’ont qui écriiiiites" at bounding box center [170, 481] width 1167 height 77
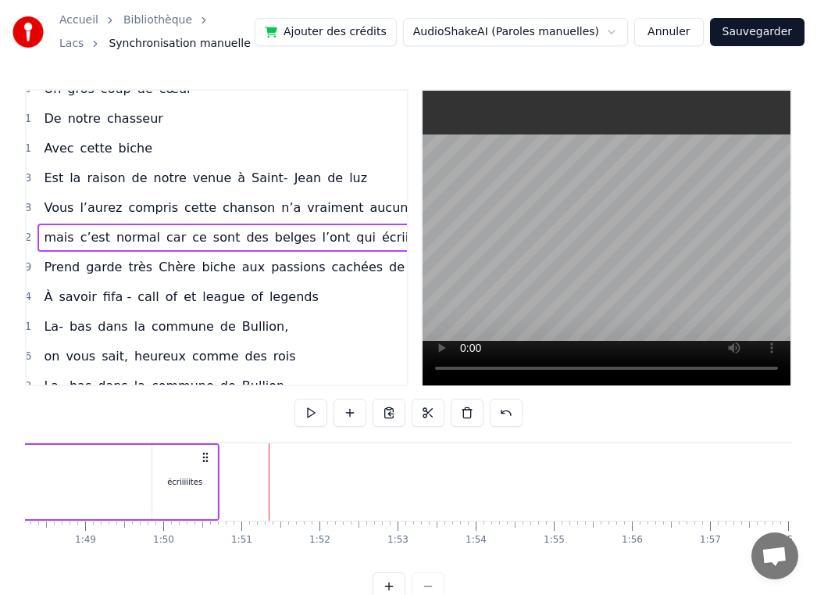
drag, startPoint x: 736, startPoint y: 460, endPoint x: 203, endPoint y: 463, distance: 532.9
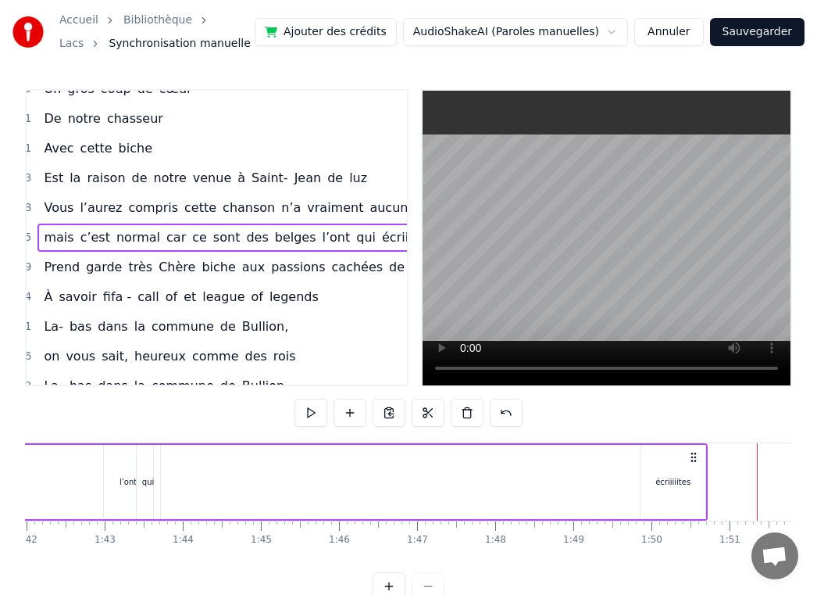
scroll to position [0, 7969]
drag, startPoint x: 682, startPoint y: 457, endPoint x: 314, endPoint y: 459, distance: 368.0
click
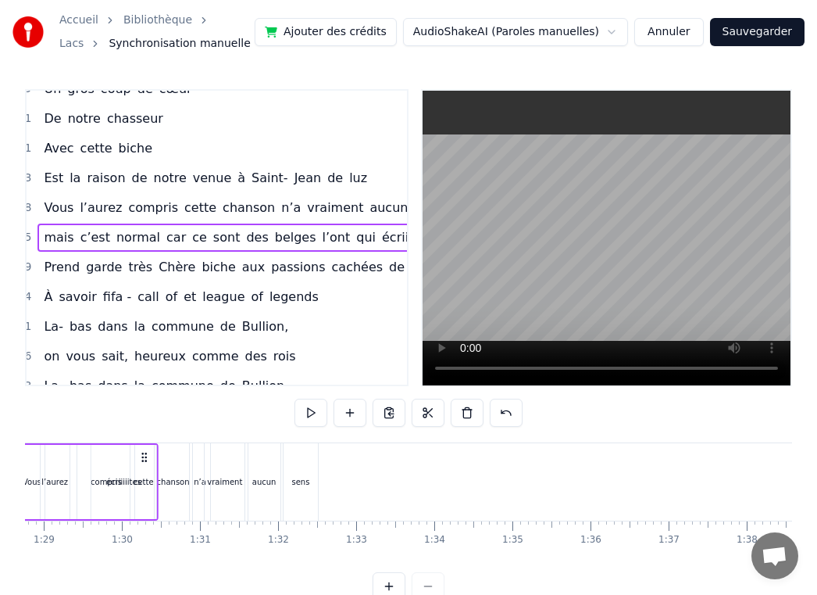
scroll to position [0, 6915]
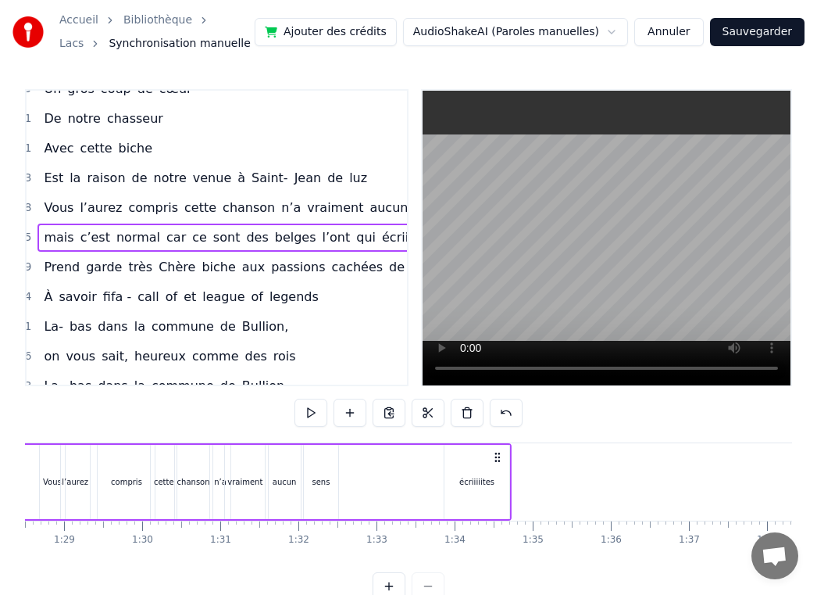
drag, startPoint x: 692, startPoint y: 453, endPoint x: 495, endPoint y: 481, distance: 198.9
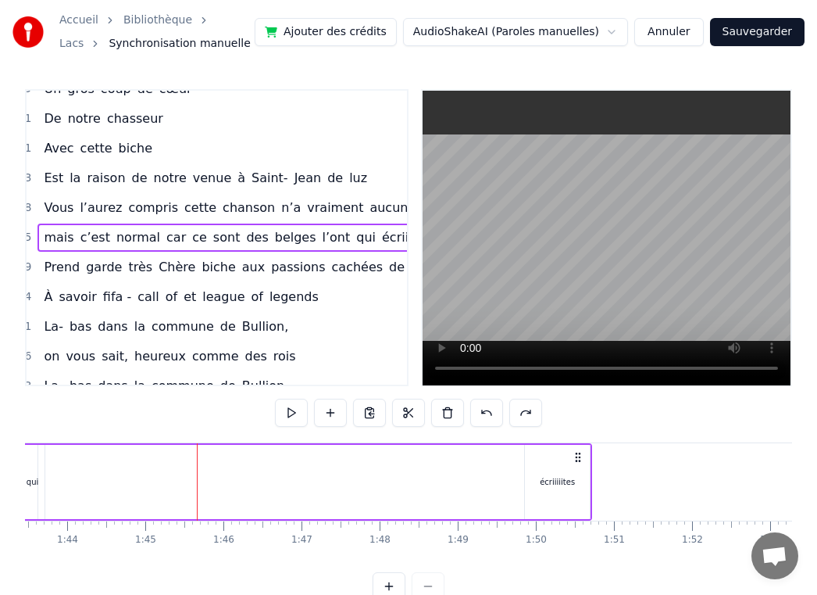
scroll to position [0, 8085]
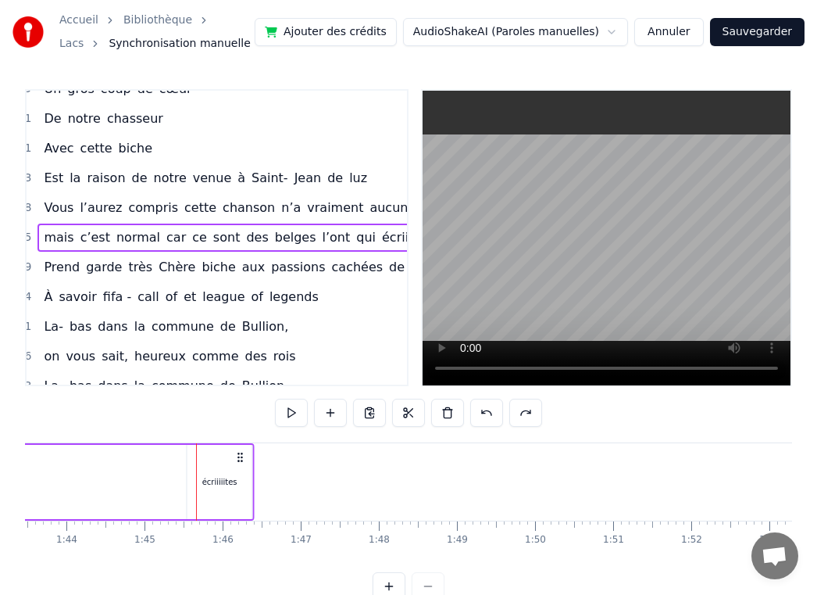
drag, startPoint x: 571, startPoint y: 456, endPoint x: 192, endPoint y: 468, distance: 379.2
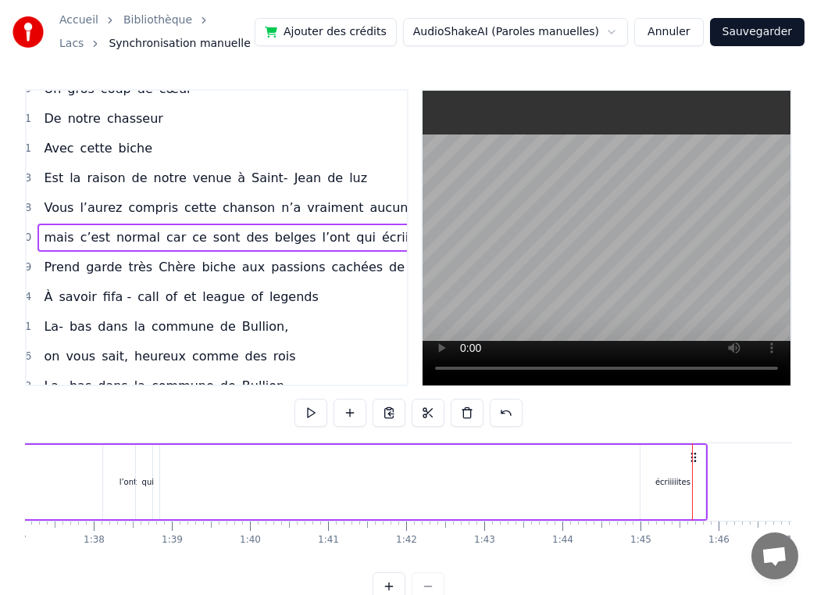
scroll to position [0, 7591]
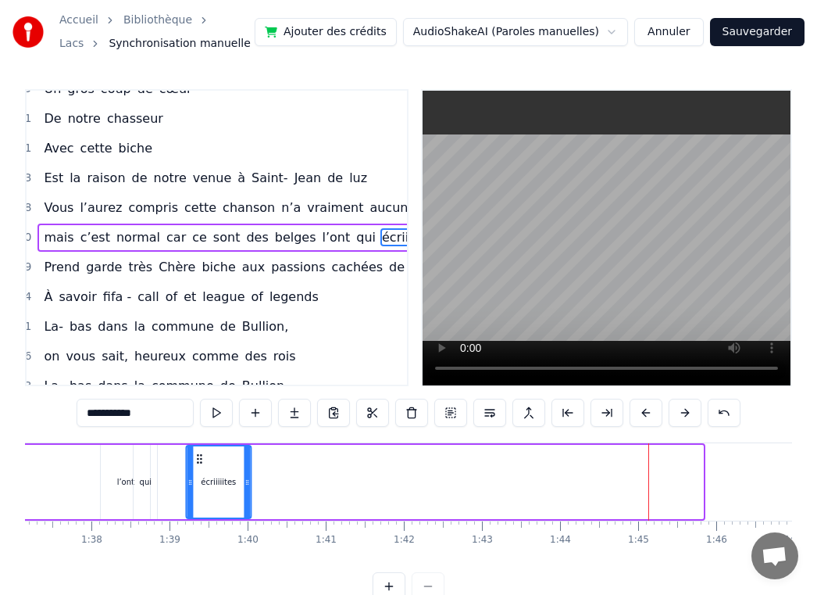
drag, startPoint x: 652, startPoint y: 458, endPoint x: 195, endPoint y: 460, distance: 456.3
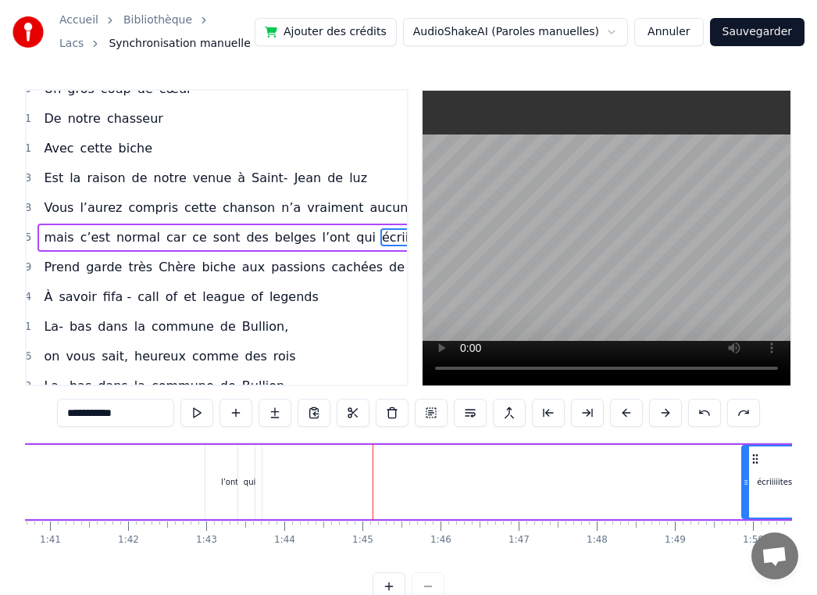
scroll to position [0, 7969]
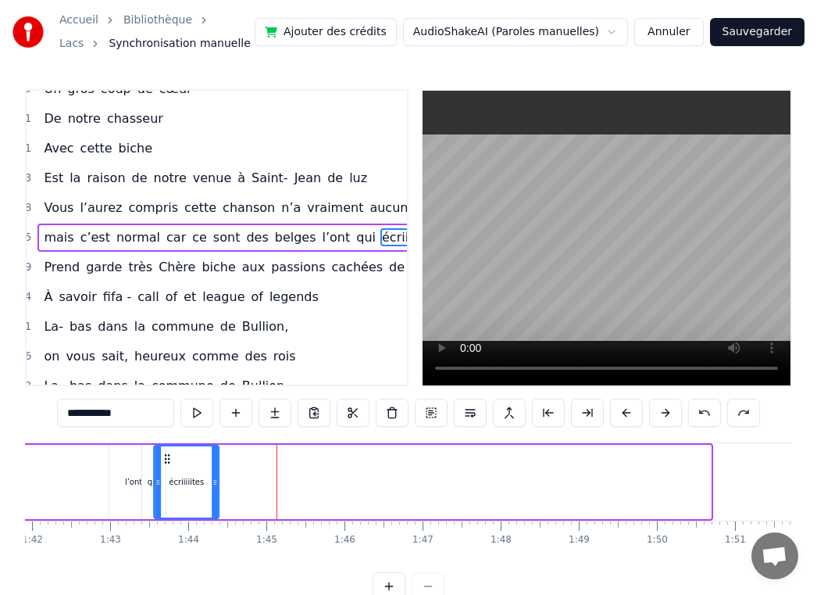
drag, startPoint x: 652, startPoint y: 456, endPoint x: 171, endPoint y: 474, distance: 480.9
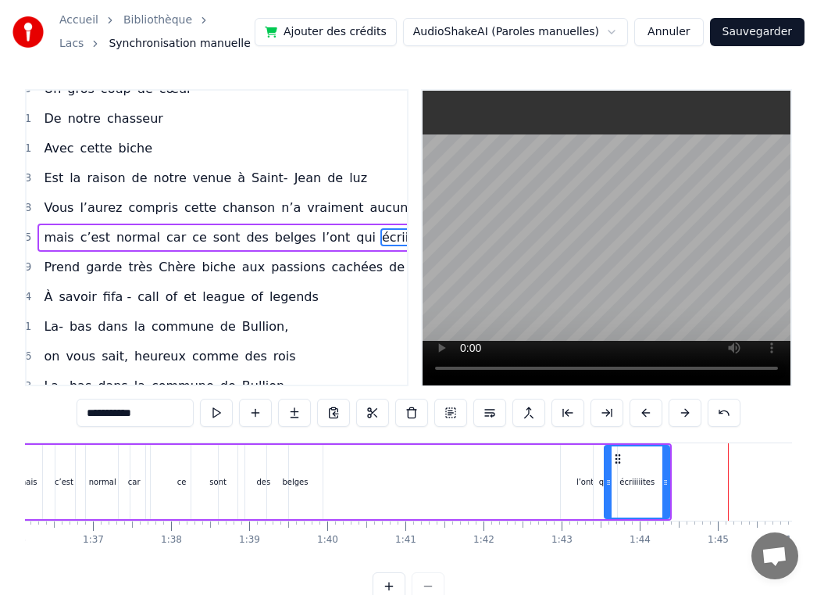
scroll to position [0, 7512]
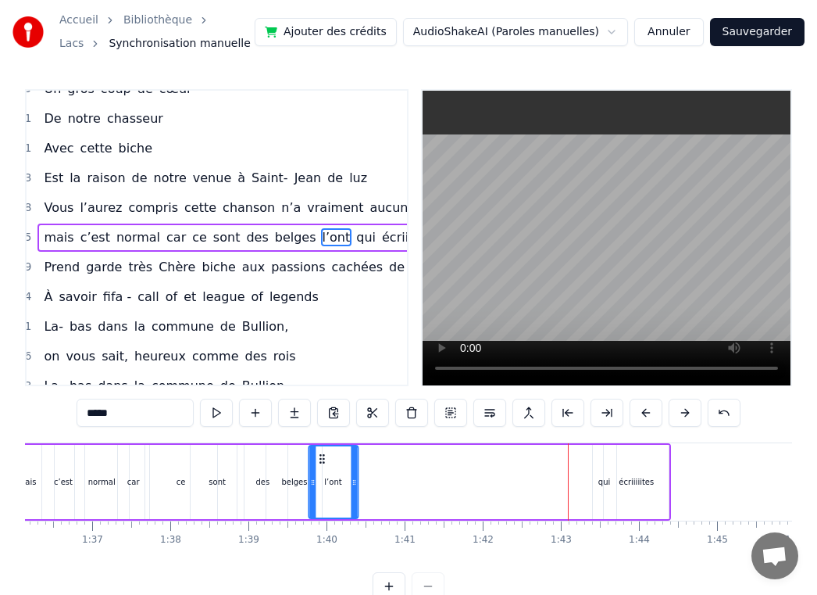
drag, startPoint x: 571, startPoint y: 459, endPoint x: 320, endPoint y: 461, distance: 251.6
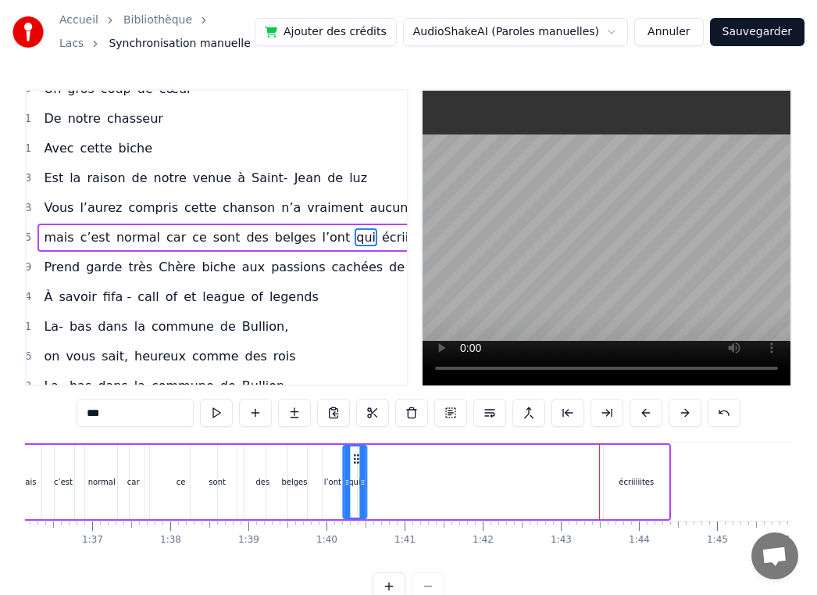
drag, startPoint x: 604, startPoint y: 457, endPoint x: 354, endPoint y: 463, distance: 250.1
type input "**********"
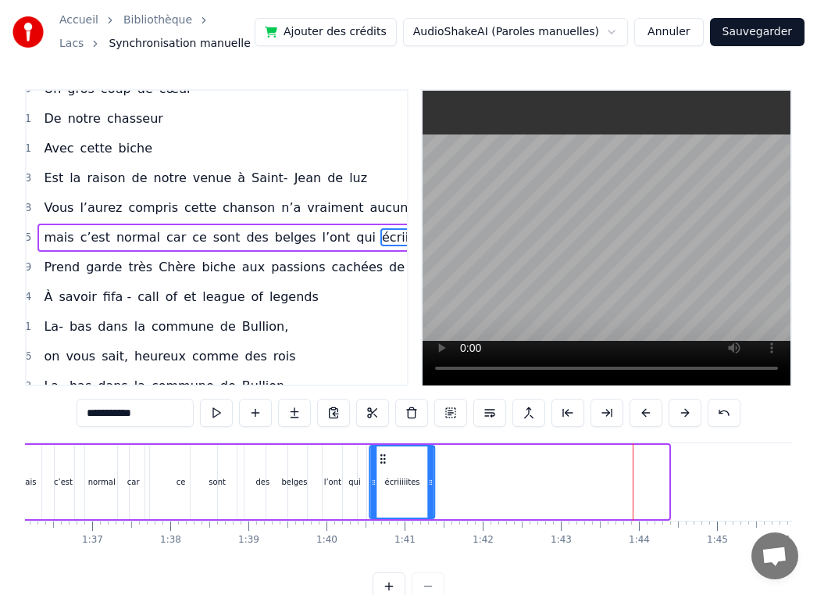
drag, startPoint x: 620, startPoint y: 459, endPoint x: 383, endPoint y: 462, distance: 236.8
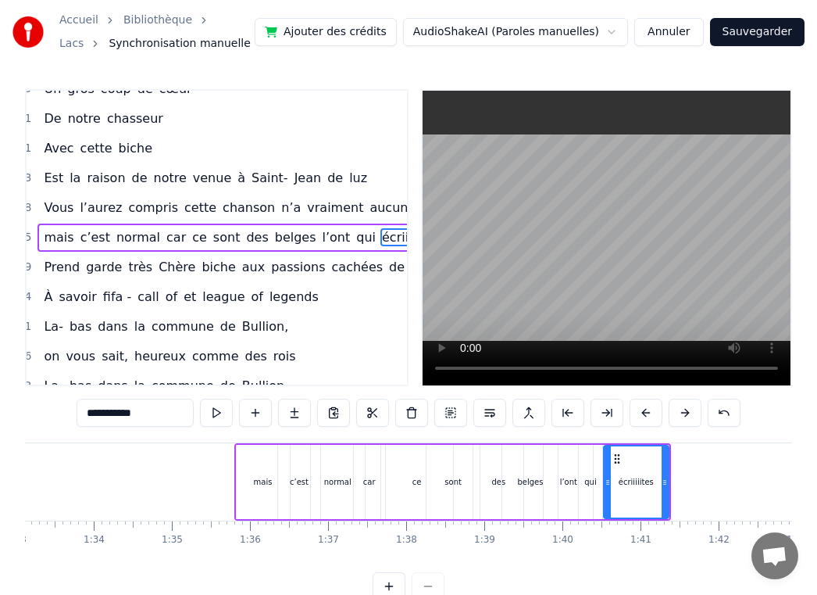
scroll to position [0, 7293]
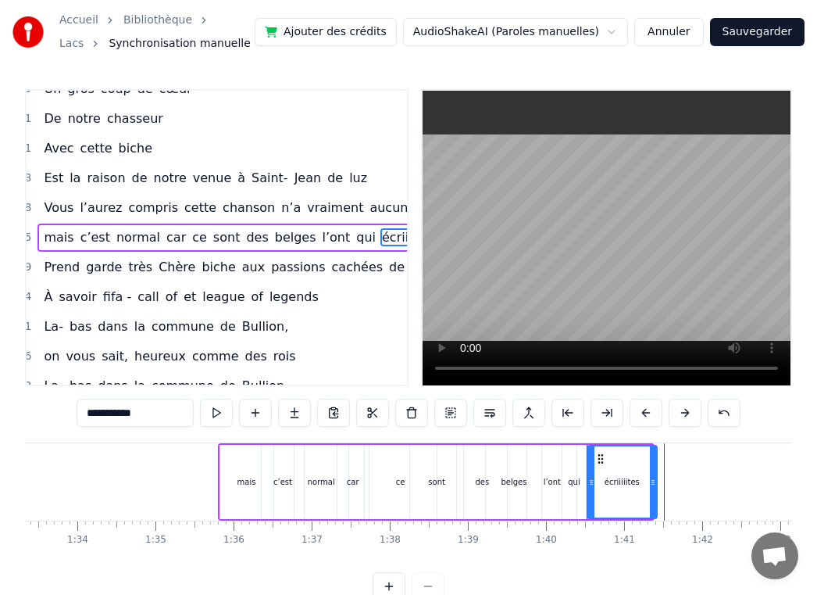
drag, startPoint x: 651, startPoint y: 475, endPoint x: 682, endPoint y: 475, distance: 31.3
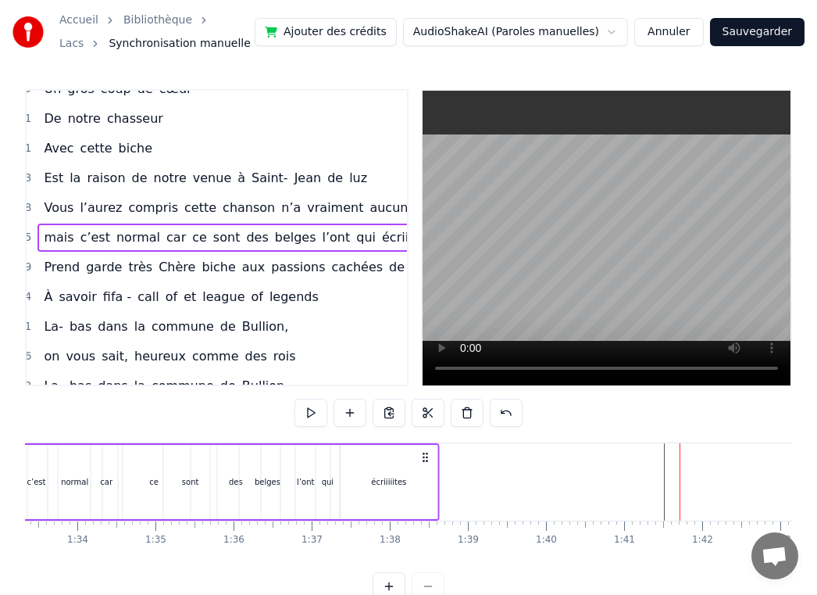
drag, startPoint x: 675, startPoint y: 459, endPoint x: 428, endPoint y: 456, distance: 246.9
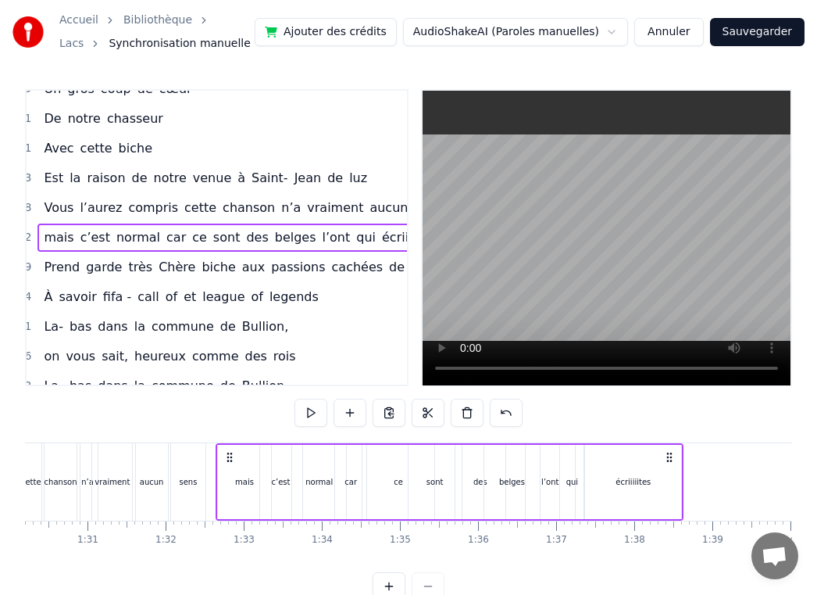
scroll to position [0, 7046]
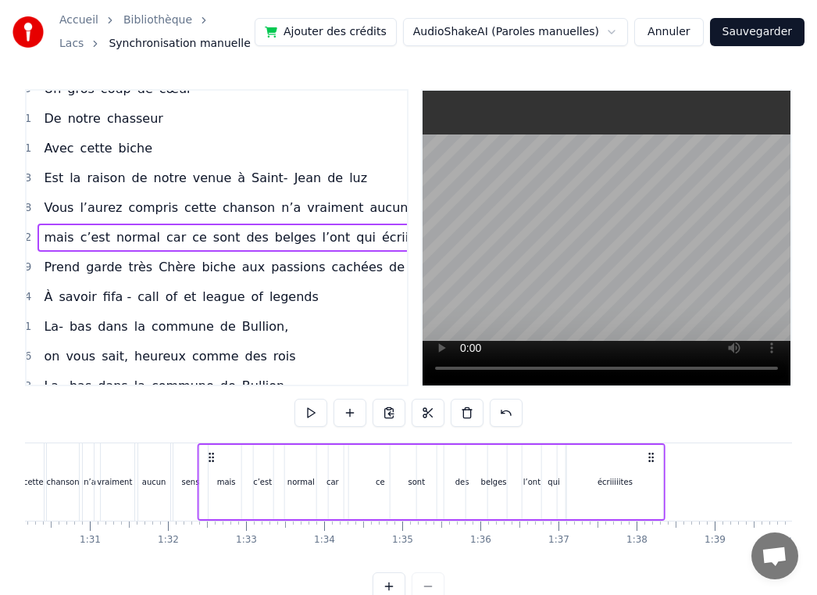
drag, startPoint x: 230, startPoint y: 454, endPoint x: 209, endPoint y: 452, distance: 21.2
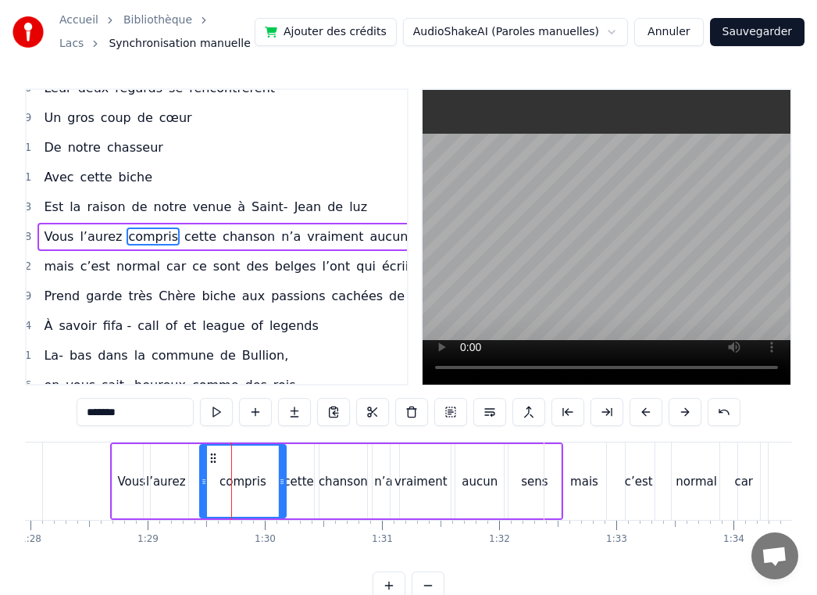
scroll to position [0, 0]
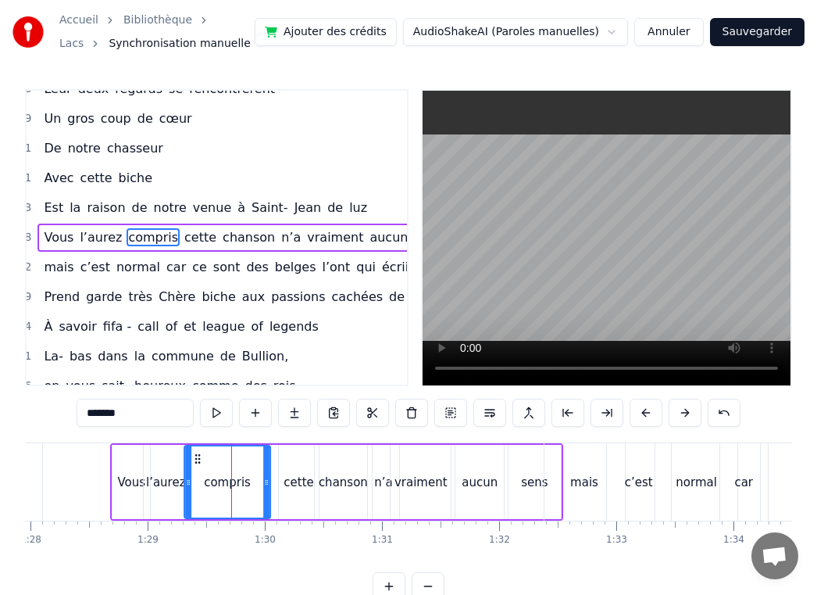
drag, startPoint x: 209, startPoint y: 458, endPoint x: 193, endPoint y: 458, distance: 16.4
drag, startPoint x: 265, startPoint y: 479, endPoint x: 241, endPoint y: 479, distance: 24.2
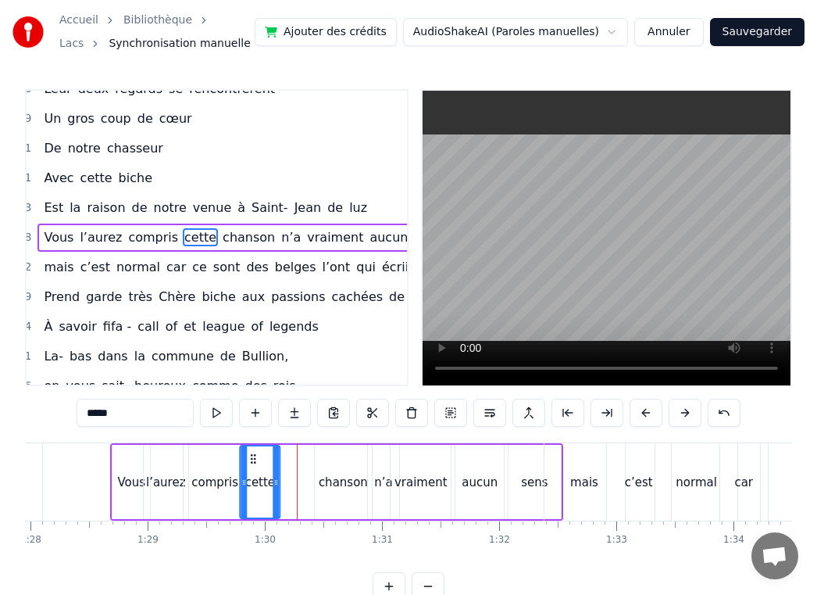
drag, startPoint x: 291, startPoint y: 462, endPoint x: 253, endPoint y: 463, distance: 38.3
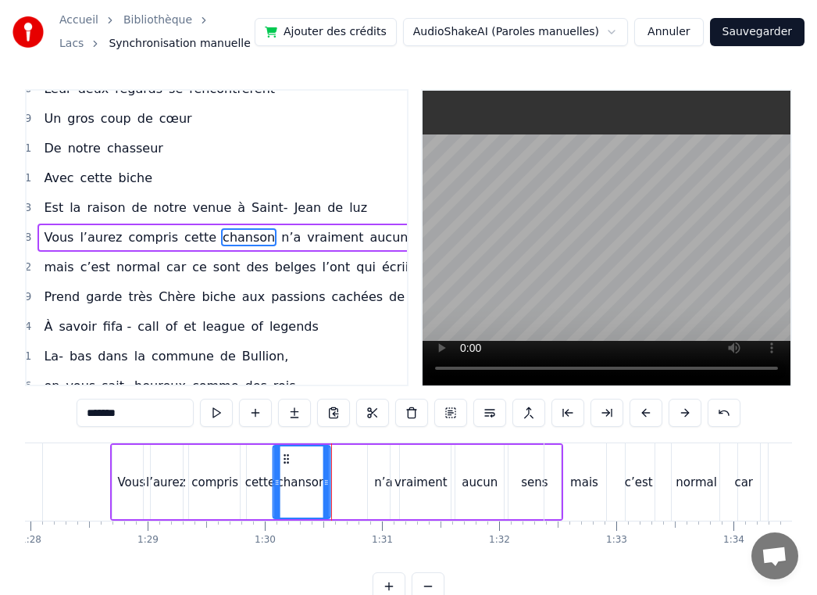
drag, startPoint x: 327, startPoint y: 460, endPoint x: 286, endPoint y: 462, distance: 41.4
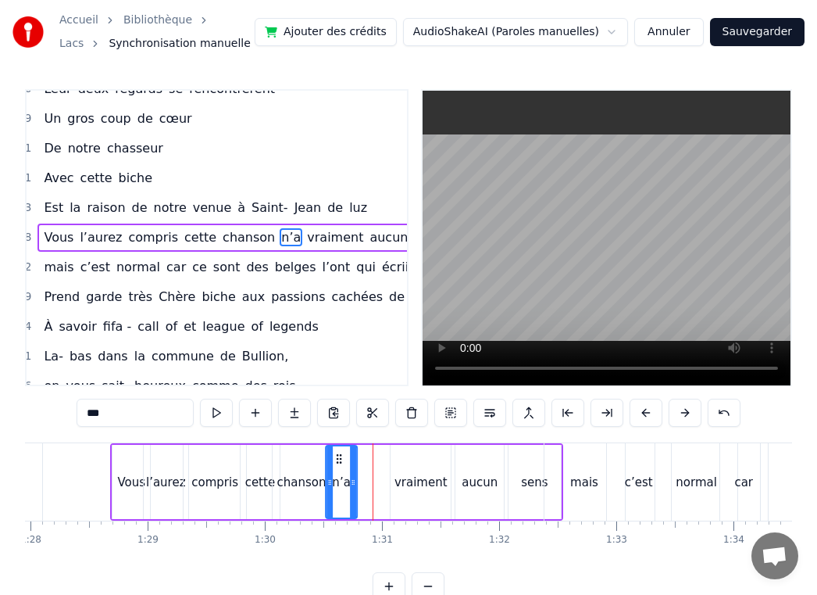
drag, startPoint x: 379, startPoint y: 461, endPoint x: 336, endPoint y: 461, distance: 43.0
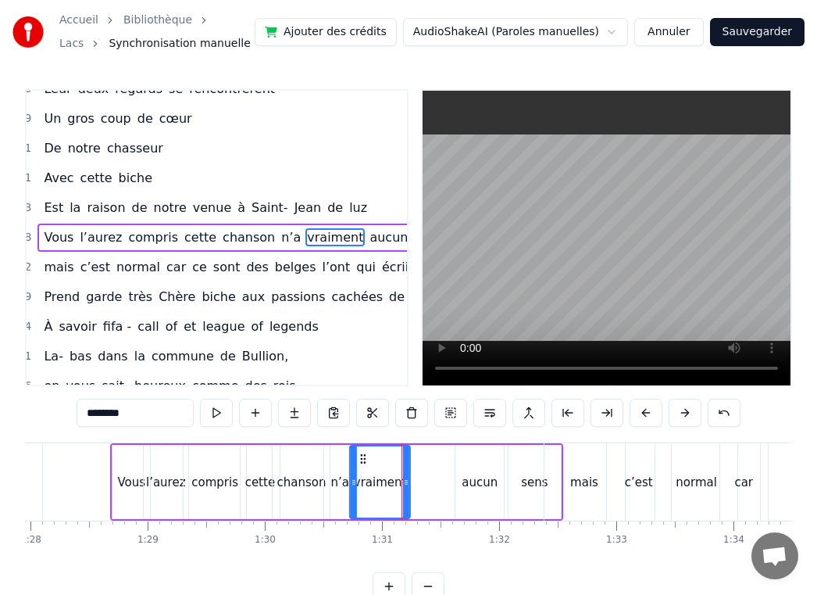
drag, startPoint x: 402, startPoint y: 459, endPoint x: 362, endPoint y: 459, distance: 40.6
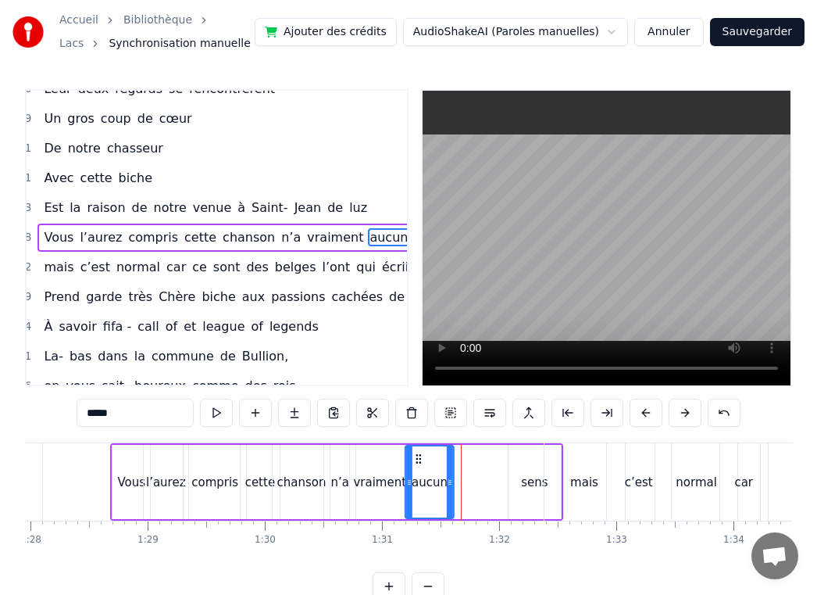
drag, startPoint x: 468, startPoint y: 458, endPoint x: 418, endPoint y: 459, distance: 50.0
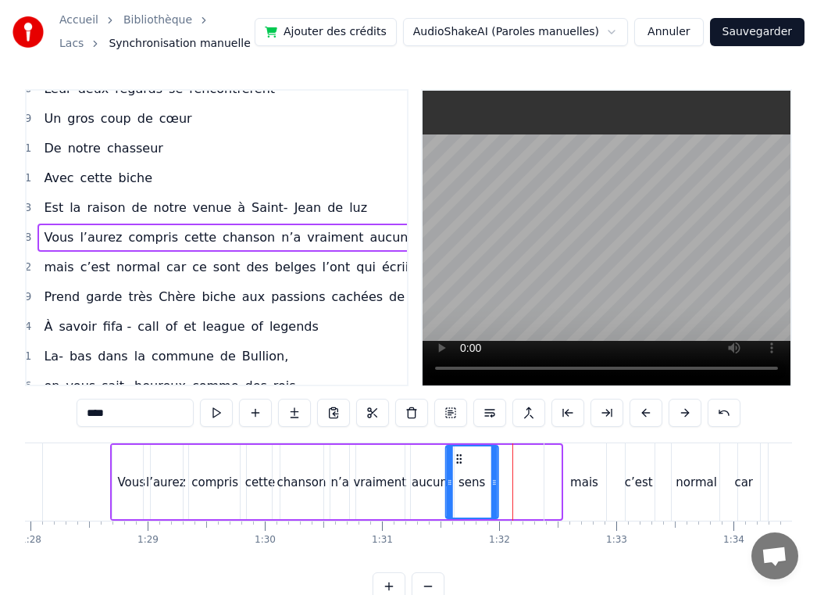
drag, startPoint x: 520, startPoint y: 459, endPoint x: 458, endPoint y: 459, distance: 62.5
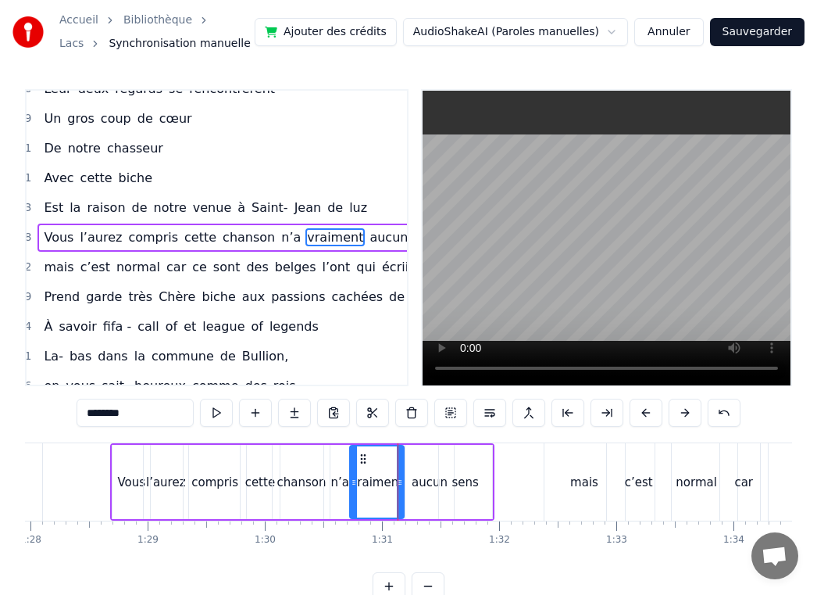
type input "*****"
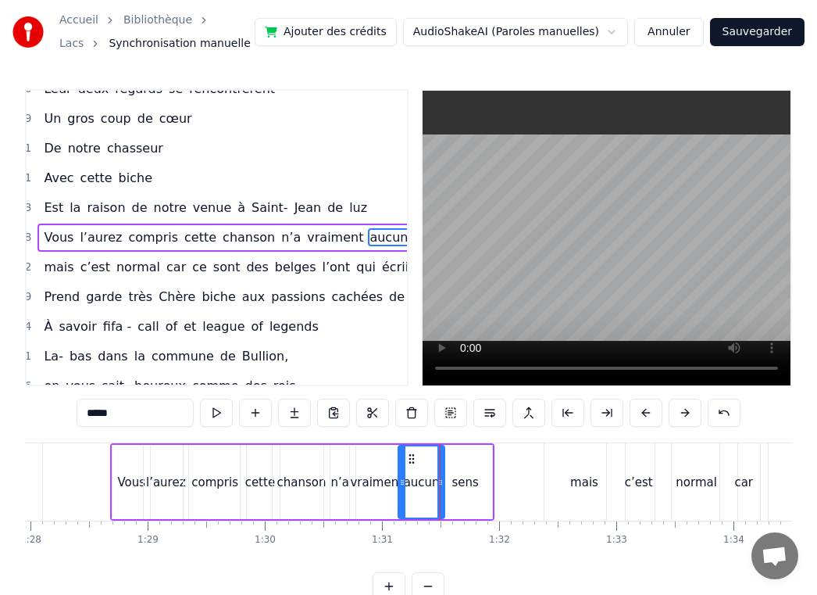
type input "****"
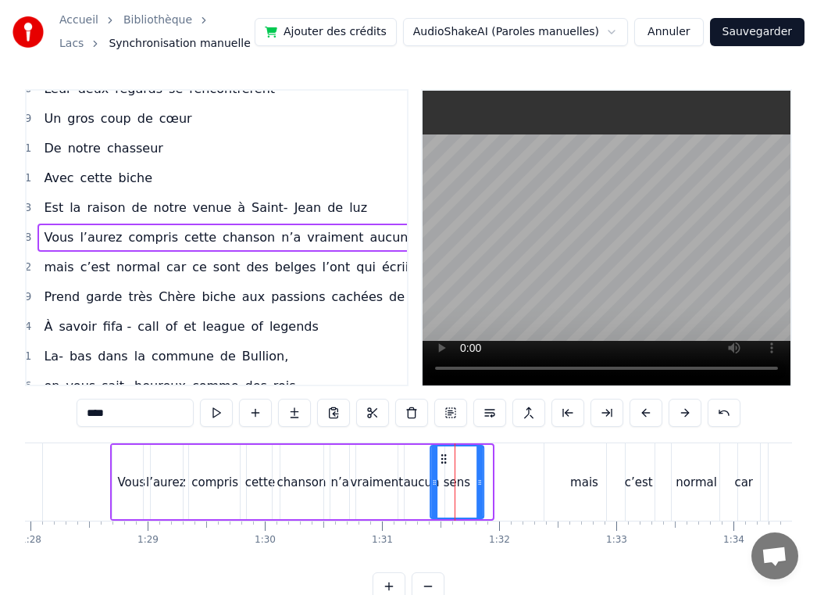
drag, startPoint x: 449, startPoint y: 460, endPoint x: 441, endPoint y: 460, distance: 8.6
drag, startPoint x: 480, startPoint y: 476, endPoint x: 470, endPoint y: 476, distance: 10.2
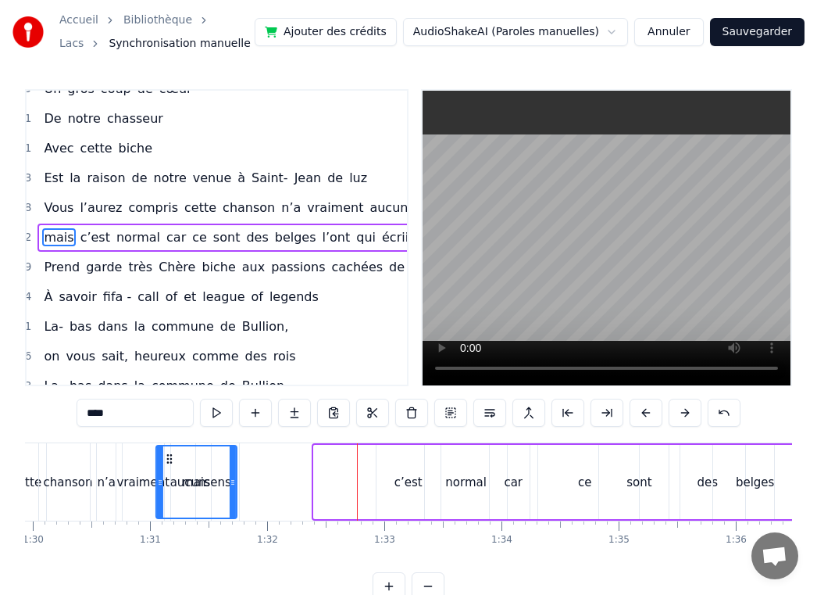
scroll to position [0, 10541]
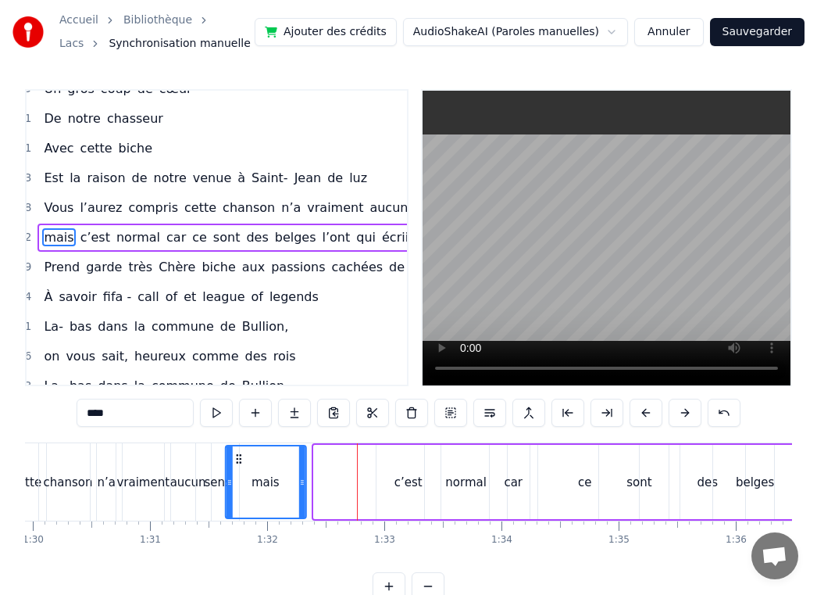
drag, startPoint x: 220, startPoint y: 457, endPoint x: 240, endPoint y: 461, distance: 19.9
drag, startPoint x: 302, startPoint y: 480, endPoint x: 256, endPoint y: 481, distance: 46.9
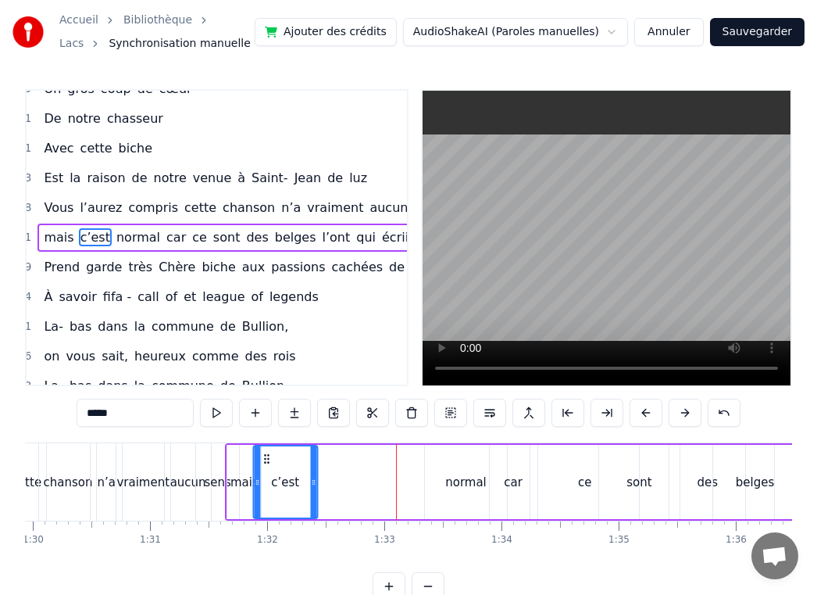
drag, startPoint x: 387, startPoint y: 458, endPoint x: 262, endPoint y: 462, distance: 125.1
drag, startPoint x: 310, startPoint y: 477, endPoint x: 281, endPoint y: 477, distance: 28.9
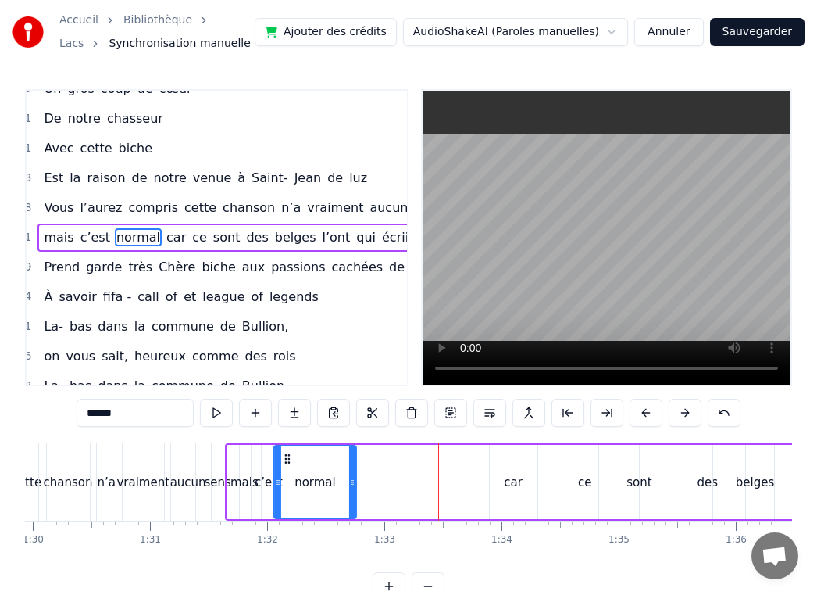
drag, startPoint x: 437, startPoint y: 460, endPoint x: 285, endPoint y: 465, distance: 151.7
drag, startPoint x: 351, startPoint y: 482, endPoint x: 322, endPoint y: 483, distance: 28.9
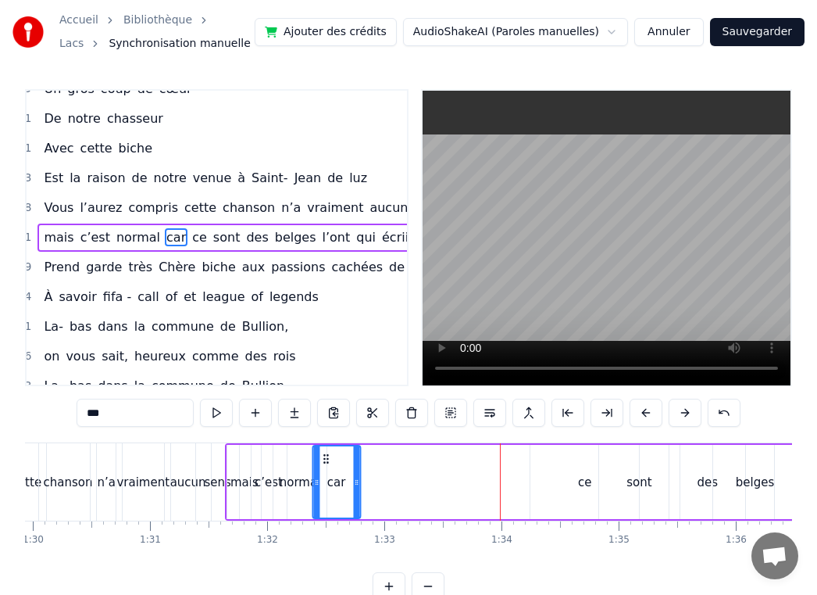
drag, startPoint x: 502, startPoint y: 459, endPoint x: 324, endPoint y: 467, distance: 177.5
drag, startPoint x: 356, startPoint y: 475, endPoint x: 341, endPoint y: 475, distance: 14.1
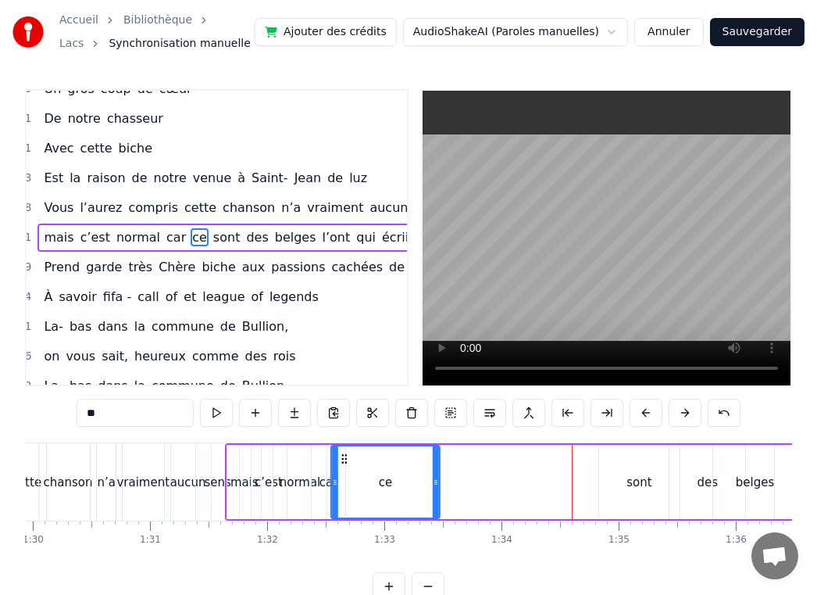
drag, startPoint x: 545, startPoint y: 461, endPoint x: 345, endPoint y: 464, distance: 200.1
drag, startPoint x: 434, startPoint y: 480, endPoint x: 359, endPoint y: 481, distance: 75.0
type input "****"
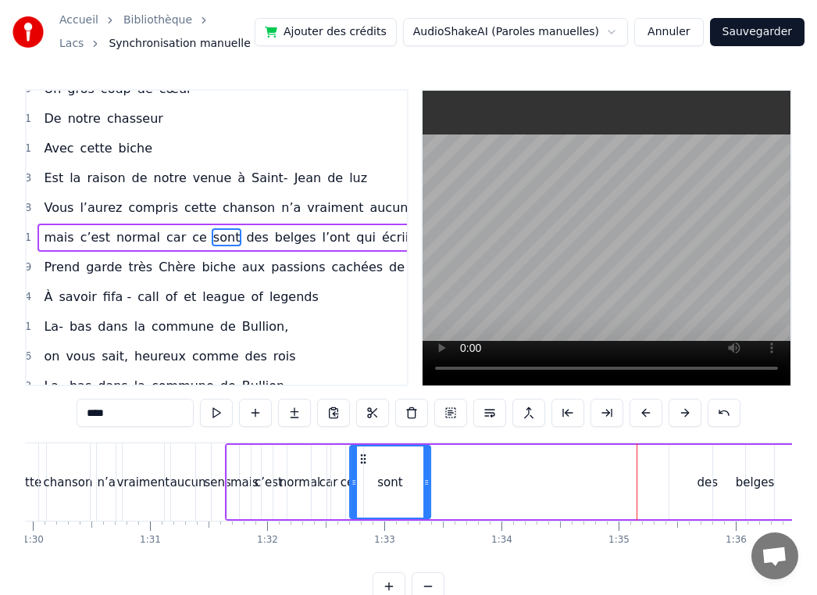
drag, startPoint x: 609, startPoint y: 458, endPoint x: 359, endPoint y: 454, distance: 249.3
drag, startPoint x: 425, startPoint y: 479, endPoint x: 384, endPoint y: 480, distance: 41.4
type input "***"
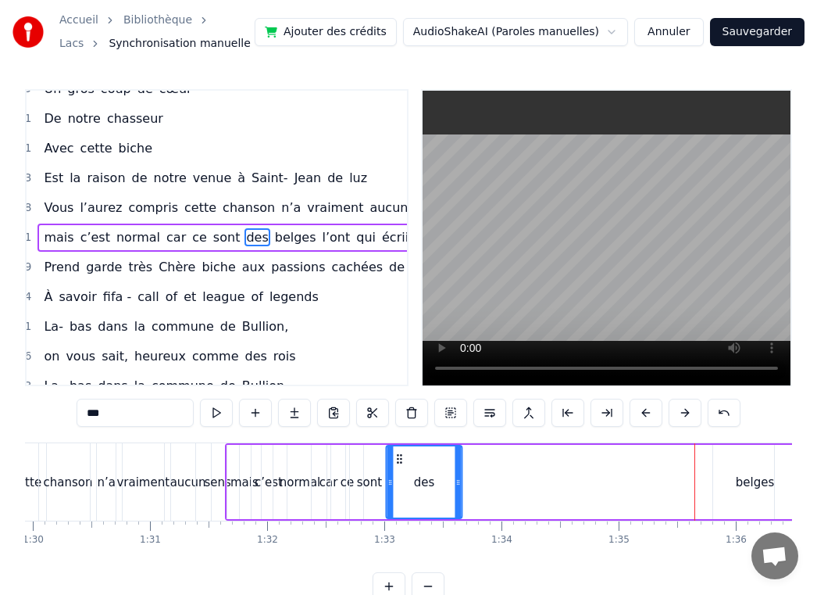
drag, startPoint x: 684, startPoint y: 461, endPoint x: 402, endPoint y: 469, distance: 283.0
drag, startPoint x: 456, startPoint y: 482, endPoint x: 416, endPoint y: 482, distance: 39.9
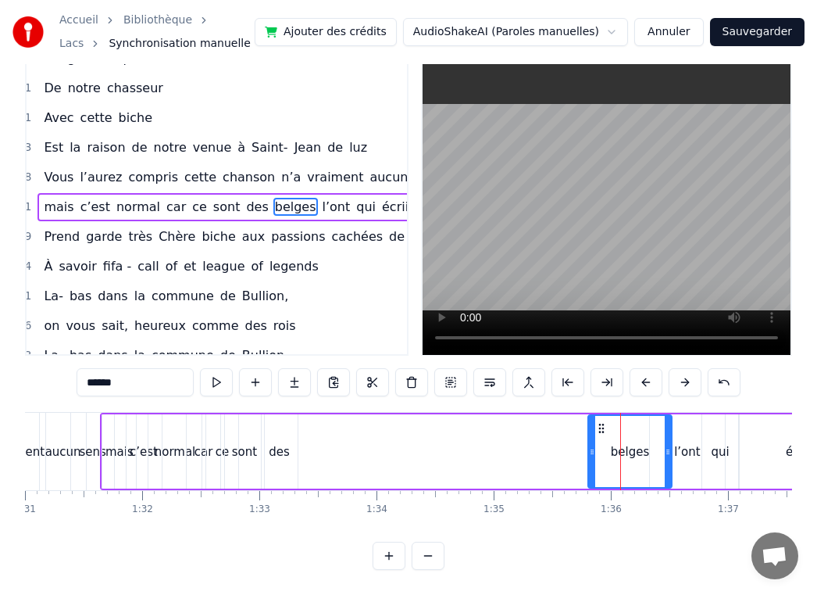
scroll to position [0, 0]
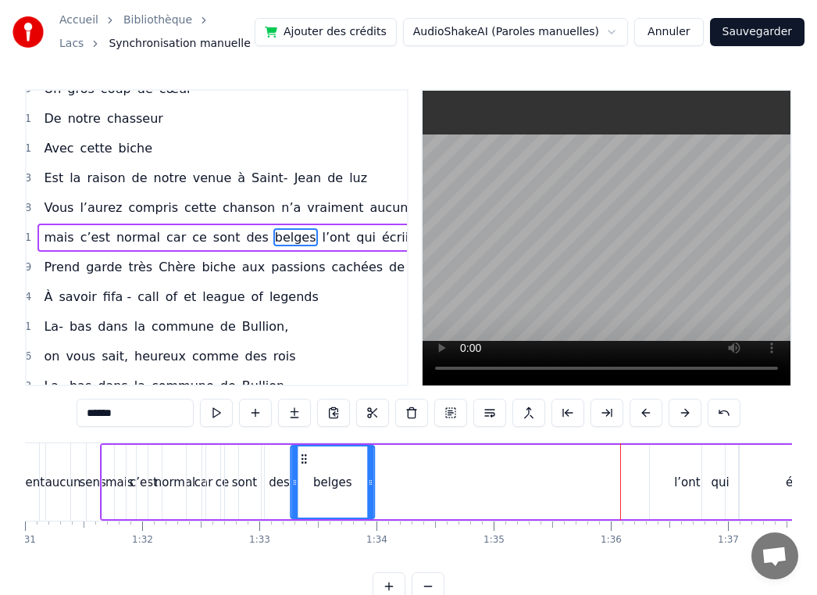
drag, startPoint x: 601, startPoint y: 456, endPoint x: 300, endPoint y: 454, distance: 300.8
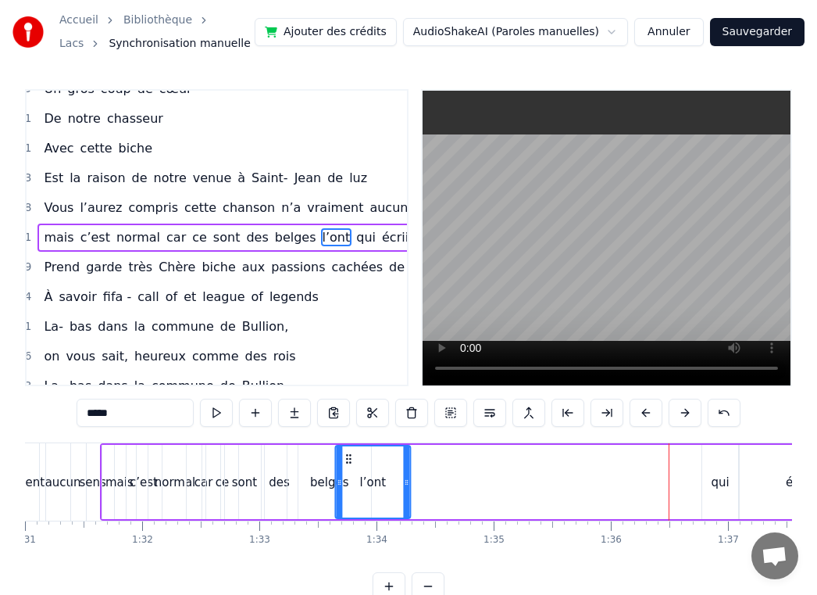
drag, startPoint x: 663, startPoint y: 459, endPoint x: 350, endPoint y: 459, distance: 313.3
type input "***"
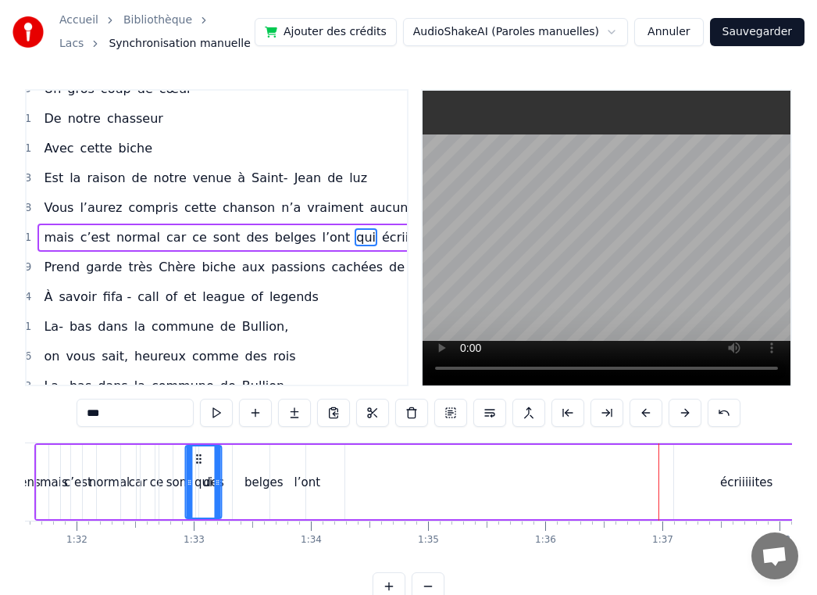
scroll to position [0, 10732]
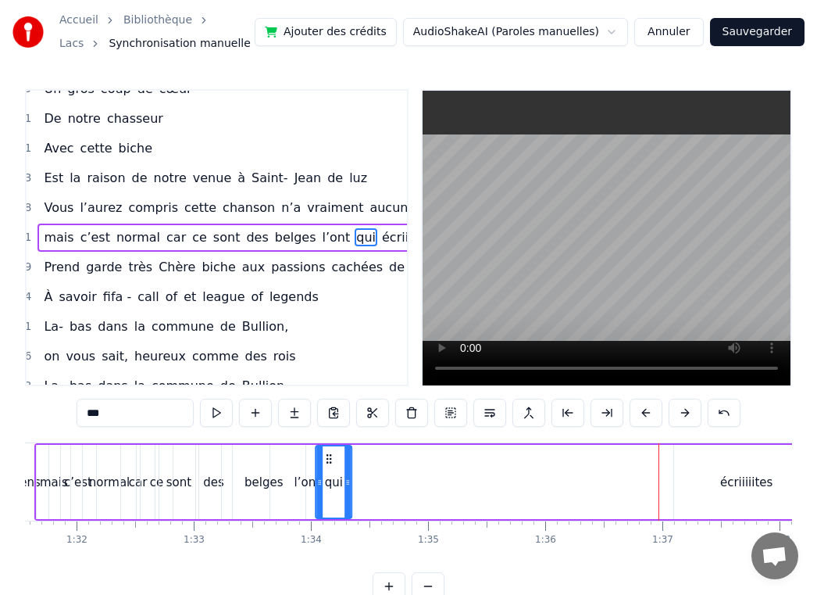
drag, startPoint x: 95, startPoint y: 460, endPoint x: 333, endPoint y: 470, distance: 237.7
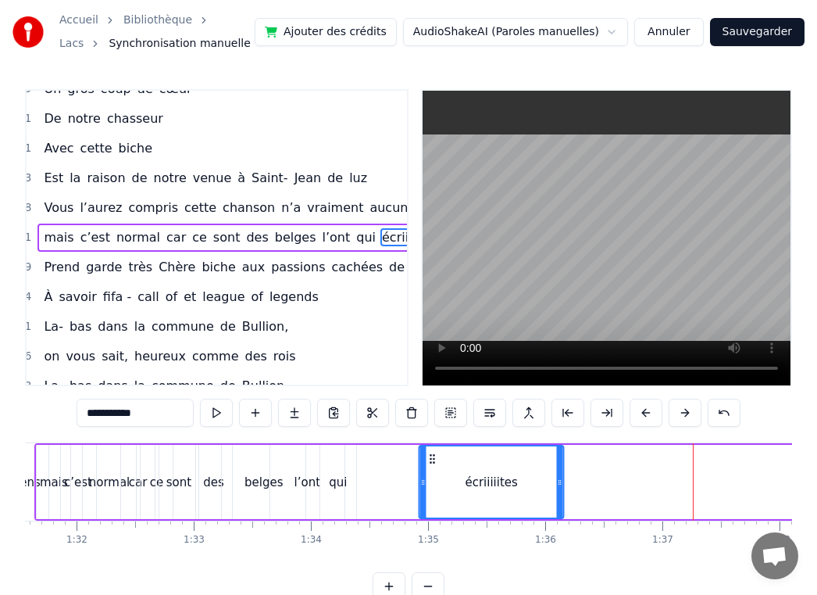
drag, startPoint x: 688, startPoint y: 460, endPoint x: 434, endPoint y: 467, distance: 254.8
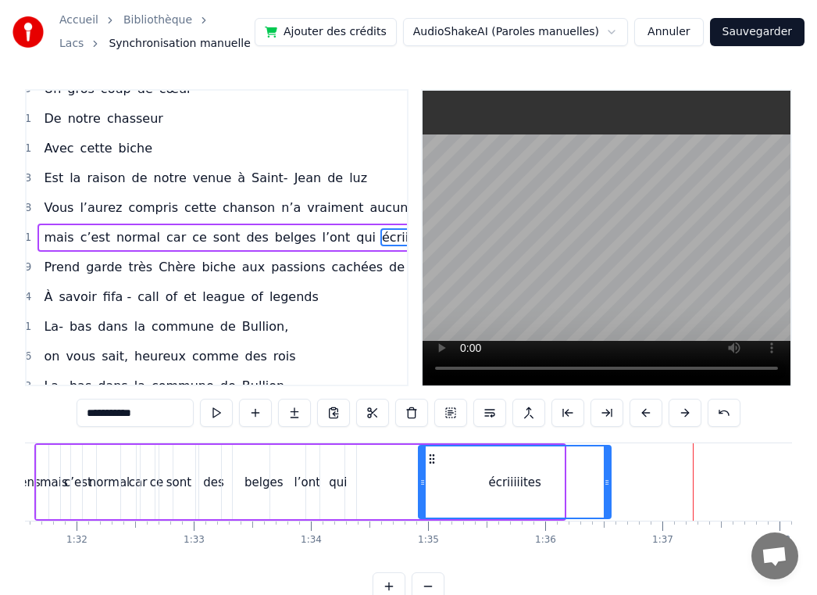
drag, startPoint x: 559, startPoint y: 482, endPoint x: 608, endPoint y: 482, distance: 48.4
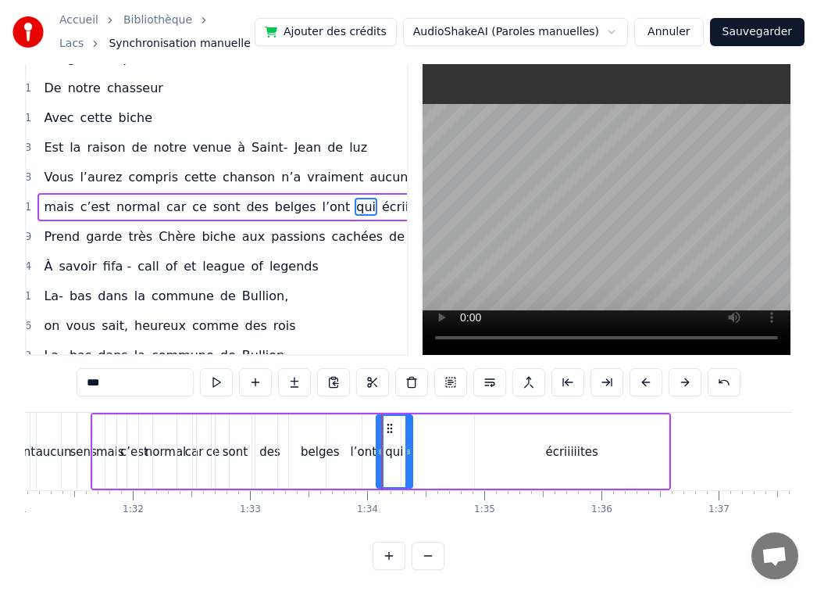
scroll to position [0, 0]
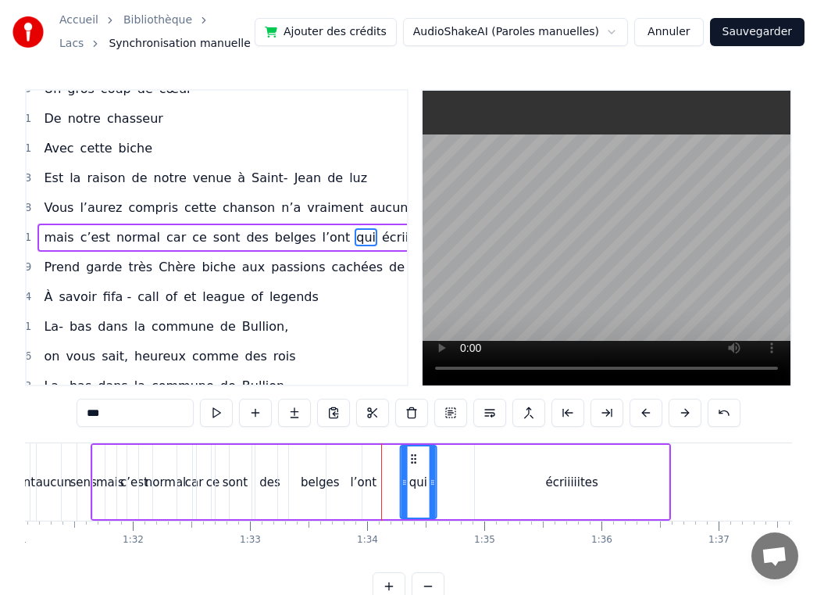
drag, startPoint x: 386, startPoint y: 453, endPoint x: 412, endPoint y: 455, distance: 25.8
drag, startPoint x: 413, startPoint y: 460, endPoint x: 444, endPoint y: 463, distance: 30.6
drag, startPoint x: 414, startPoint y: 458, endPoint x: 441, endPoint y: 459, distance: 27.4
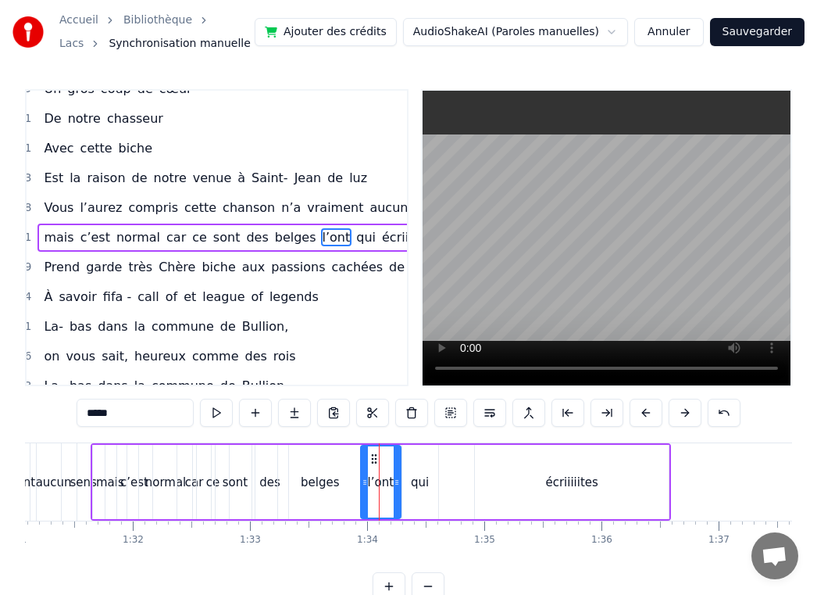
drag, startPoint x: 329, startPoint y: 483, endPoint x: 363, endPoint y: 484, distance: 34.4
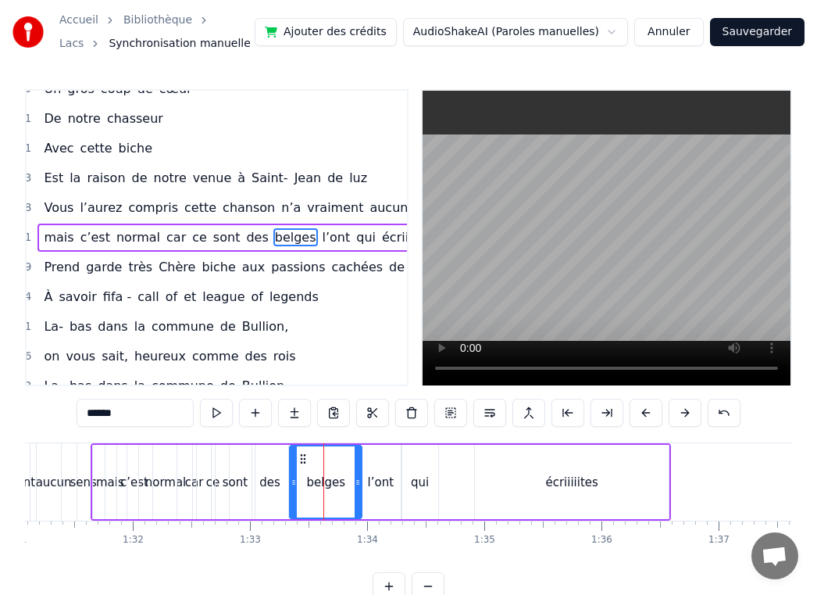
drag, startPoint x: 281, startPoint y: 472, endPoint x: 296, endPoint y: 472, distance: 14.8
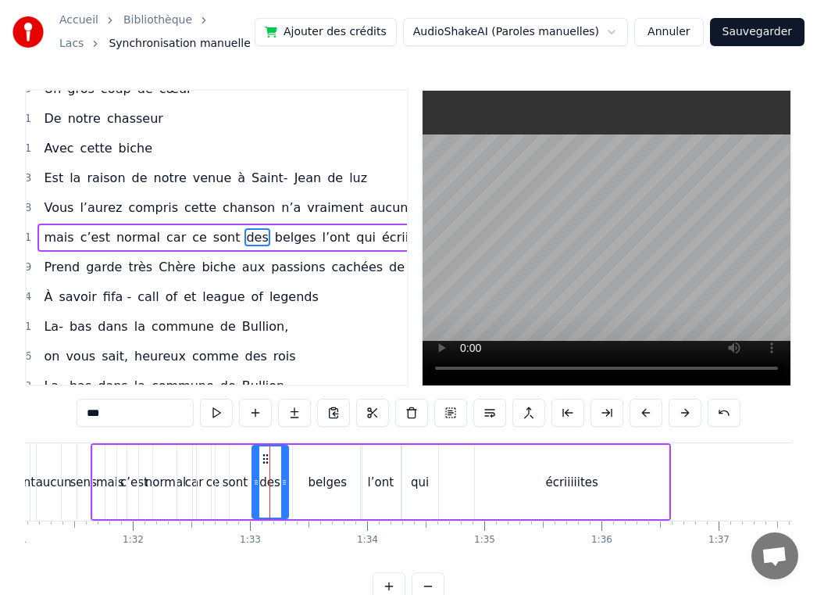
drag, startPoint x: 268, startPoint y: 480, endPoint x: 276, endPoint y: 481, distance: 7.9
drag, startPoint x: 265, startPoint y: 459, endPoint x: 274, endPoint y: 459, distance: 9.4
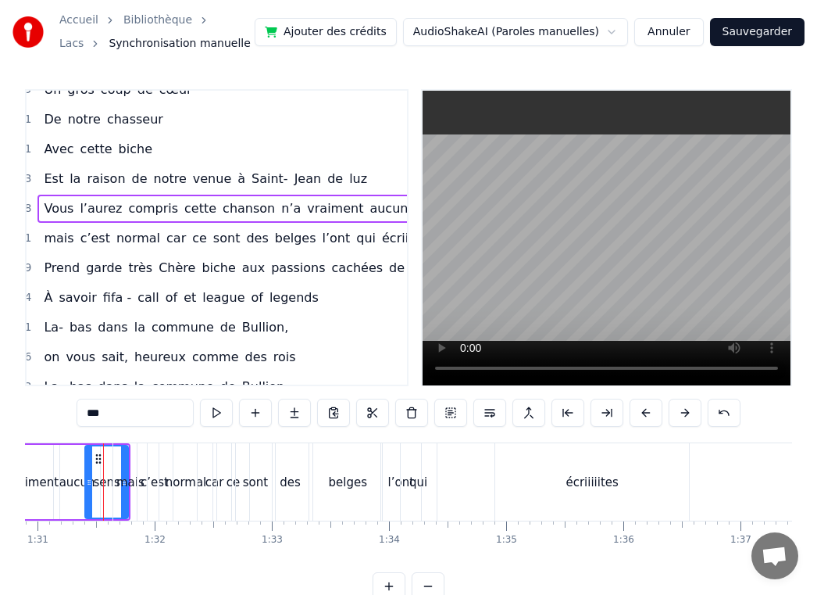
scroll to position [521, 20]
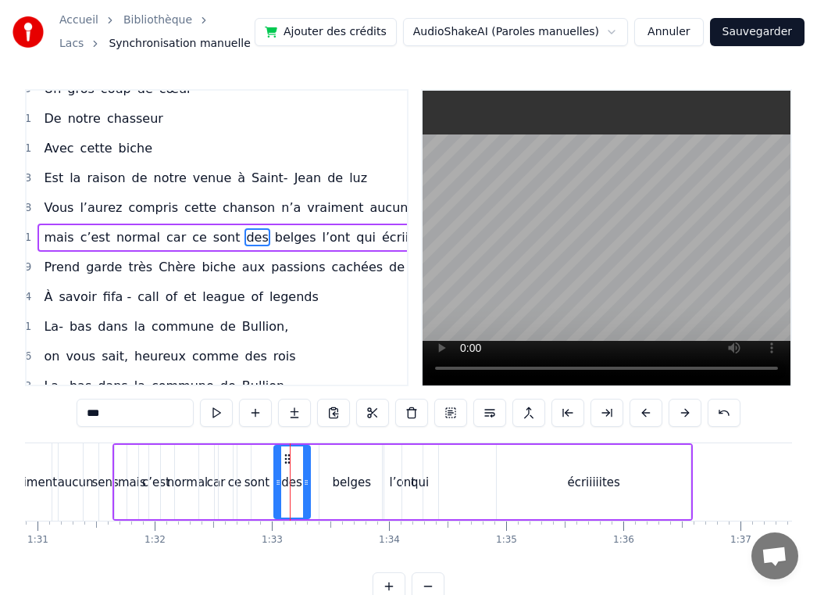
drag, startPoint x: 283, startPoint y: 457, endPoint x: 310, endPoint y: 459, distance: 27.4
drag, startPoint x: 286, startPoint y: 455, endPoint x: 296, endPoint y: 456, distance: 10.2
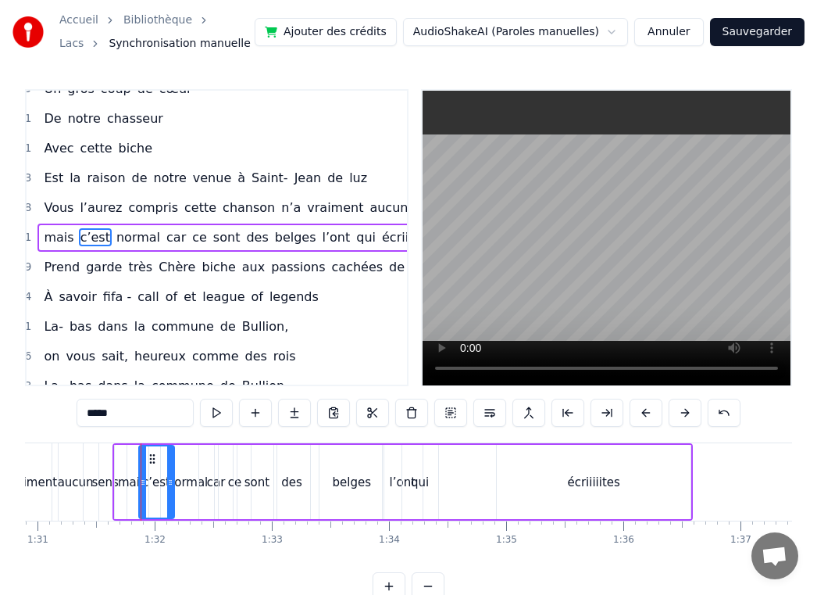
drag, startPoint x: 121, startPoint y: 506, endPoint x: 131, endPoint y: 510, distance: 10.9
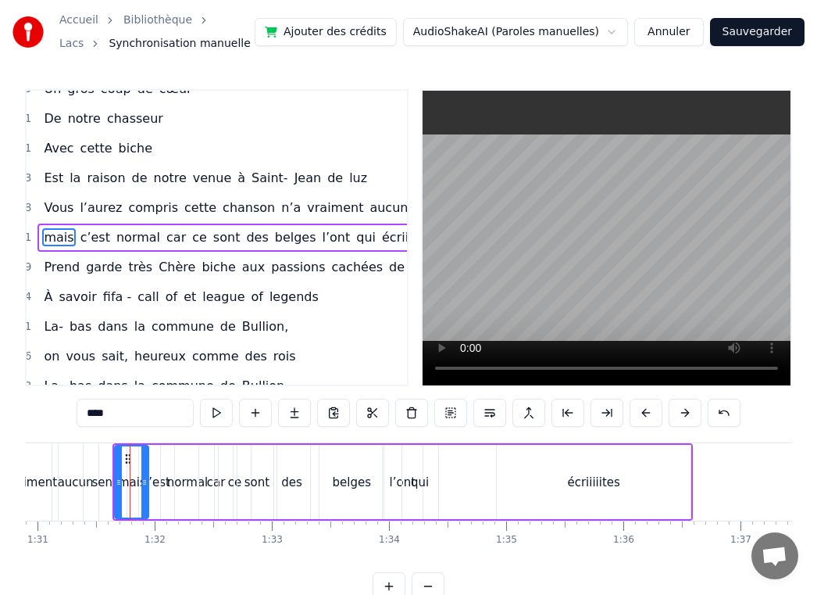
drag, startPoint x: 128, startPoint y: 461, endPoint x: 137, endPoint y: 461, distance: 8.6
drag, startPoint x: 127, startPoint y: 456, endPoint x: 138, endPoint y: 456, distance: 10.9
type input "**********"
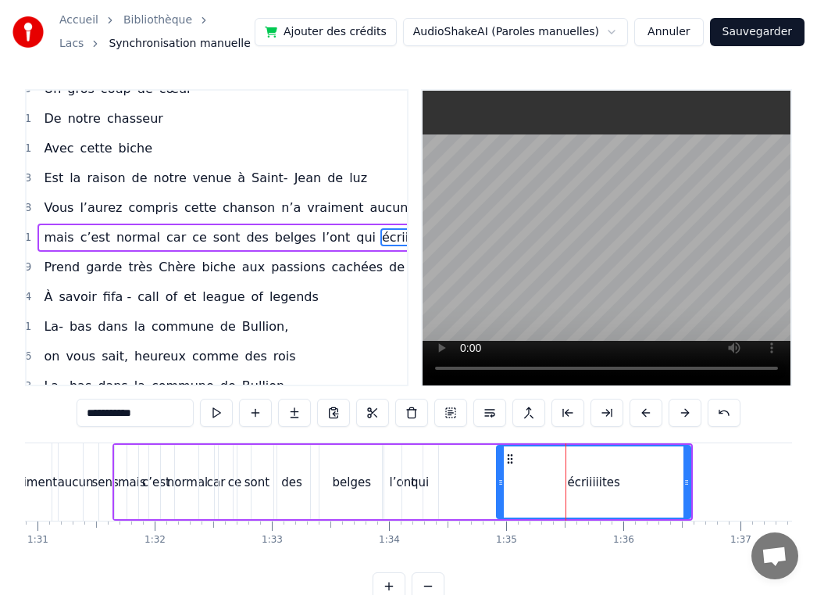
drag, startPoint x: 511, startPoint y: 459, endPoint x: 484, endPoint y: 459, distance: 26.6
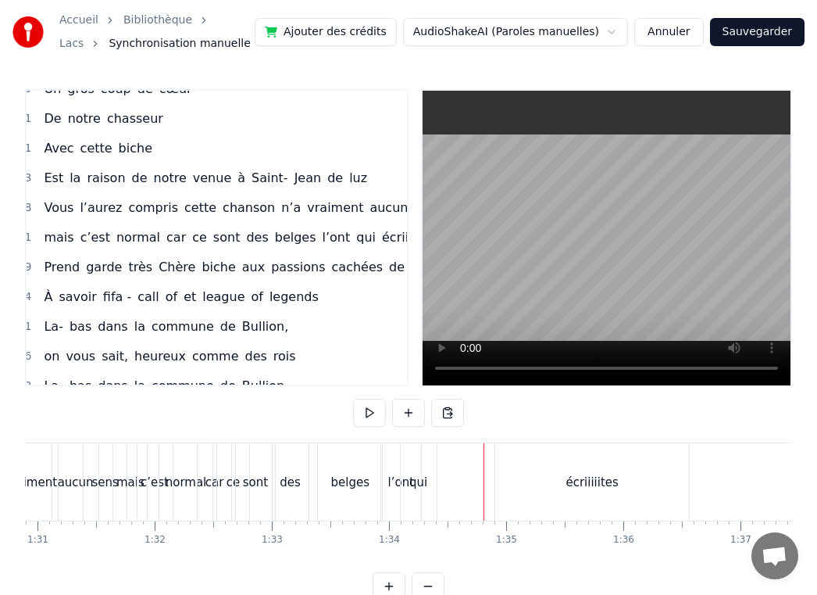
drag, startPoint x: 453, startPoint y: 461, endPoint x: 477, endPoint y: 461, distance: 23.4
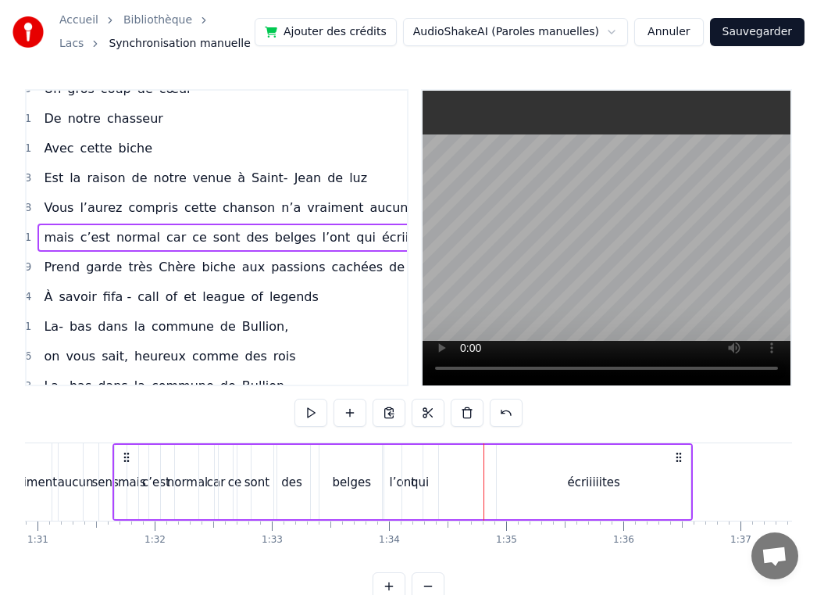
drag, startPoint x: 477, startPoint y: 461, endPoint x: 494, endPoint y: 462, distance: 17.2
drag, startPoint x: 681, startPoint y: 456, endPoint x: 692, endPoint y: 456, distance: 10.9
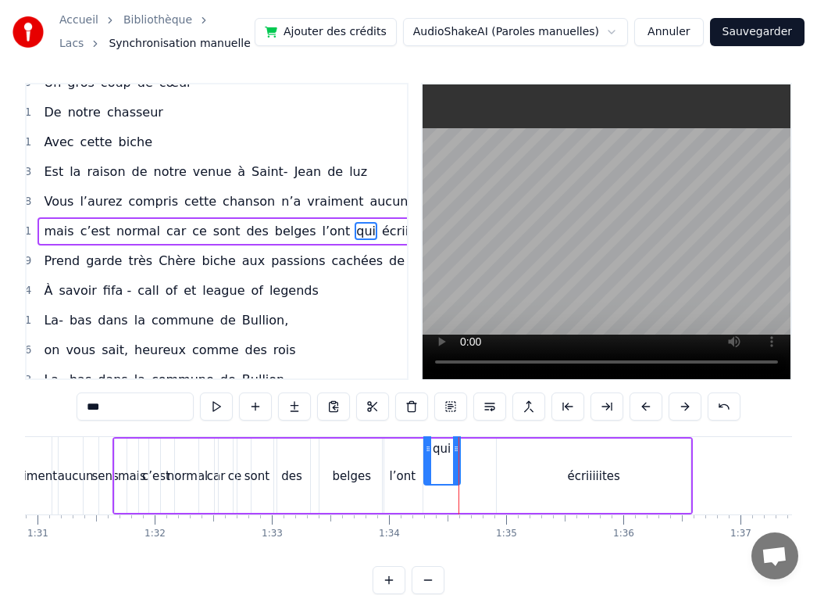
scroll to position [0, 0]
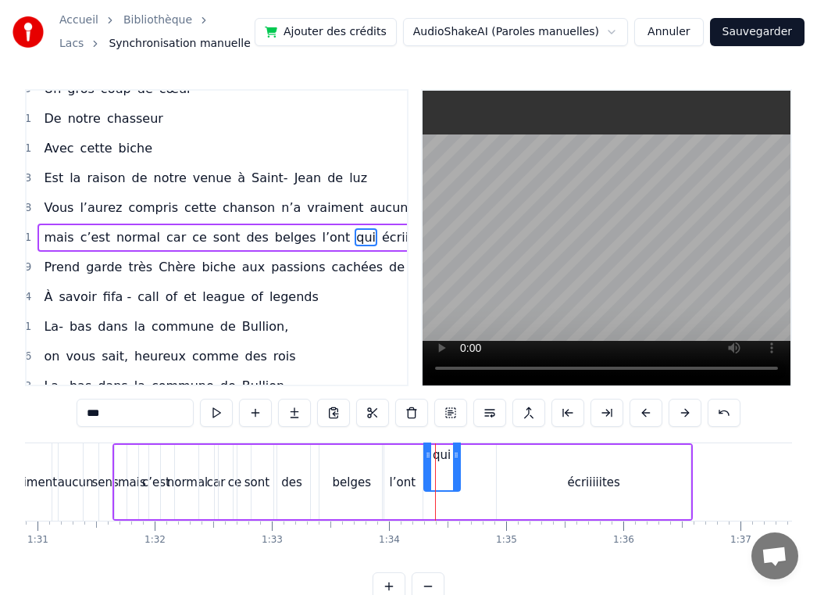
drag, startPoint x: 443, startPoint y: 473, endPoint x: 472, endPoint y: 474, distance: 28.9
drag, startPoint x: 435, startPoint y: 460, endPoint x: 445, endPoint y: 460, distance: 9.4
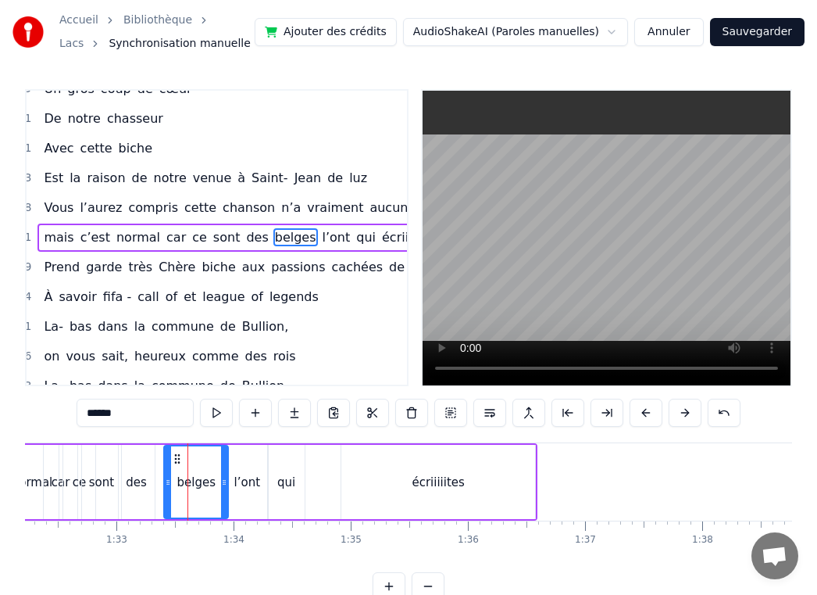
scroll to position [0, 10800]
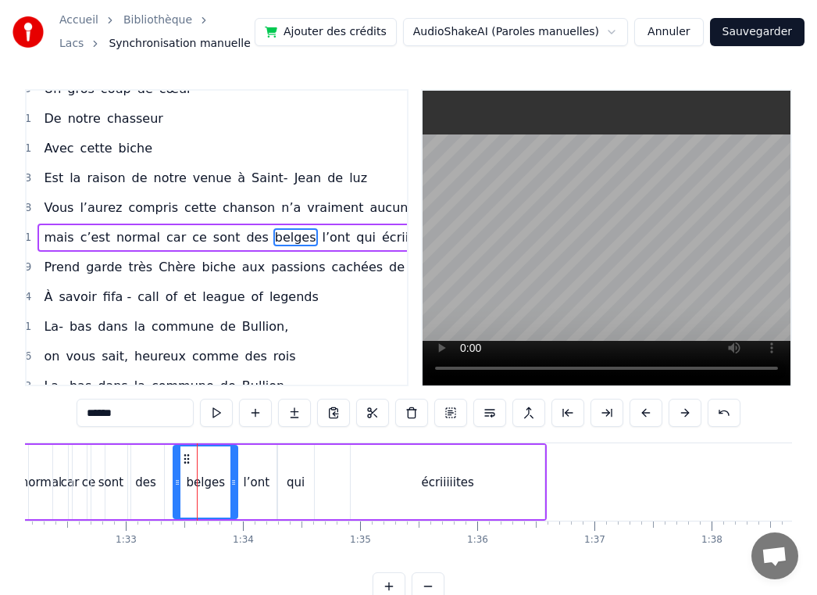
type input "***"
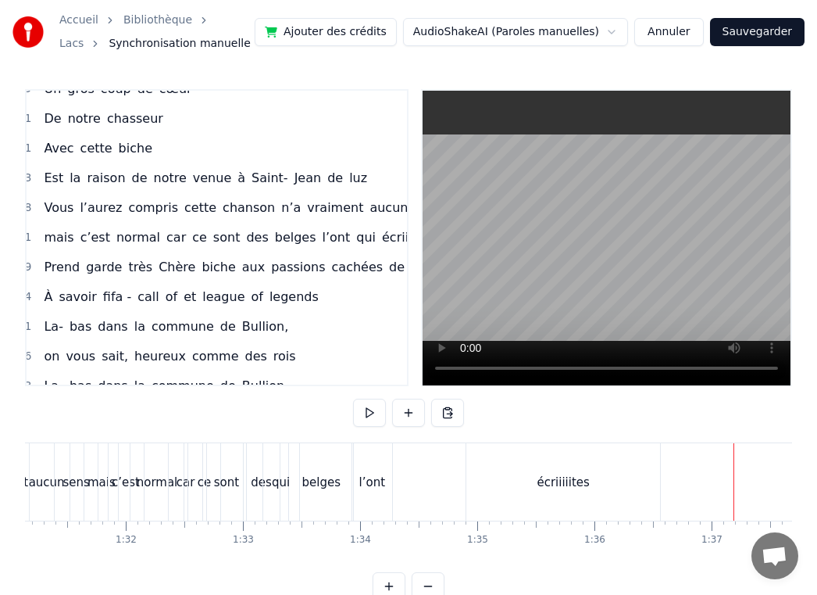
scroll to position [0, 10706]
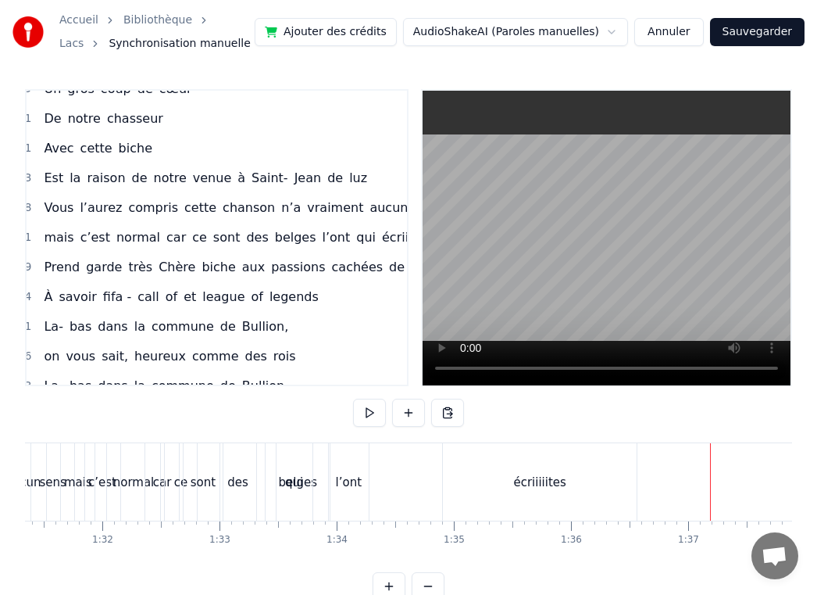
drag, startPoint x: 303, startPoint y: 499, endPoint x: 333, endPoint y: 496, distance: 29.8
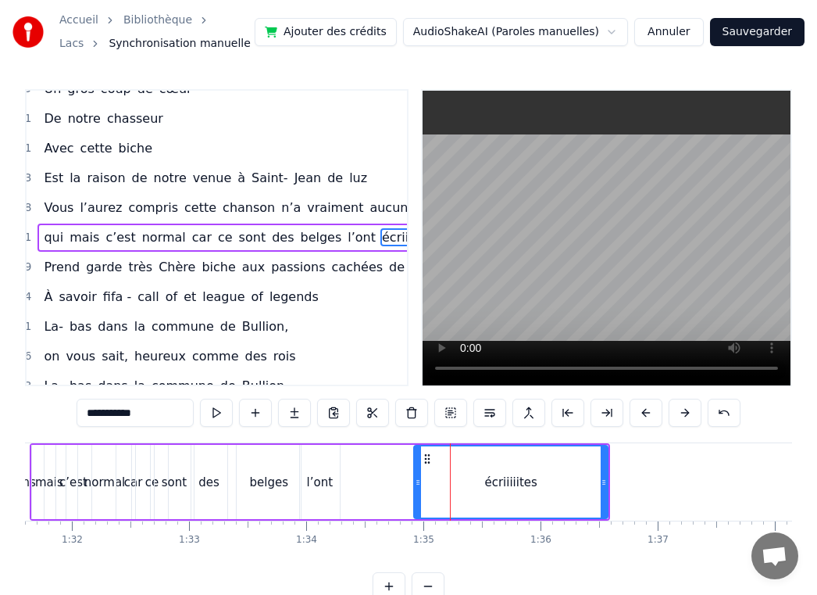
scroll to position [0, 10737]
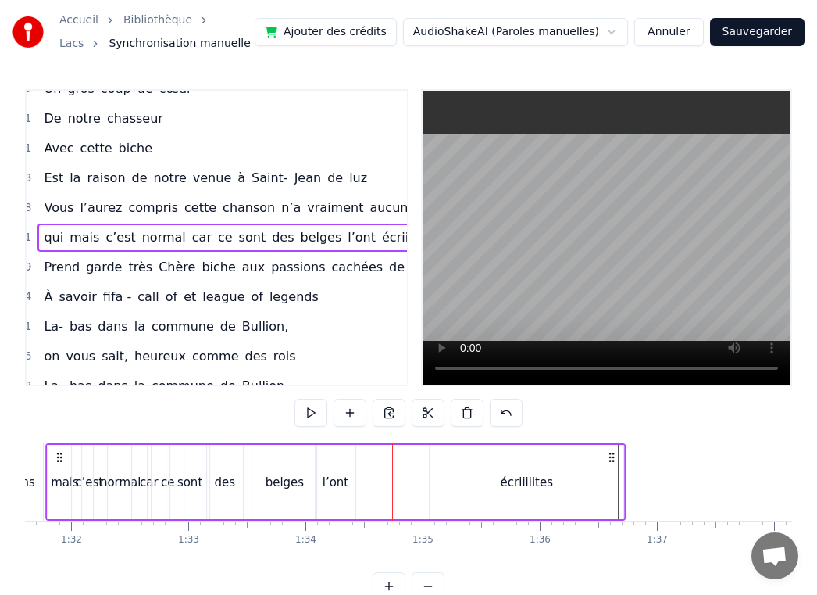
drag, startPoint x: 593, startPoint y: 456, endPoint x: 609, endPoint y: 456, distance: 16.4
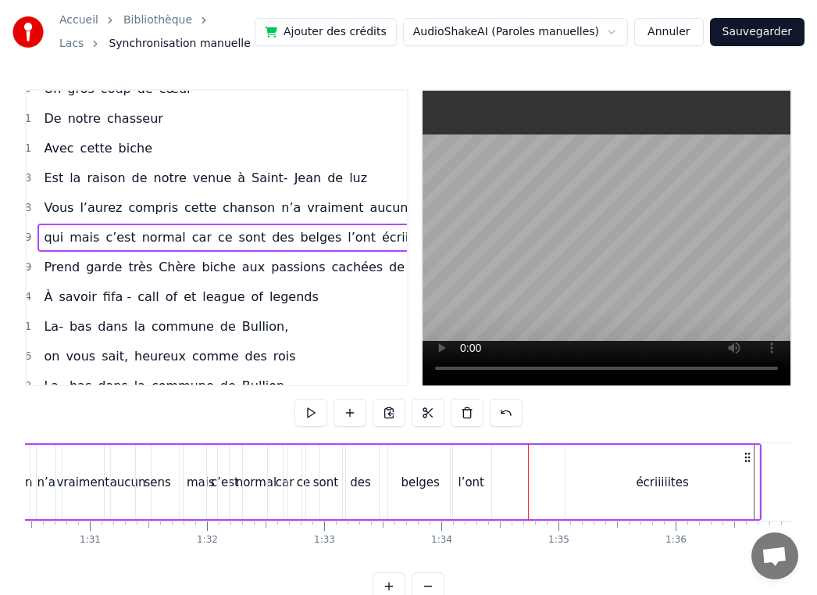
scroll to position [0, 10612]
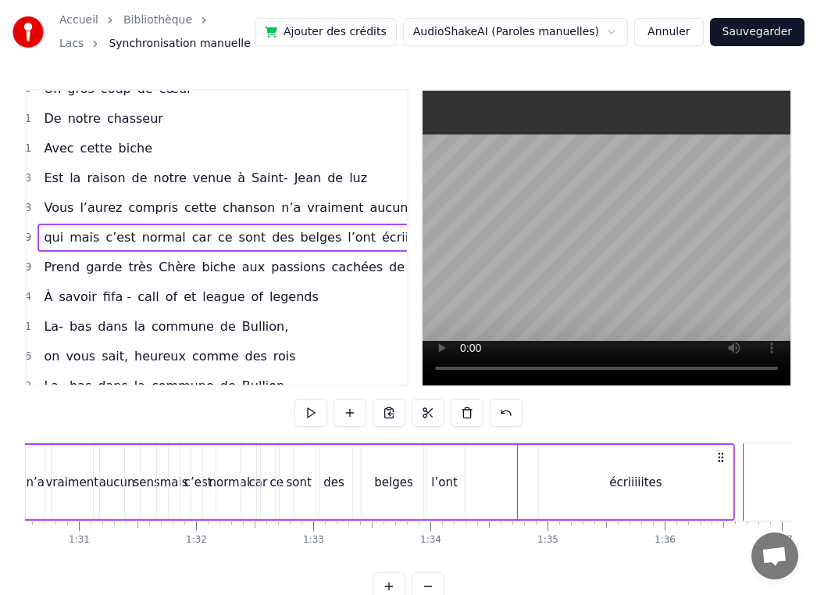
drag, startPoint x: 738, startPoint y: 457, endPoint x: 723, endPoint y: 457, distance: 15.6
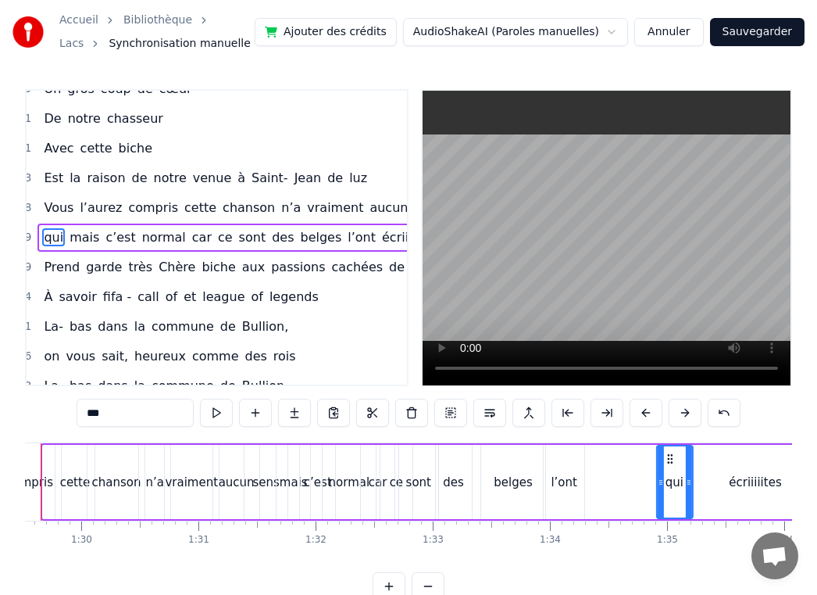
scroll to position [0, 10509]
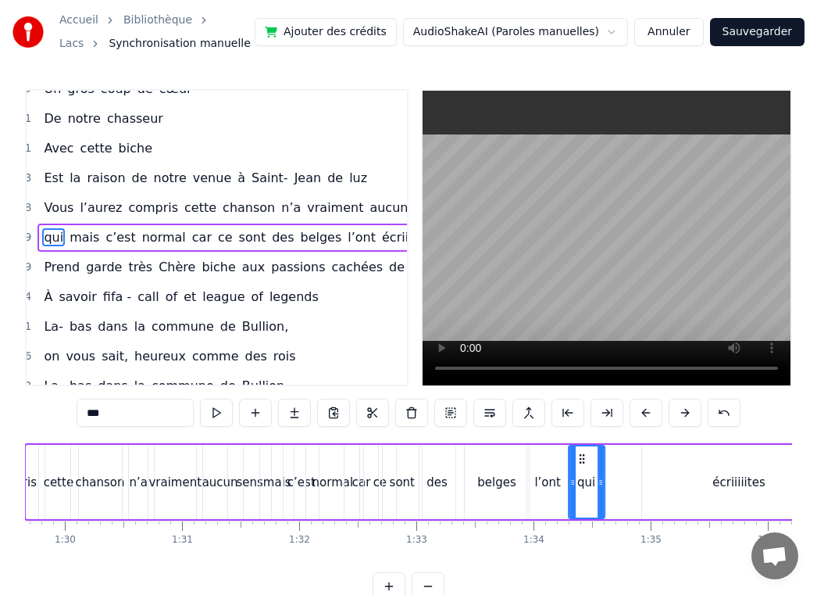
drag, startPoint x: 116, startPoint y: 462, endPoint x: 578, endPoint y: 470, distance: 462.7
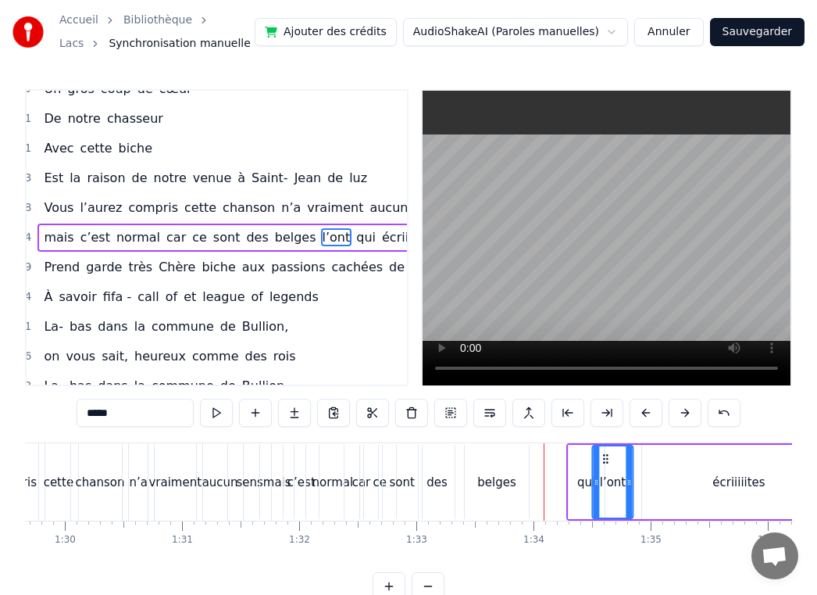
drag, startPoint x: 537, startPoint y: 457, endPoint x: 602, endPoint y: 459, distance: 64.9
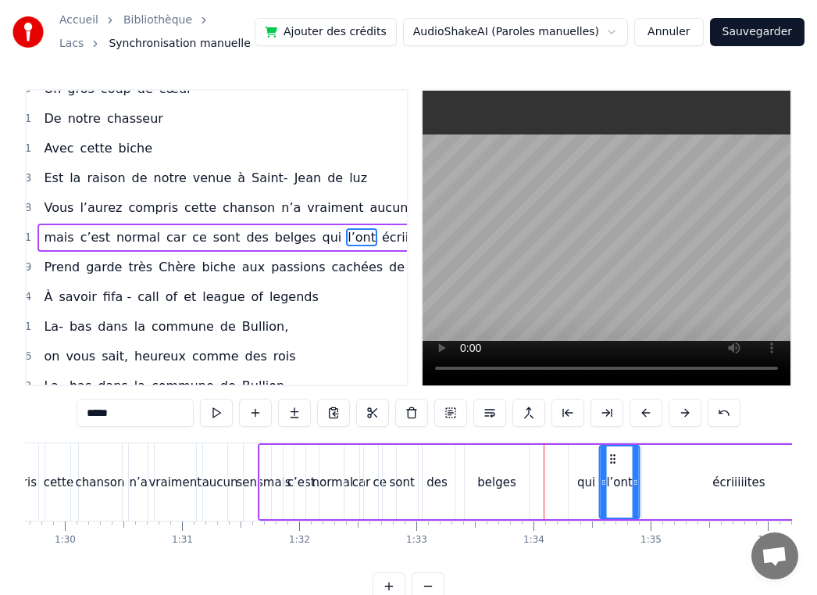
drag, startPoint x: 603, startPoint y: 456, endPoint x: 611, endPoint y: 457, distance: 8.0
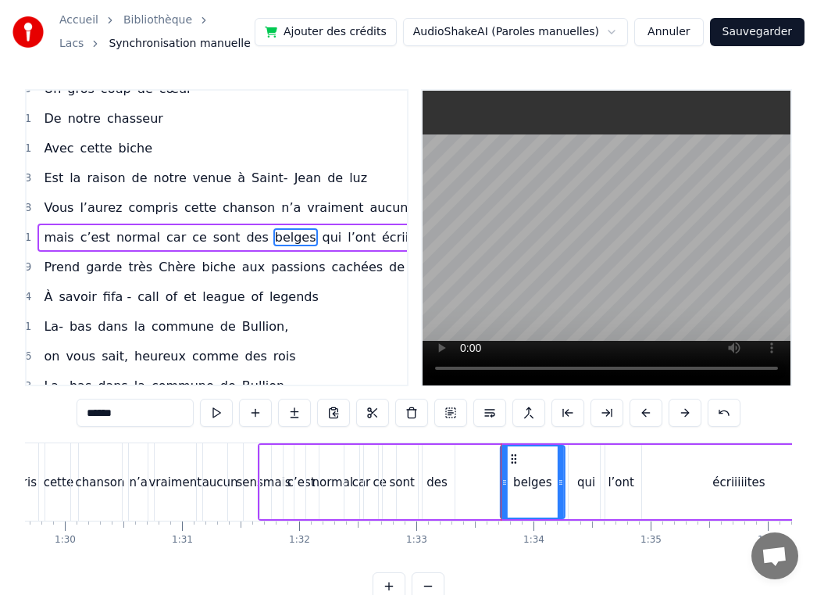
drag, startPoint x: 473, startPoint y: 458, endPoint x: 509, endPoint y: 460, distance: 36.0
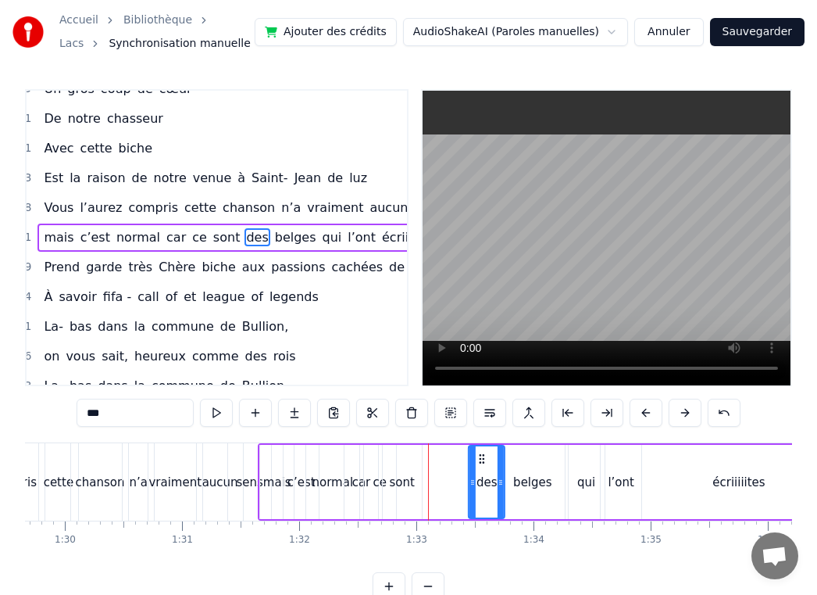
drag, startPoint x: 430, startPoint y: 455, endPoint x: 483, endPoint y: 455, distance: 53.1
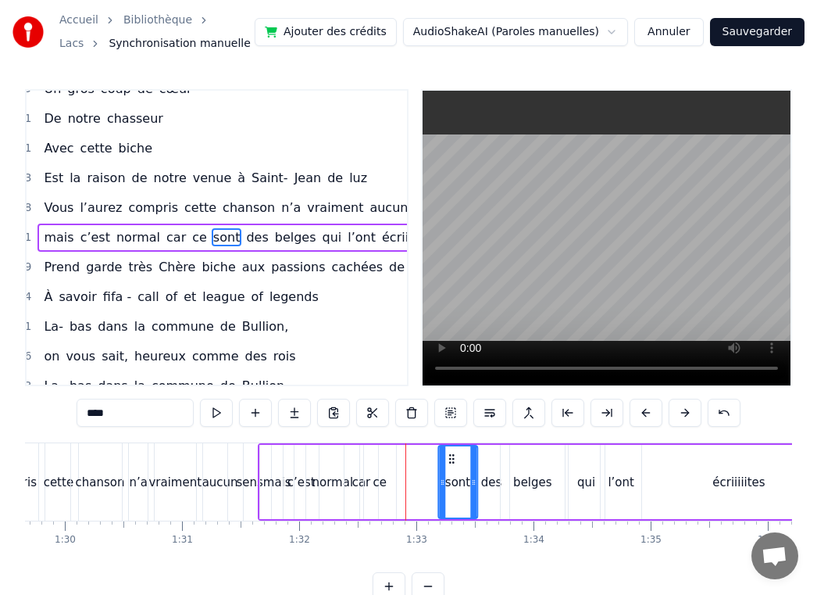
drag, startPoint x: 396, startPoint y: 459, endPoint x: 450, endPoint y: 459, distance: 53.9
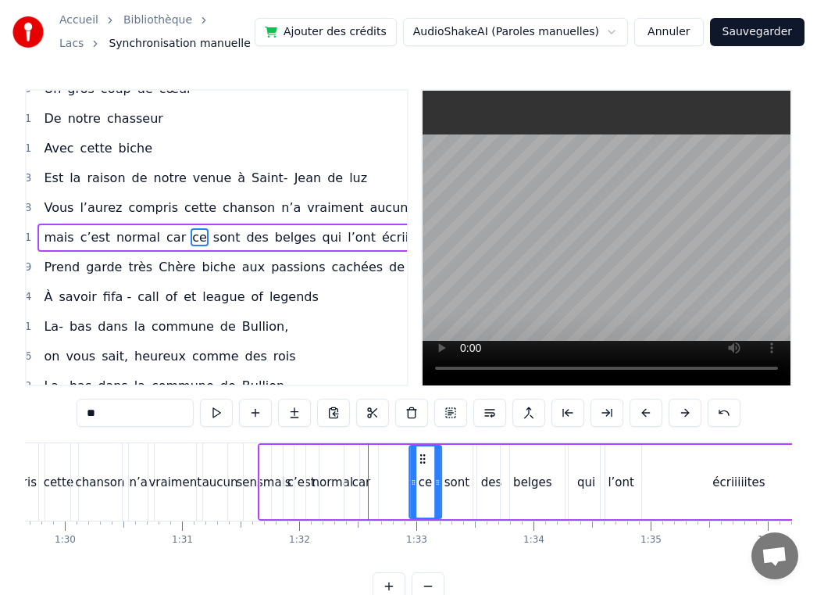
drag, startPoint x: 375, startPoint y: 459, endPoint x: 420, endPoint y: 460, distance: 45.3
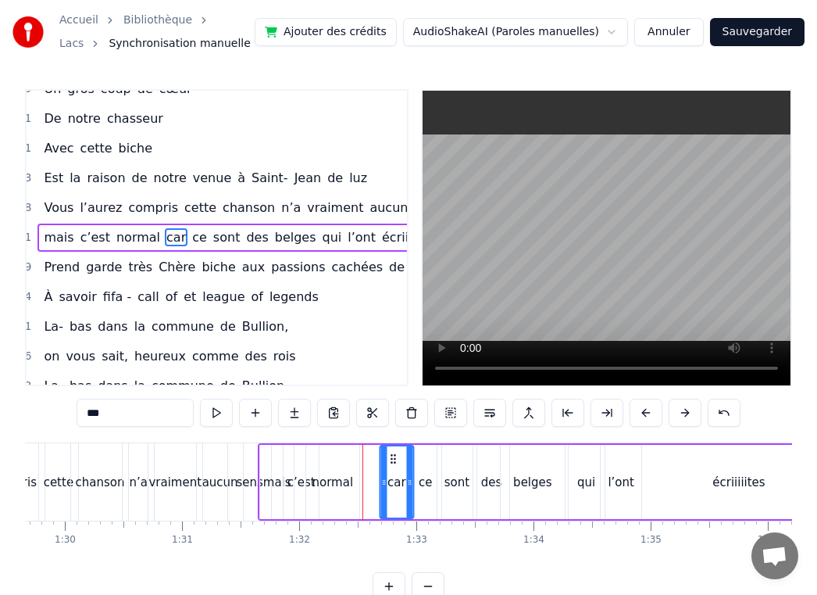
drag, startPoint x: 357, startPoint y: 459, endPoint x: 392, endPoint y: 460, distance: 35.2
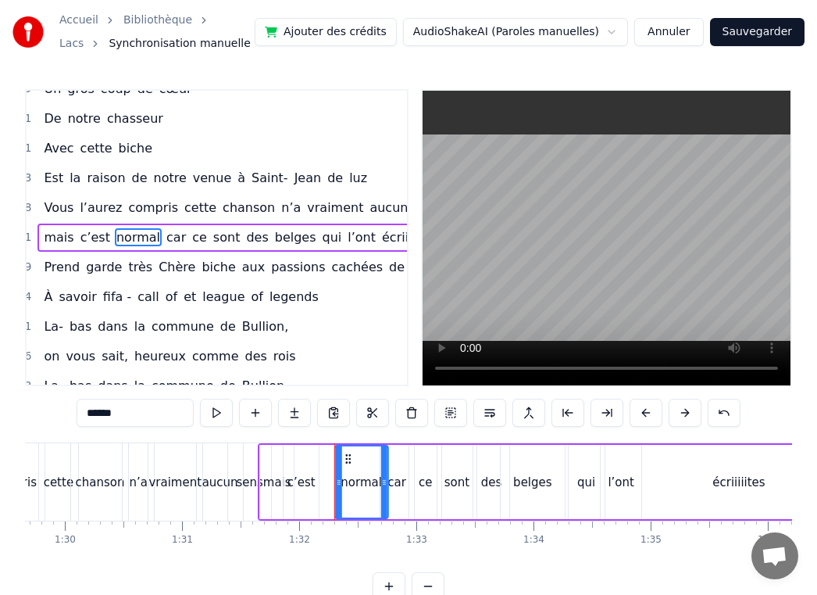
drag, startPoint x: 316, startPoint y: 459, endPoint x: 345, endPoint y: 459, distance: 28.1
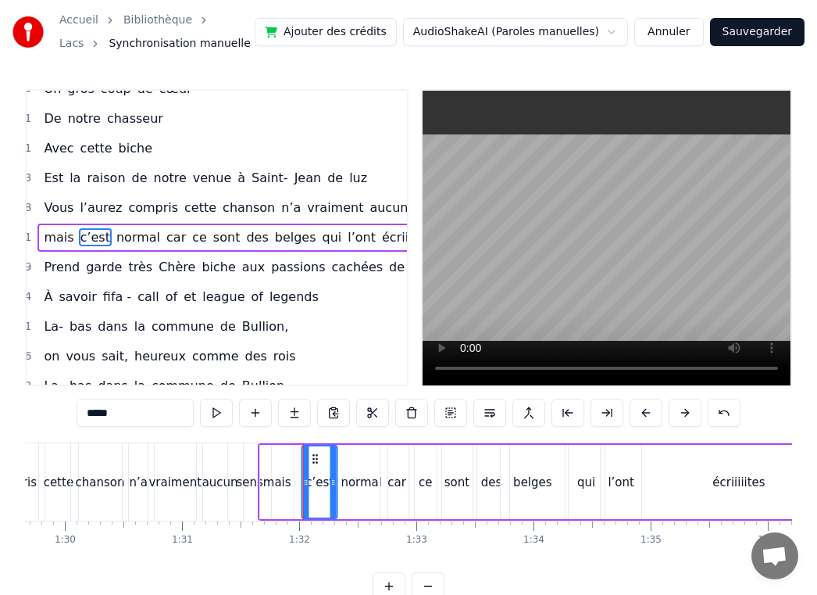
drag, startPoint x: 293, startPoint y: 459, endPoint x: 312, endPoint y: 459, distance: 18.8
type input "****"
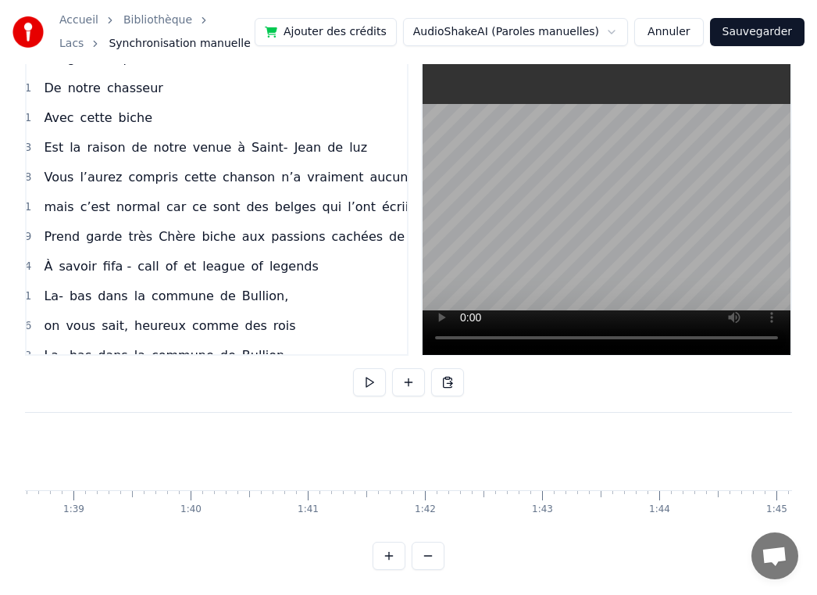
scroll to position [0, 11583]
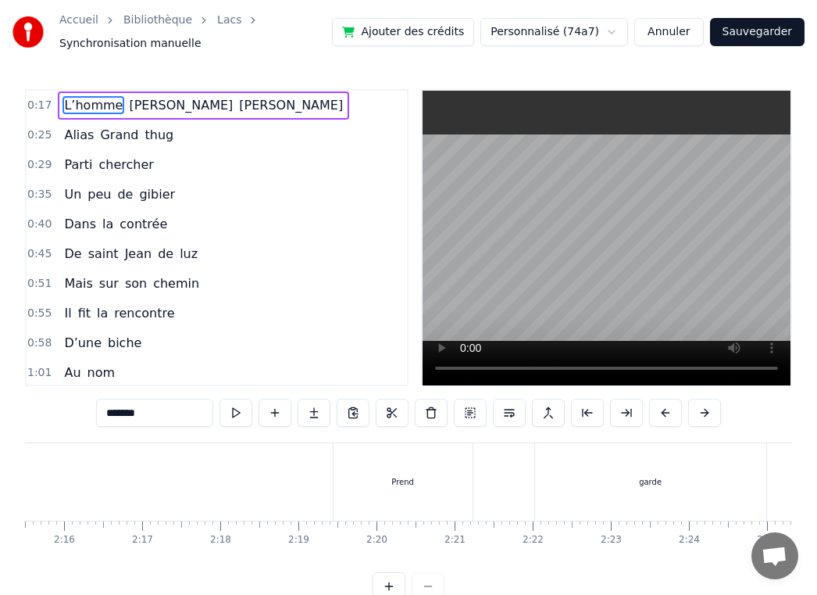
scroll to position [0, 10563]
type input "*****"
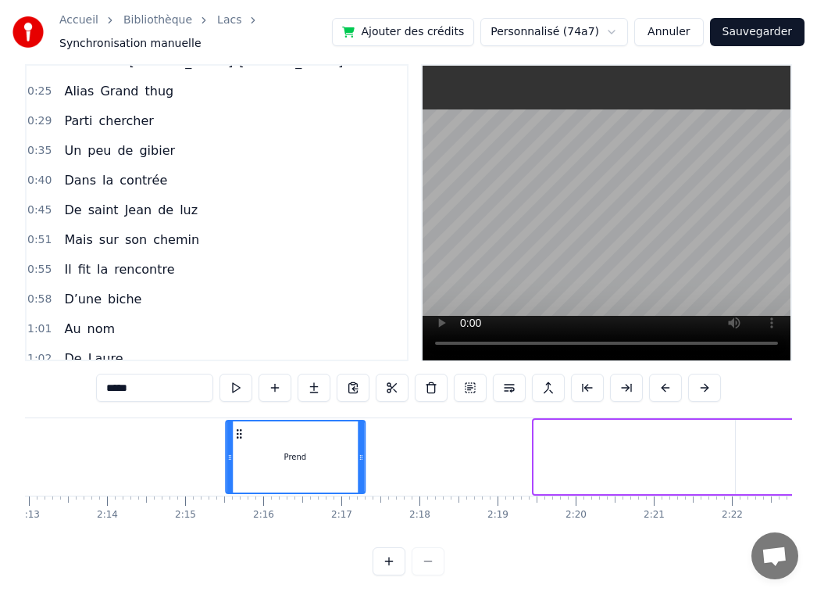
scroll to position [30, 0]
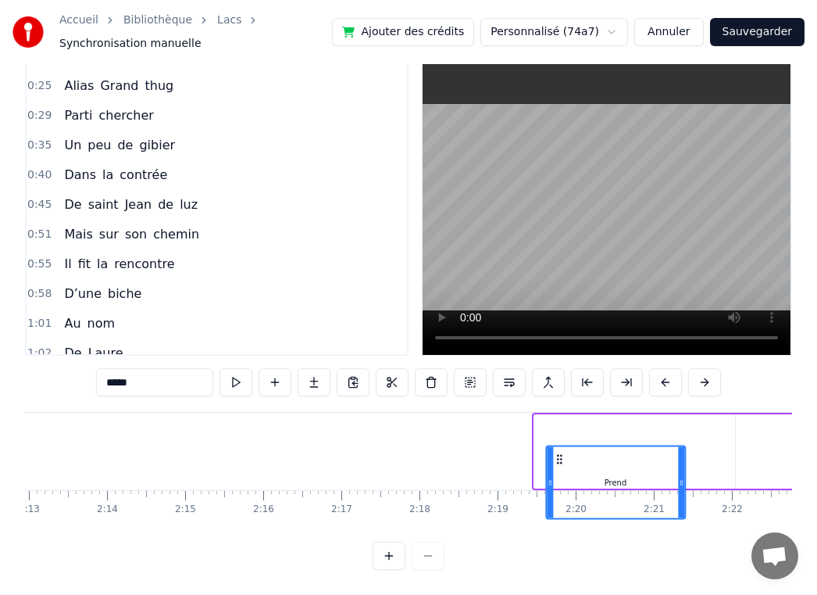
drag, startPoint x: 172, startPoint y: 459, endPoint x: 552, endPoint y: 431, distance: 381.6
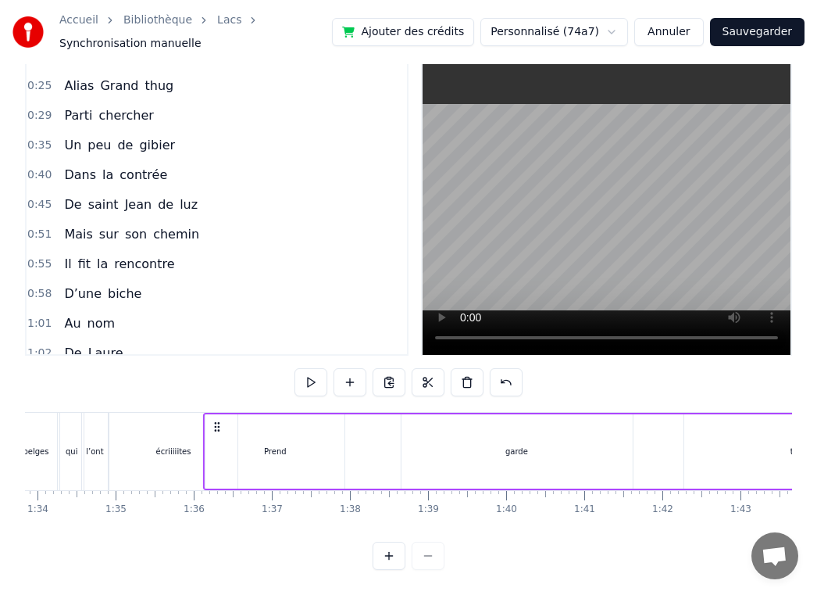
scroll to position [0, 7330]
drag, startPoint x: 552, startPoint y: 426, endPoint x: 282, endPoint y: 453, distance: 271.7
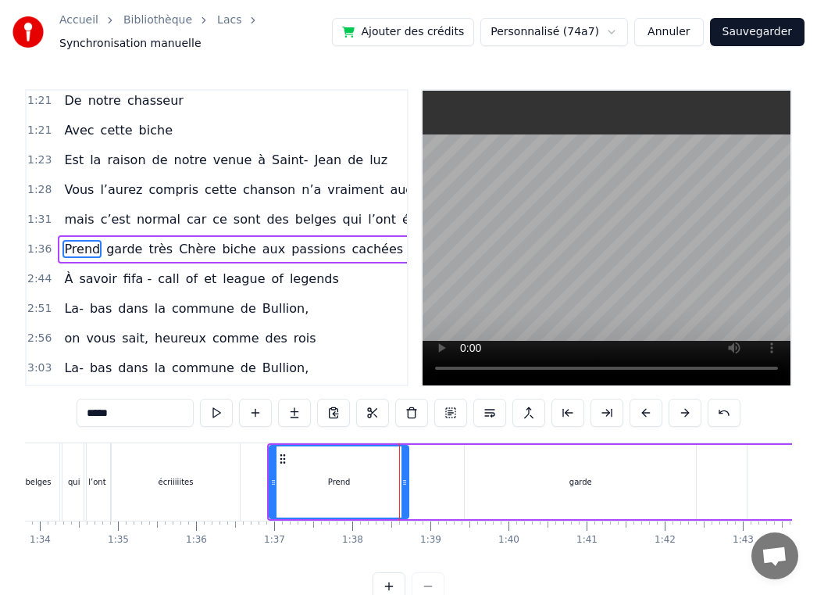
scroll to position [551, 0]
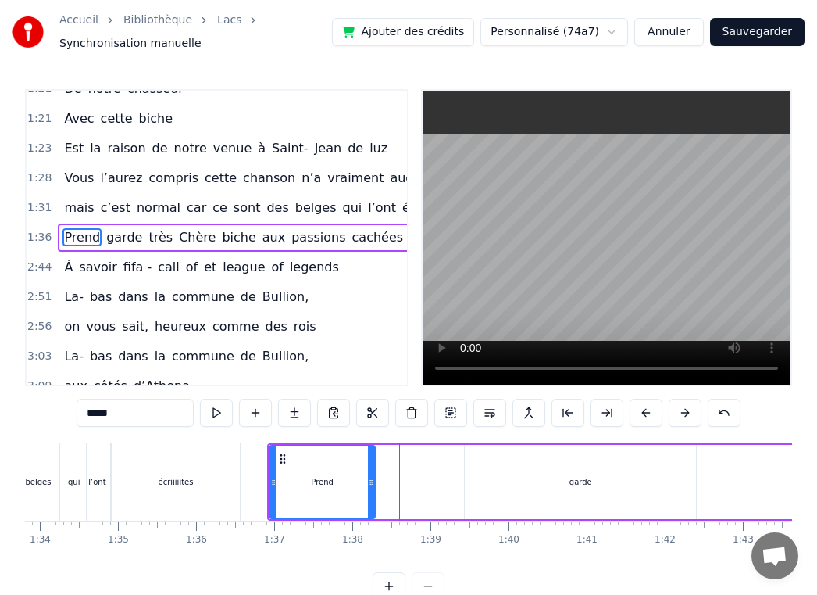
drag, startPoint x: 404, startPoint y: 475, endPoint x: 359, endPoint y: 478, distance: 45.4
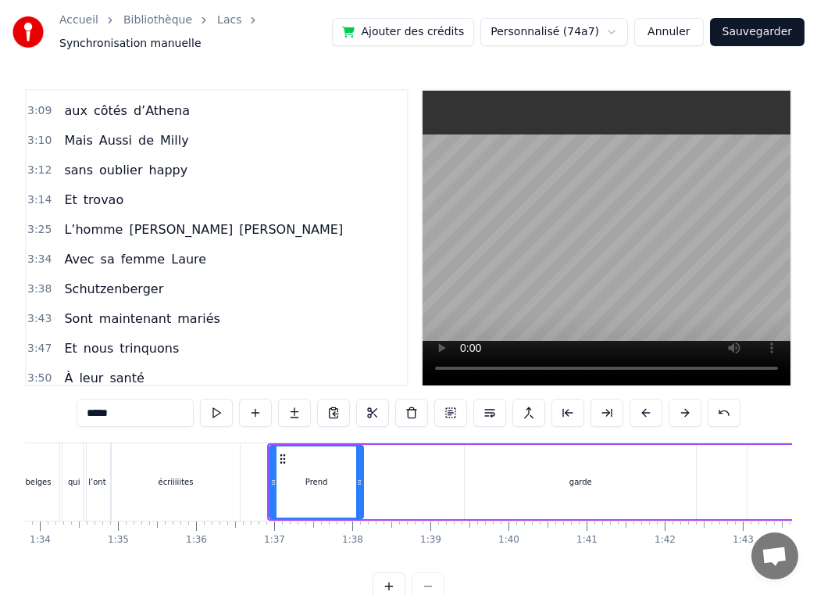
scroll to position [834, 0]
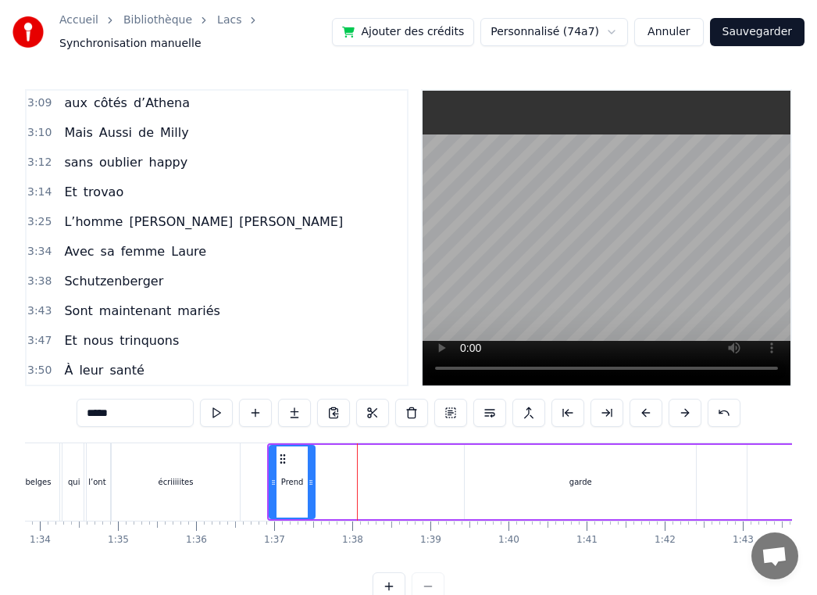
drag, startPoint x: 362, startPoint y: 491, endPoint x: 313, endPoint y: 493, distance: 48.5
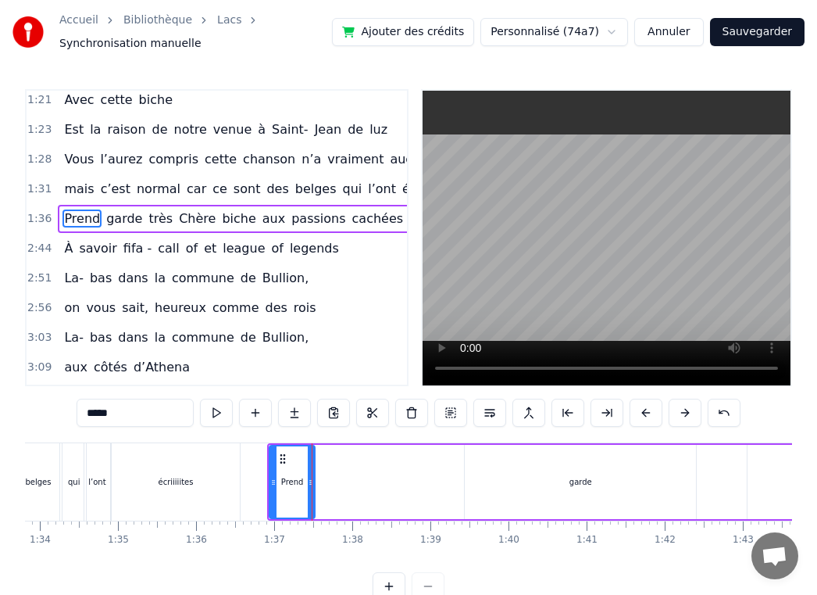
scroll to position [551, 0]
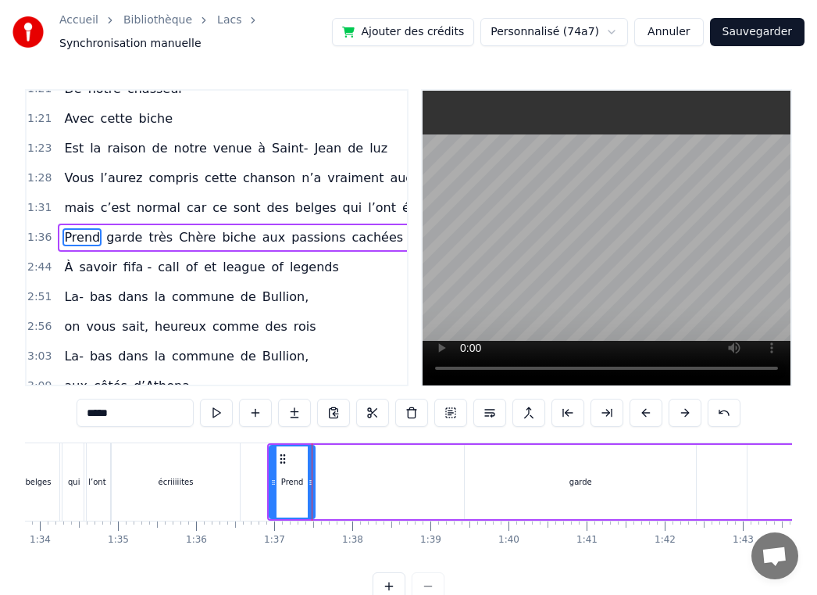
type input "*****"
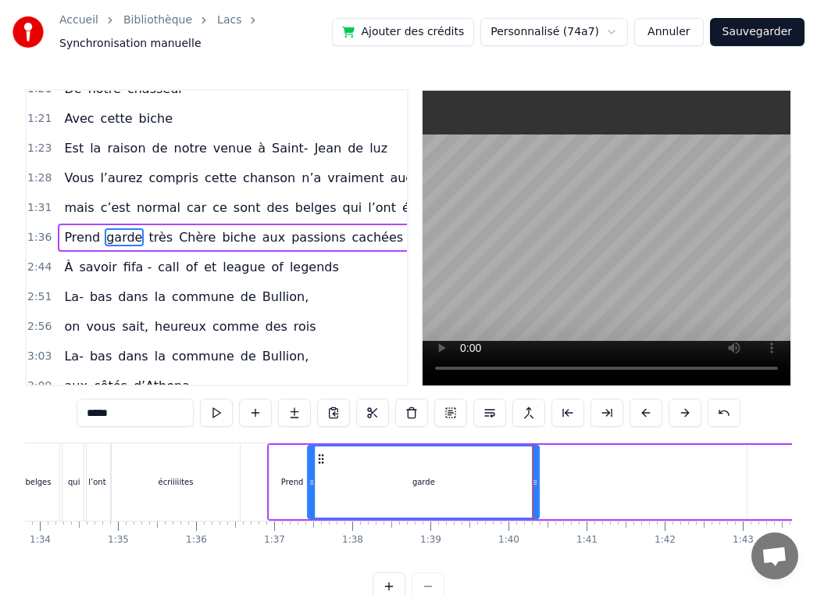
drag, startPoint x: 476, startPoint y: 461, endPoint x: 319, endPoint y: 473, distance: 157.5
drag, startPoint x: 533, startPoint y: 481, endPoint x: 522, endPoint y: 481, distance: 10.9
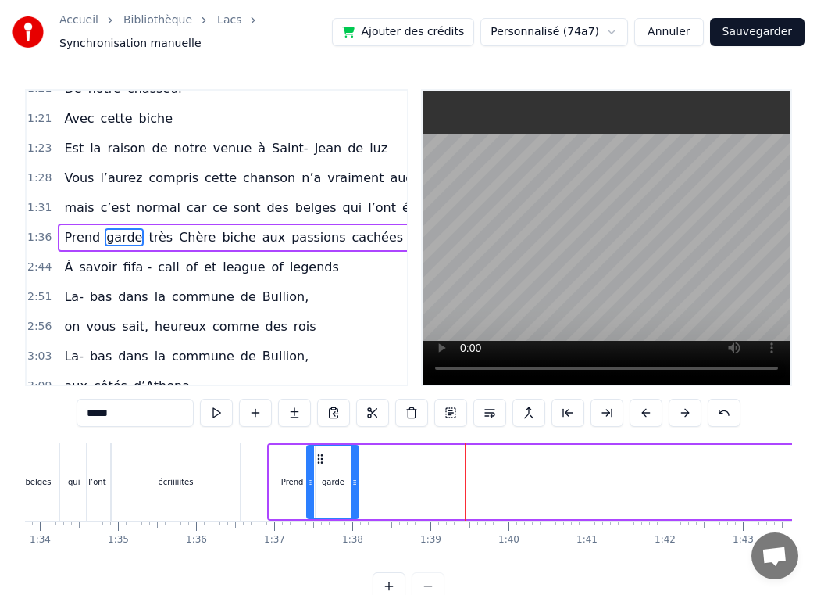
drag, startPoint x: 534, startPoint y: 481, endPoint x: 353, endPoint y: 490, distance: 180.7
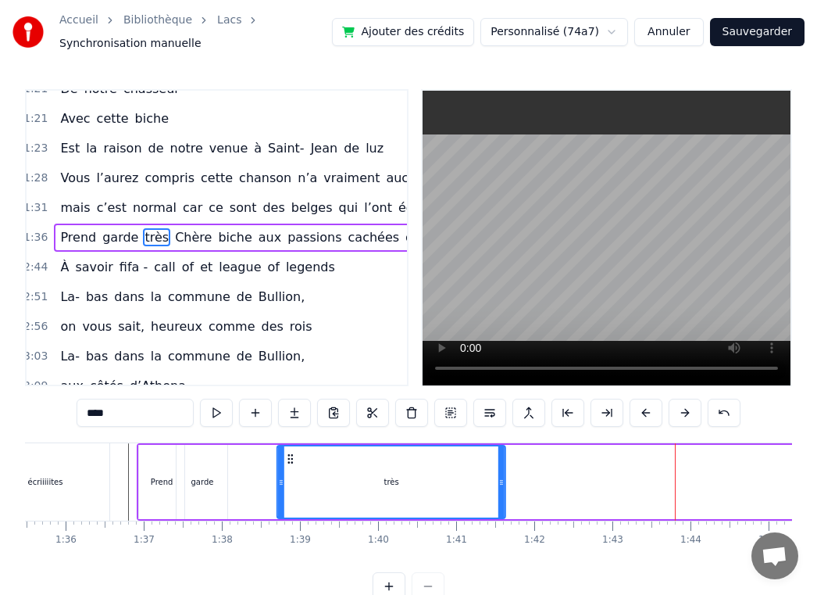
scroll to position [0, 7450]
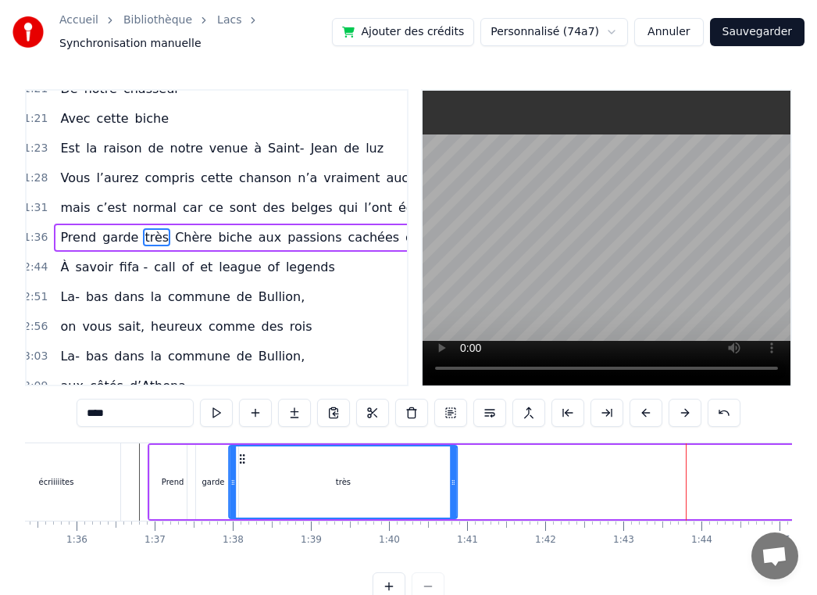
drag, startPoint x: 402, startPoint y: 459, endPoint x: 242, endPoint y: 467, distance: 159.6
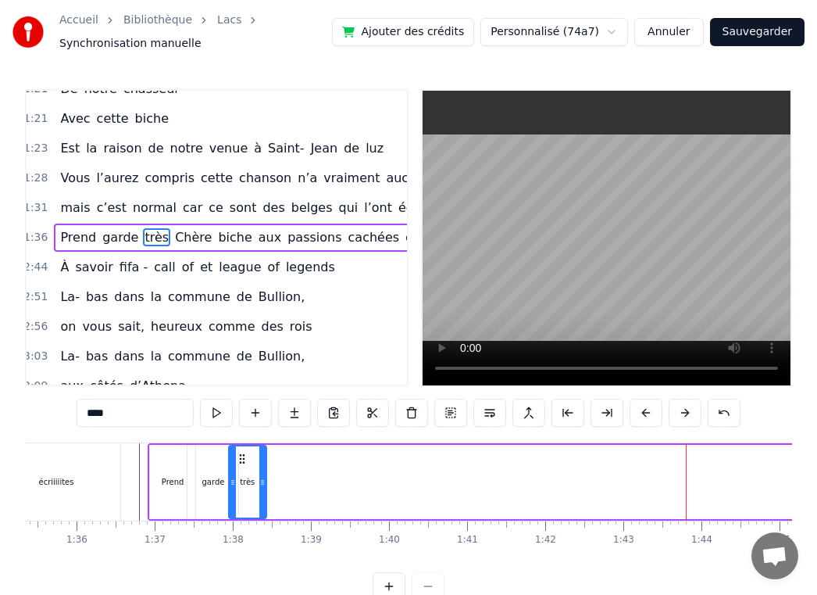
drag, startPoint x: 454, startPoint y: 477, endPoint x: 263, endPoint y: 486, distance: 190.9
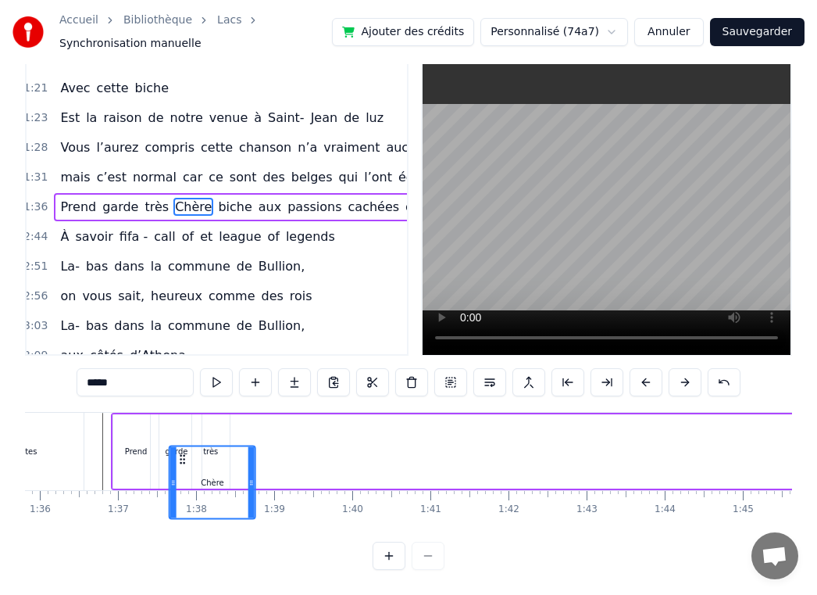
scroll to position [0, 7487]
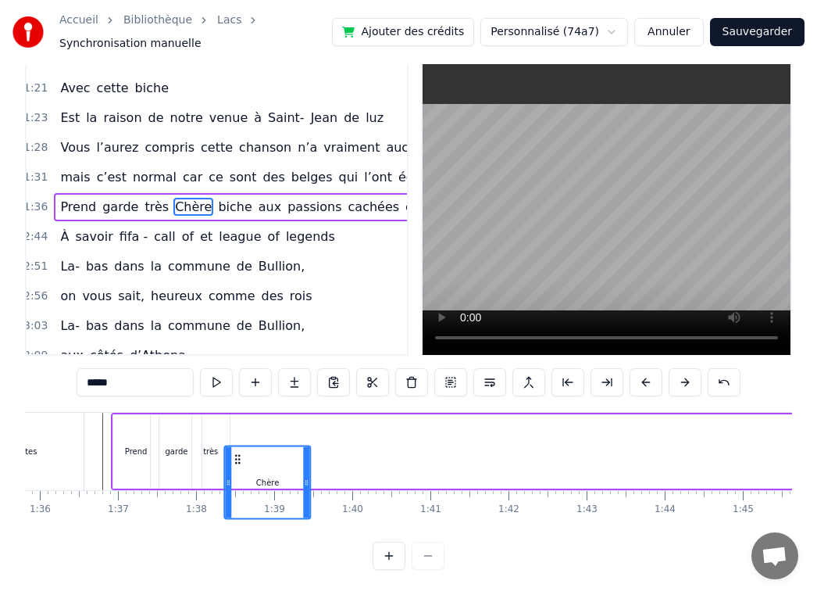
drag, startPoint x: 518, startPoint y: 463, endPoint x: 234, endPoint y: 440, distance: 285.4
drag, startPoint x: 307, startPoint y: 449, endPoint x: 251, endPoint y: 449, distance: 56.3
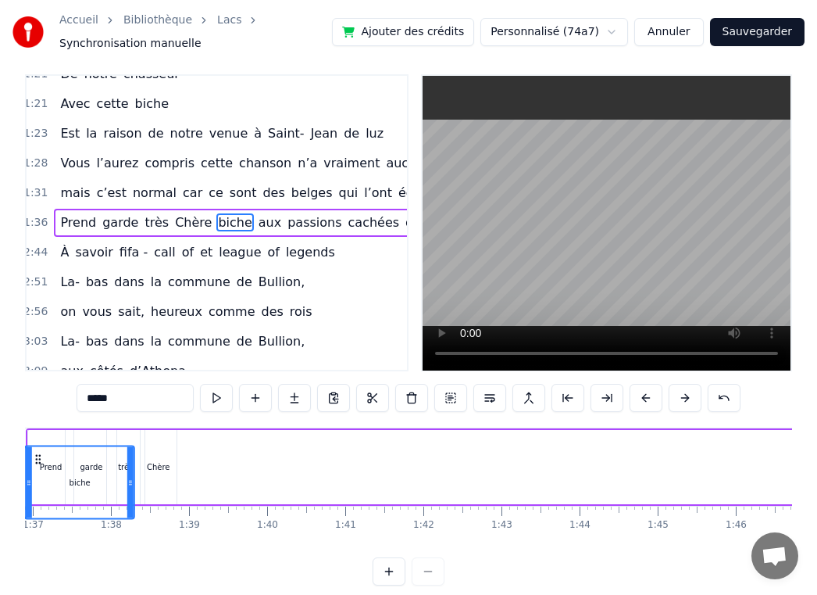
scroll to position [0, 7438]
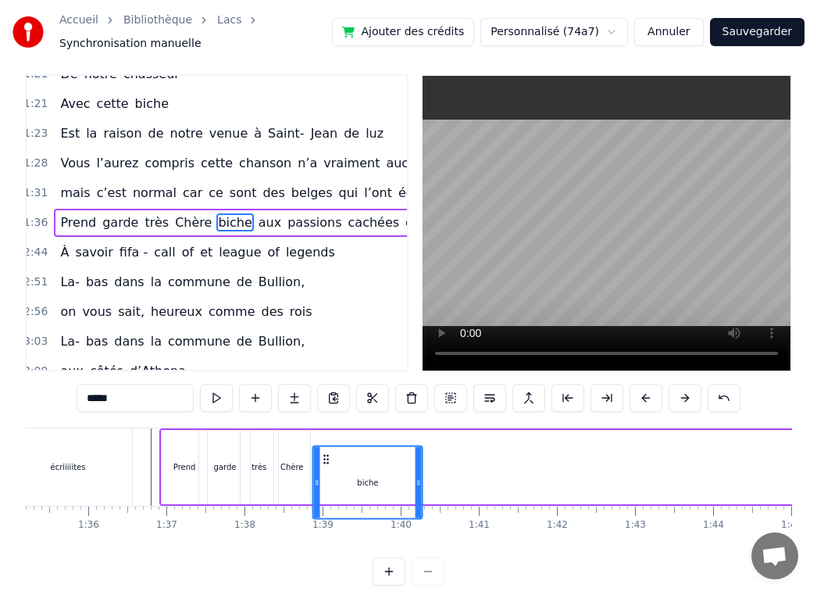
drag, startPoint x: 502, startPoint y: 459, endPoint x: 320, endPoint y: 445, distance: 182.5
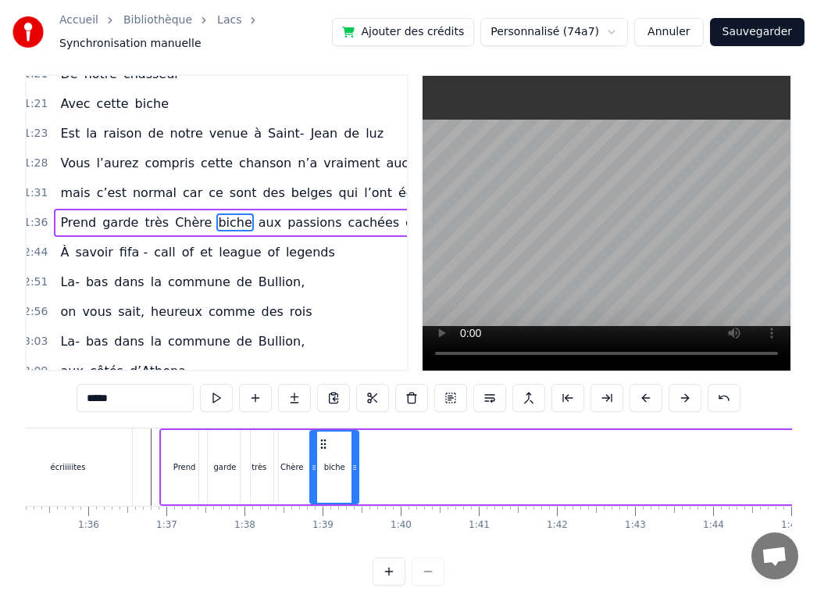
drag, startPoint x: 416, startPoint y: 468, endPoint x: 355, endPoint y: 468, distance: 60.9
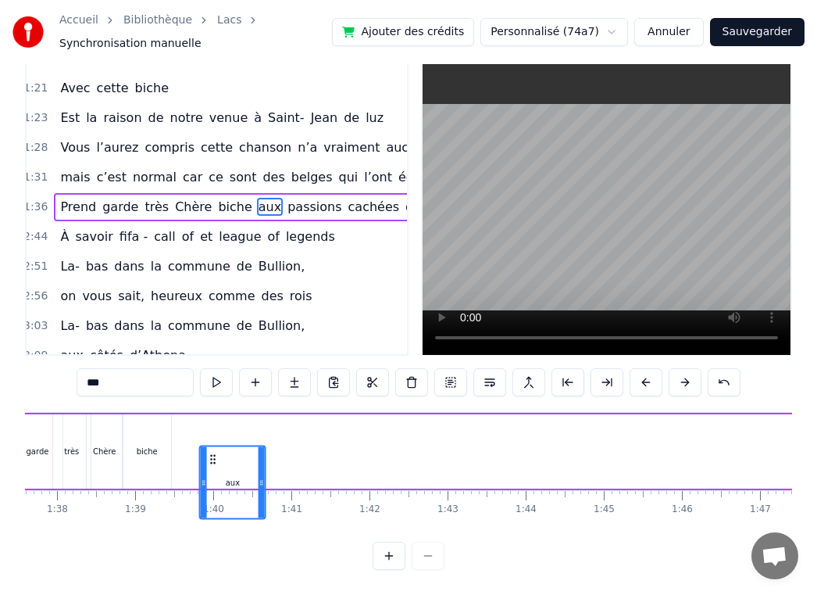
scroll to position [0, 7620]
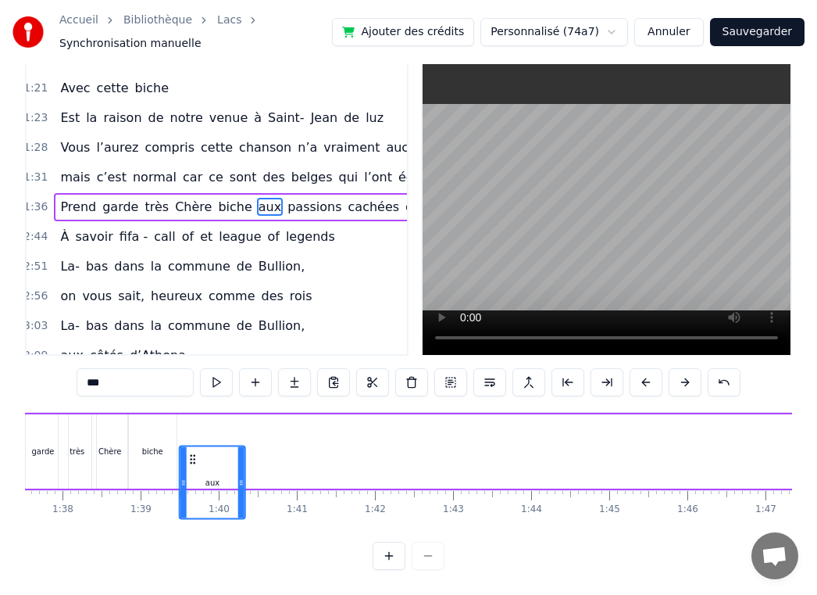
drag, startPoint x: 625, startPoint y: 461, endPoint x: 187, endPoint y: 420, distance: 440.2
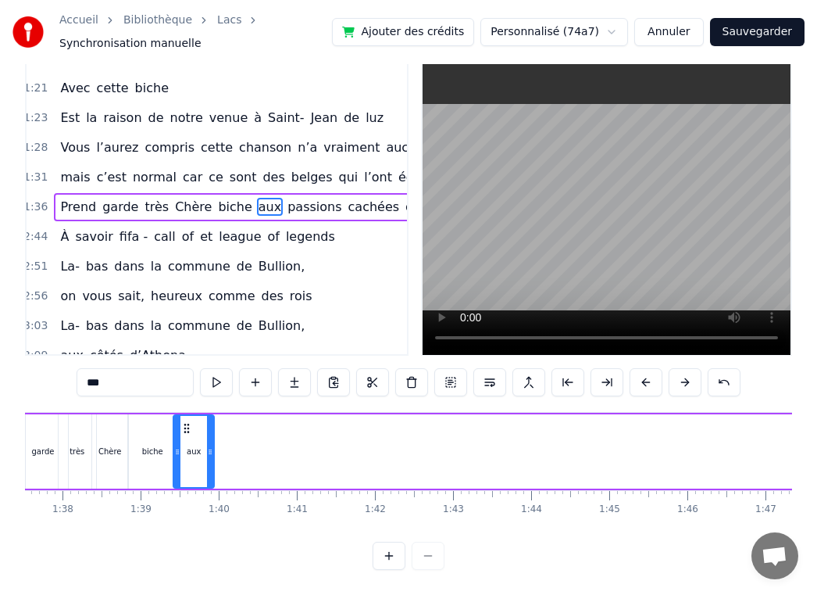
drag, startPoint x: 237, startPoint y: 444, endPoint x: 202, endPoint y: 444, distance: 35.2
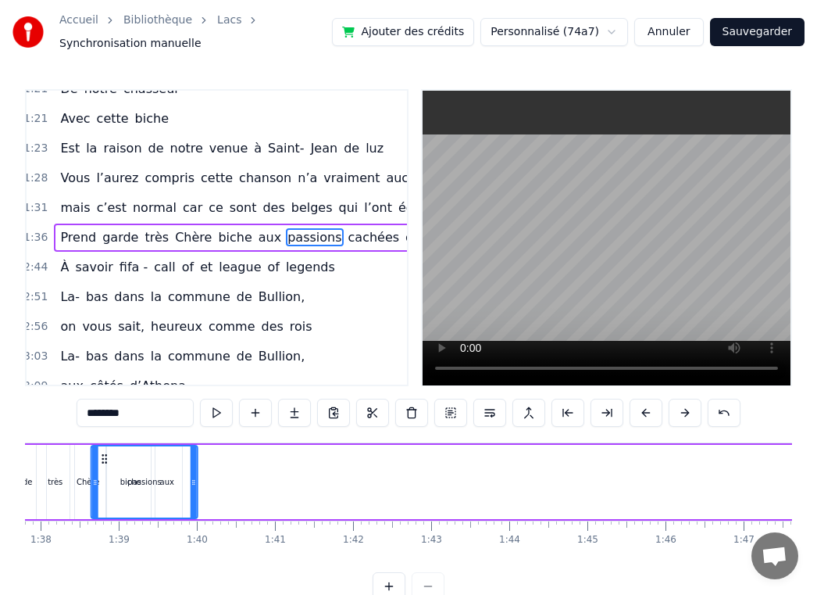
scroll to position [0, 7576]
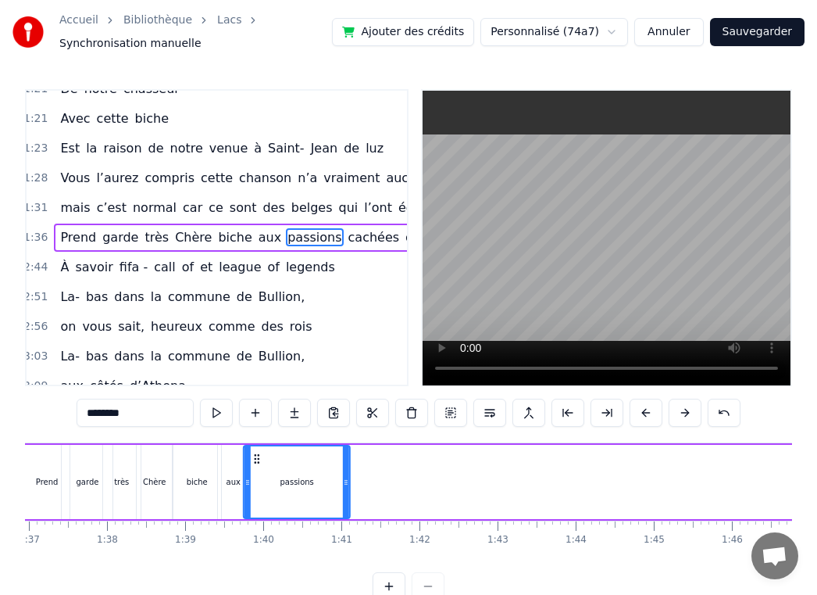
drag, startPoint x: 290, startPoint y: 459, endPoint x: 256, endPoint y: 471, distance: 36.3
drag, startPoint x: 349, startPoint y: 481, endPoint x: 294, endPoint y: 480, distance: 54.7
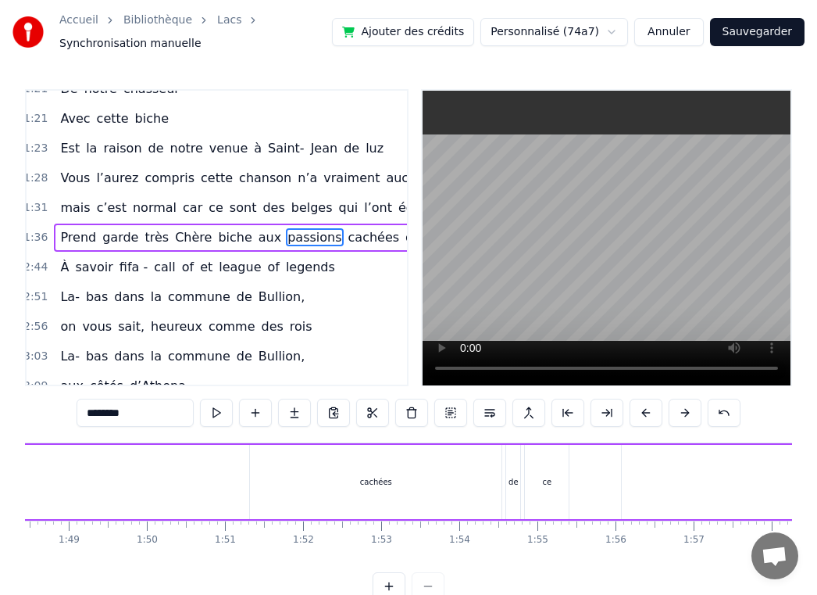
scroll to position [0, 8492]
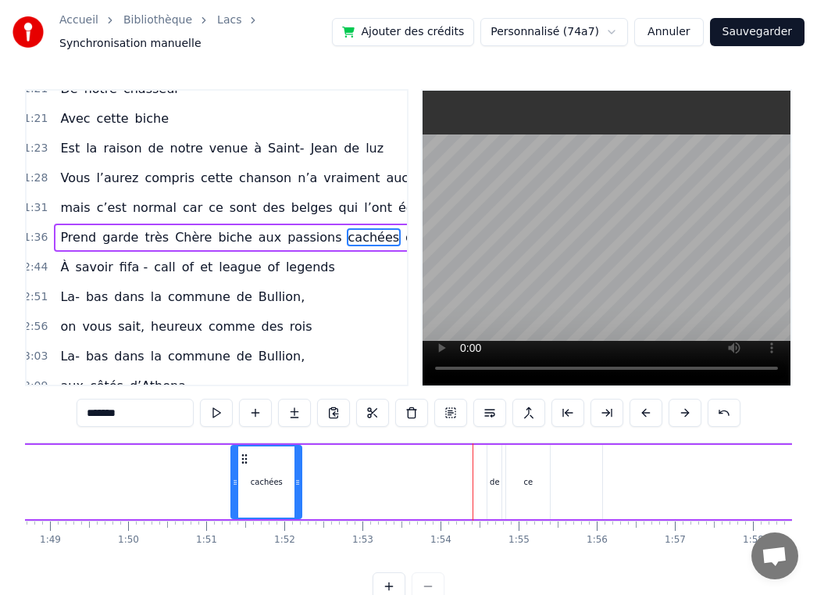
drag, startPoint x: 481, startPoint y: 477, endPoint x: 281, endPoint y: 484, distance: 201.0
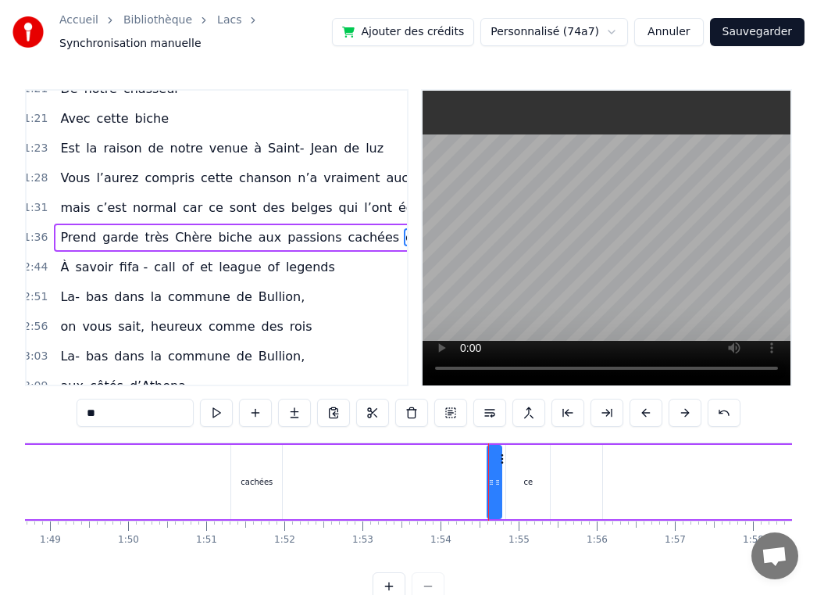
type input "**"
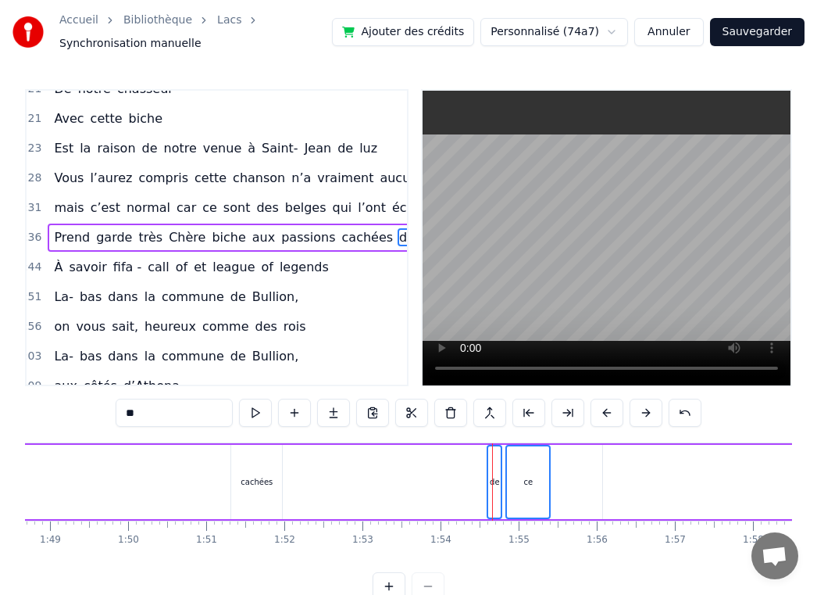
drag, startPoint x: 493, startPoint y: 457, endPoint x: 472, endPoint y: 456, distance: 21.1
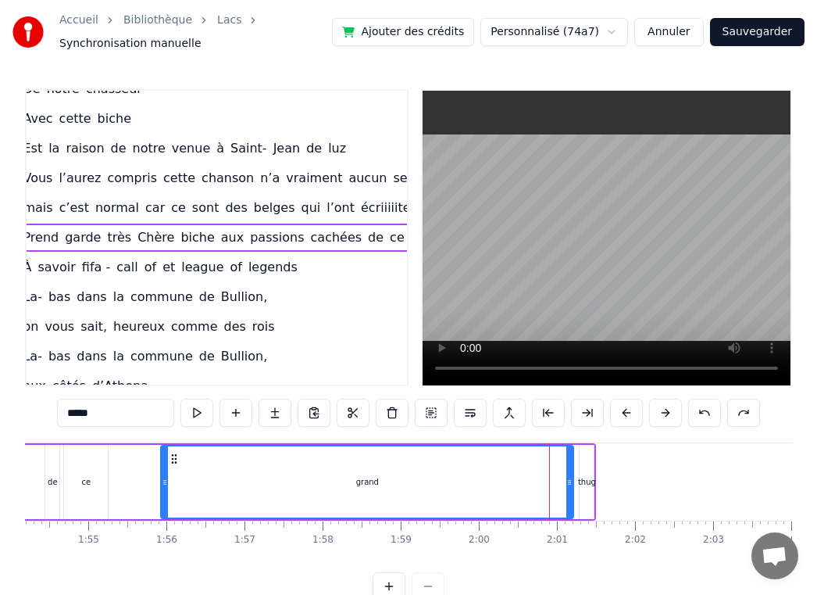
scroll to position [551, 49]
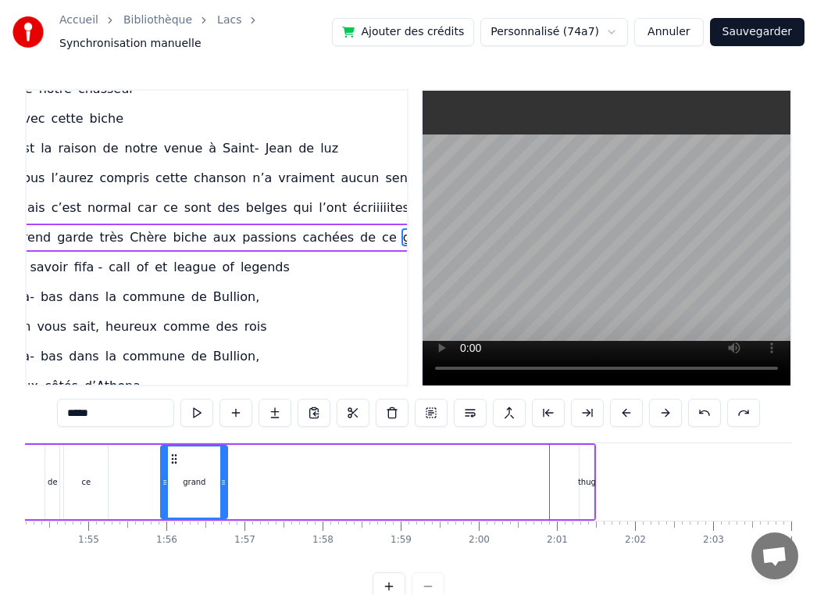
drag, startPoint x: 571, startPoint y: 470, endPoint x: 225, endPoint y: 476, distance: 346.2
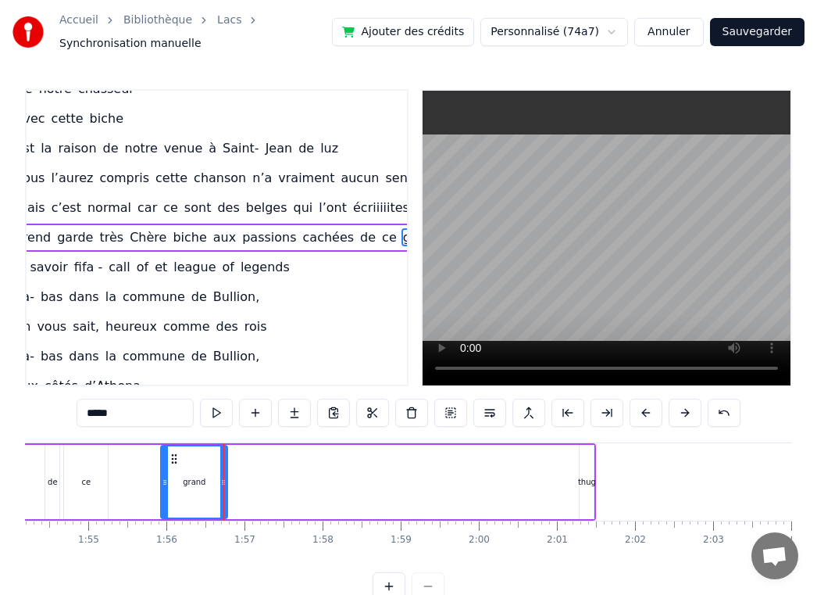
type input "****"
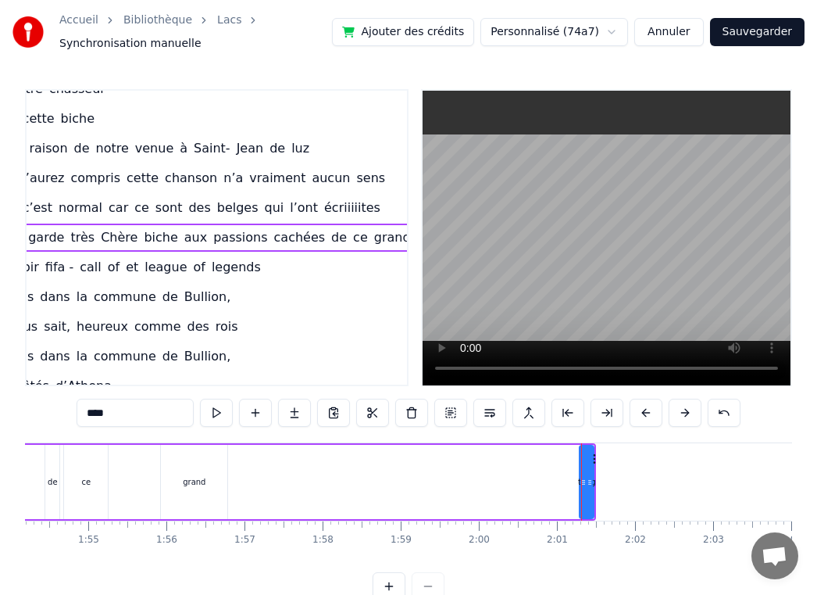
scroll to position [551, 81]
drag, startPoint x: 581, startPoint y: 466, endPoint x: 571, endPoint y: 466, distance: 10.2
drag, startPoint x: 581, startPoint y: 483, endPoint x: 559, endPoint y: 482, distance: 21.9
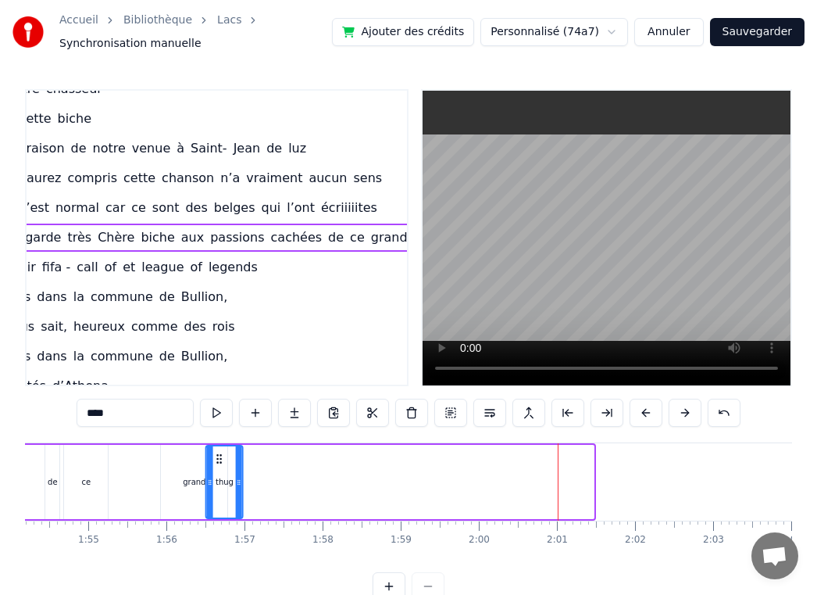
drag, startPoint x: 569, startPoint y: 456, endPoint x: 215, endPoint y: 472, distance: 354.3
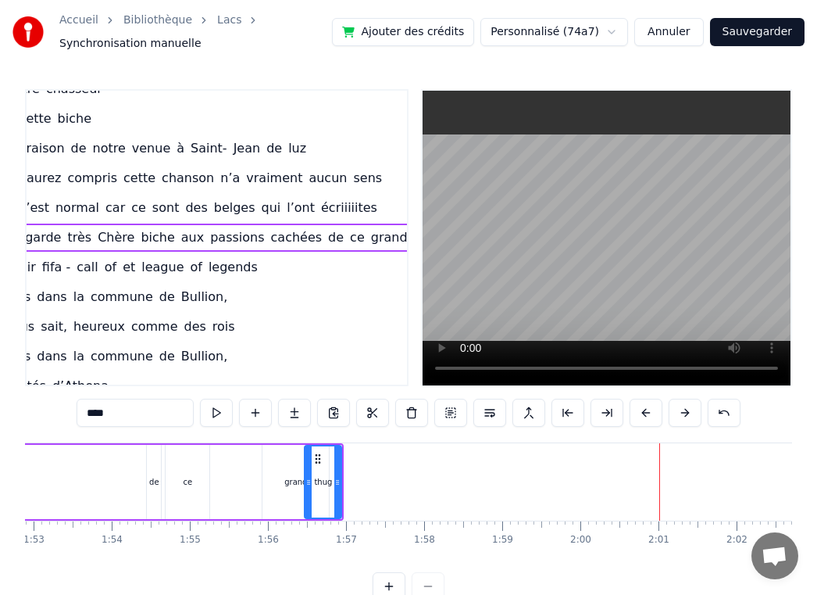
scroll to position [0, 8800]
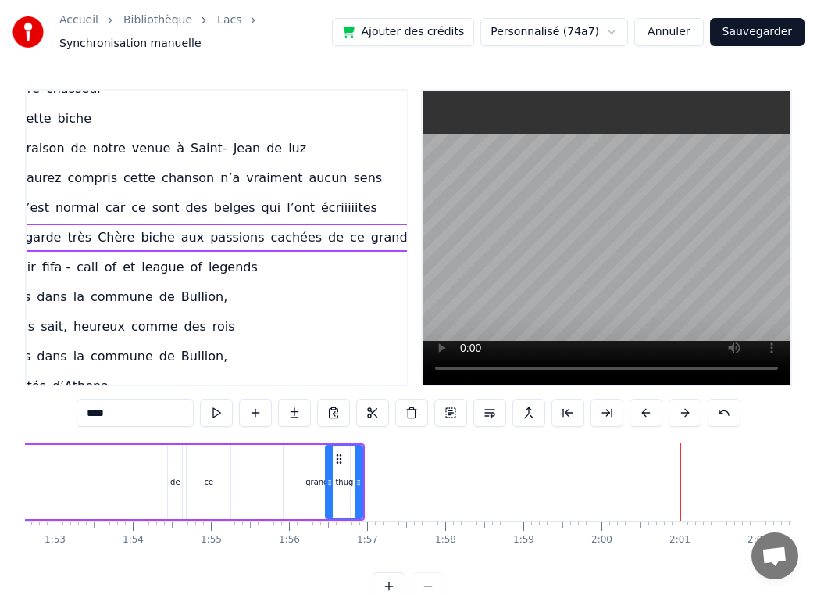
type input "**"
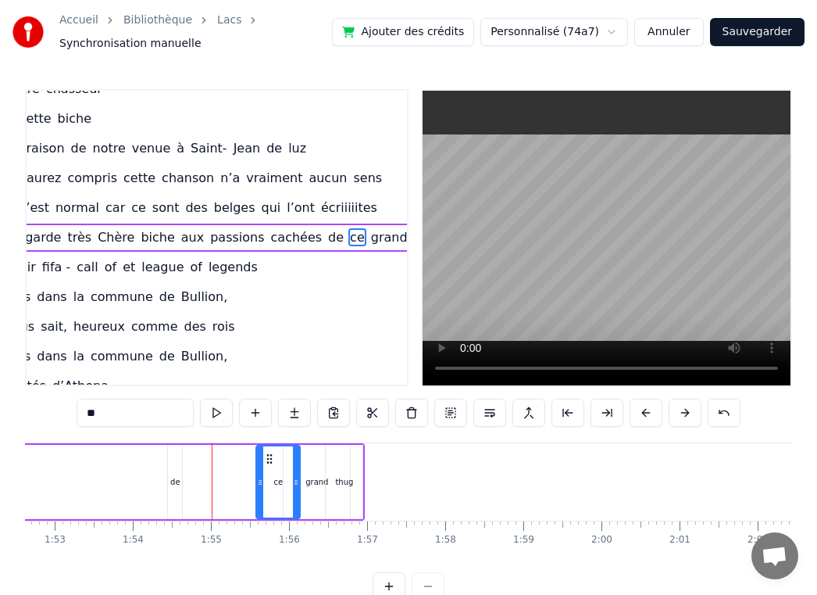
drag, startPoint x: 198, startPoint y: 463, endPoint x: 273, endPoint y: 463, distance: 74.2
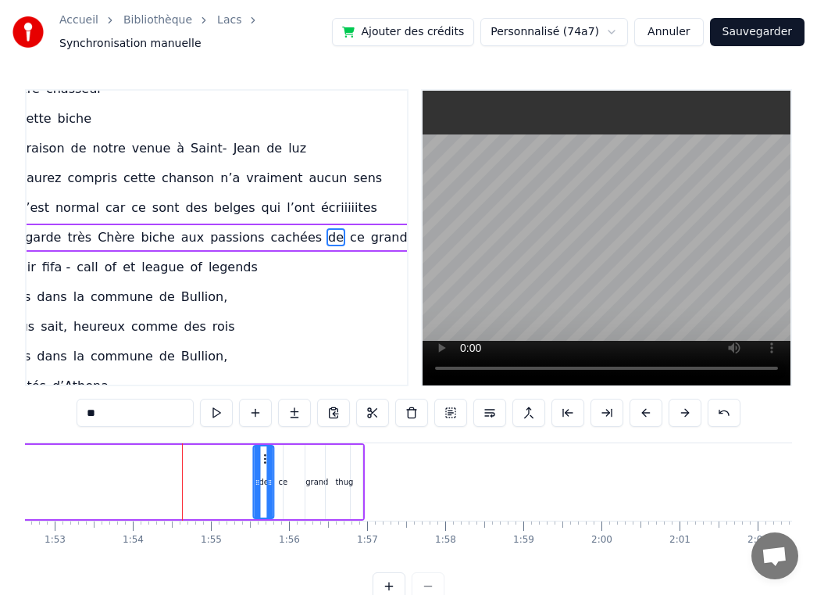
drag, startPoint x: 178, startPoint y: 459, endPoint x: 264, endPoint y: 463, distance: 86.1
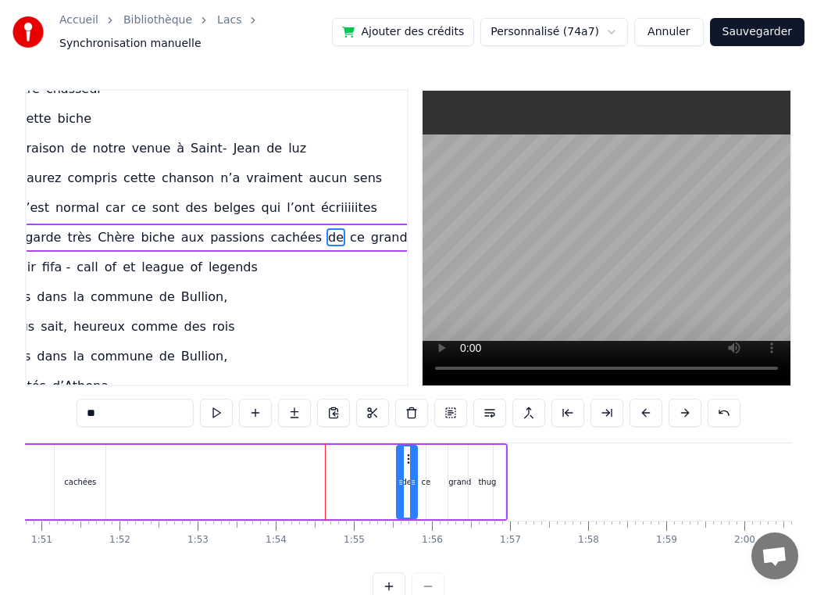
scroll to position [0, 8605]
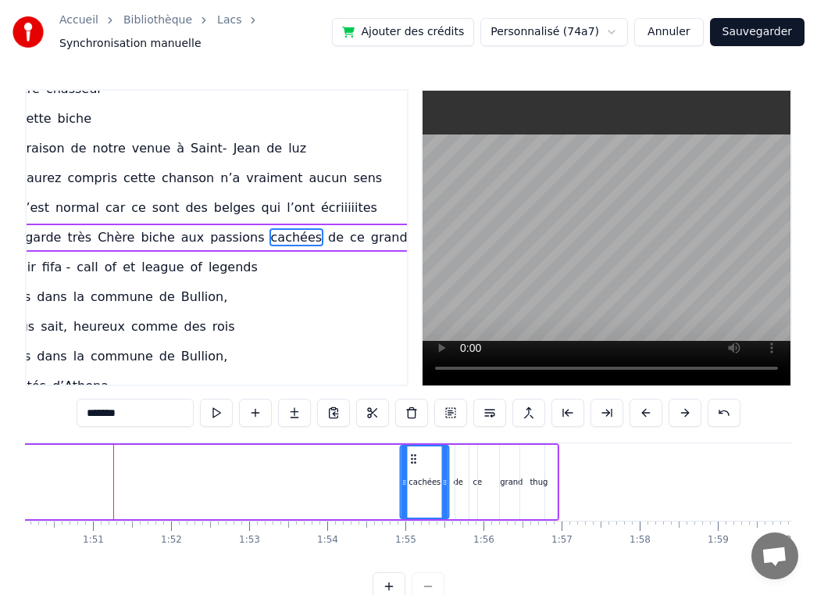
drag, startPoint x: 121, startPoint y: 459, endPoint x: 413, endPoint y: 473, distance: 292.6
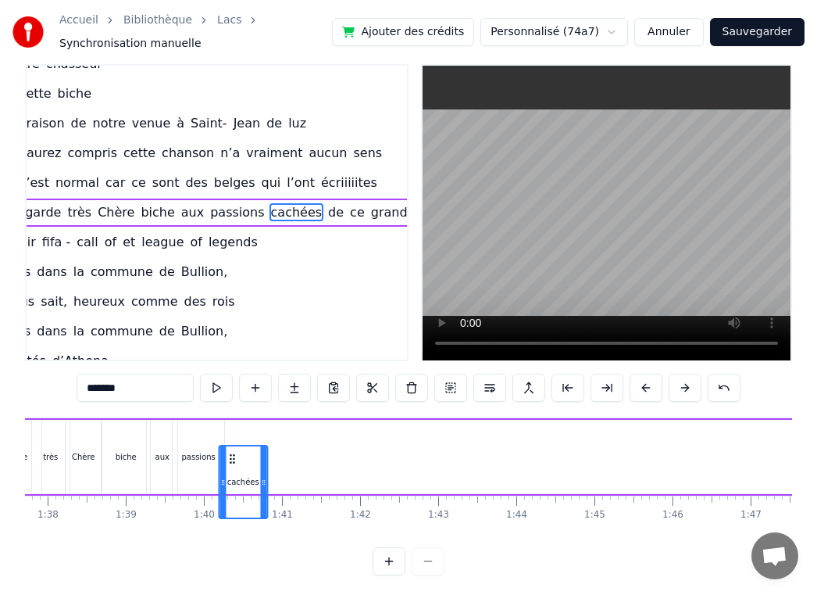
scroll to position [0, 7622]
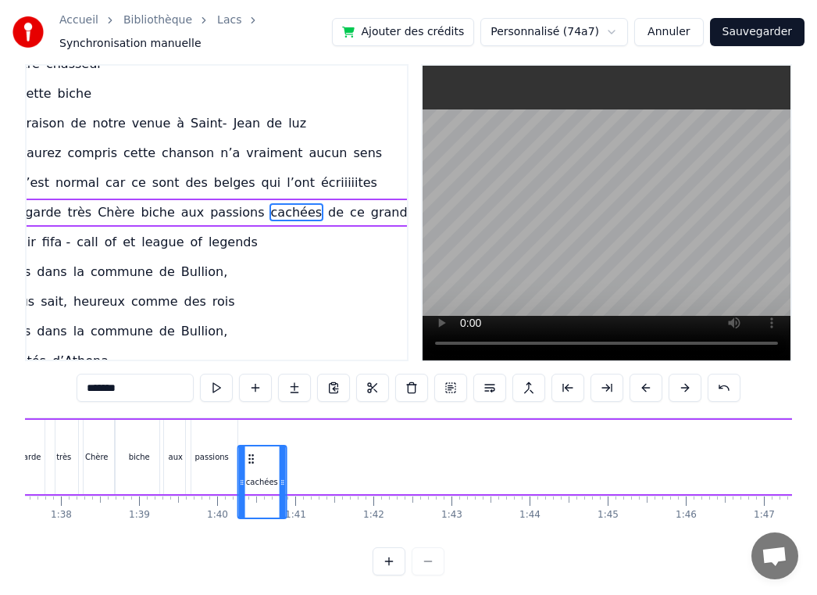
drag, startPoint x: 417, startPoint y: 459, endPoint x: 248, endPoint y: 441, distance: 170.5
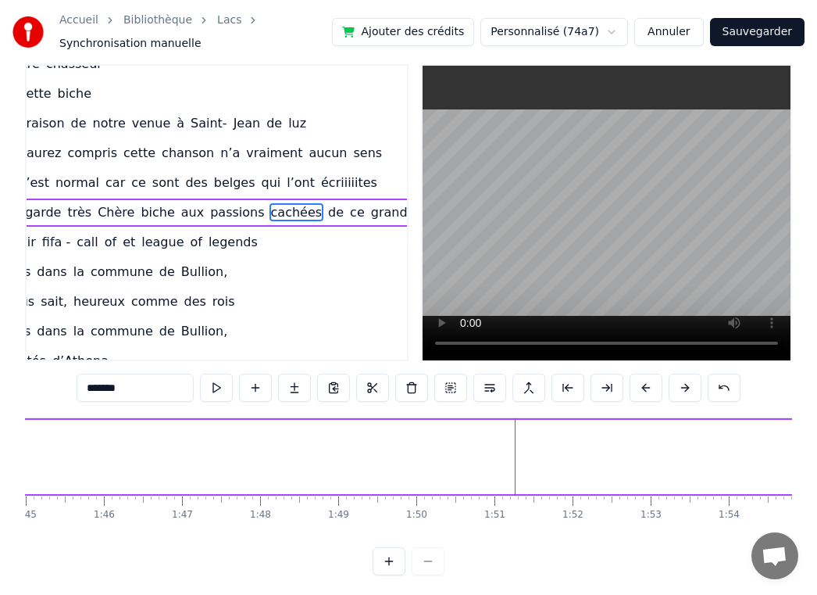
scroll to position [0, 8431]
type input "**"
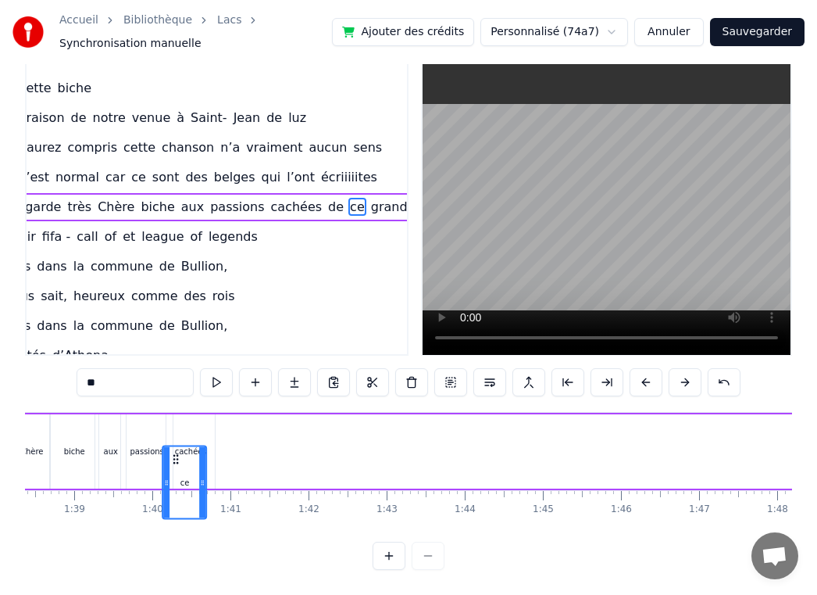
scroll to position [0, 7680]
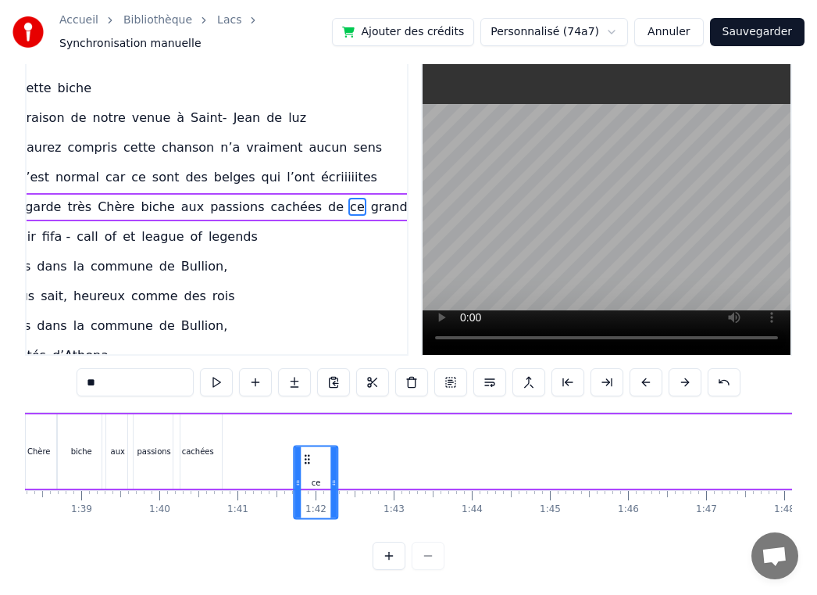
drag, startPoint x: 641, startPoint y: 458, endPoint x: 306, endPoint y: 427, distance: 336.6
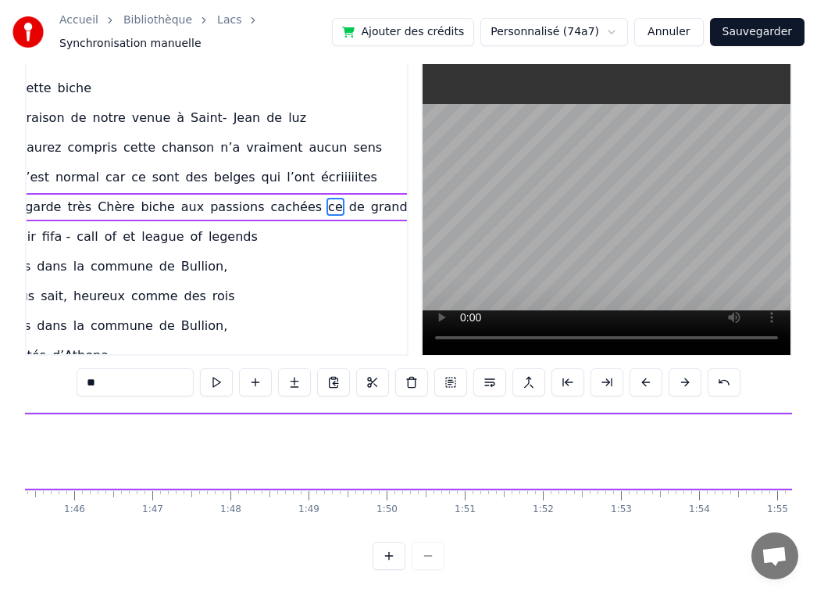
scroll to position [0, 8601]
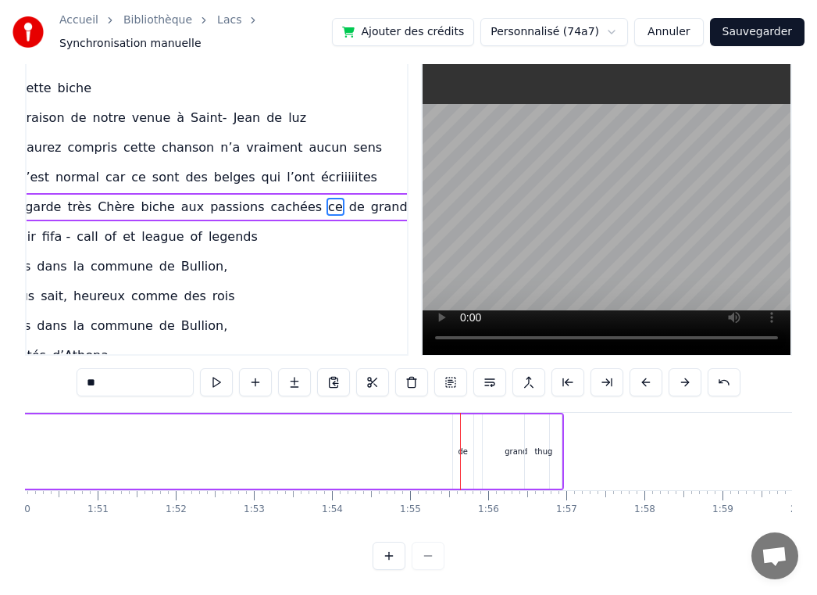
drag, startPoint x: 462, startPoint y: 449, endPoint x: 386, endPoint y: 445, distance: 75.9
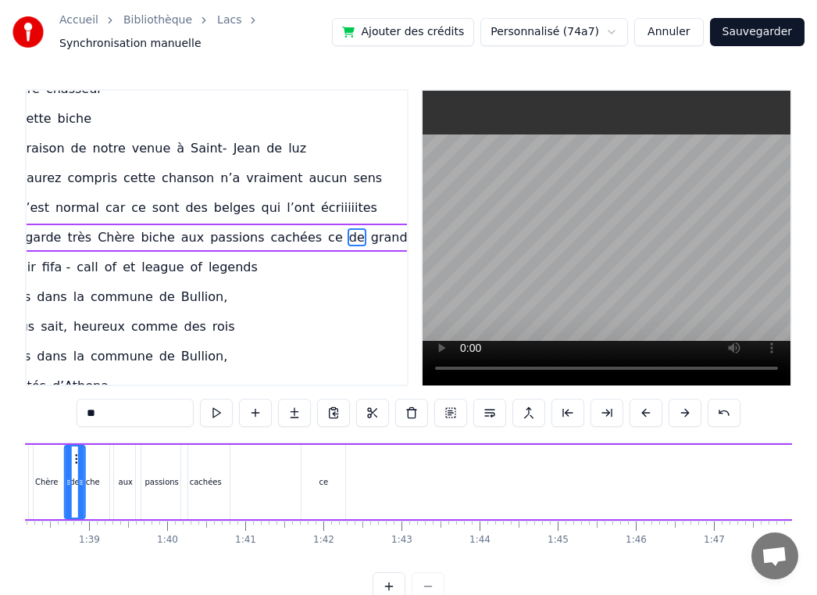
scroll to position [0, 7634]
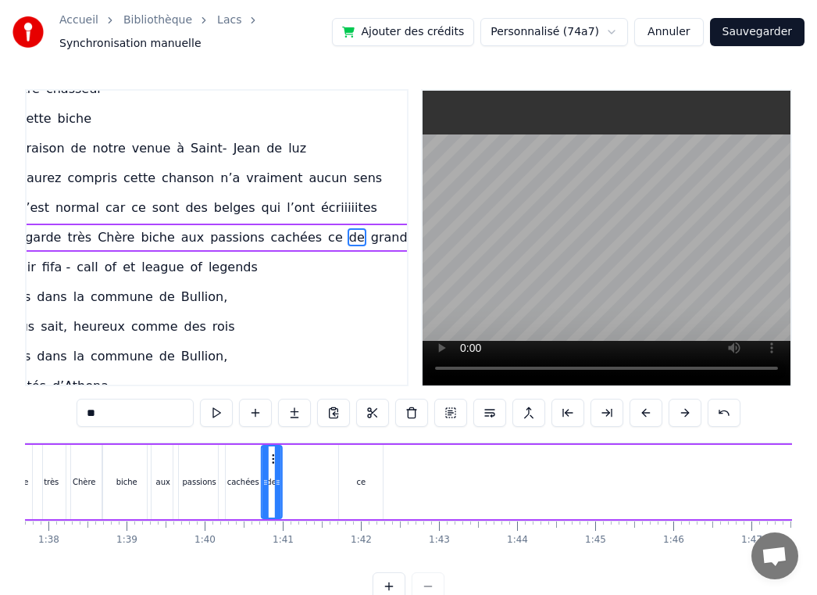
drag, startPoint x: 463, startPoint y: 456, endPoint x: 271, endPoint y: 446, distance: 192.5
type input "**"
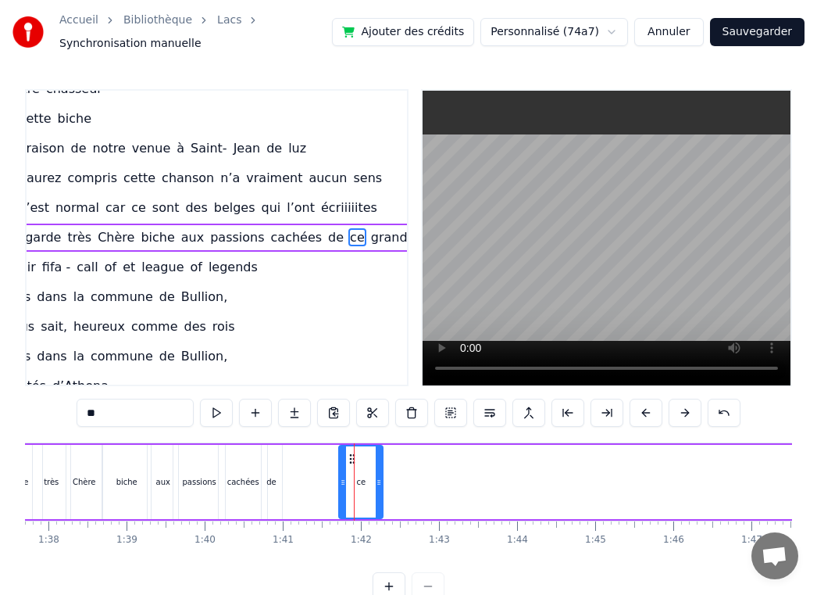
drag, startPoint x: 353, startPoint y: 459, endPoint x: 296, endPoint y: 459, distance: 57.0
drag, startPoint x: 352, startPoint y: 459, endPoint x: 313, endPoint y: 461, distance: 39.1
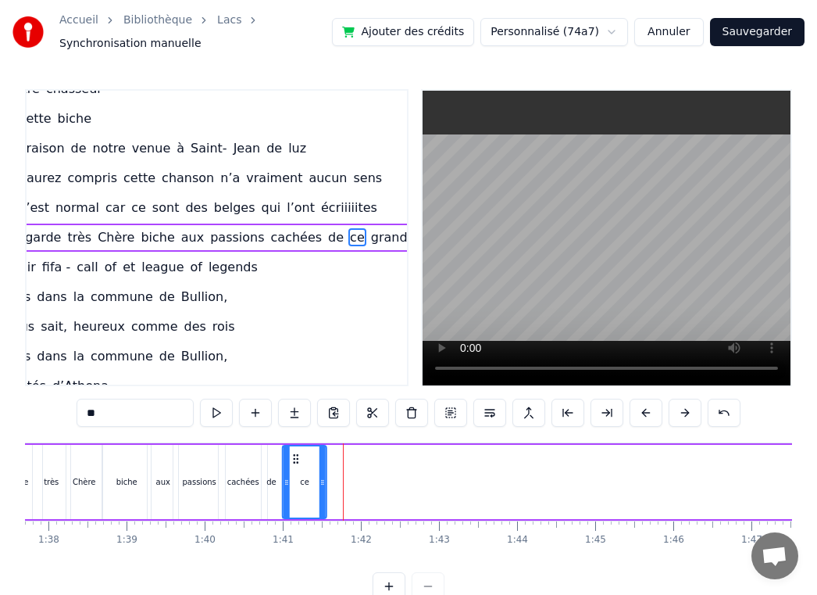
drag, startPoint x: 352, startPoint y: 459, endPoint x: 296, endPoint y: 456, distance: 56.3
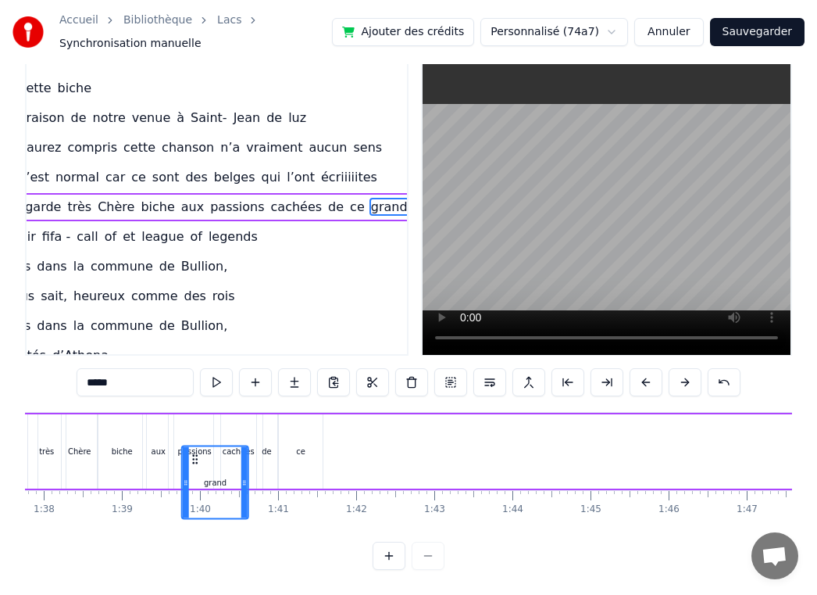
scroll to position [0, 7637]
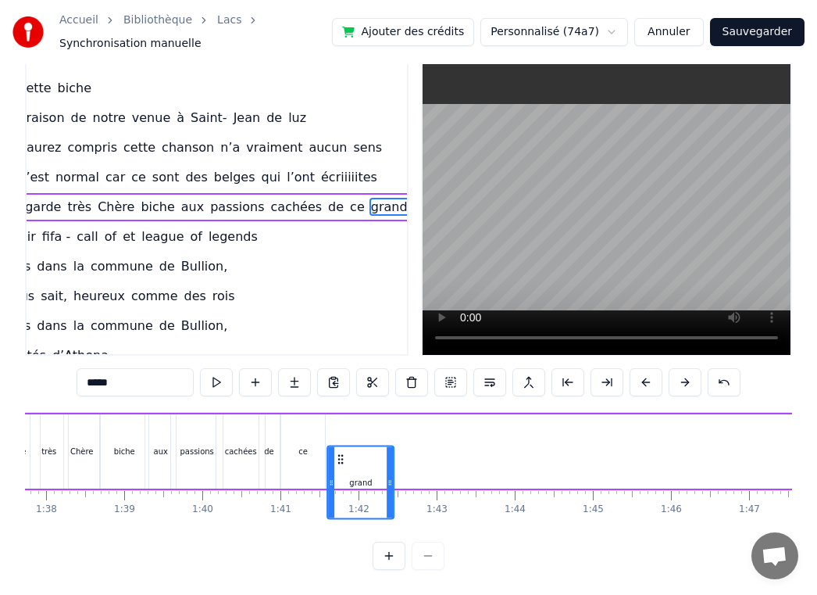
drag, startPoint x: 516, startPoint y: 459, endPoint x: 344, endPoint y: 452, distance: 172.0
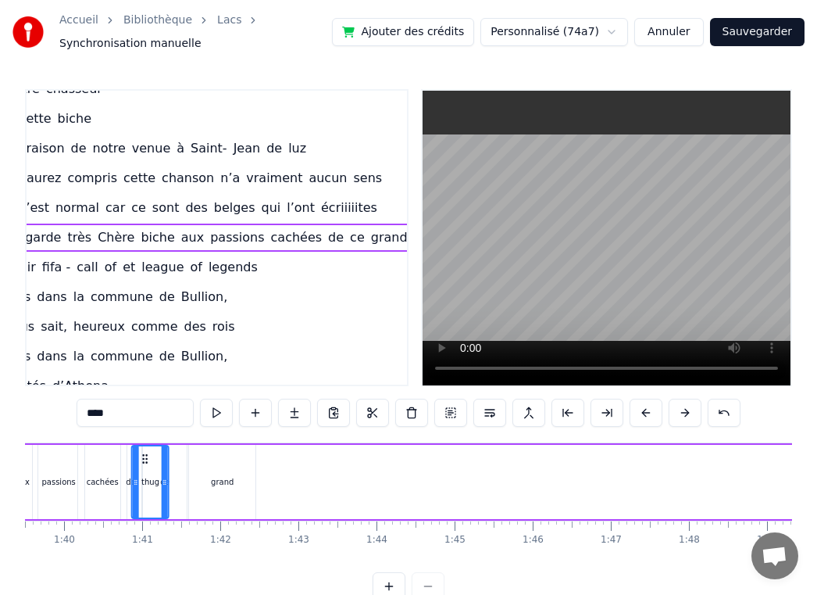
scroll to position [0, 7763]
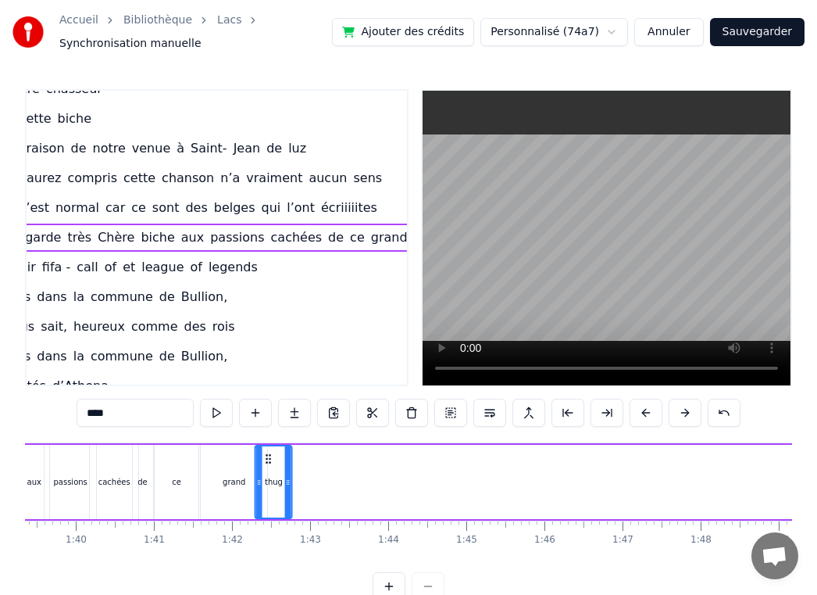
drag, startPoint x: 672, startPoint y: 454, endPoint x: 265, endPoint y: 469, distance: 407.4
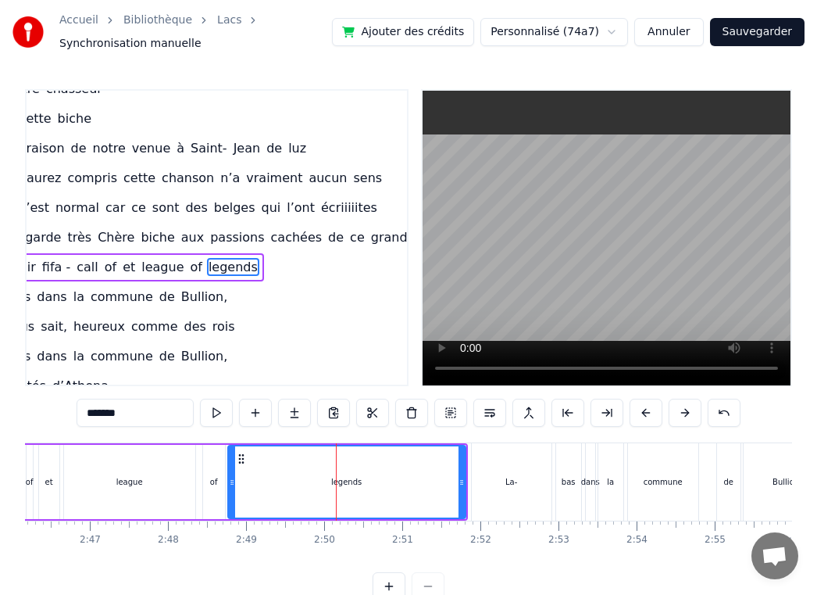
scroll to position [581, 81]
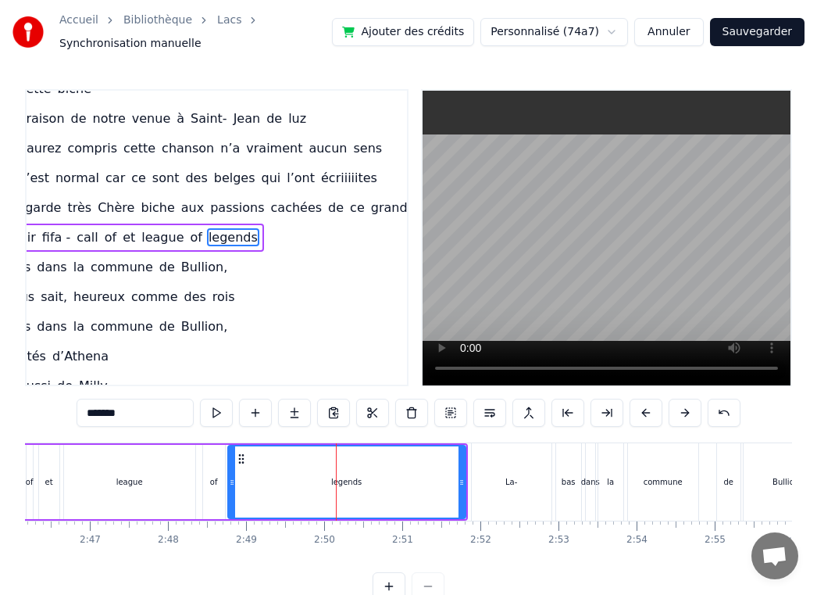
drag, startPoint x: 466, startPoint y: 468, endPoint x: 293, endPoint y: 469, distance: 172.7
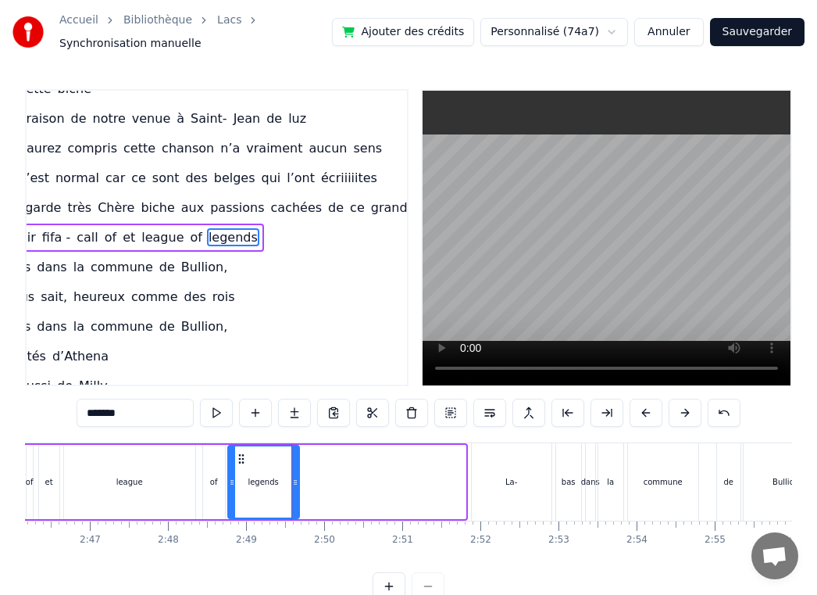
drag, startPoint x: 460, startPoint y: 484, endPoint x: 287, endPoint y: 477, distance: 173.6
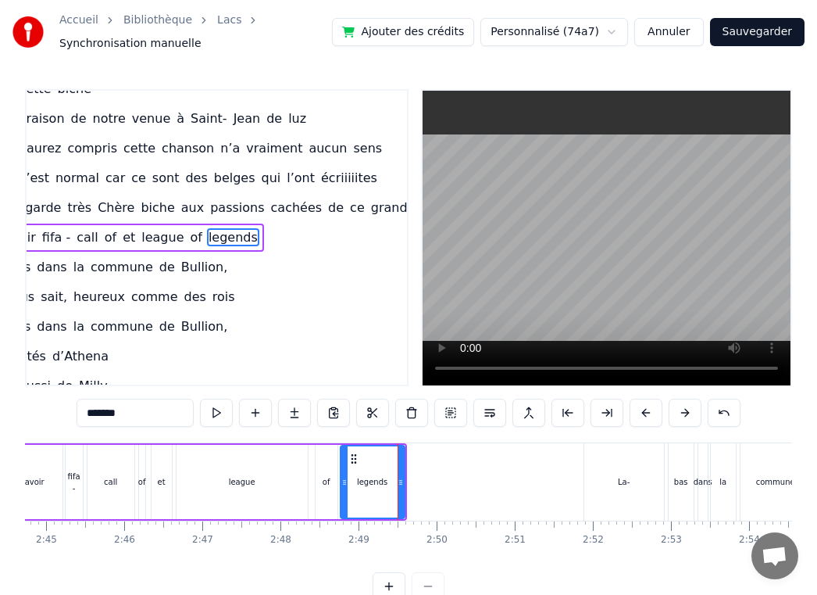
scroll to position [0, 12841]
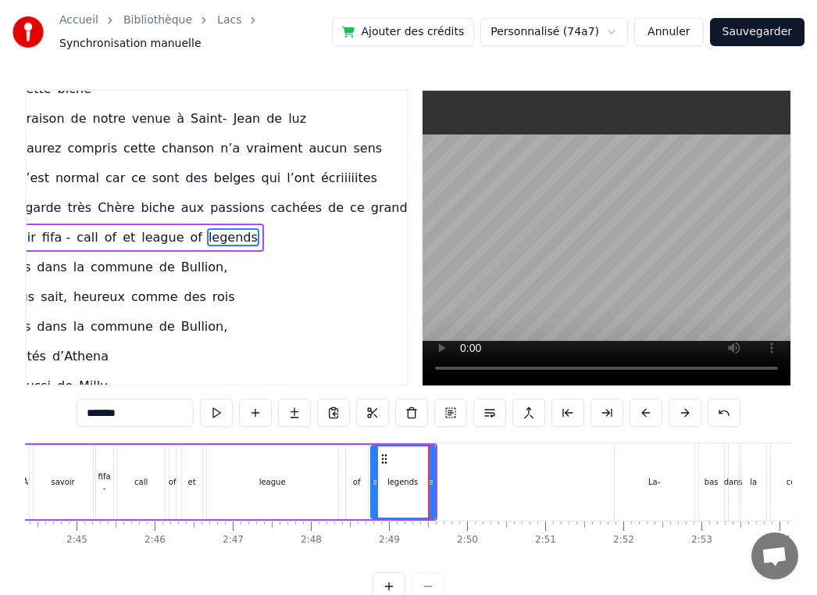
type input "******"
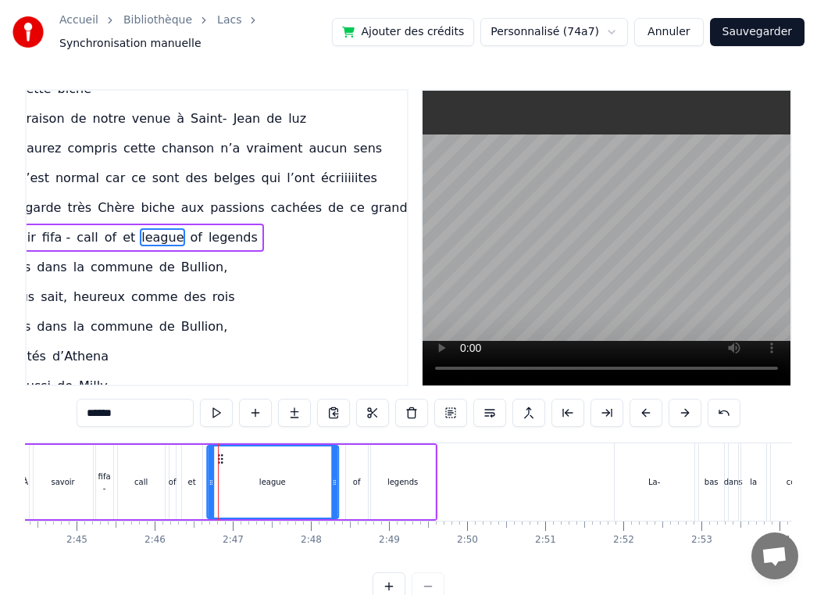
drag, startPoint x: 220, startPoint y: 458, endPoint x: 262, endPoint y: 458, distance: 42.2
drag, startPoint x: 262, startPoint y: 459, endPoint x: 227, endPoint y: 459, distance: 34.4
drag, startPoint x: 217, startPoint y: 481, endPoint x: 290, endPoint y: 484, distance: 72.7
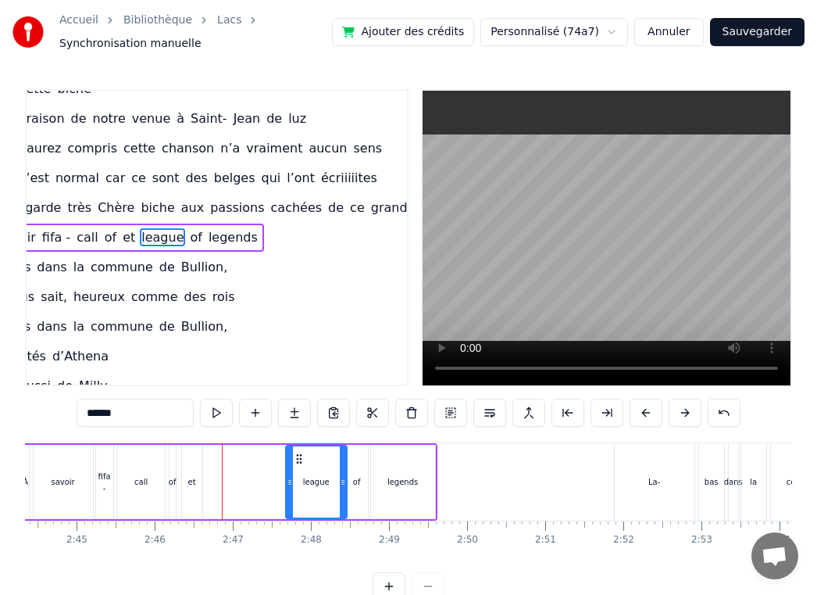
drag, startPoint x: 219, startPoint y: 482, endPoint x: 288, endPoint y: 482, distance: 68.8
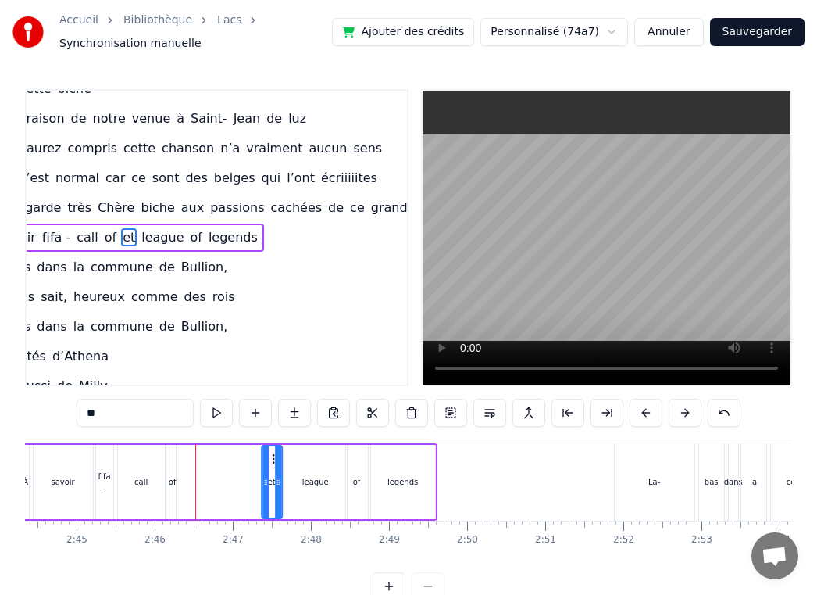
drag, startPoint x: 191, startPoint y: 460, endPoint x: 271, endPoint y: 460, distance: 79.7
drag, startPoint x: 181, startPoint y: 461, endPoint x: 263, endPoint y: 466, distance: 81.4
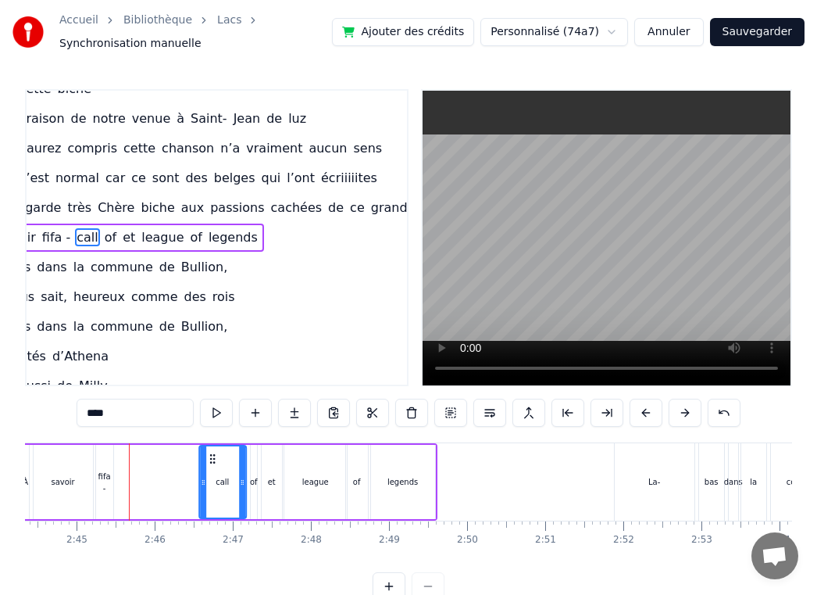
drag, startPoint x: 133, startPoint y: 462, endPoint x: 216, endPoint y: 466, distance: 83.7
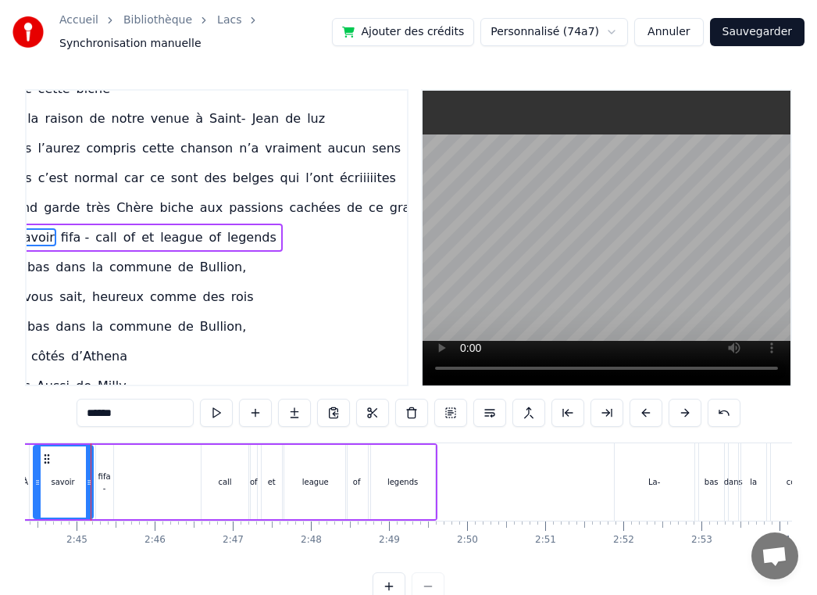
scroll to position [0, 12829]
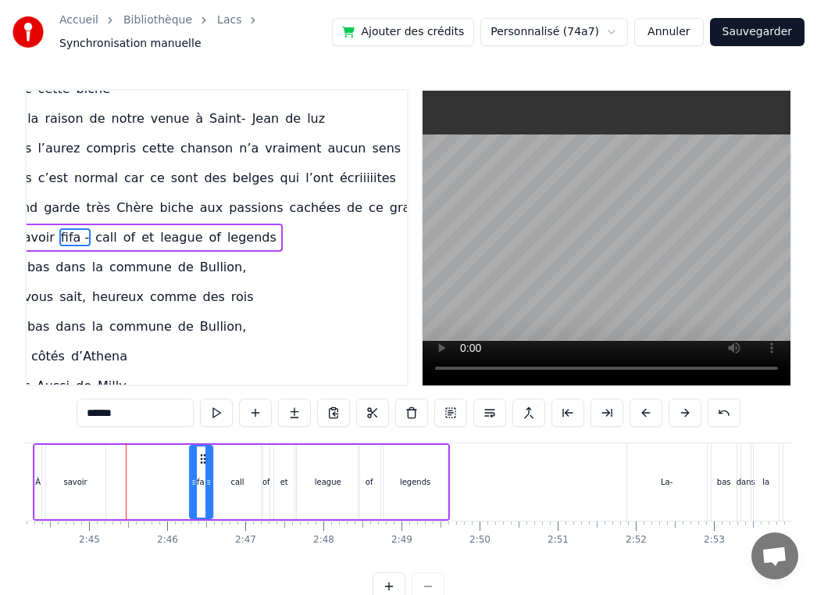
drag, startPoint x: 120, startPoint y: 459, endPoint x: 203, endPoint y: 463, distance: 82.9
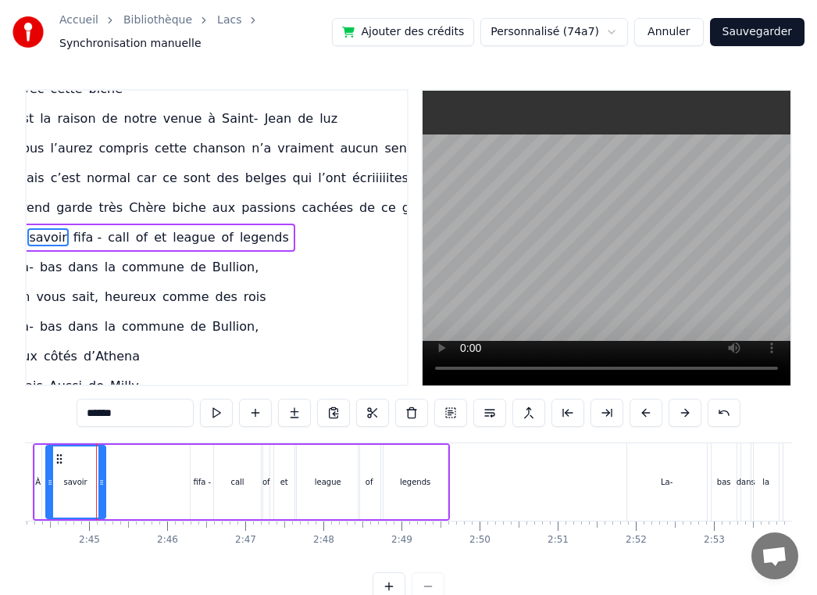
scroll to position [0, 12822]
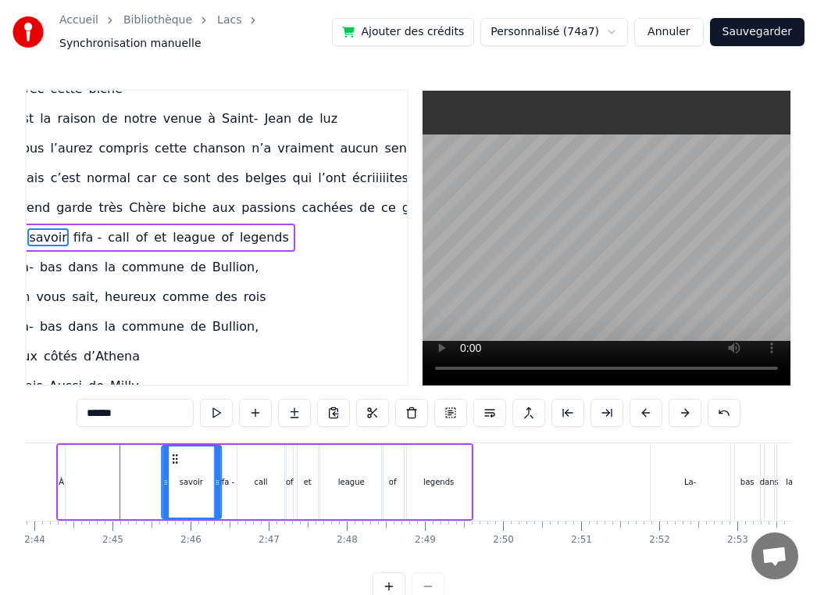
drag, startPoint x: 69, startPoint y: 457, endPoint x: 158, endPoint y: 459, distance: 89.1
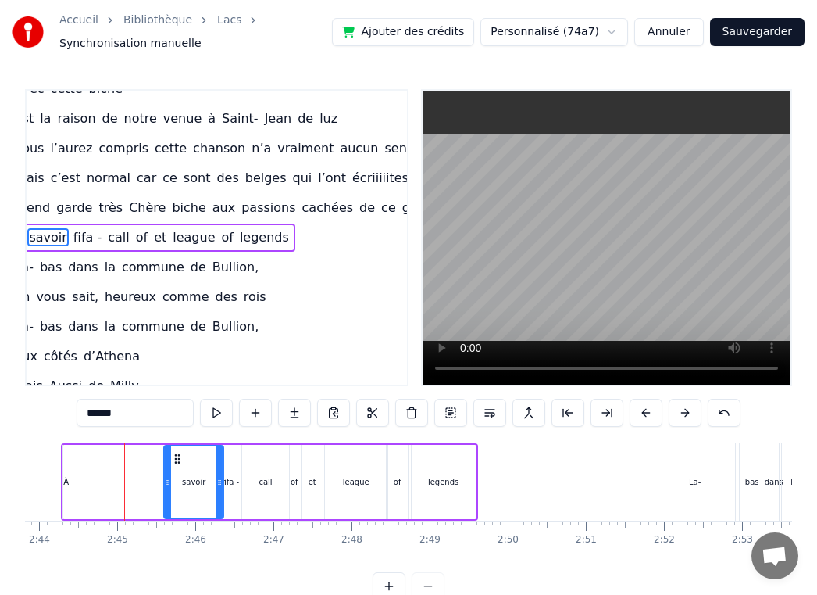
drag, startPoint x: 158, startPoint y: 459, endPoint x: 177, endPoint y: 459, distance: 18.8
type input "*"
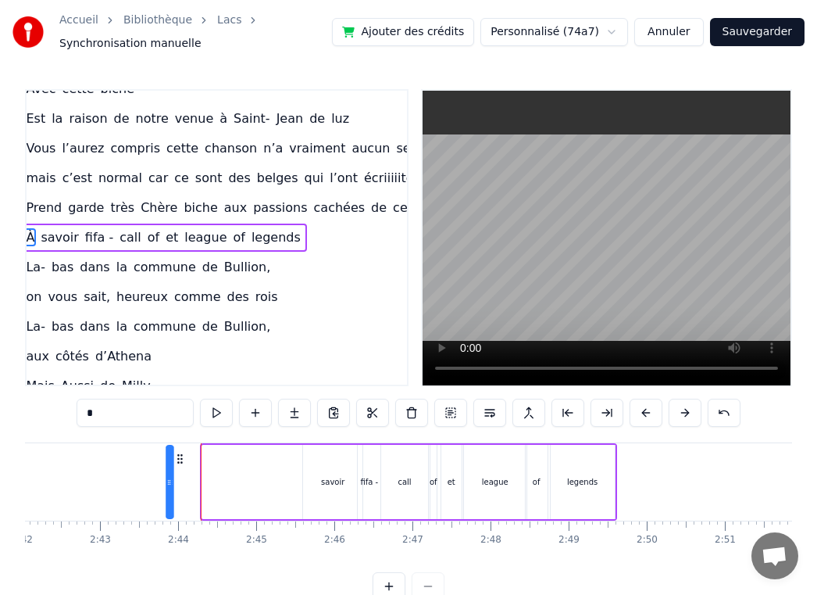
scroll to position [0, 12659]
drag, startPoint x: 118, startPoint y: 456, endPoint x: 313, endPoint y: 466, distance: 194.8
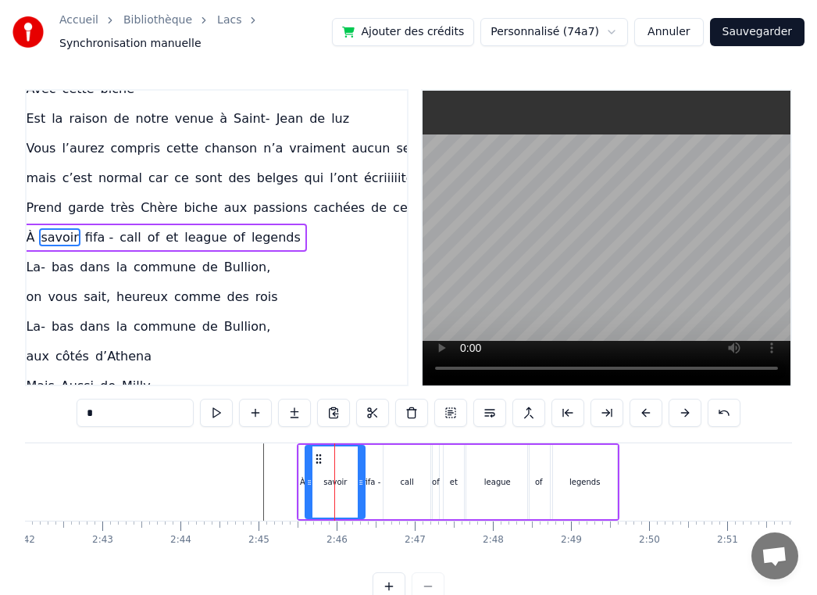
scroll to position [581, 34]
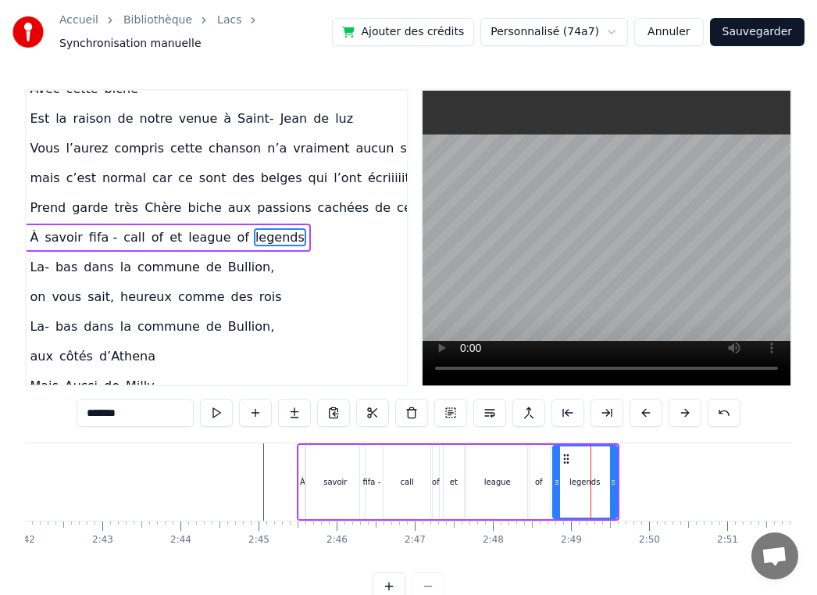
type input "**"
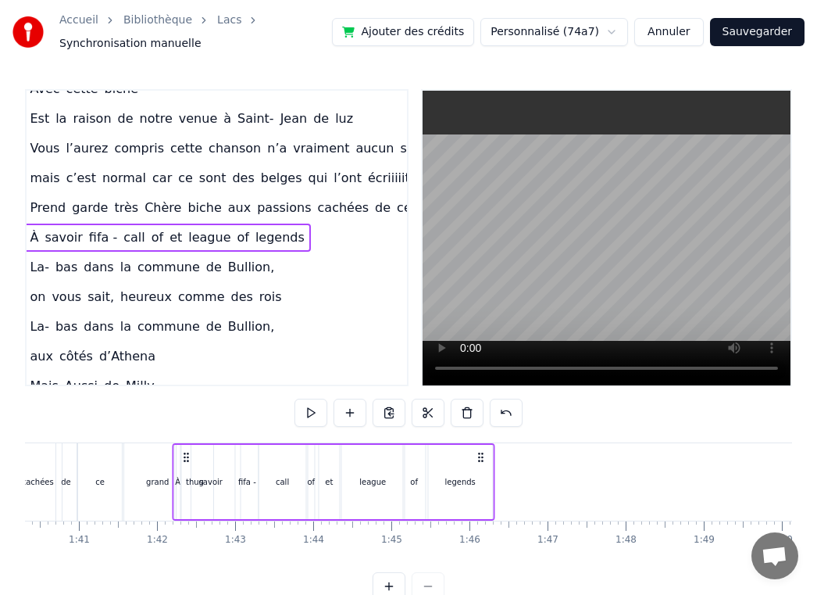
scroll to position [0, 7821]
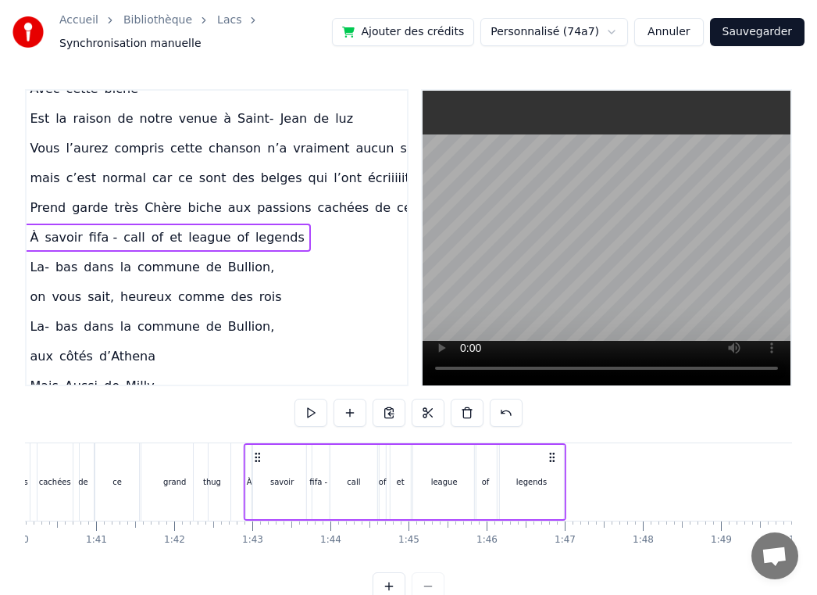
drag, startPoint x: 308, startPoint y: 456, endPoint x: 255, endPoint y: 463, distance: 53.5
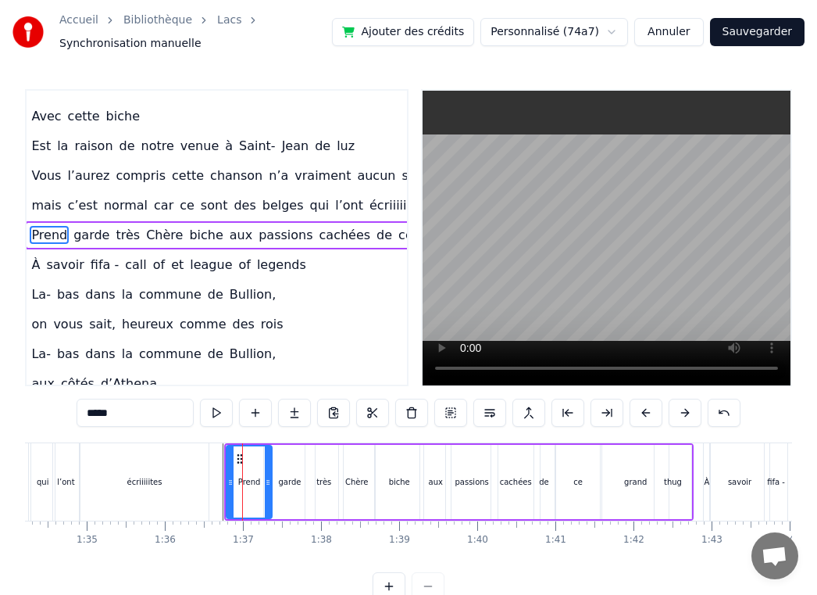
scroll to position [551, 33]
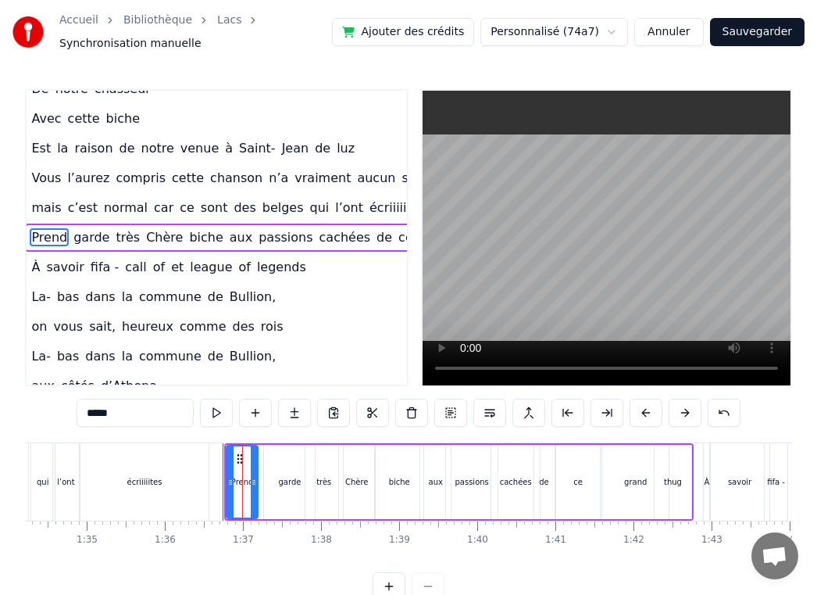
drag, startPoint x: 269, startPoint y: 480, endPoint x: 254, endPoint y: 479, distance: 14.9
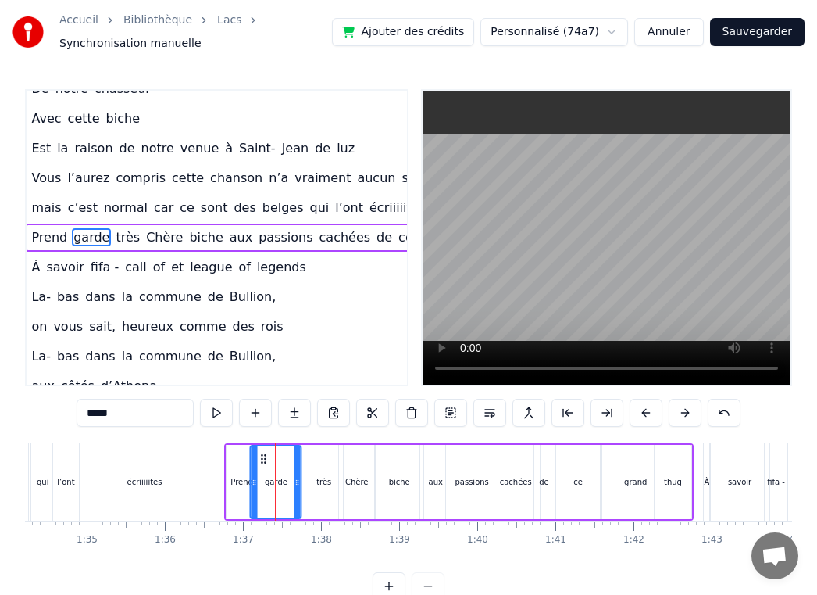
drag, startPoint x: 276, startPoint y: 459, endPoint x: 263, endPoint y: 459, distance: 13.3
drag, startPoint x: 299, startPoint y: 485, endPoint x: 280, endPoint y: 485, distance: 19.5
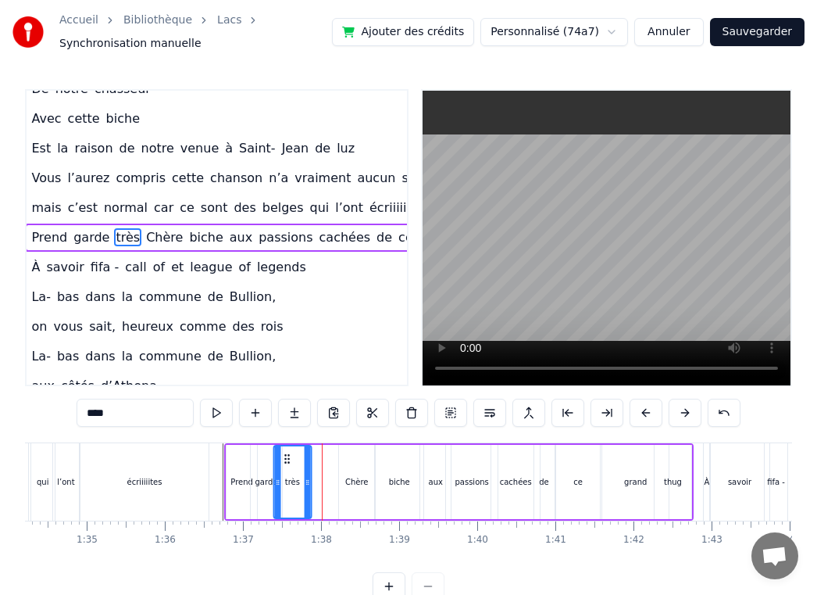
drag, startPoint x: 316, startPoint y: 457, endPoint x: 286, endPoint y: 457, distance: 29.7
drag, startPoint x: 308, startPoint y: 493, endPoint x: 298, endPoint y: 493, distance: 9.4
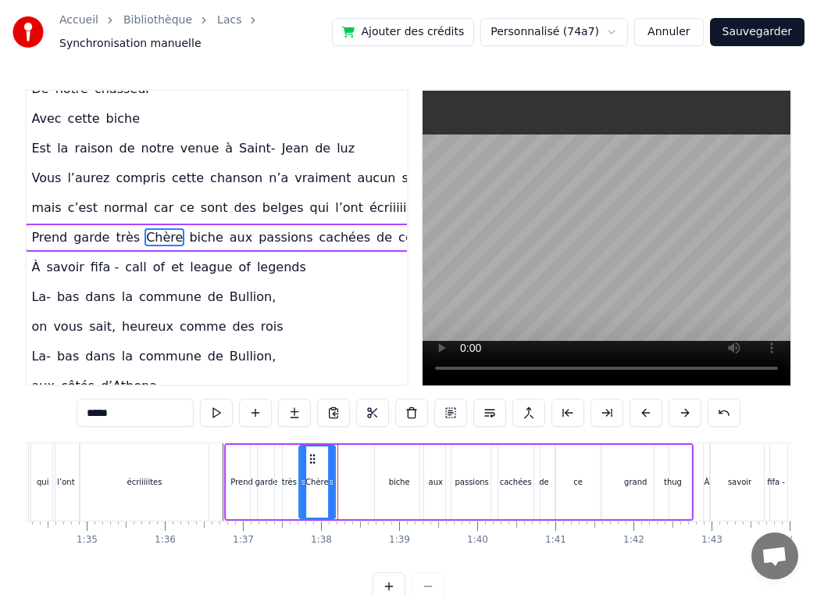
drag, startPoint x: 353, startPoint y: 459, endPoint x: 313, endPoint y: 461, distance: 39.9
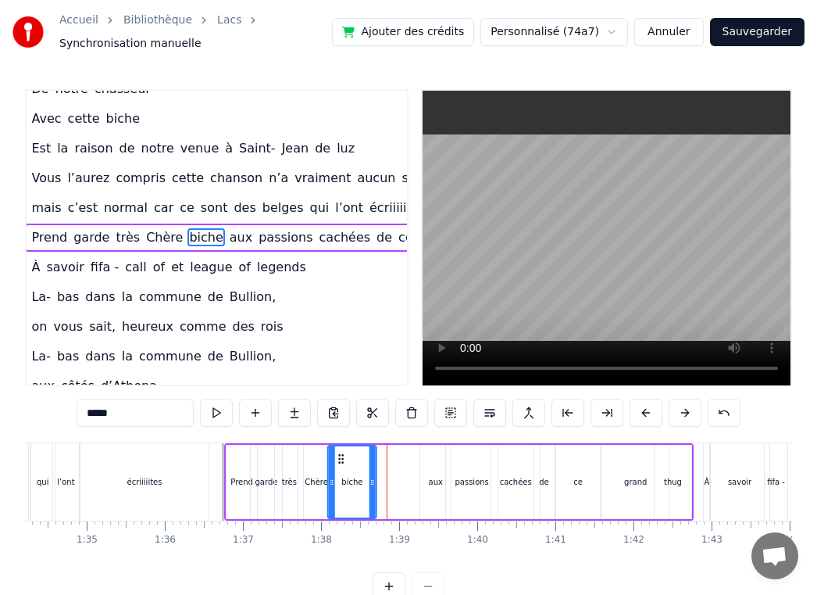
drag, startPoint x: 388, startPoint y: 461, endPoint x: 341, endPoint y: 459, distance: 46.9
drag, startPoint x: 370, startPoint y: 469, endPoint x: 352, endPoint y: 469, distance: 18.8
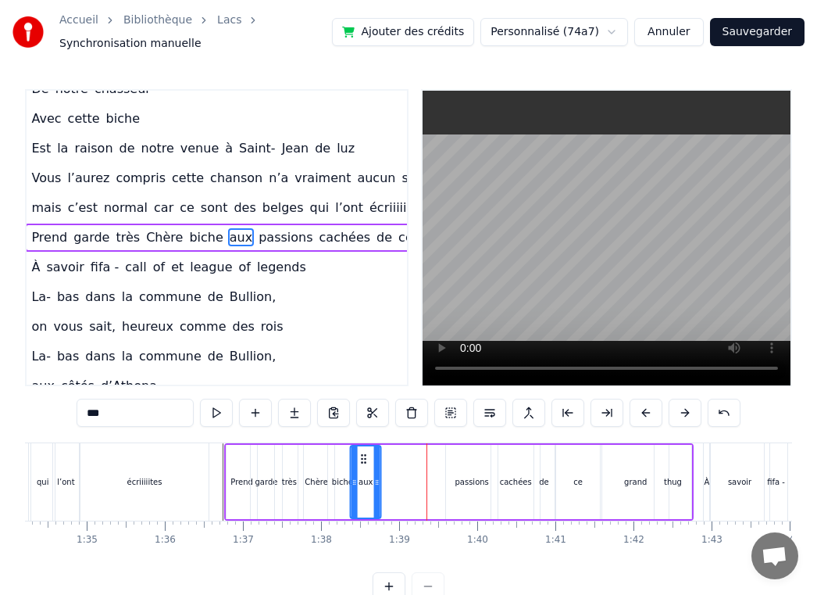
drag, startPoint x: 433, startPoint y: 459, endPoint x: 363, endPoint y: 459, distance: 70.3
type input "********"
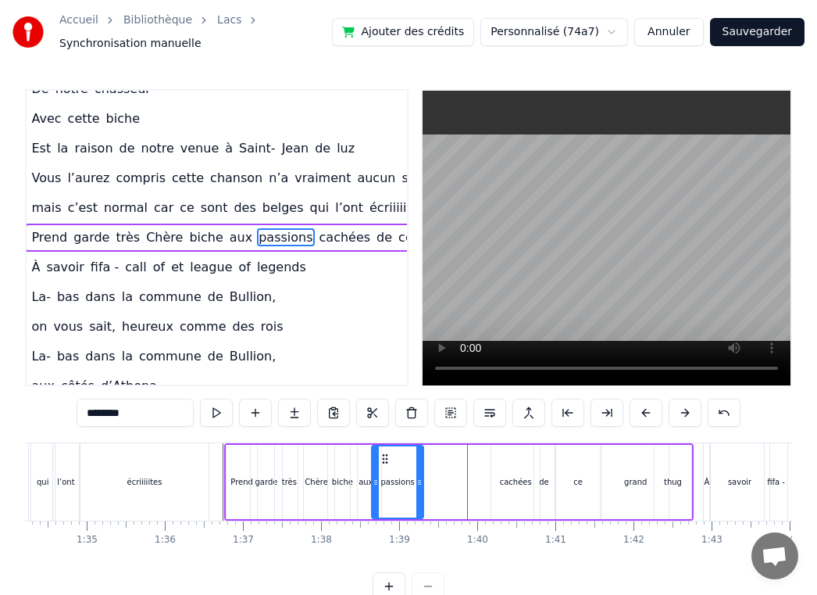
drag, startPoint x: 457, startPoint y: 457, endPoint x: 382, endPoint y: 459, distance: 75.1
drag, startPoint x: 417, startPoint y: 477, endPoint x: 406, endPoint y: 477, distance: 11.7
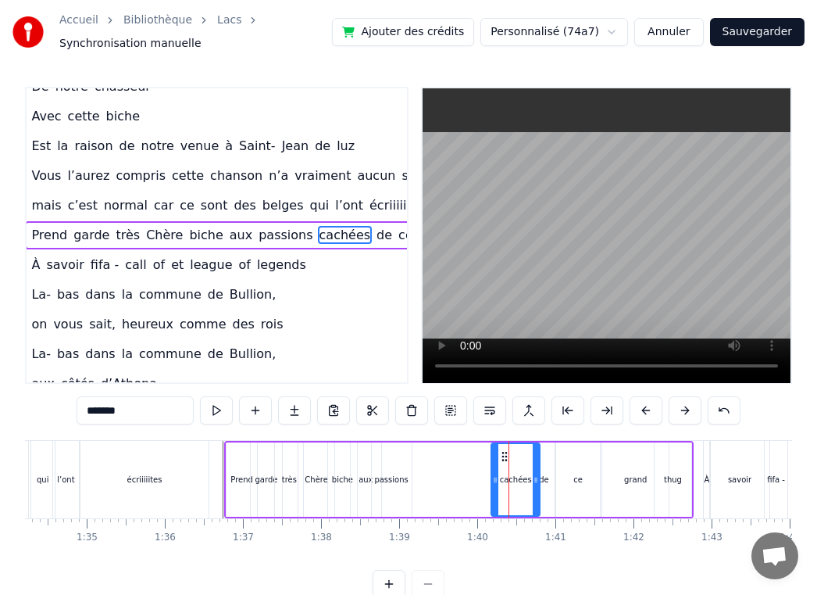
scroll to position [0, 0]
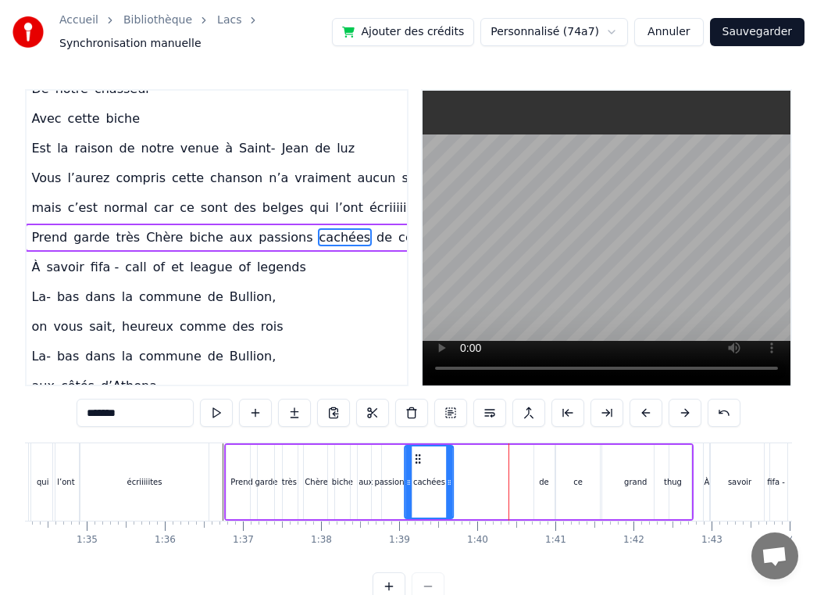
drag, startPoint x: 504, startPoint y: 461, endPoint x: 420, endPoint y: 463, distance: 84.4
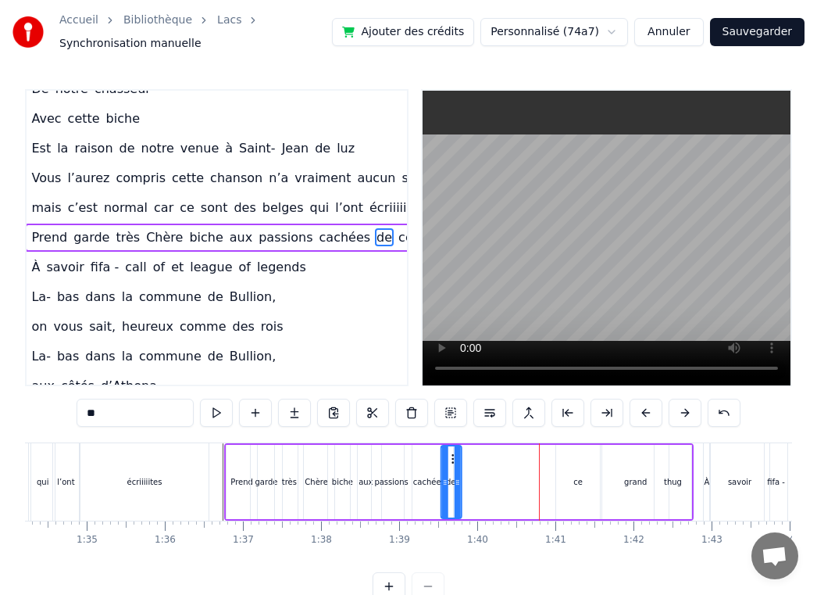
drag, startPoint x: 545, startPoint y: 456, endPoint x: 452, endPoint y: 457, distance: 93.0
drag, startPoint x: 567, startPoint y: 457, endPoint x: 459, endPoint y: 459, distance: 107.1
drag, startPoint x: 491, startPoint y: 473, endPoint x: 476, endPoint y: 473, distance: 15.6
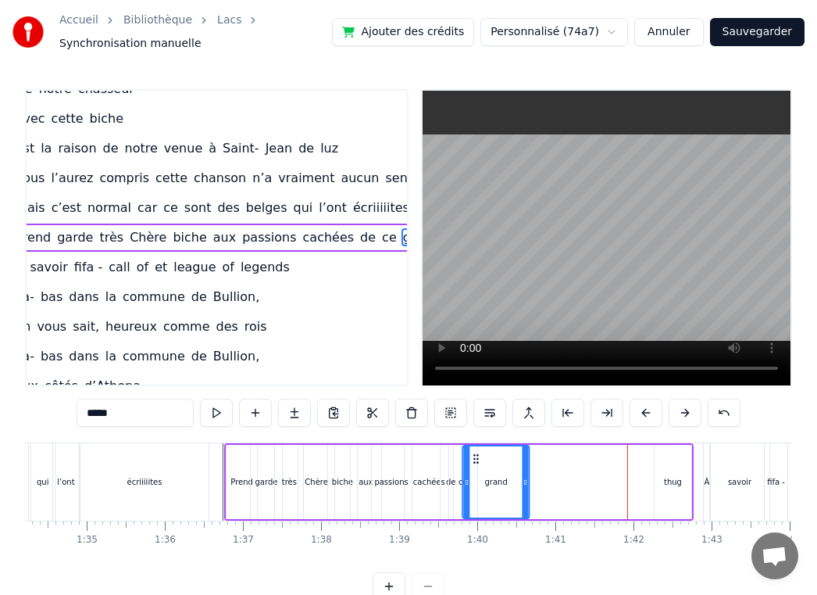
drag, startPoint x: 616, startPoint y: 459, endPoint x: 477, endPoint y: 456, distance: 139.1
drag, startPoint x: 524, startPoint y: 470, endPoint x: 489, endPoint y: 470, distance: 35.2
type input "****"
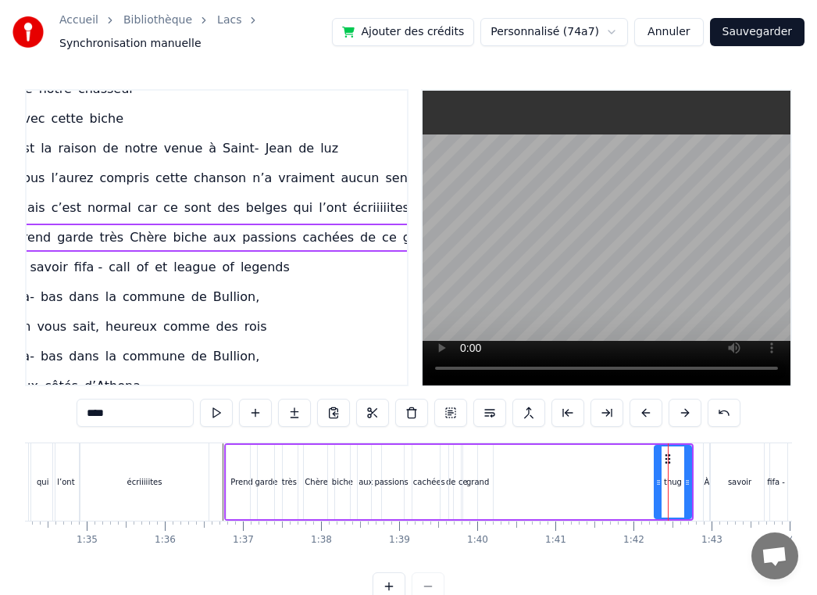
scroll to position [551, 81]
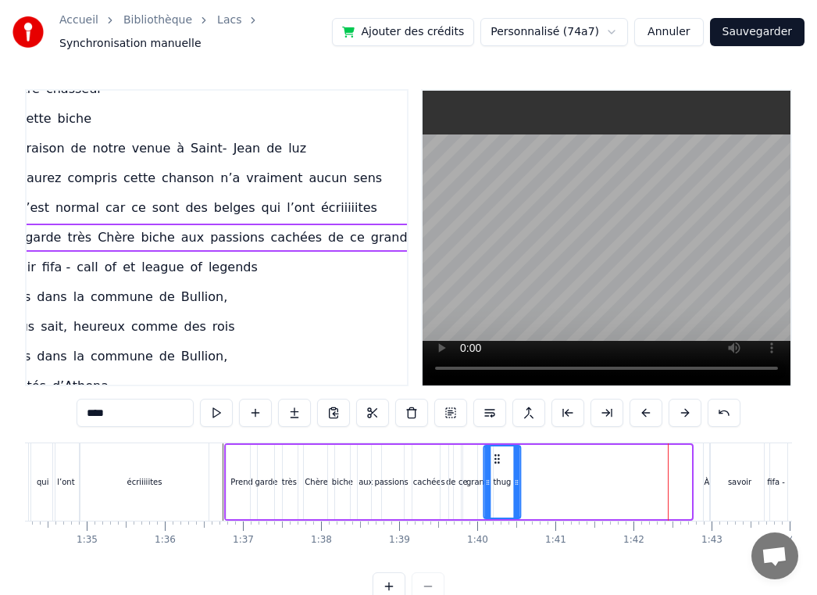
drag, startPoint x: 667, startPoint y: 461, endPoint x: 496, endPoint y: 459, distance: 171.1
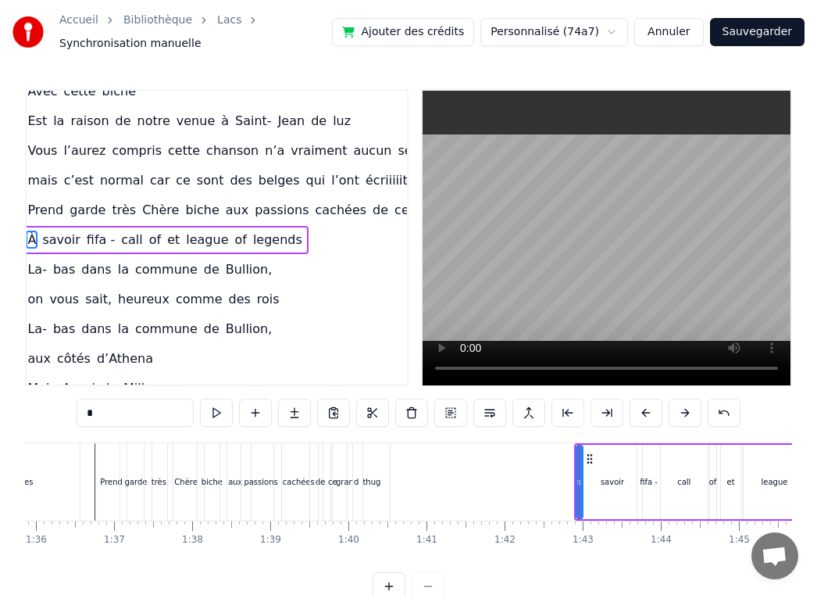
scroll to position [581, 33]
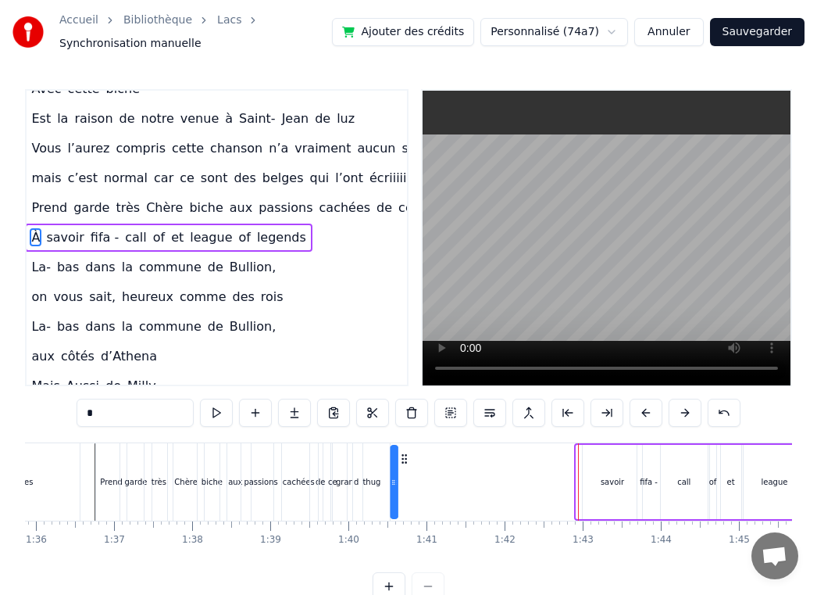
drag, startPoint x: 588, startPoint y: 459, endPoint x: 402, endPoint y: 460, distance: 185.2
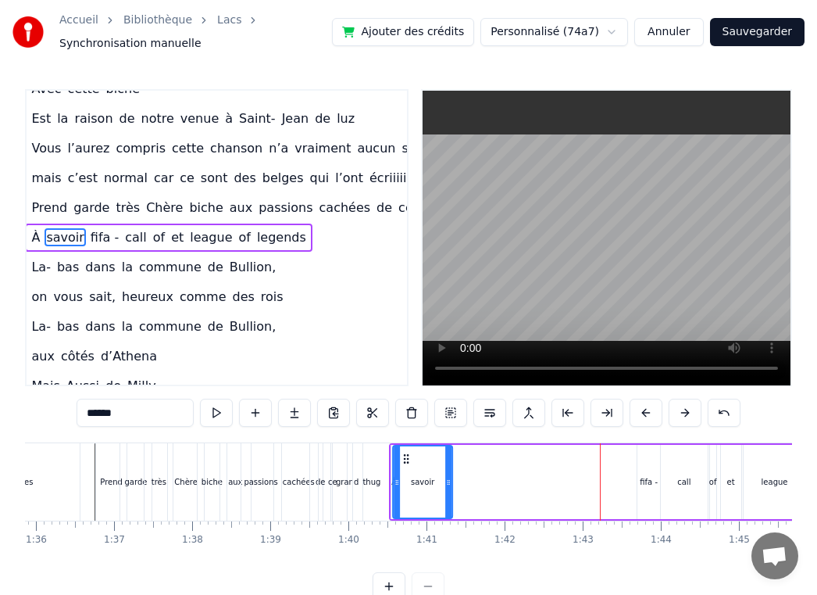
drag, startPoint x: 594, startPoint y: 460, endPoint x: 405, endPoint y: 464, distance: 189.1
drag, startPoint x: 448, startPoint y: 481, endPoint x: 432, endPoint y: 481, distance: 15.6
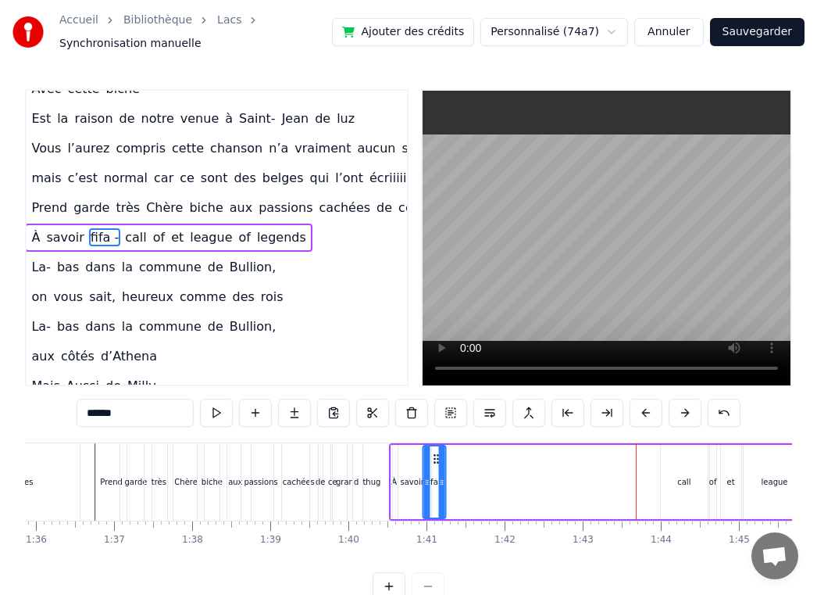
drag, startPoint x: 651, startPoint y: 460, endPoint x: 437, endPoint y: 468, distance: 214.2
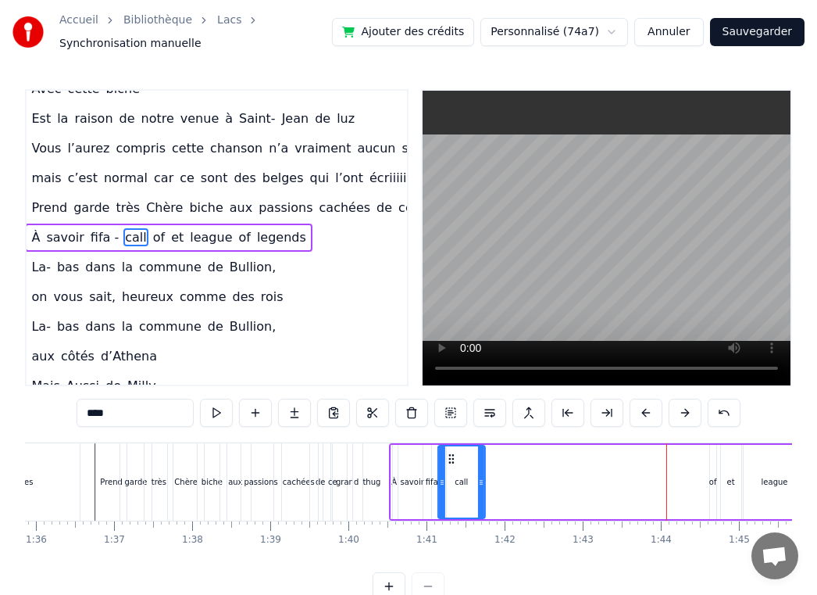
drag, startPoint x: 673, startPoint y: 459, endPoint x: 450, endPoint y: 468, distance: 222.9
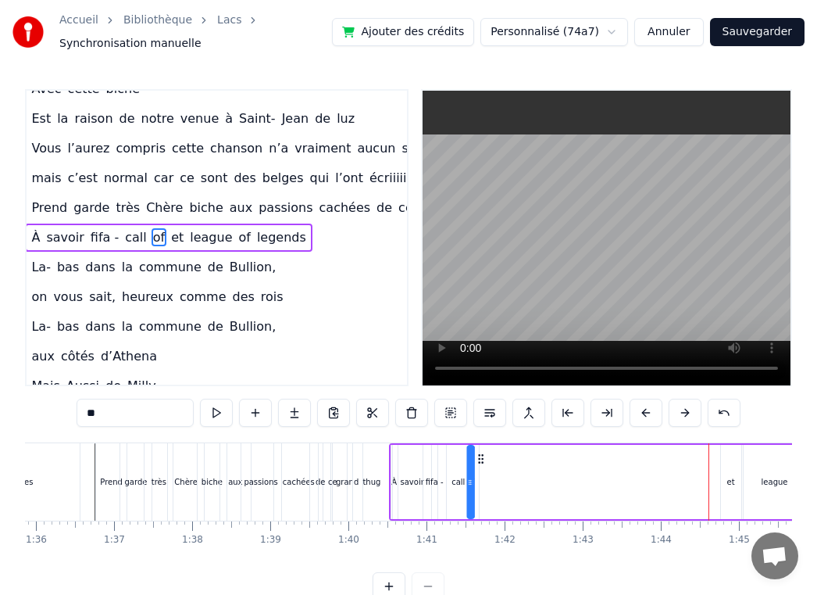
drag, startPoint x: 723, startPoint y: 463, endPoint x: 481, endPoint y: 474, distance: 242.5
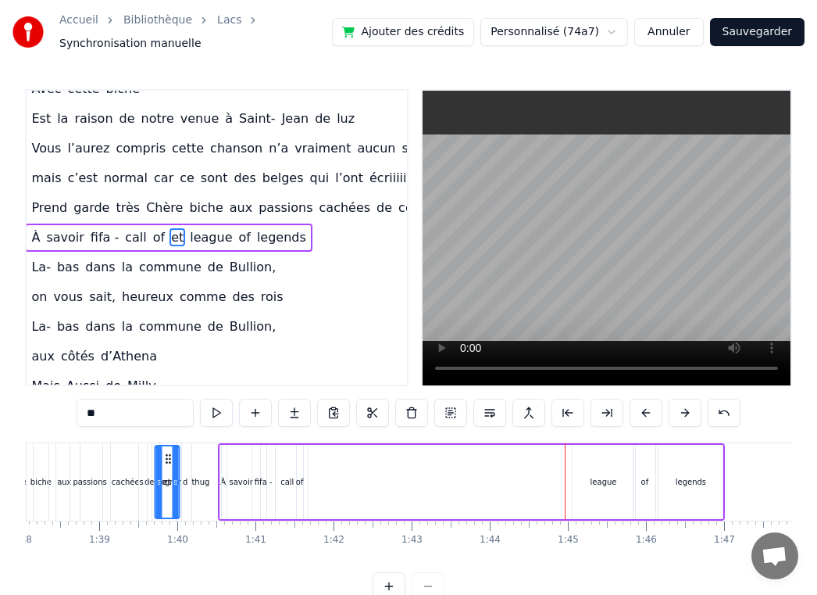
scroll to position [0, 7647]
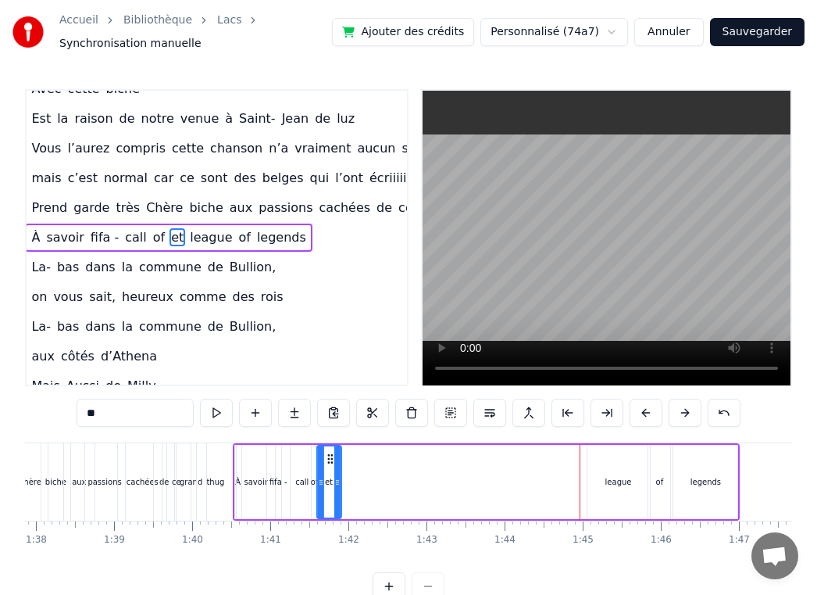
drag, startPoint x: 109, startPoint y: 459, endPoint x: 328, endPoint y: 463, distance: 218.8
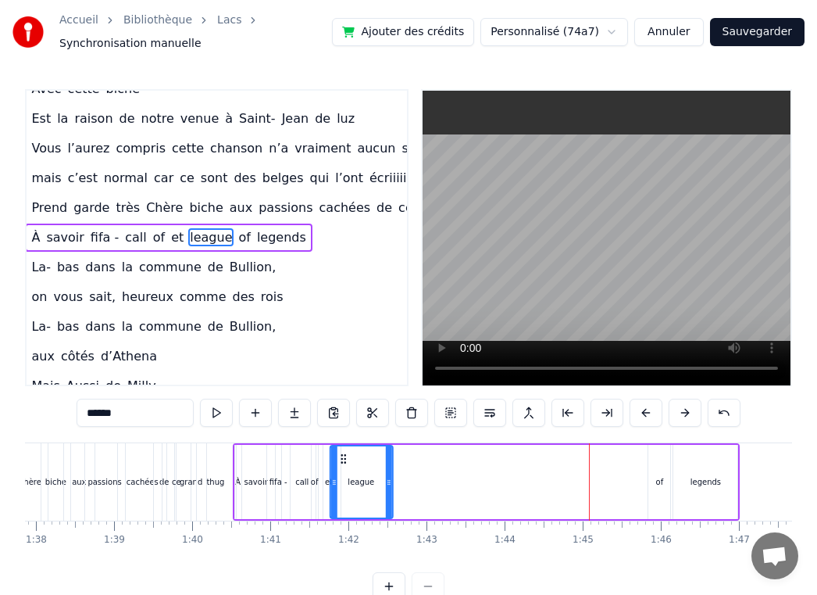
drag, startPoint x: 604, startPoint y: 457, endPoint x: 347, endPoint y: 463, distance: 257.1
drag, startPoint x: 389, startPoint y: 478, endPoint x: 368, endPoint y: 478, distance: 21.1
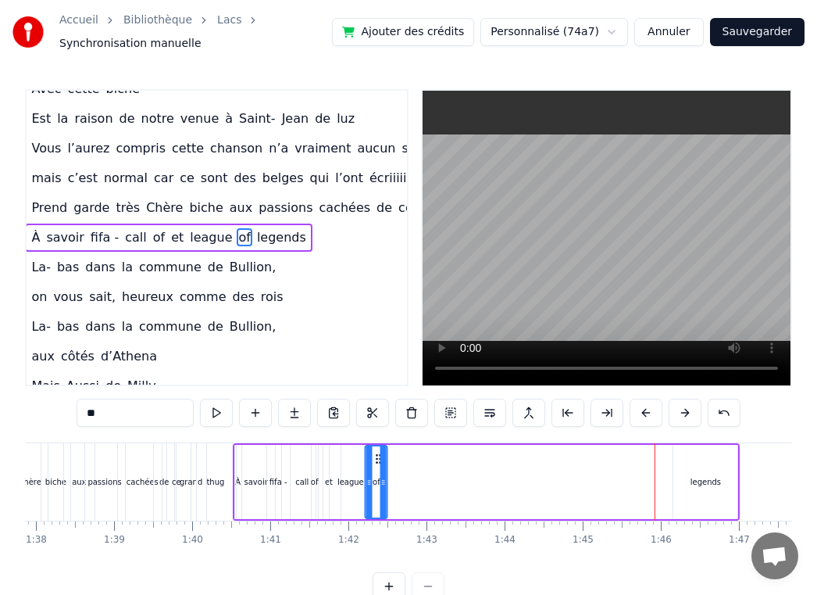
drag, startPoint x: 661, startPoint y: 454, endPoint x: 378, endPoint y: 470, distance: 283.3
type input "*******"
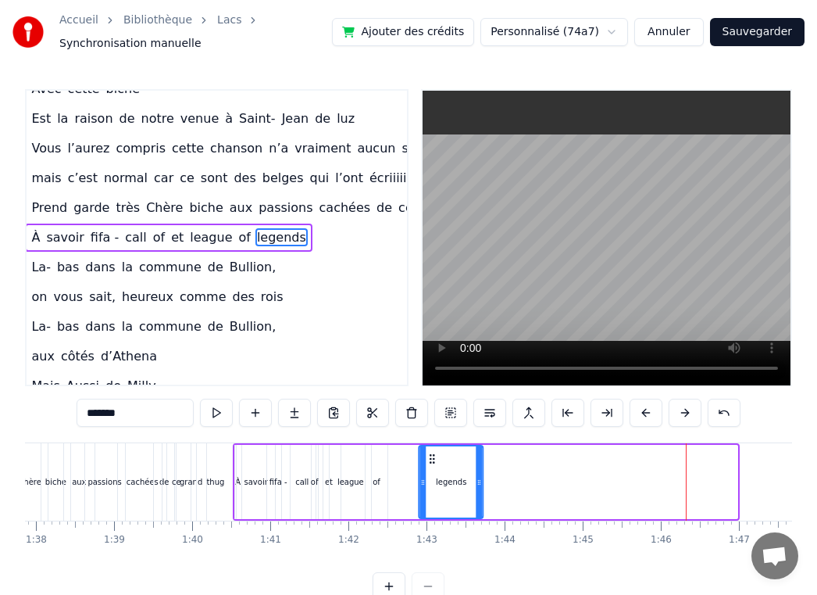
drag, startPoint x: 688, startPoint y: 458, endPoint x: 426, endPoint y: 470, distance: 262.0
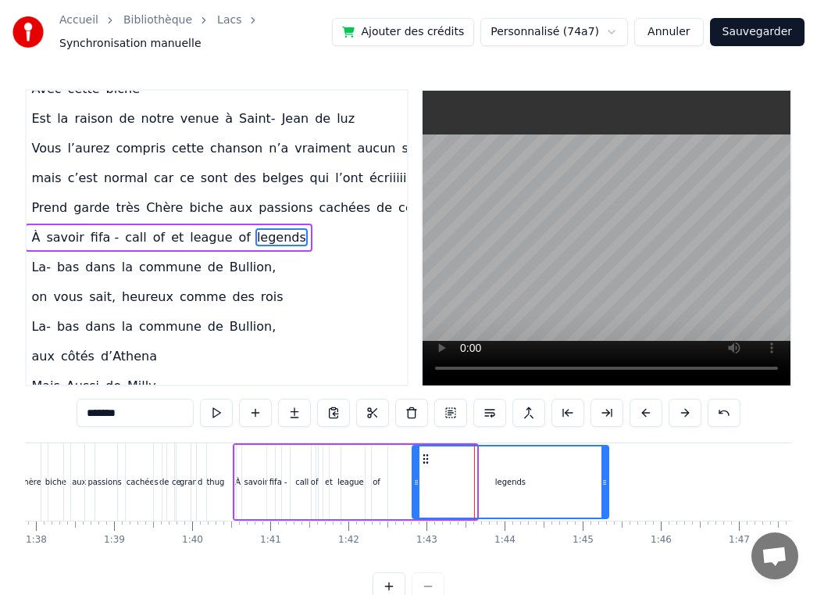
drag, startPoint x: 475, startPoint y: 486, endPoint x: 609, endPoint y: 488, distance: 133.6
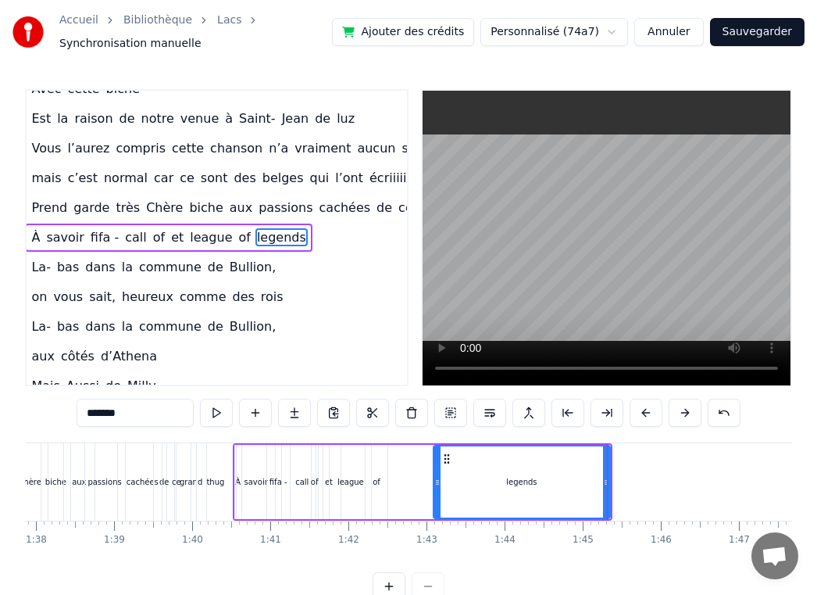
drag, startPoint x: 416, startPoint y: 477, endPoint x: 438, endPoint y: 479, distance: 21.2
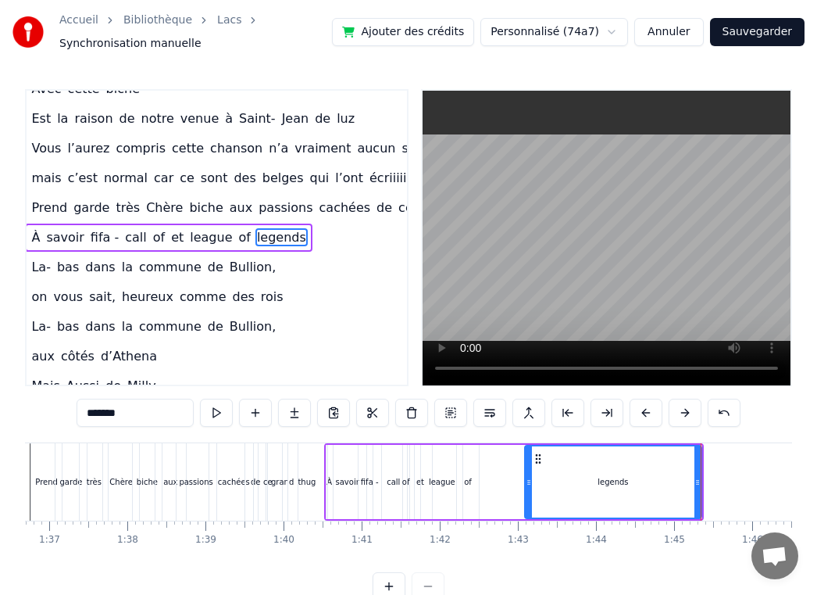
scroll to position [0, 7526]
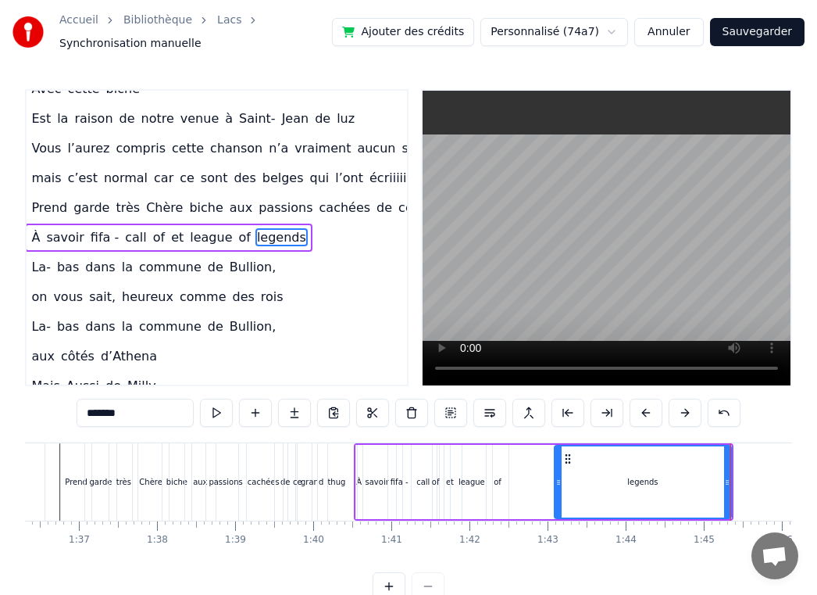
drag, startPoint x: 499, startPoint y: 496, endPoint x: 536, endPoint y: 495, distance: 37.5
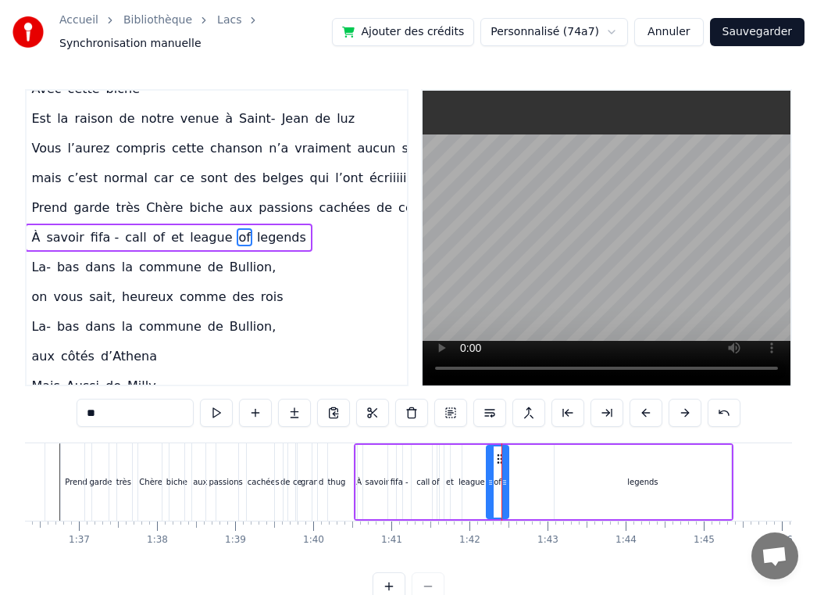
drag, startPoint x: 497, startPoint y: 485, endPoint x: 527, endPoint y: 485, distance: 29.7
drag, startPoint x: 499, startPoint y: 456, endPoint x: 553, endPoint y: 459, distance: 54.8
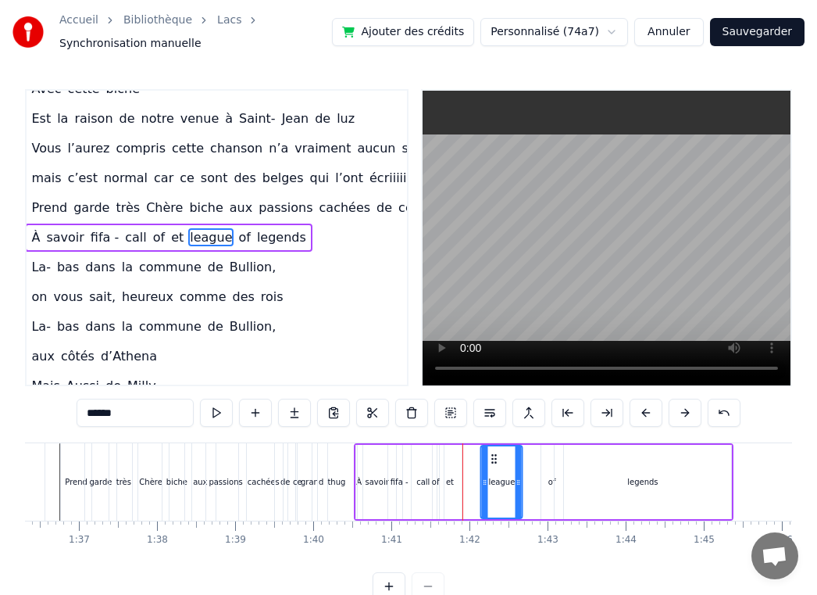
drag, startPoint x: 465, startPoint y: 460, endPoint x: 495, endPoint y: 460, distance: 29.7
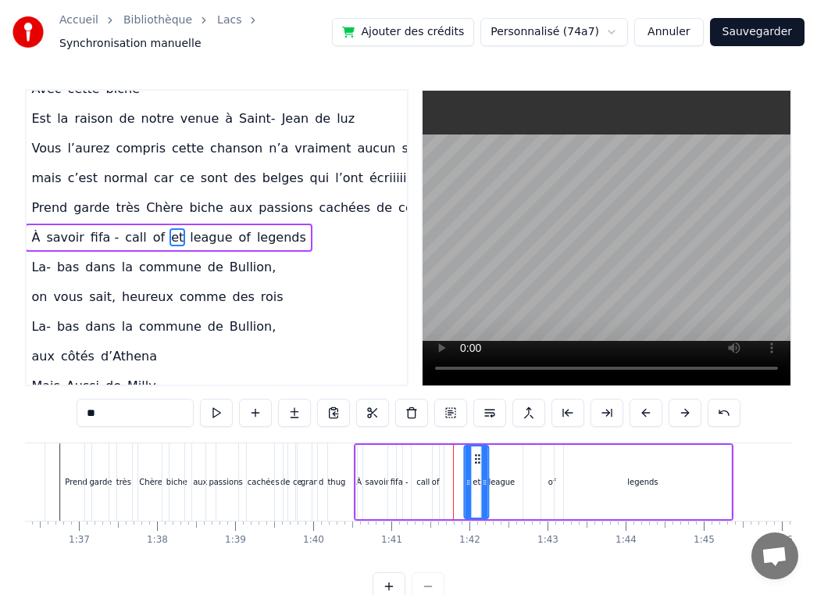
drag, startPoint x: 450, startPoint y: 457, endPoint x: 477, endPoint y: 457, distance: 27.3
type input "****"
drag, startPoint x: 446, startPoint y: 462, endPoint x: 468, endPoint y: 462, distance: 21.9
drag, startPoint x: 458, startPoint y: 481, endPoint x: 466, endPoint y: 481, distance: 8.6
type input "****"
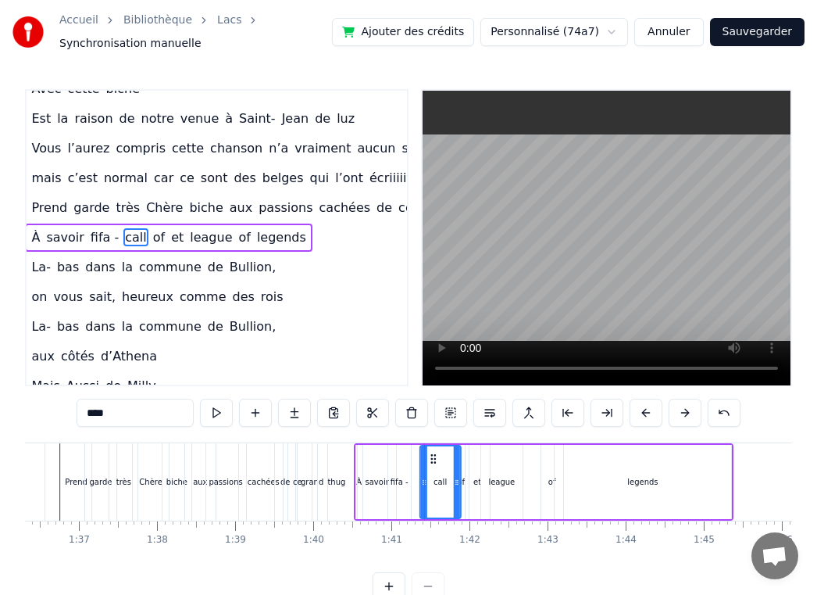
drag, startPoint x: 417, startPoint y: 460, endPoint x: 434, endPoint y: 460, distance: 17.2
type input "******"
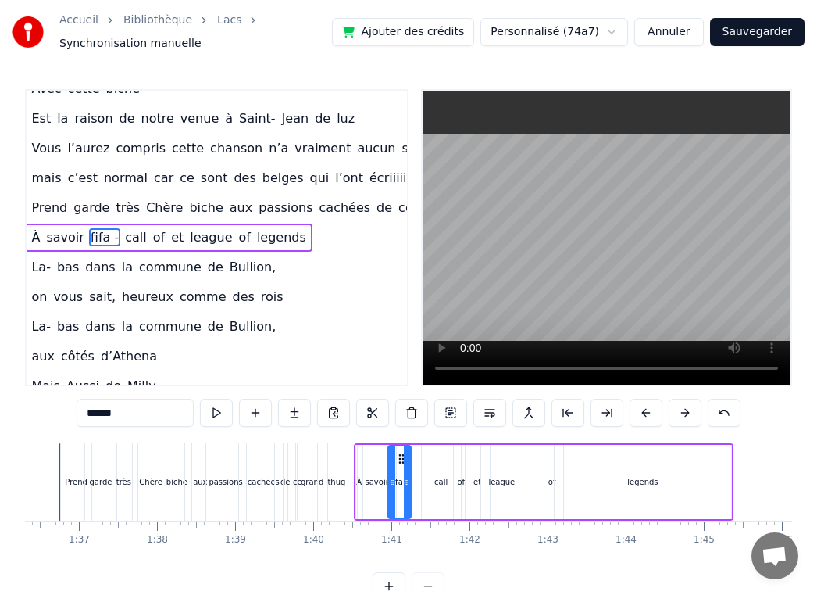
drag, startPoint x: 401, startPoint y: 461, endPoint x: 416, endPoint y: 461, distance: 14.8
drag, startPoint x: 398, startPoint y: 458, endPoint x: 414, endPoint y: 459, distance: 16.4
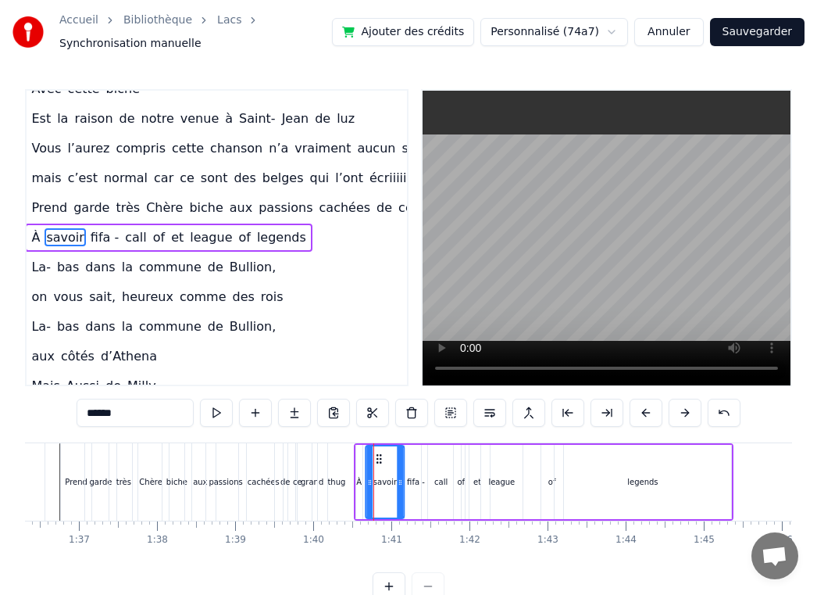
drag, startPoint x: 371, startPoint y: 456, endPoint x: 380, endPoint y: 457, distance: 8.6
type input "*"
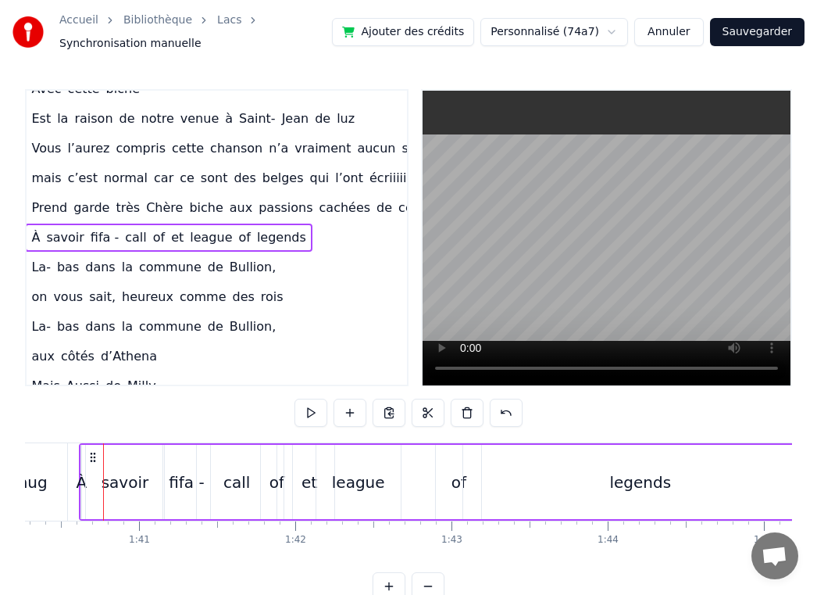
scroll to position [0, 15595]
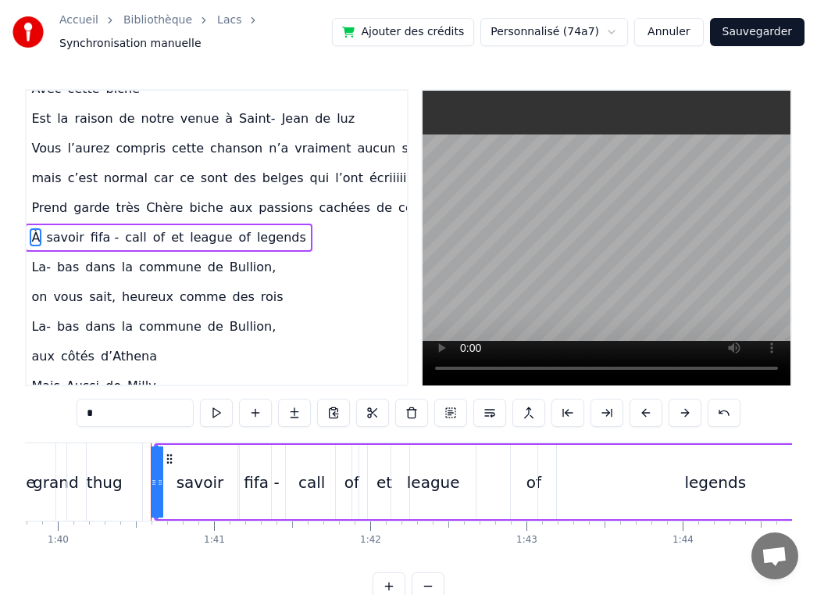
drag, startPoint x: 163, startPoint y: 482, endPoint x: 177, endPoint y: 482, distance: 14.1
drag, startPoint x: 153, startPoint y: 482, endPoint x: 142, endPoint y: 482, distance: 10.9
drag, startPoint x: 163, startPoint y: 482, endPoint x: 180, endPoint y: 482, distance: 17.2
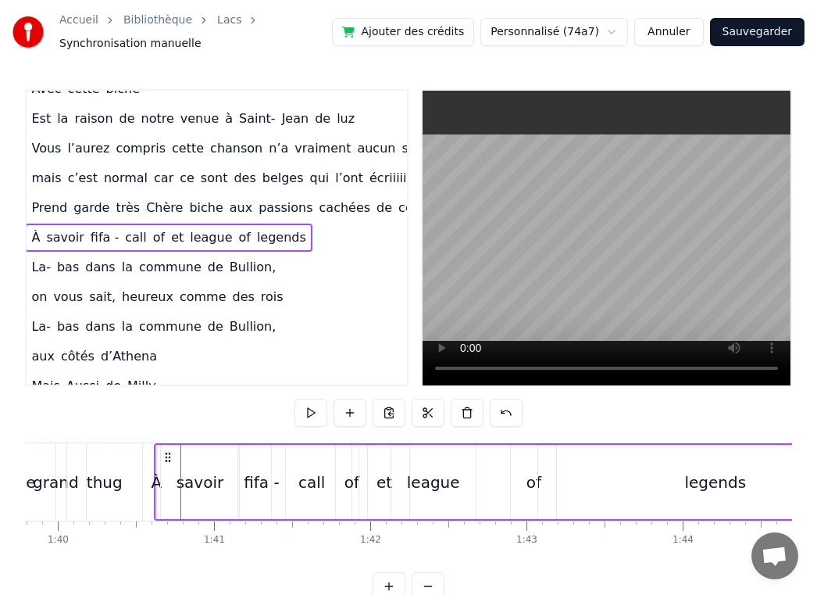
drag, startPoint x: 181, startPoint y: 482, endPoint x: 198, endPoint y: 482, distance: 16.4
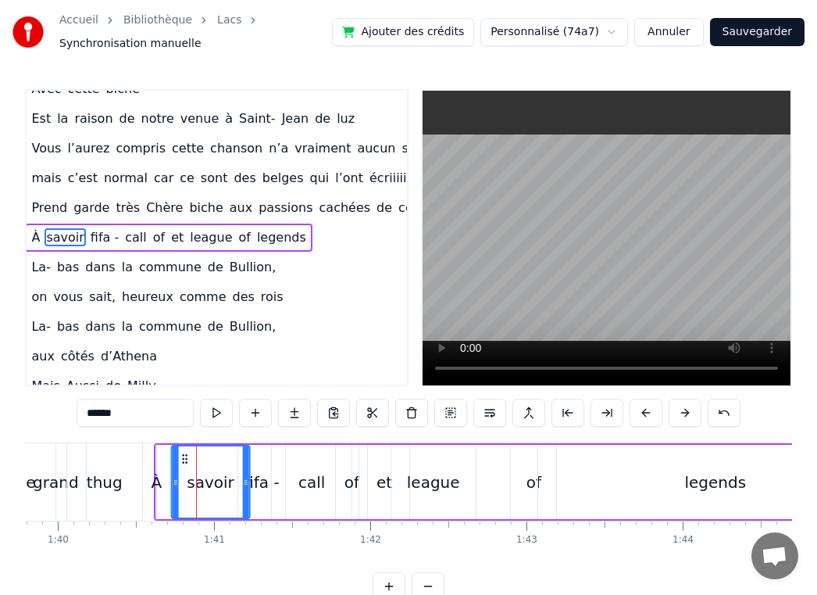
drag, startPoint x: 171, startPoint y: 457, endPoint x: 183, endPoint y: 457, distance: 11.7
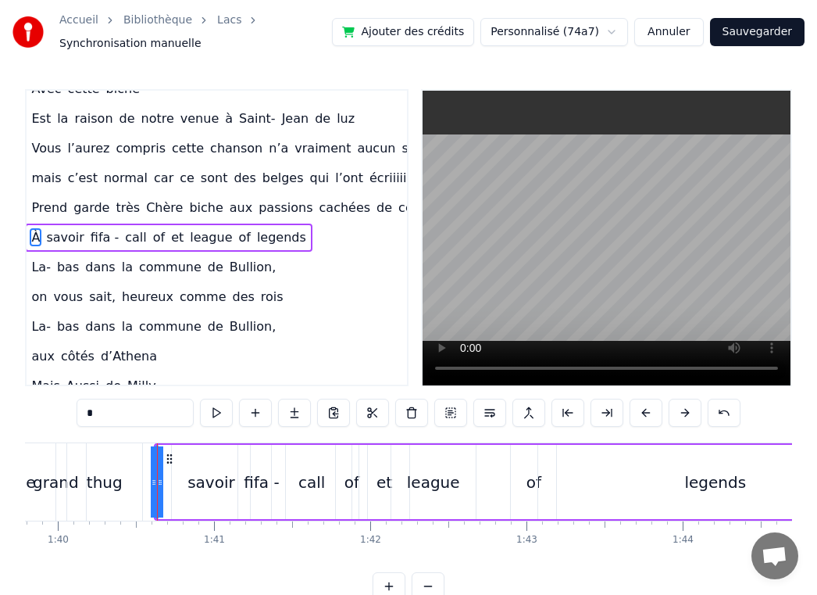
drag, startPoint x: 161, startPoint y: 479, endPoint x: 175, endPoint y: 479, distance: 14.1
drag, startPoint x: 160, startPoint y: 486, endPoint x: 175, endPoint y: 488, distance: 14.9
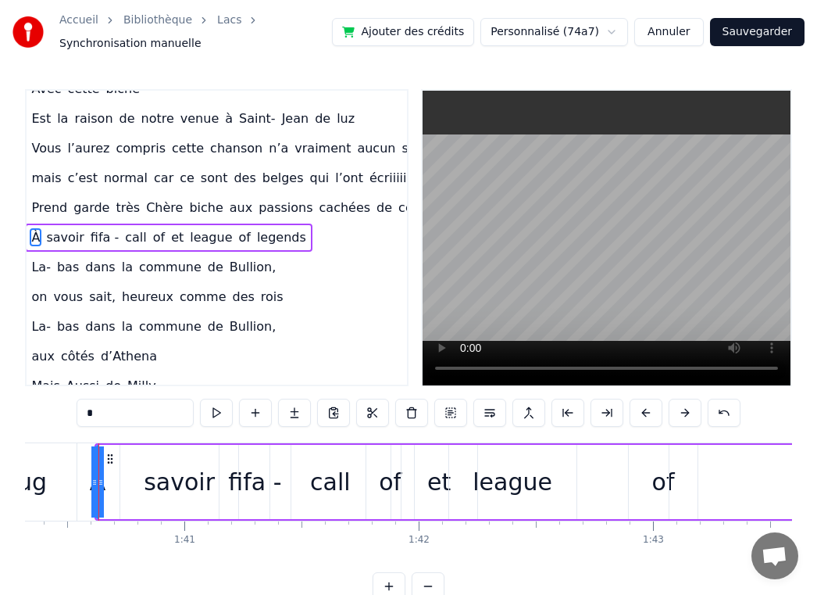
scroll to position [0, 23512]
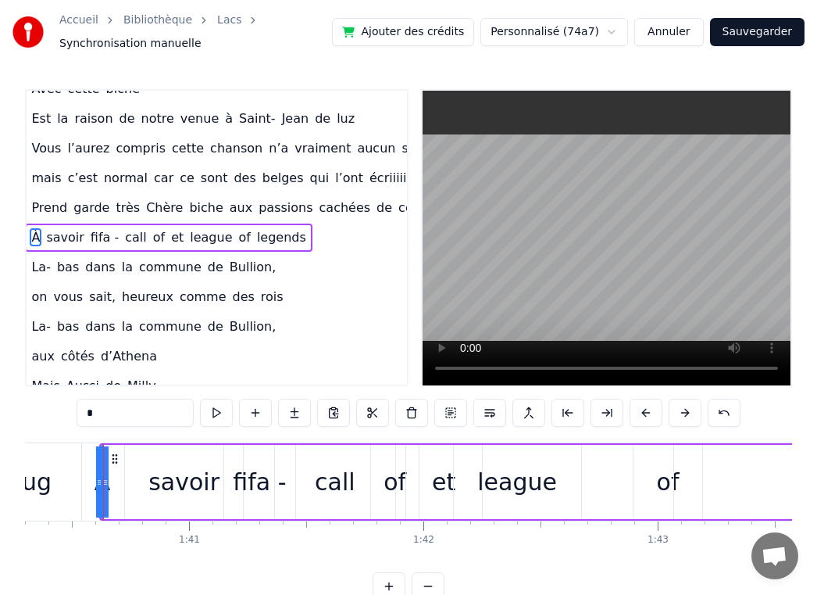
drag, startPoint x: 107, startPoint y: 483, endPoint x: 128, endPoint y: 483, distance: 21.1
drag, startPoint x: 102, startPoint y: 477, endPoint x: 84, endPoint y: 477, distance: 18.0
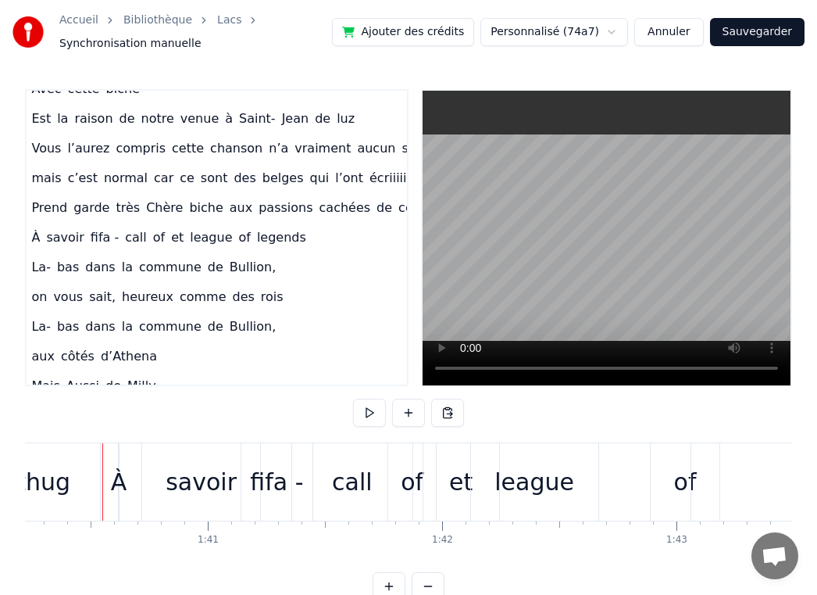
scroll to position [0, 23493]
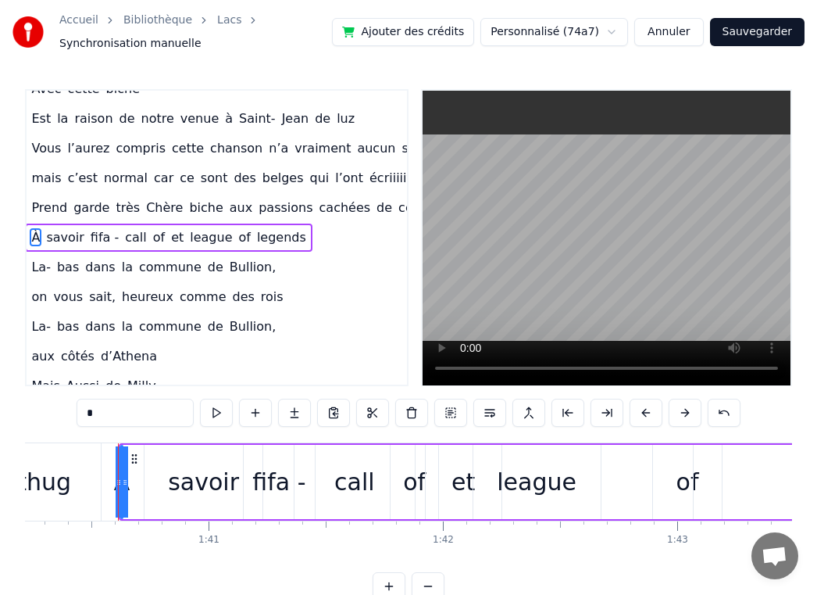
drag, startPoint x: 125, startPoint y: 477, endPoint x: 134, endPoint y: 477, distance: 8.6
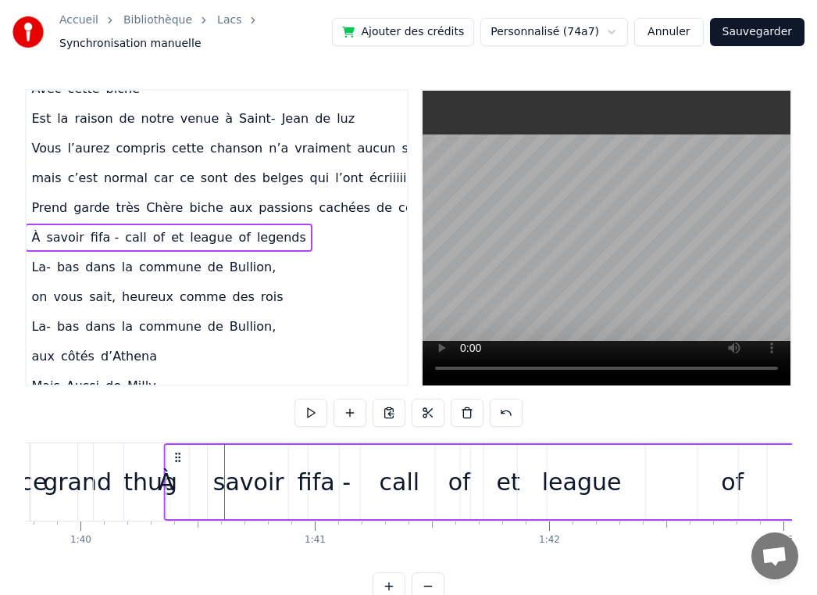
scroll to position [0, 23378]
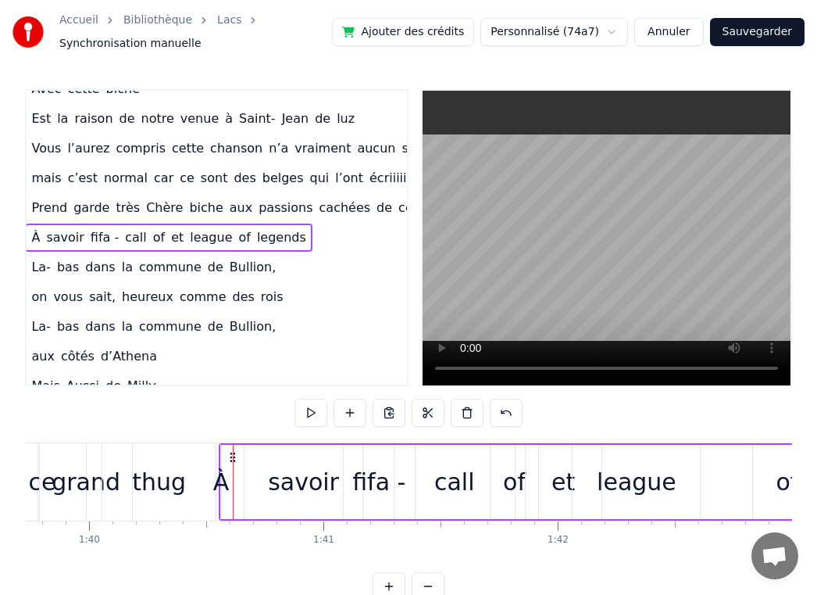
drag, startPoint x: 136, startPoint y: 460, endPoint x: 239, endPoint y: 462, distance: 103.2
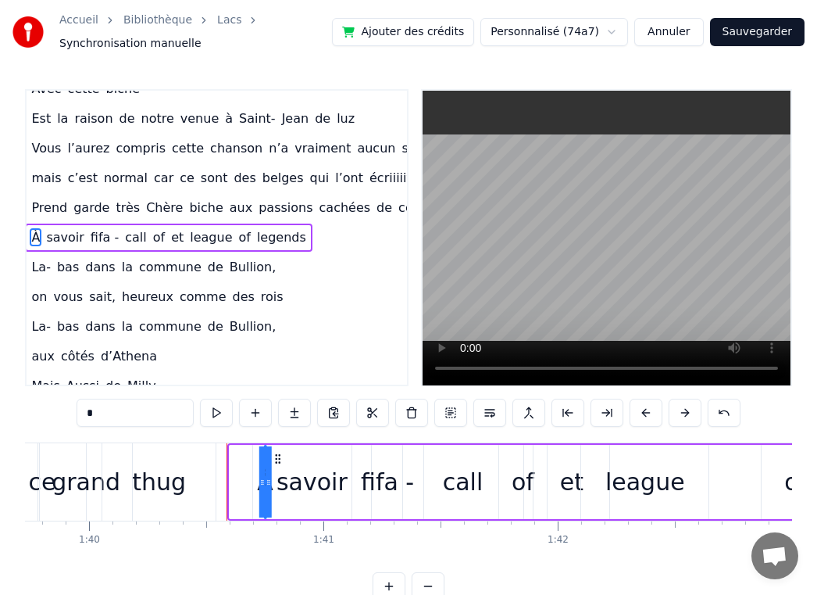
drag, startPoint x: 244, startPoint y: 459, endPoint x: 287, endPoint y: 462, distance: 43.1
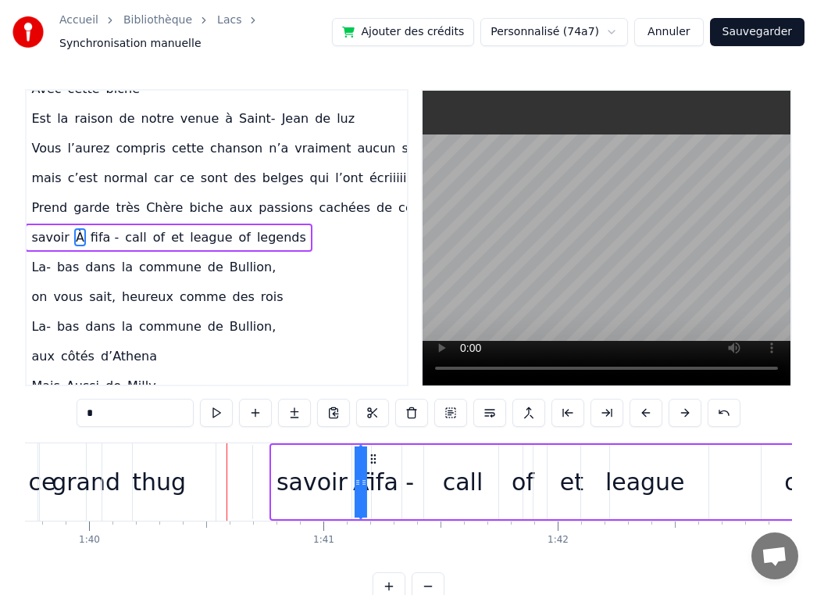
drag, startPoint x: 286, startPoint y: 457, endPoint x: 374, endPoint y: 461, distance: 88.4
drag, startPoint x: 358, startPoint y: 476, endPoint x: 345, endPoint y: 475, distance: 13.3
drag, startPoint x: 362, startPoint y: 485, endPoint x: 372, endPoint y: 485, distance: 10.2
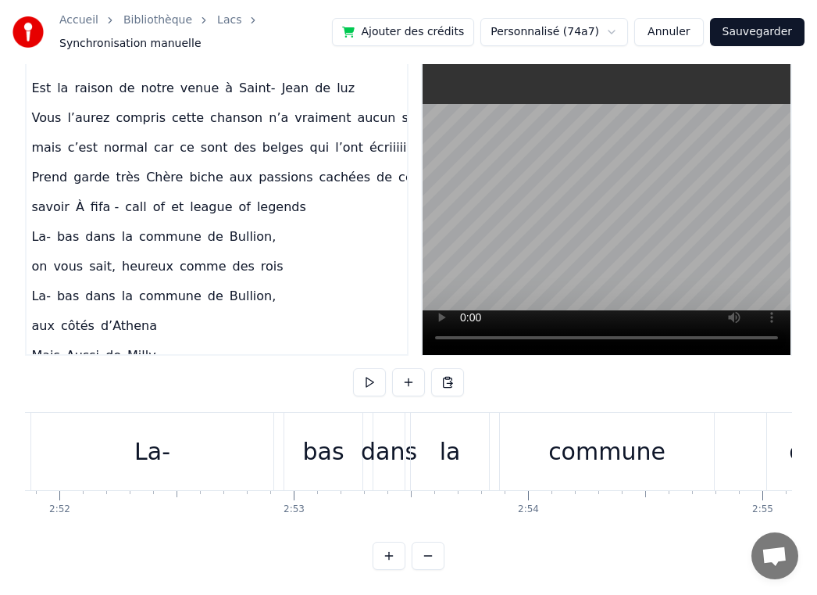
scroll to position [0, 40501]
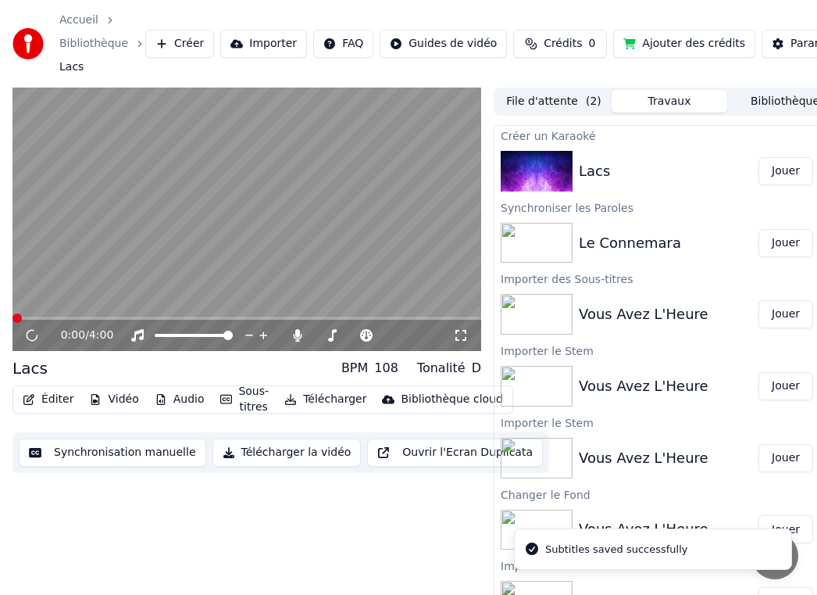
scroll to position [0, 28]
